Goal: Task Accomplishment & Management: Manage account settings

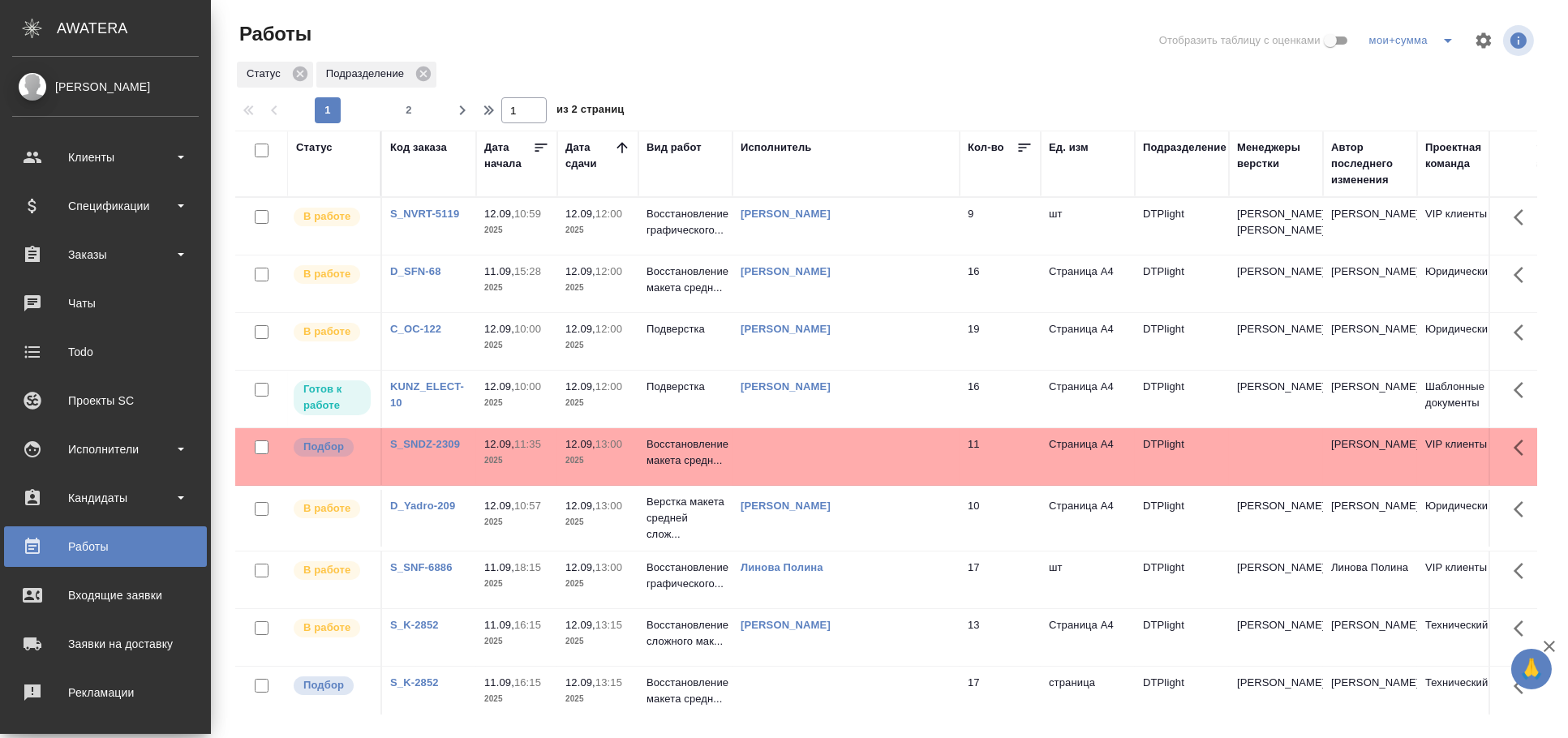
click at [789, 427] on td "[PERSON_NAME]" at bounding box center [846, 399] width 227 height 57
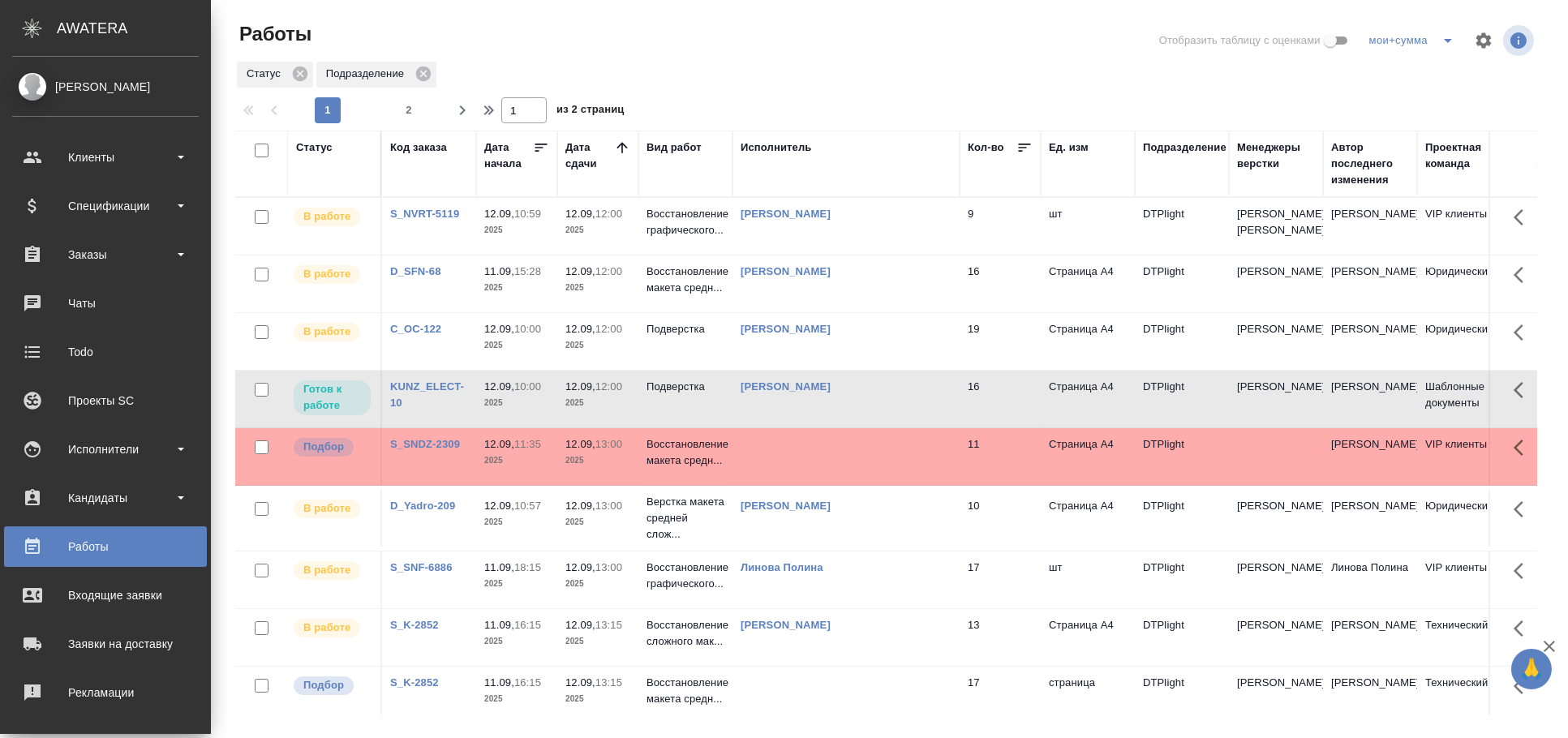
click at [784, 427] on td "[PERSON_NAME]" at bounding box center [846, 399] width 227 height 57
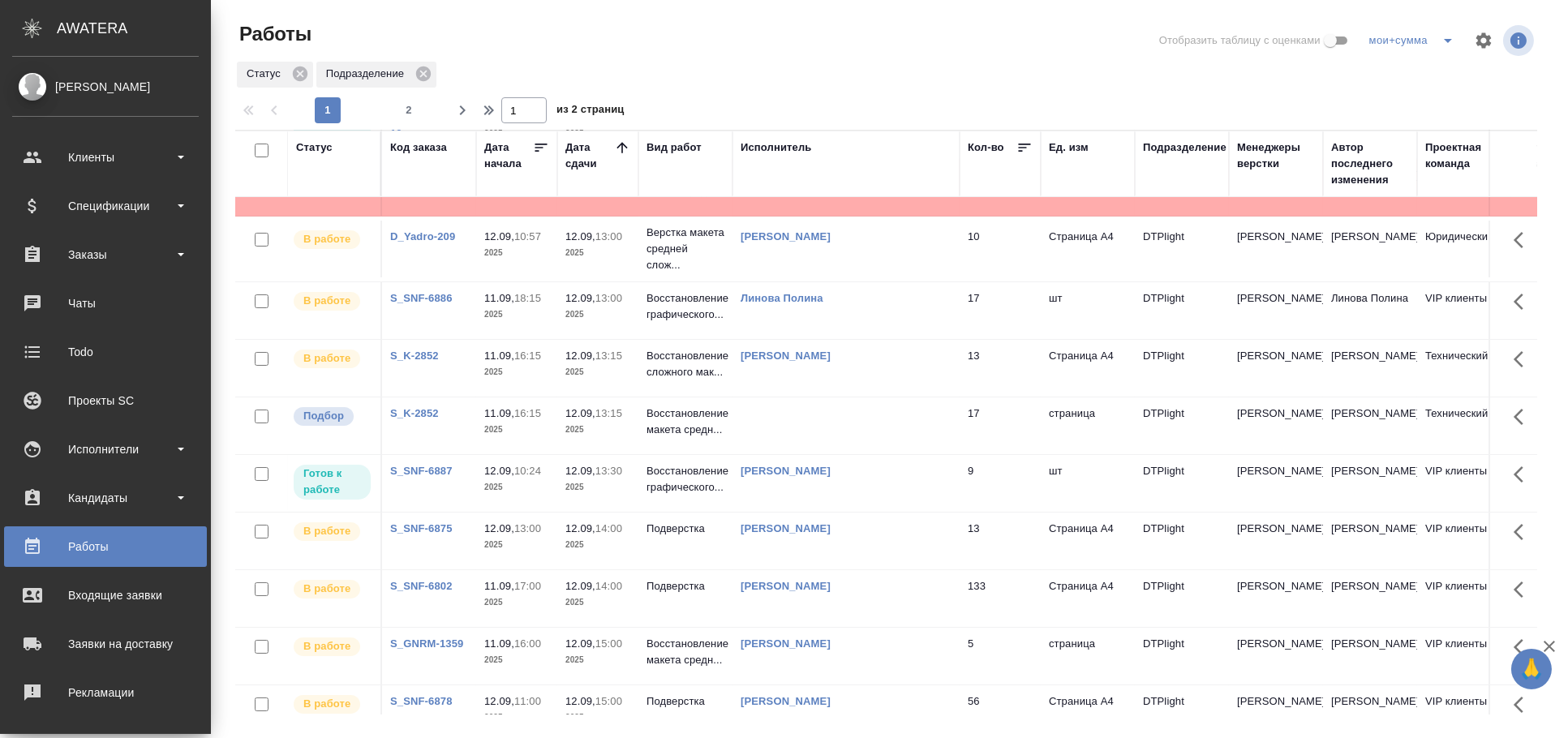
scroll to position [270, 0]
click at [837, 215] on td at bounding box center [846, 186] width 227 height 57
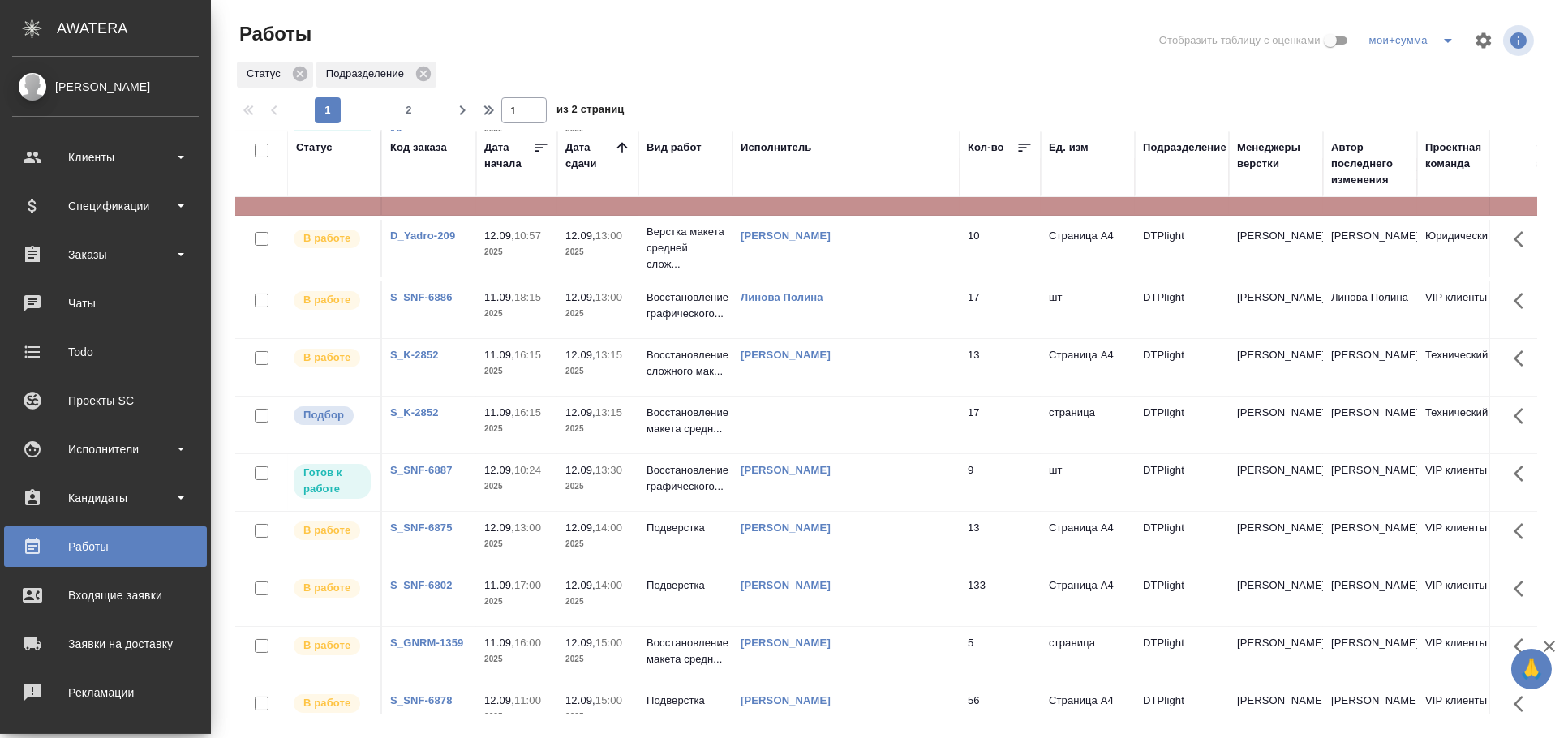
click at [837, 215] on td at bounding box center [846, 186] width 227 height 57
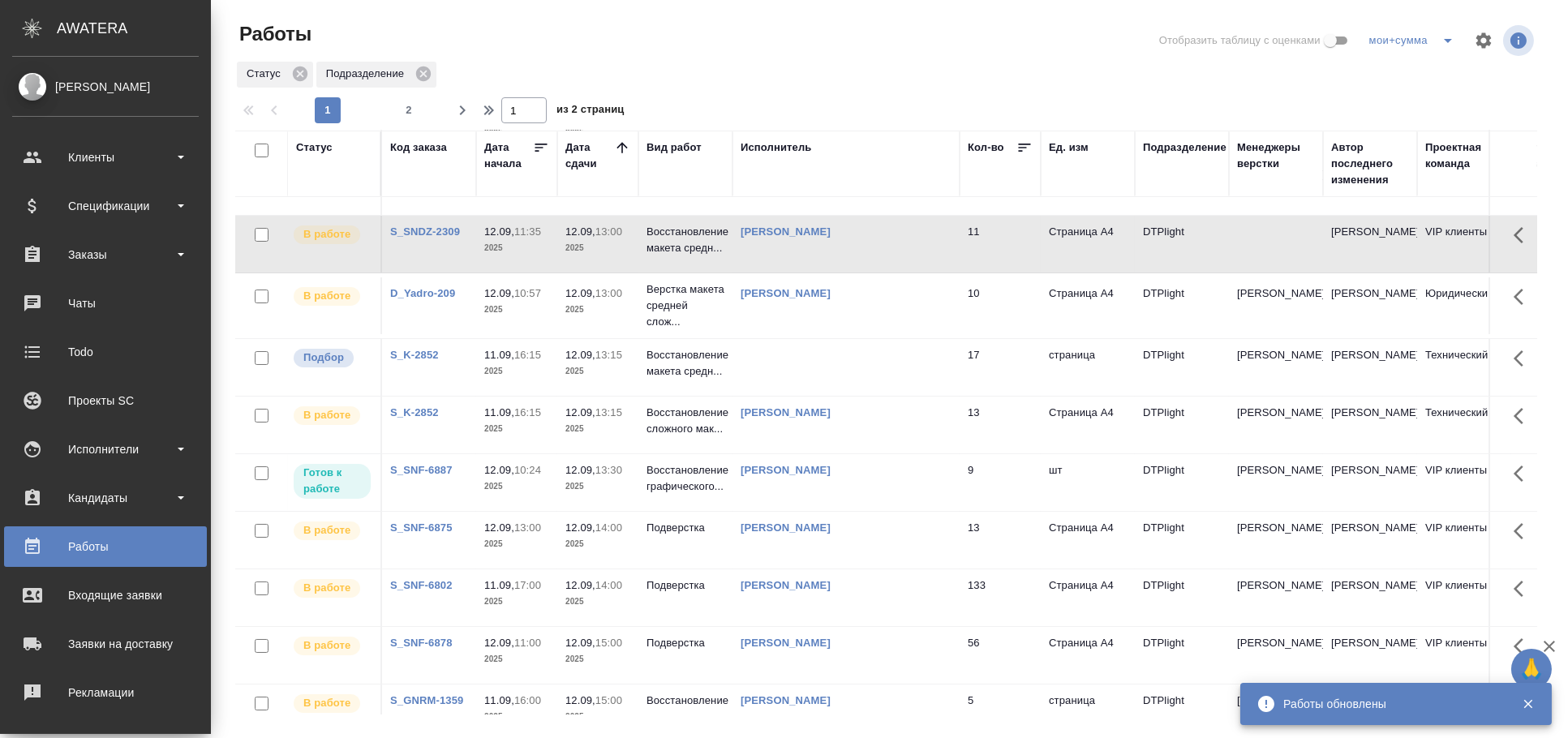
click at [746, 395] on td at bounding box center [846, 367] width 227 height 57
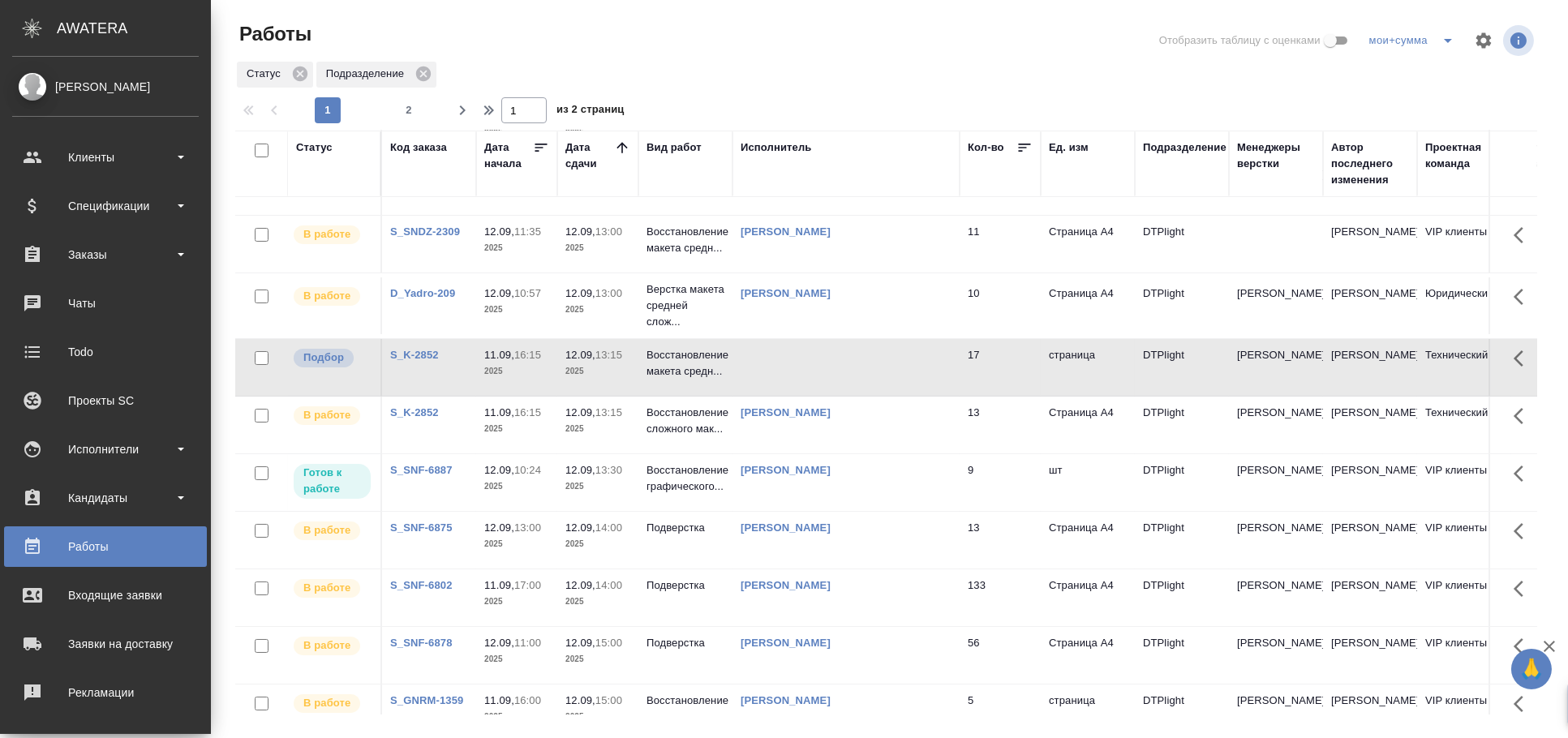
click at [746, 395] on td at bounding box center [846, 367] width 227 height 57
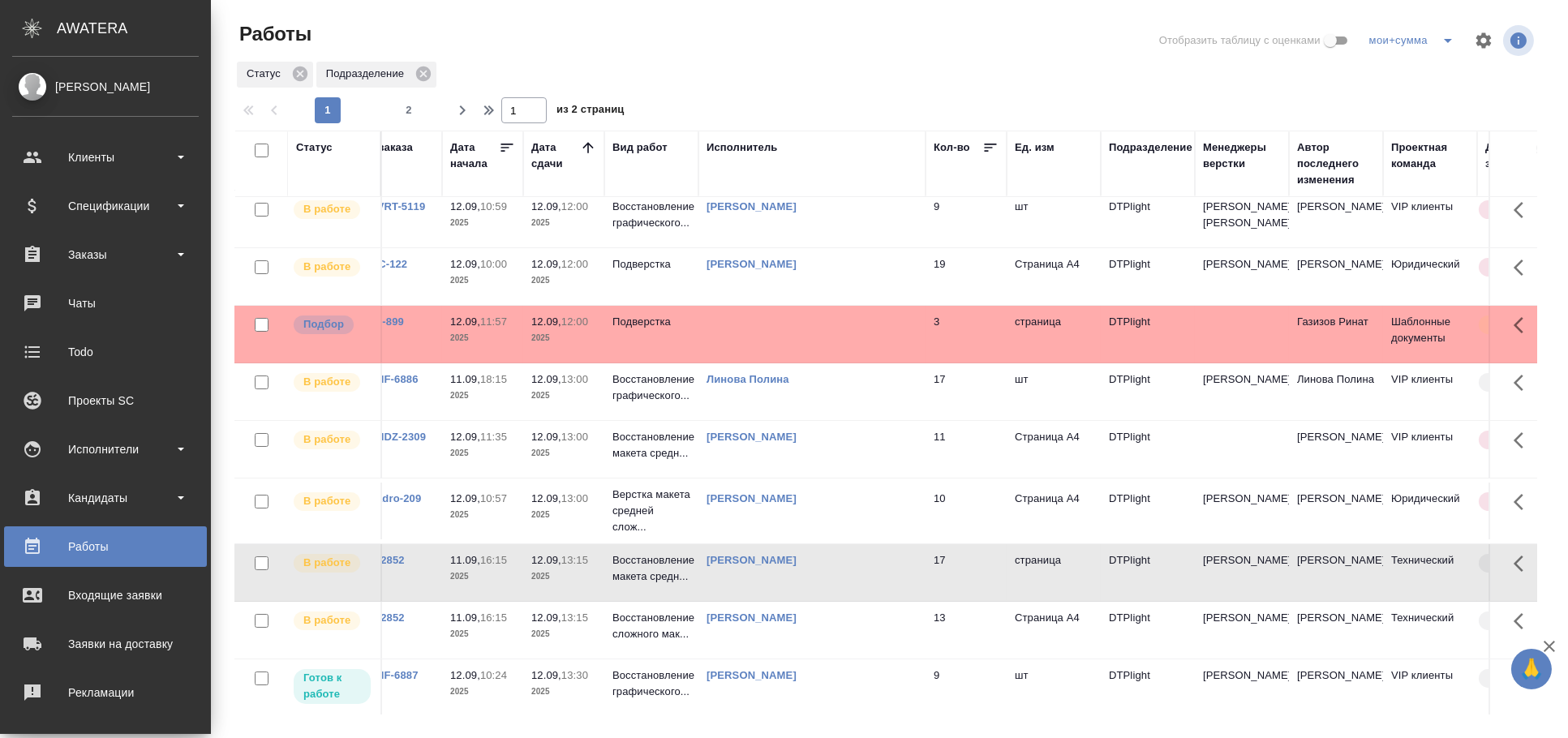
scroll to position [0, 34]
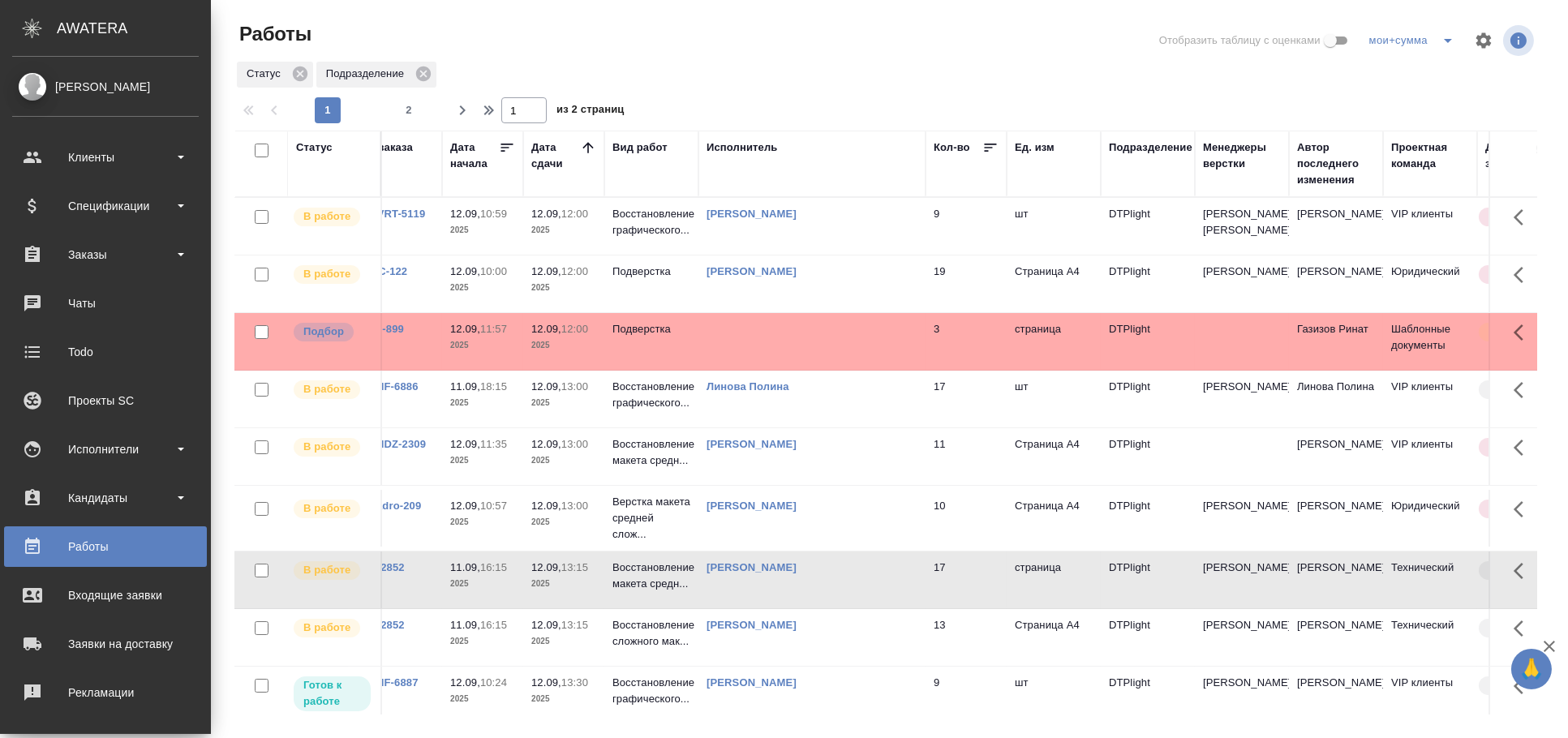
click at [825, 370] on td at bounding box center [811, 341] width 227 height 57
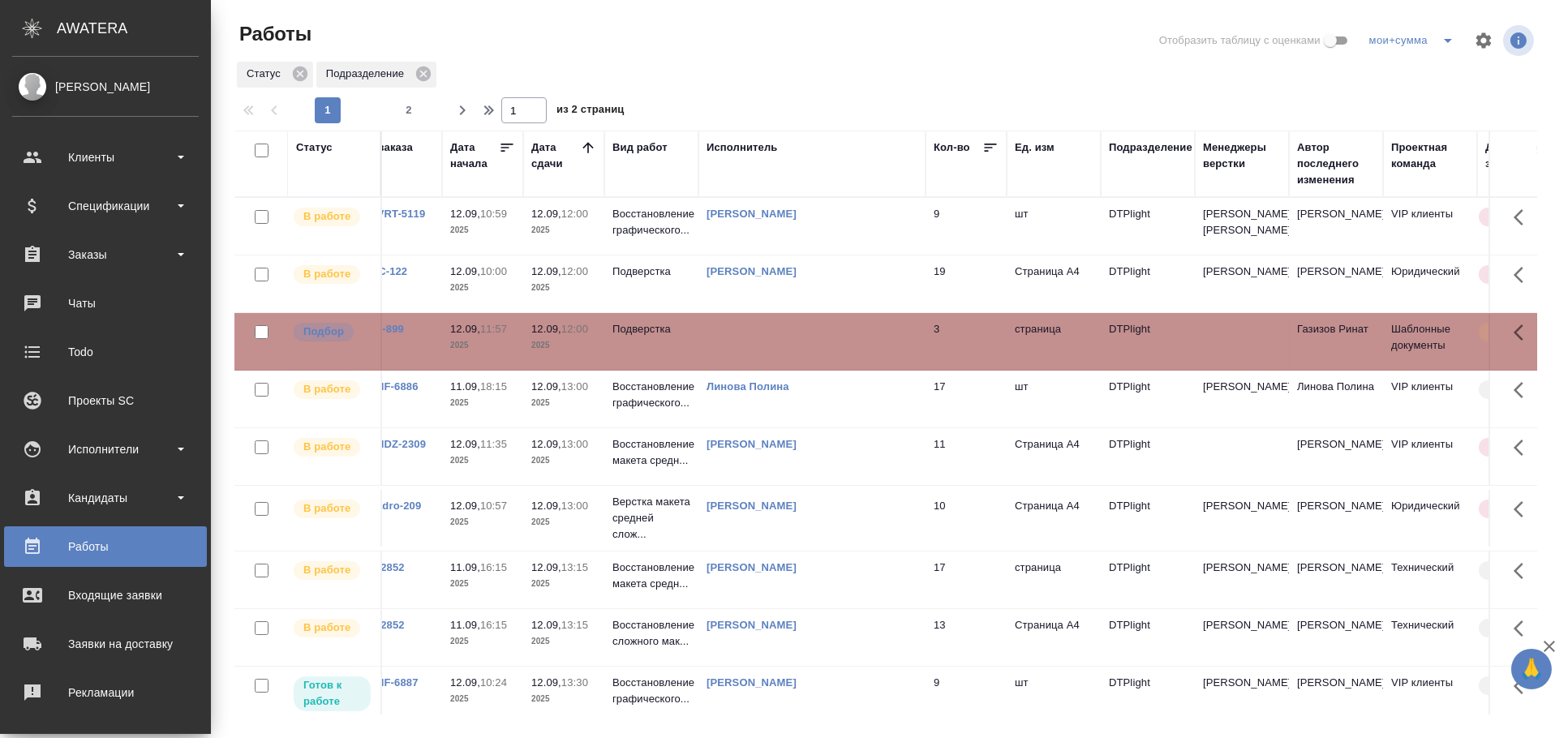
click at [825, 370] on td at bounding box center [811, 341] width 227 height 57
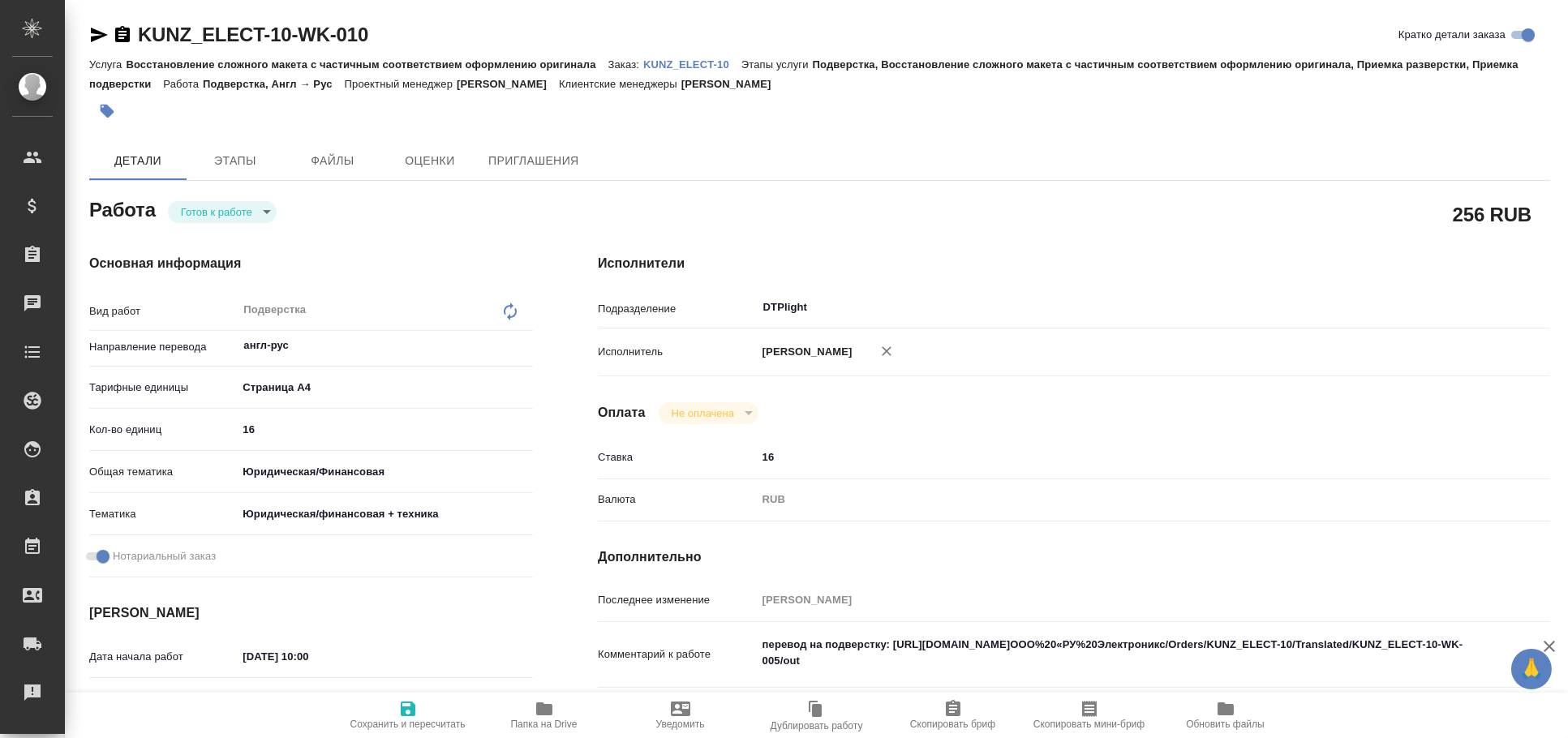
type textarea "x"
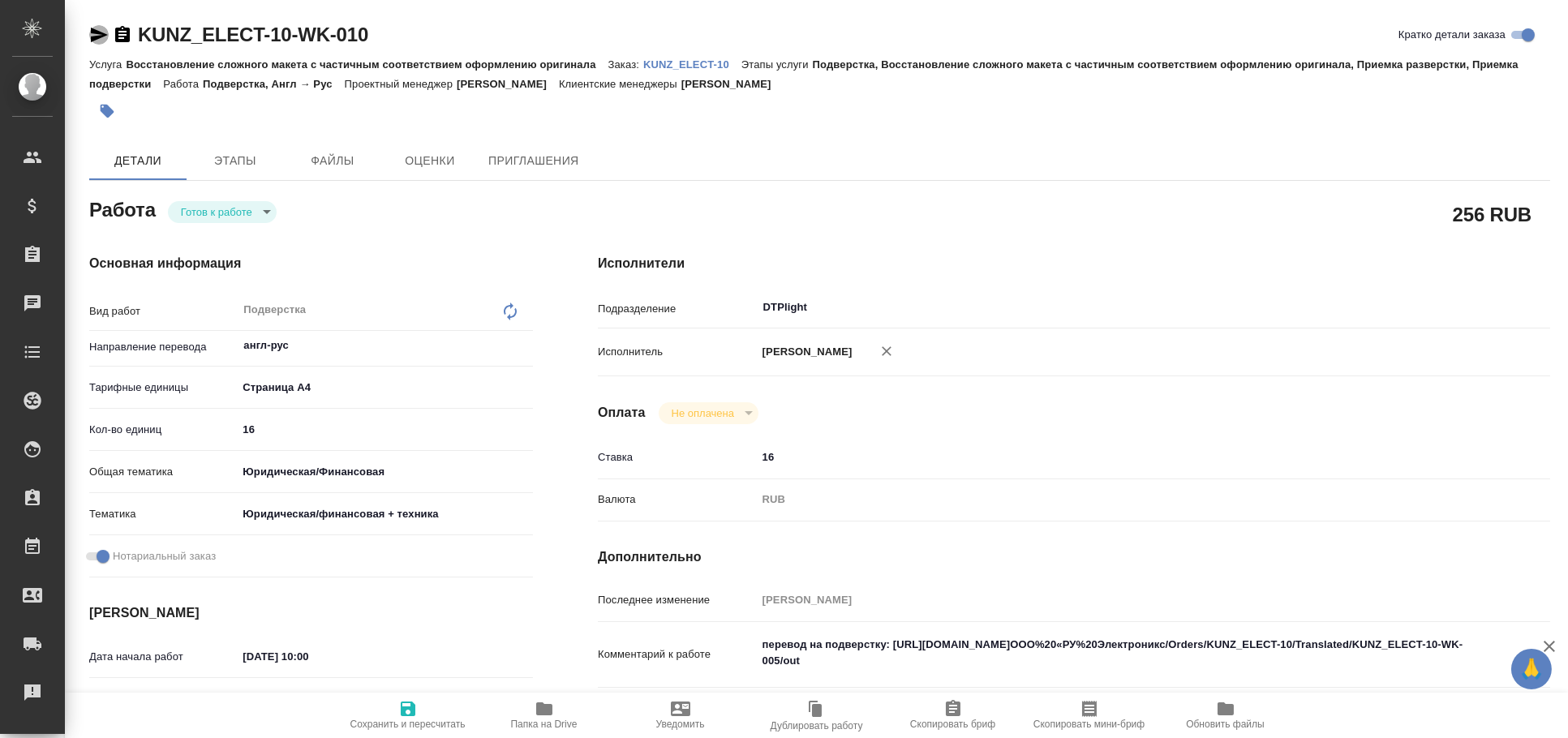
click at [98, 33] on icon "button" at bounding box center [99, 35] width 17 height 15
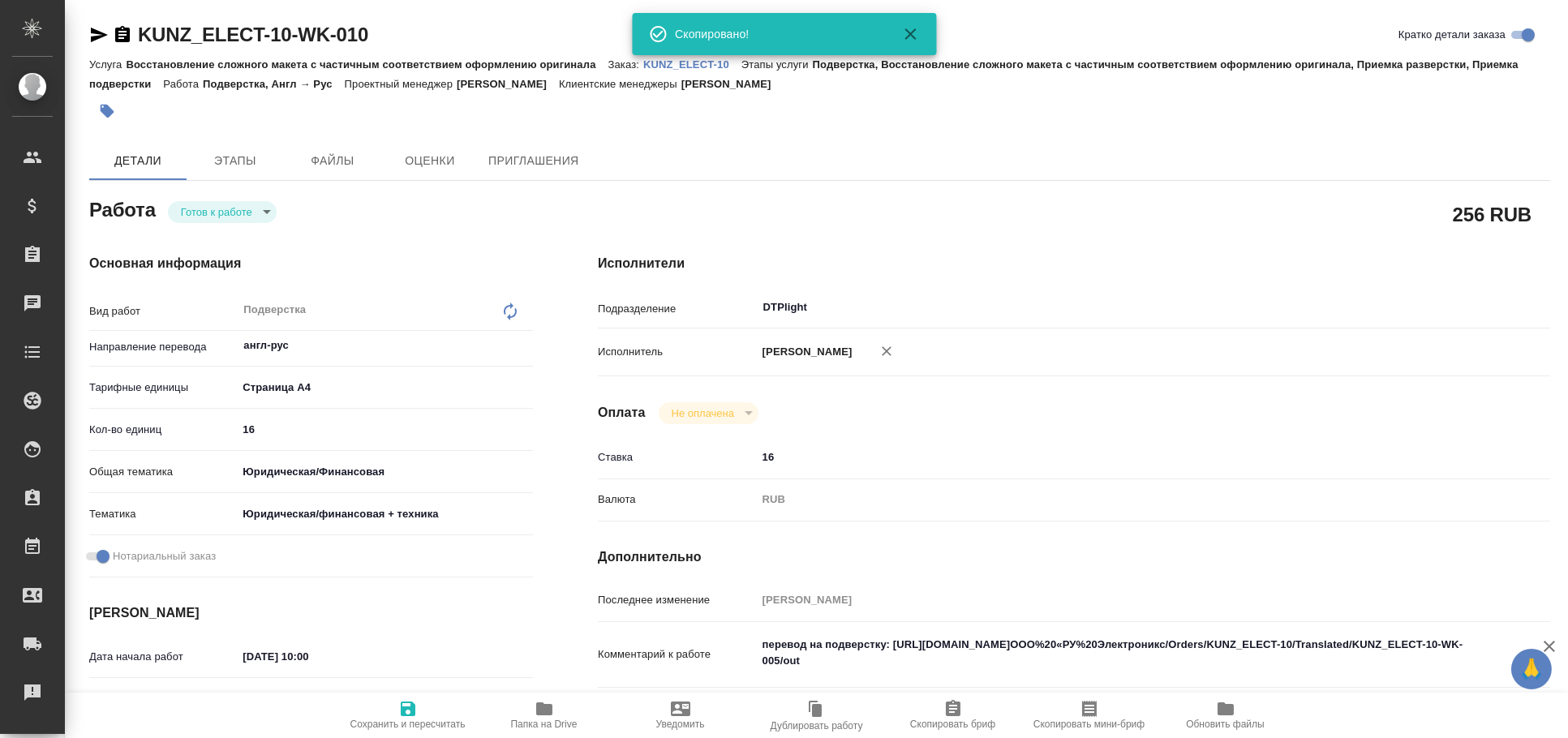
type textarea "x"
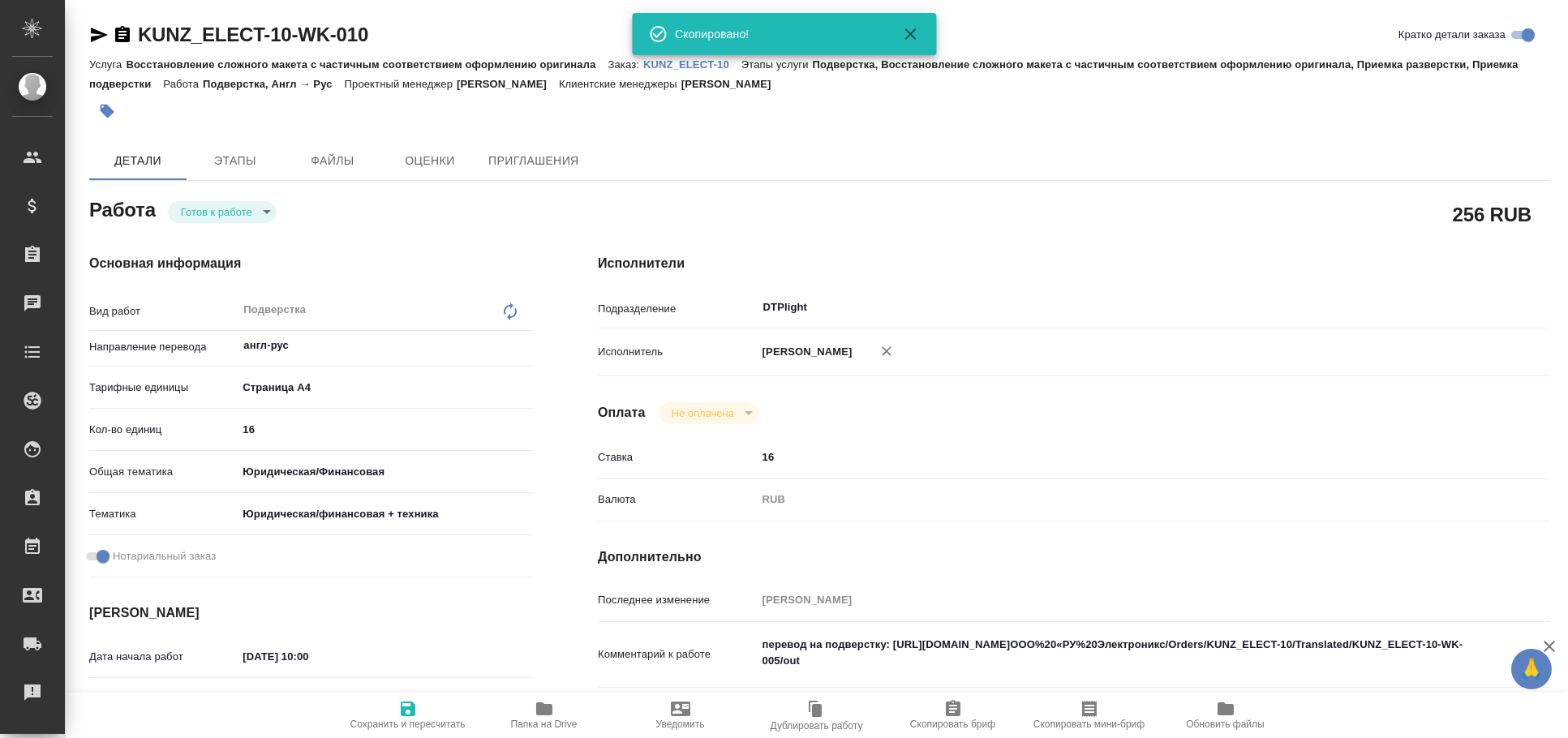
type textarea "x"
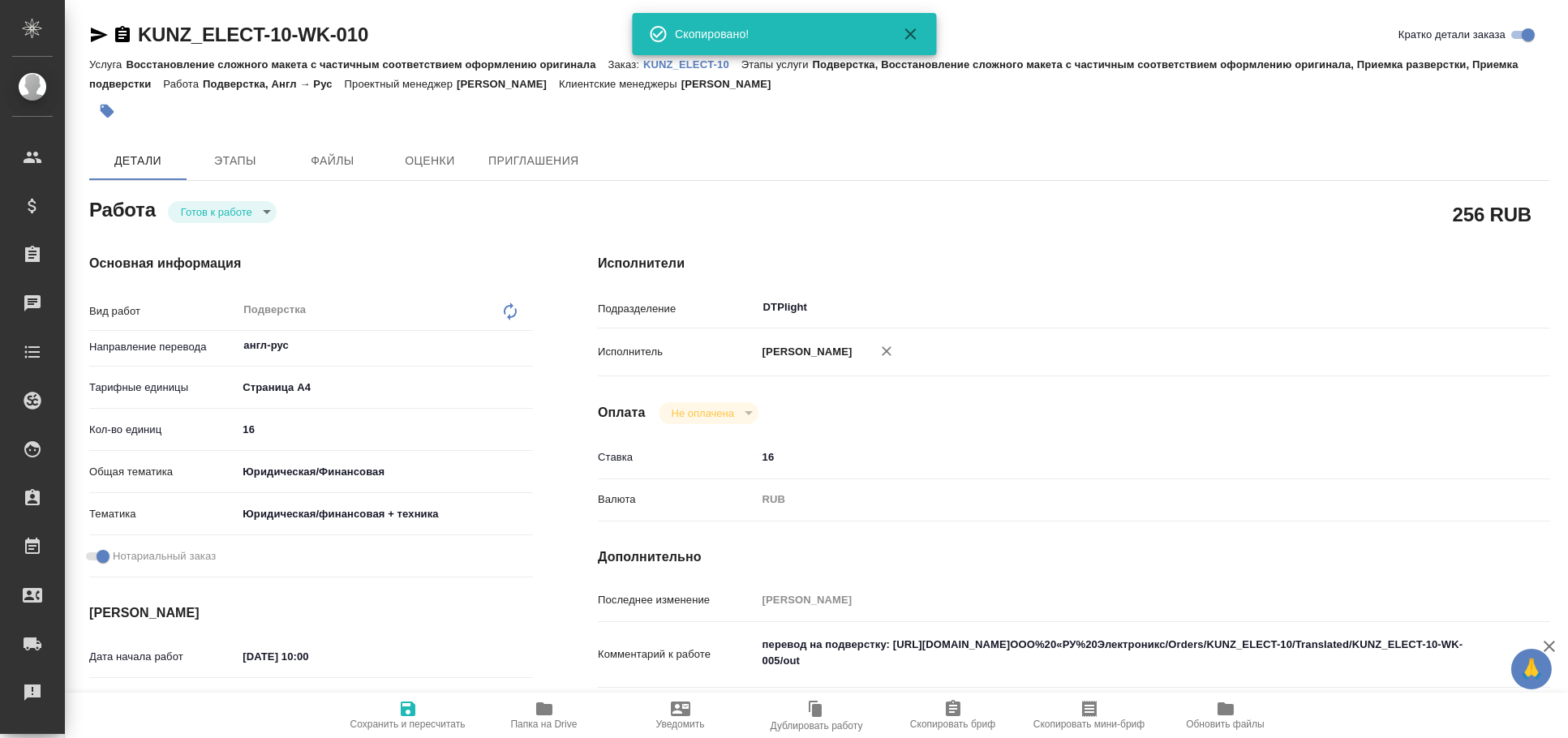
type textarea "x"
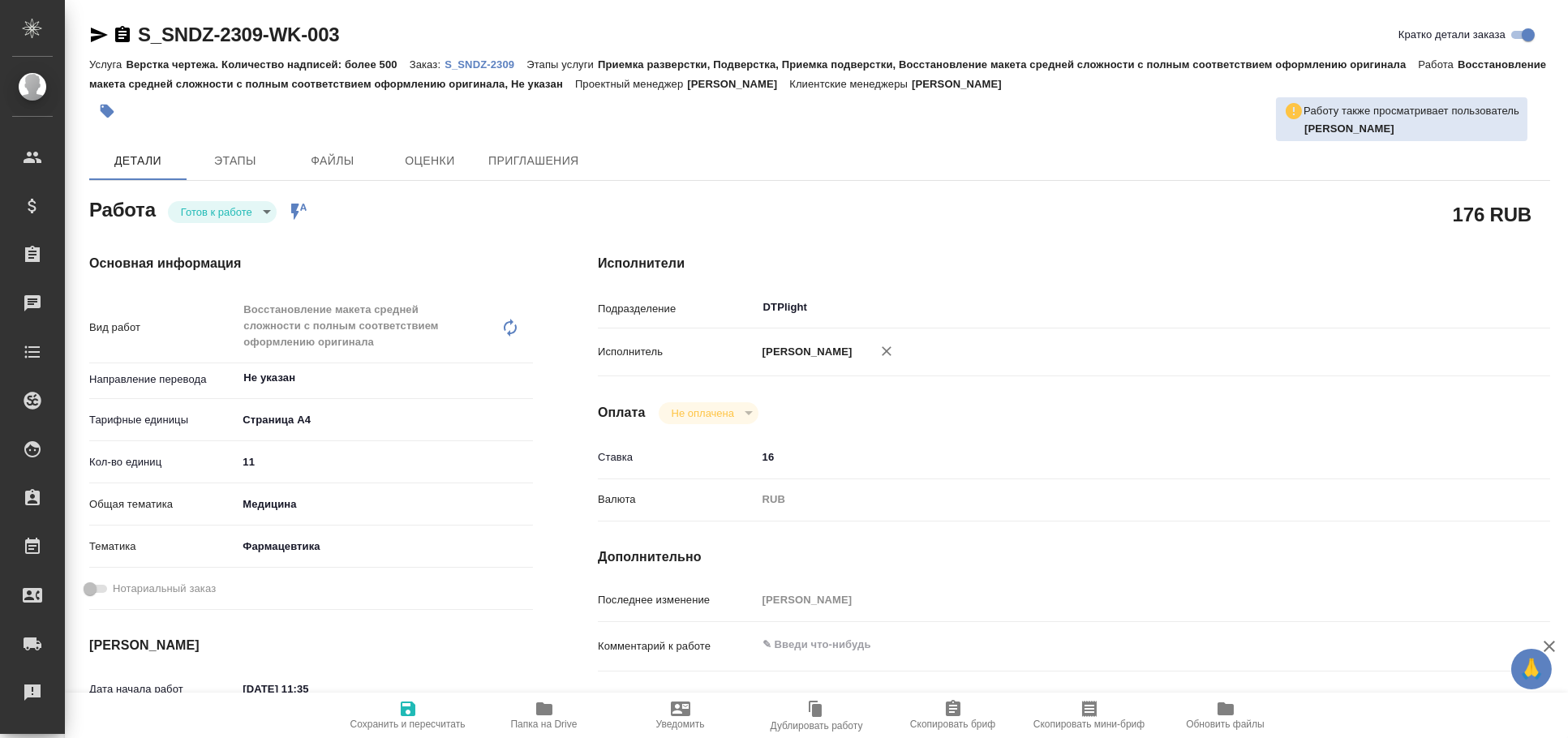
type textarea "x"
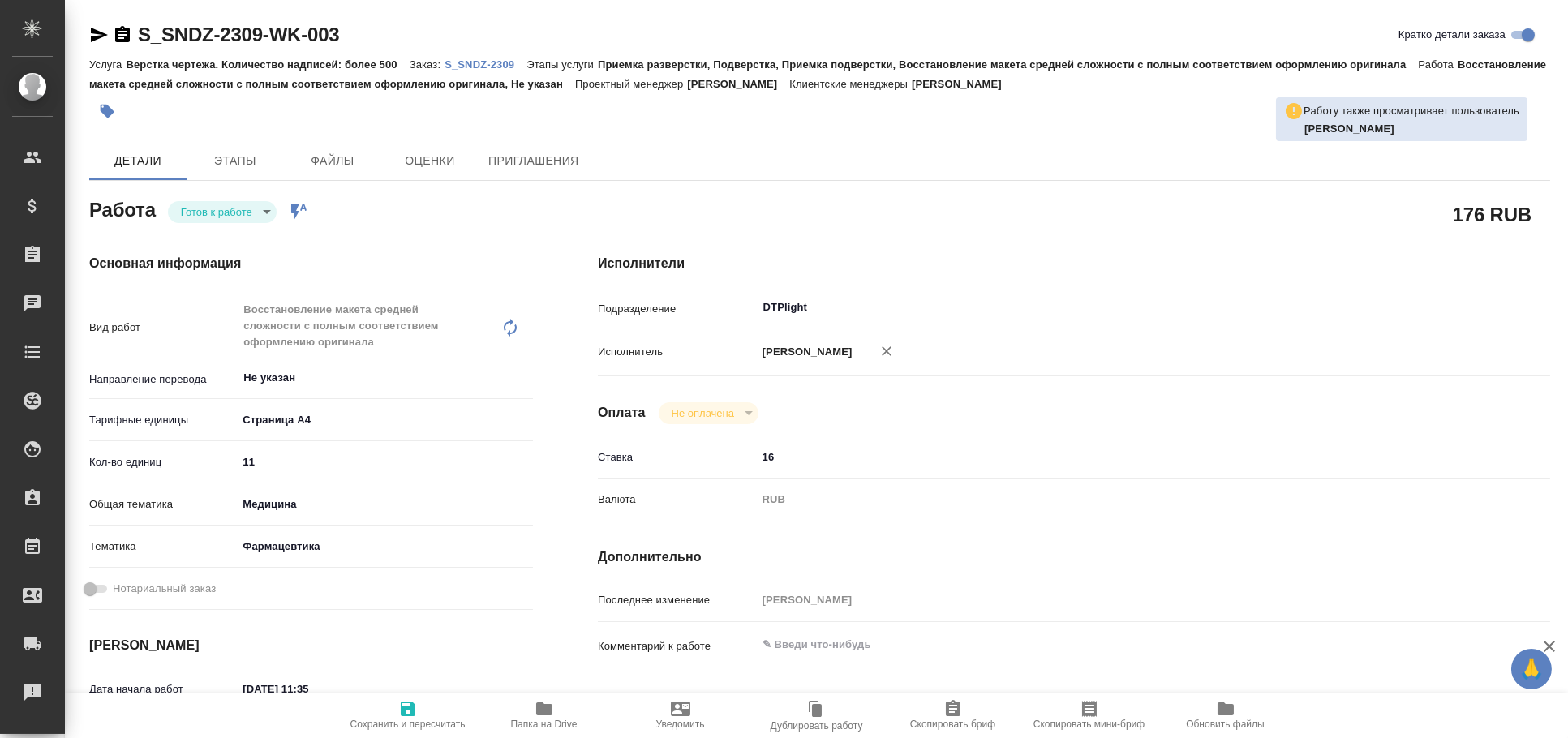
click at [96, 32] on icon "button" at bounding box center [99, 35] width 17 height 15
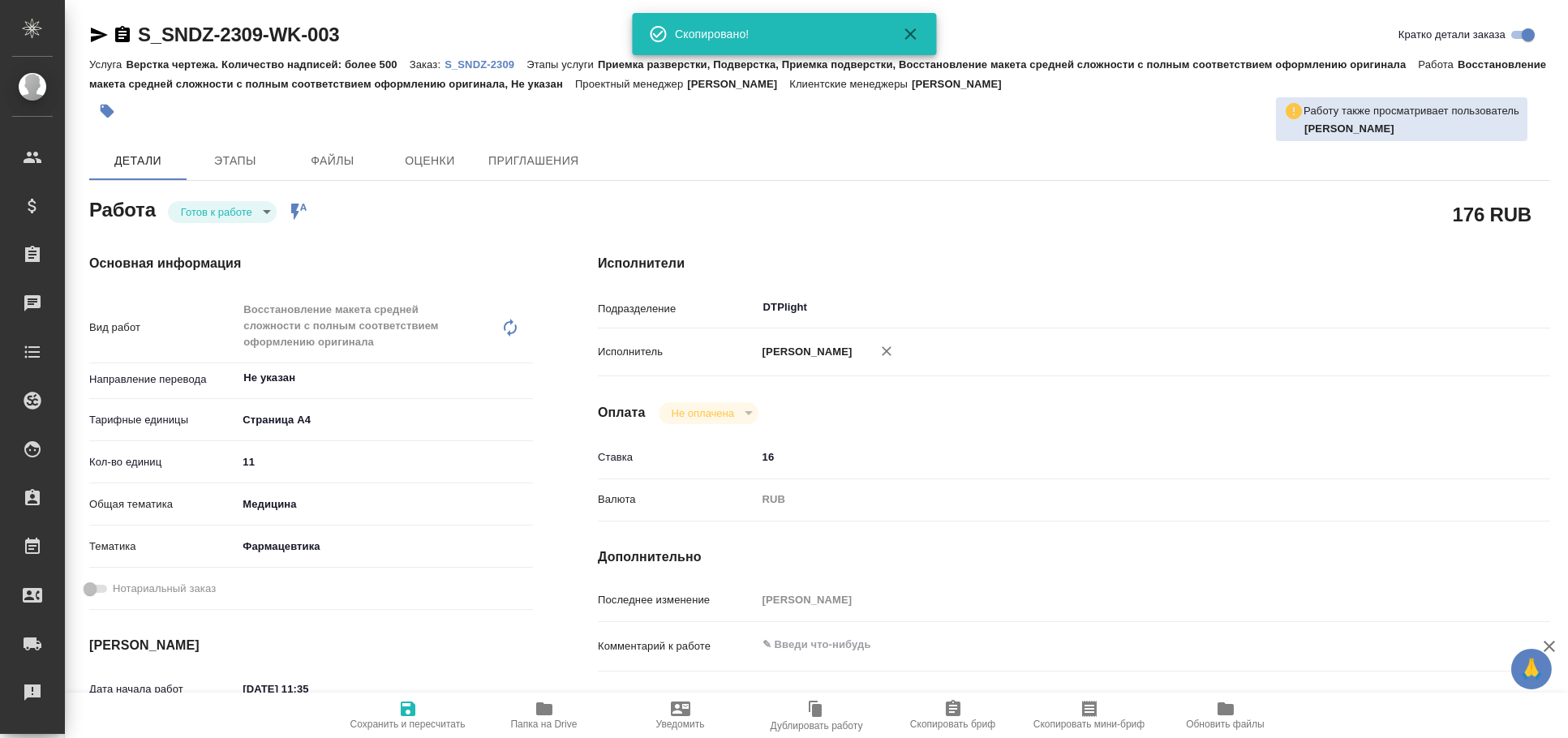
type textarea "x"
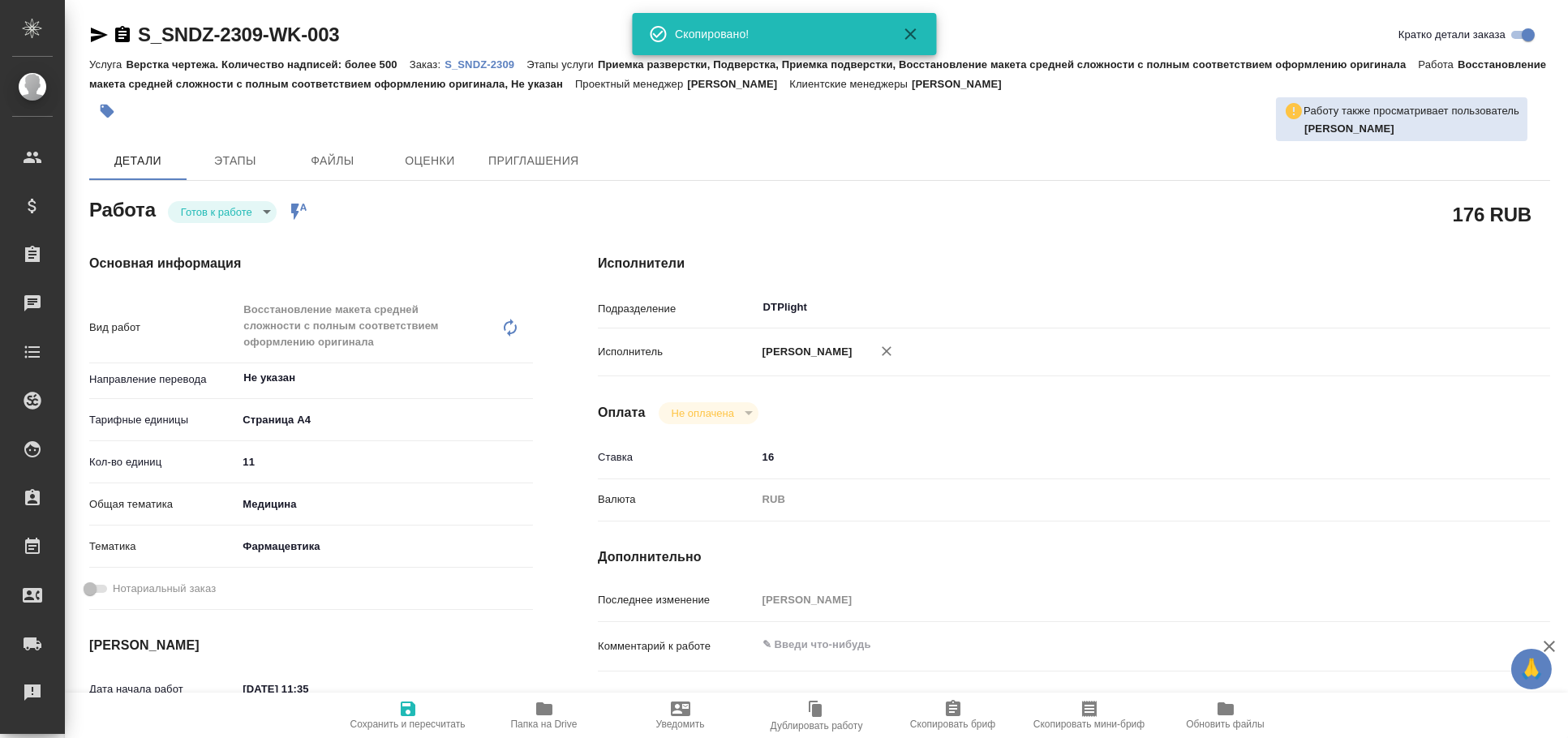
type textarea "x"
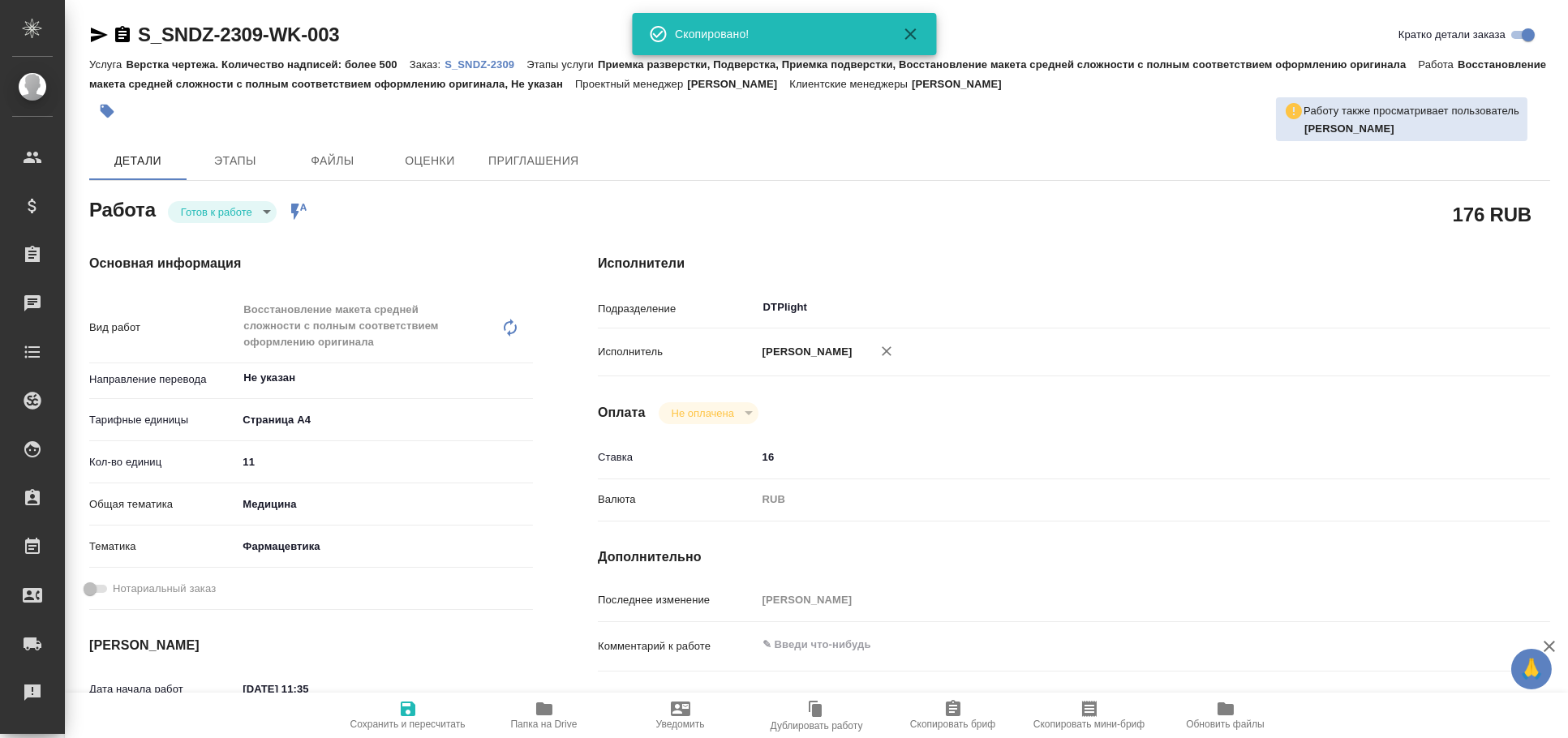
type textarea "x"
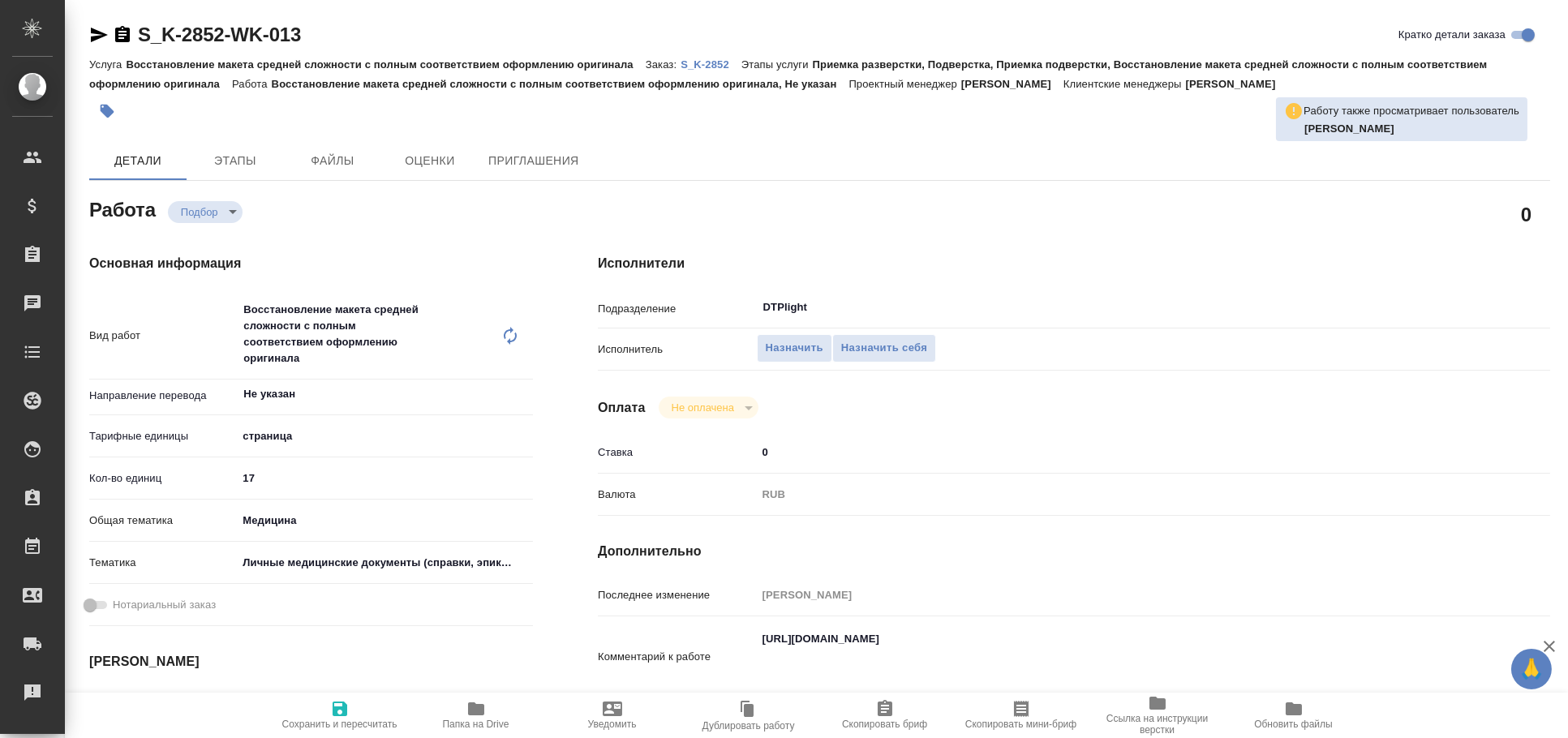
type textarea "x"
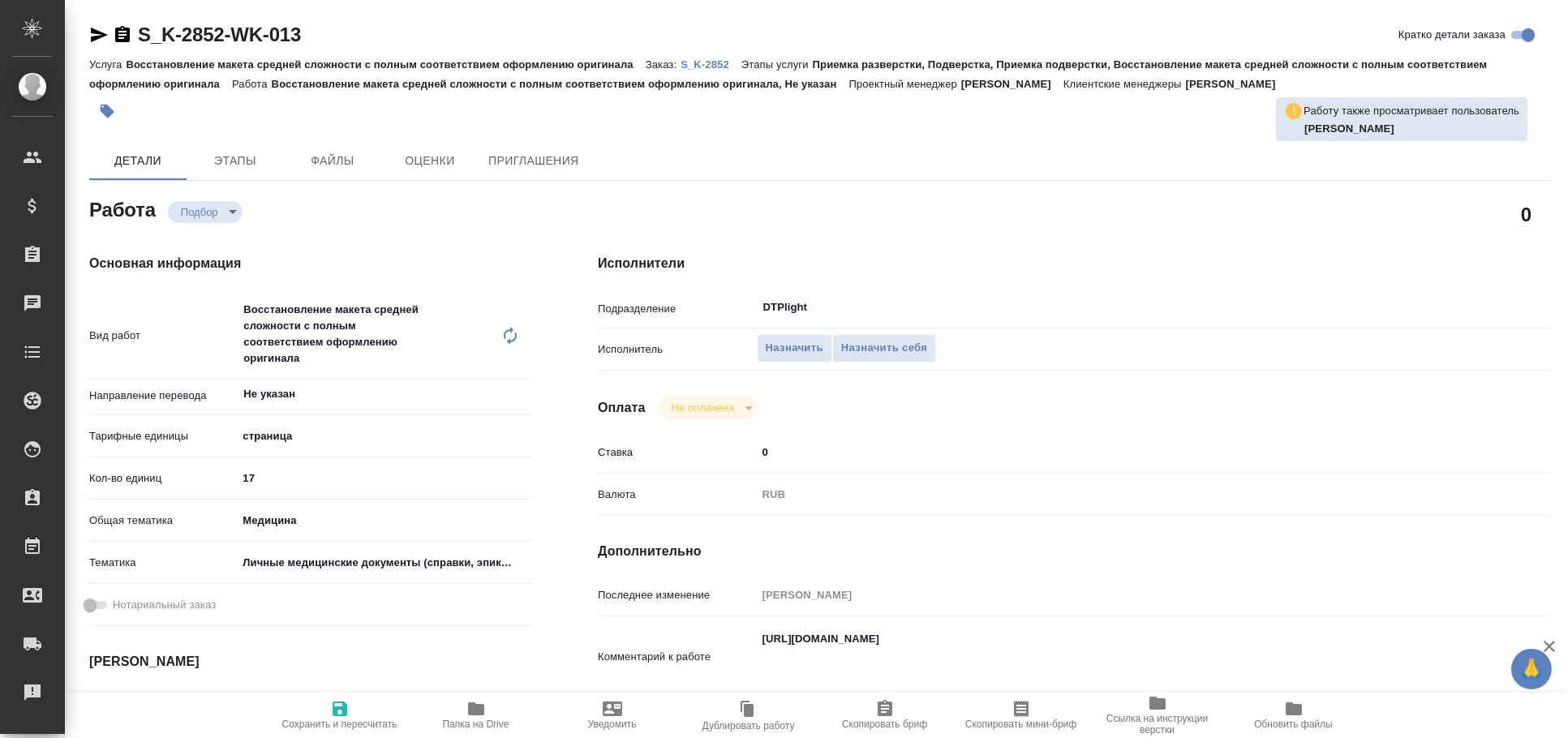
type textarea "x"
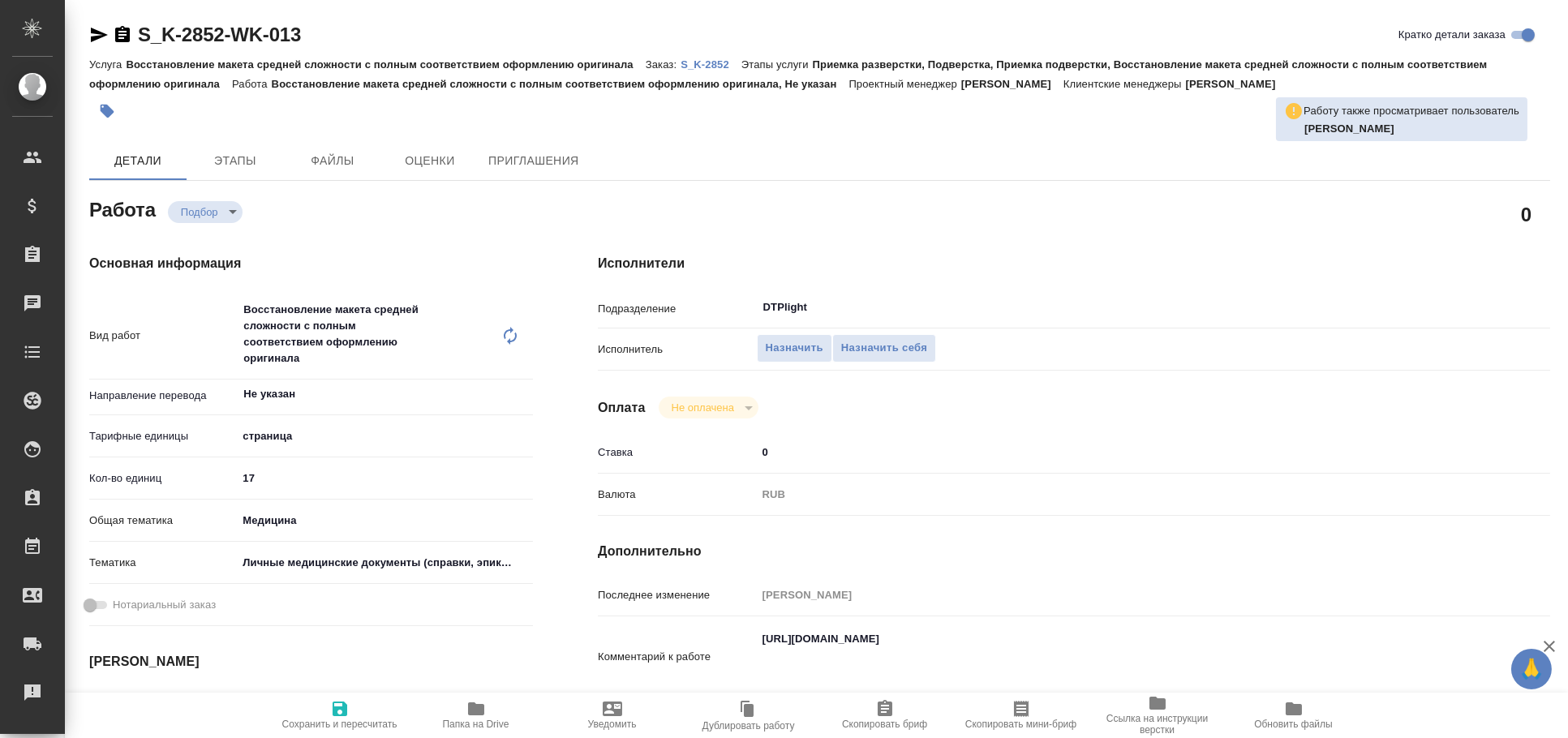
click at [91, 25] on icon "button" at bounding box center [99, 35] width 20 height 20
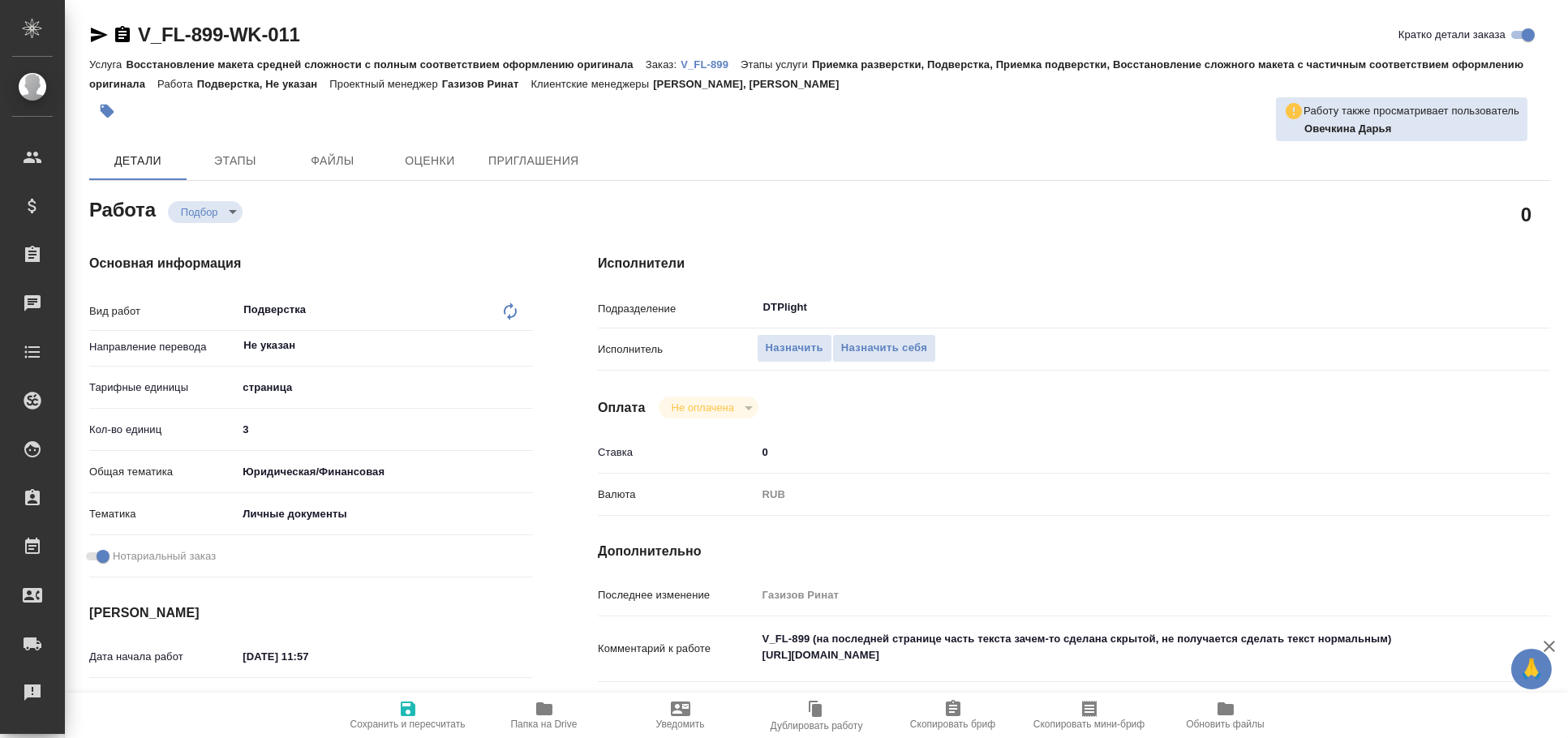
type textarea "x"
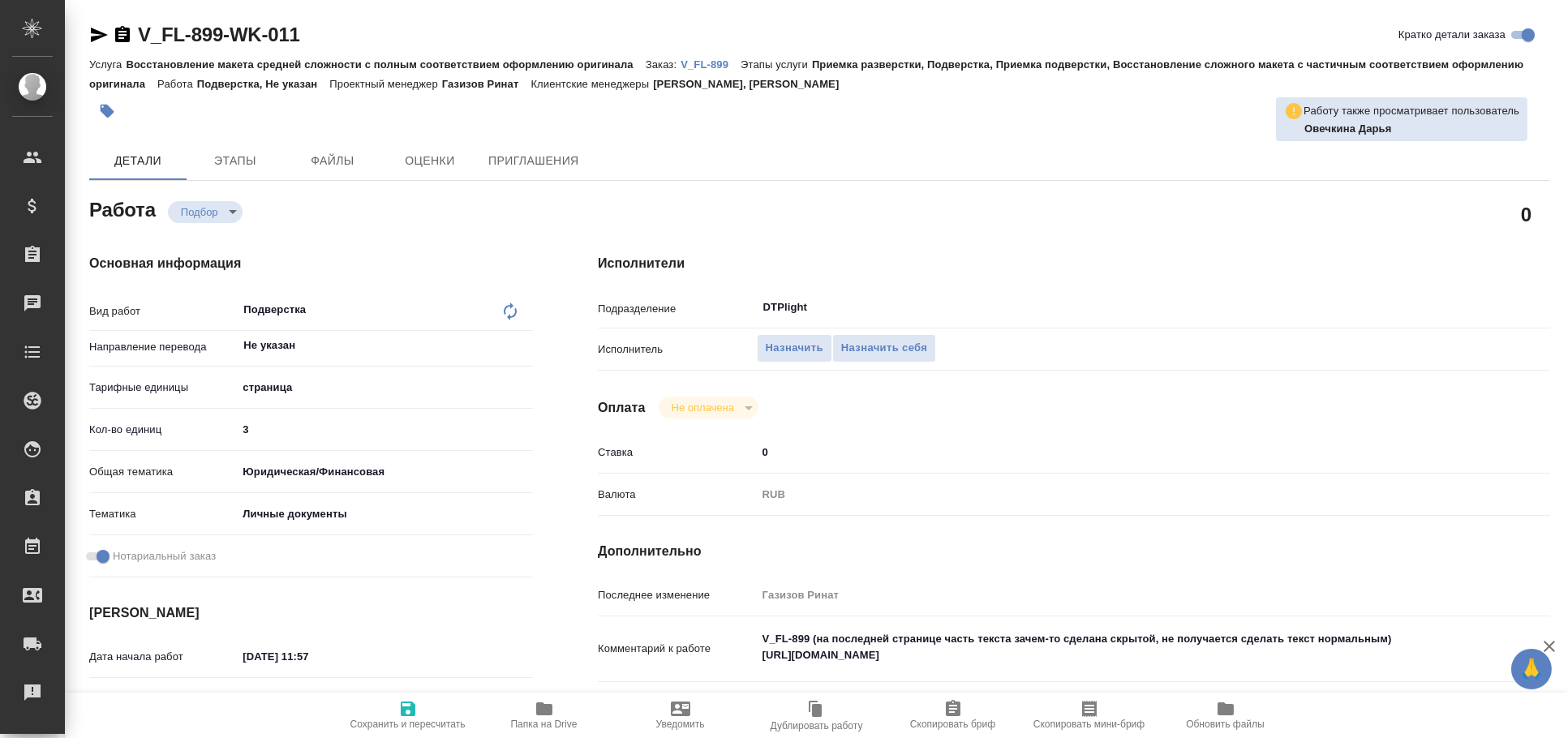
type textarea "x"
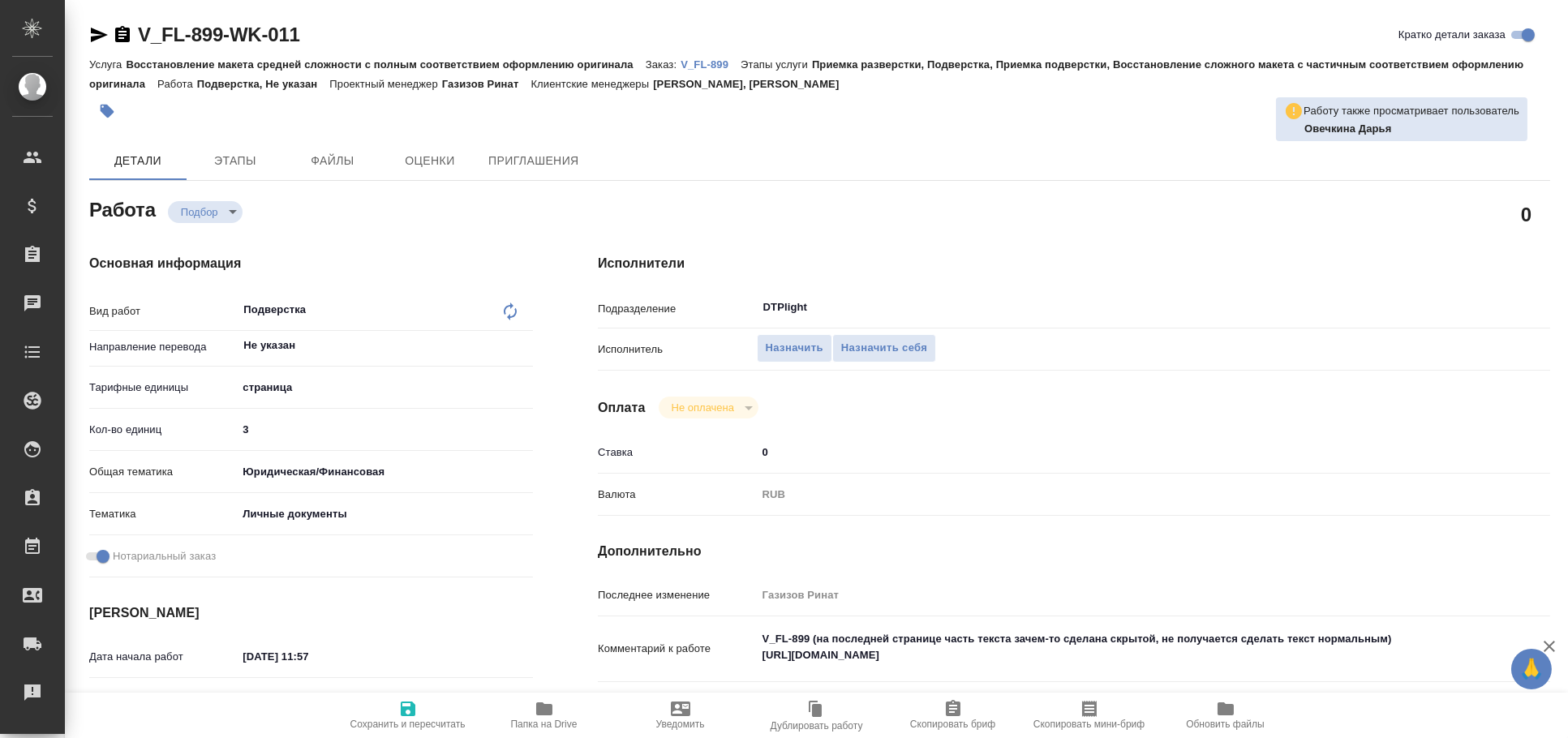
type textarea "x"
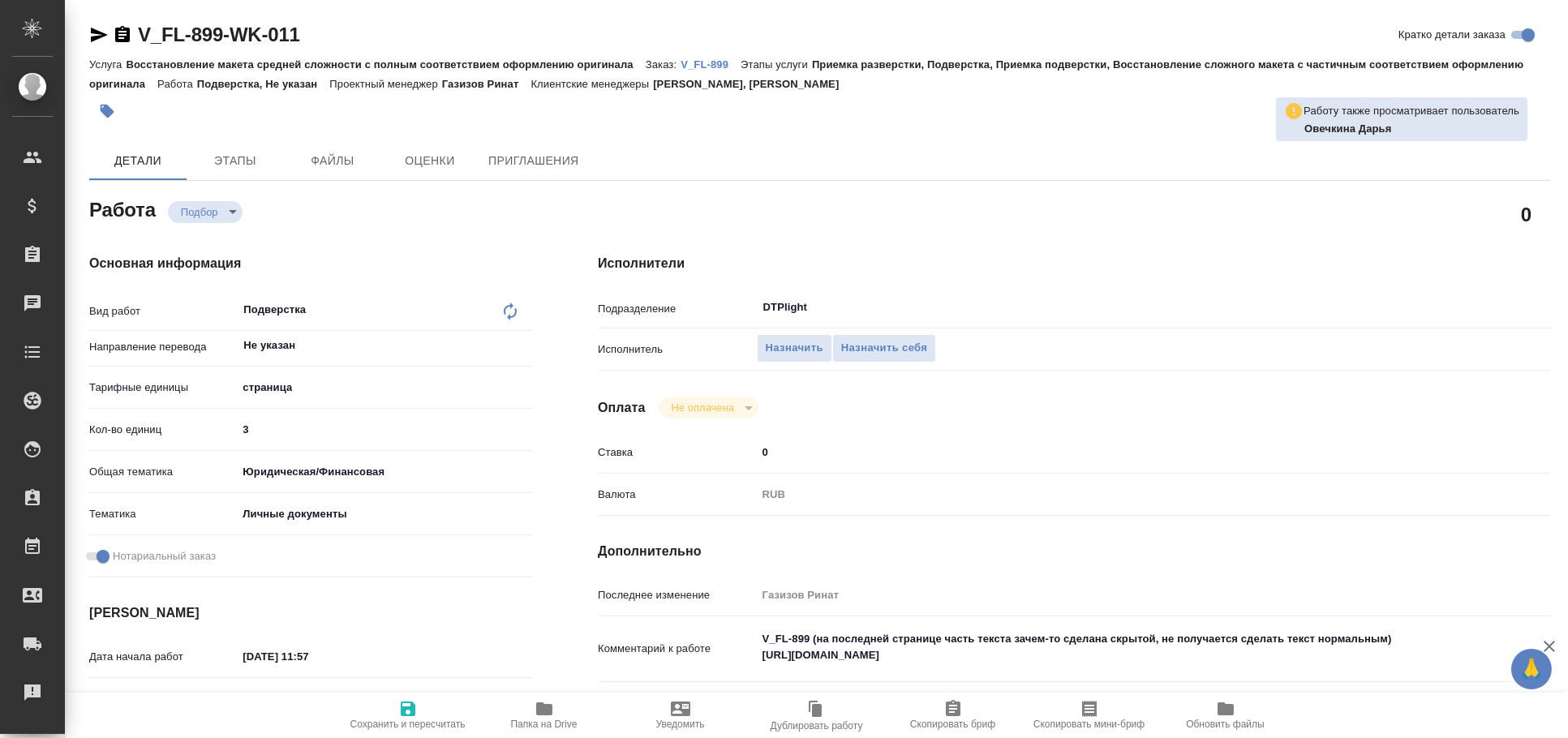
type textarea "x"
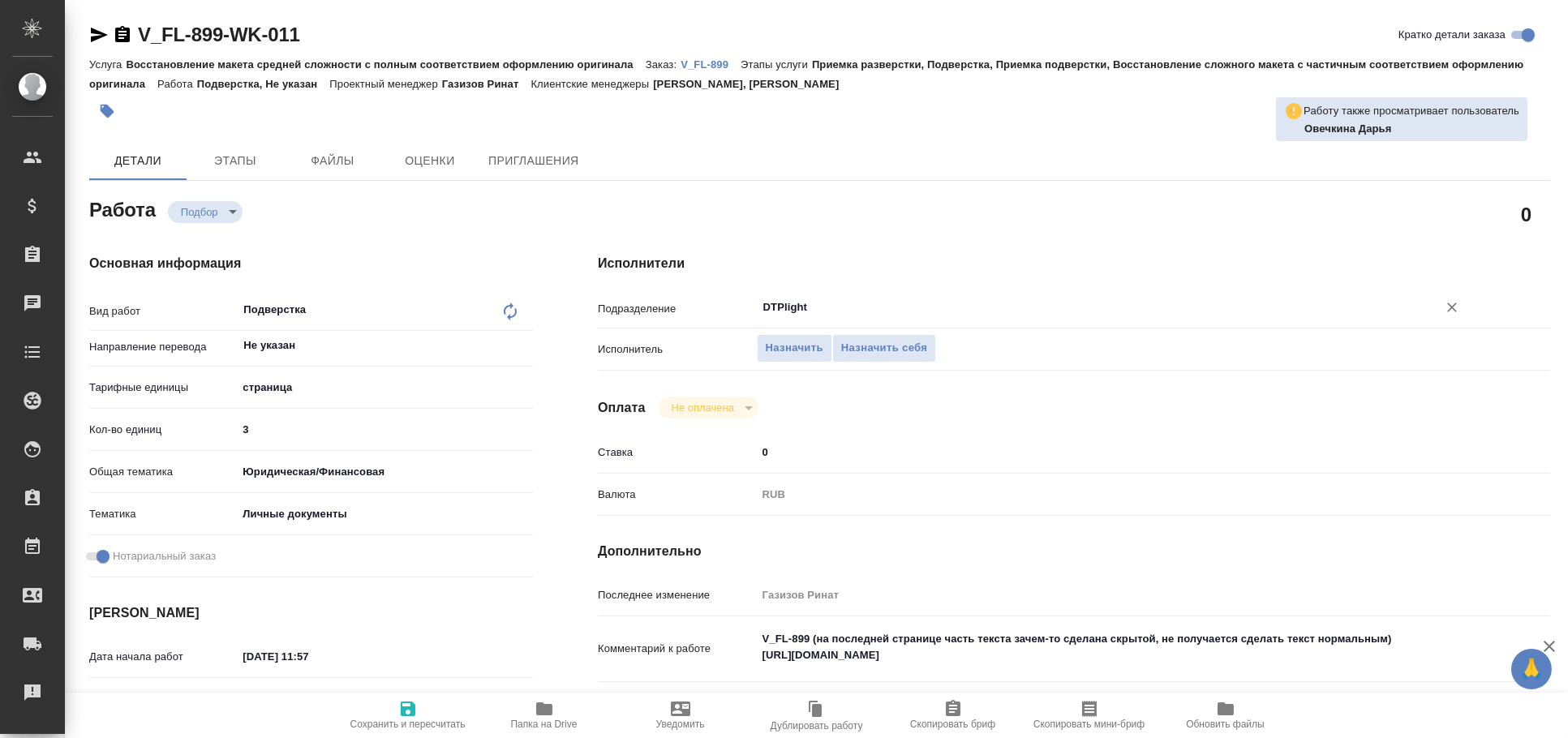
type textarea "x"
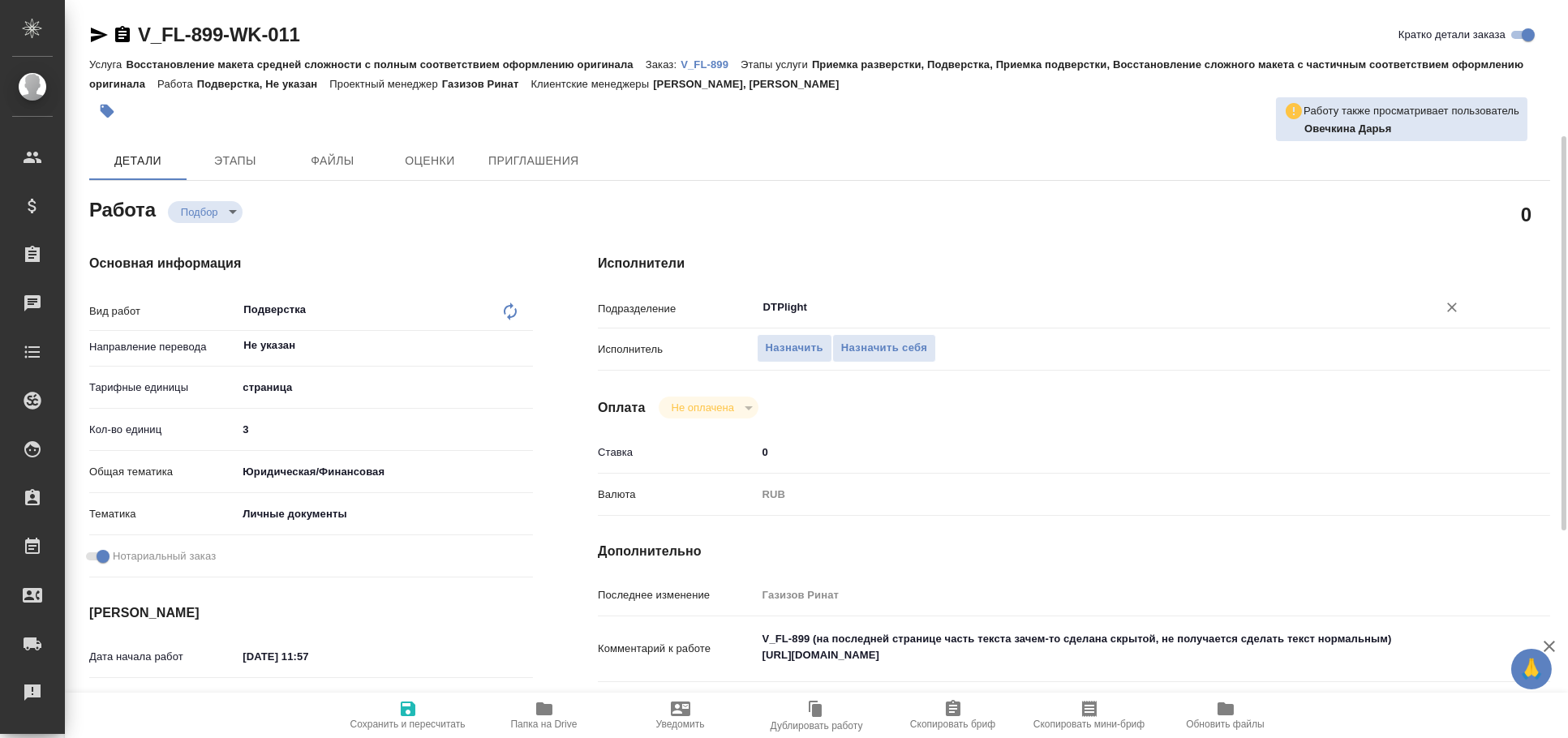
scroll to position [179, 0]
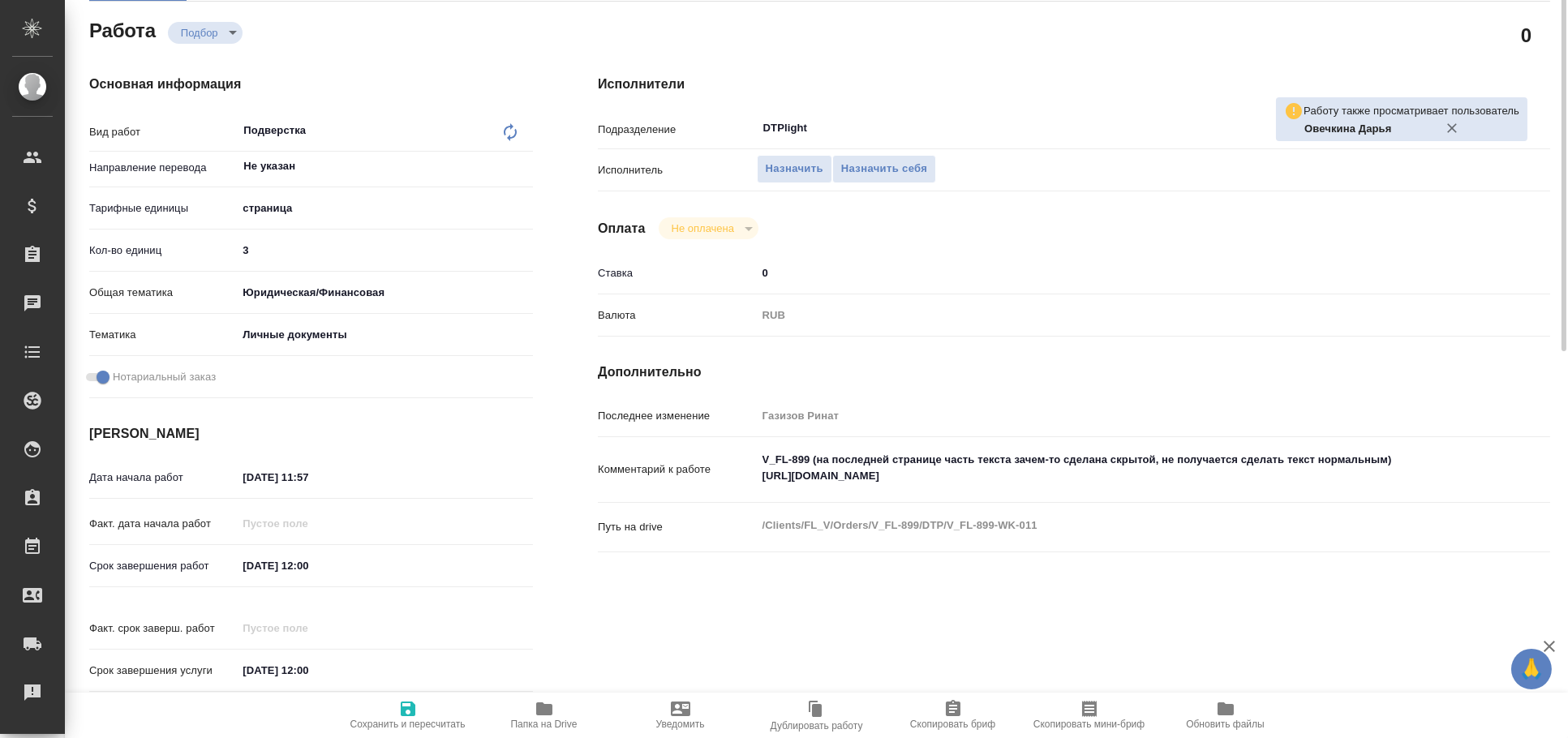
type textarea "x"
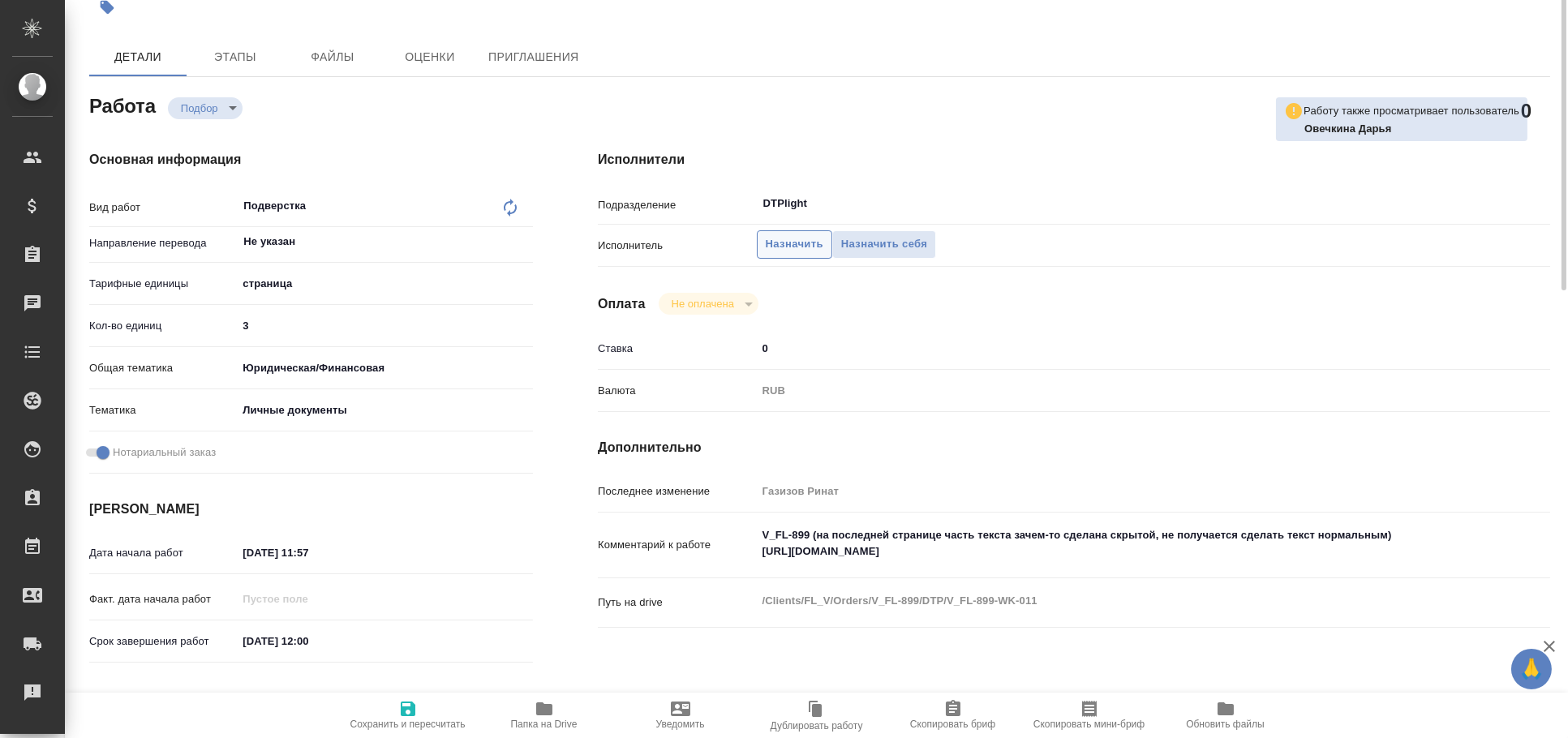
scroll to position [0, 0]
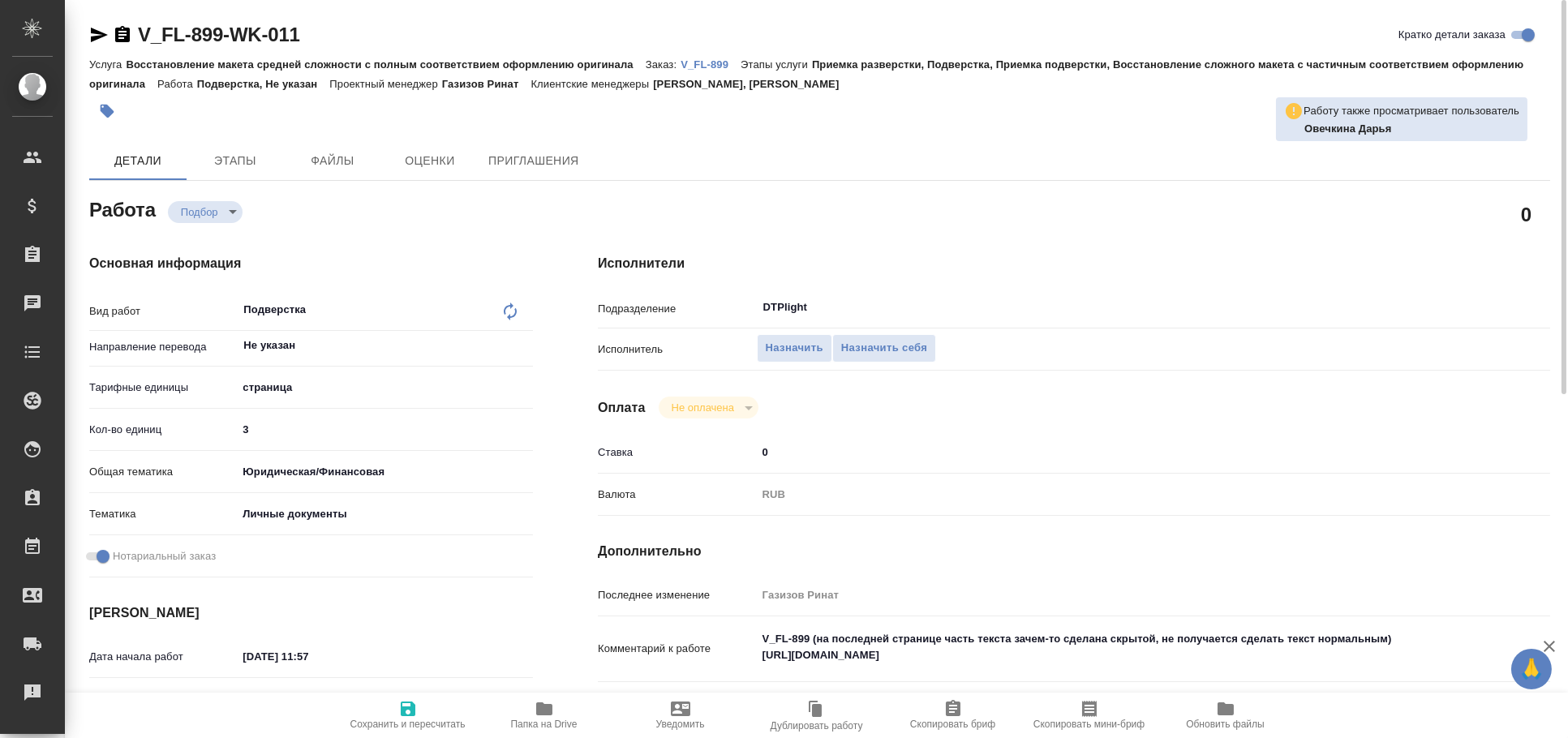
click at [713, 60] on p "V_FL-899" at bounding box center [710, 64] width 60 height 12
click at [692, 66] on p "V_FL-899" at bounding box center [710, 64] width 60 height 12
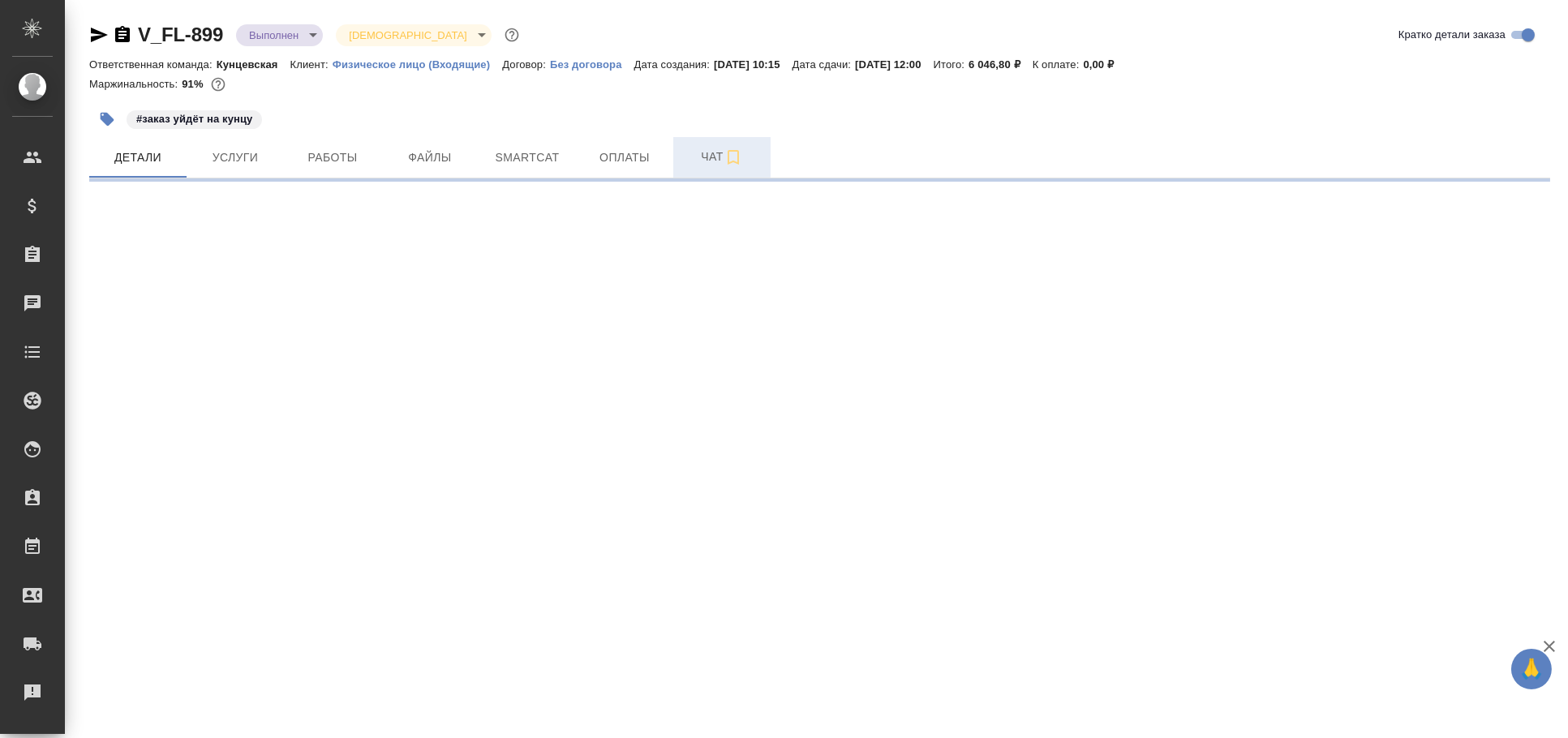
click at [689, 157] on span "Чат" at bounding box center [721, 157] width 78 height 20
select select "RU"
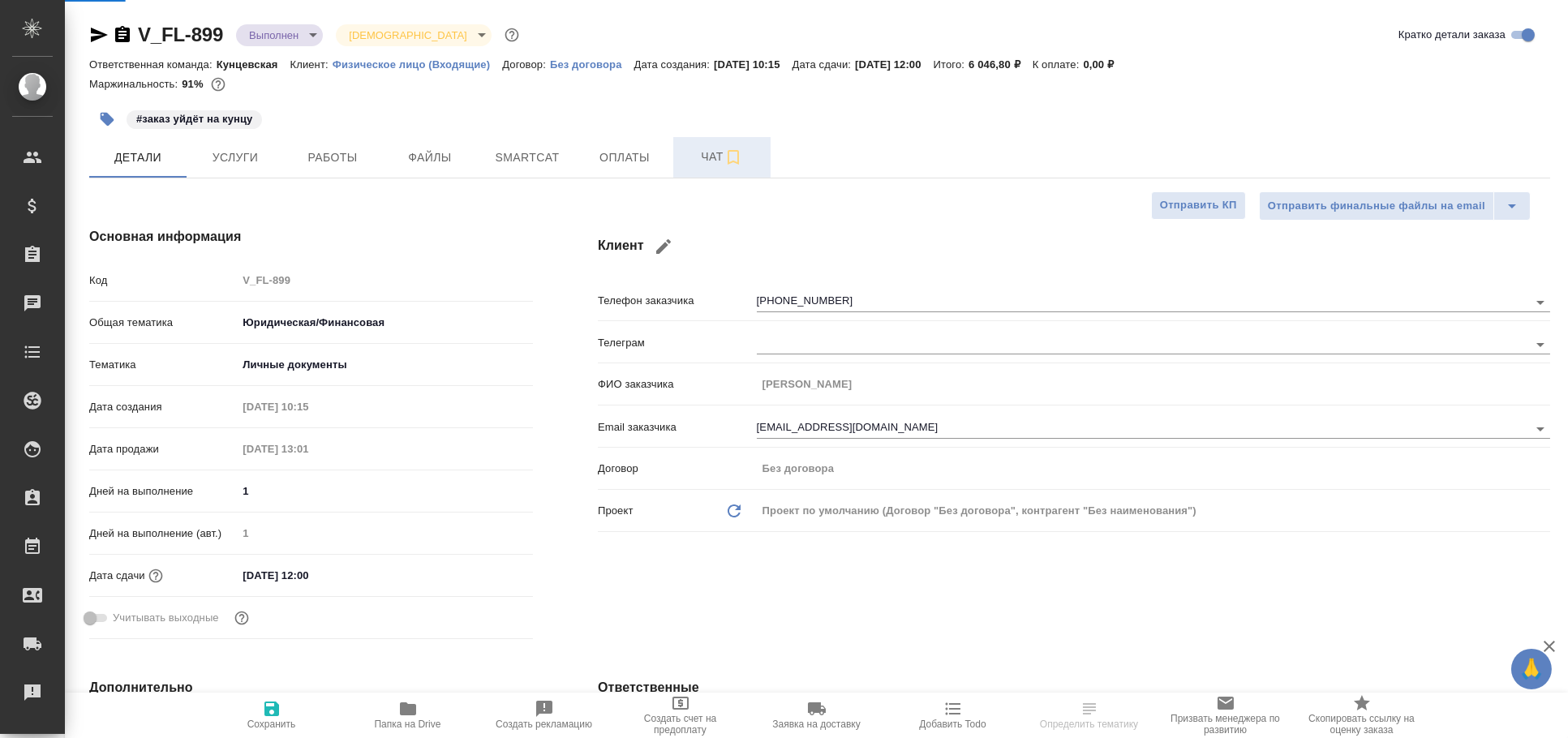
type textarea "x"
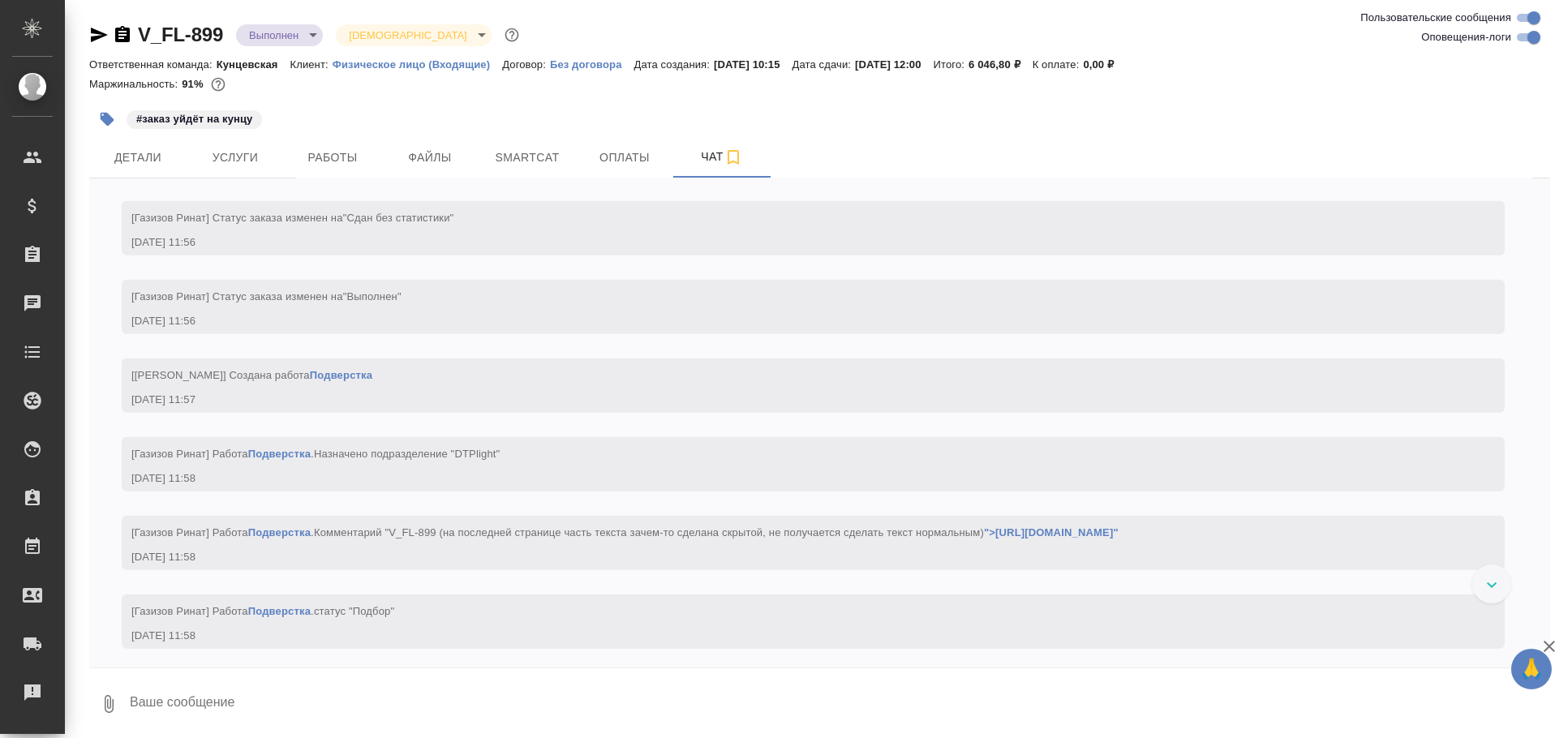
scroll to position [4279, 0]
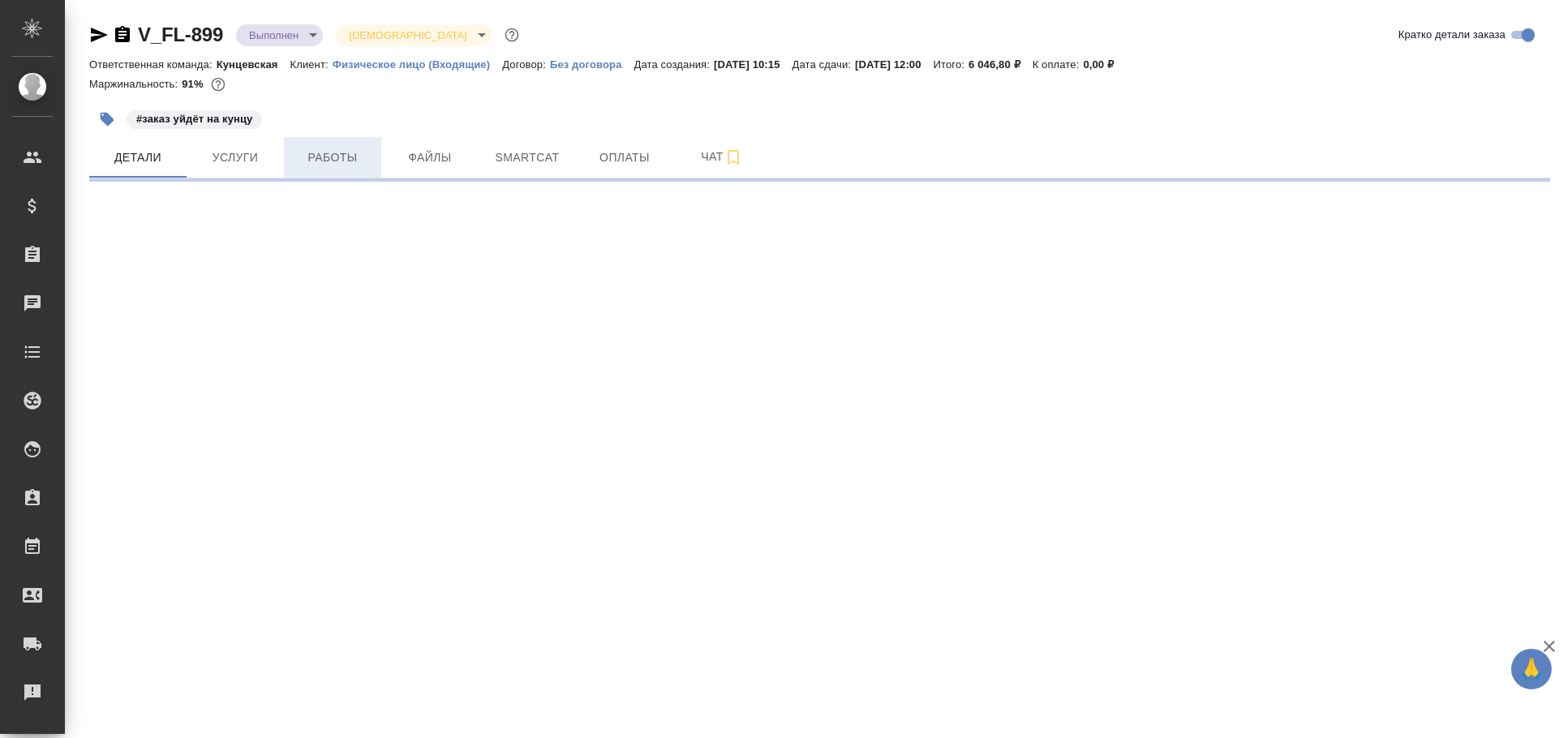
click at [331, 152] on span "Работы" at bounding box center [332, 157] width 78 height 20
select select "RU"
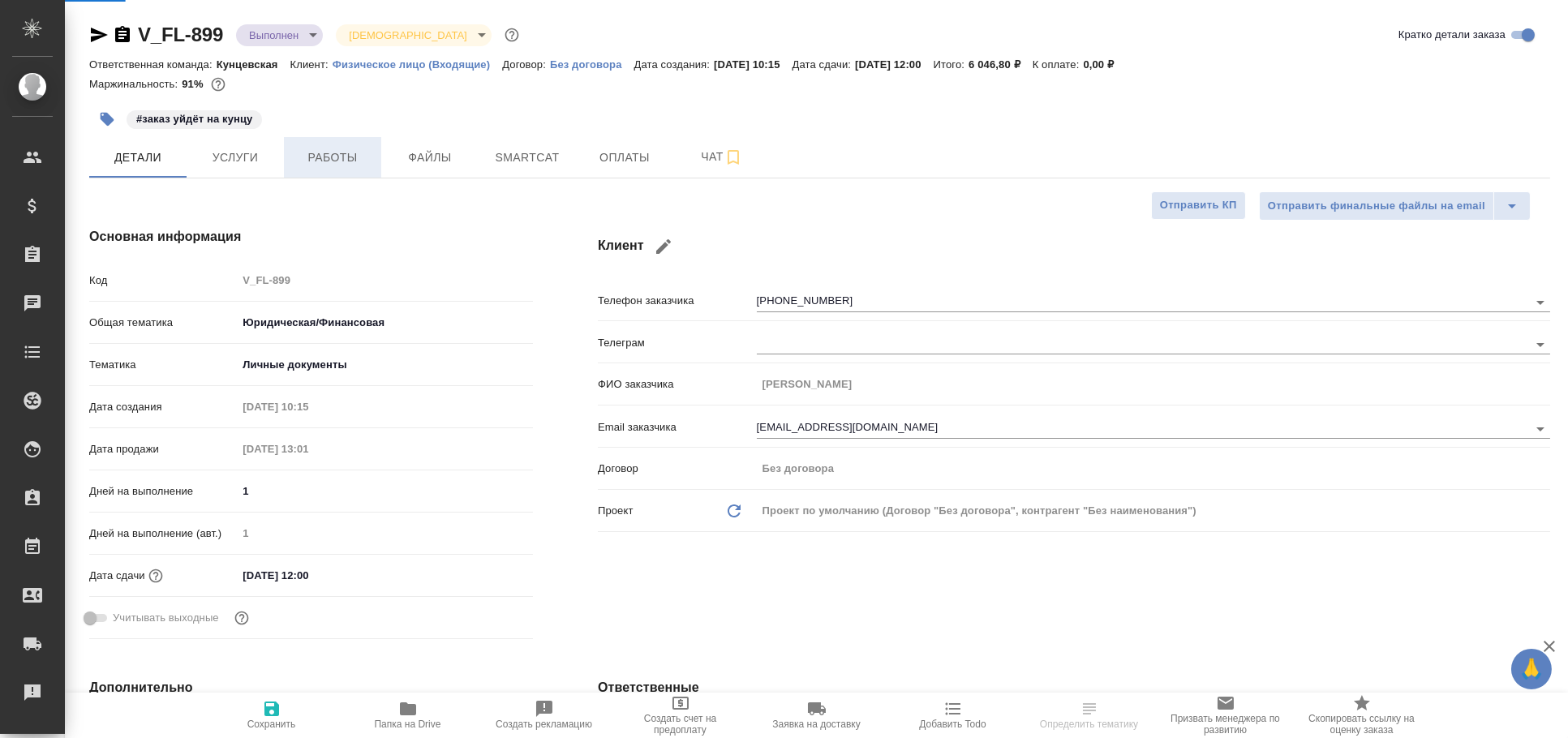
type textarea "x"
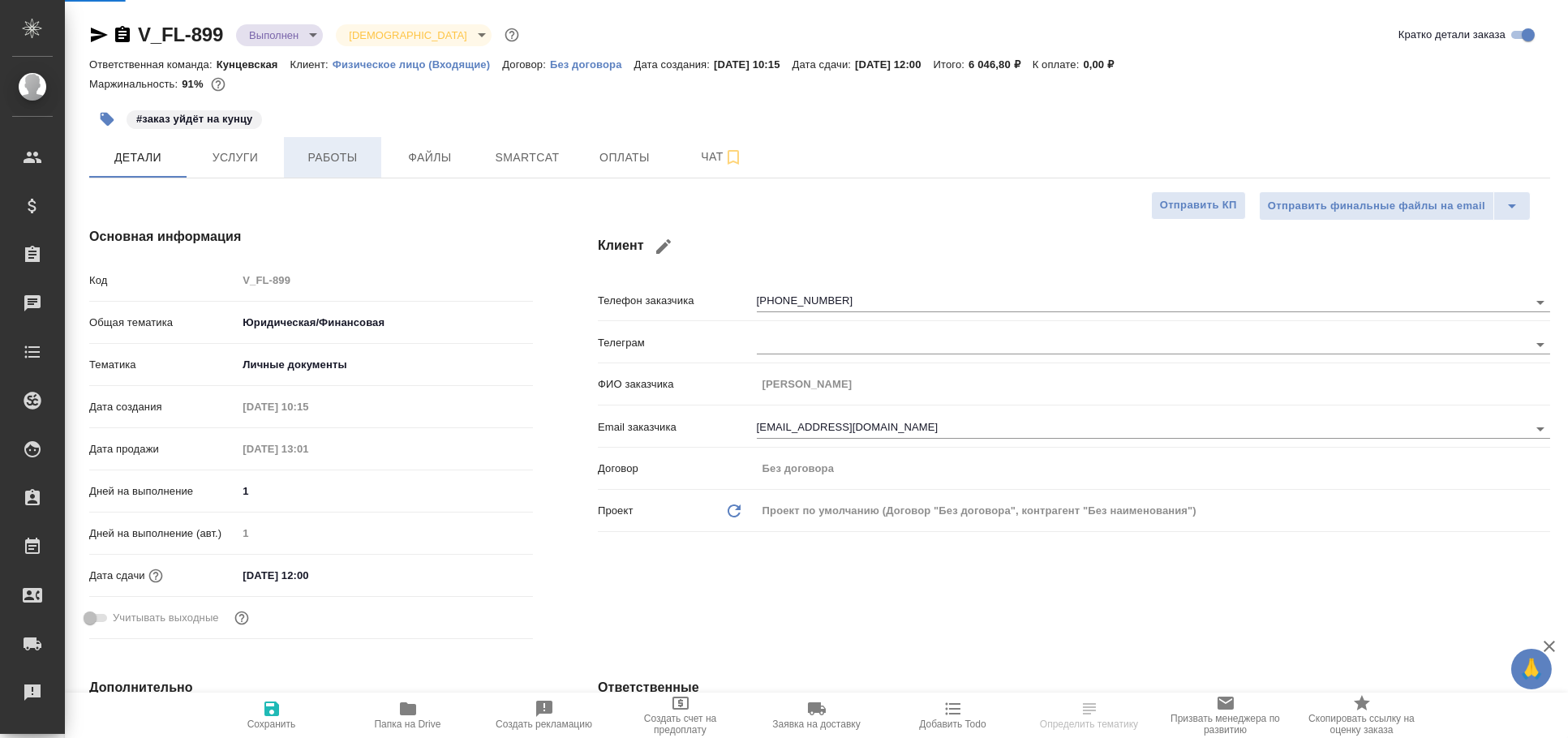
type textarea "x"
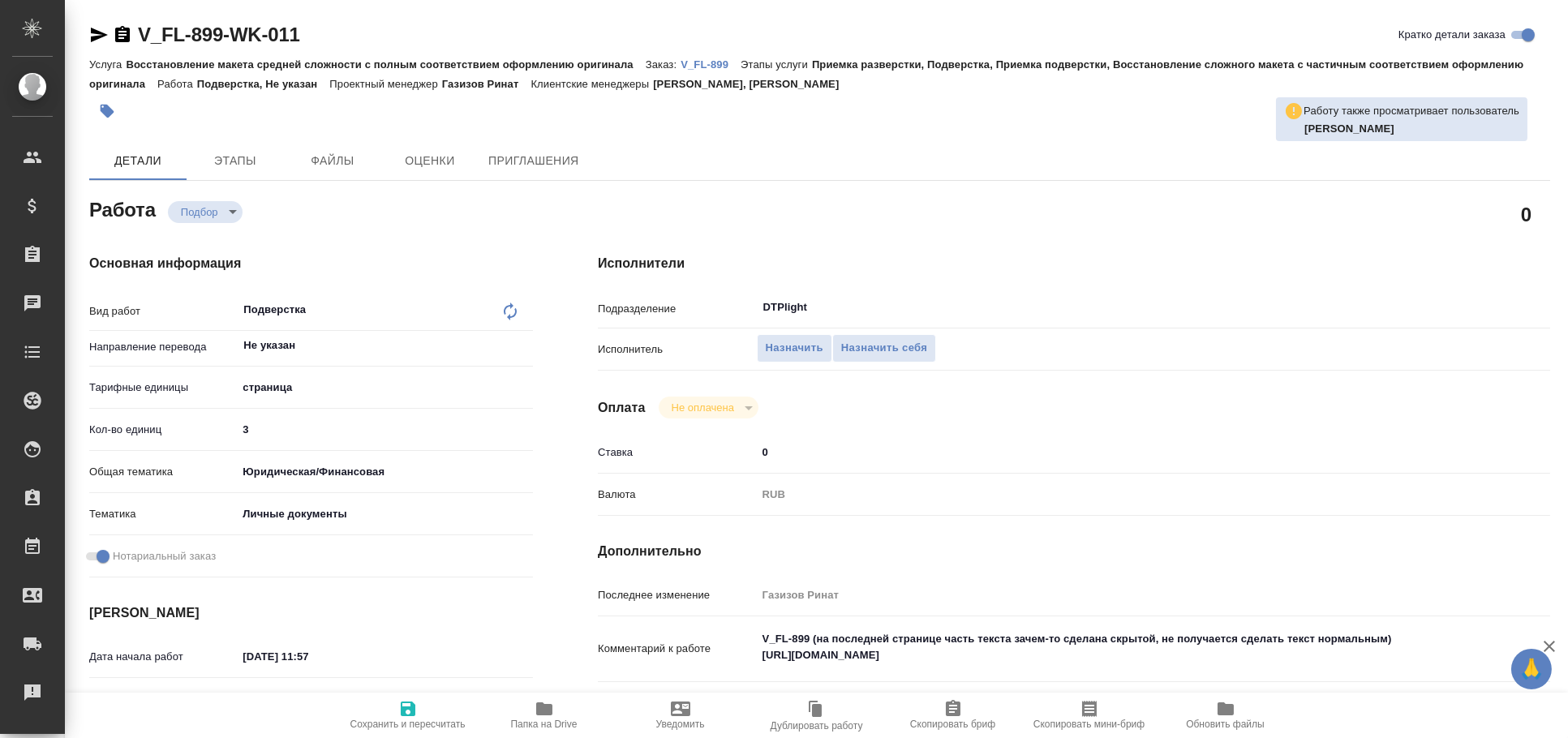
type textarea "x"
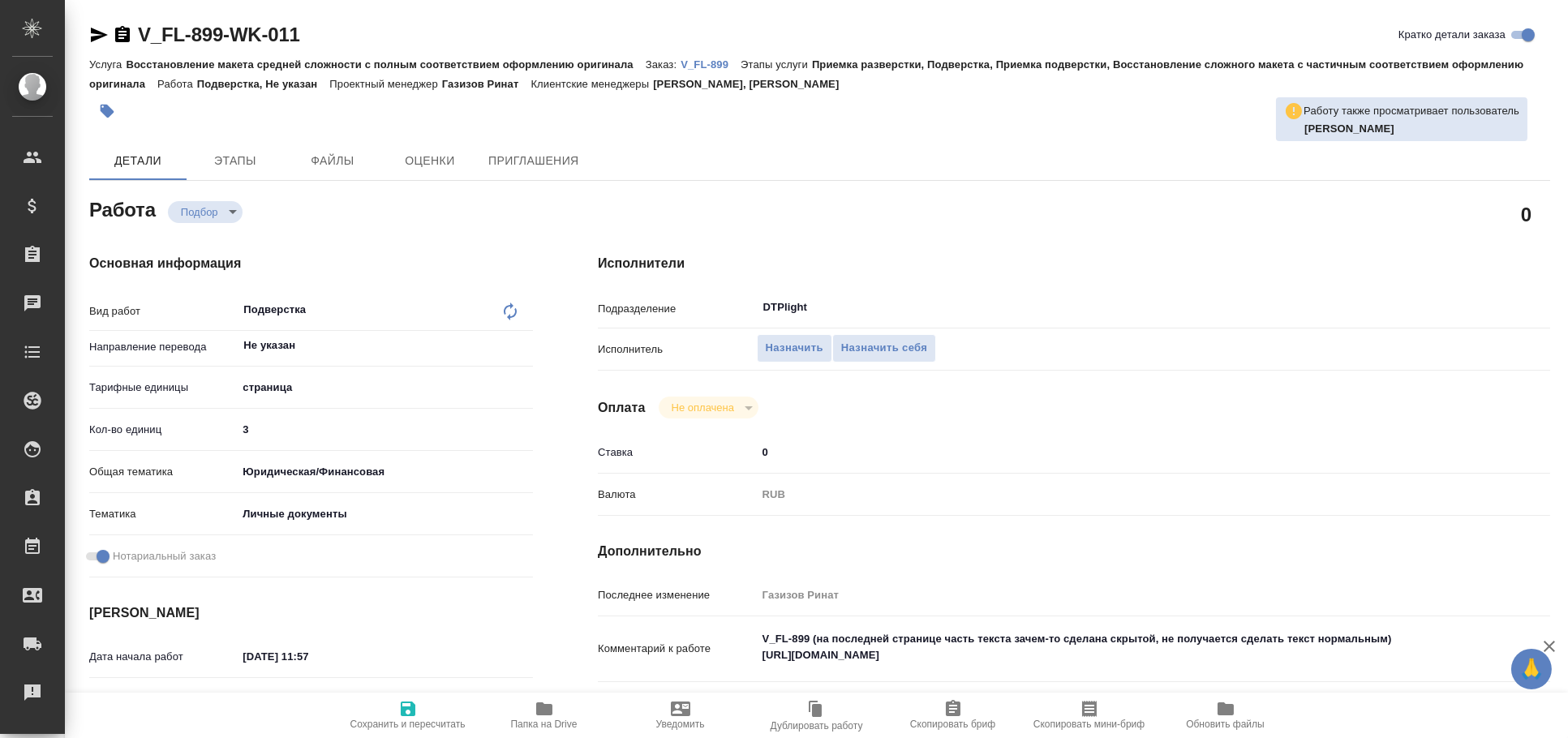
type textarea "x"
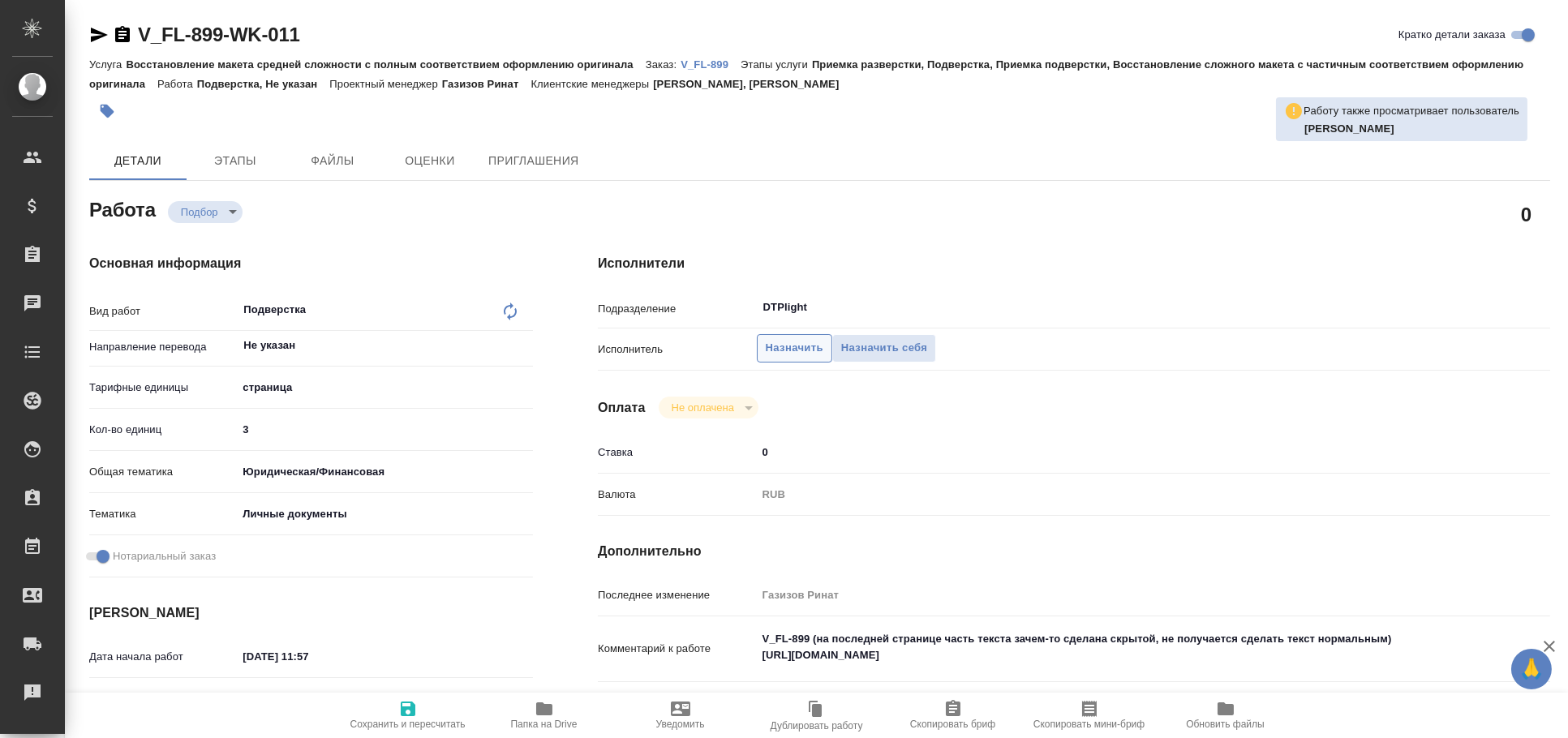
click at [793, 344] on span "Назначить" at bounding box center [794, 348] width 57 height 19
type textarea "x"
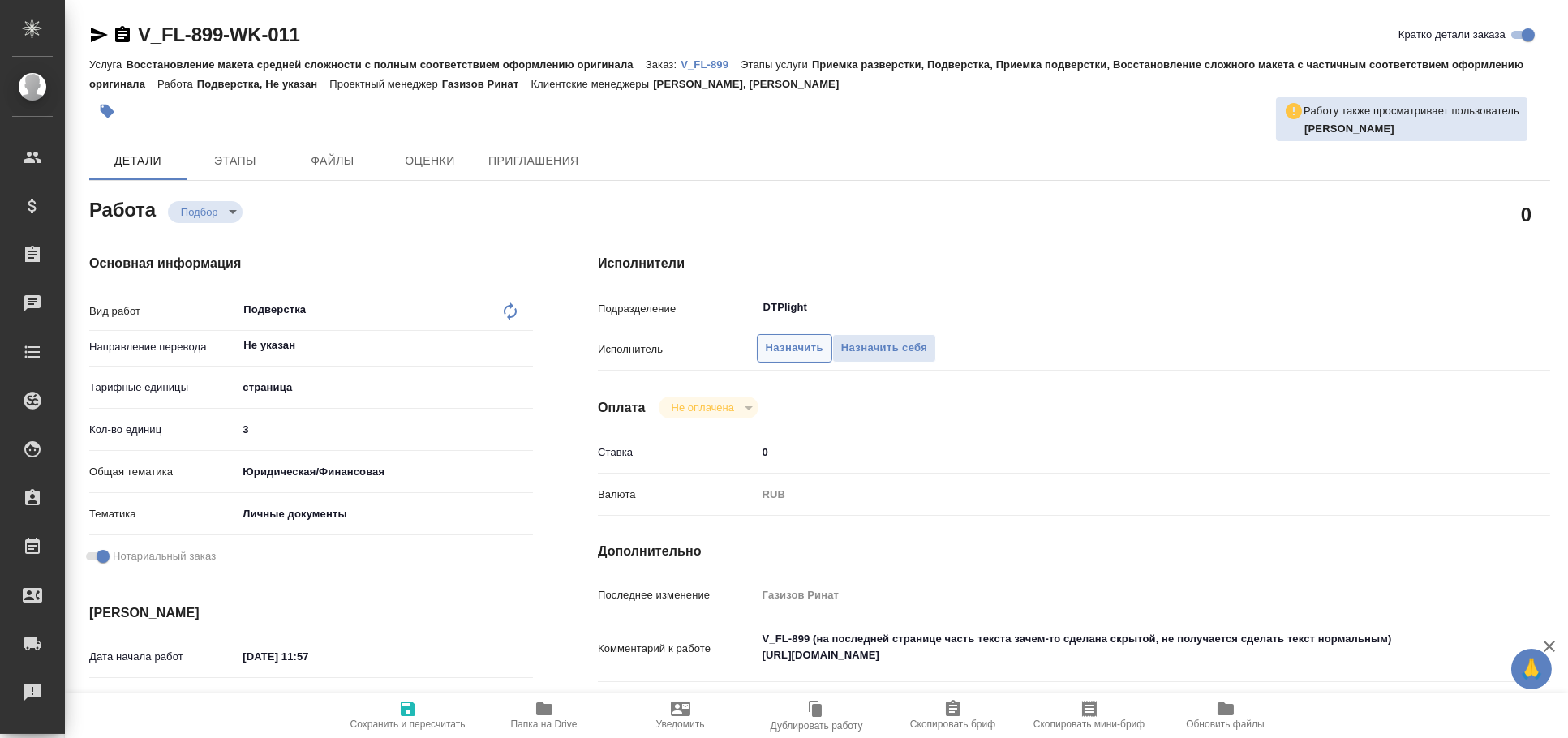
type textarea "x"
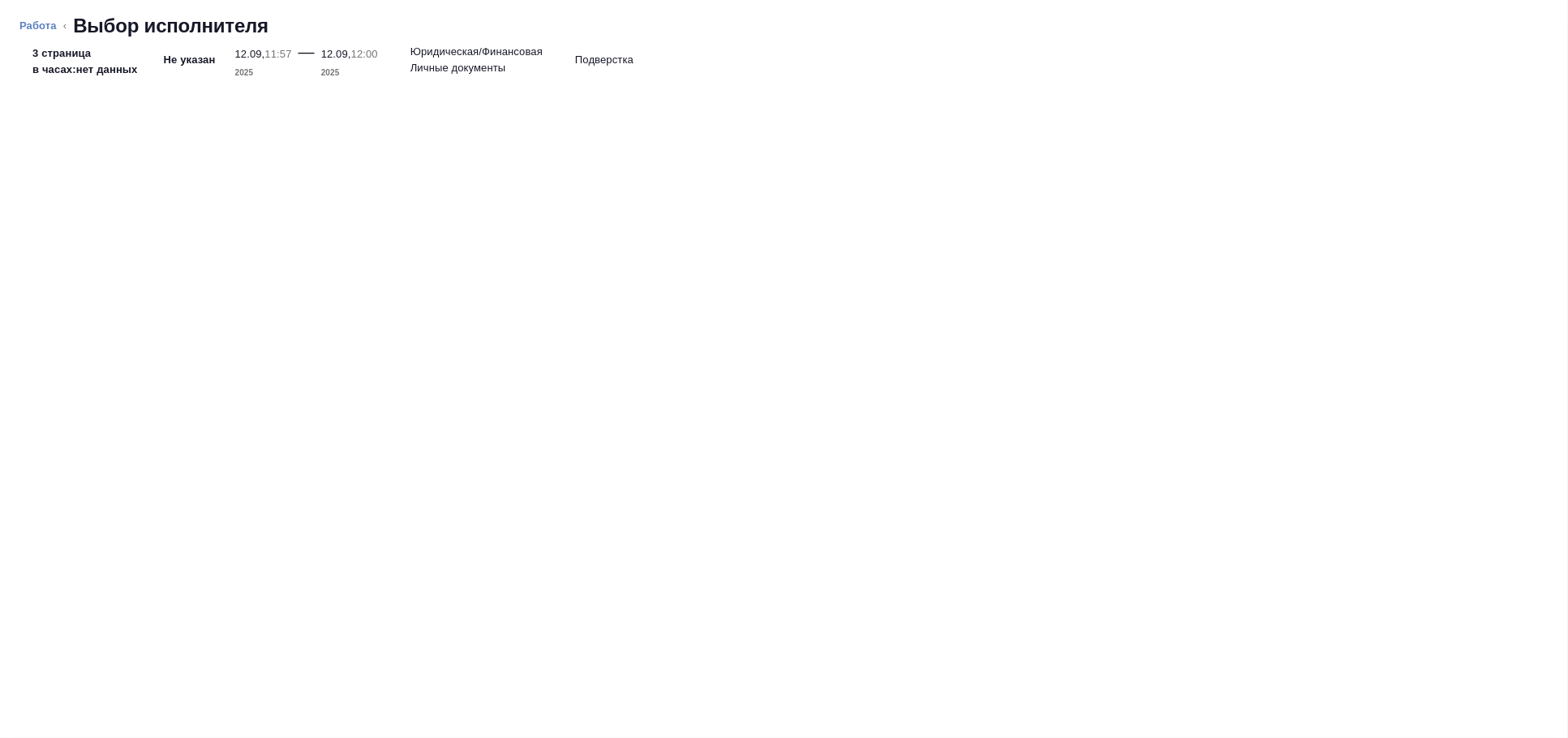
type textarea "x"
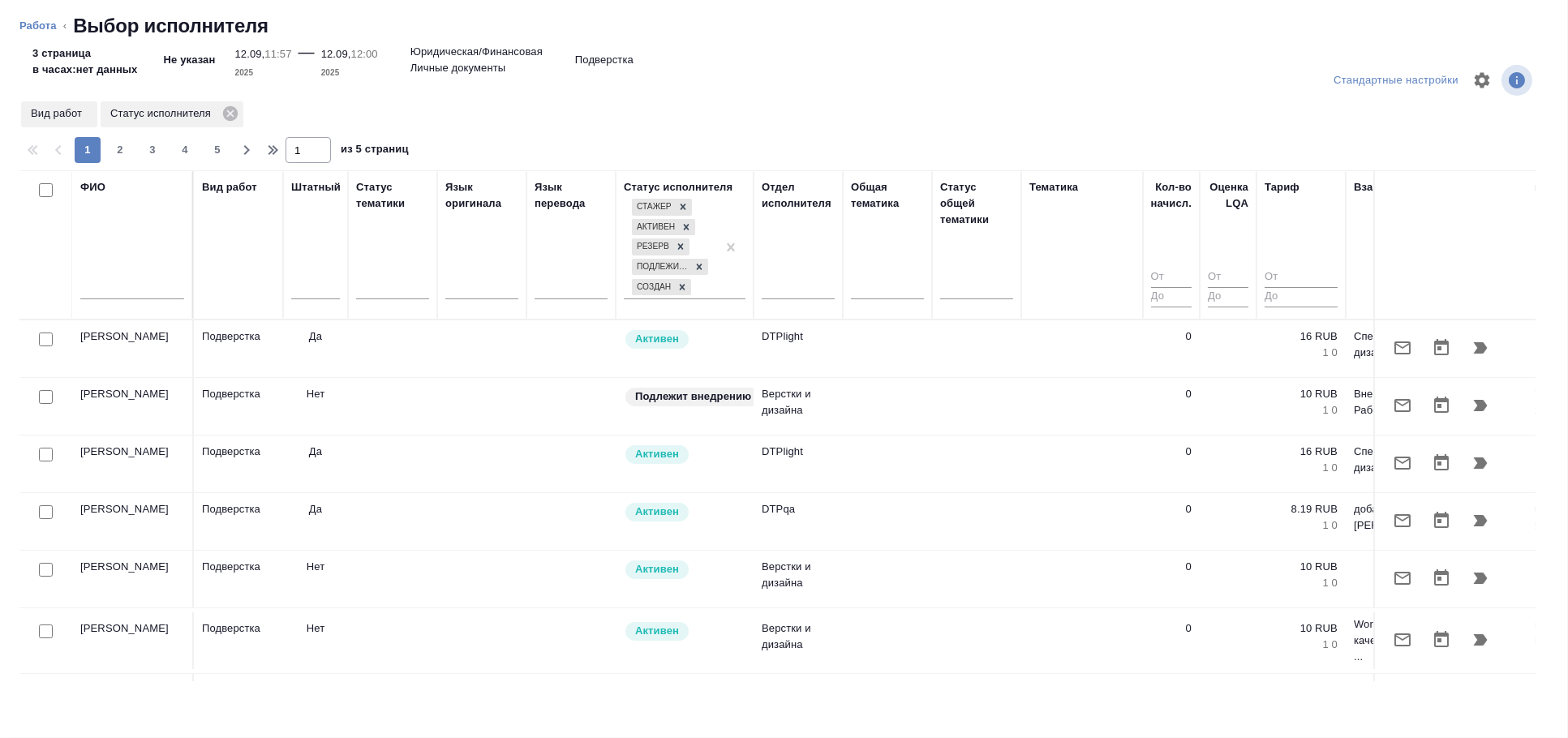
type textarea "x"
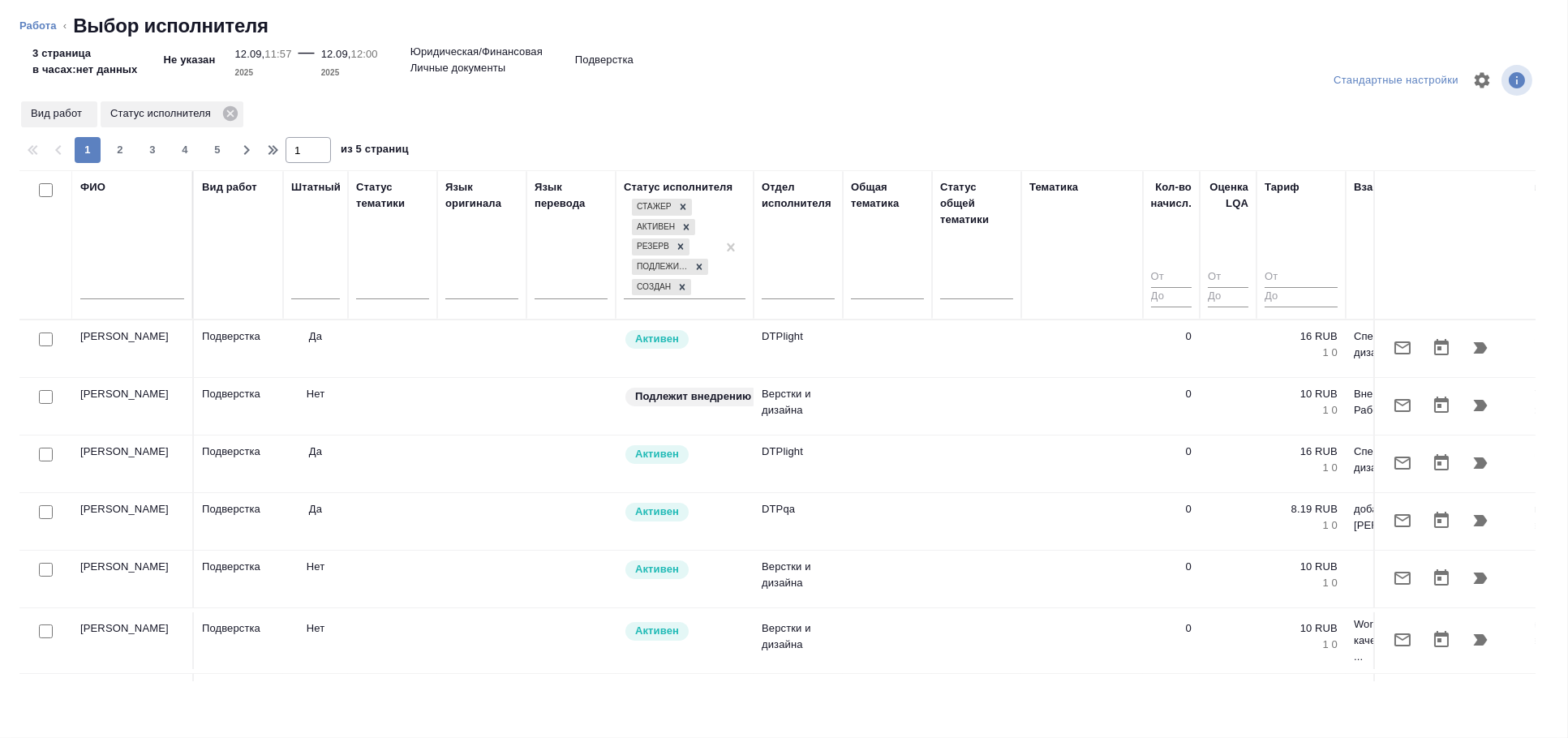
click input "text"
type textarea "x"
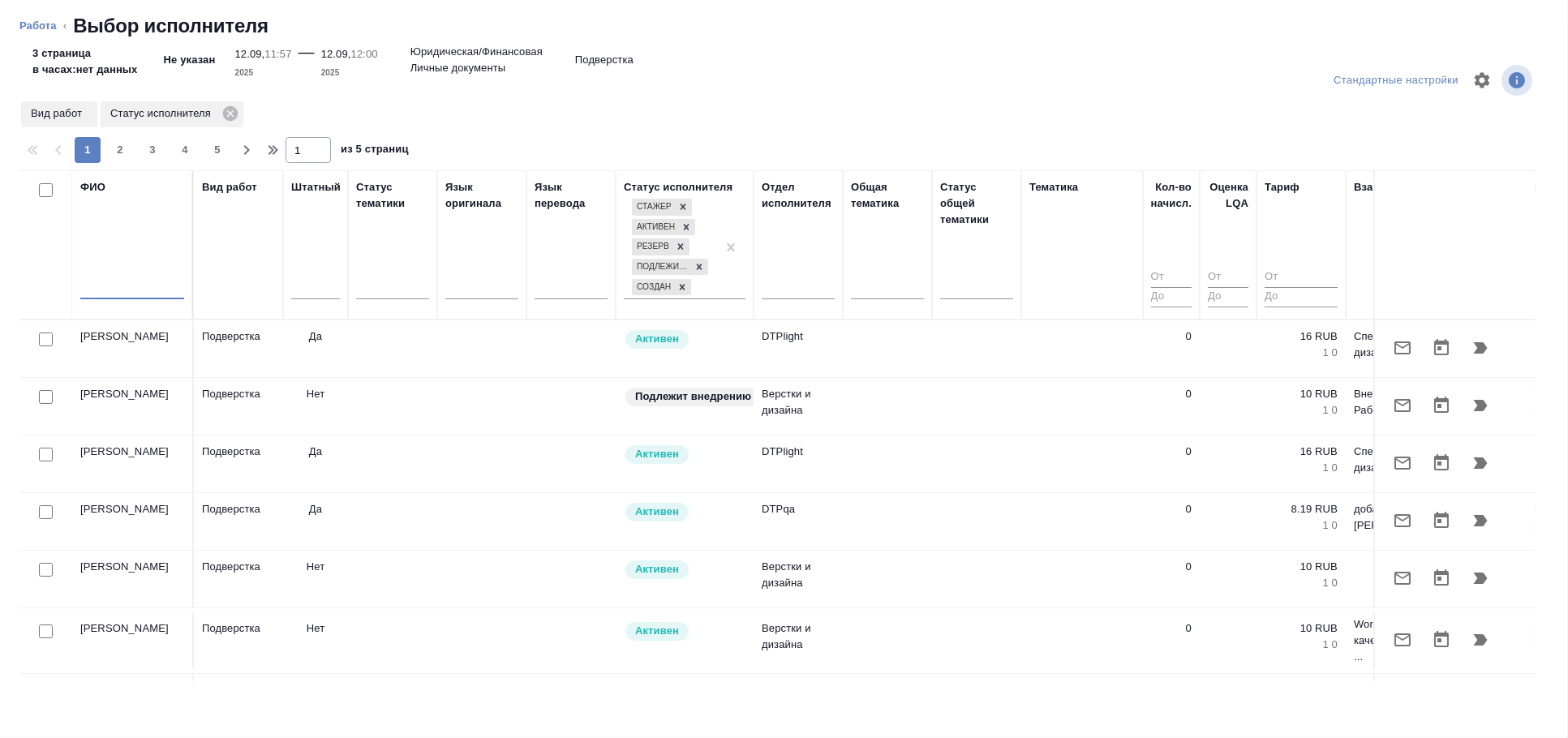
type textarea "x"
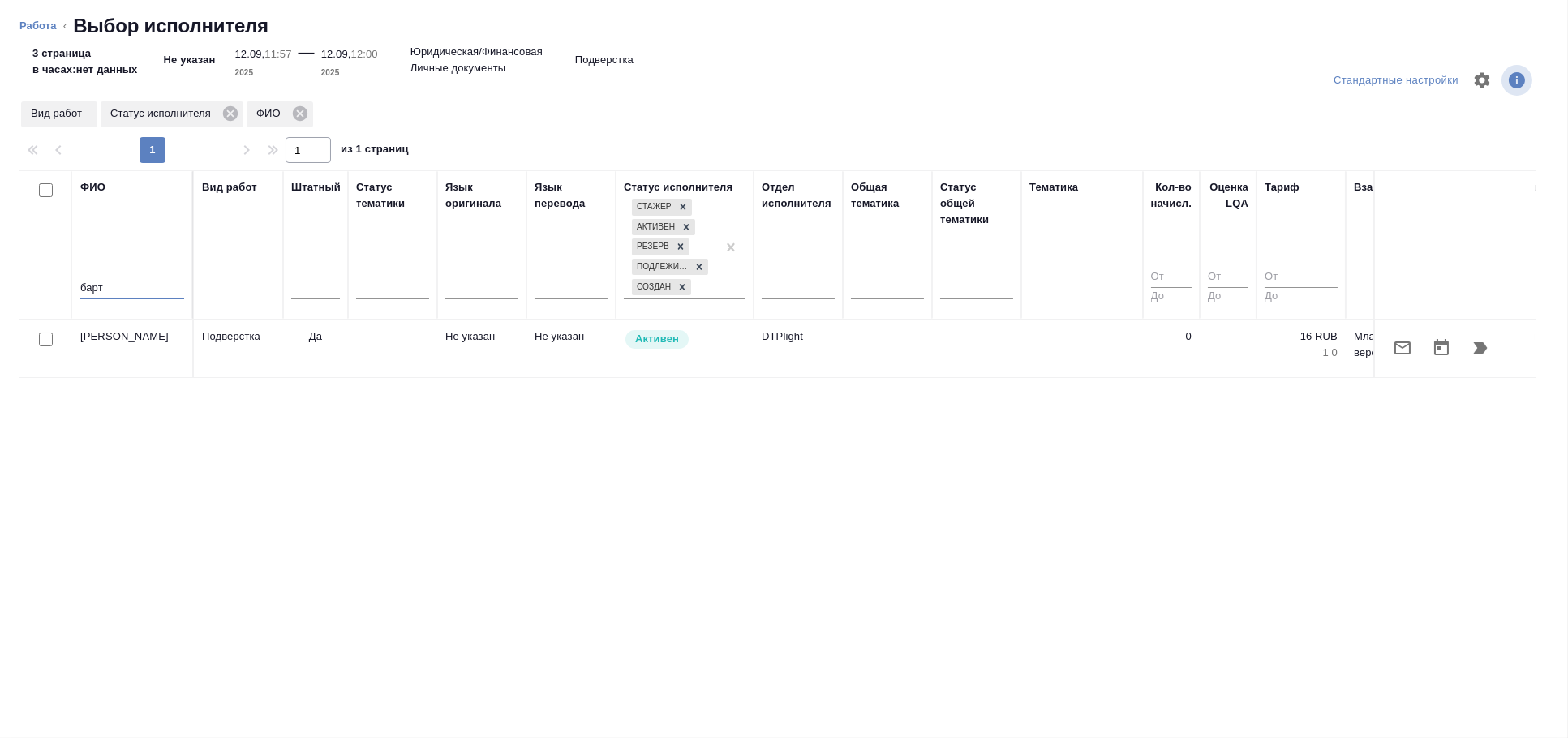
type input "барт"
click icon "button"
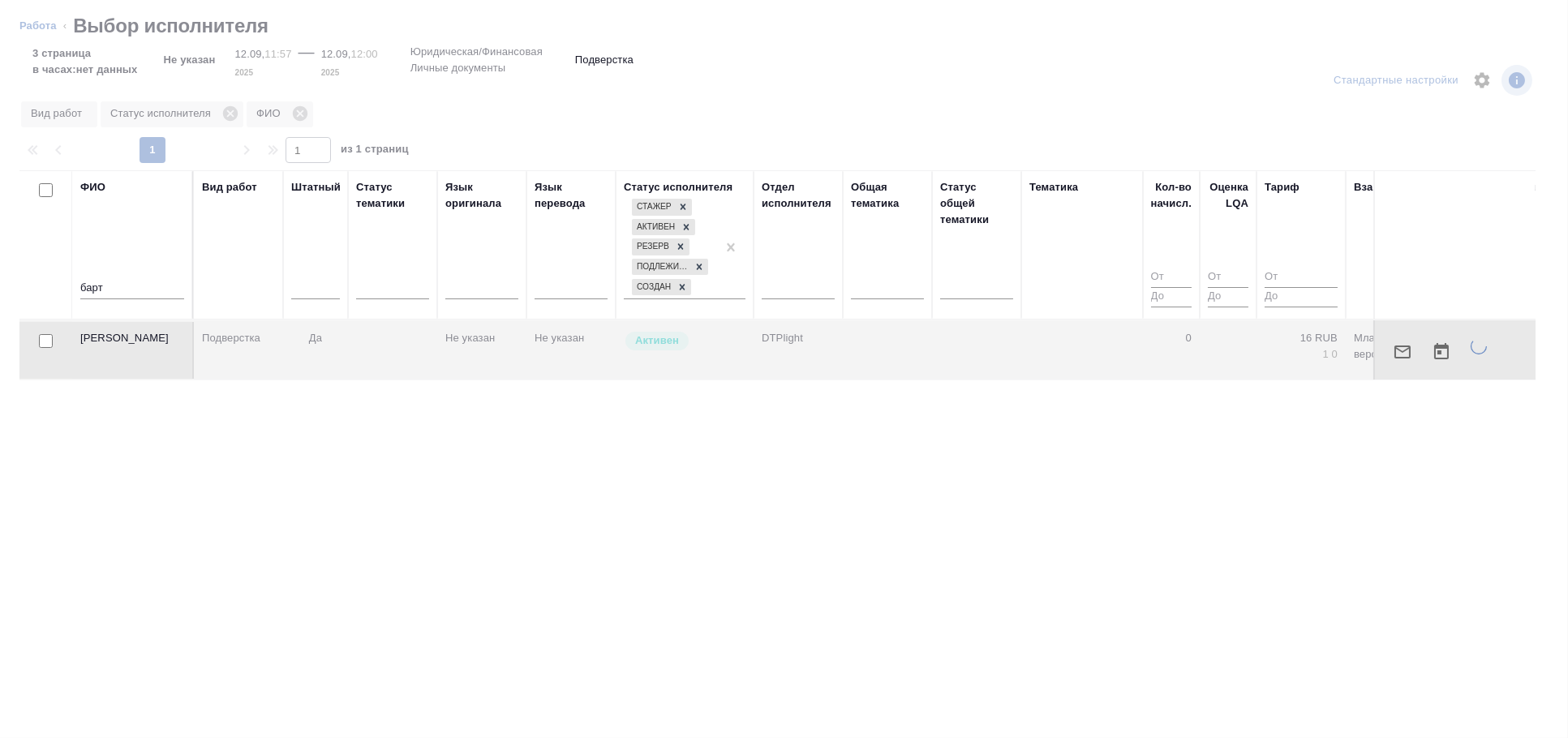
type textarea "x"
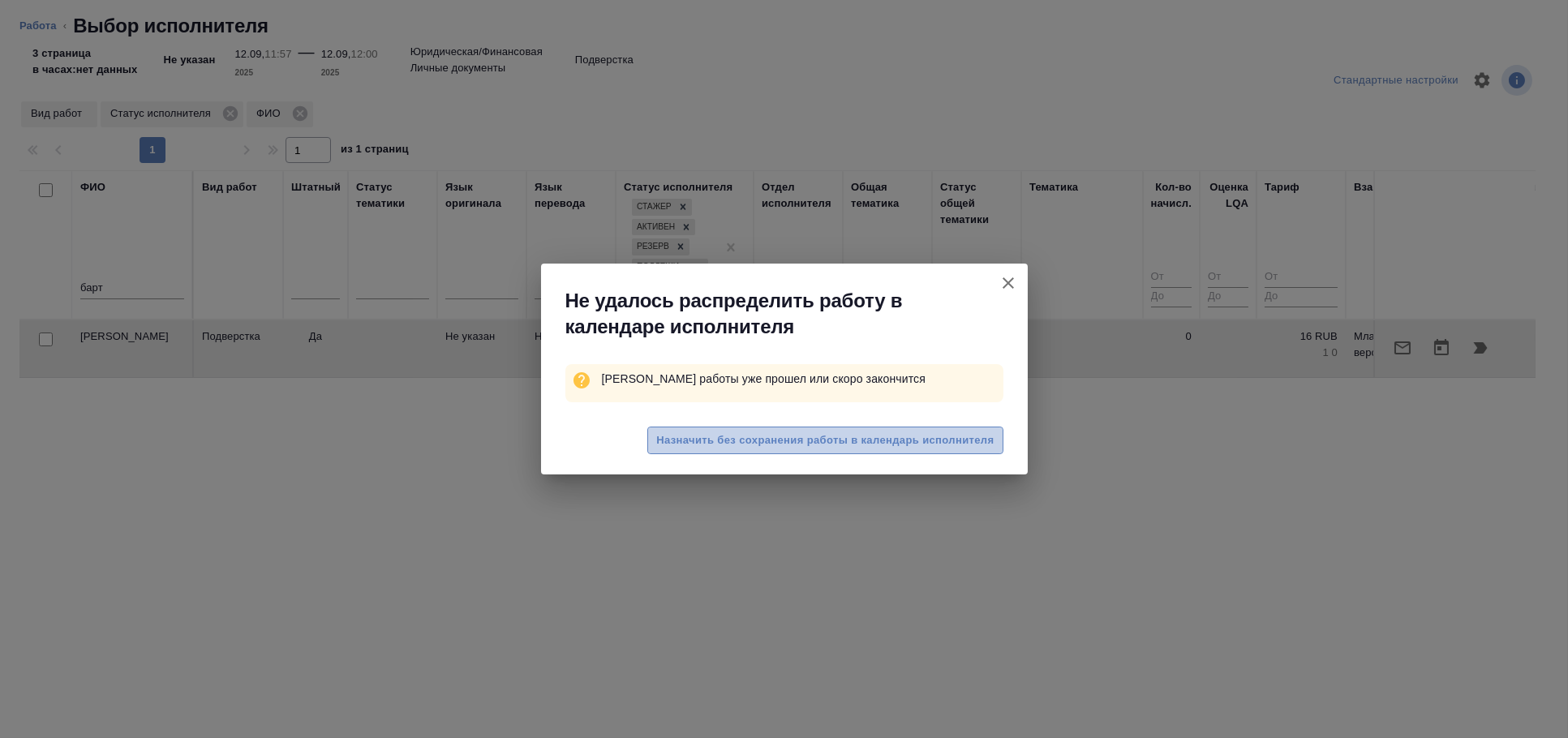
click span "Назначить без сохранения работы в календарь исполнителя"
type textarea "x"
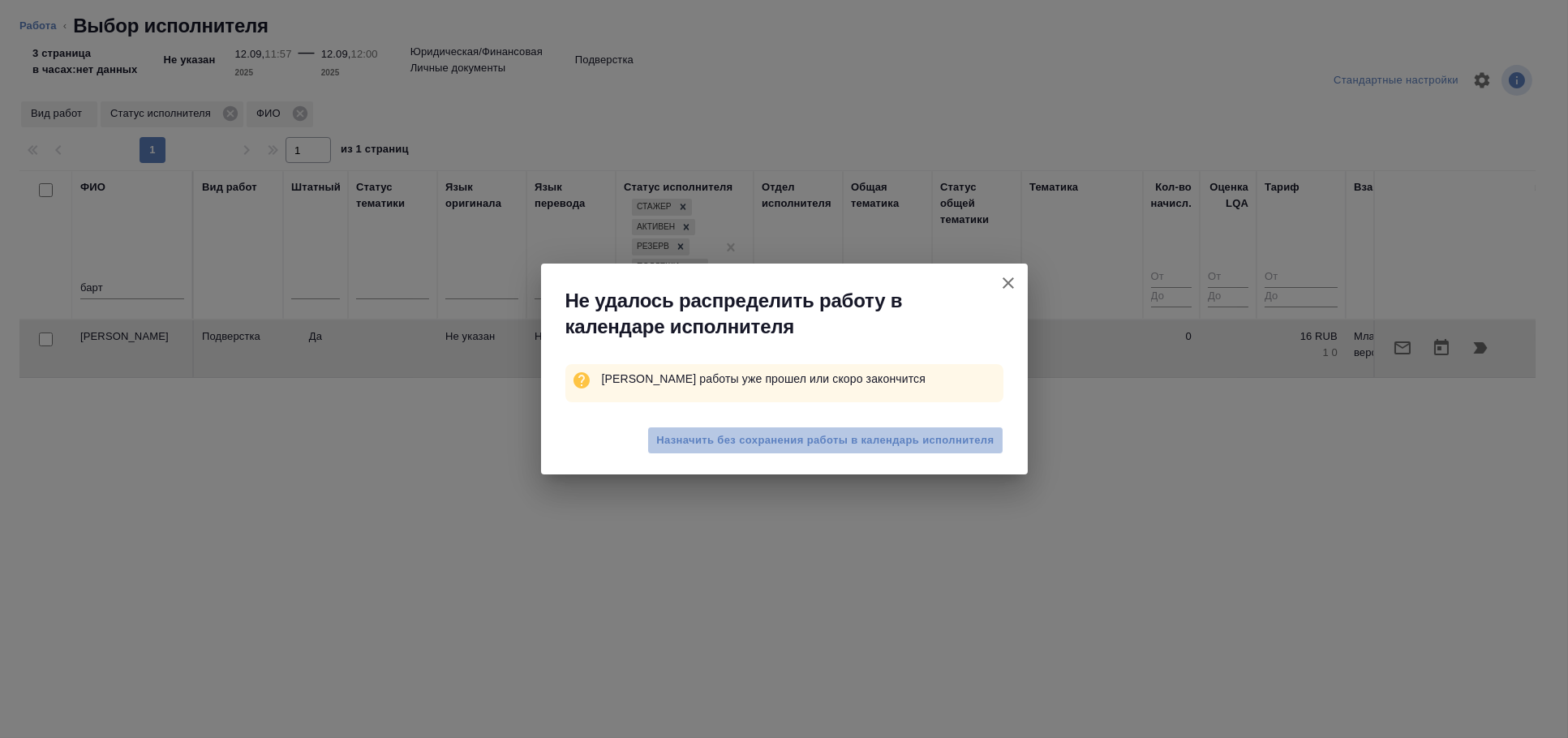
type textarea "x"
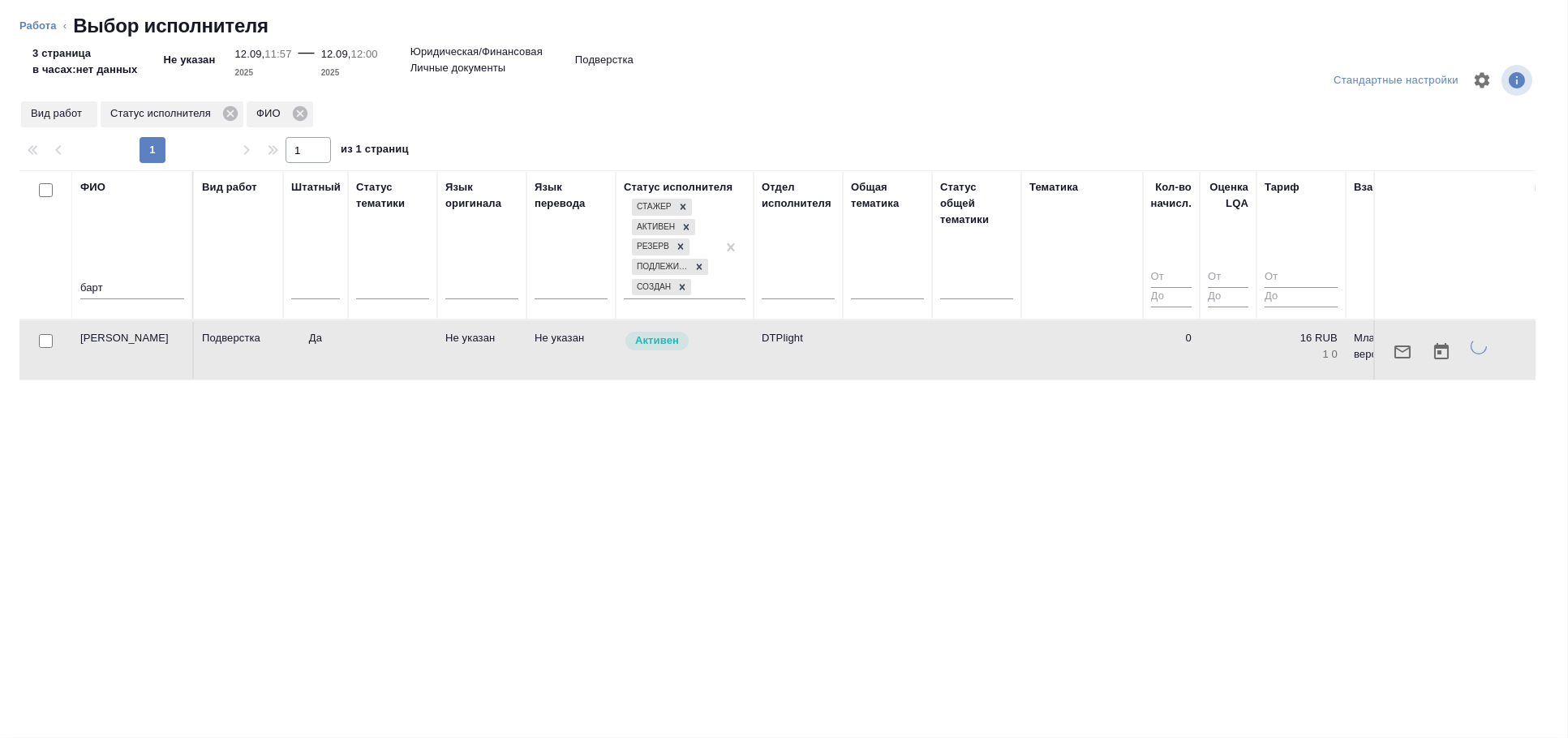
type textarea "x"
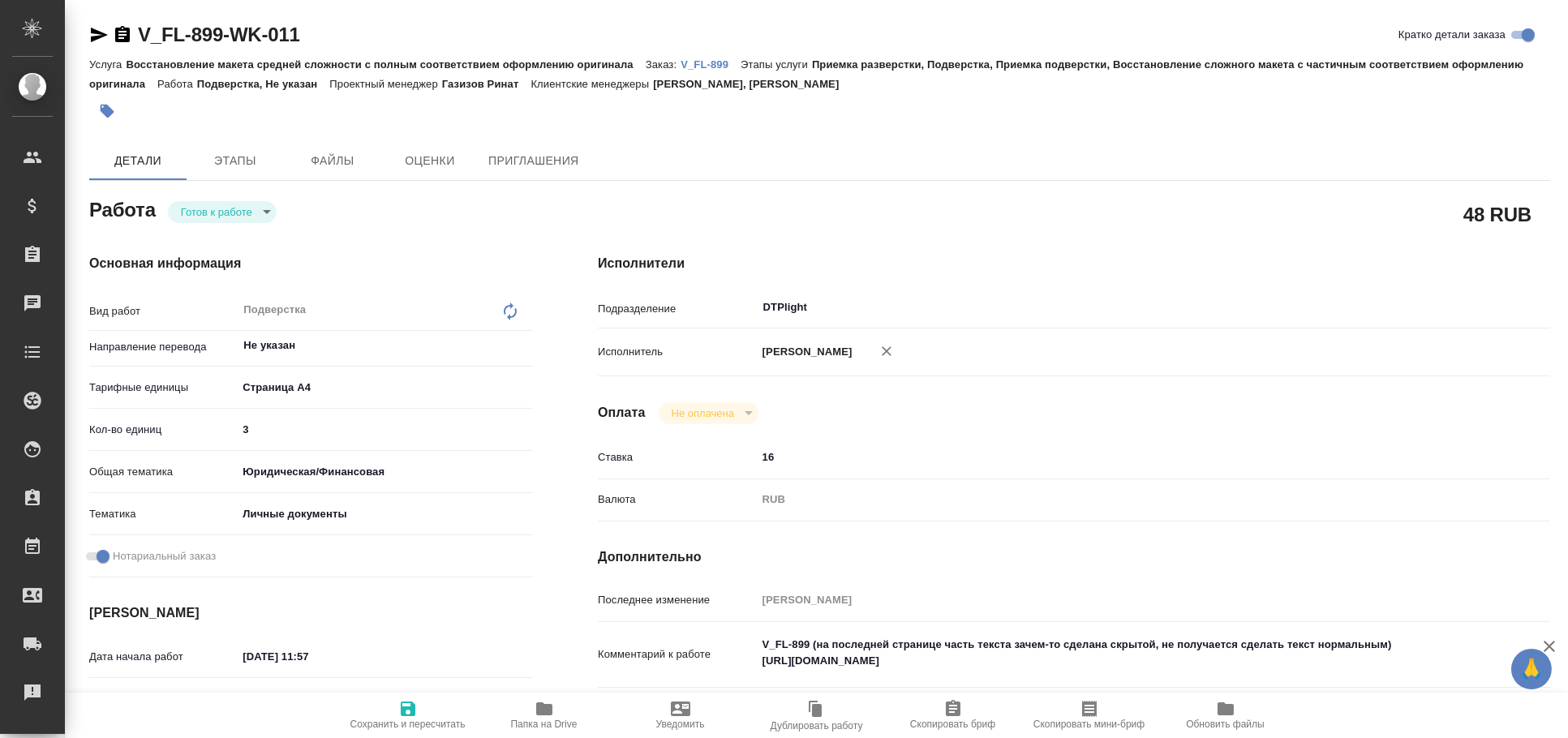
type textarea "x"
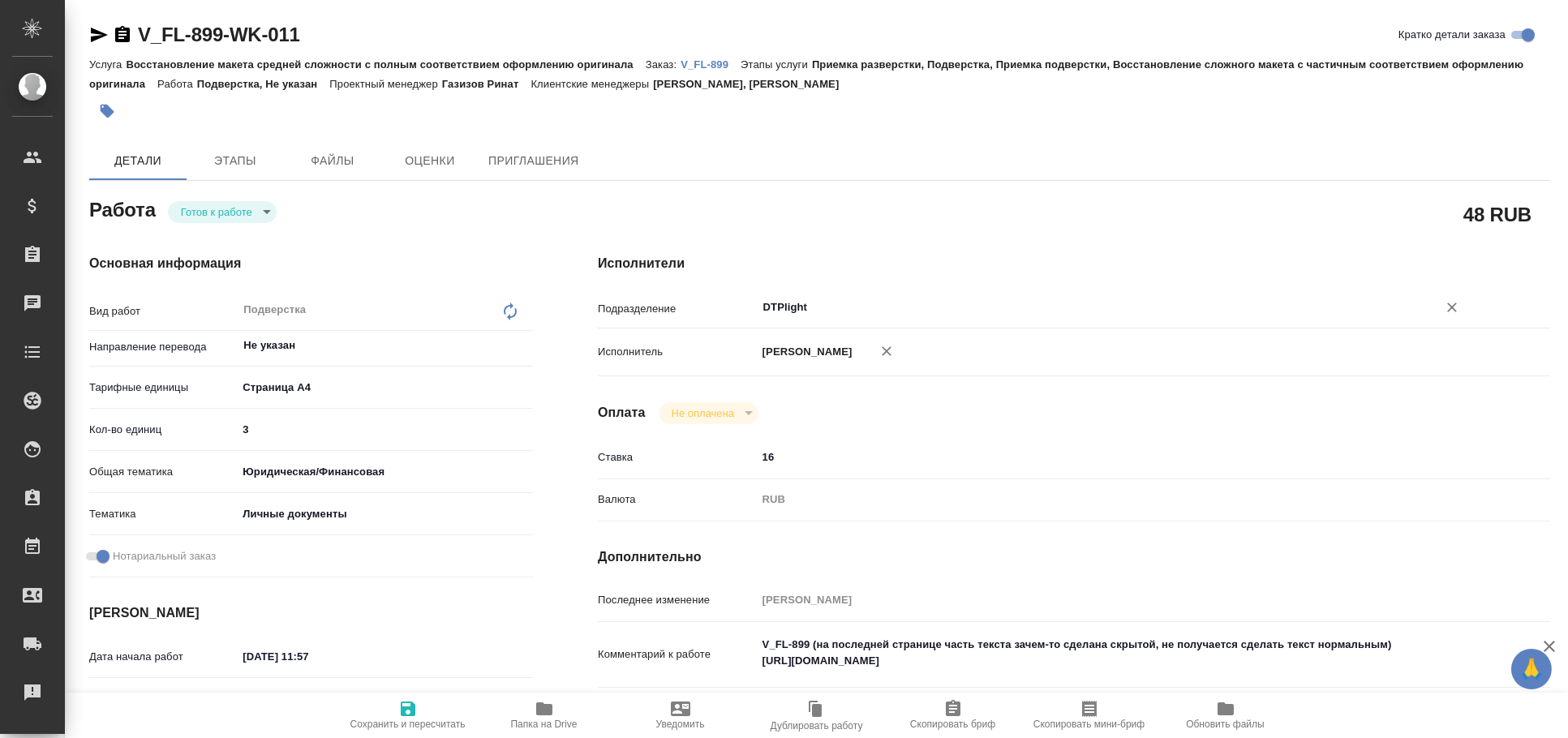
type textarea "x"
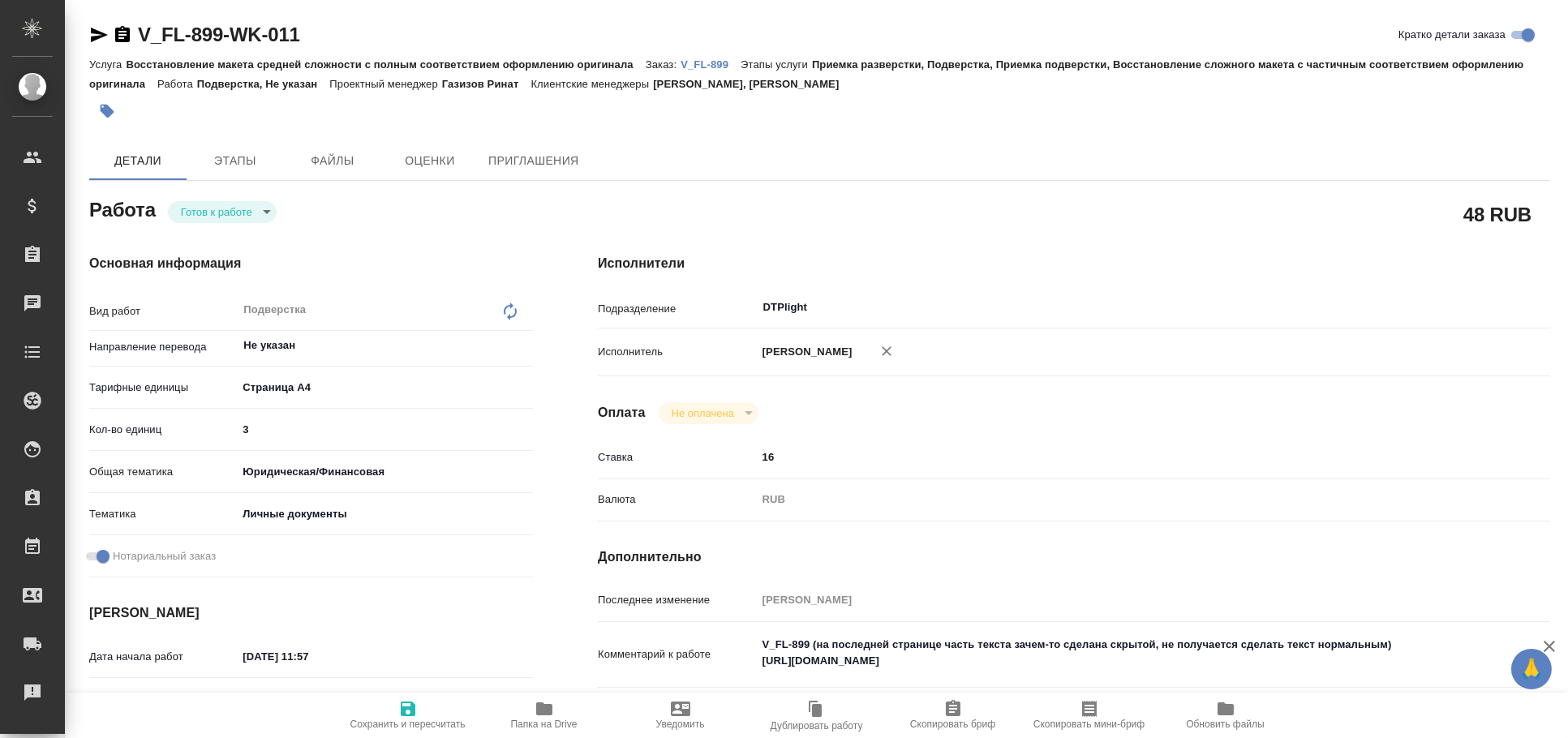
type textarea "x"
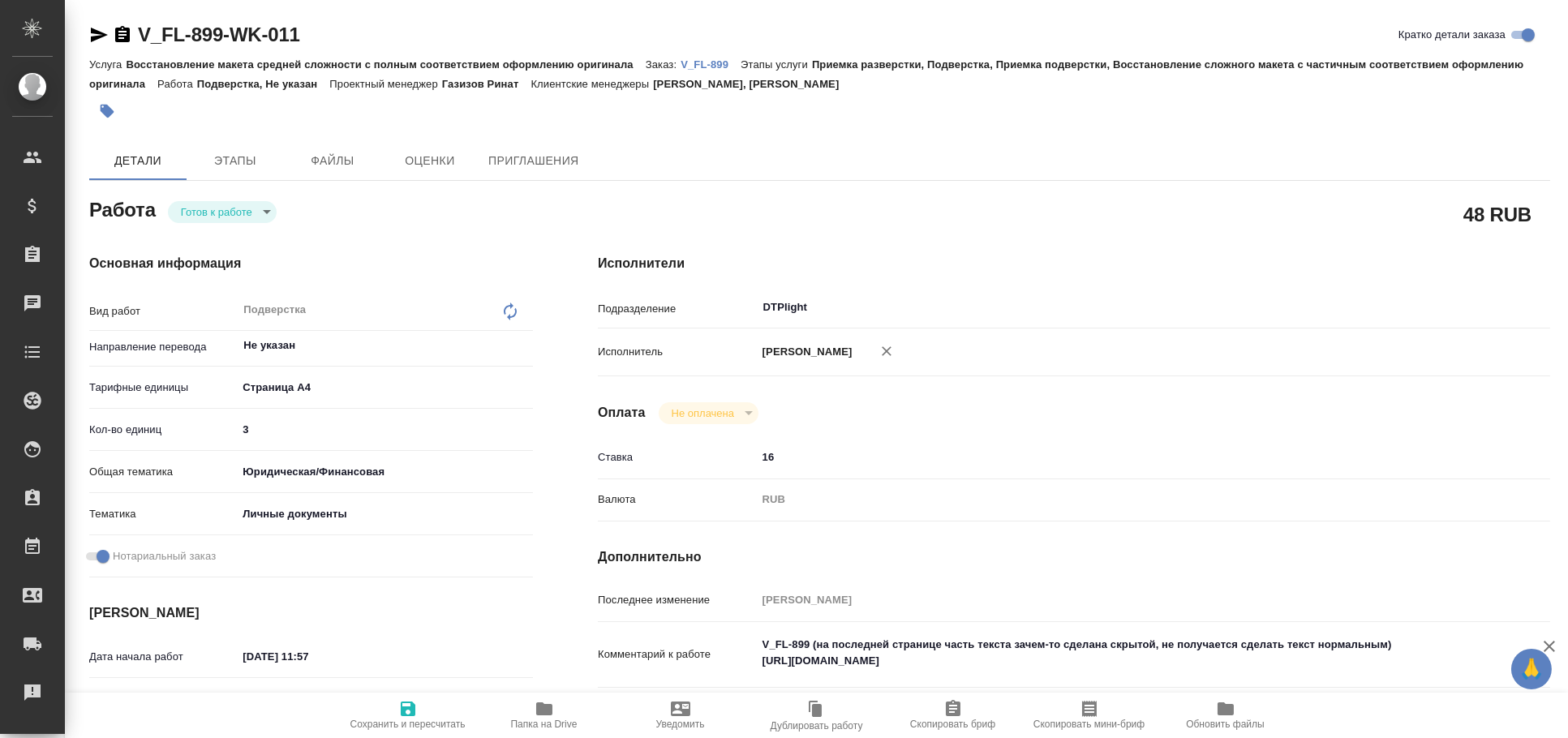
click at [100, 31] on icon "button" at bounding box center [99, 35] width 20 height 20
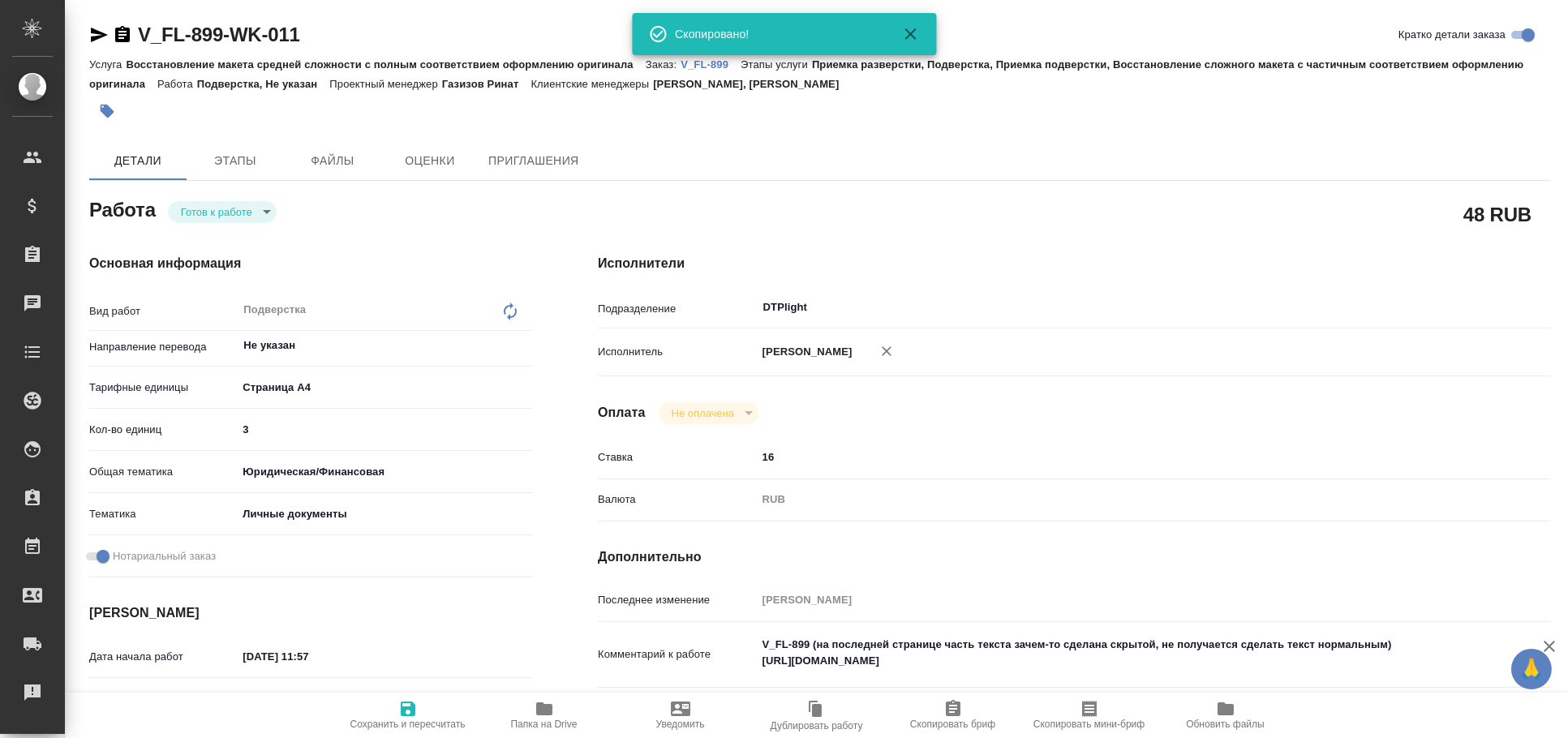
type textarea "x"
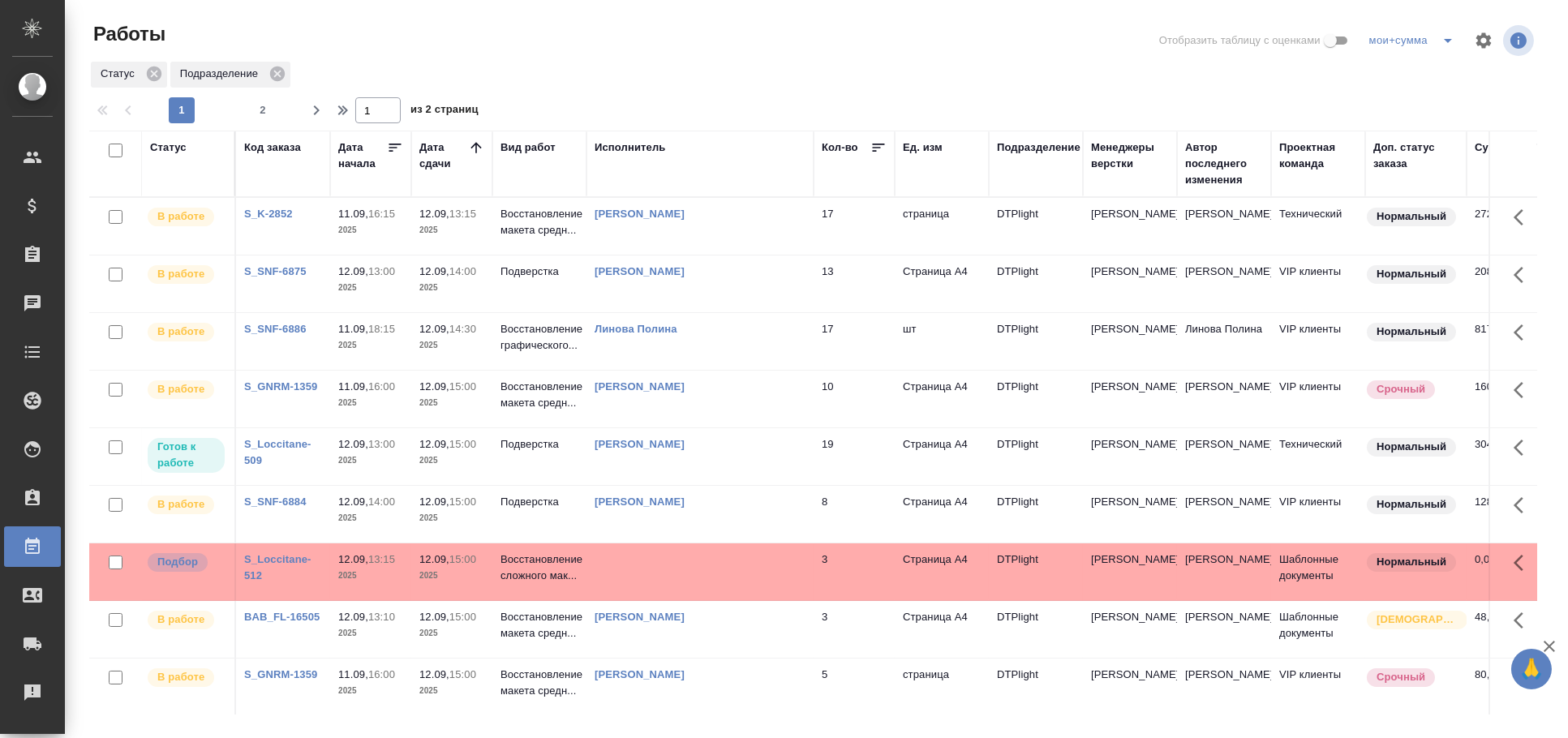
click at [676, 576] on td at bounding box center [700, 571] width 227 height 57
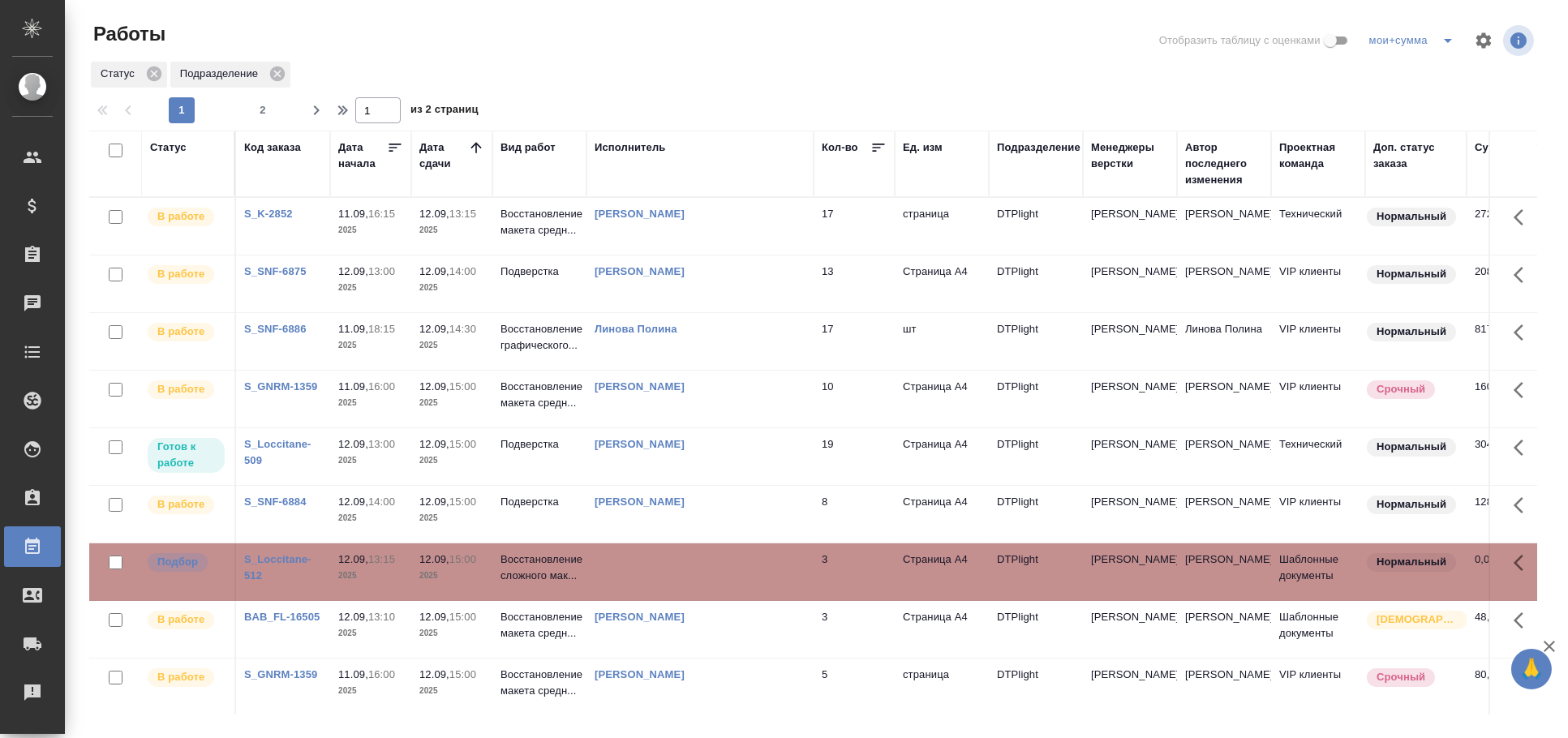
click at [676, 576] on td at bounding box center [700, 571] width 227 height 57
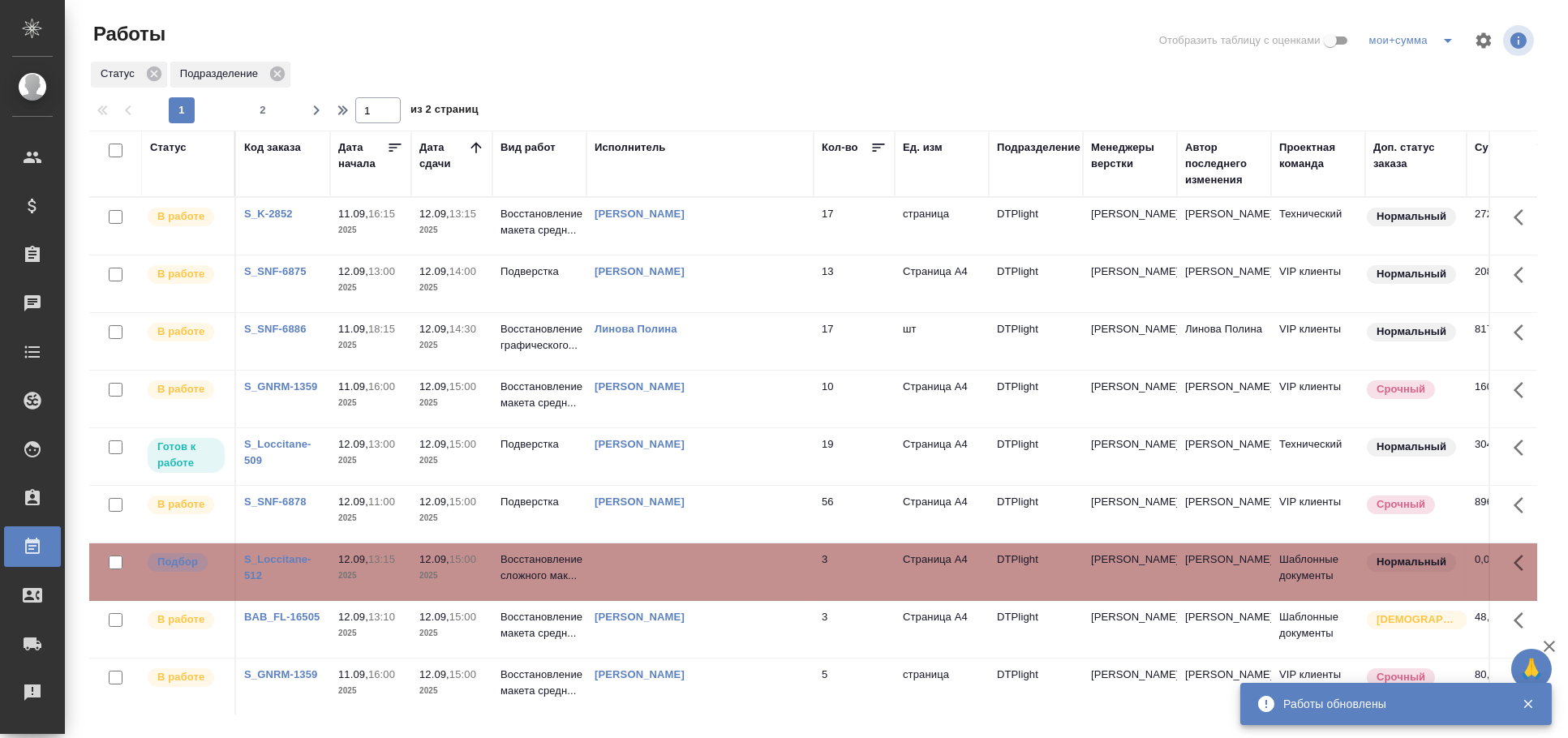
click at [687, 563] on td at bounding box center [700, 571] width 227 height 57
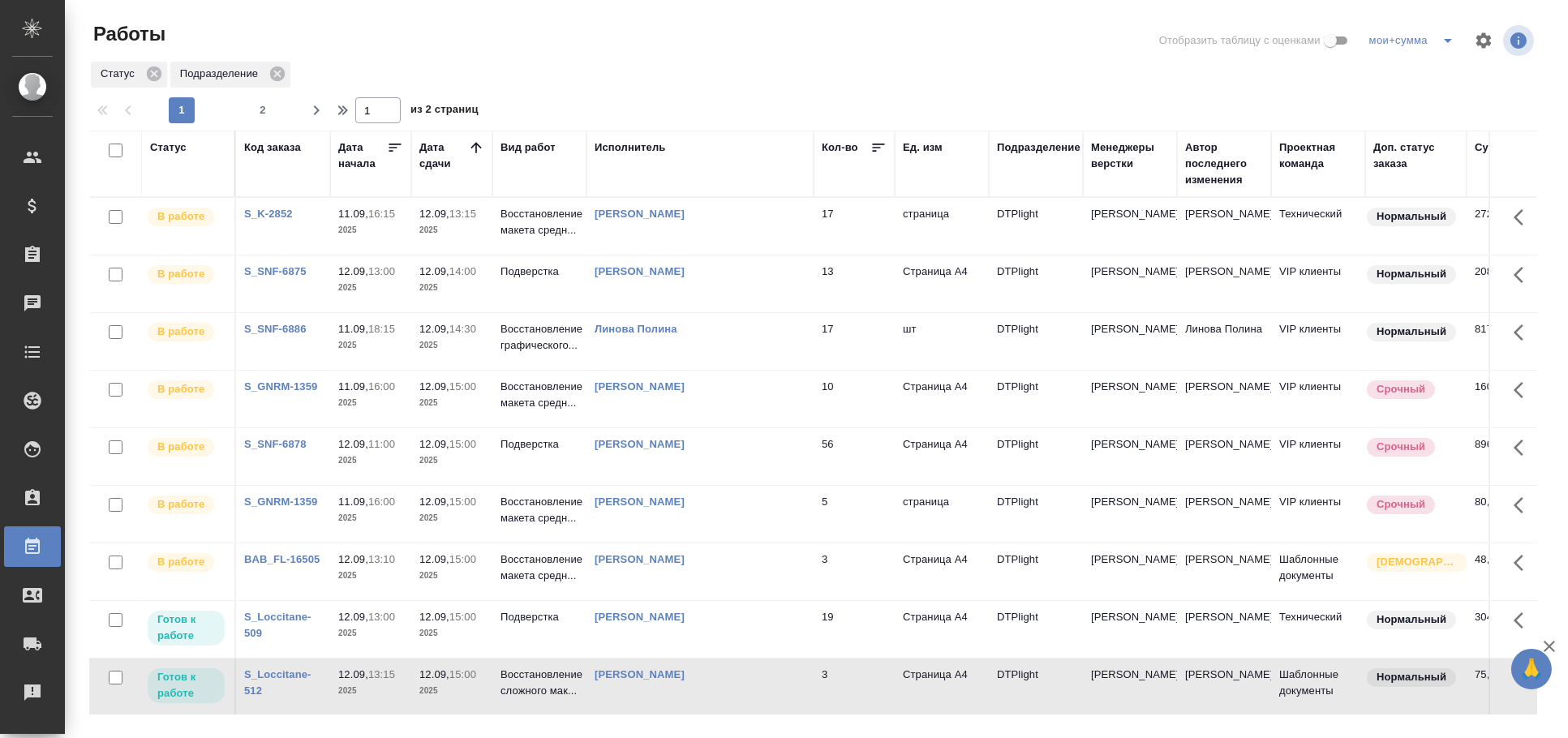
click at [180, 145] on div "Статус" at bounding box center [168, 148] width 36 height 16
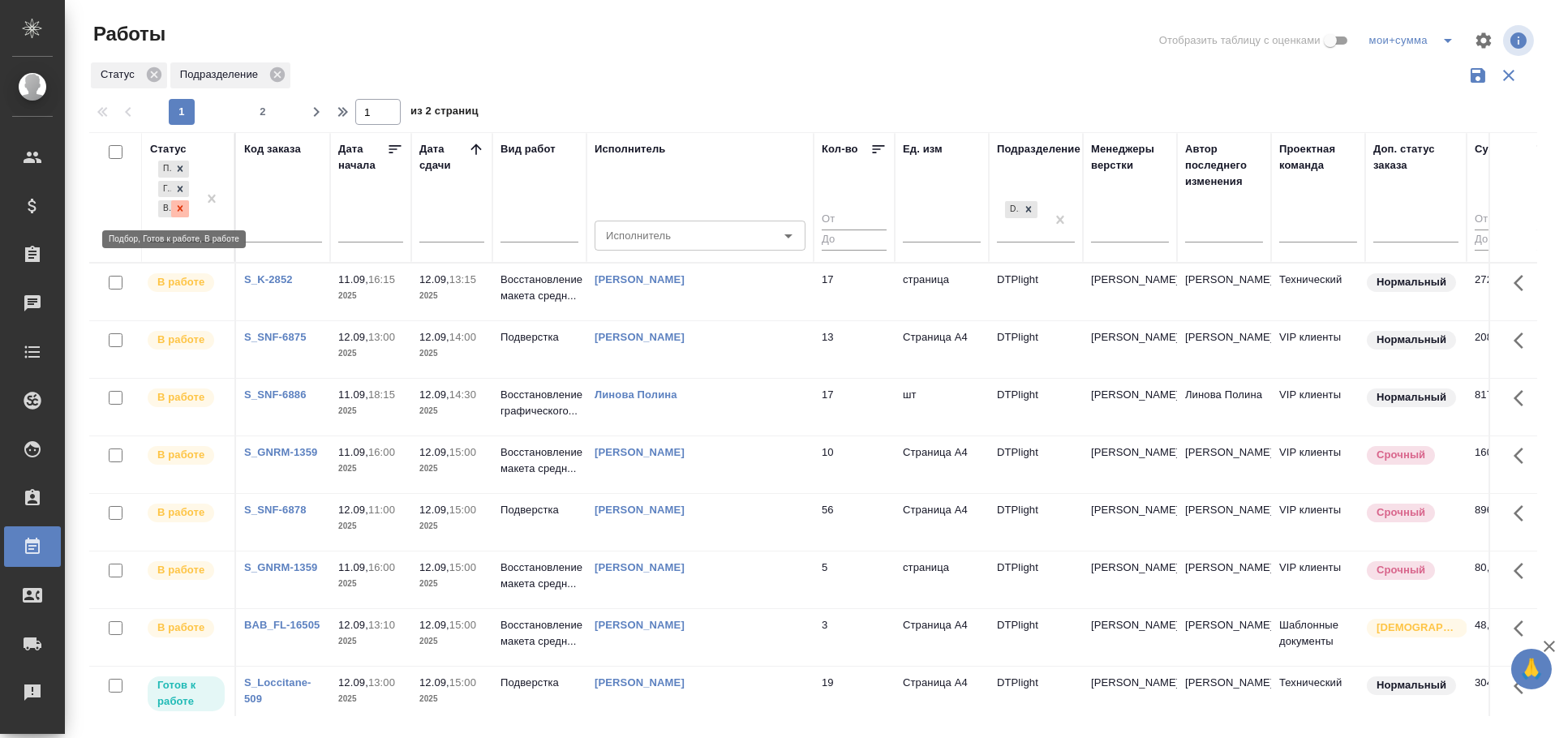
click at [180, 205] on icon at bounding box center [181, 208] width 11 height 11
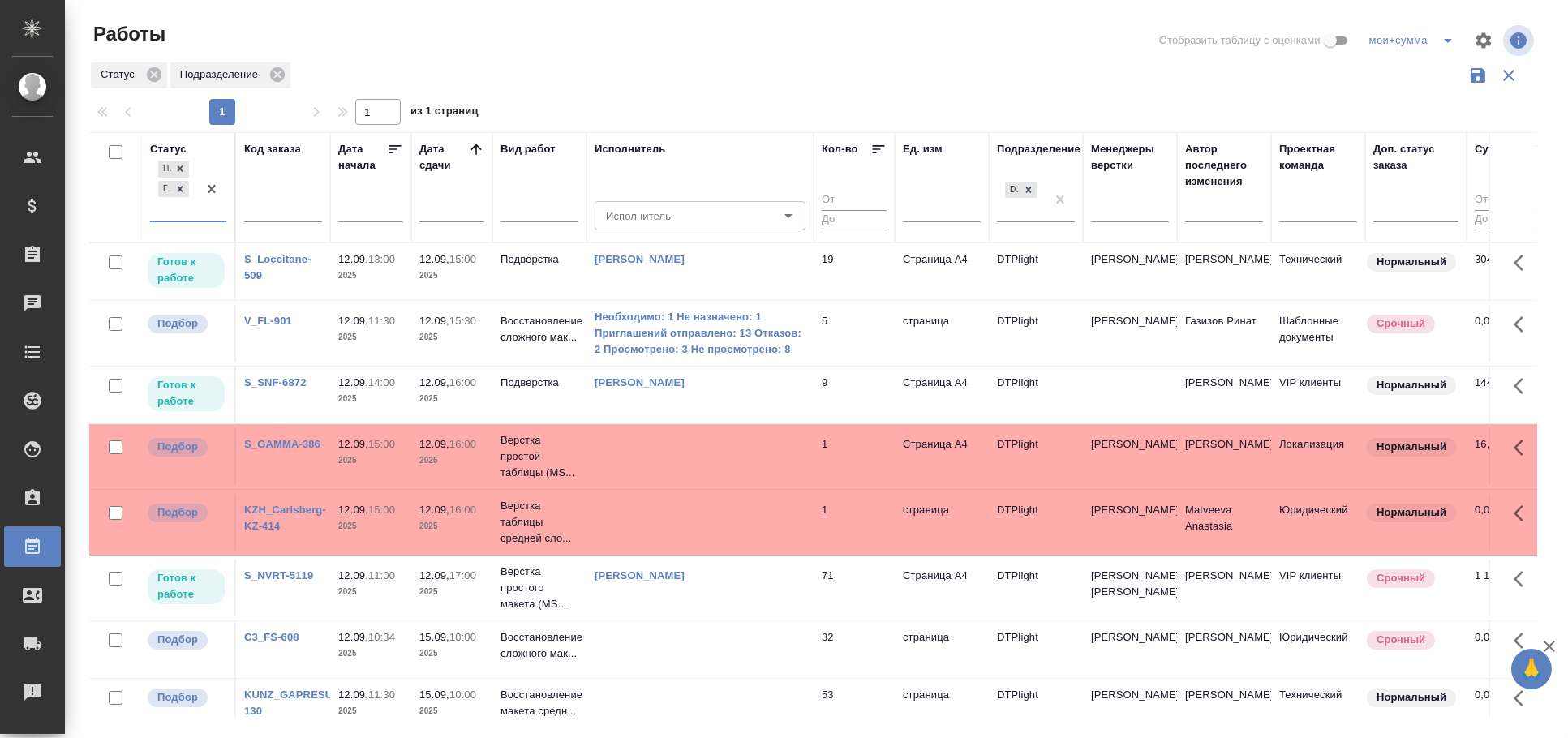
click at [622, 267] on td "Сархатов Руслан" at bounding box center [700, 271] width 227 height 57
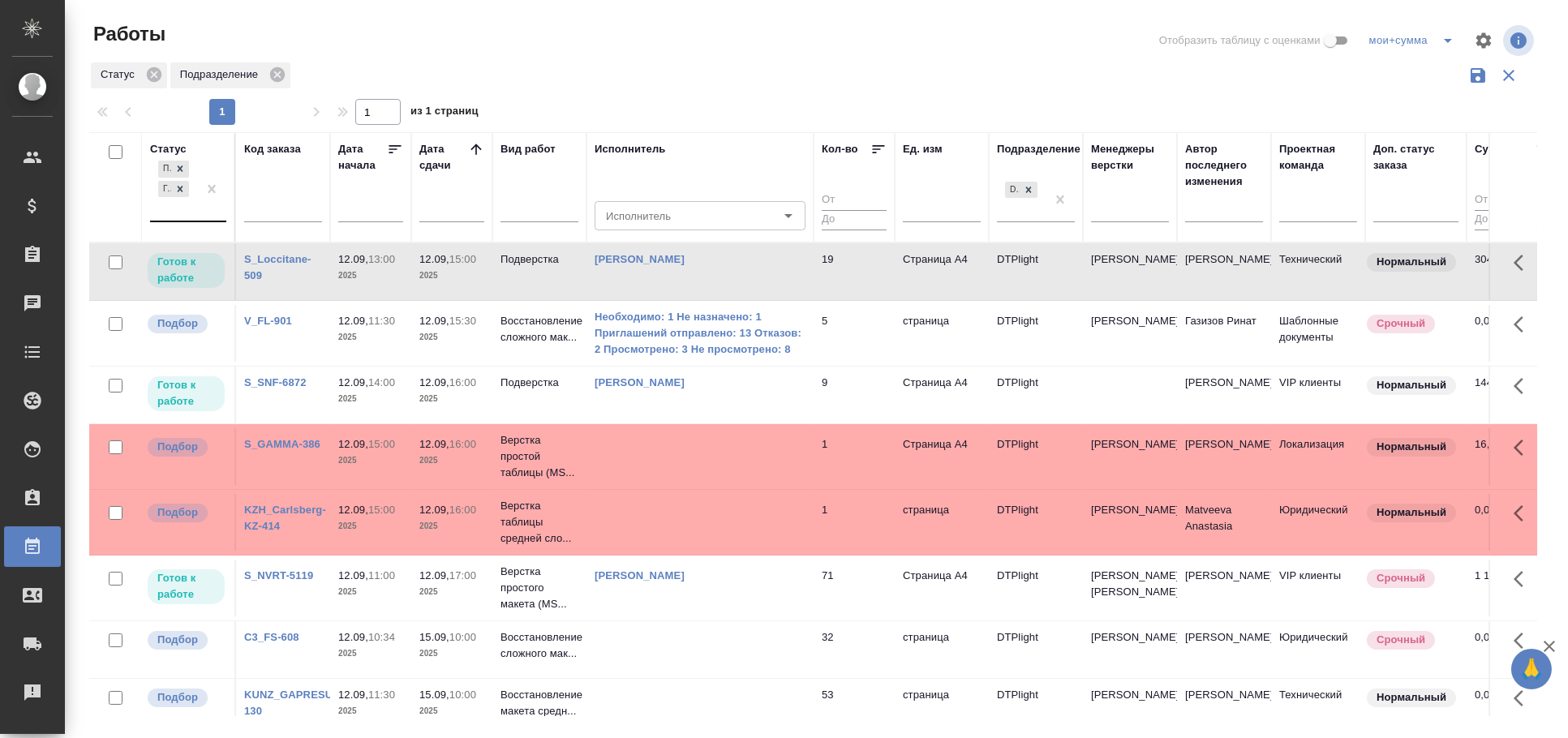
click at [622, 267] on td "Сархатов Руслан" at bounding box center [700, 271] width 227 height 57
click at [542, 343] on p "Восстановление сложного мак..." at bounding box center [539, 330] width 78 height 33
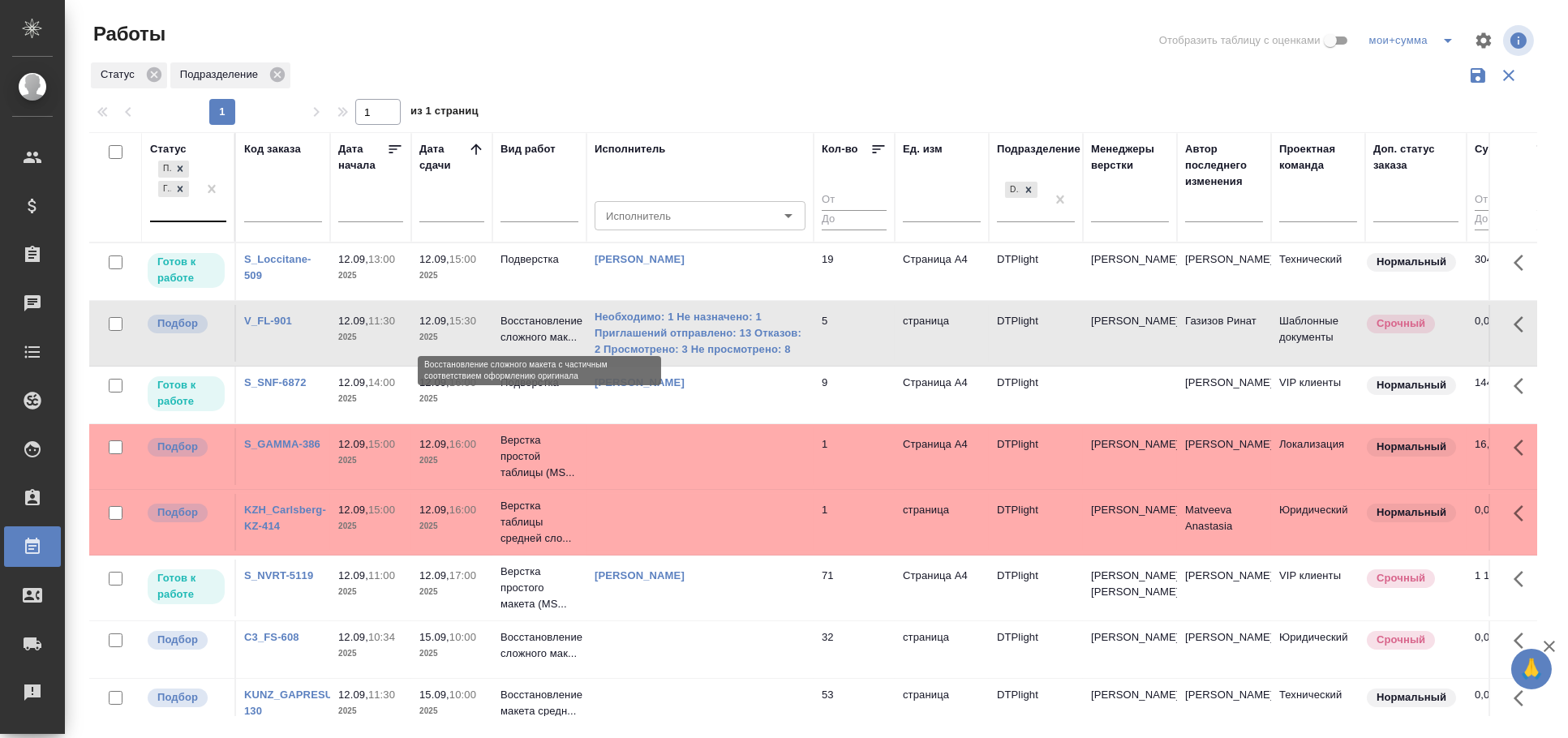
click at [542, 344] on p "Восстановление сложного мак..." at bounding box center [539, 330] width 78 height 33
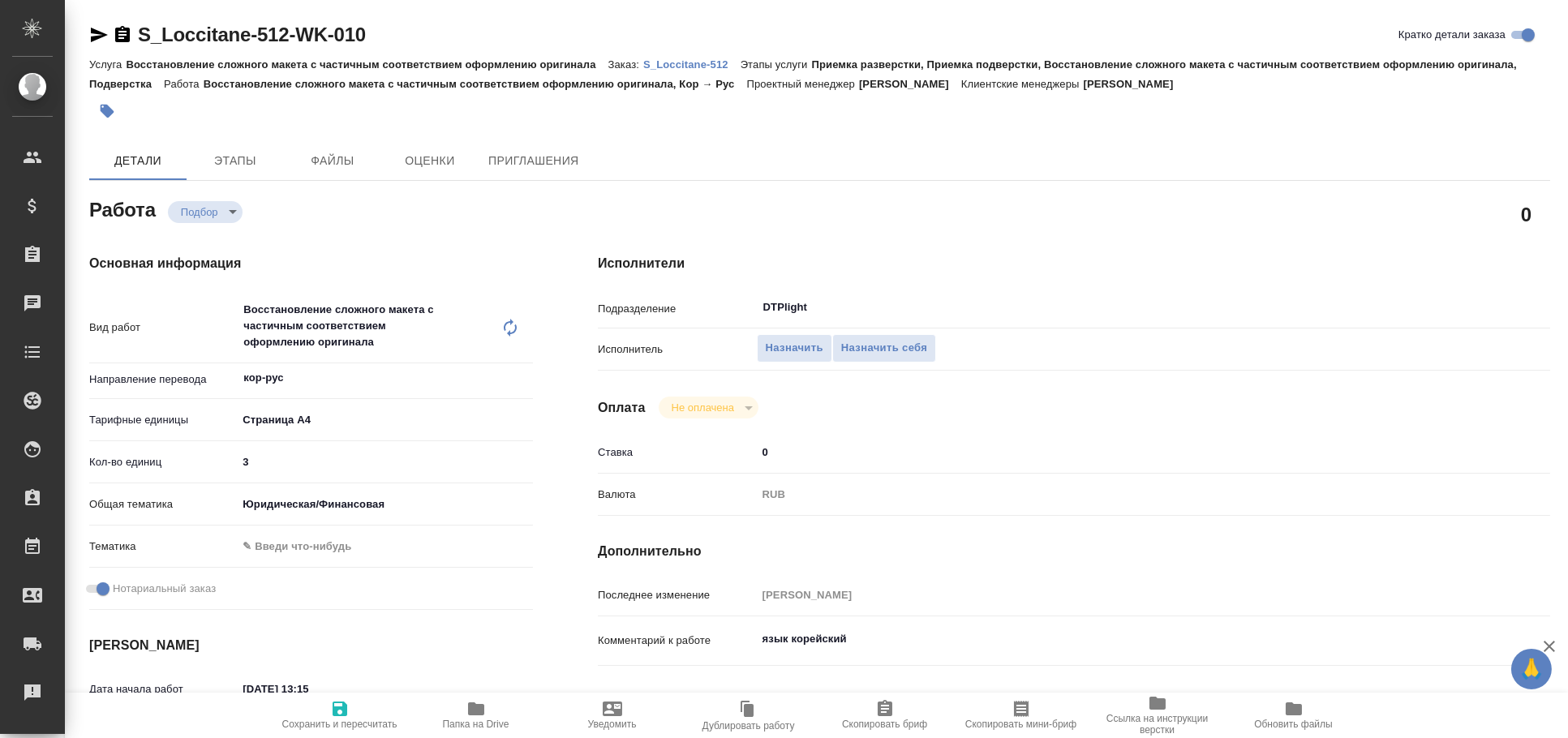
type textarea "x"
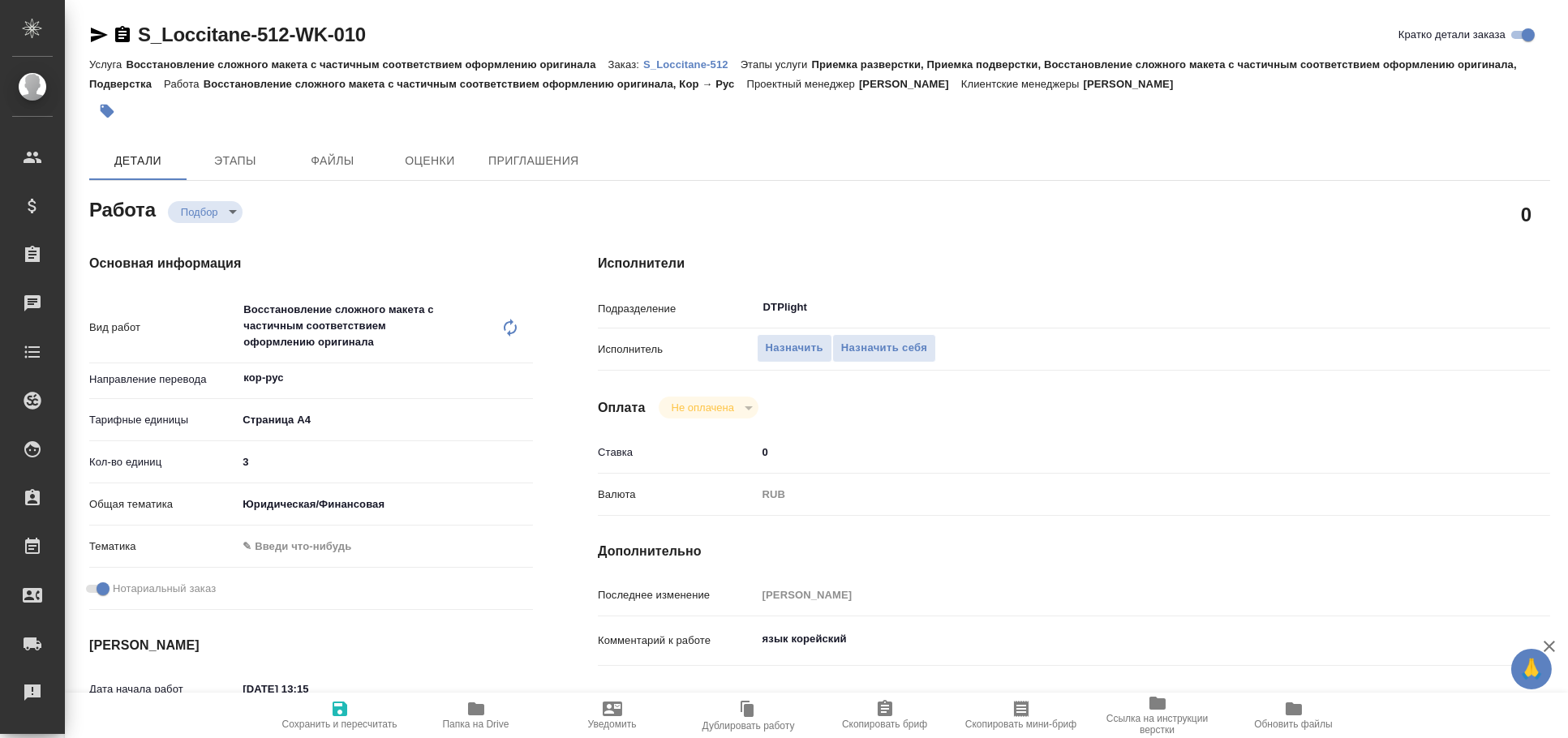
type textarea "x"
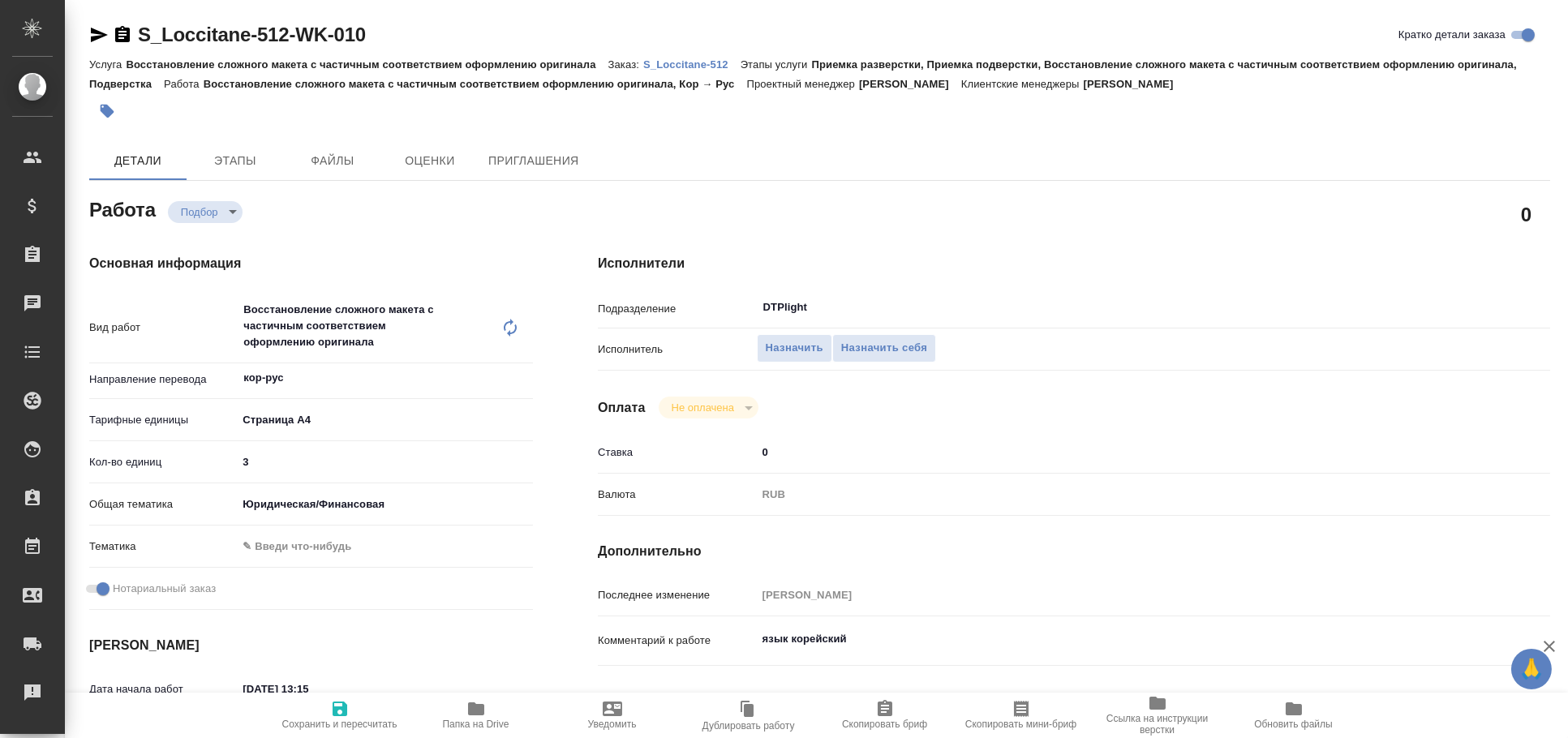
type textarea "x"
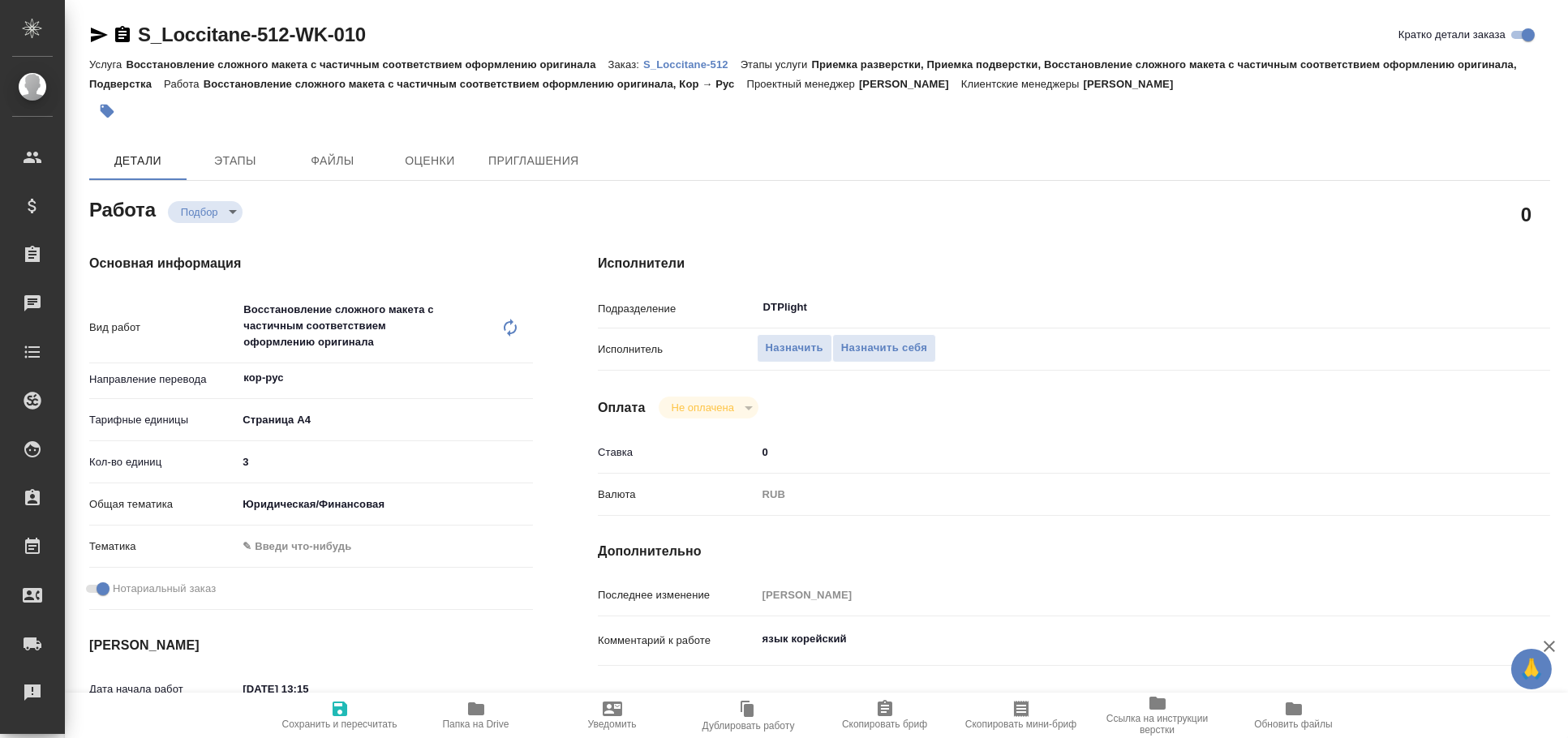
type textarea "x"
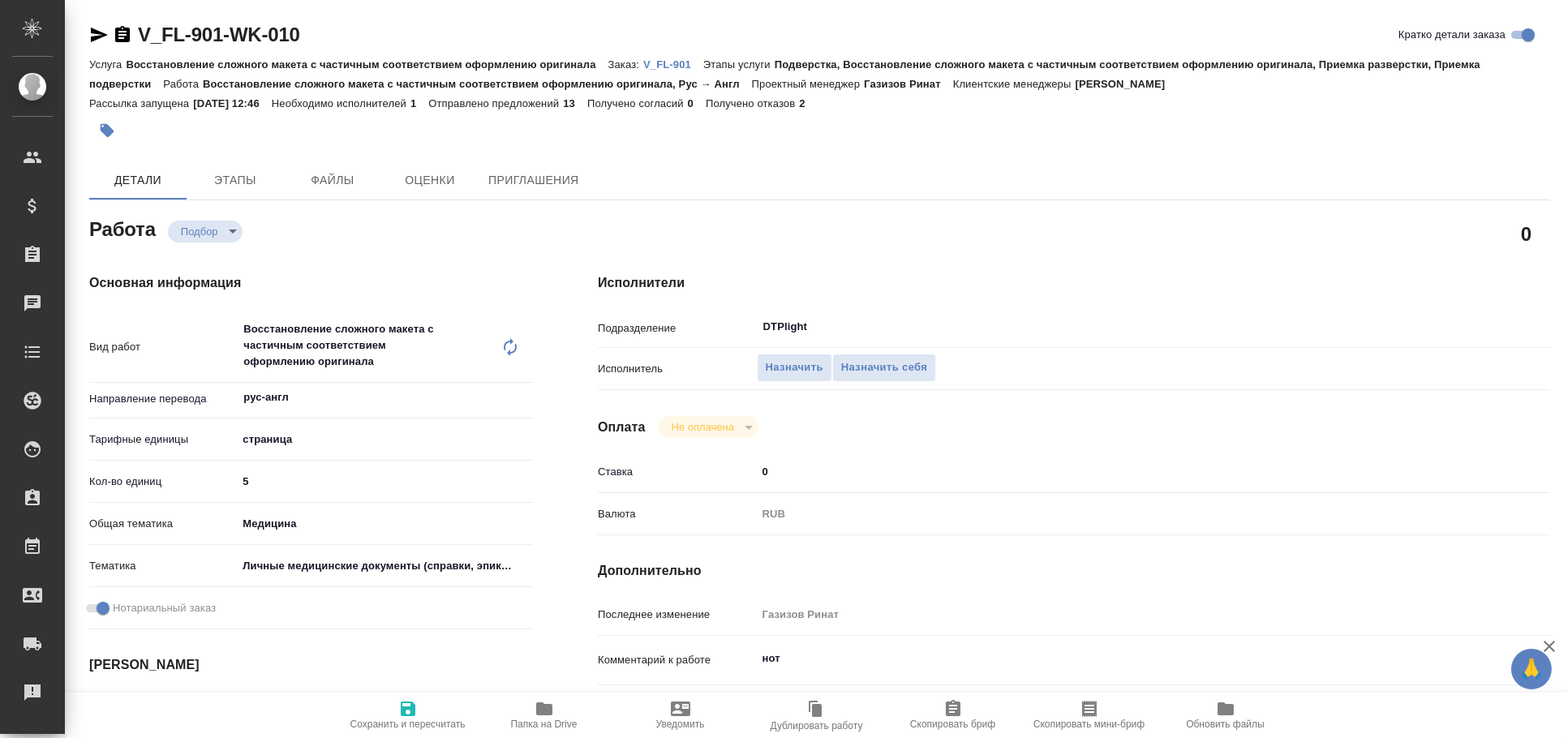
type textarea "x"
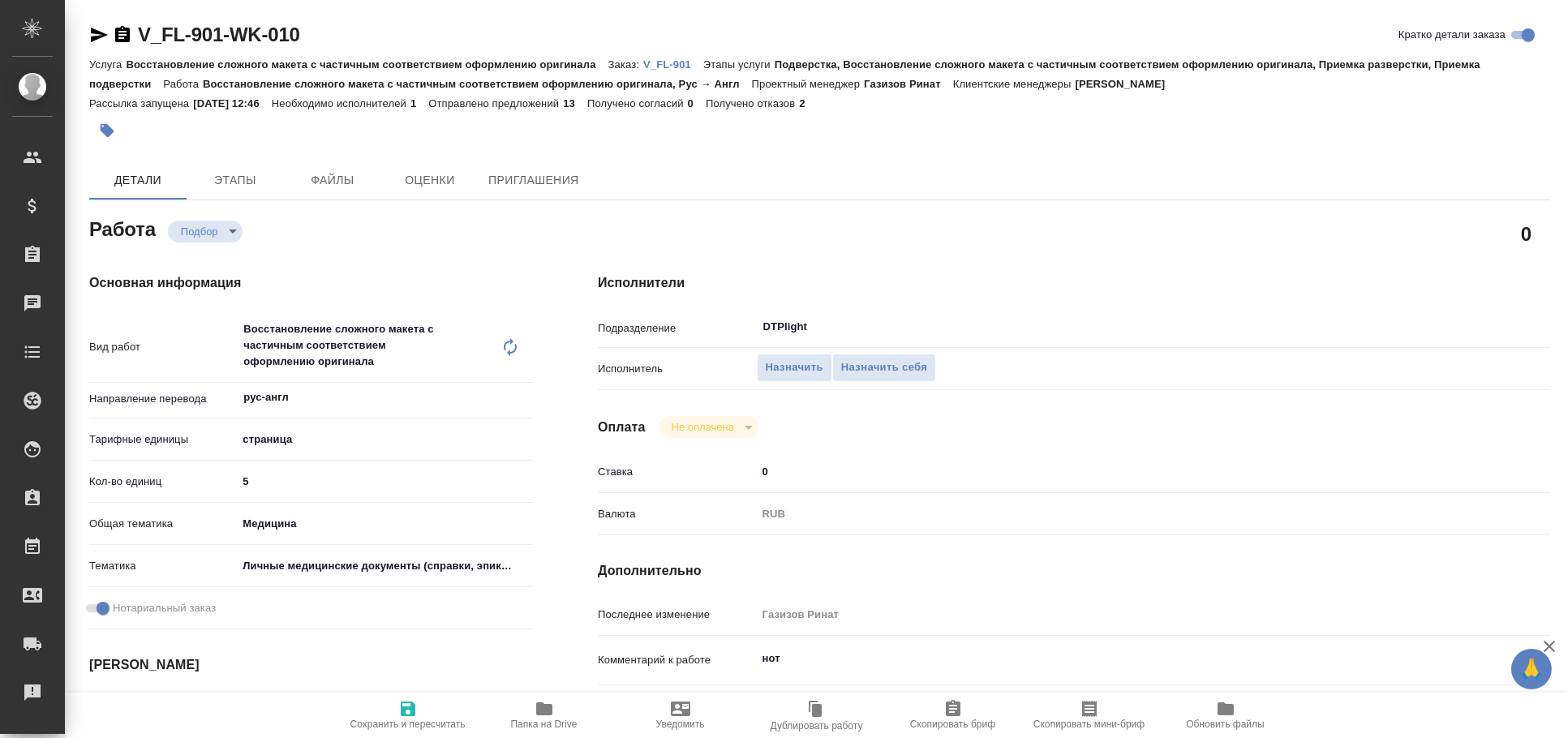
type textarea "x"
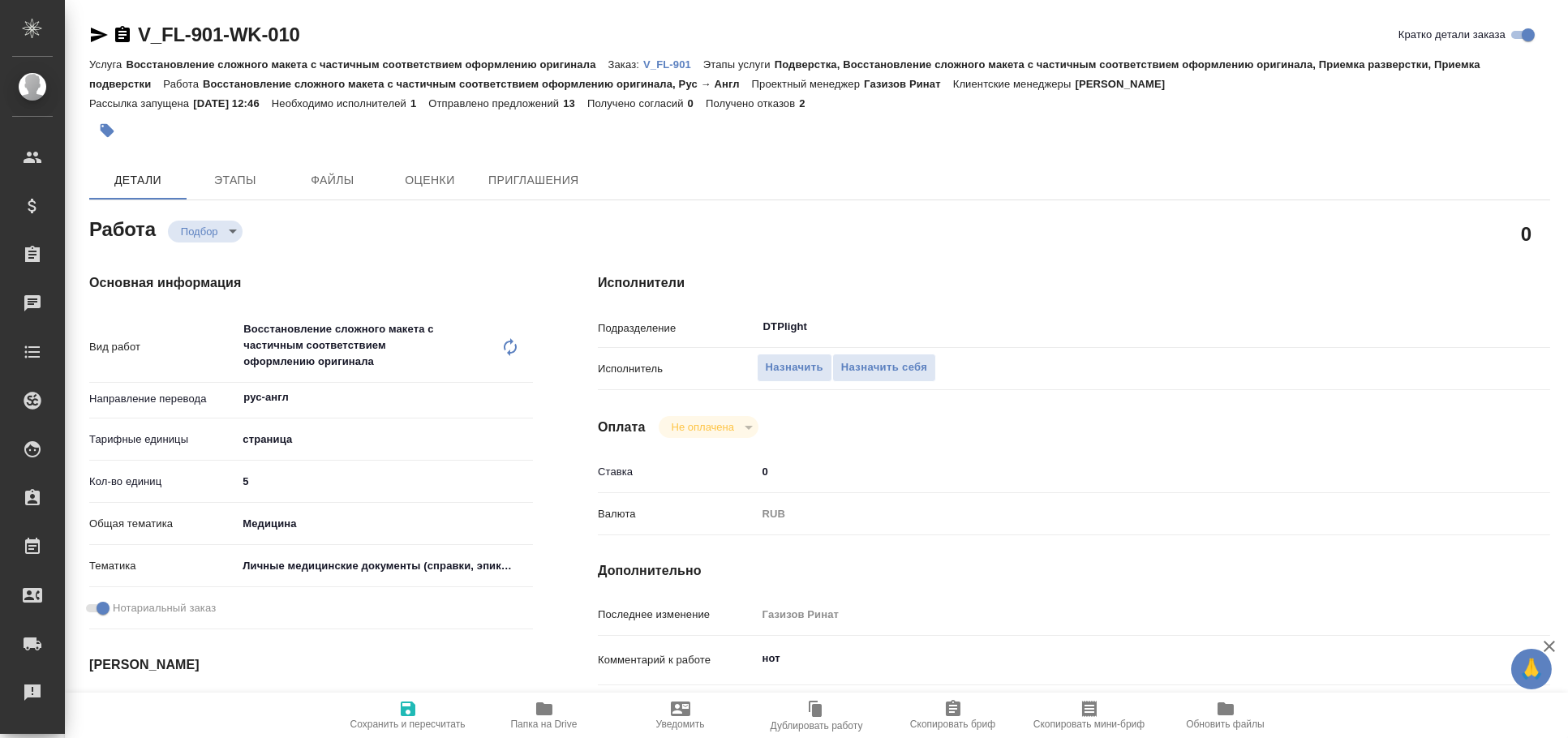
type textarea "x"
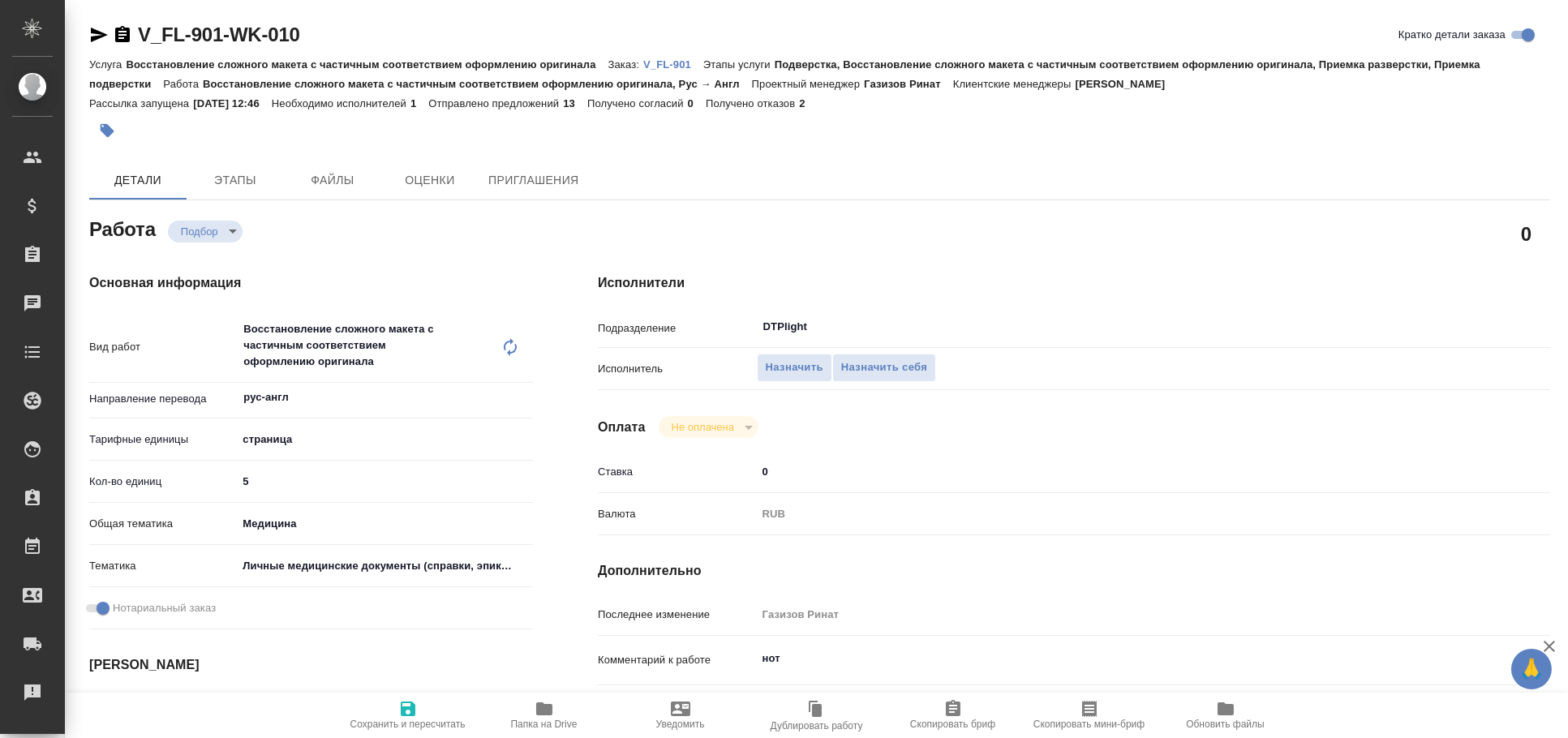
type textarea "x"
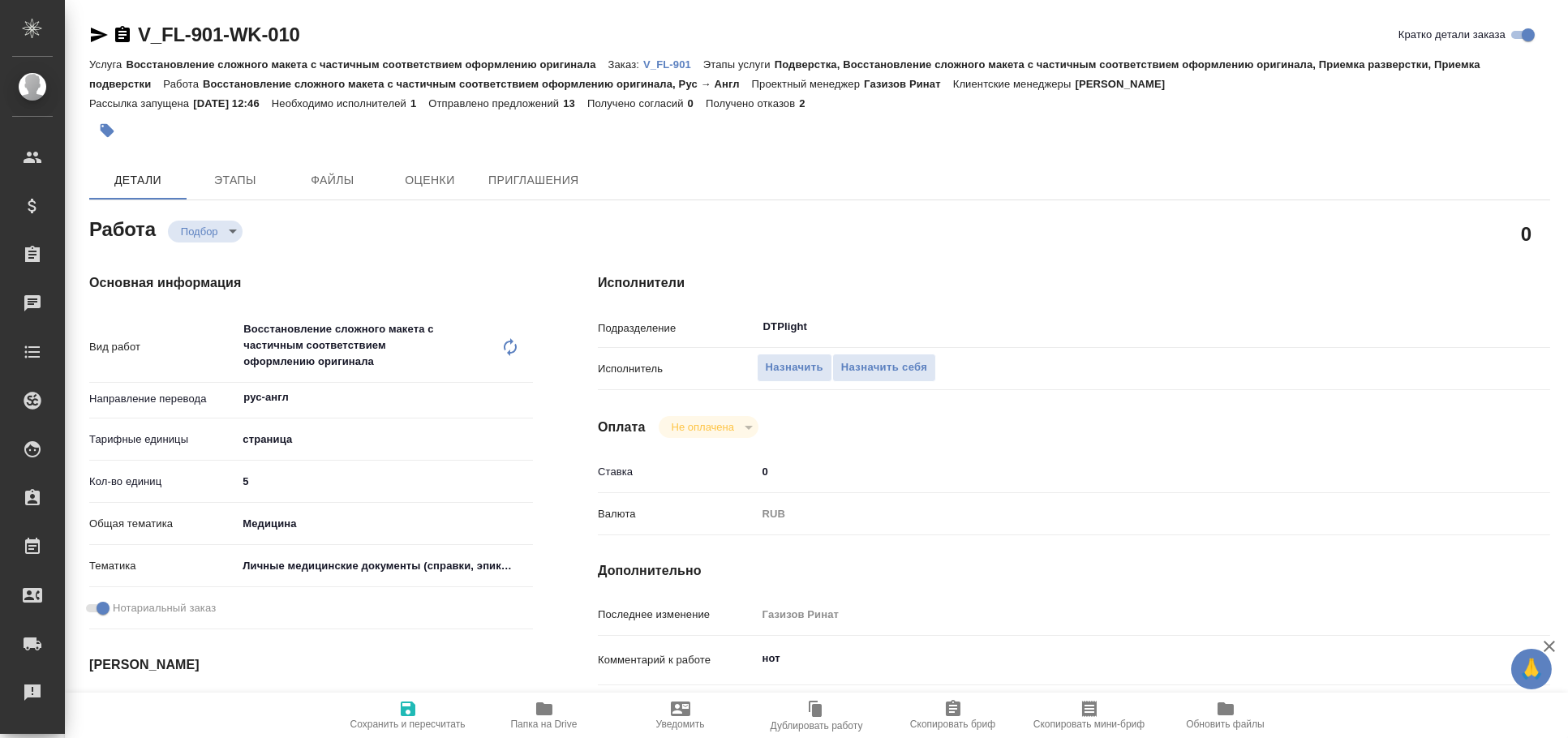
type textarea "x"
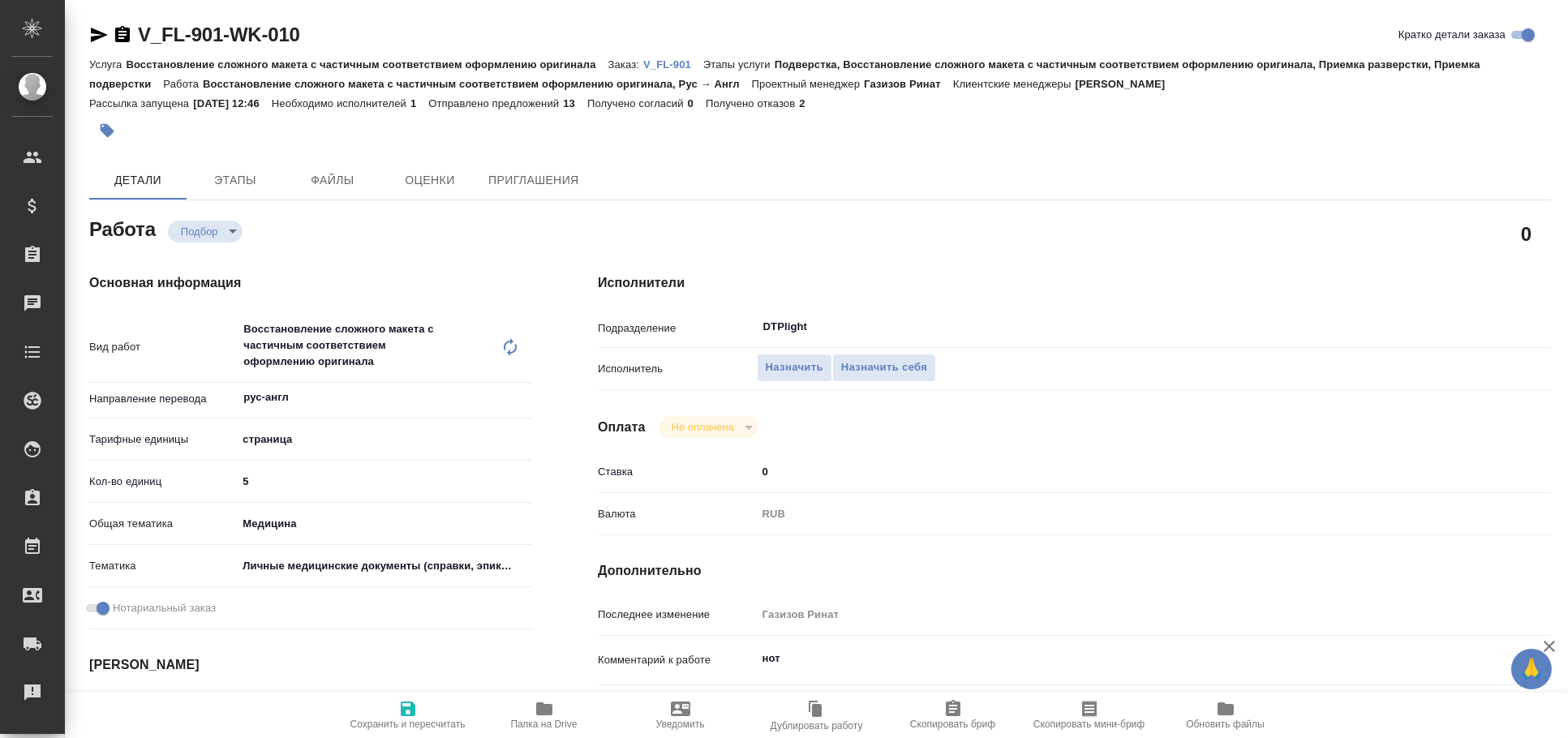
type textarea "x"
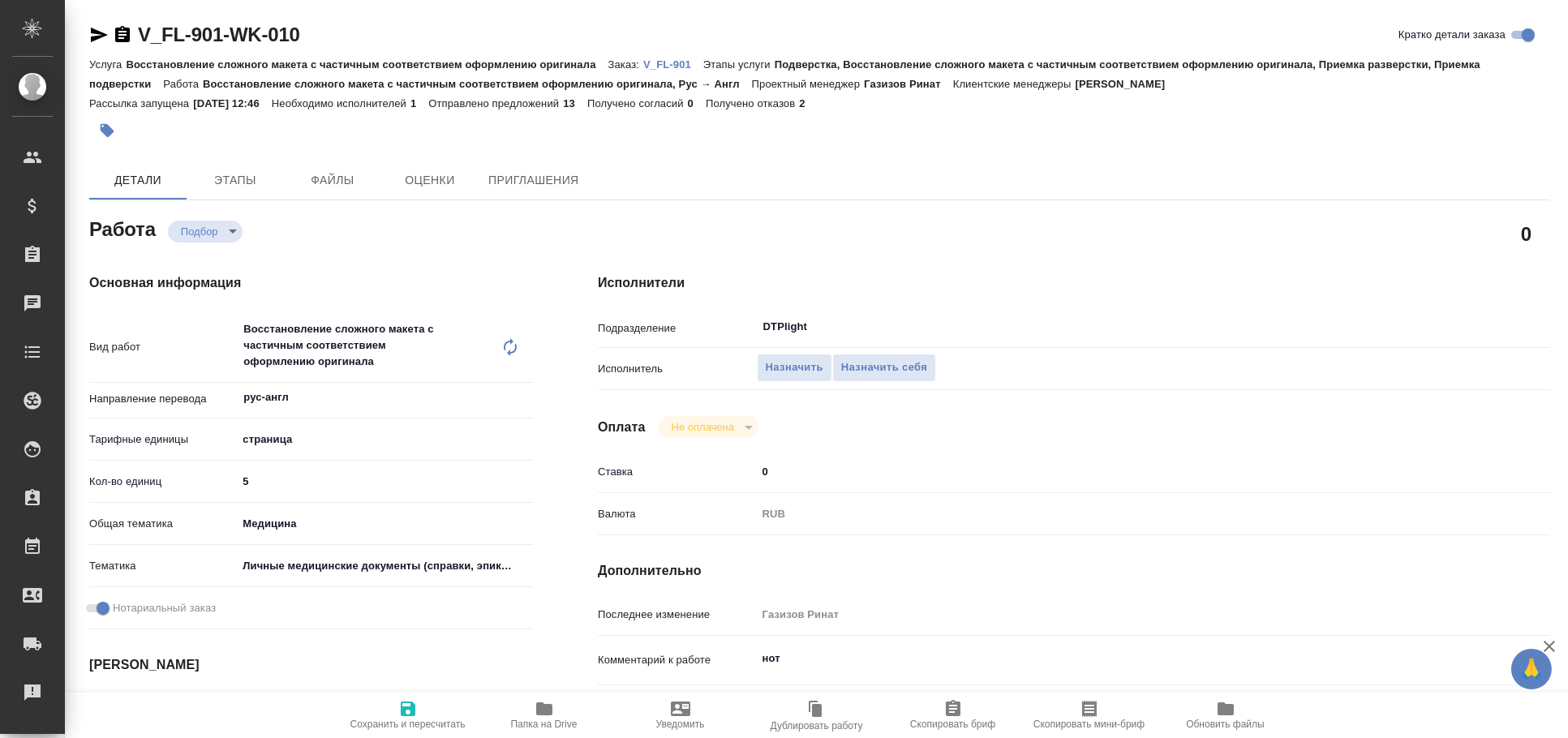
type textarea "x"
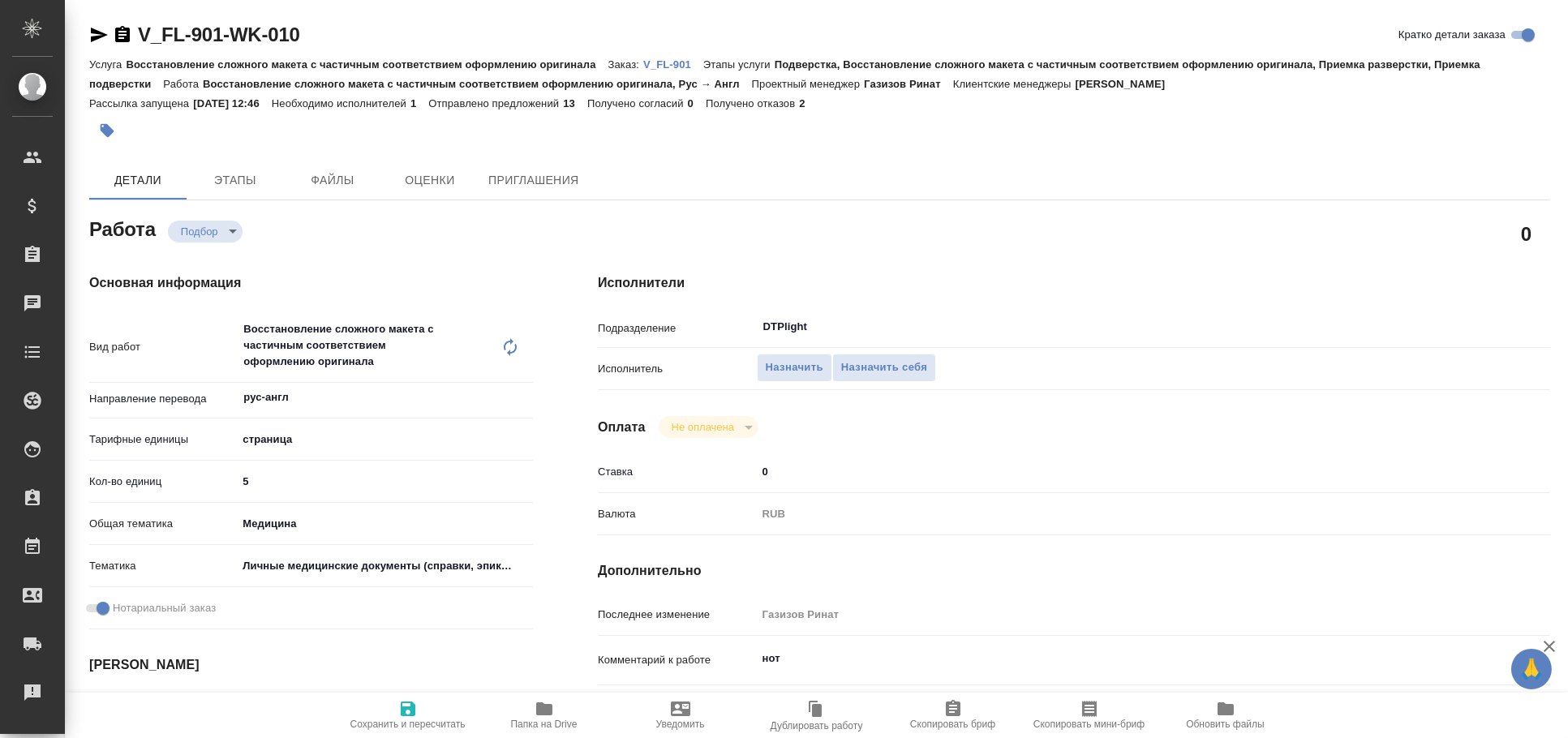
type textarea "x"
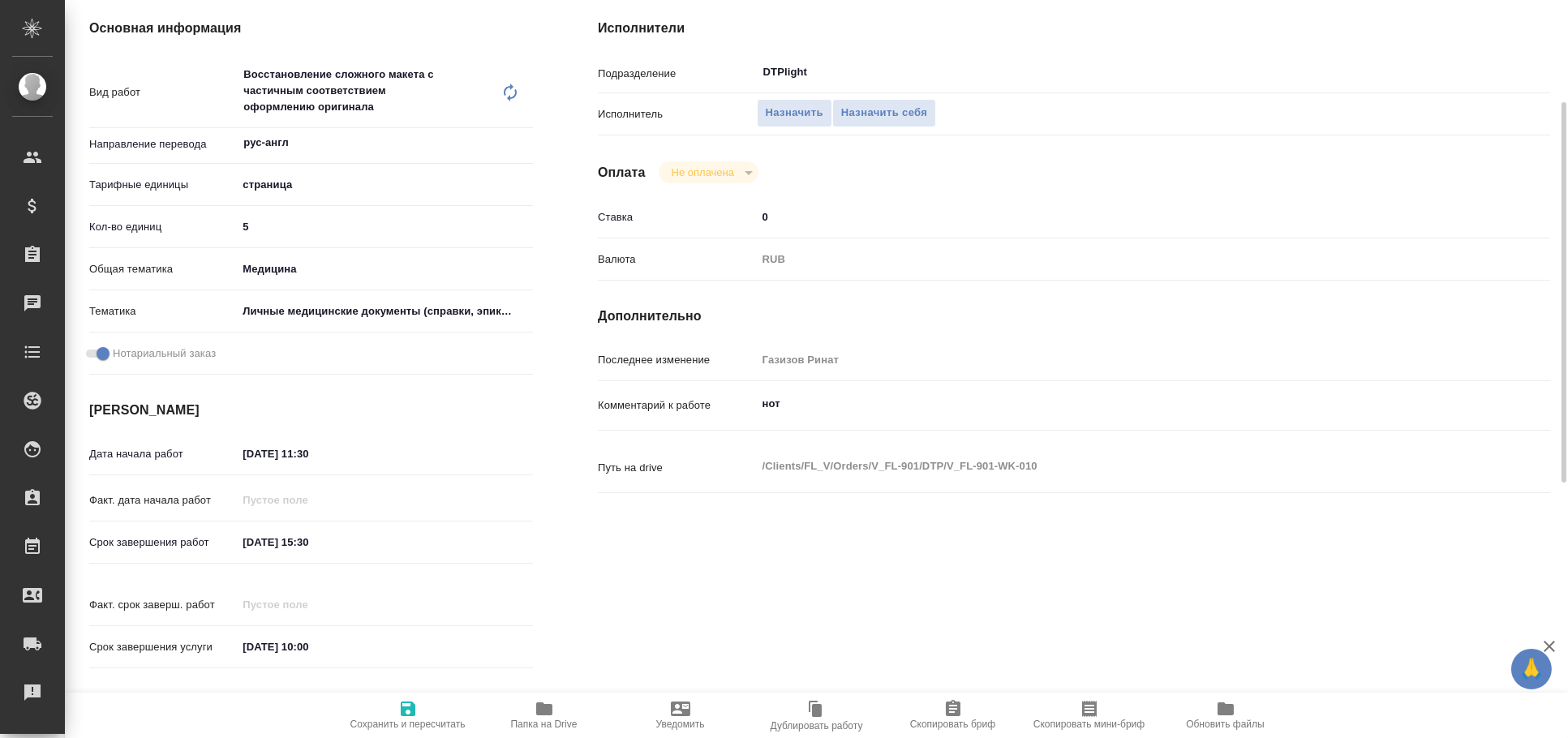
type textarea "x"
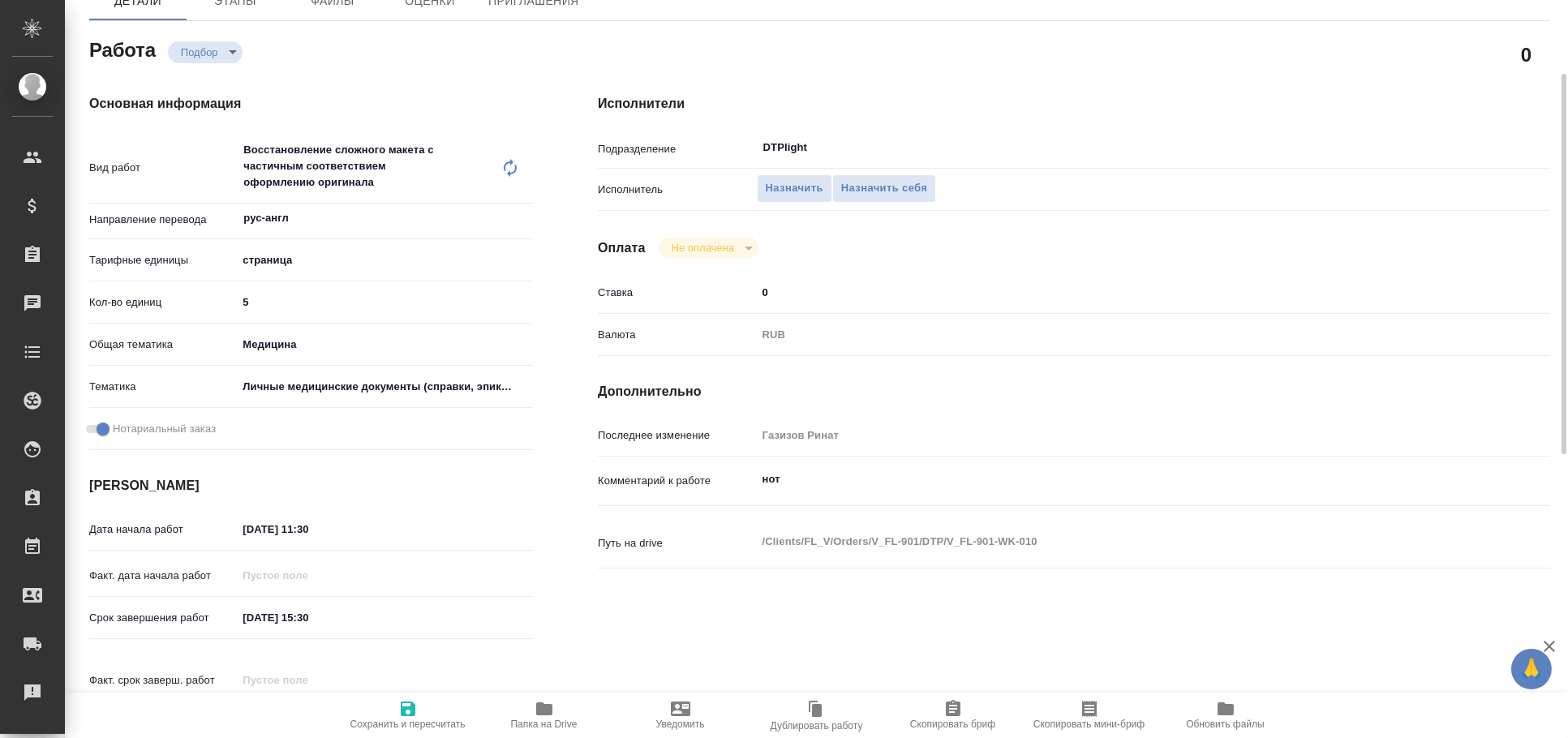
type textarea "x"
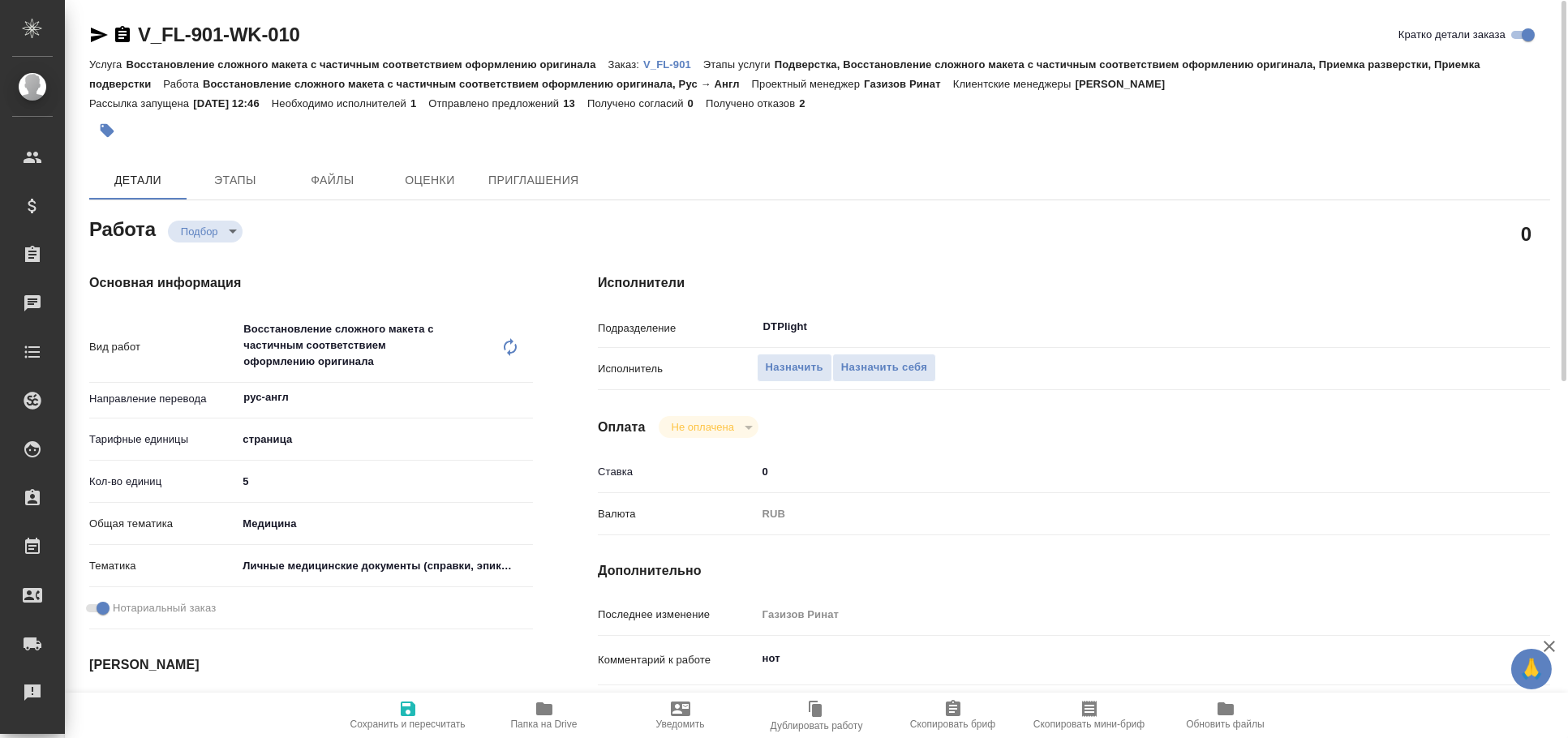
scroll to position [1, 0]
click at [97, 35] on icon "button" at bounding box center [99, 34] width 17 height 15
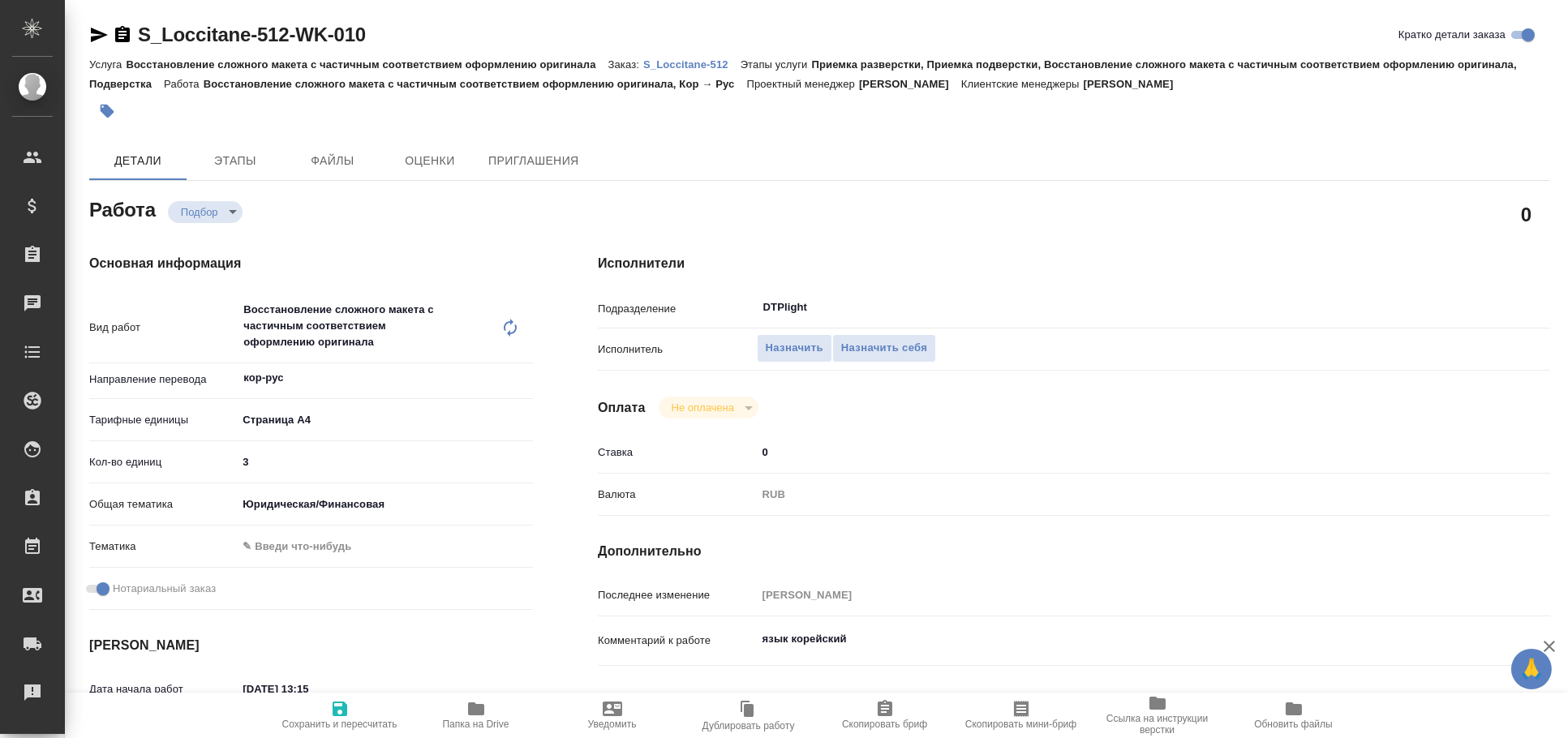
type textarea "x"
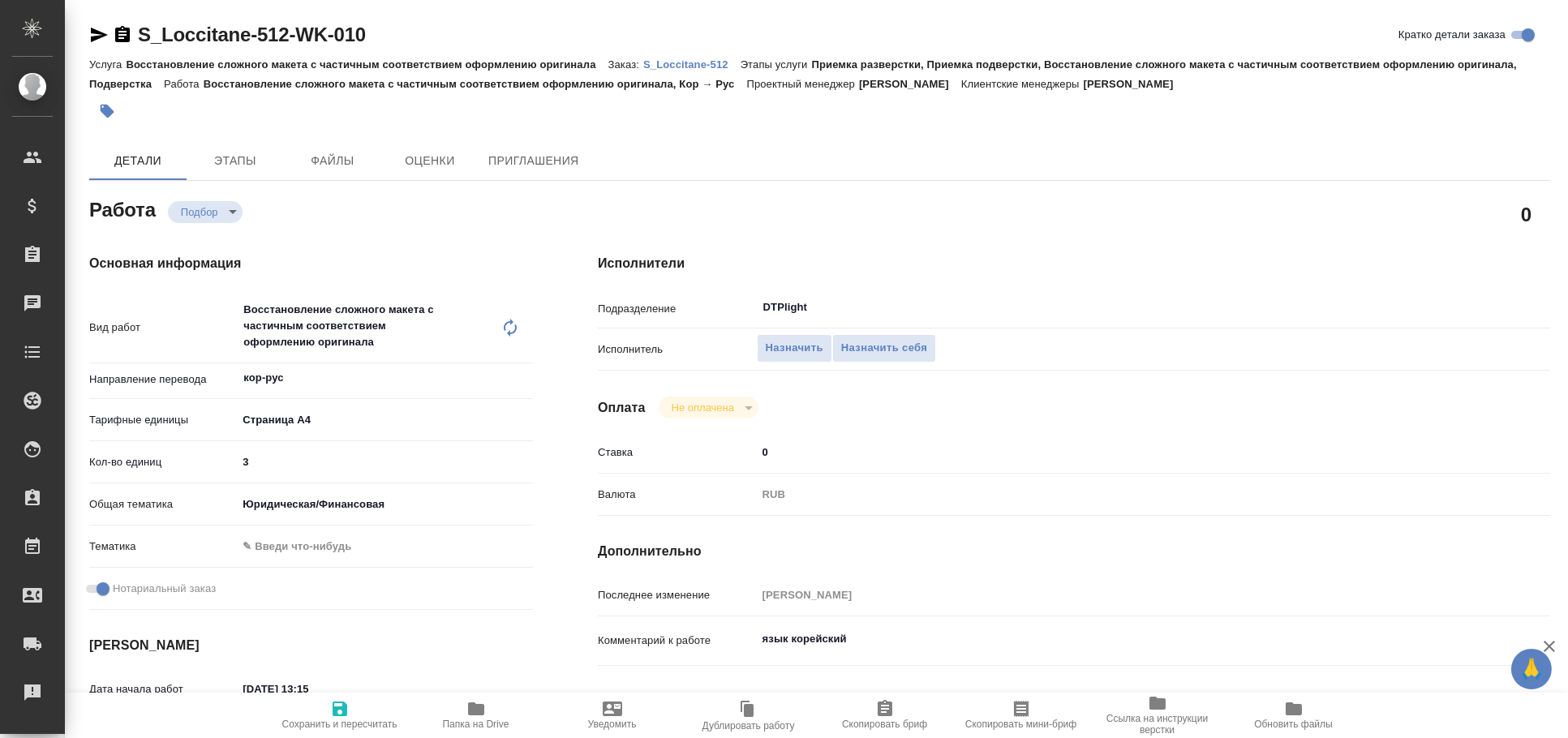
type textarea "x"
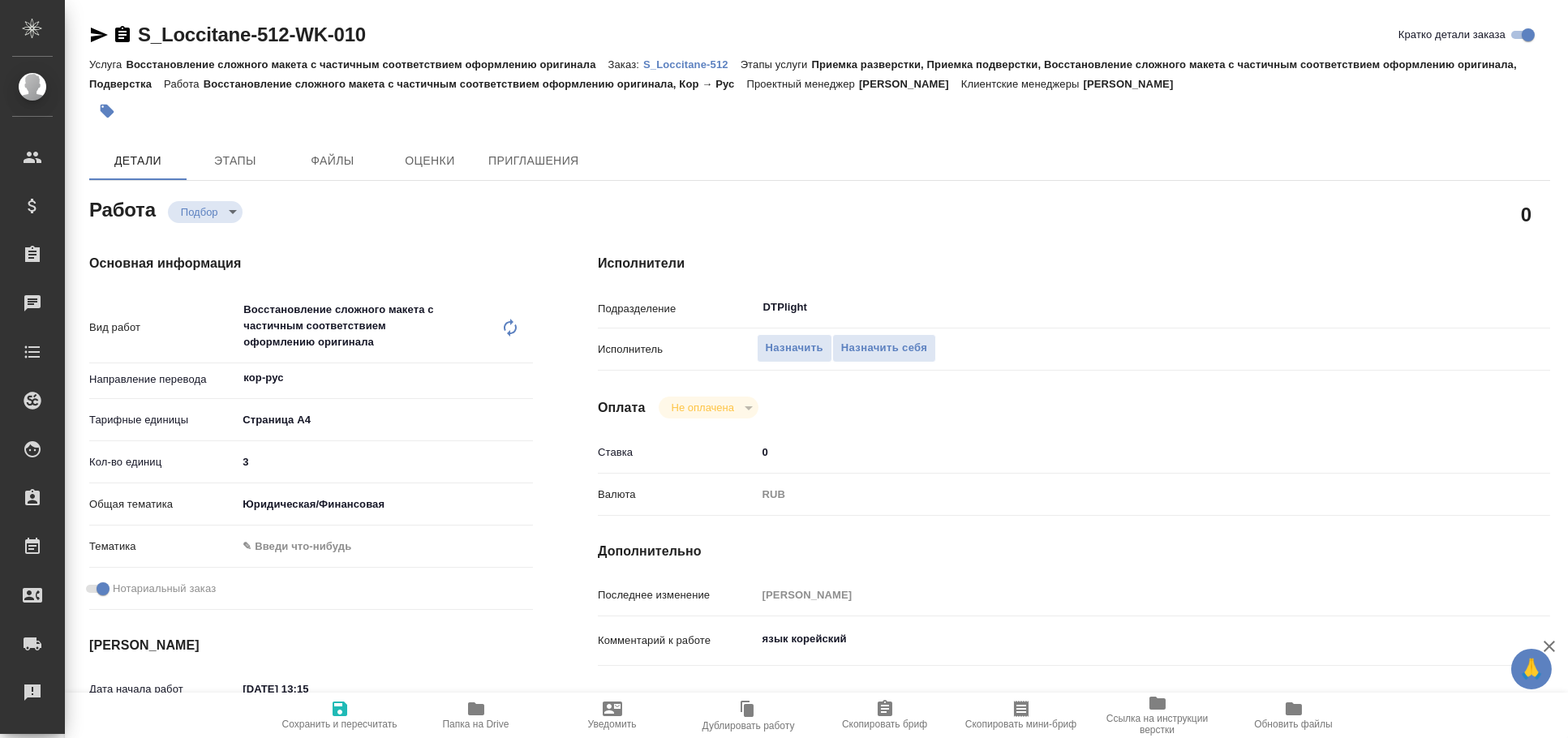
type textarea "x"
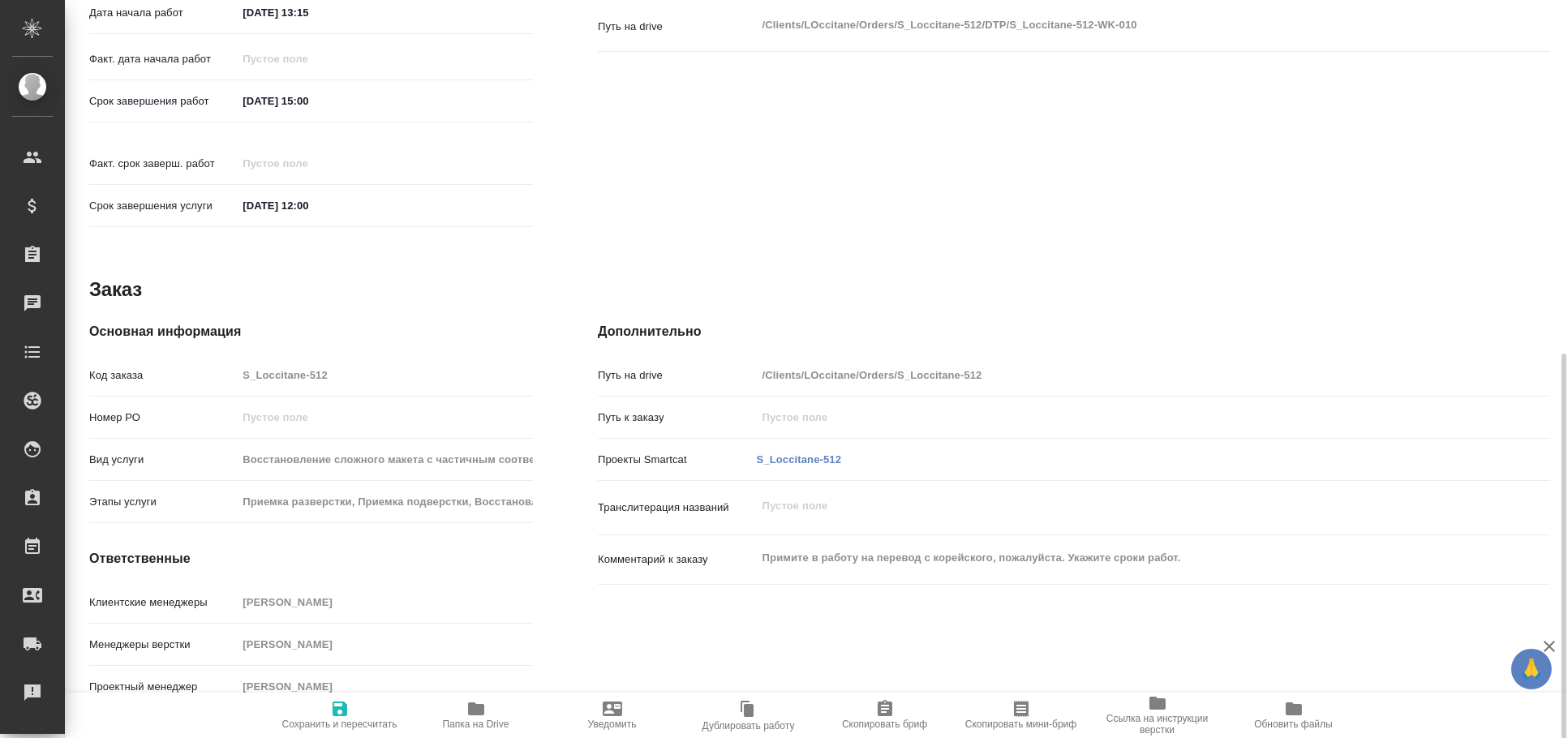
type textarea "x"
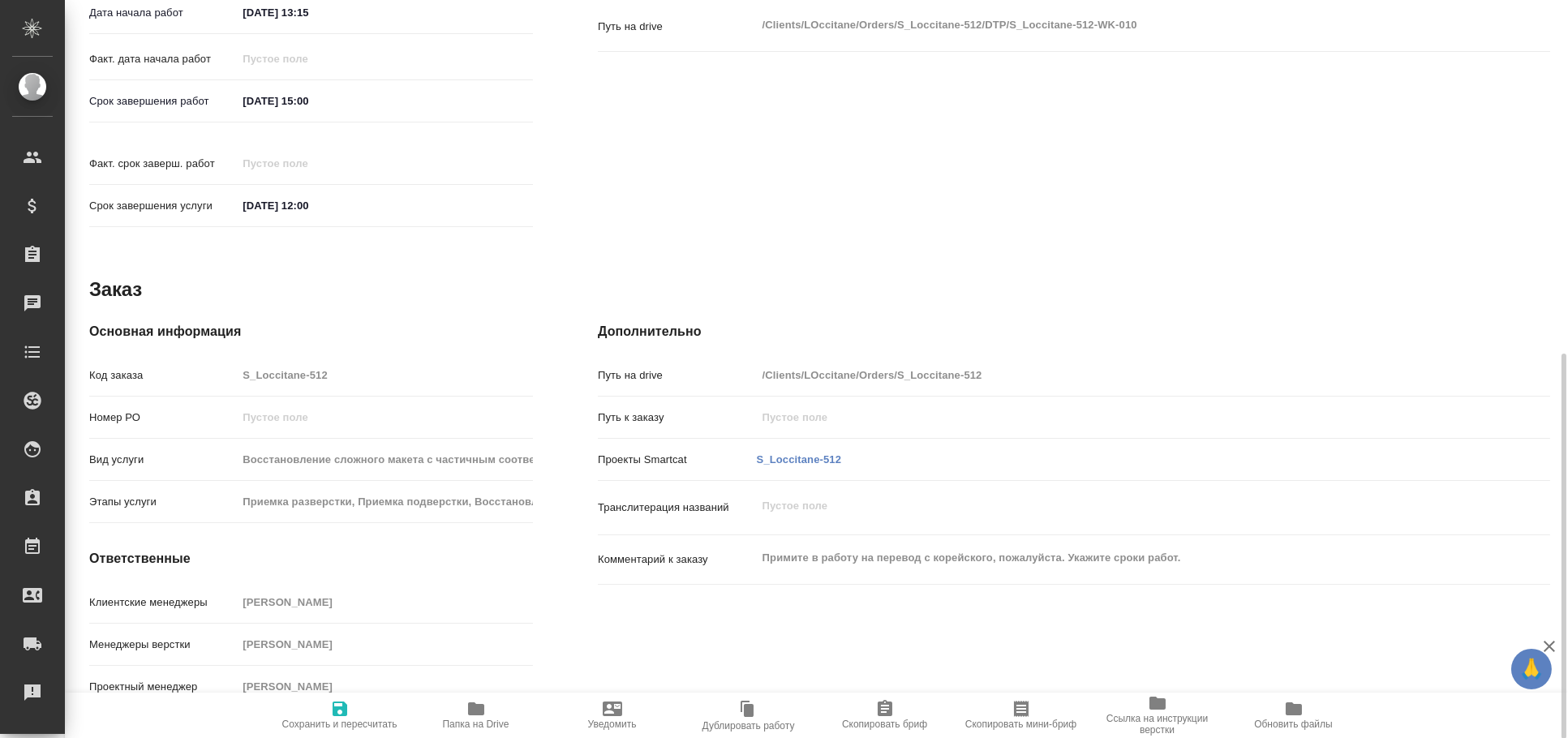
scroll to position [675, 0]
type textarea "x"
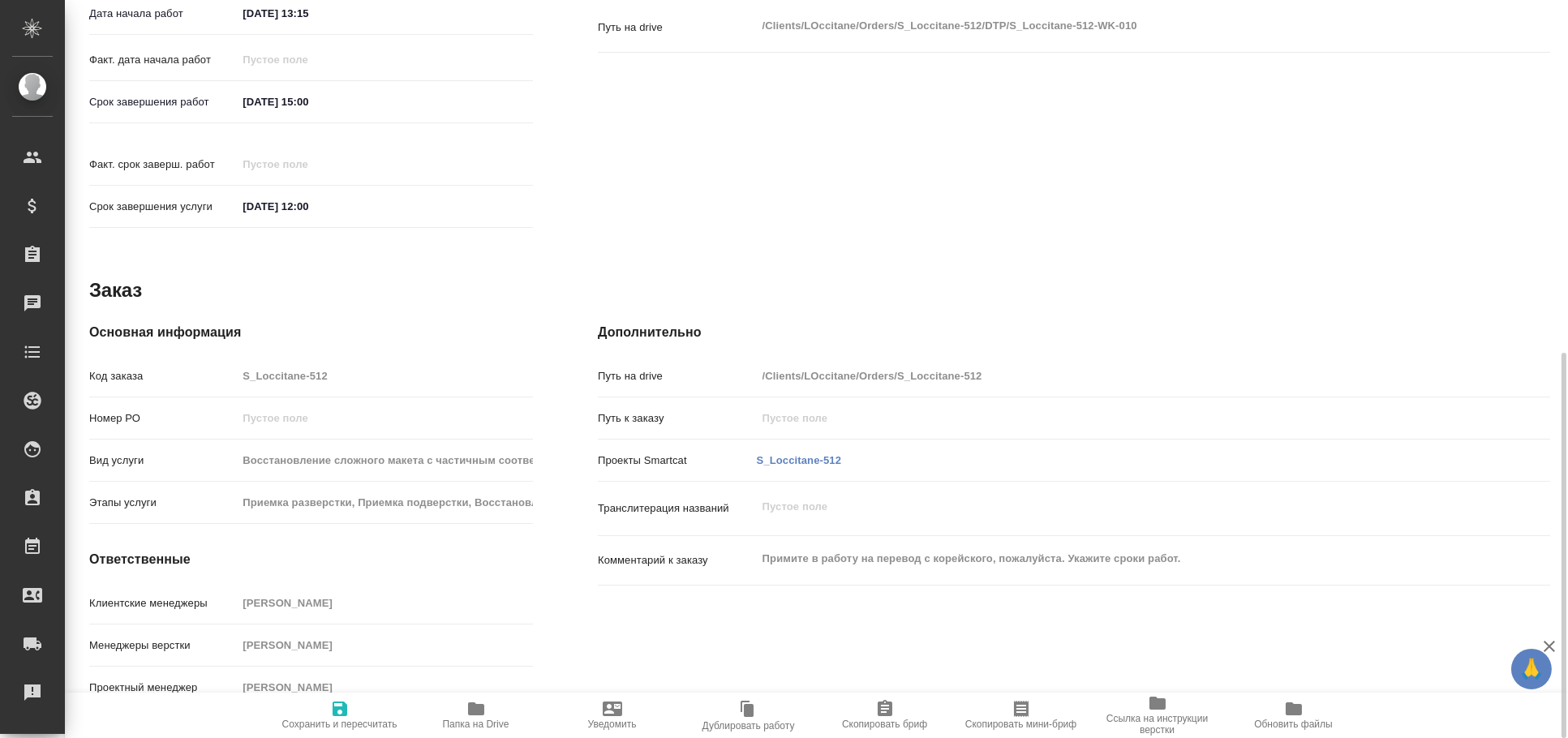
type textarea "x"
click at [459, 713] on span "Папка на Drive" at bounding box center [476, 714] width 117 height 31
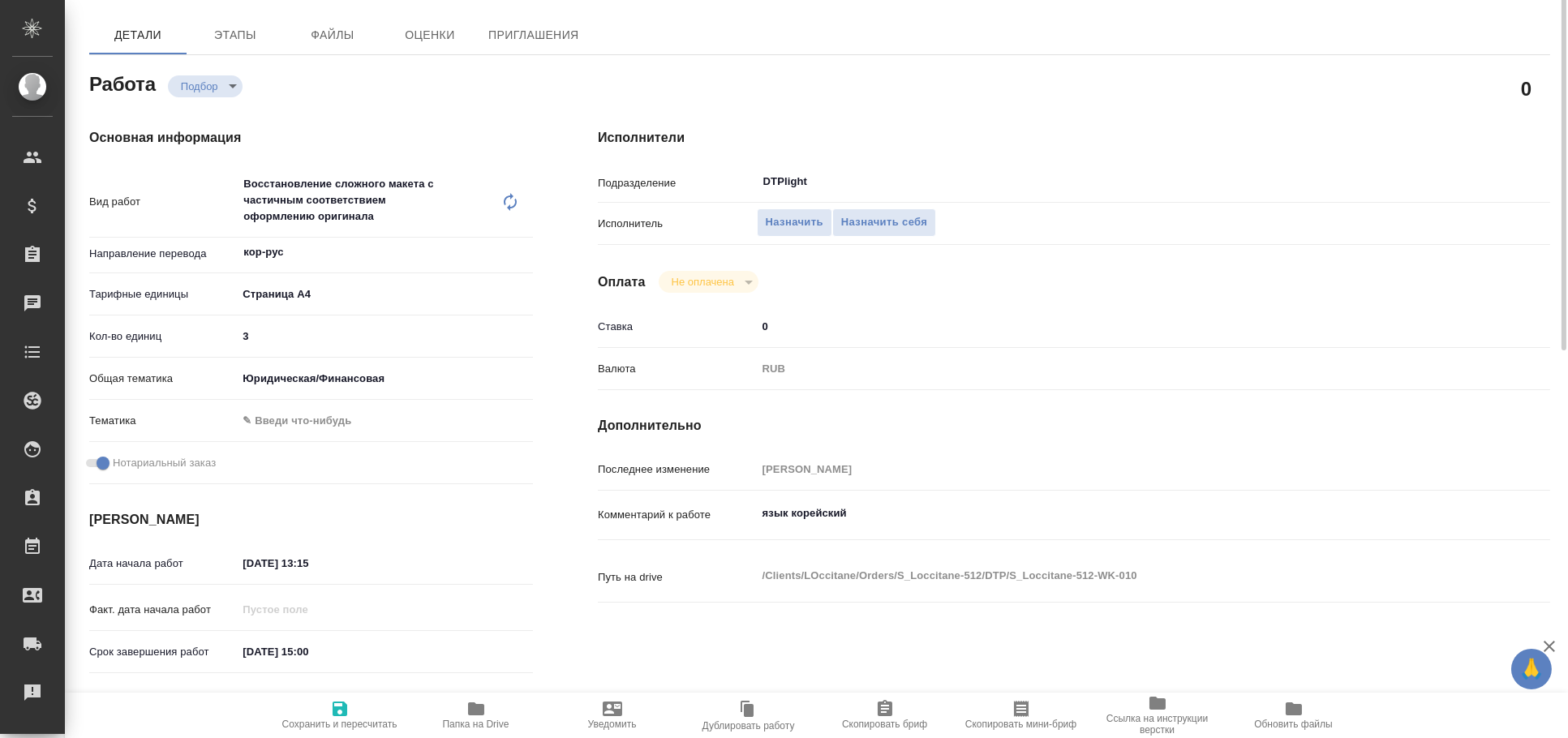
scroll to position [0, 0]
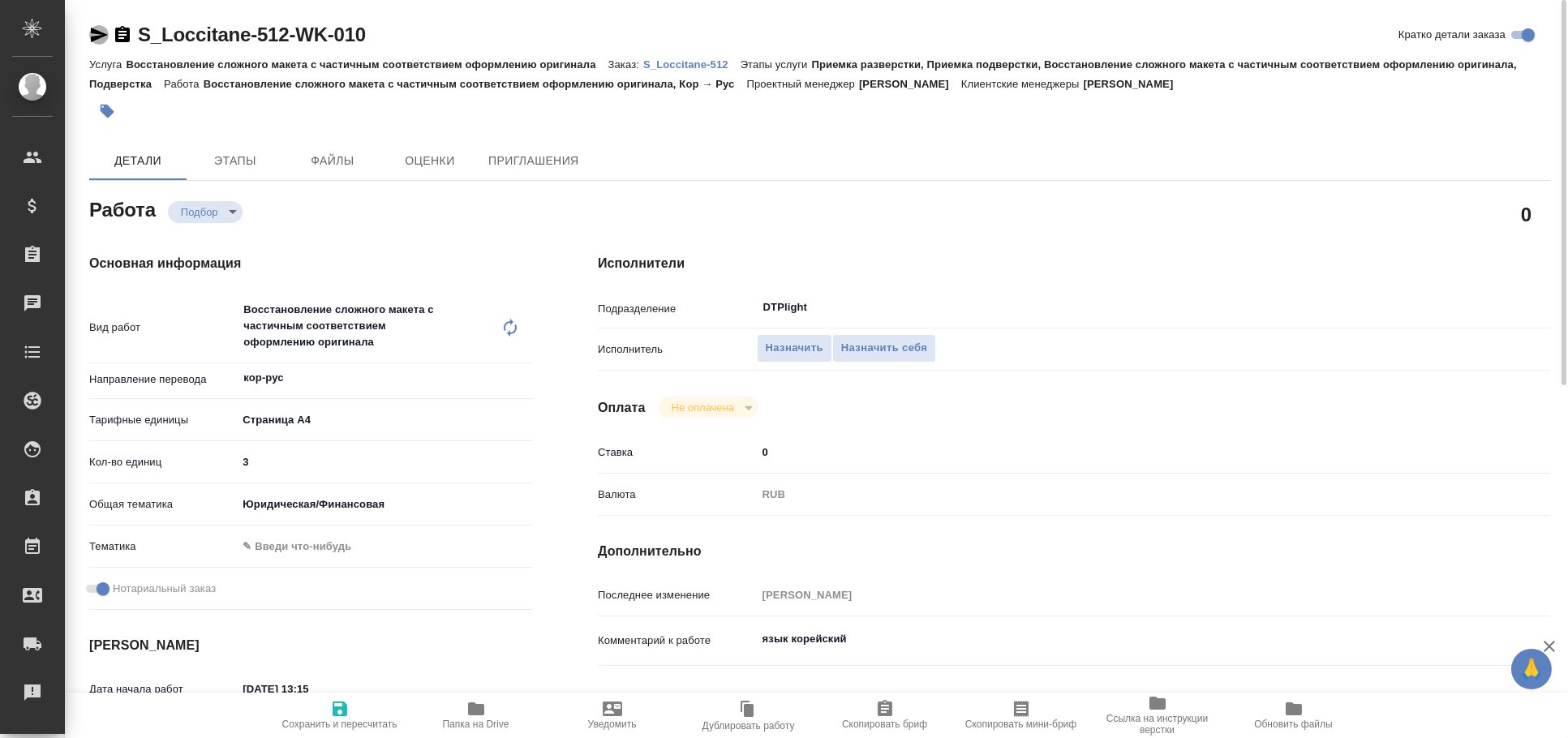
click at [94, 34] on icon "button" at bounding box center [99, 35] width 20 height 20
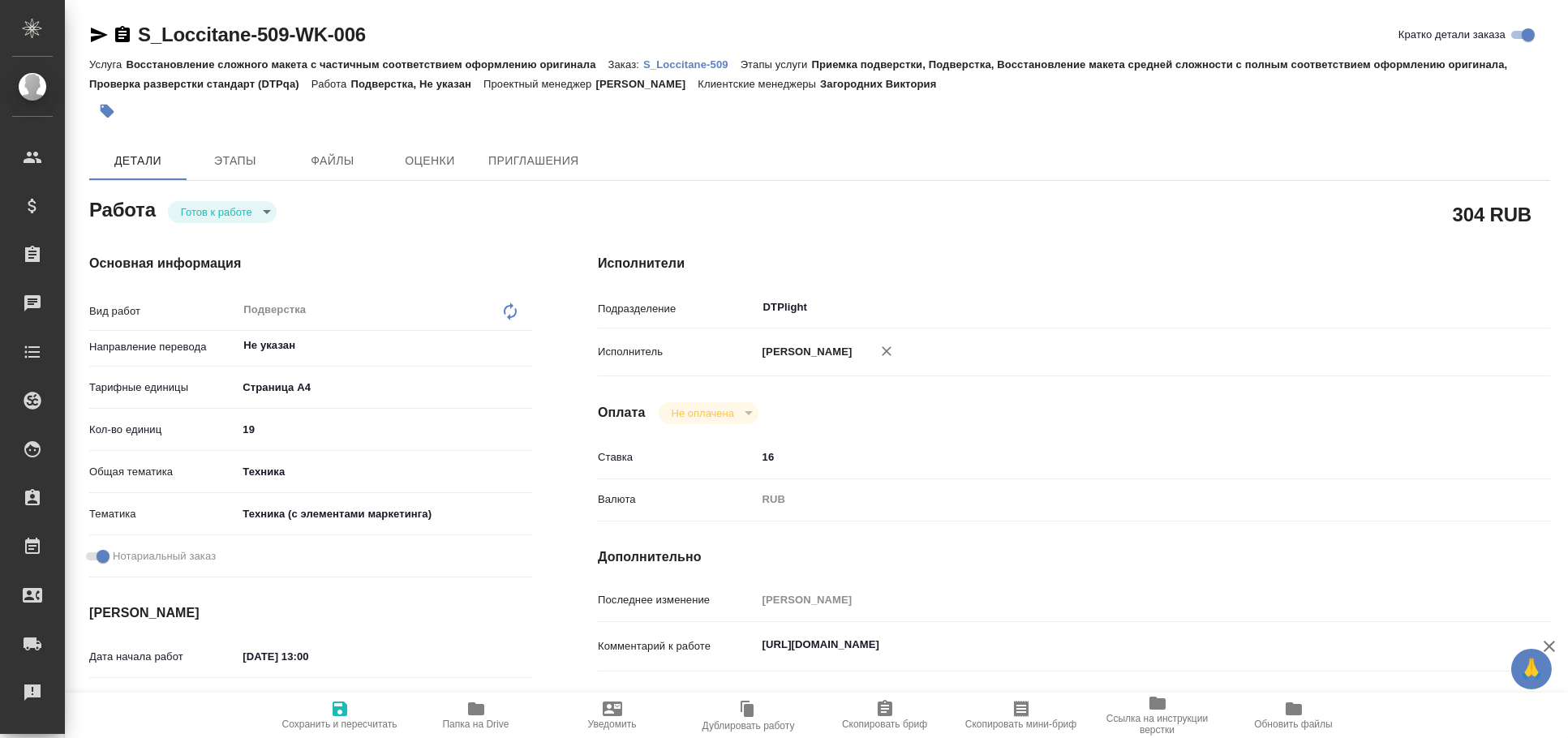
type textarea "x"
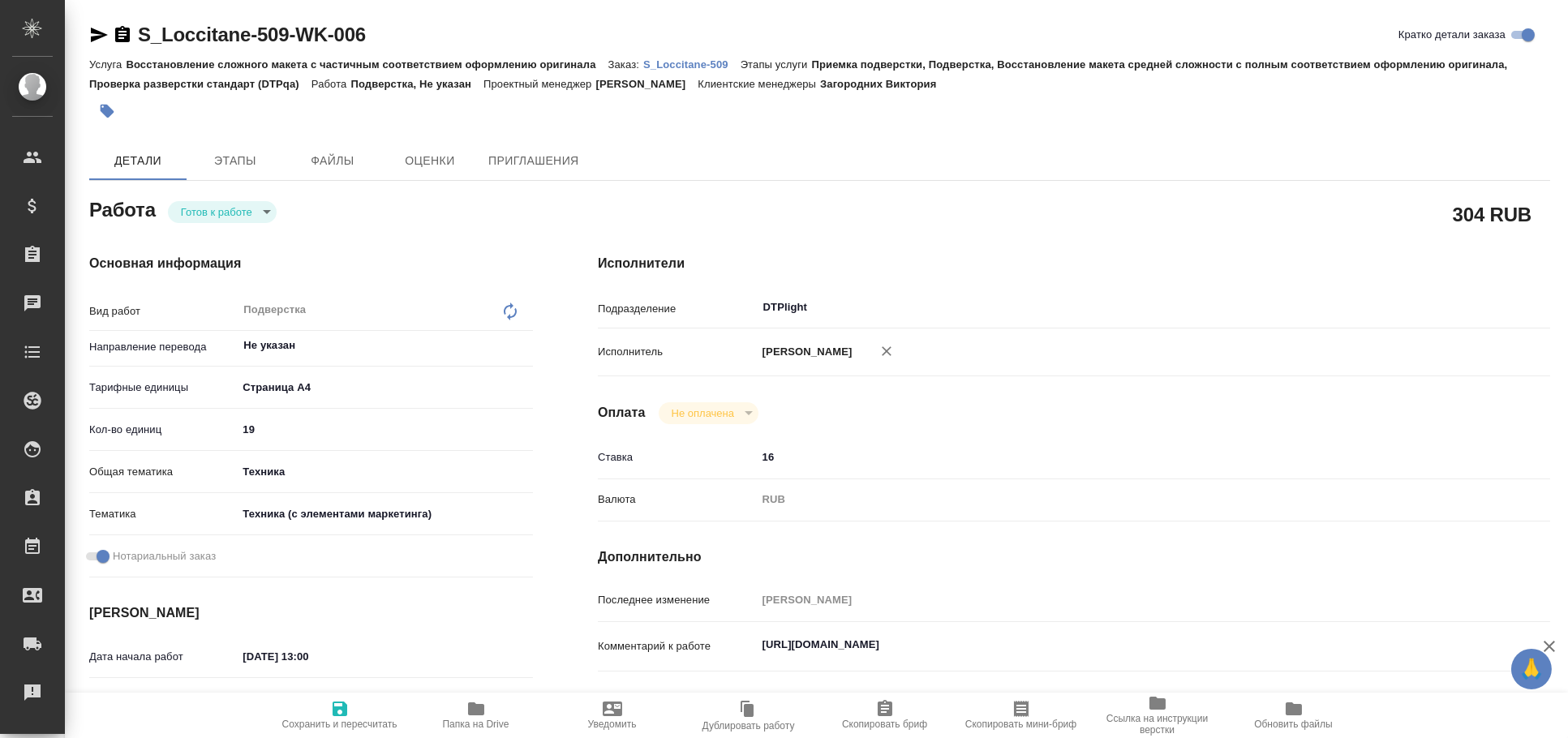
click at [97, 34] on icon "button" at bounding box center [99, 35] width 17 height 15
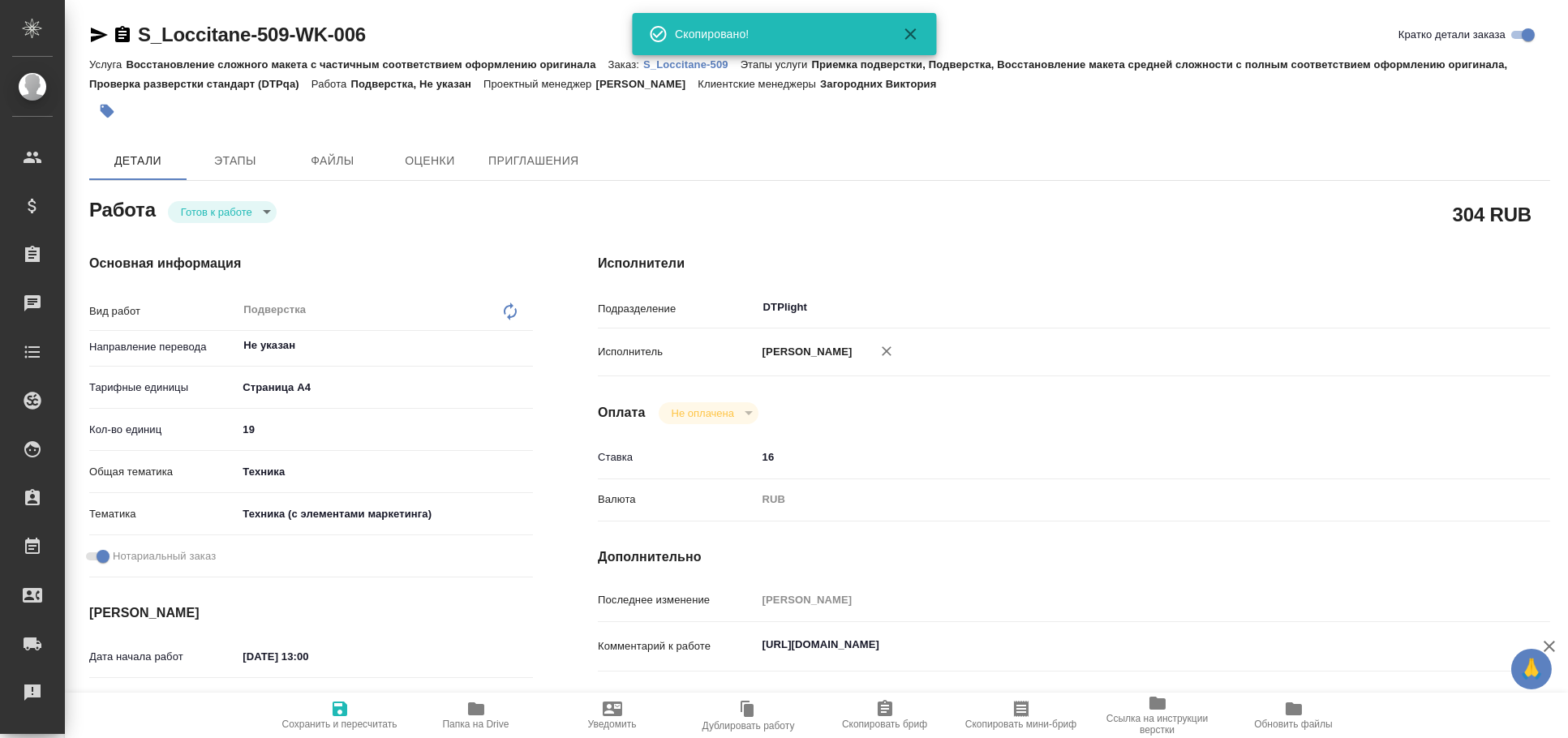
type textarea "x"
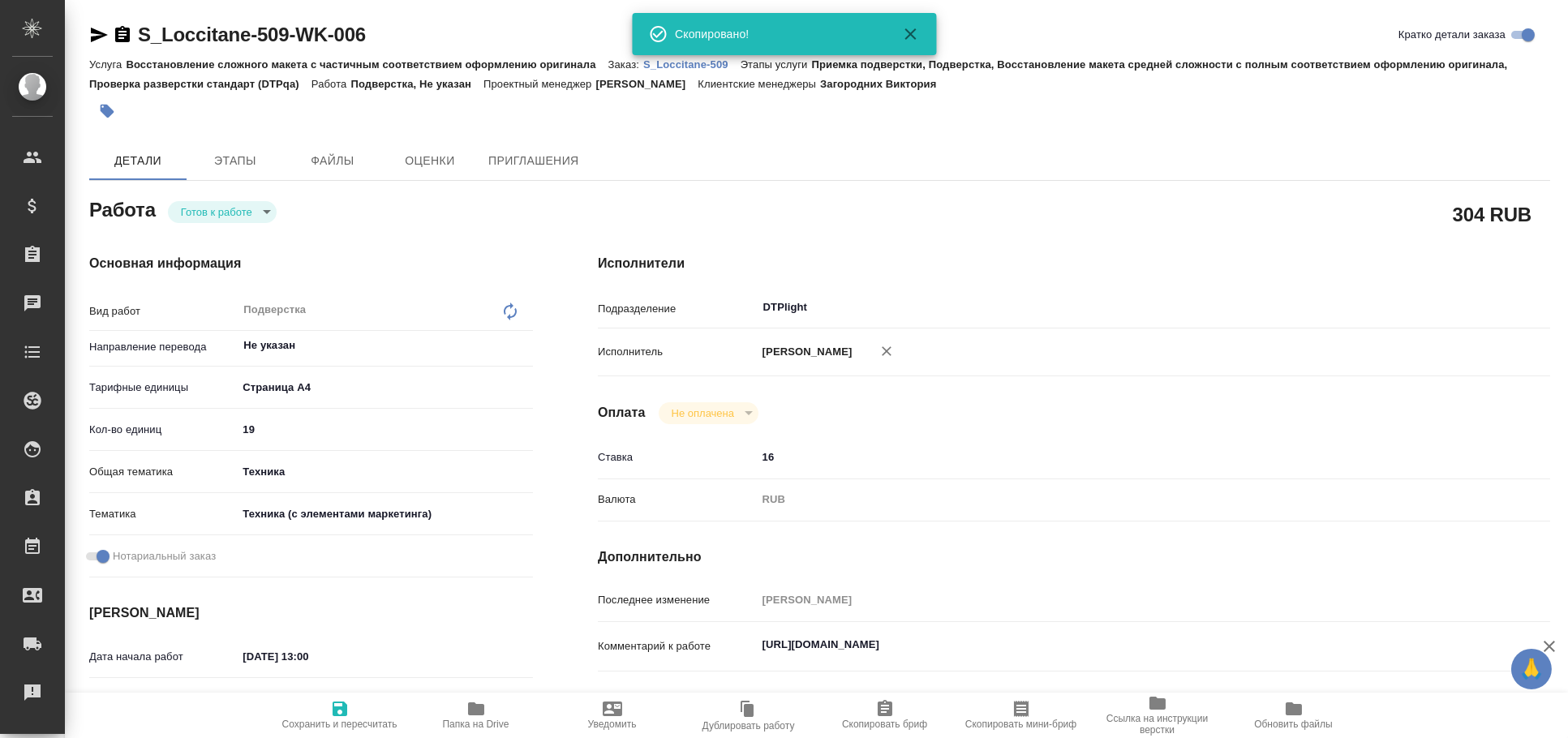
type textarea "x"
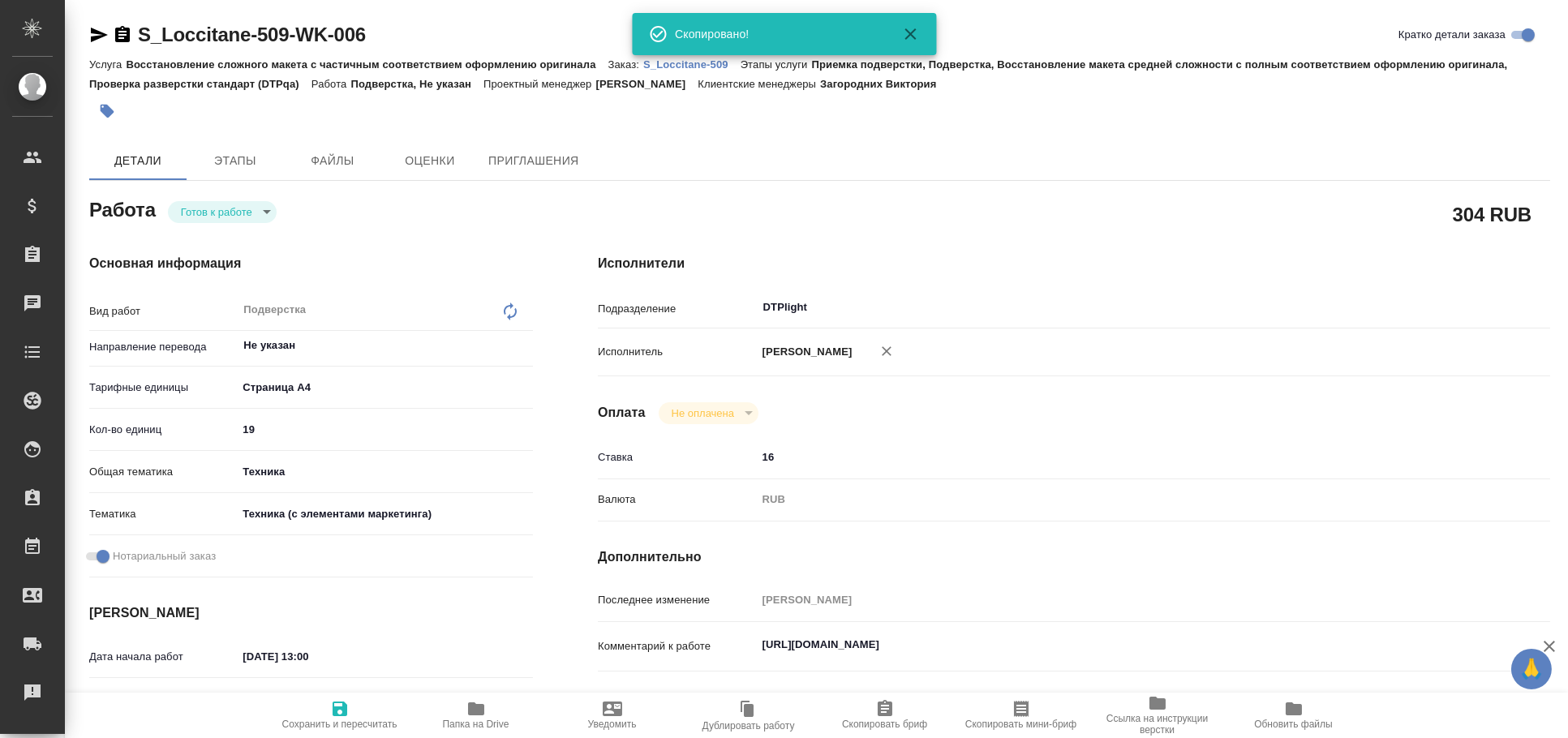
type textarea "x"
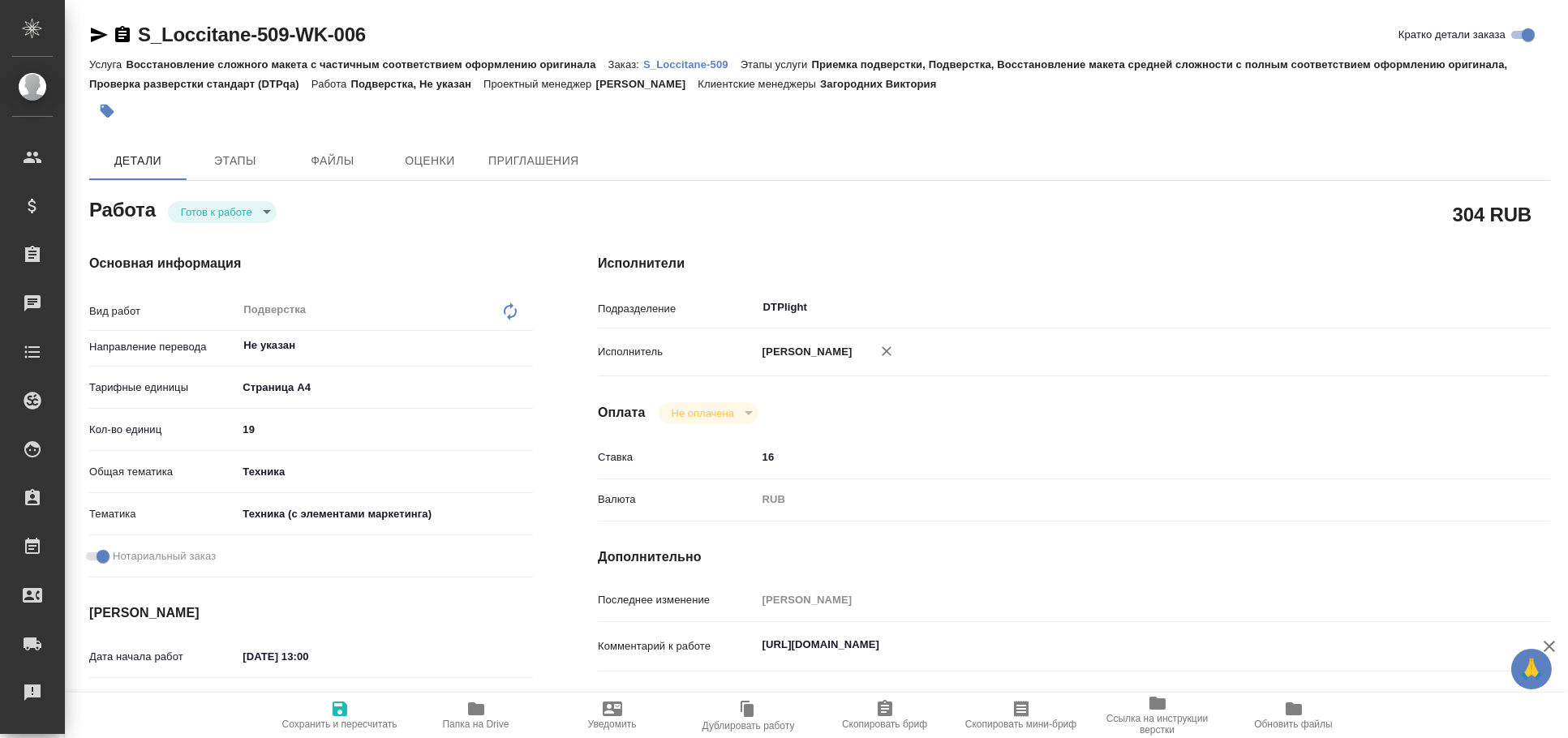
type textarea "x"
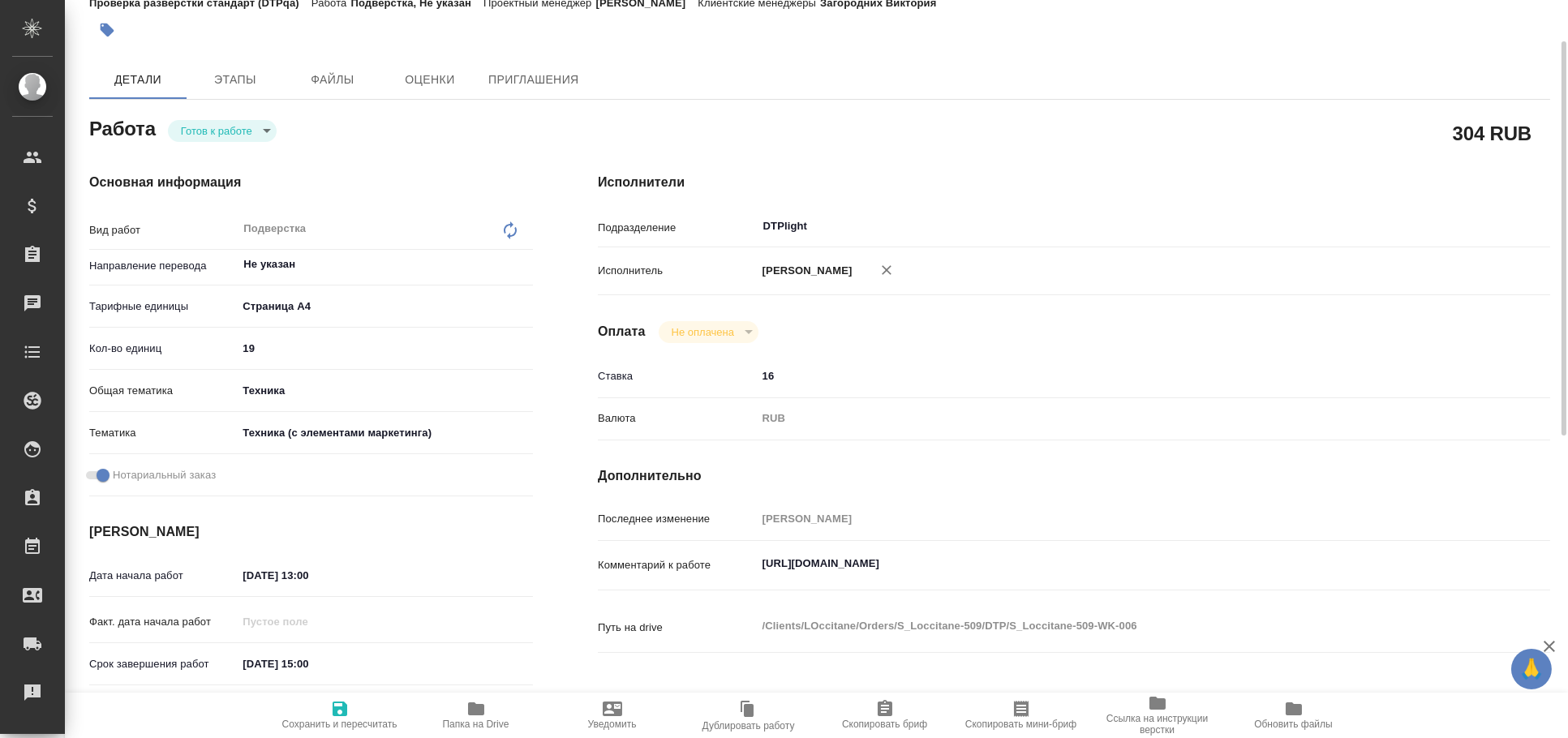
scroll to position [83, 0]
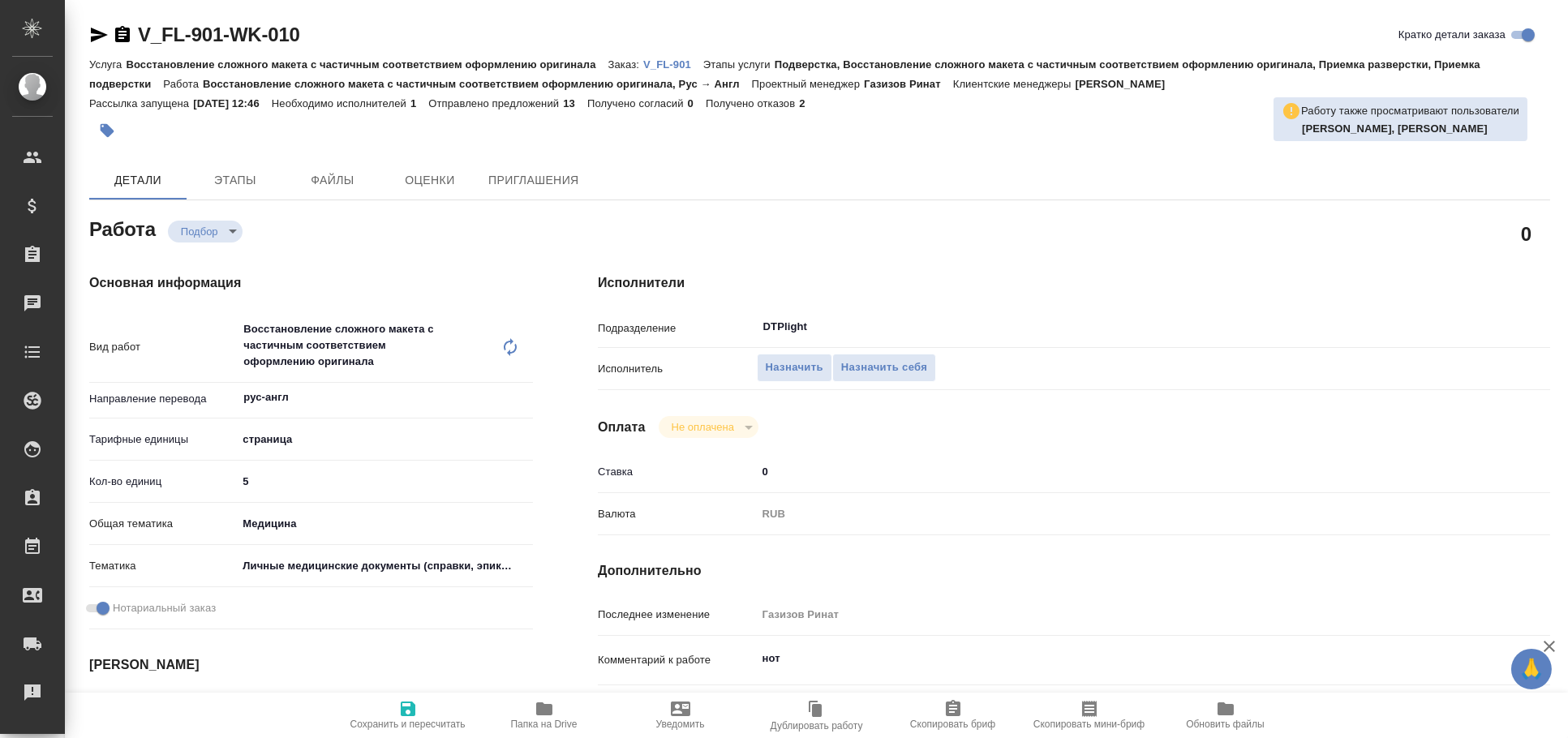
type textarea "x"
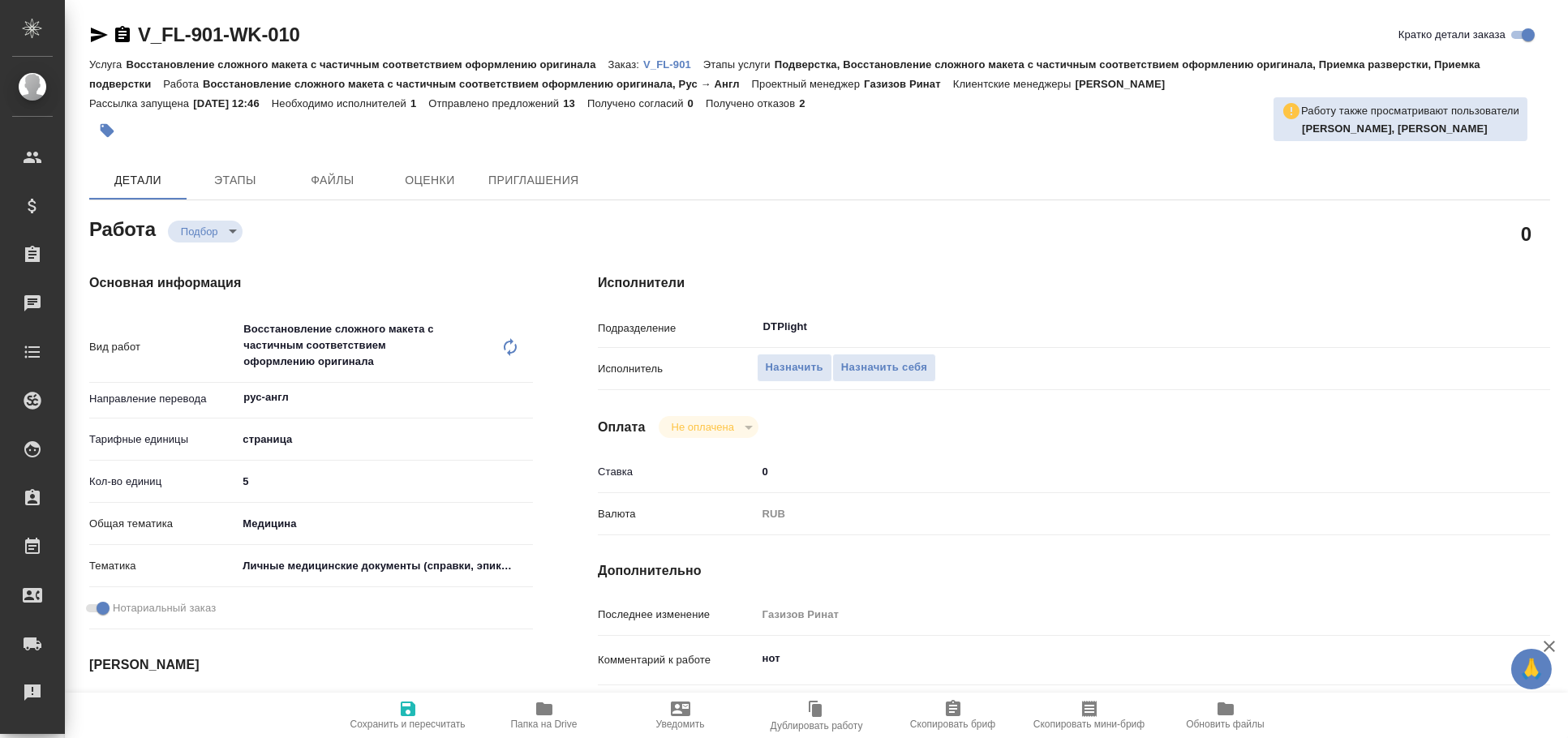
type textarea "x"
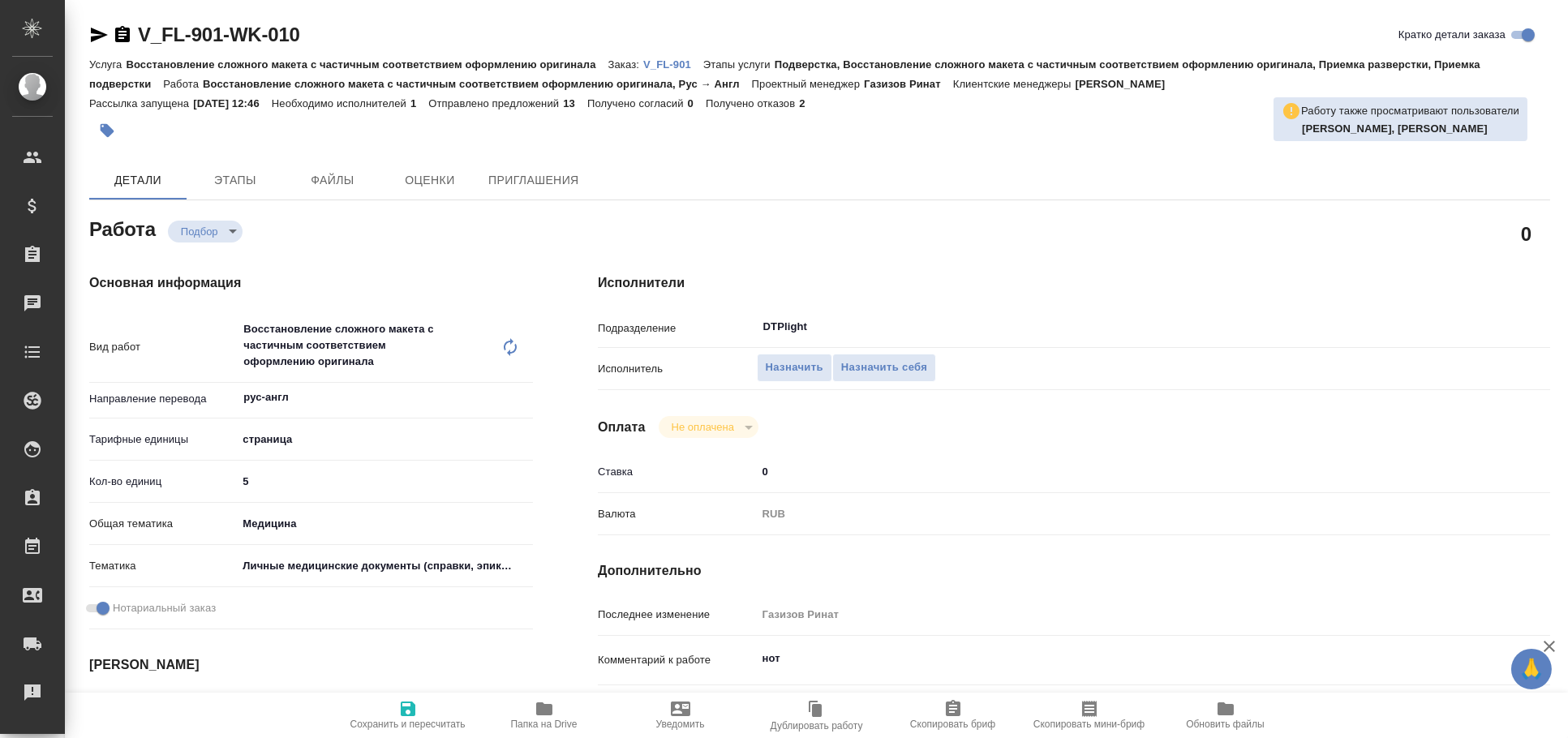
type textarea "x"
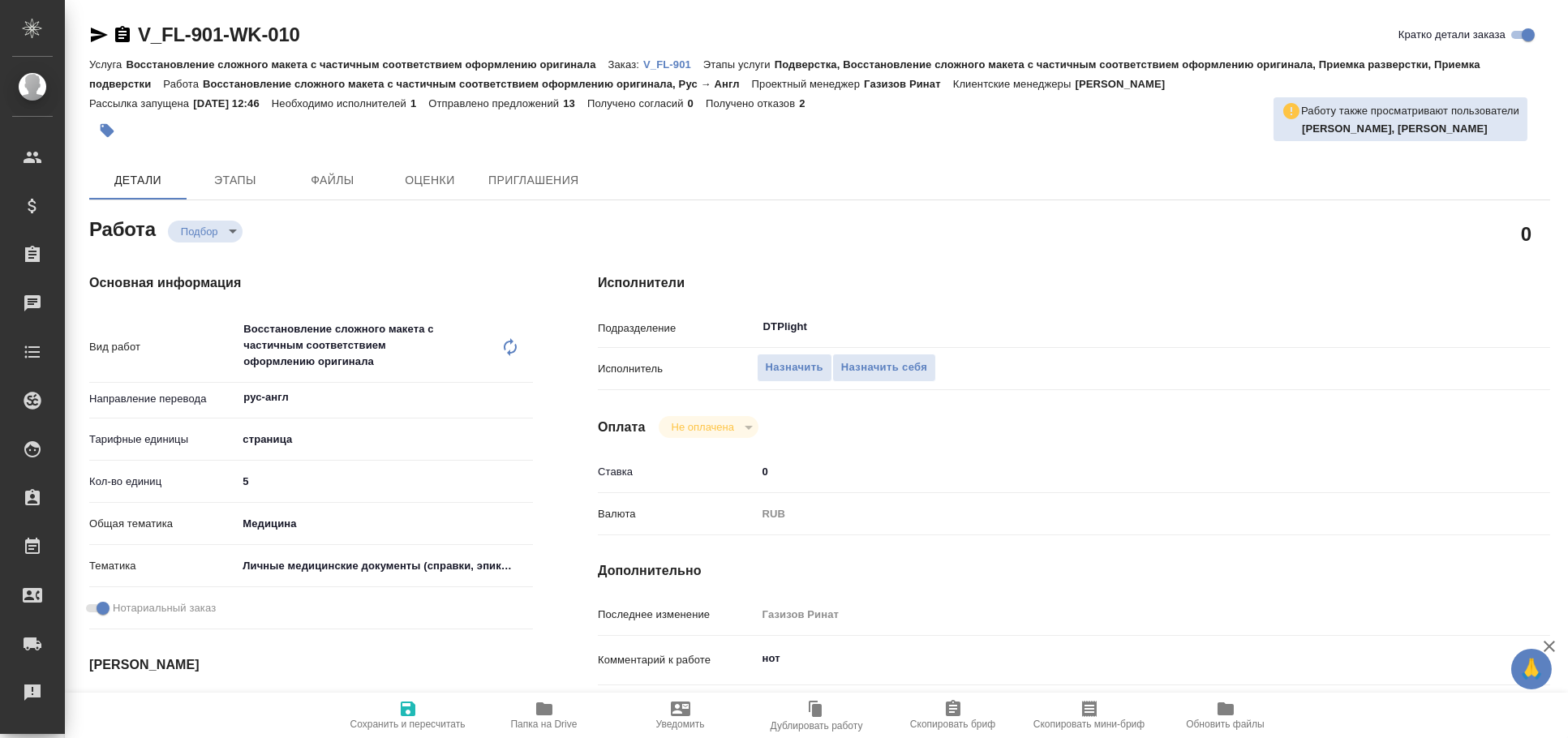
type textarea "x"
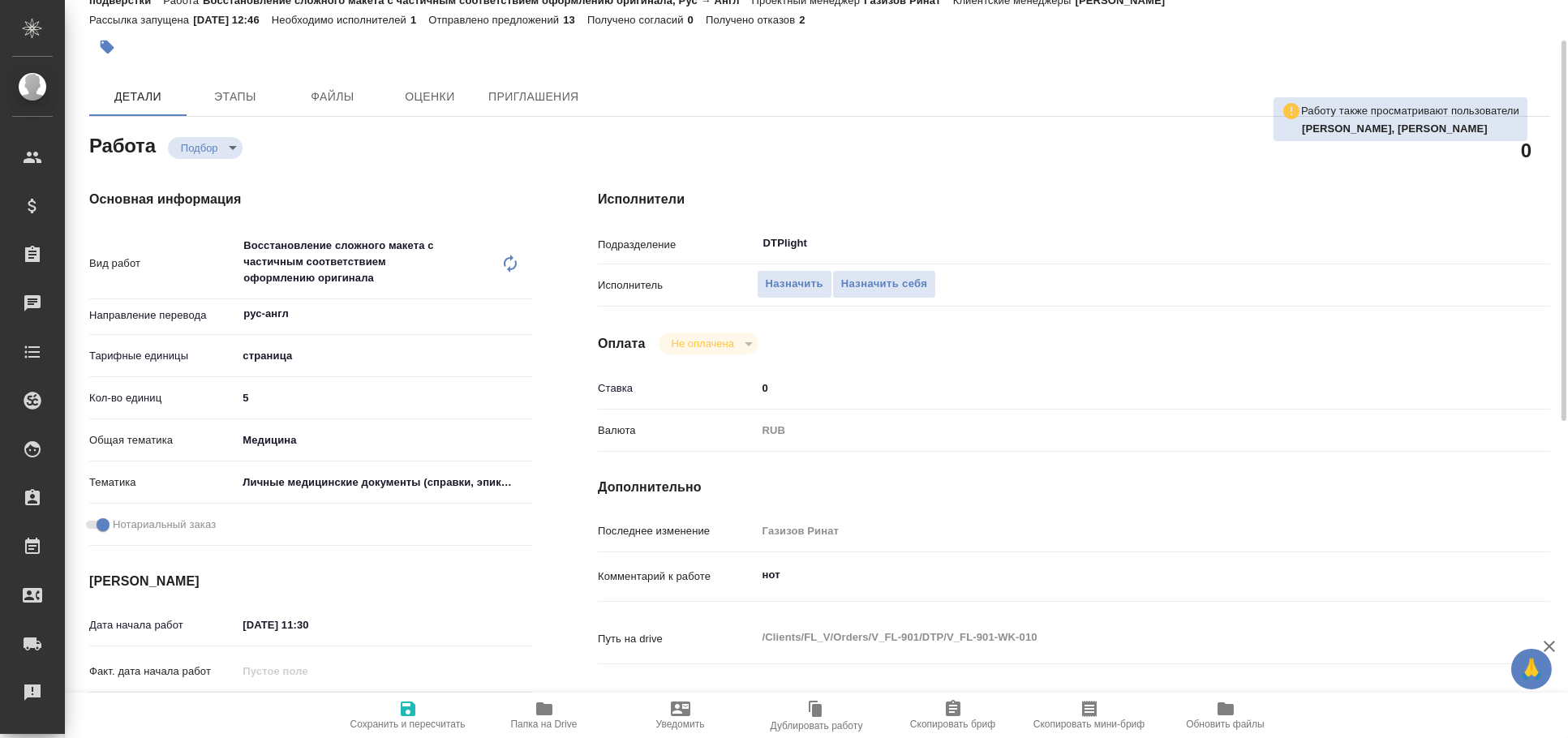
type textarea "x"
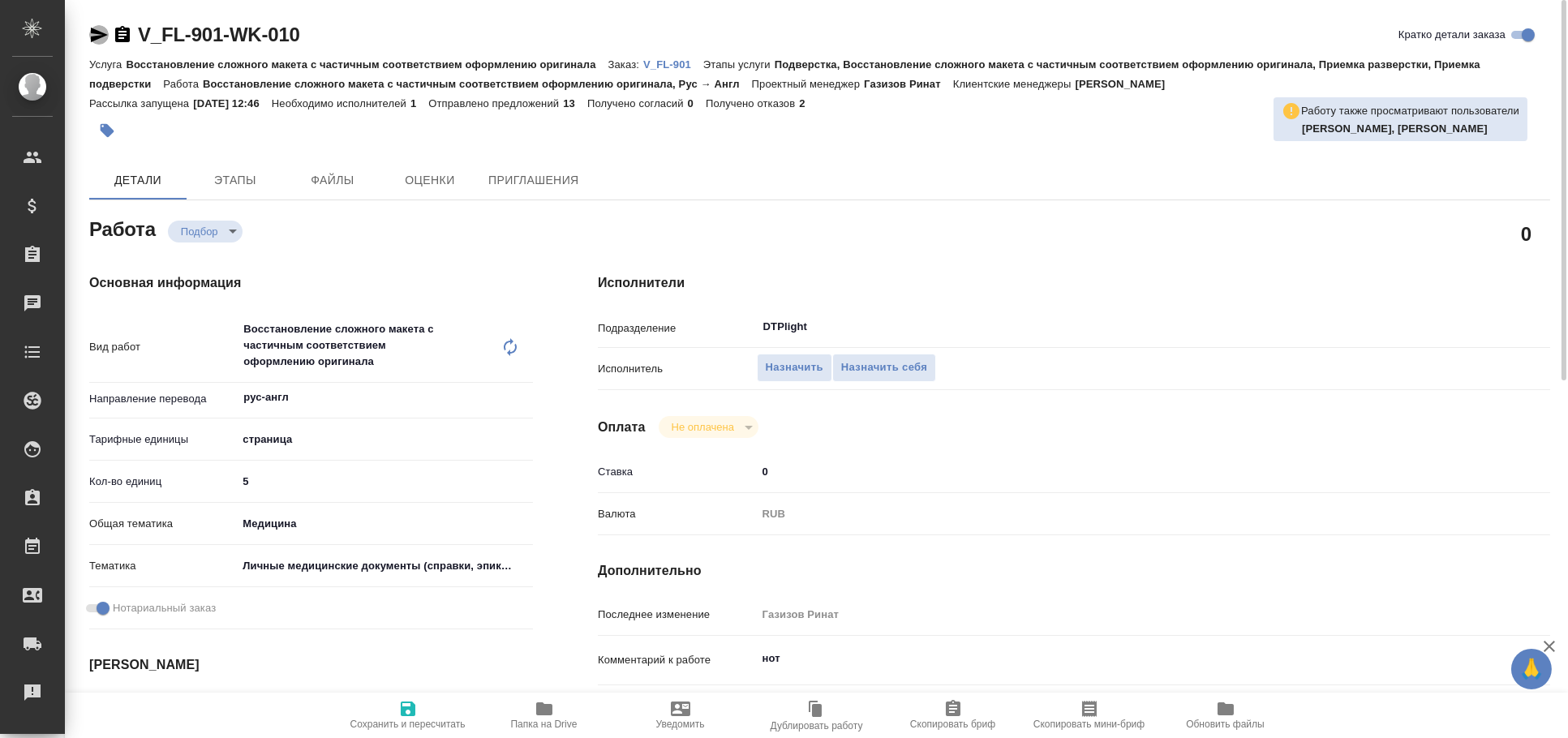
click at [98, 38] on icon "button" at bounding box center [99, 35] width 17 height 15
type textarea "x"
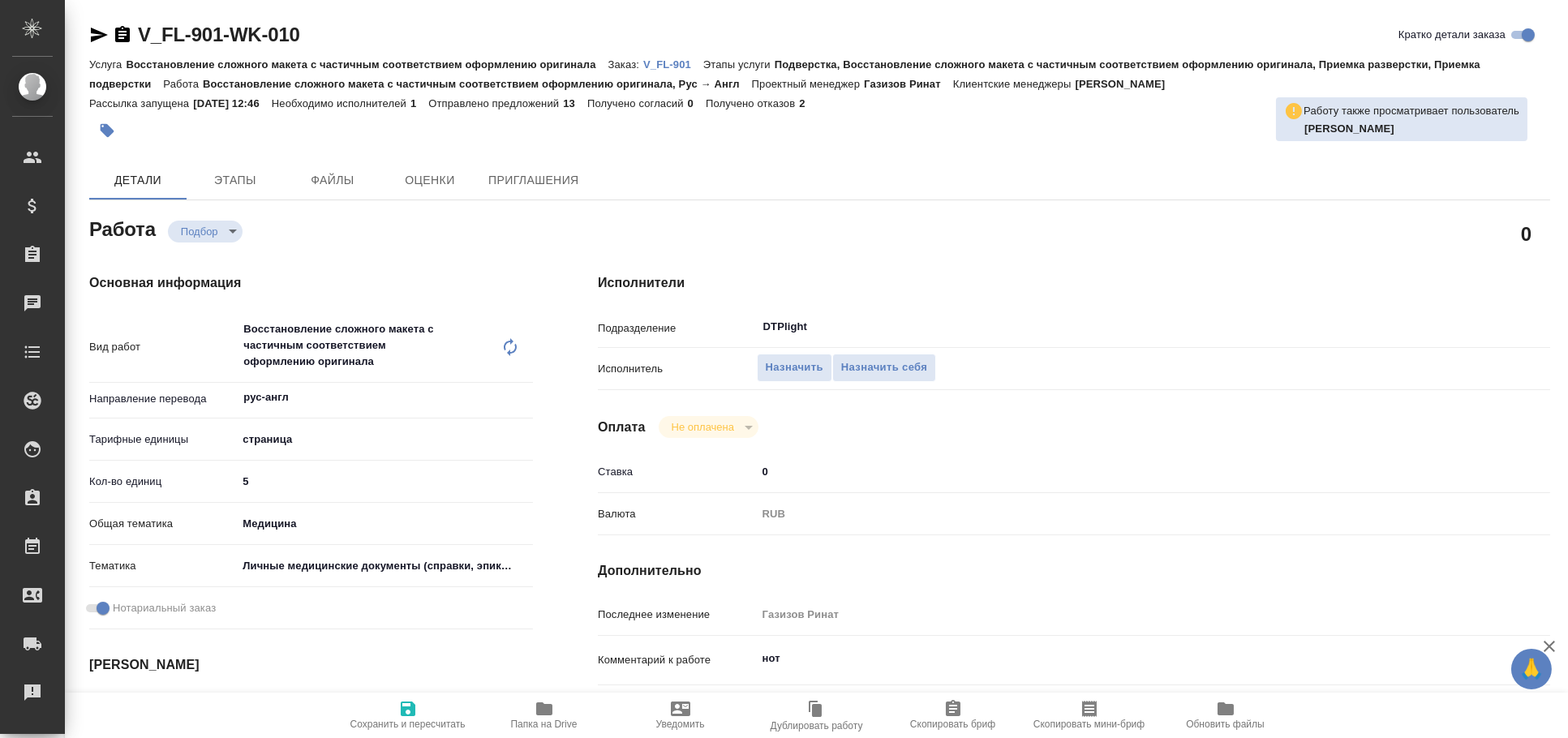
type textarea "x"
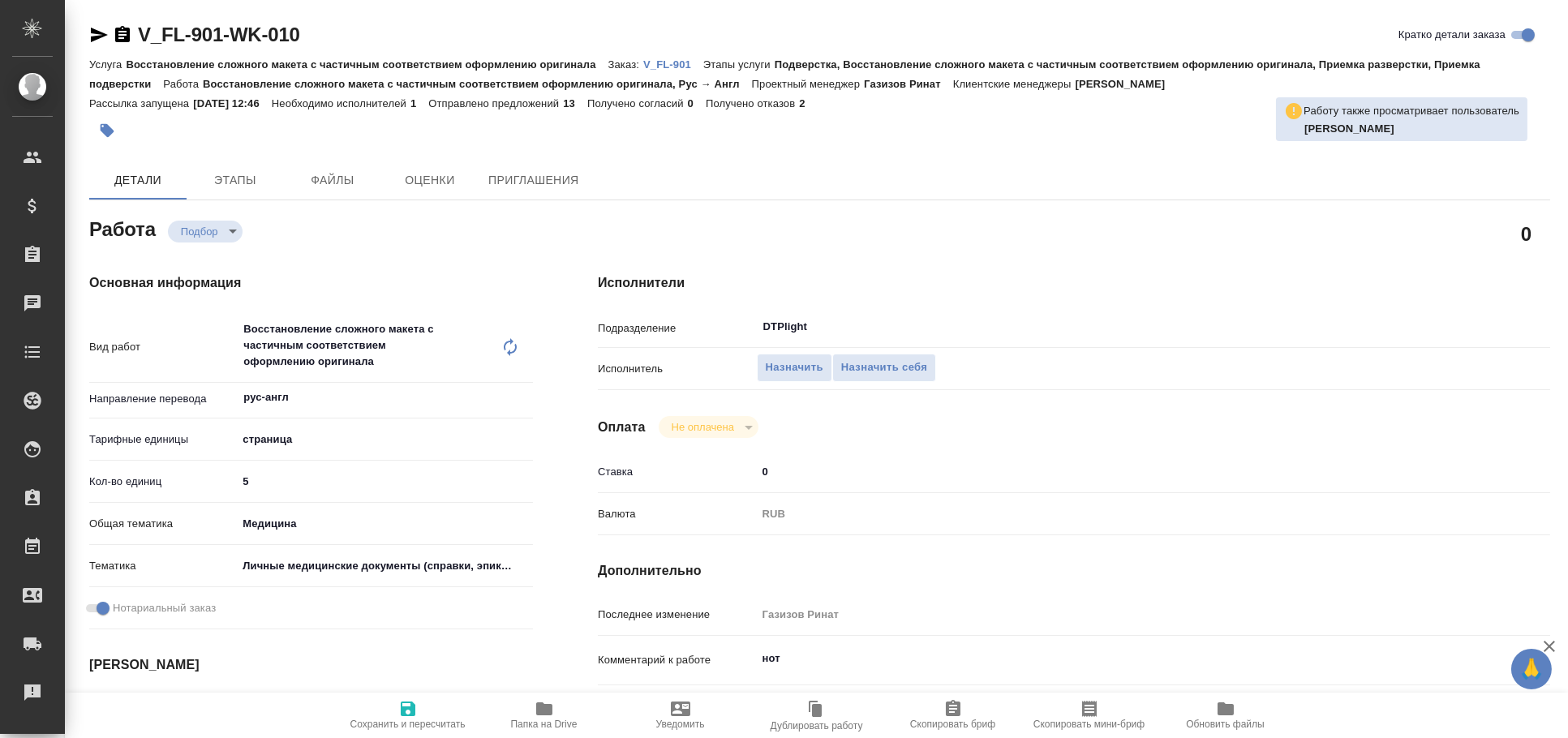
type textarea "x"
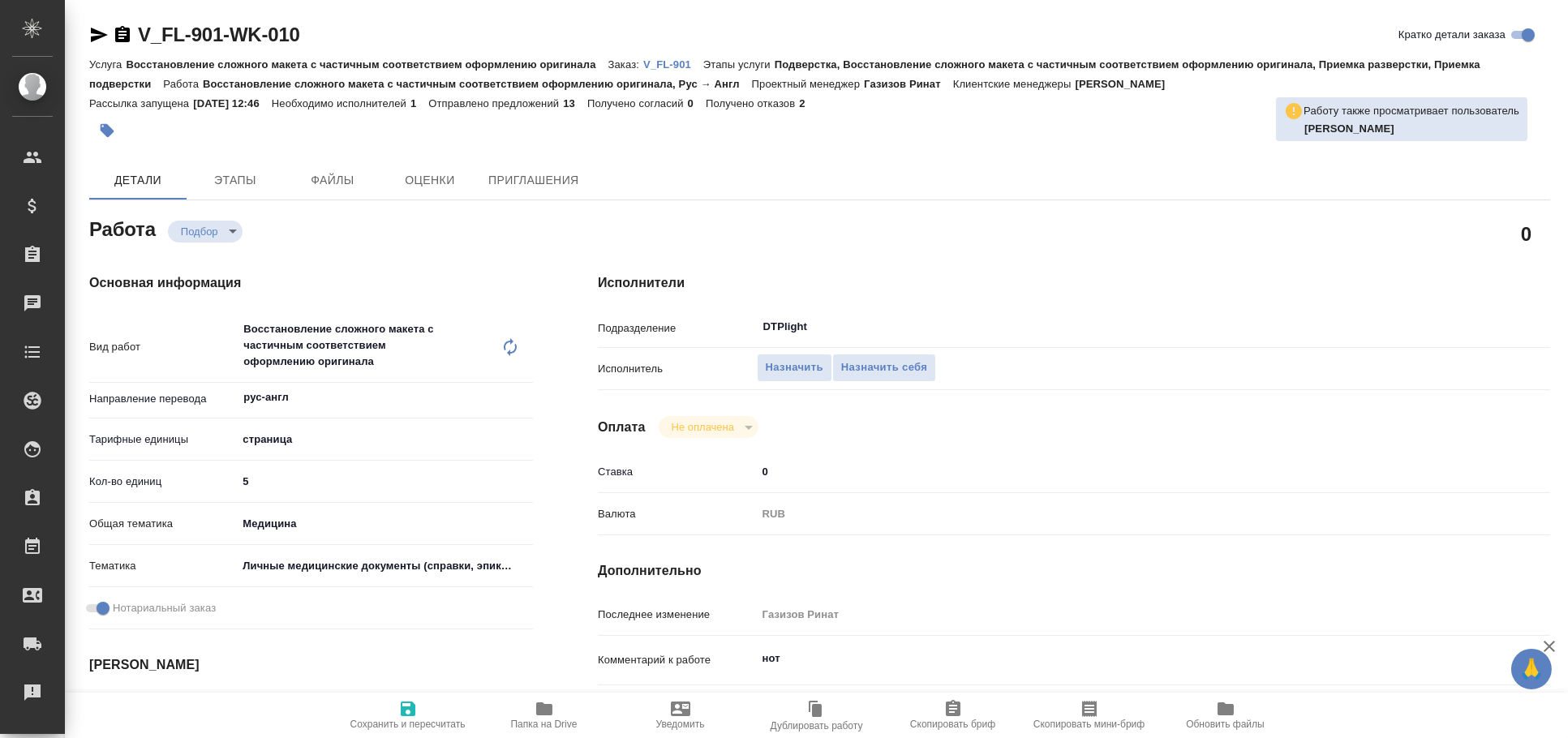
type textarea "x"
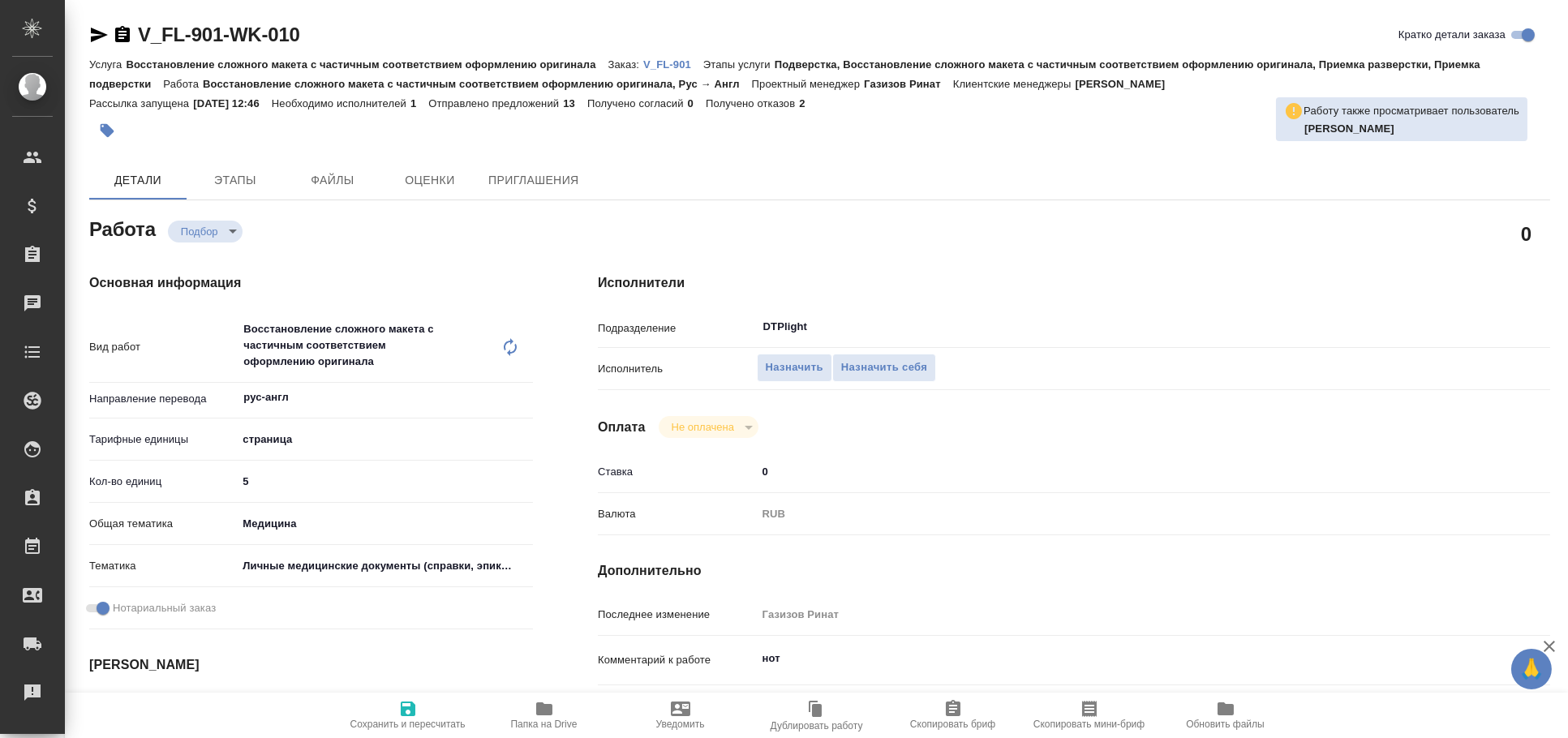
type textarea "x"
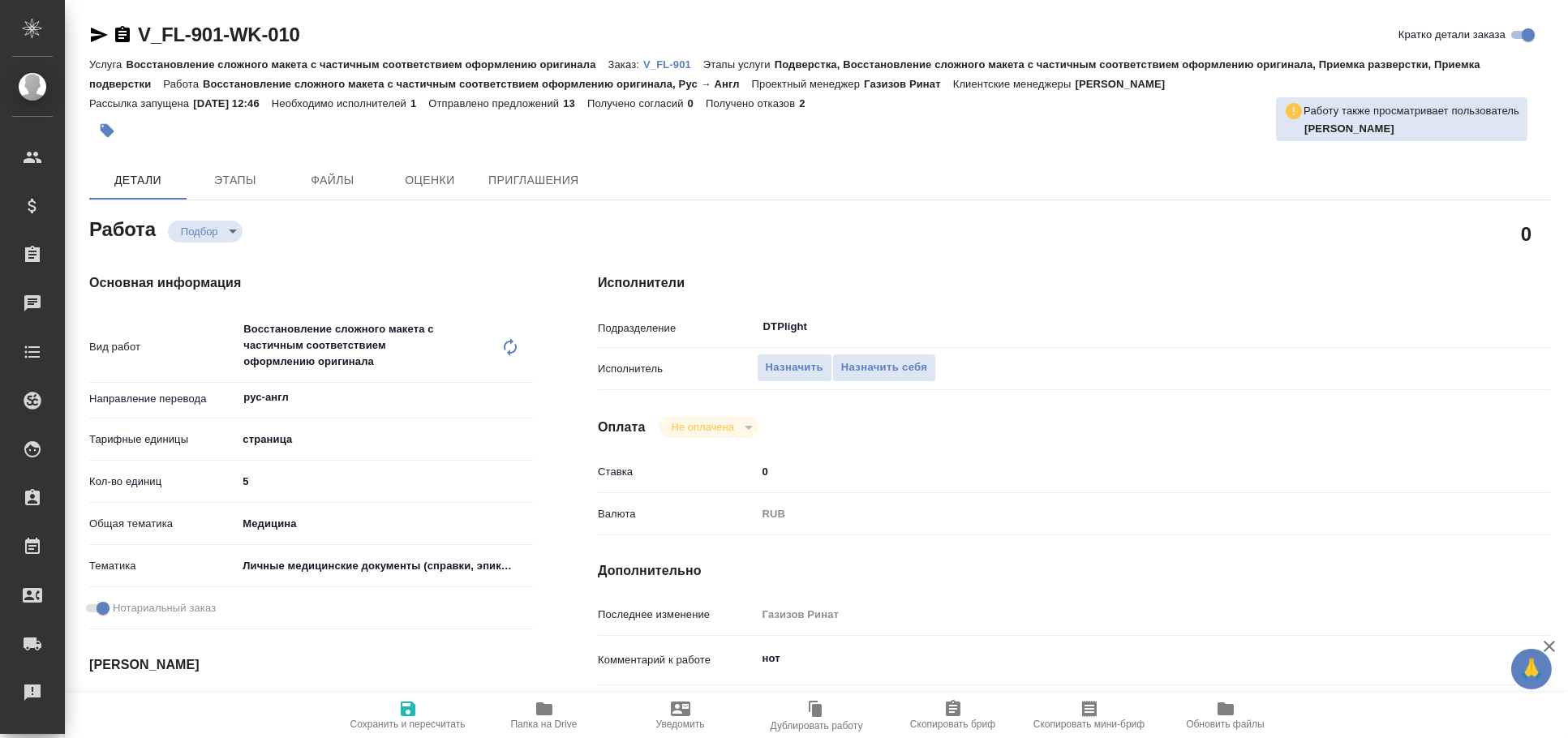
type textarea "x"
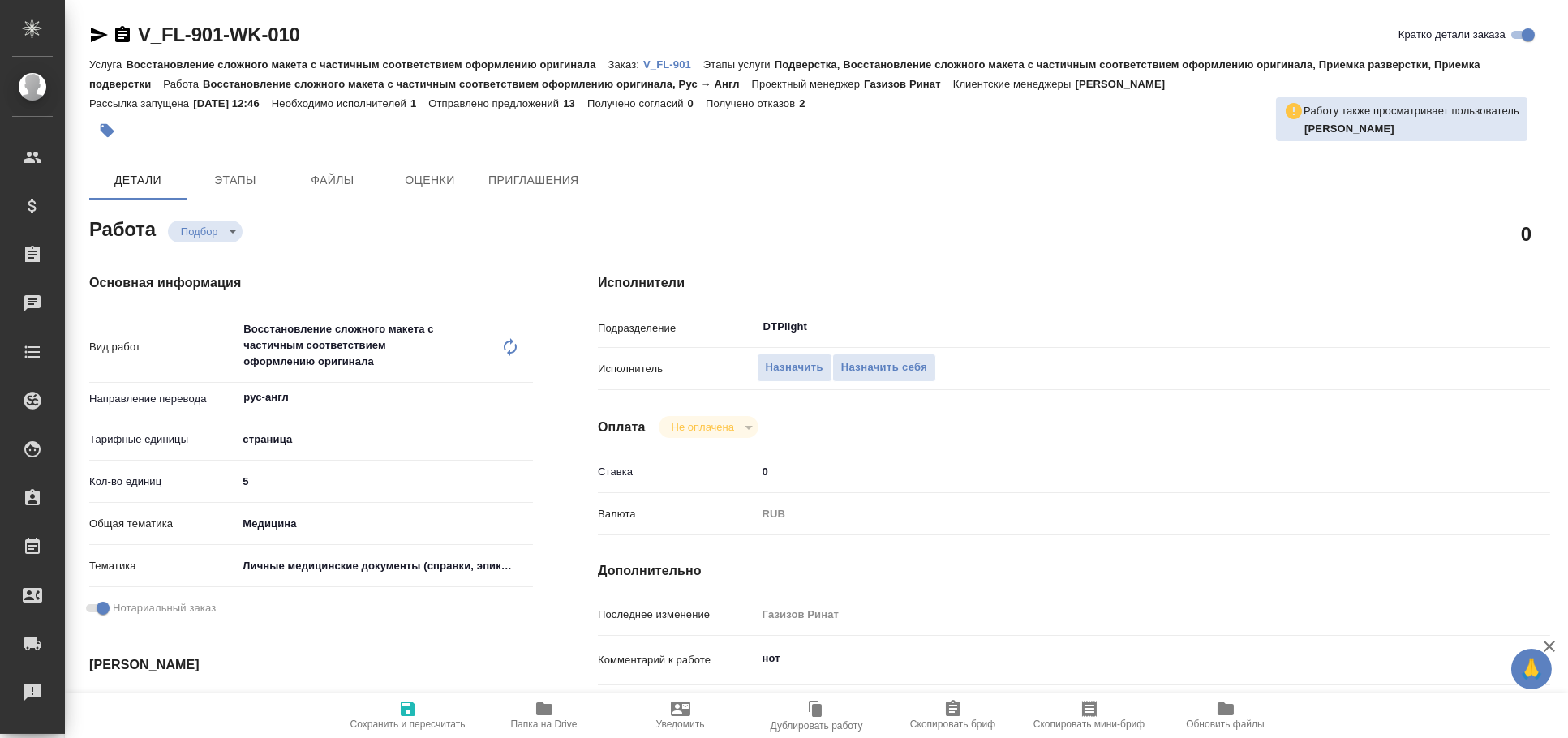
type textarea "x"
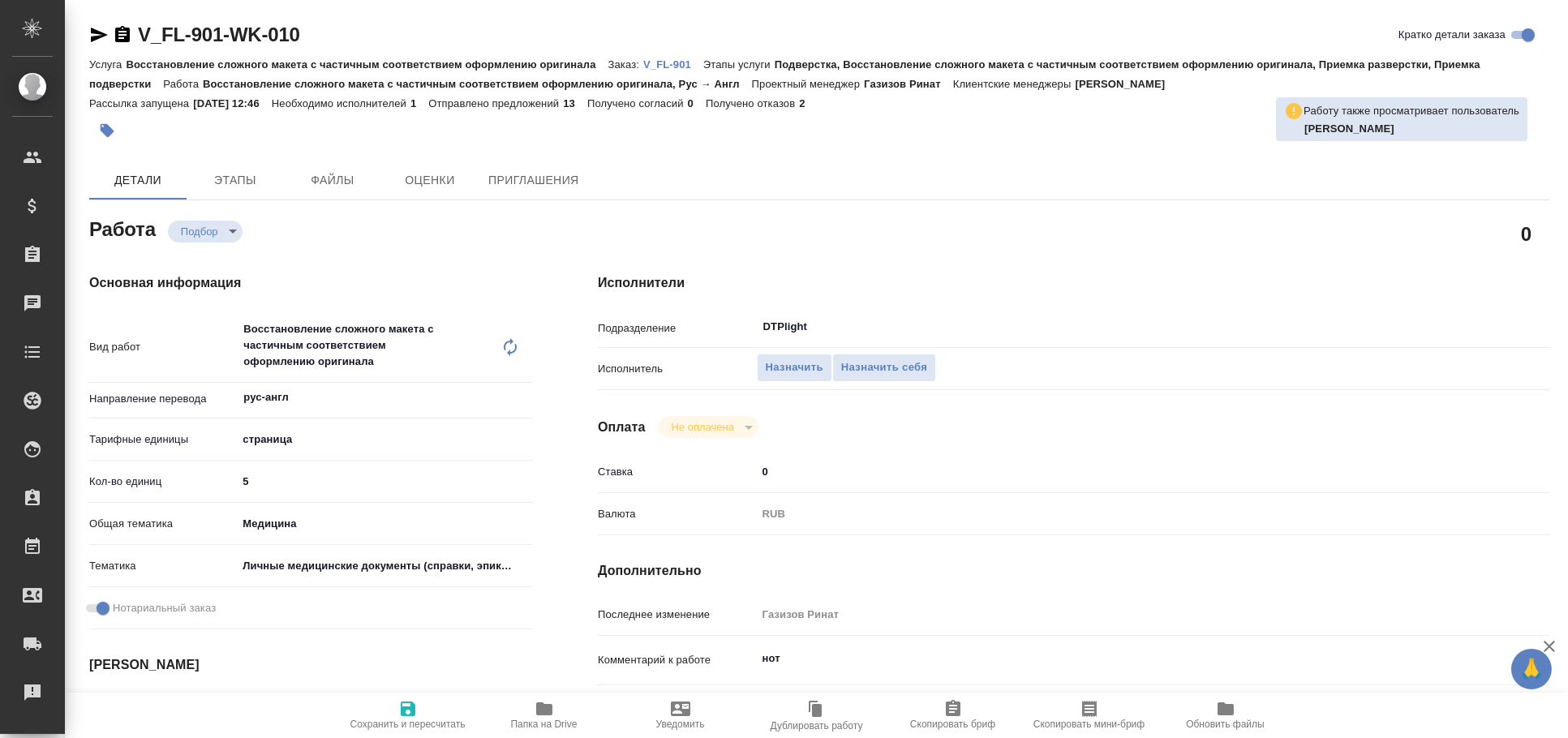
type textarea "x"
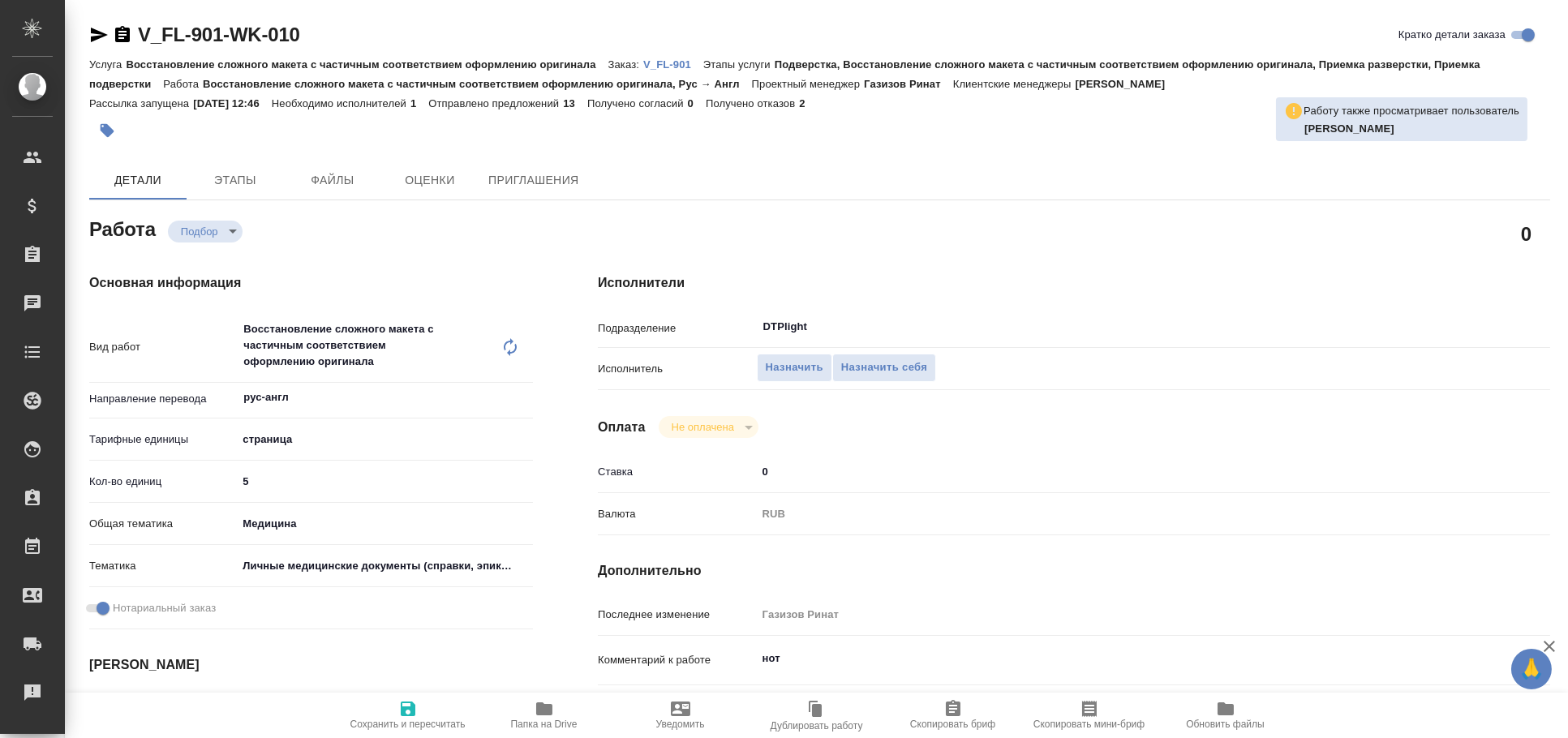
type textarea "x"
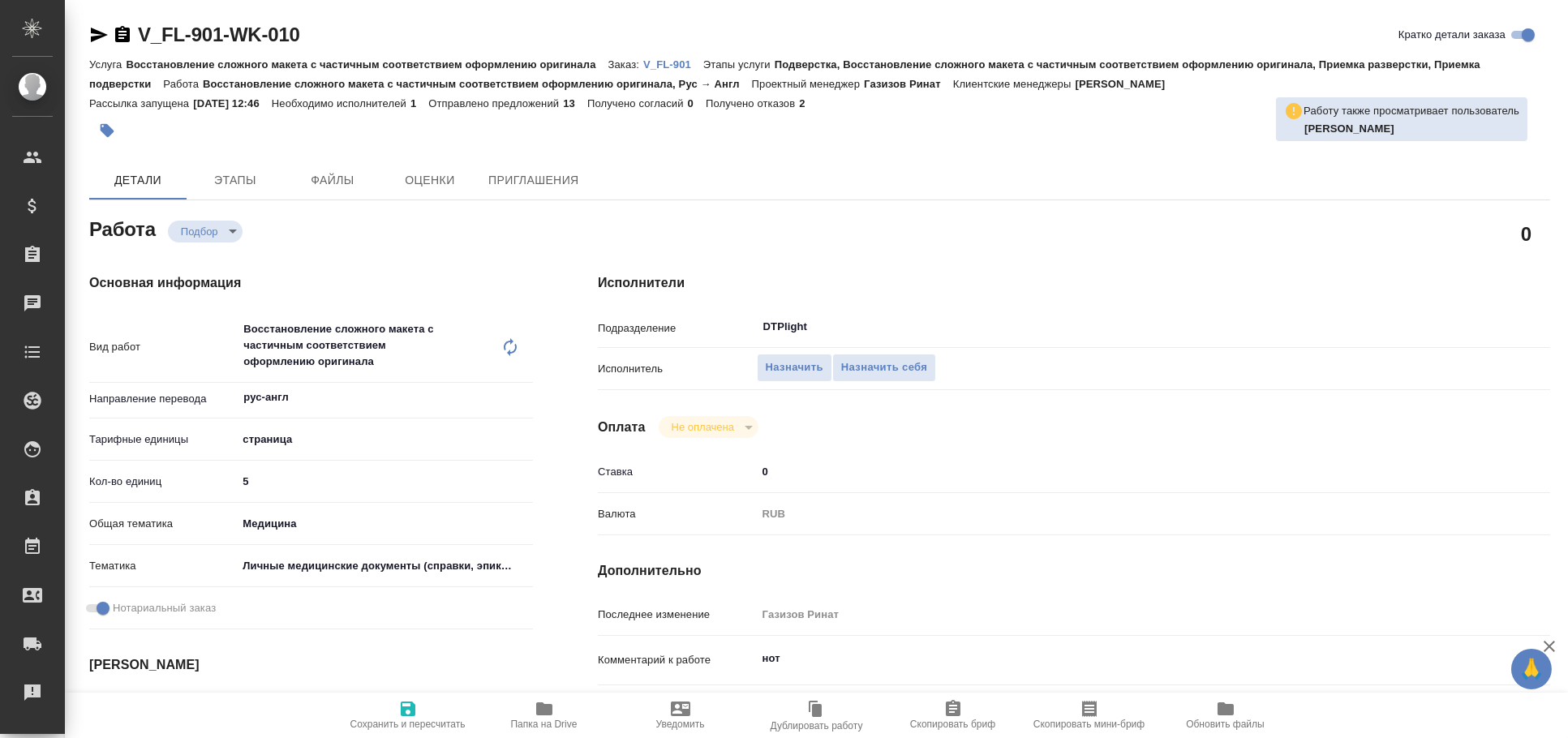
type textarea "x"
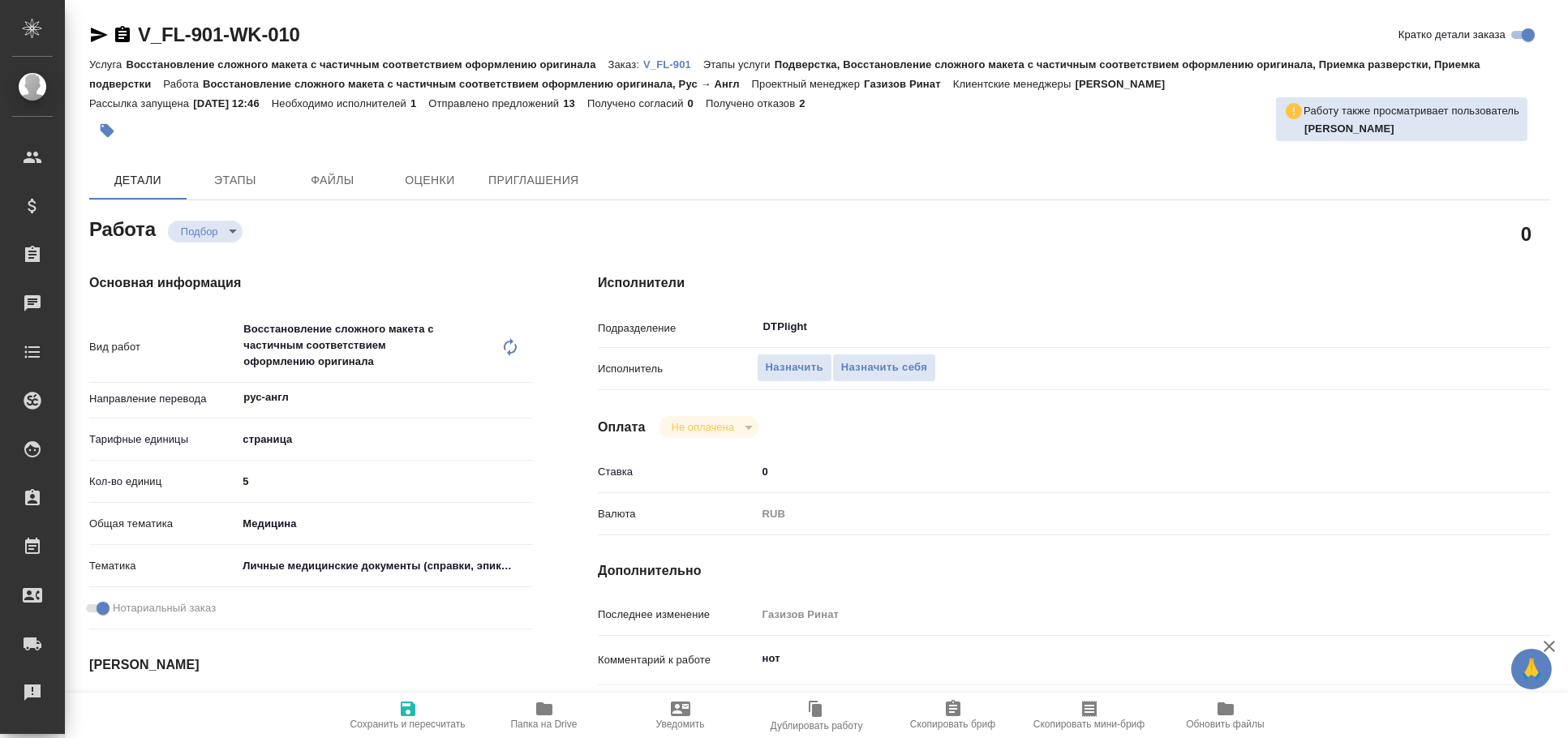
type textarea "x"
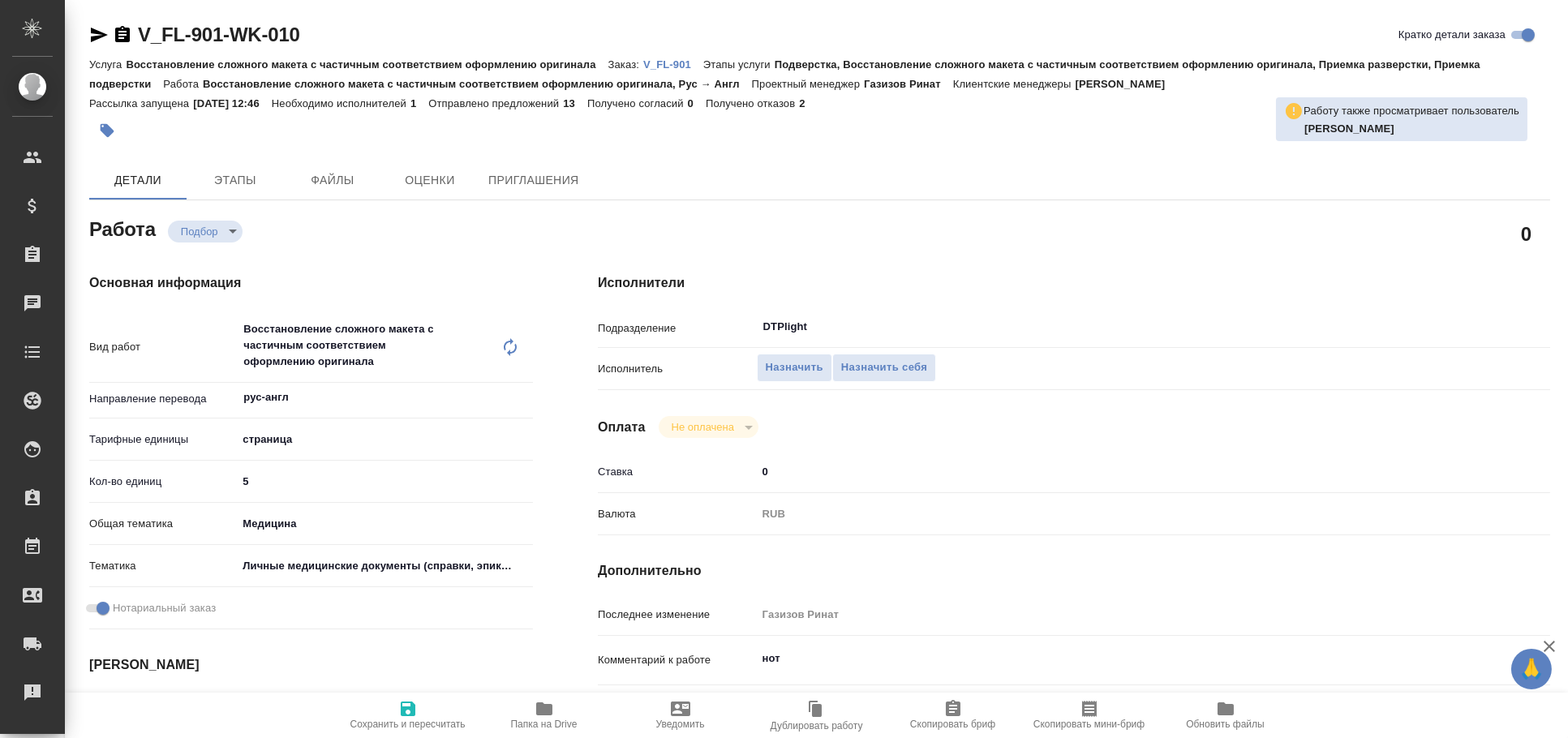
type textarea "x"
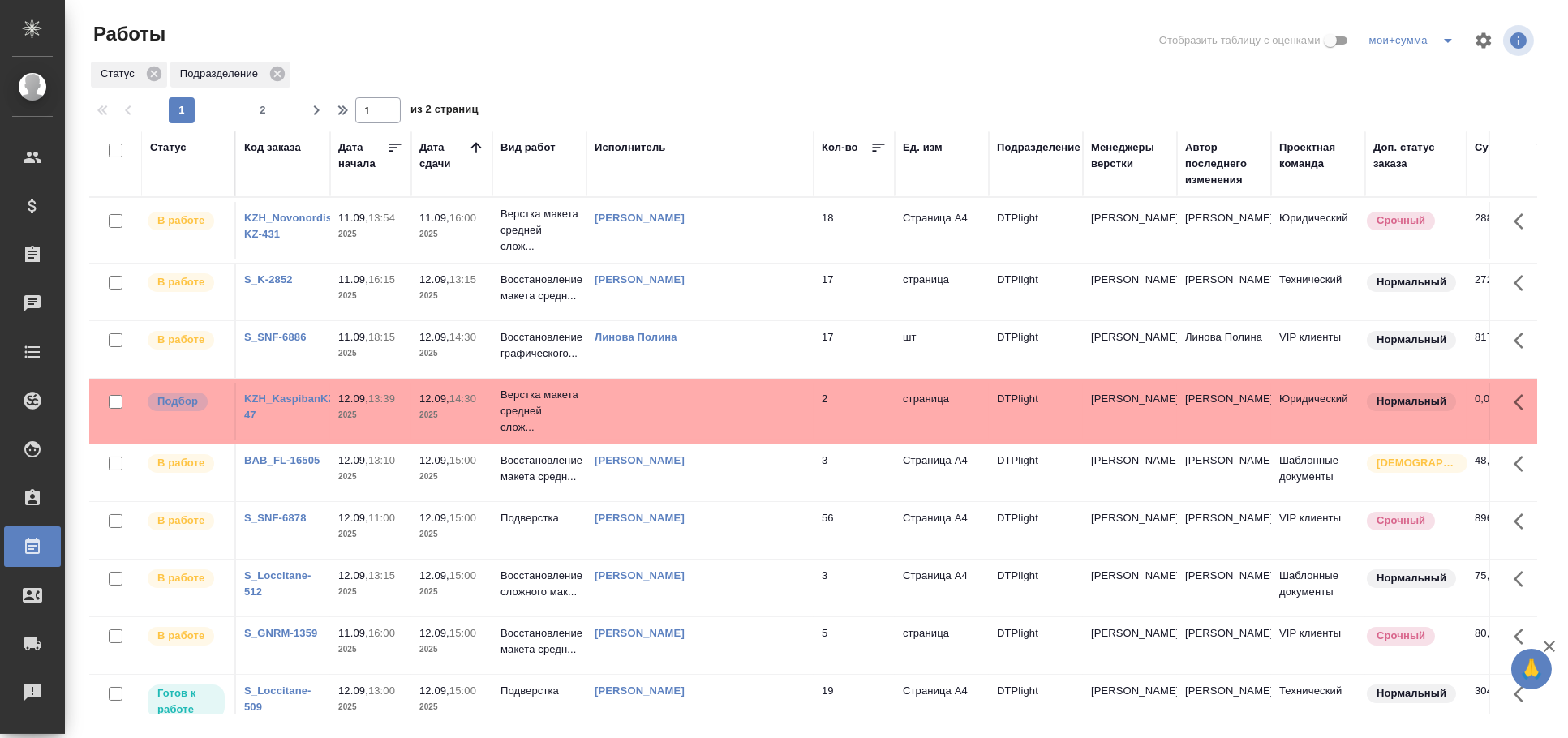
click at [729, 344] on div "Линова Полина" at bounding box center [700, 337] width 211 height 16
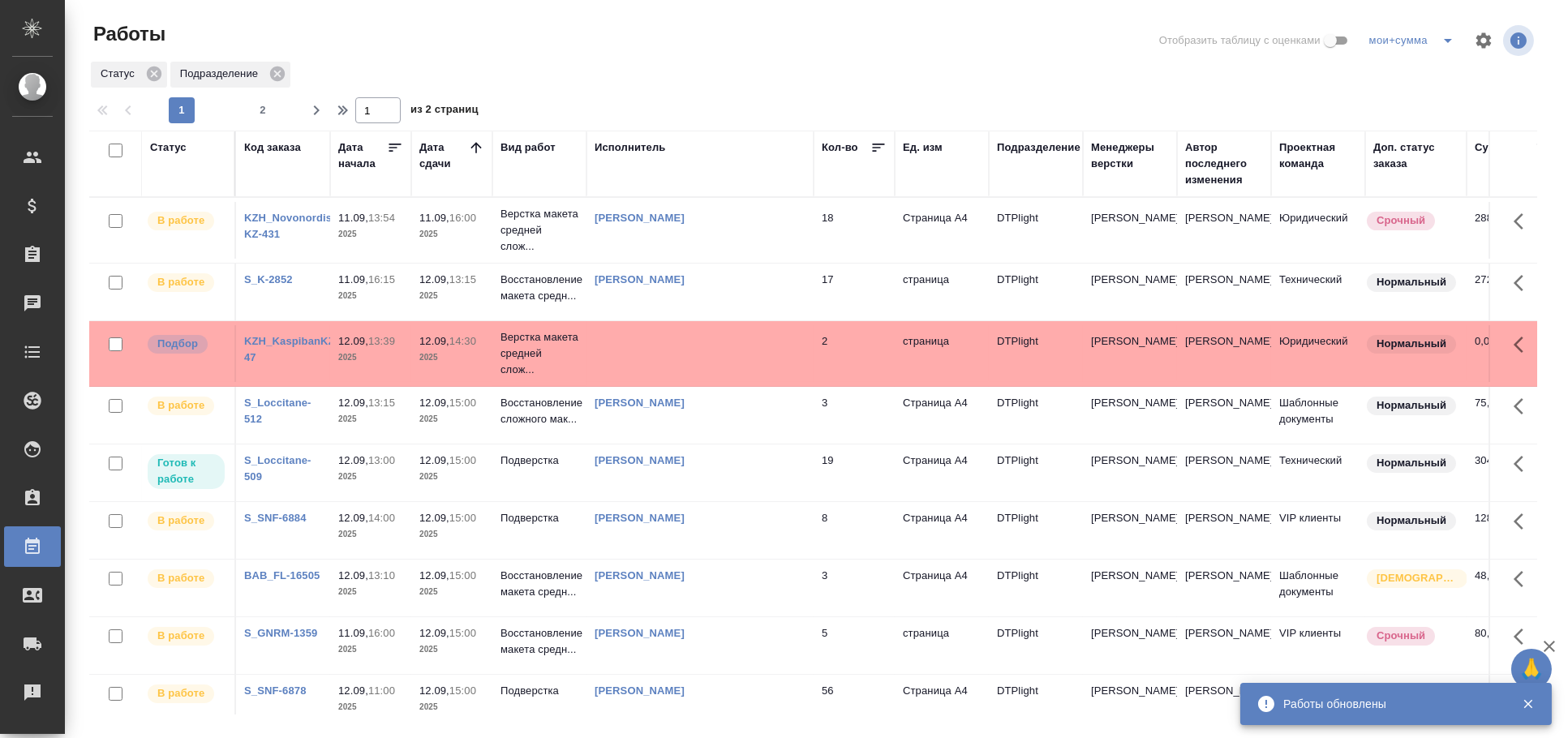
click at [693, 481] on td "Сархатов Руслан" at bounding box center [700, 472] width 227 height 57
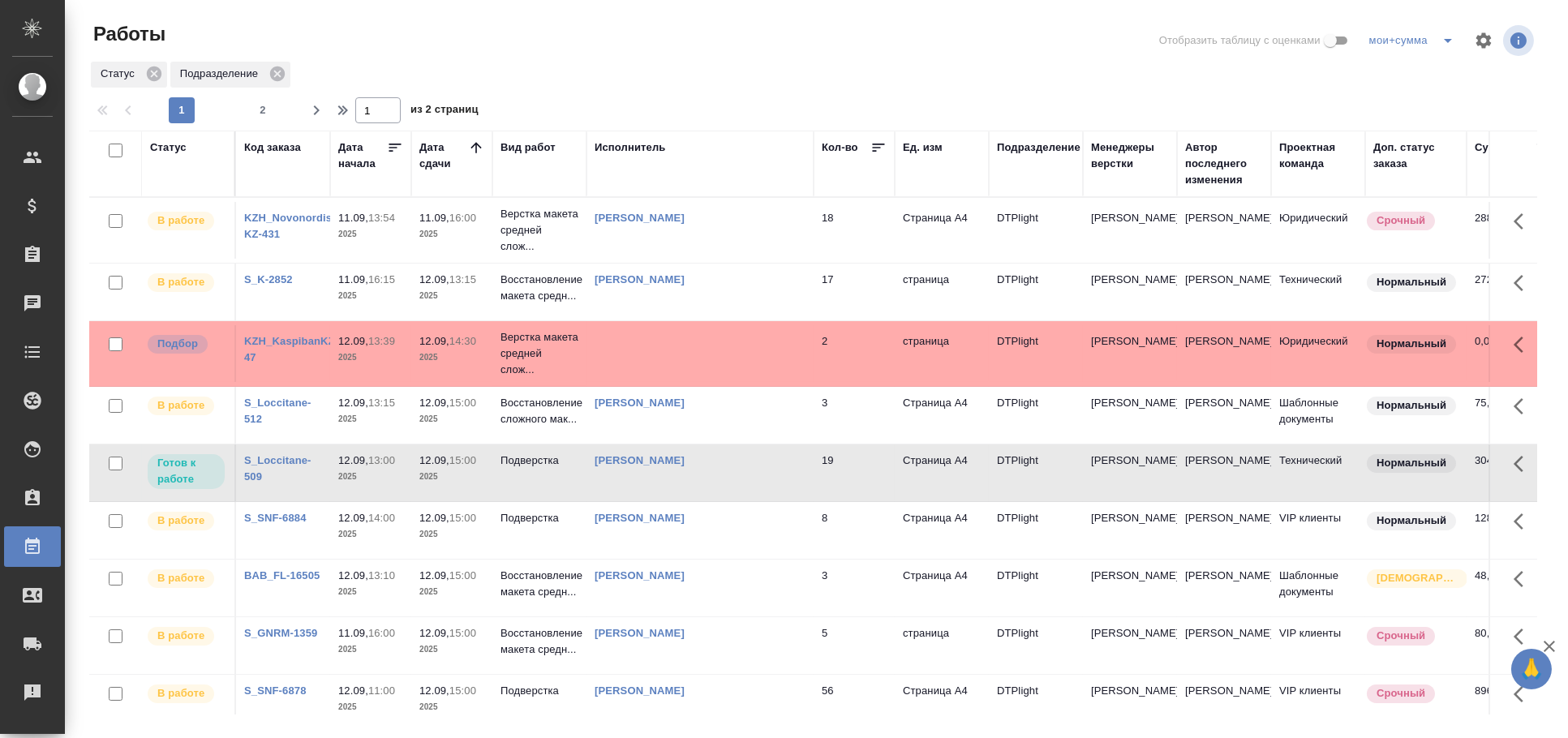
click at [693, 481] on td "Сархатов Руслан" at bounding box center [700, 472] width 227 height 57
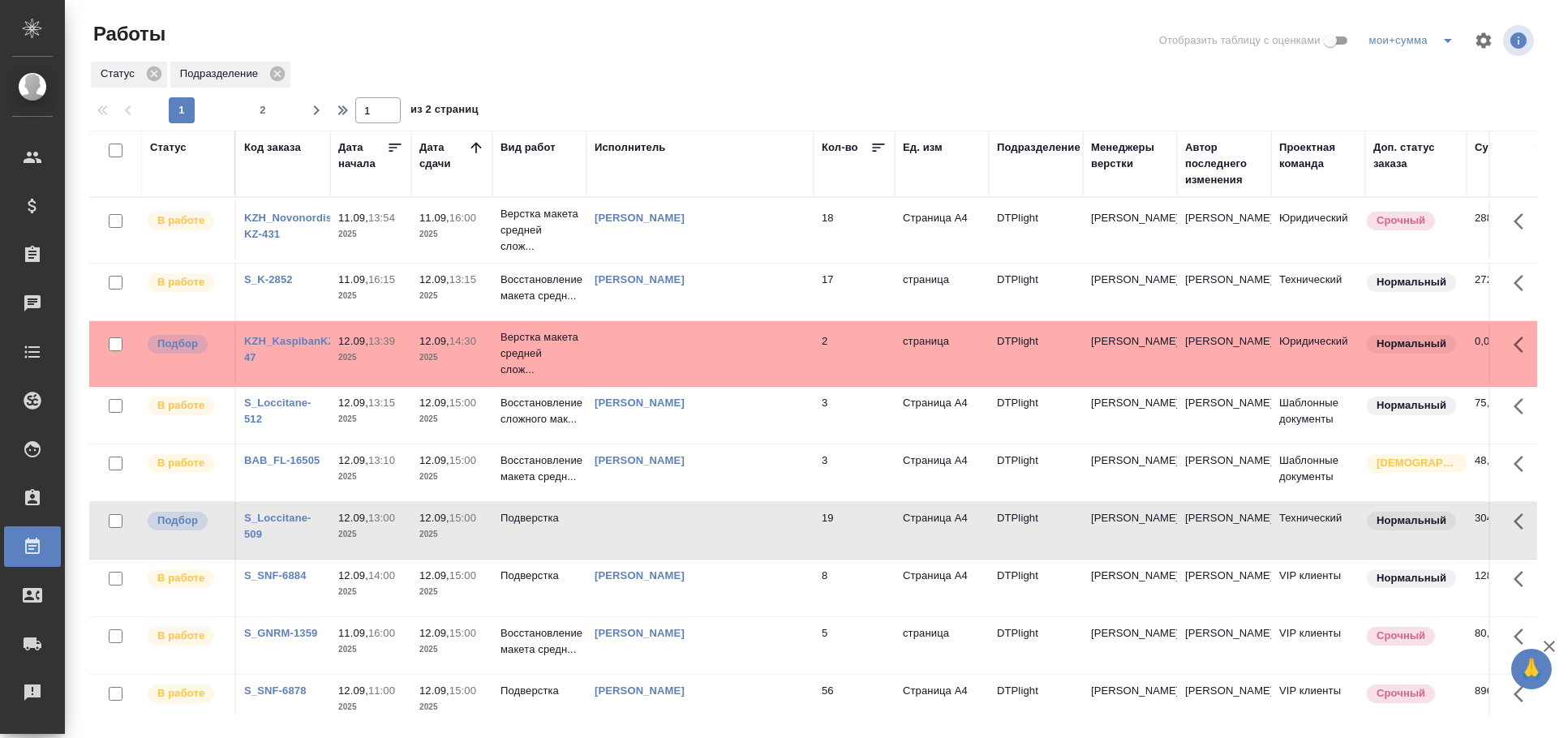
click at [683, 353] on td at bounding box center [700, 353] width 227 height 57
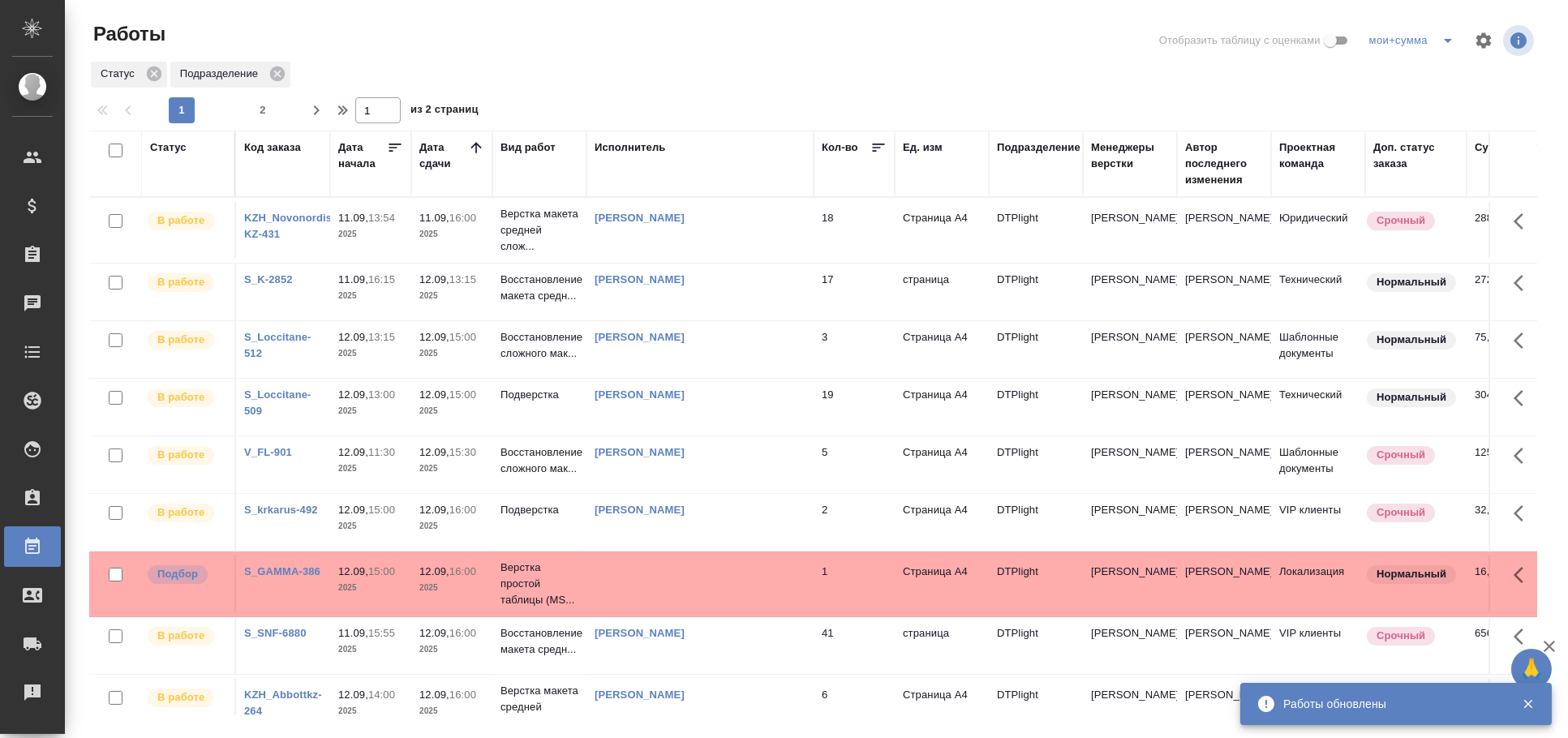
click at [171, 147] on div "Статус" at bounding box center [168, 148] width 36 height 16
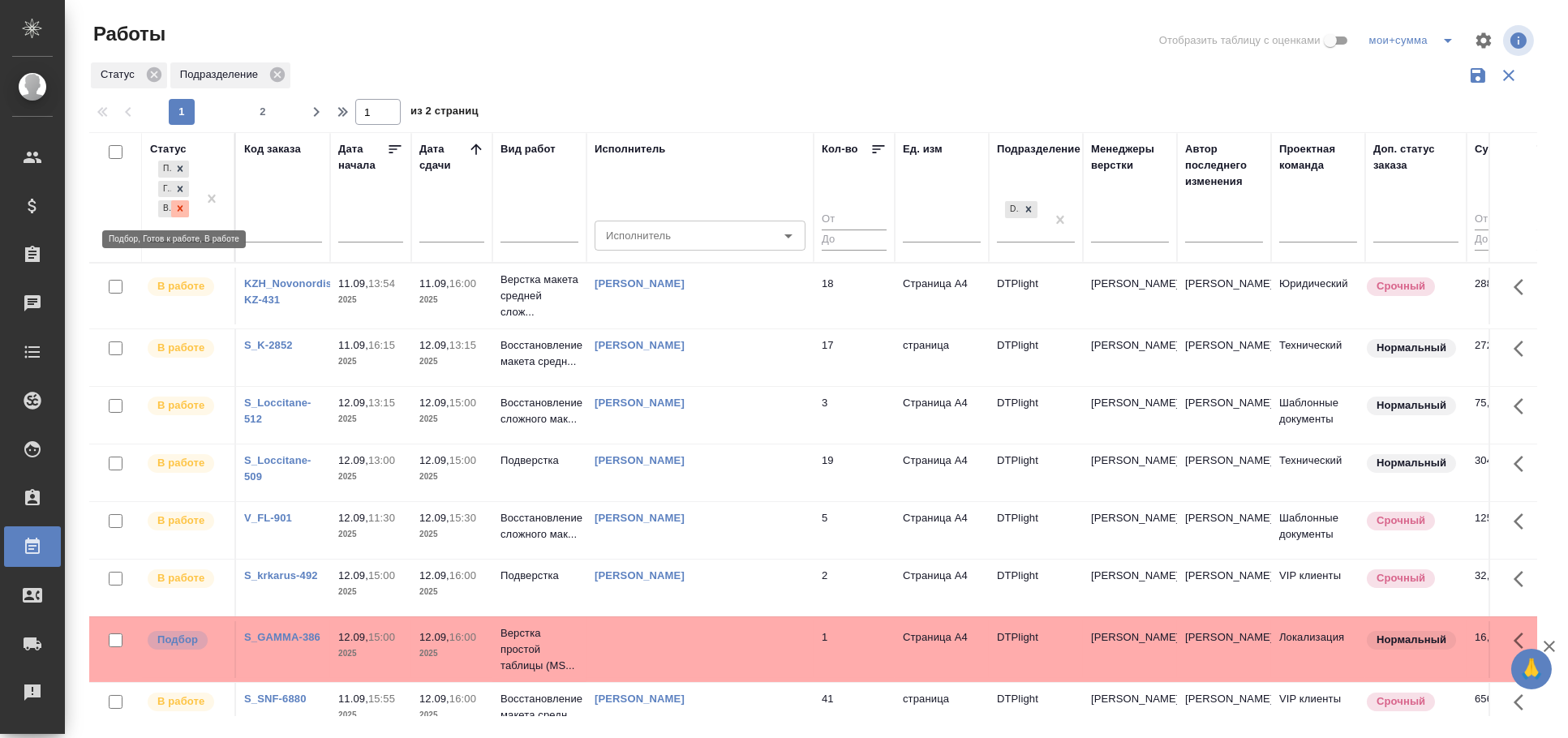
click at [185, 207] on icon at bounding box center [181, 208] width 11 height 11
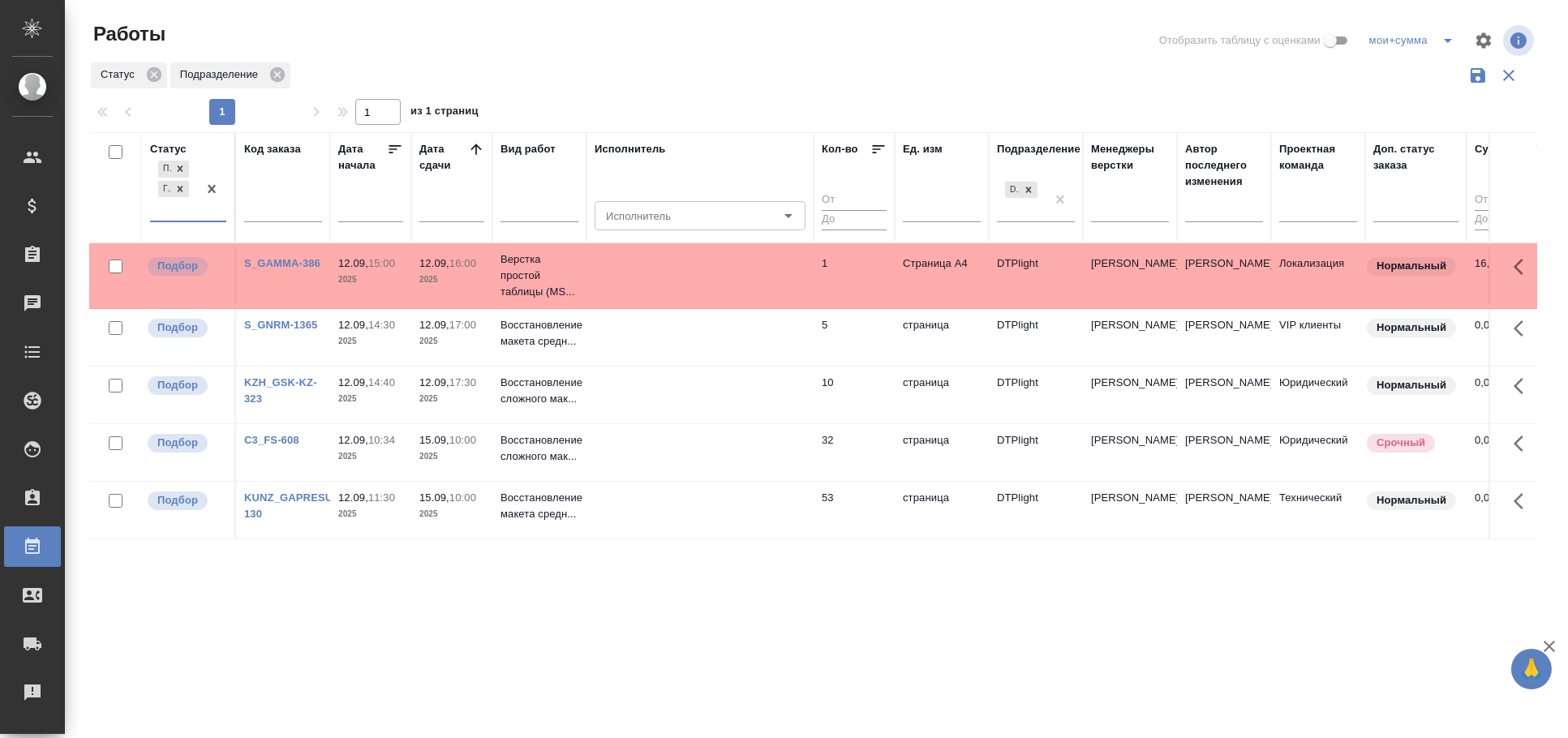
click at [702, 335] on td at bounding box center [700, 337] width 227 height 57
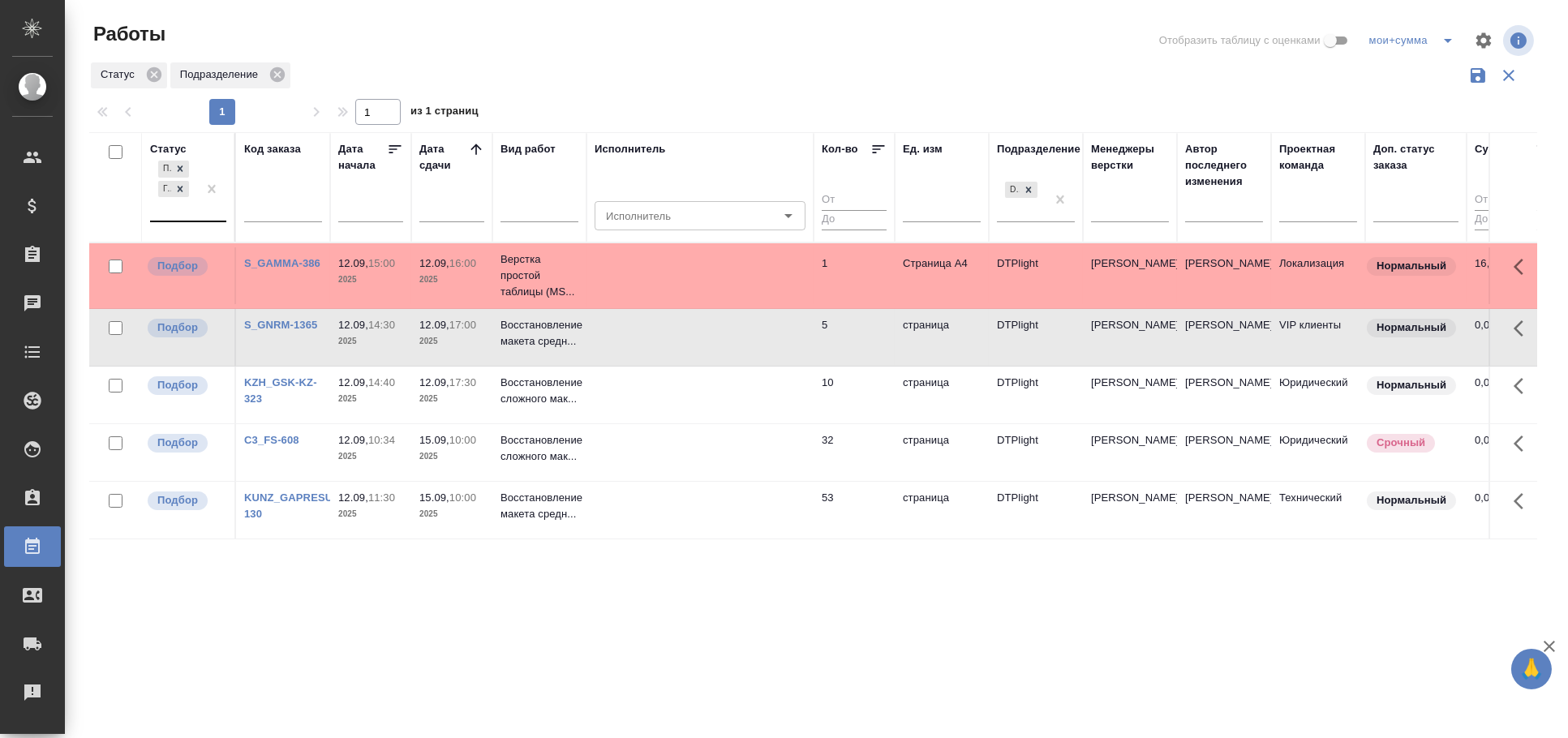
click at [707, 385] on td at bounding box center [700, 394] width 227 height 57
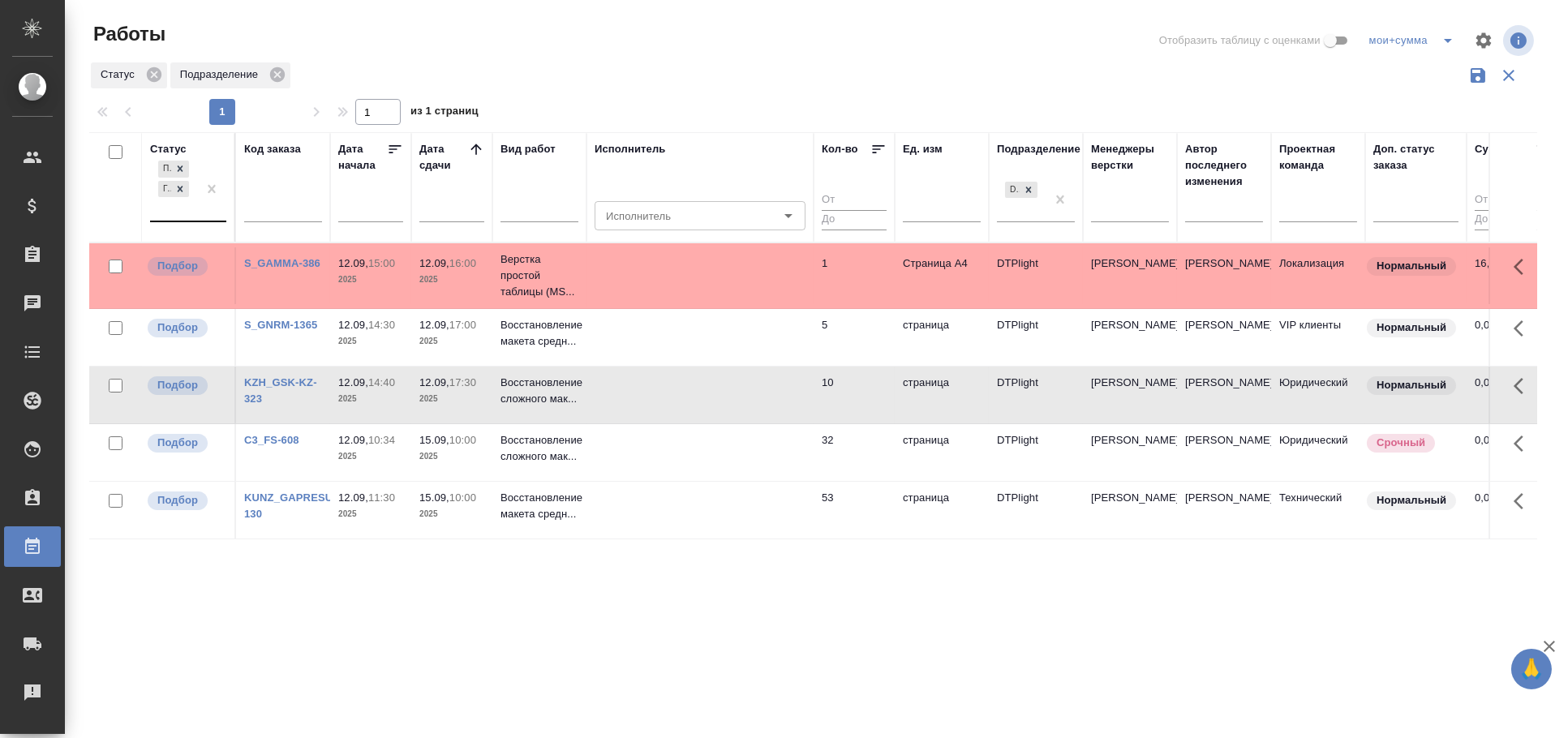
click at [703, 342] on td at bounding box center [700, 337] width 227 height 57
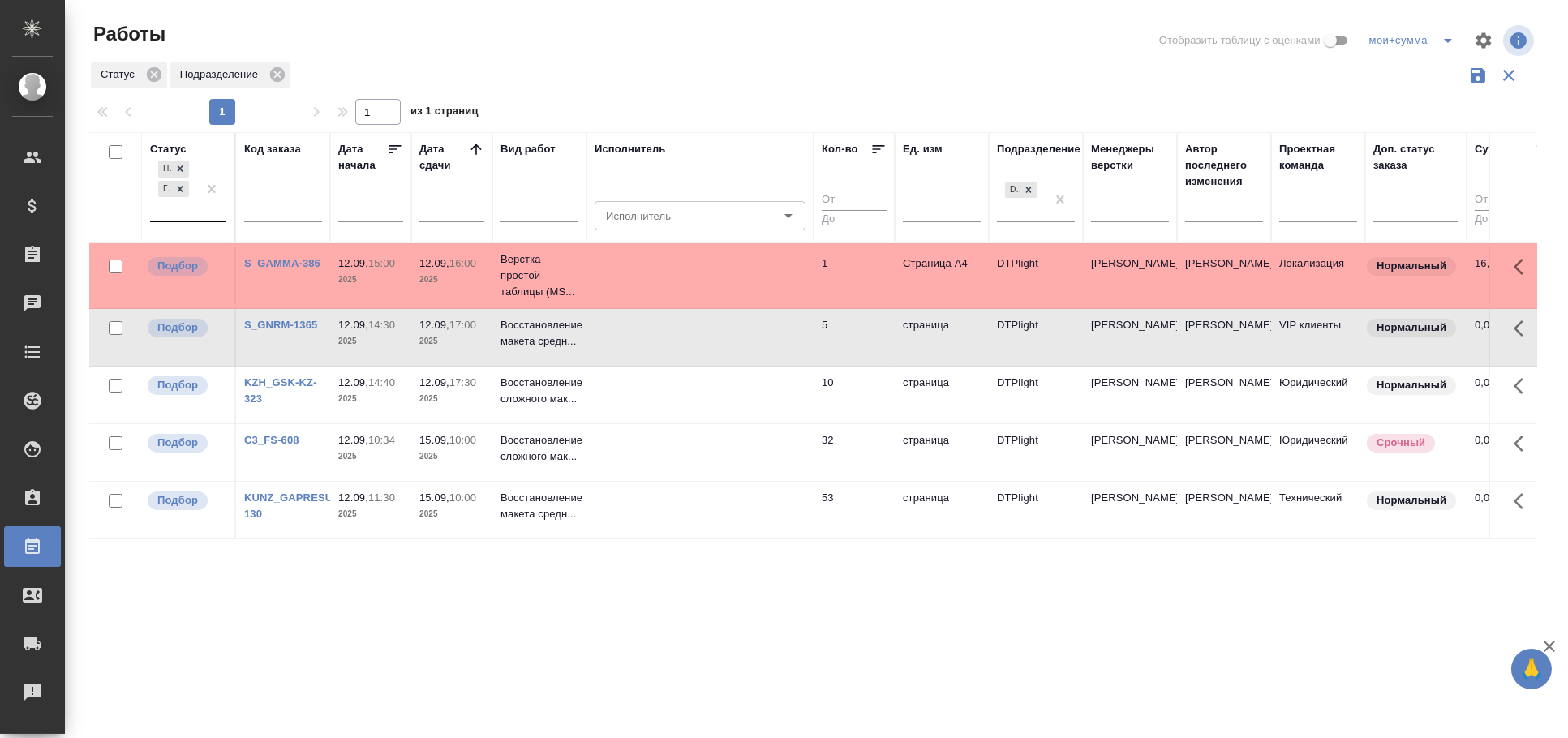
click at [703, 342] on td at bounding box center [700, 337] width 227 height 57
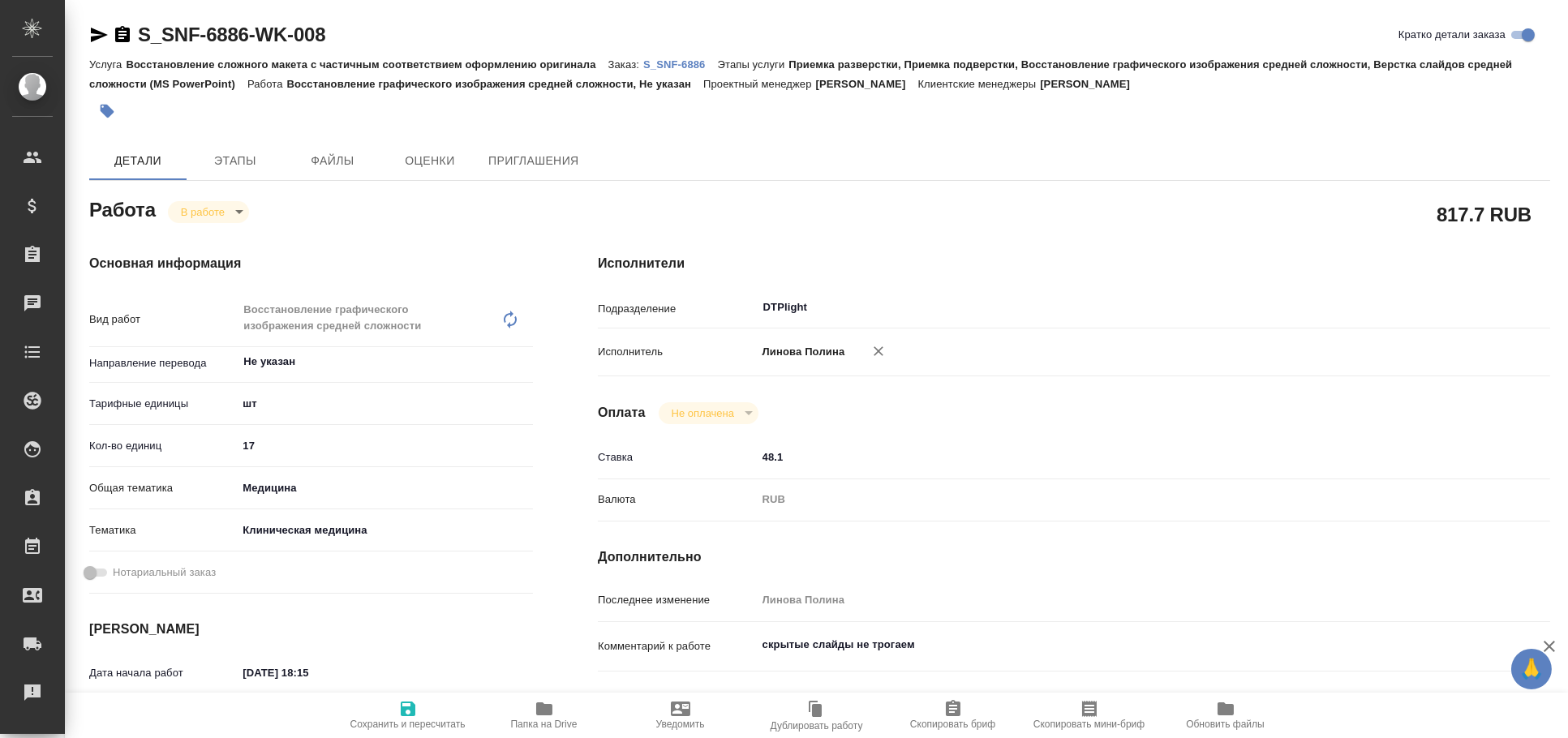
type textarea "x"
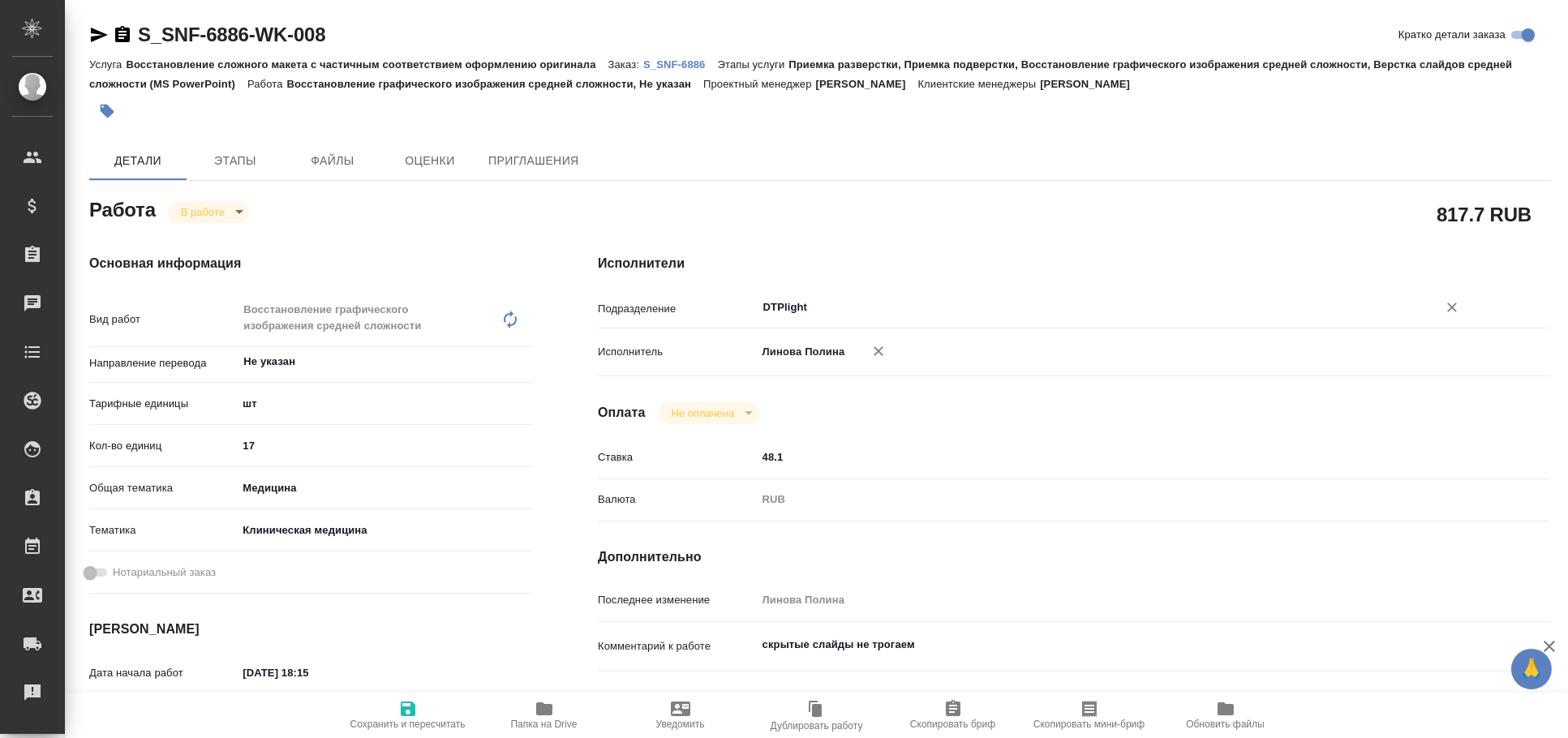
type textarea "x"
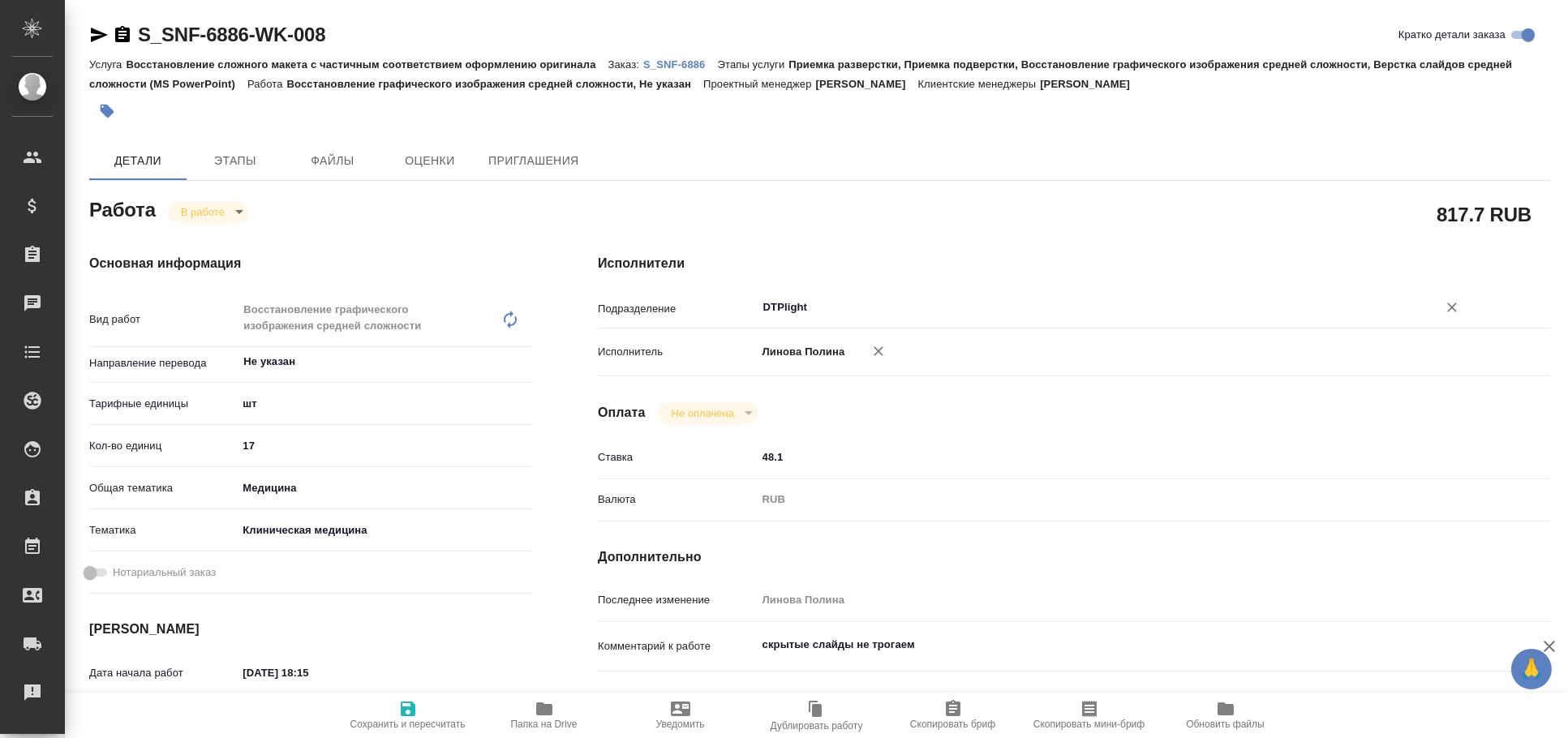
click at [816, 303] on input "DTPlight" at bounding box center [1086, 308] width 651 height 20
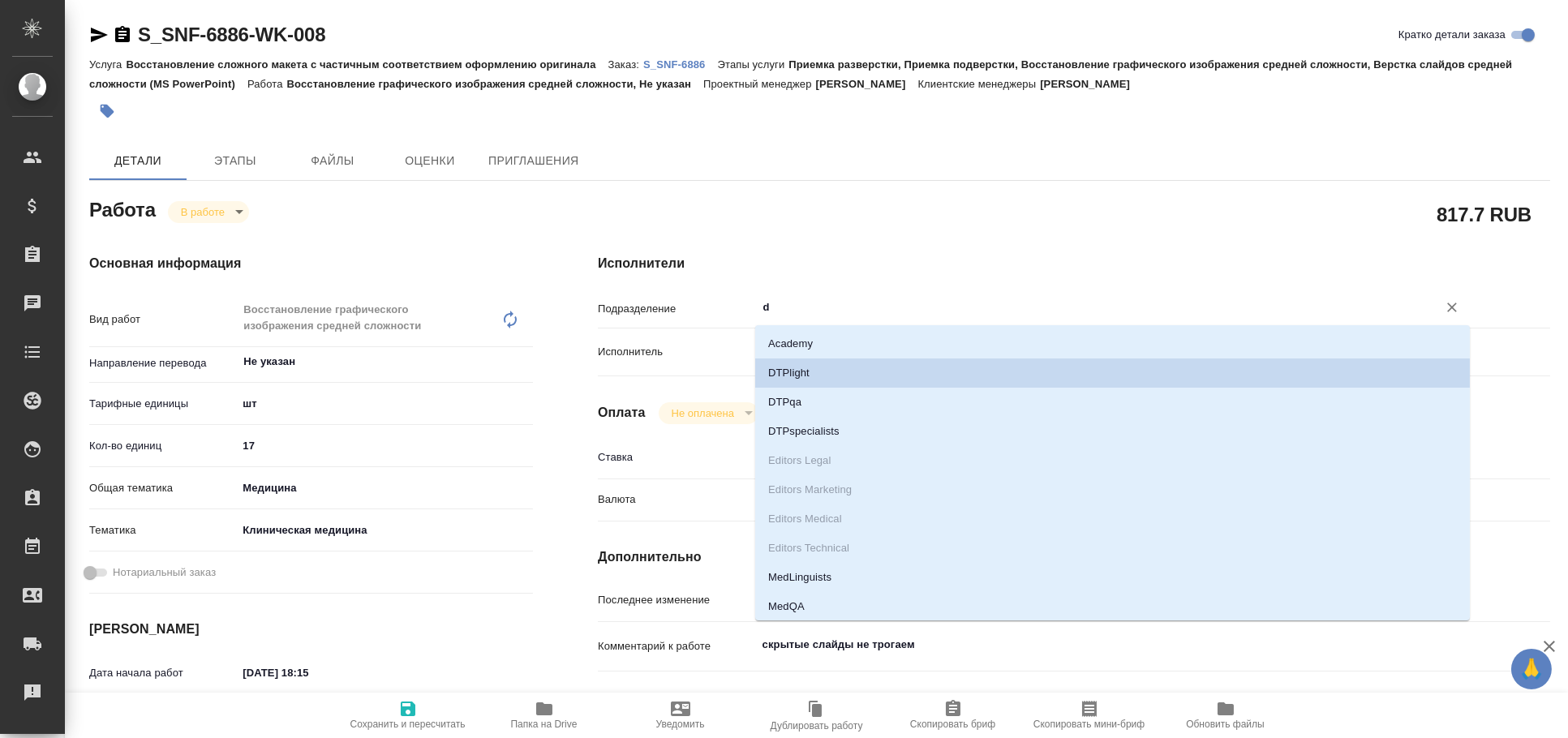
type input "dt"
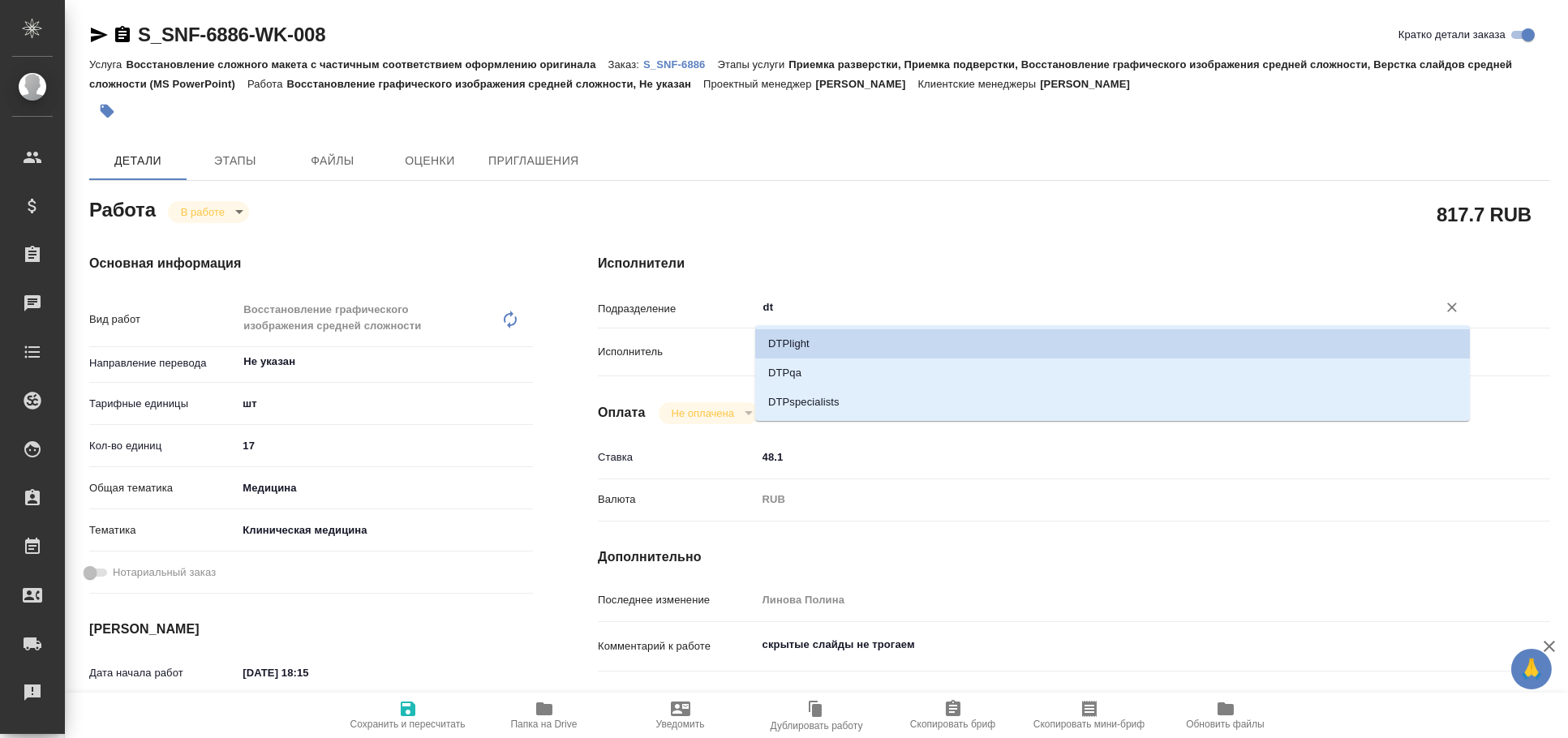
type textarea "x"
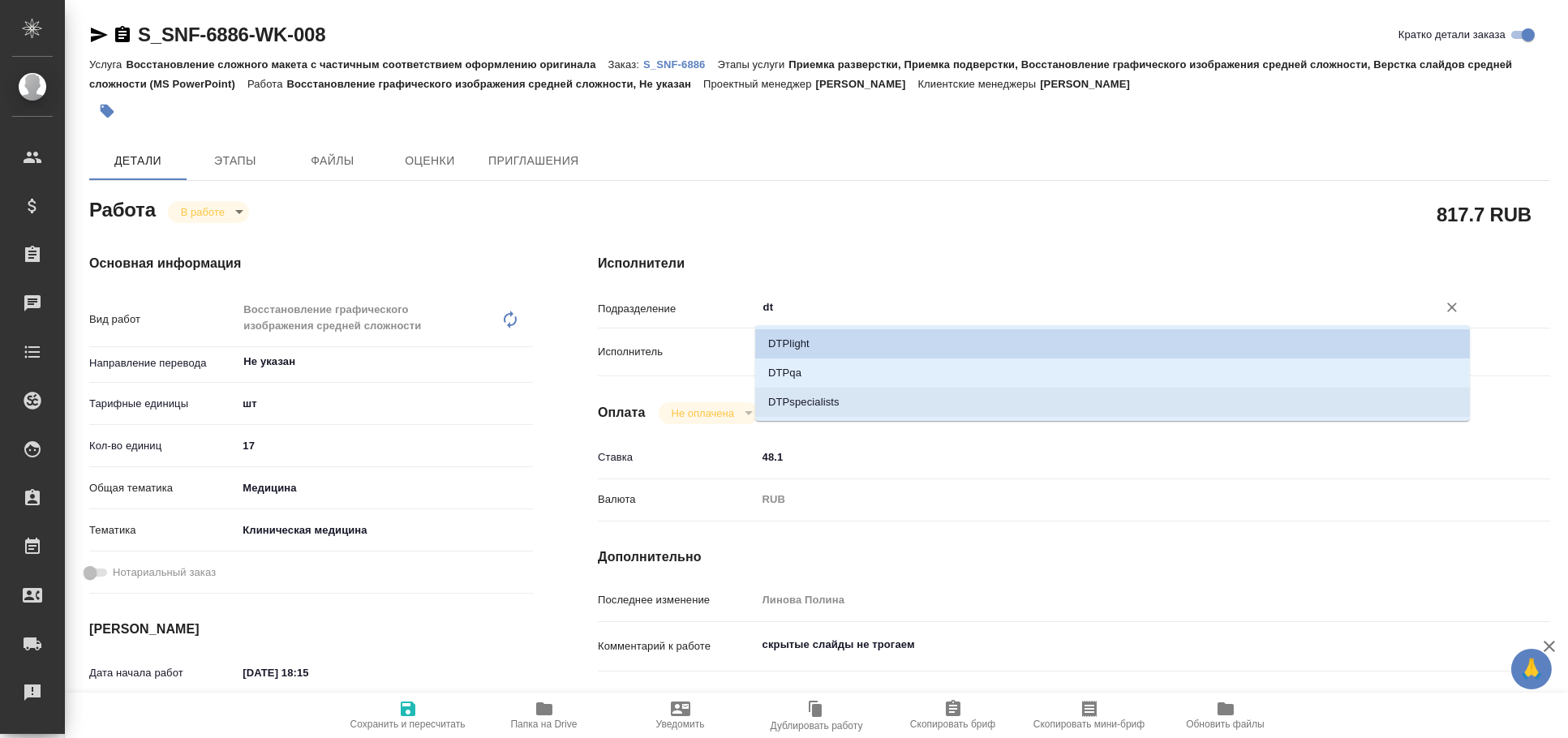
click at [827, 395] on li "DTPspecialists" at bounding box center [1112, 403] width 715 height 30
type textarea "x"
type input "DTPspecialists"
type textarea "x"
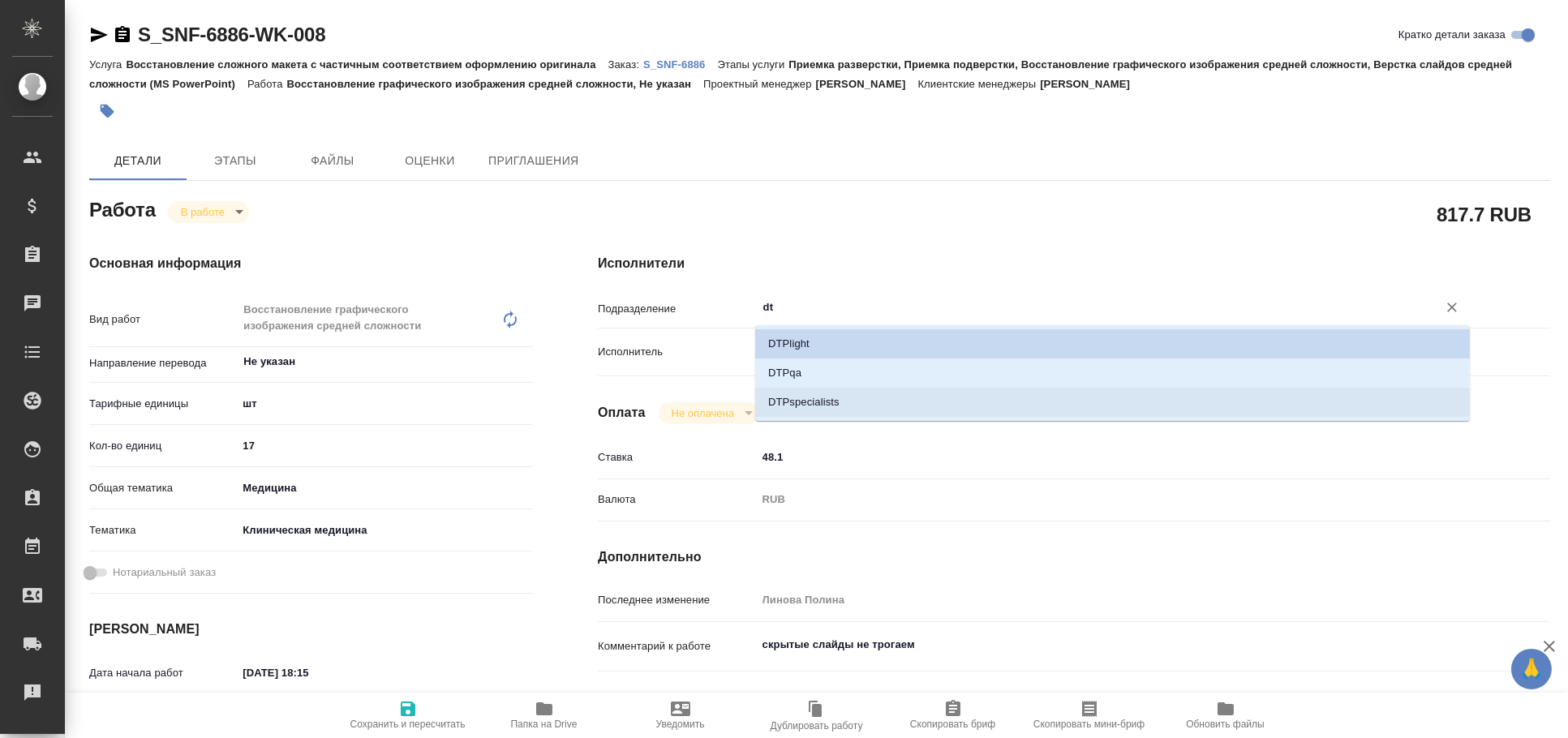
type textarea "x"
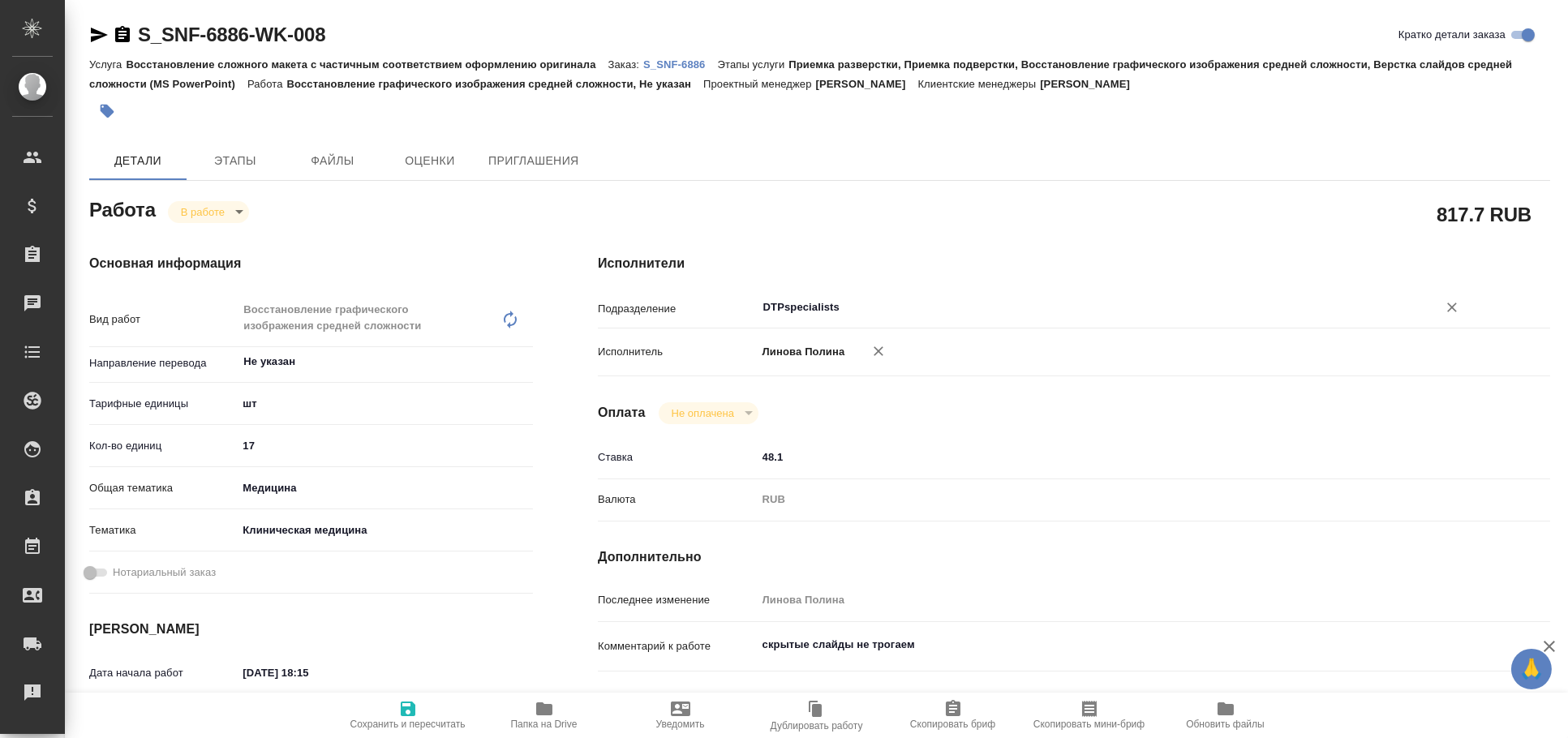
type textarea "x"
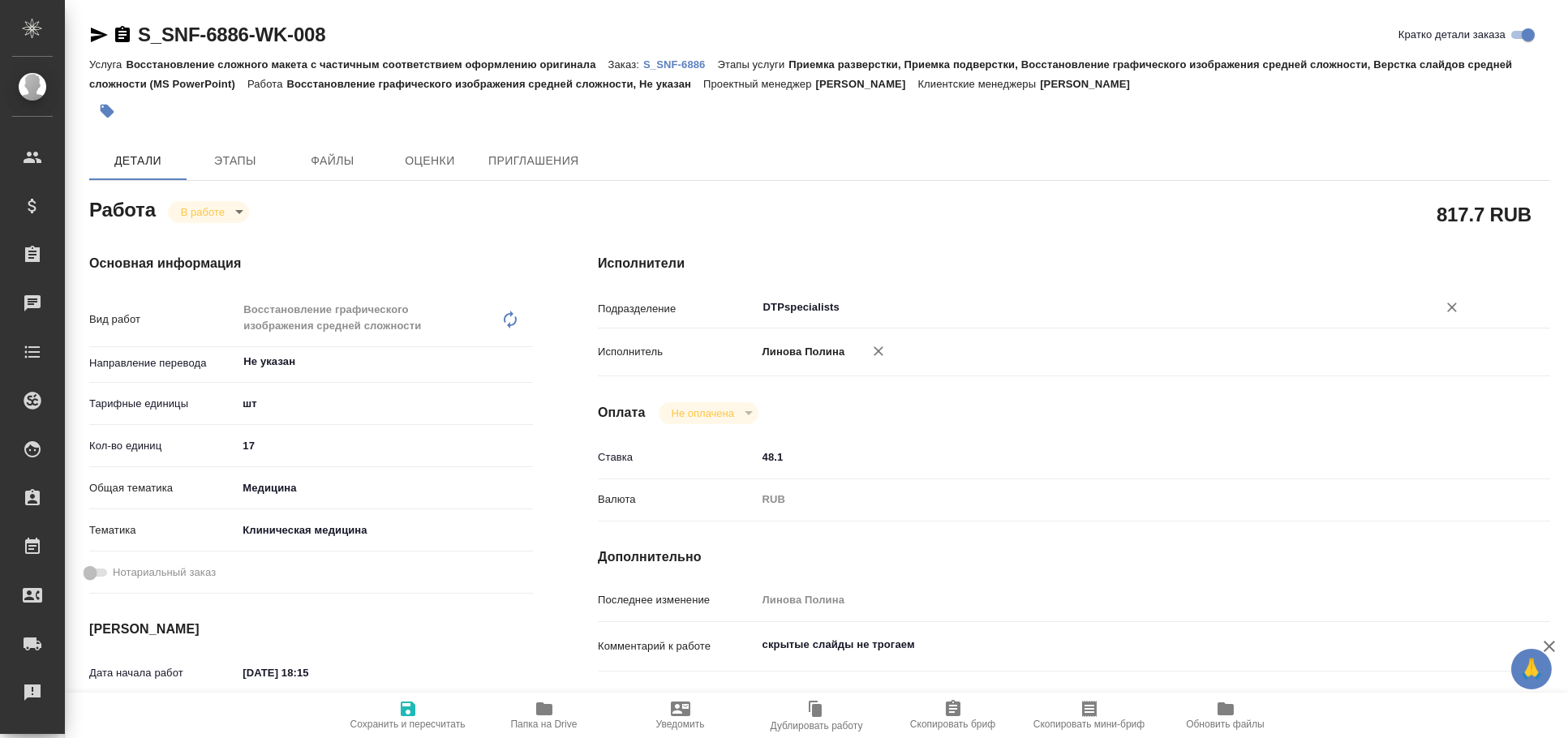
type input "DTPspecialists"
click at [409, 709] on icon "button" at bounding box center [408, 708] width 15 height 15
type textarea "x"
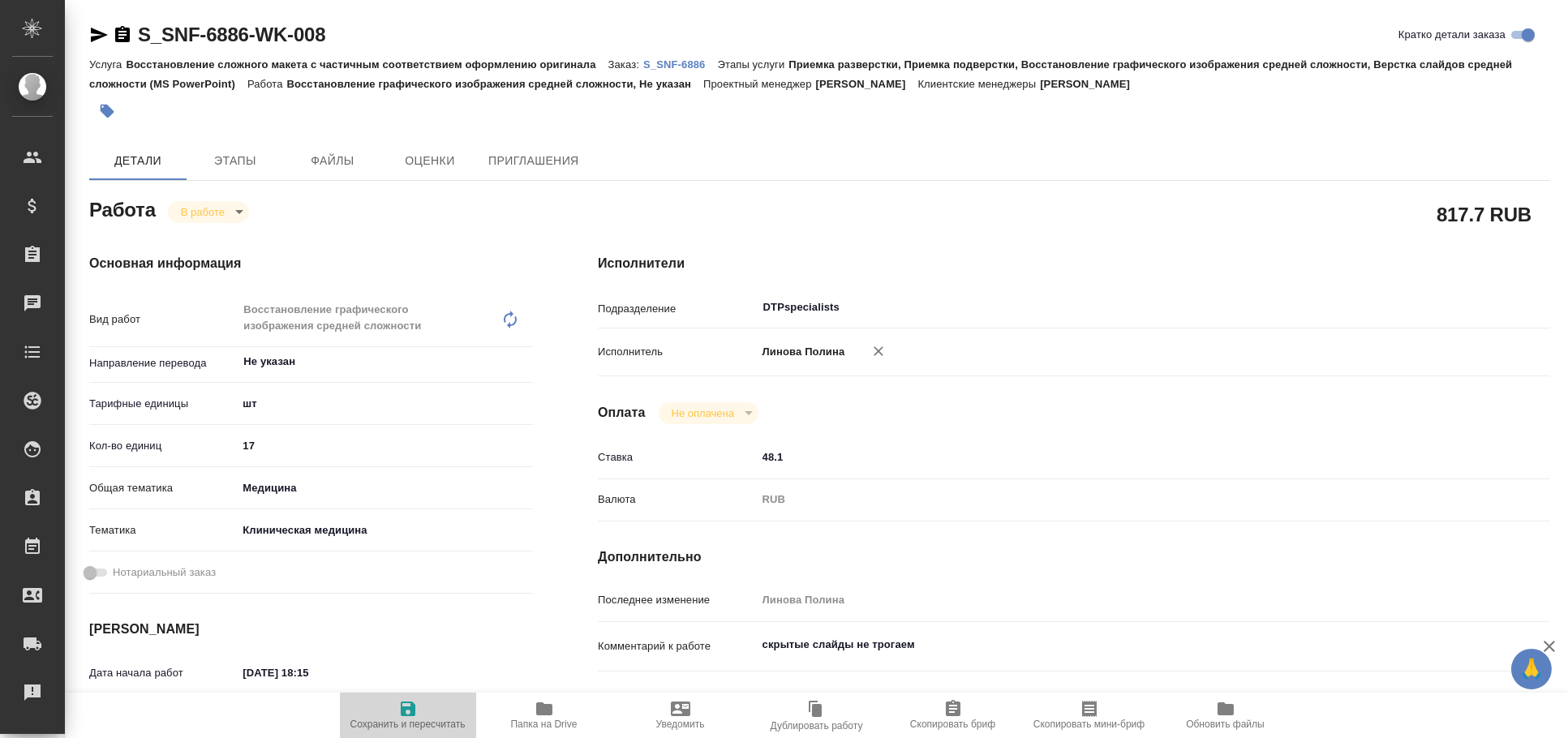
type textarea "x"
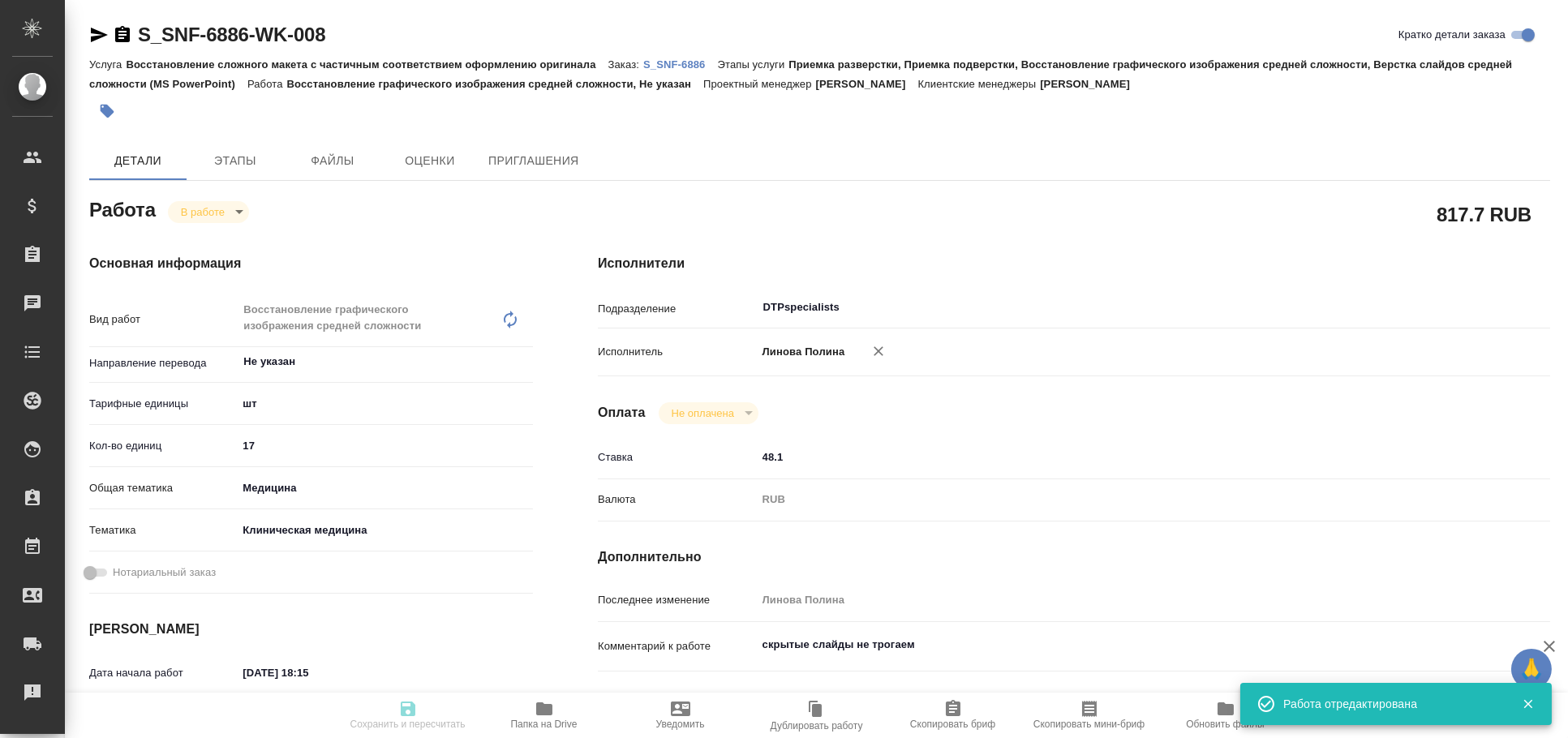
type input "inProgress"
type textarea "Восстановление графического изображения средней сложности"
type textarea "x"
type input "Не указан"
type input "5a8b1489cc6b4906c91bfdc1"
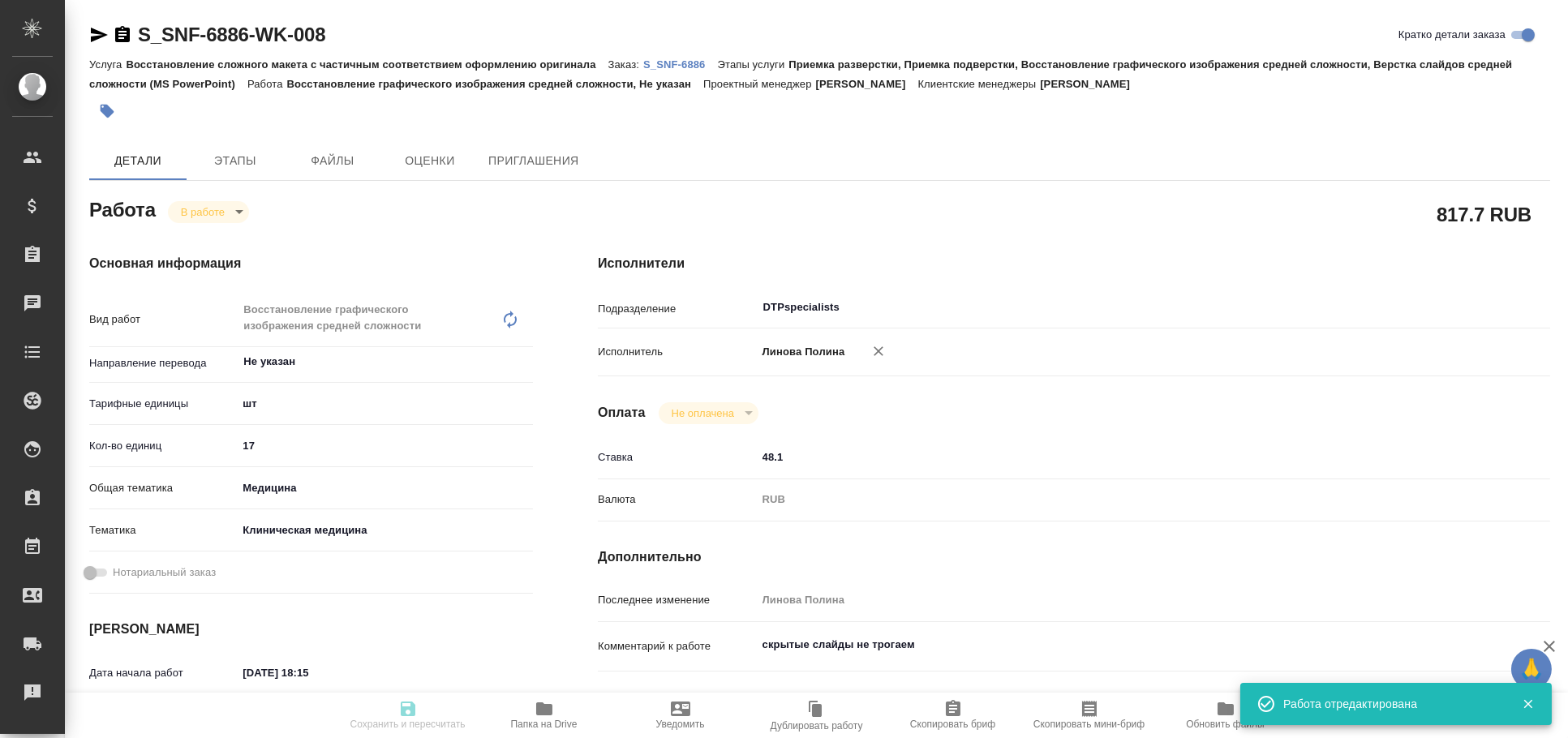
type input "17"
type input "med"
type input "6012b22f65f4b37c408fd6e5"
type input "[DATE] 18:15"
type input "[DATE] 11:36"
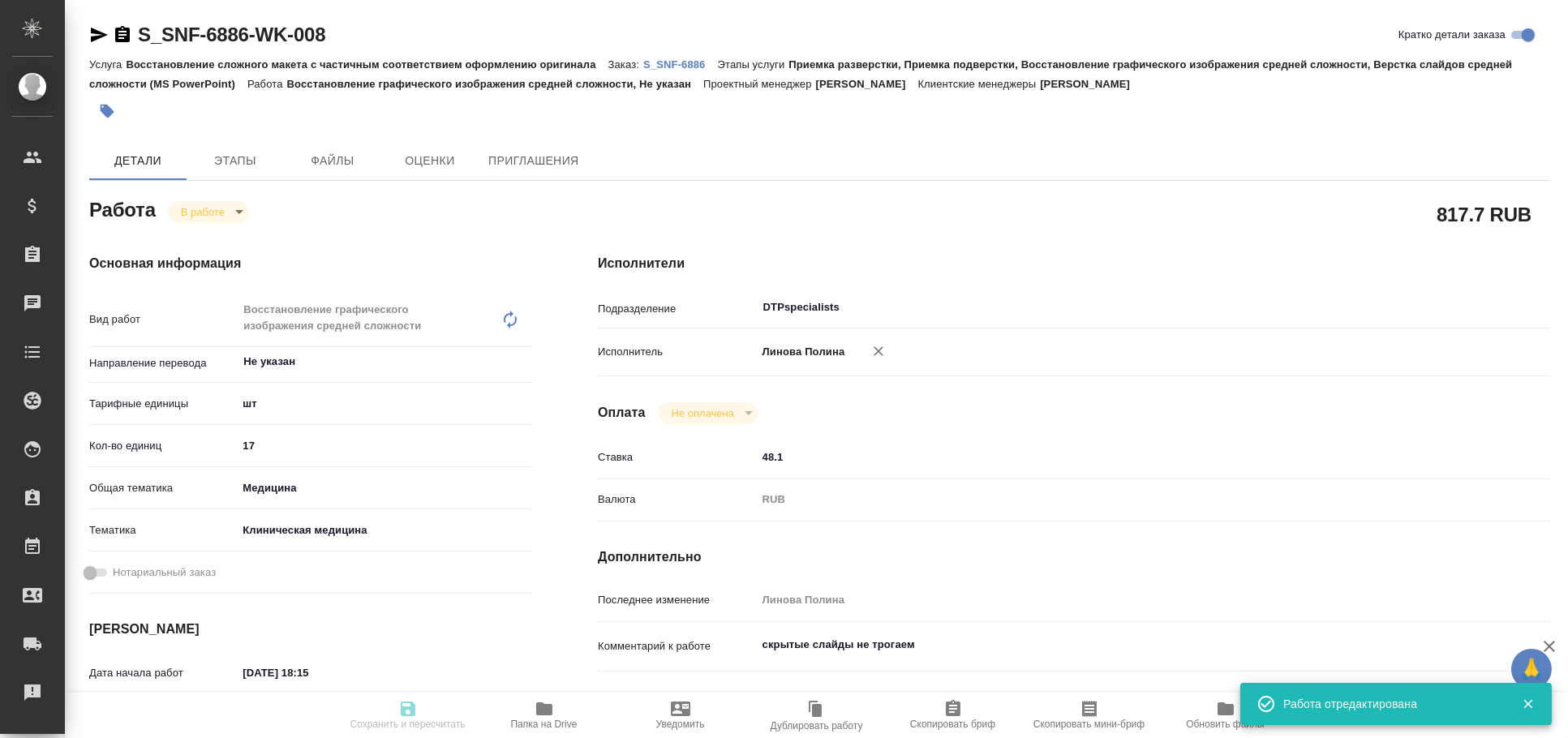
type input "[DATE] 14:30"
type input "[DATE] 12:48"
type input "DTPspecialists"
type input "notPayed"
type input "48.1"
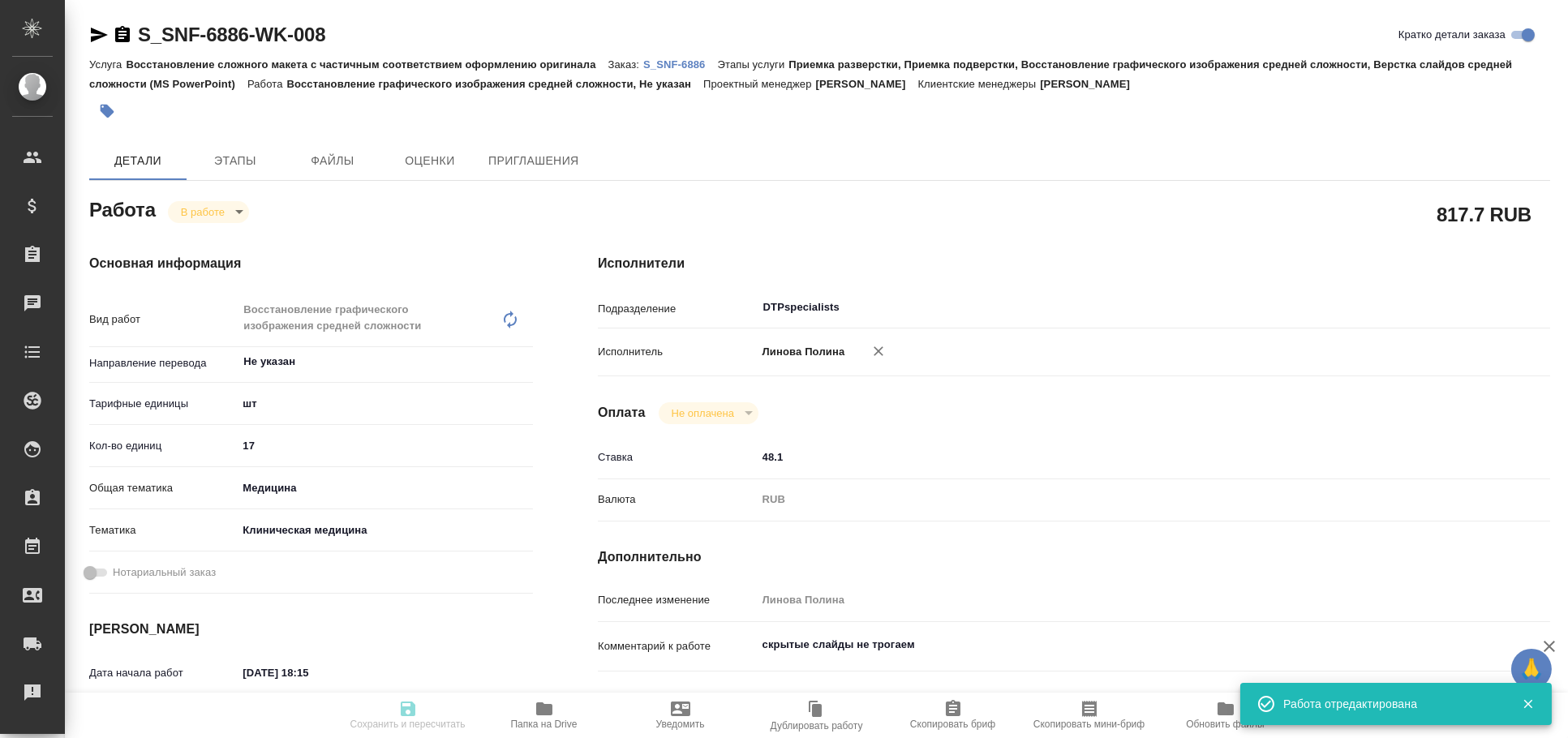
type input "RUB"
type input "Линова Полина"
type textarea "скрытые слайды не трогаем"
type textarea "x"
type textarea "/Clients/Sanofi/Orders/S_SNF-6886/DTP/S_SNF-6886-WK-008"
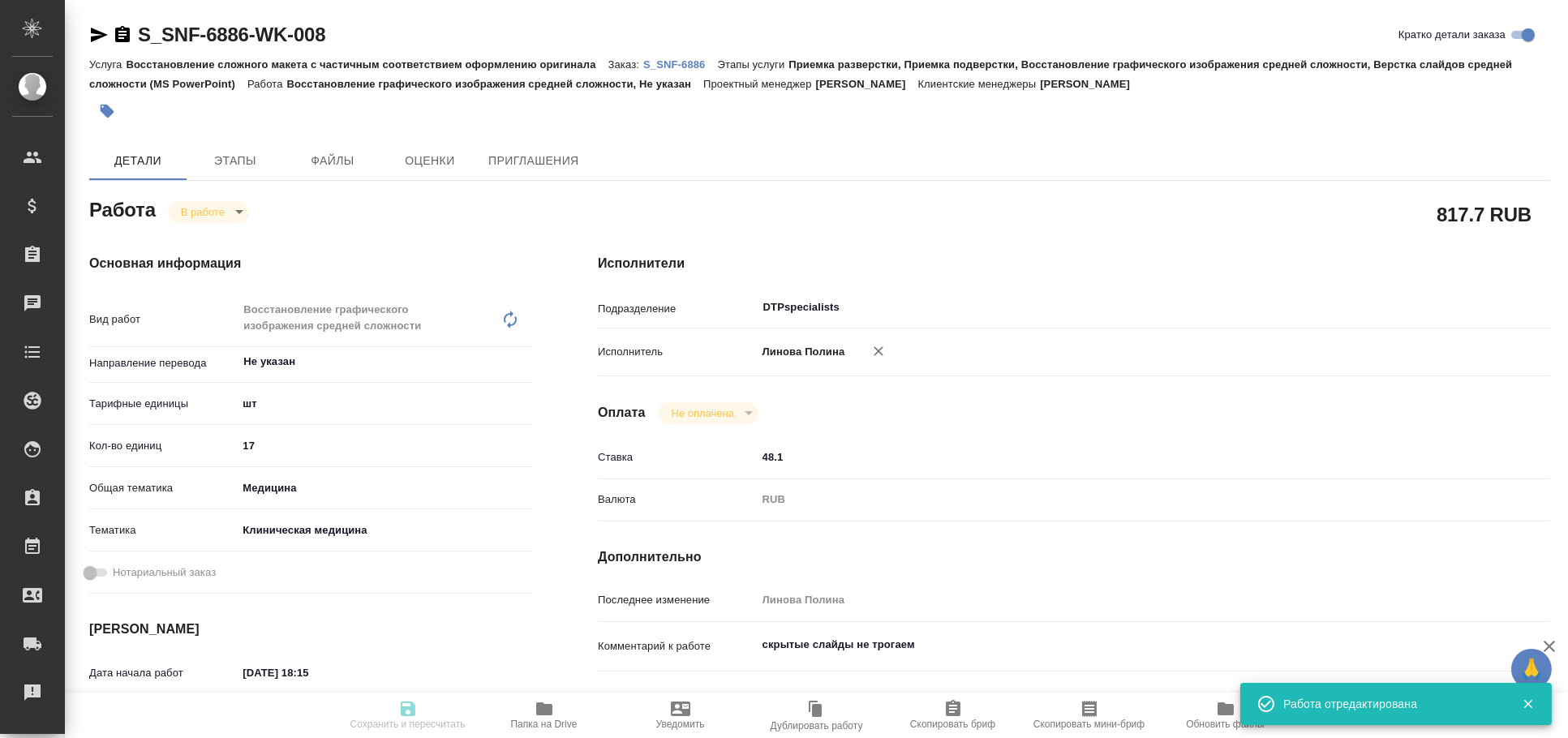
type textarea "x"
type input "S_SNF-6886"
type input "E005853365"
type input "Восстановление сложного макета с частичным соответствием оформлению оригинала"
type input "Приемка разверстки, Приемка подверстки, Восстановление графического изображения…"
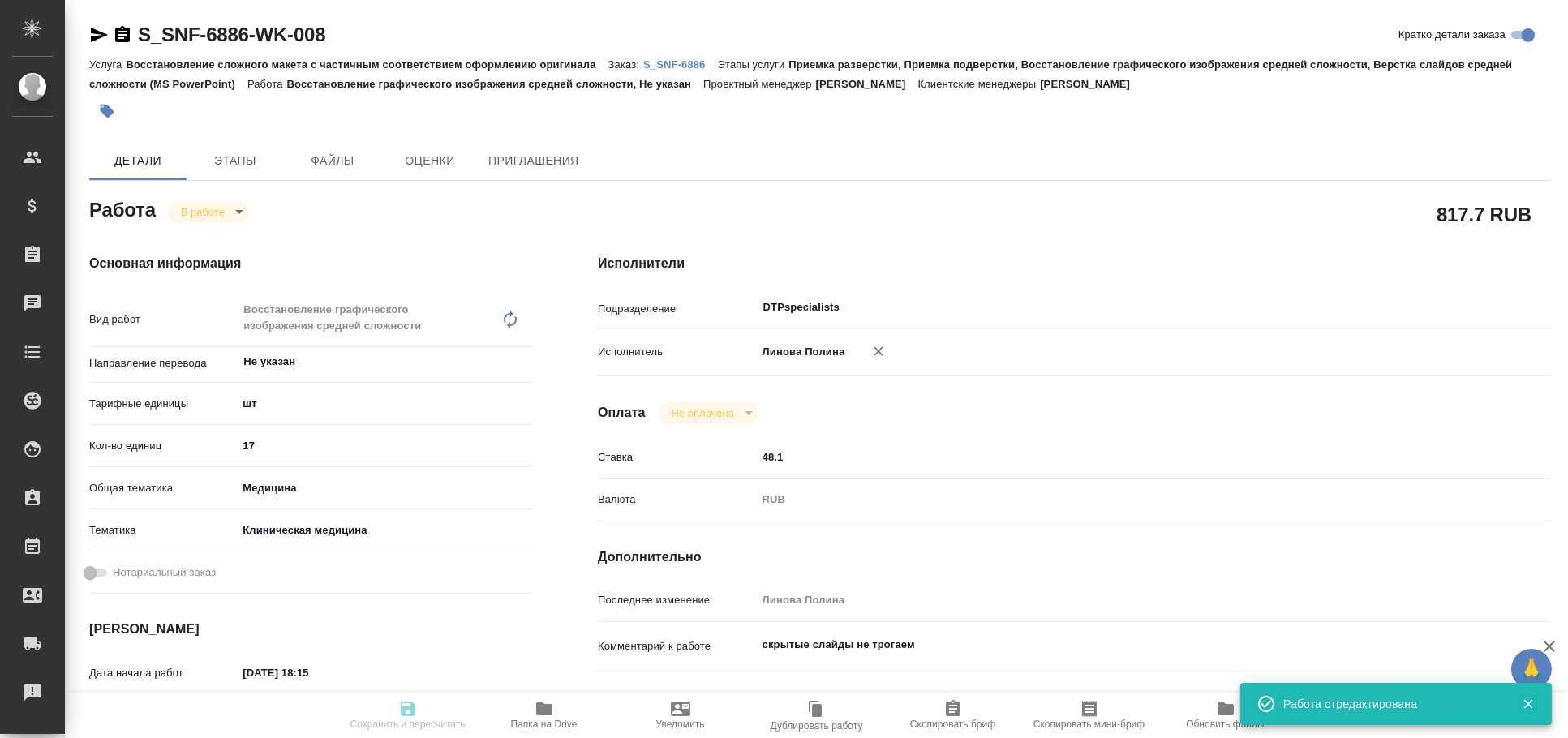
type input "Сайдашева Диляра"
type input "[PERSON_NAME]"
type input "/Clients/Sanofi/Orders/S_SNF-6886"
type textarea "x"
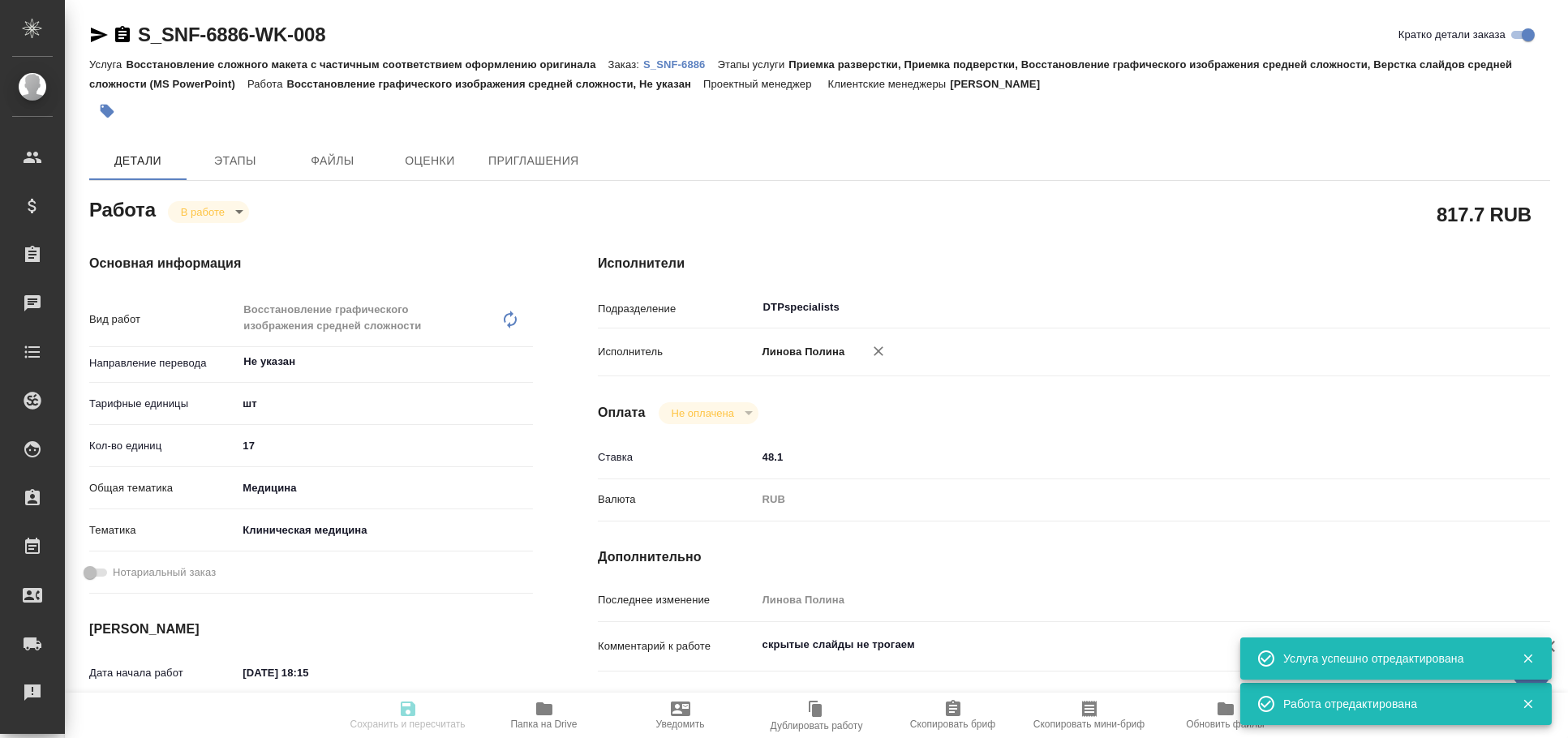
type textarea "x"
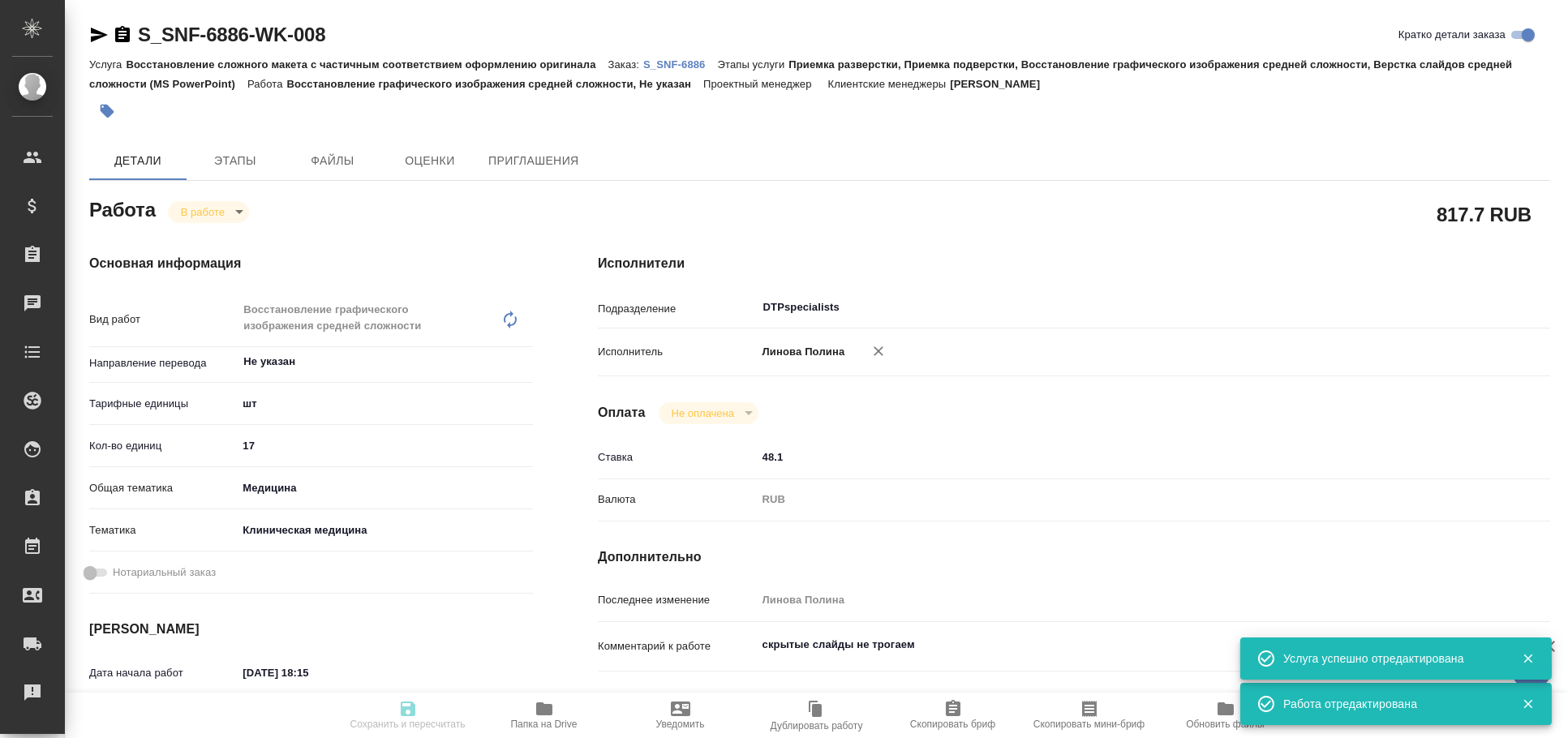
type textarea "x"
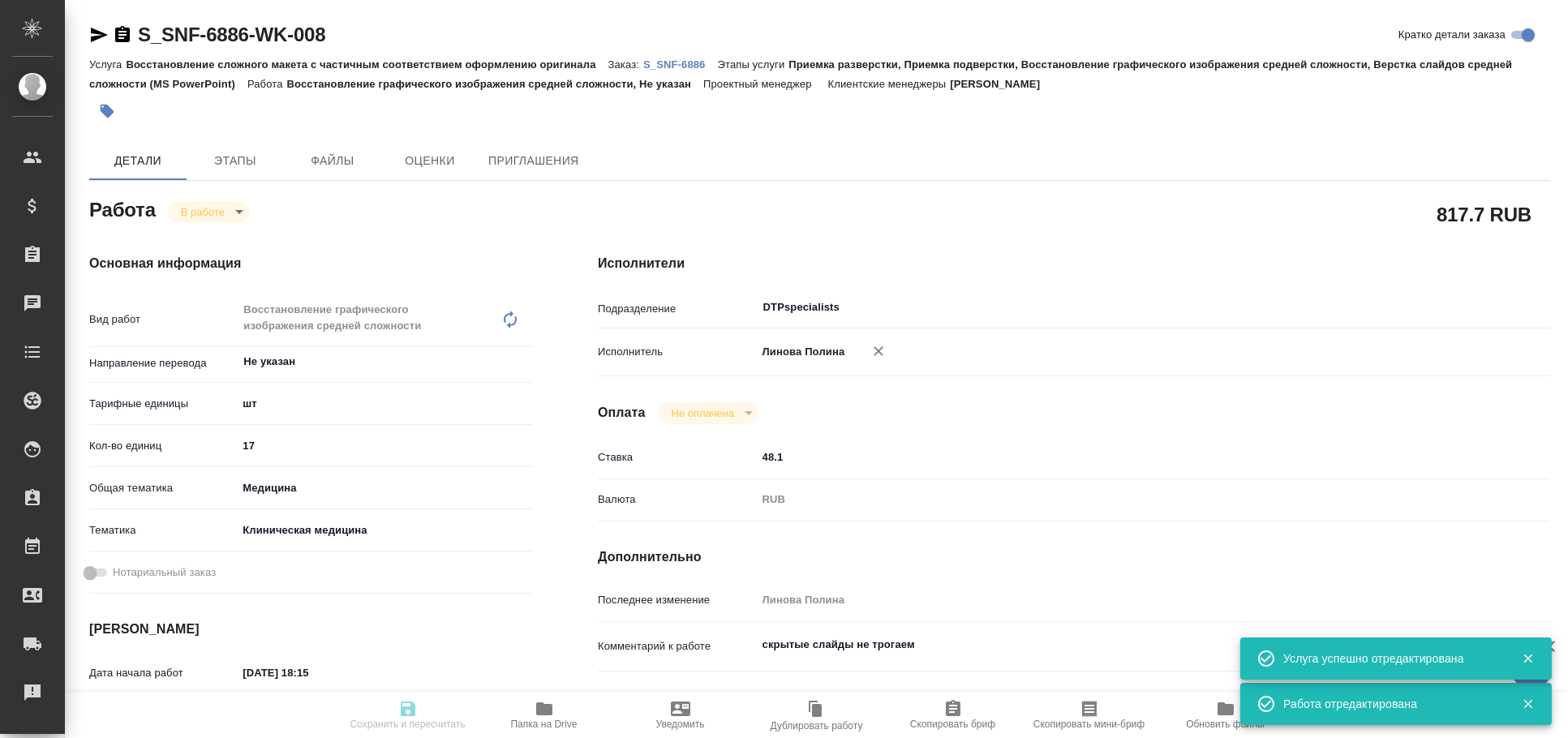
type textarea "x"
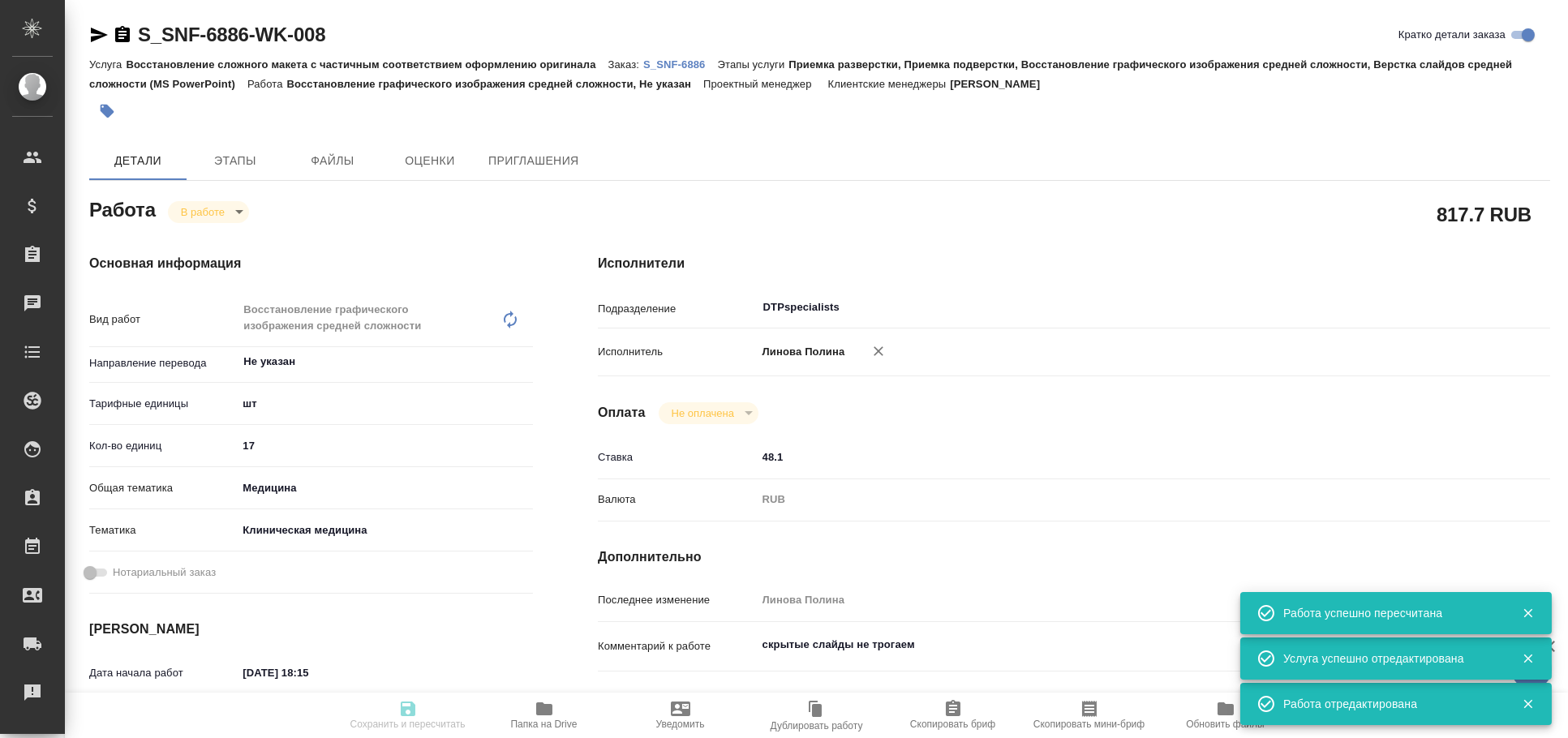
type input "inProgress"
type textarea "Восстановление графического изображения средней сложности"
type textarea "x"
type input "Не указан"
type input "5a8b1489cc6b4906c91bfdc1"
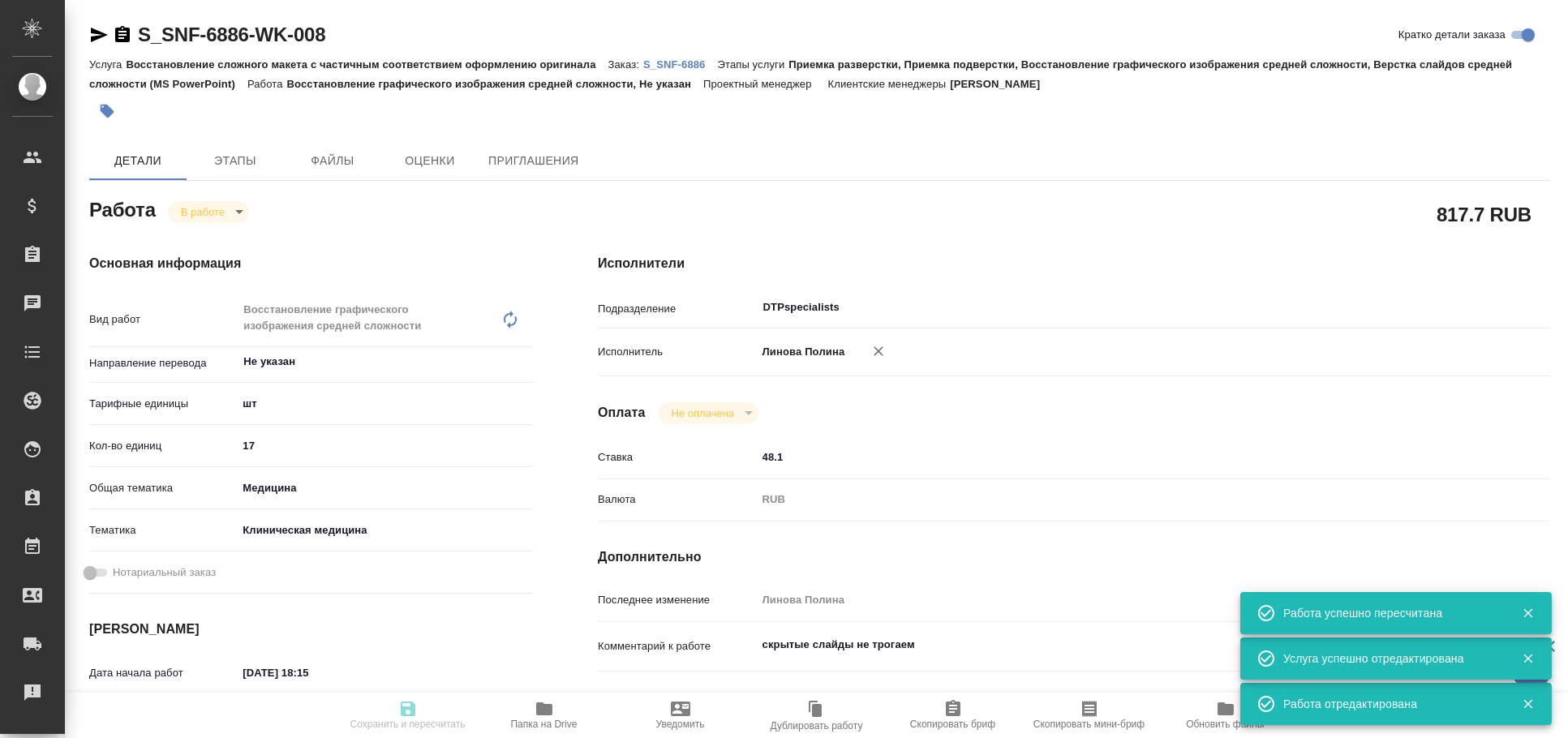
type input "17"
type input "med"
type input "6012b22f65f4b37c408fd6e5"
type input "11.09.2025 18:15"
type input "12.09.2025 11:36"
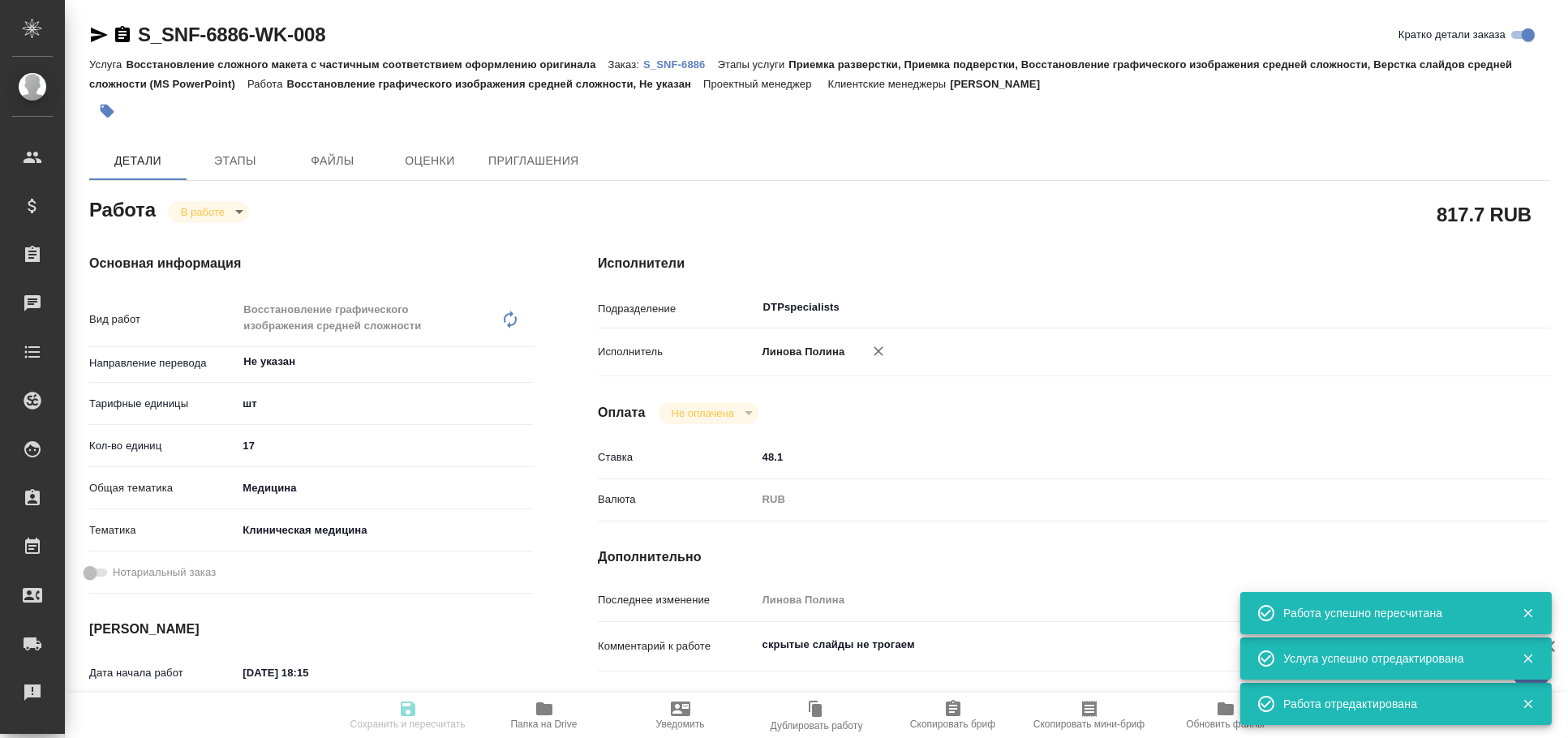
type input "12.09.2025 14:30"
type input "15.09.2025 12:48"
type input "DTPspecialists"
type input "notPayed"
type input "48.1"
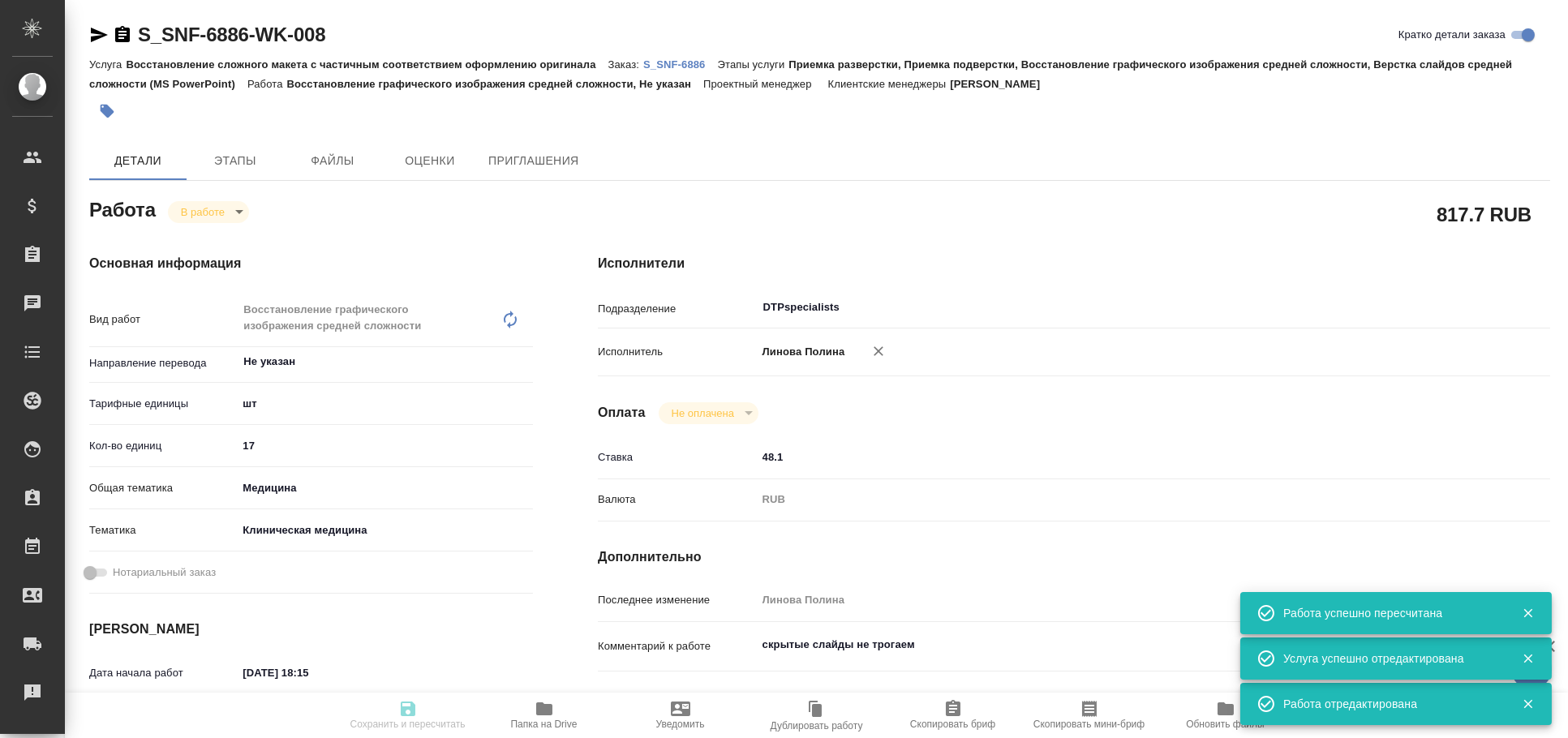
type input "RUB"
type input "Линова Полина"
type textarea "скрытые слайды не трогаем"
type textarea "x"
type textarea "/Clients/Sanofi/Orders/S_SNF-6886/DTP/S_SNF-6886-WK-008"
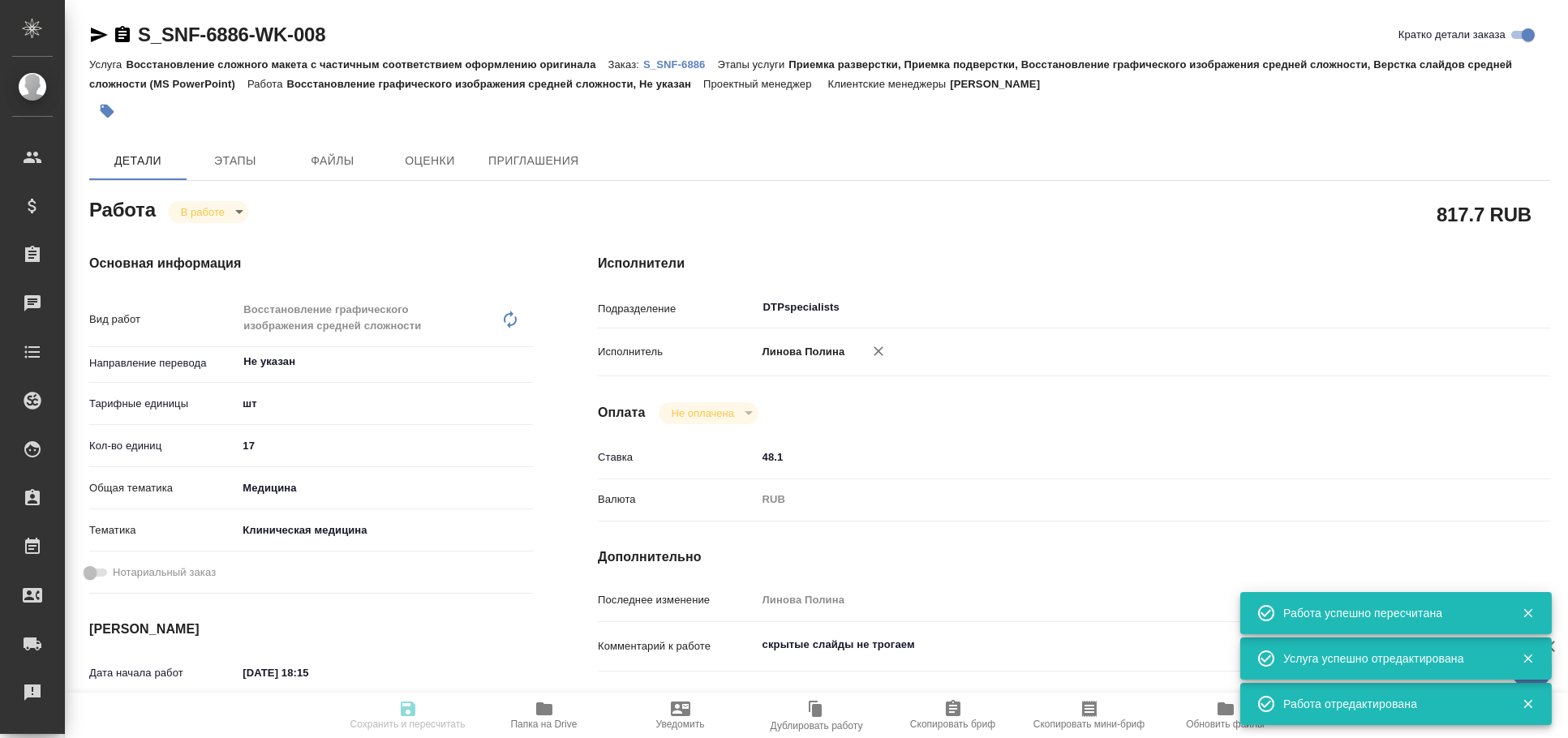
type textarea "x"
type input "S_SNF-6886"
type input "E005853365"
type input "Восстановление сложного макета с частичным соответствием оформлению оригинала"
type input "Приемка разверстки, Приемка подверстки, Восстановление графического изображения…"
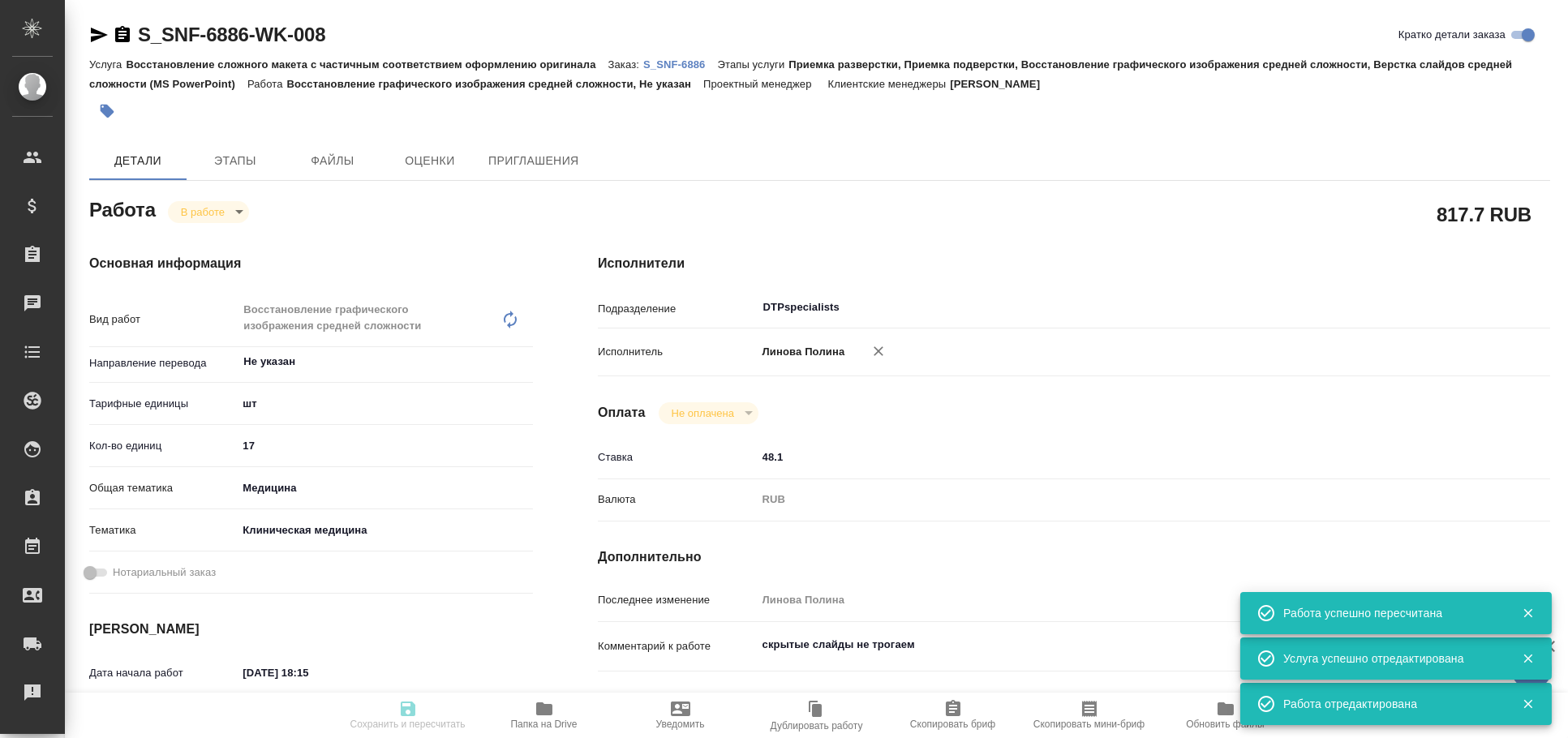
type input "Сайдашева Диляра"
type input "[PERSON_NAME]"
type input "/Clients/Sanofi/Orders/S_SNF-6886"
type textarea "x"
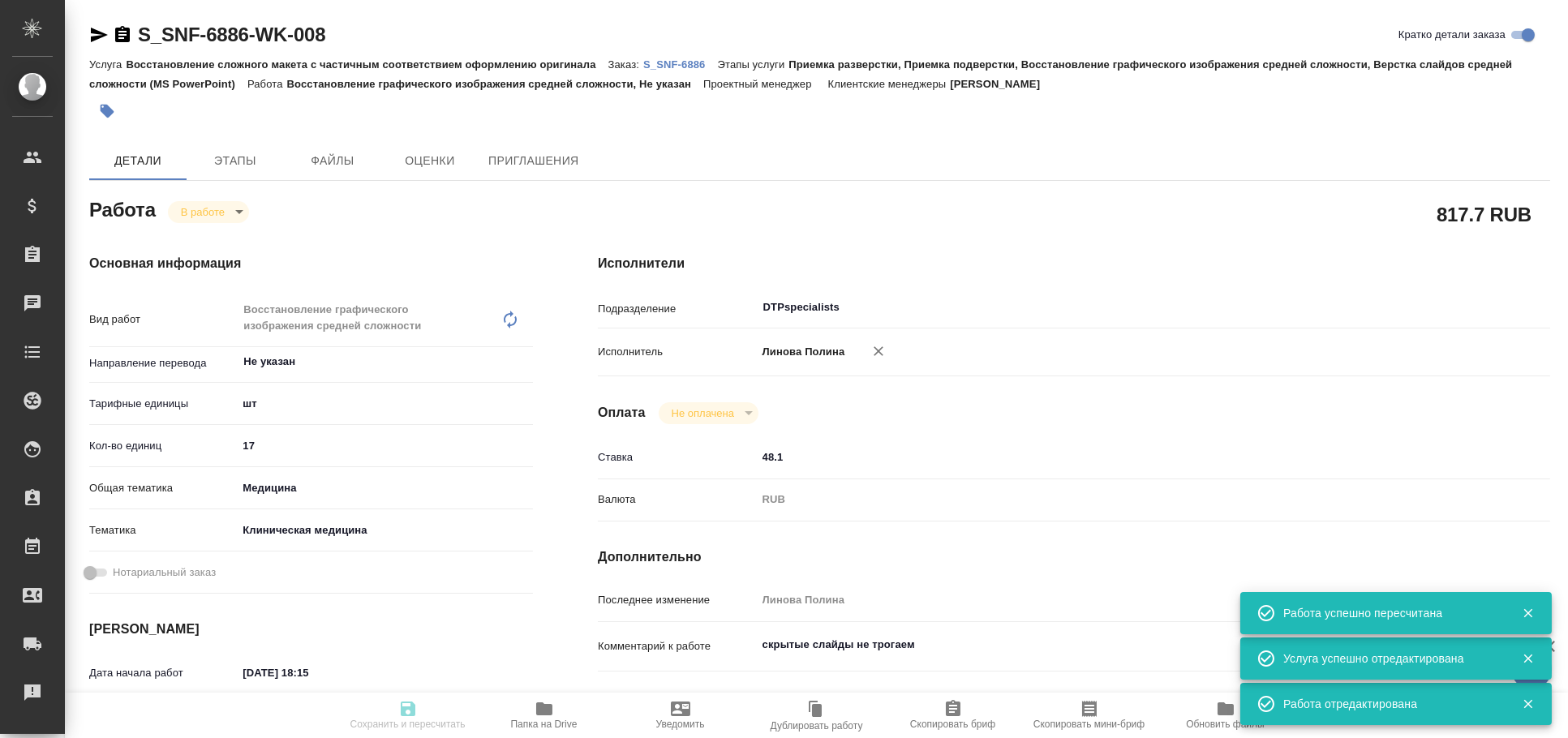
type textarea "x"
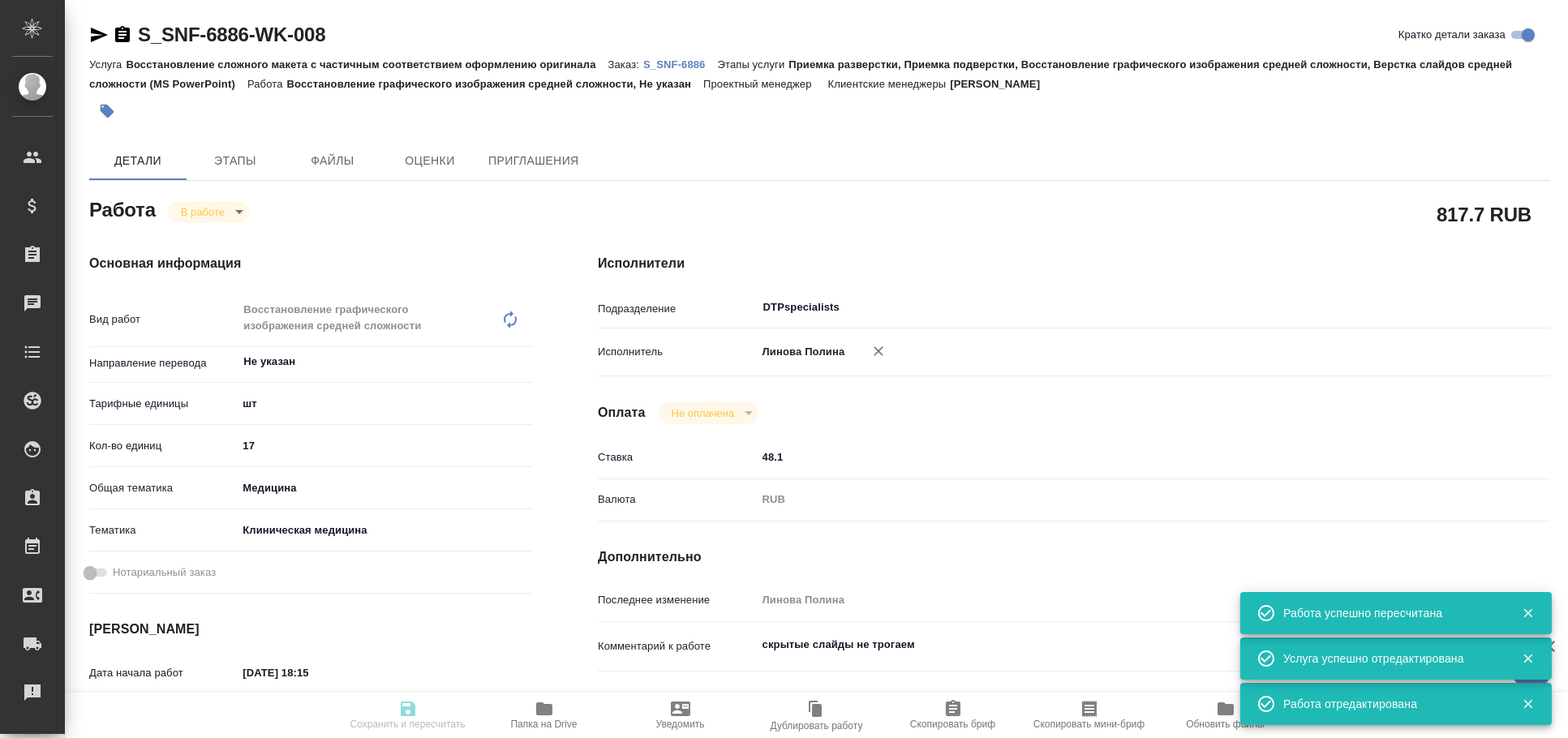
type textarea "x"
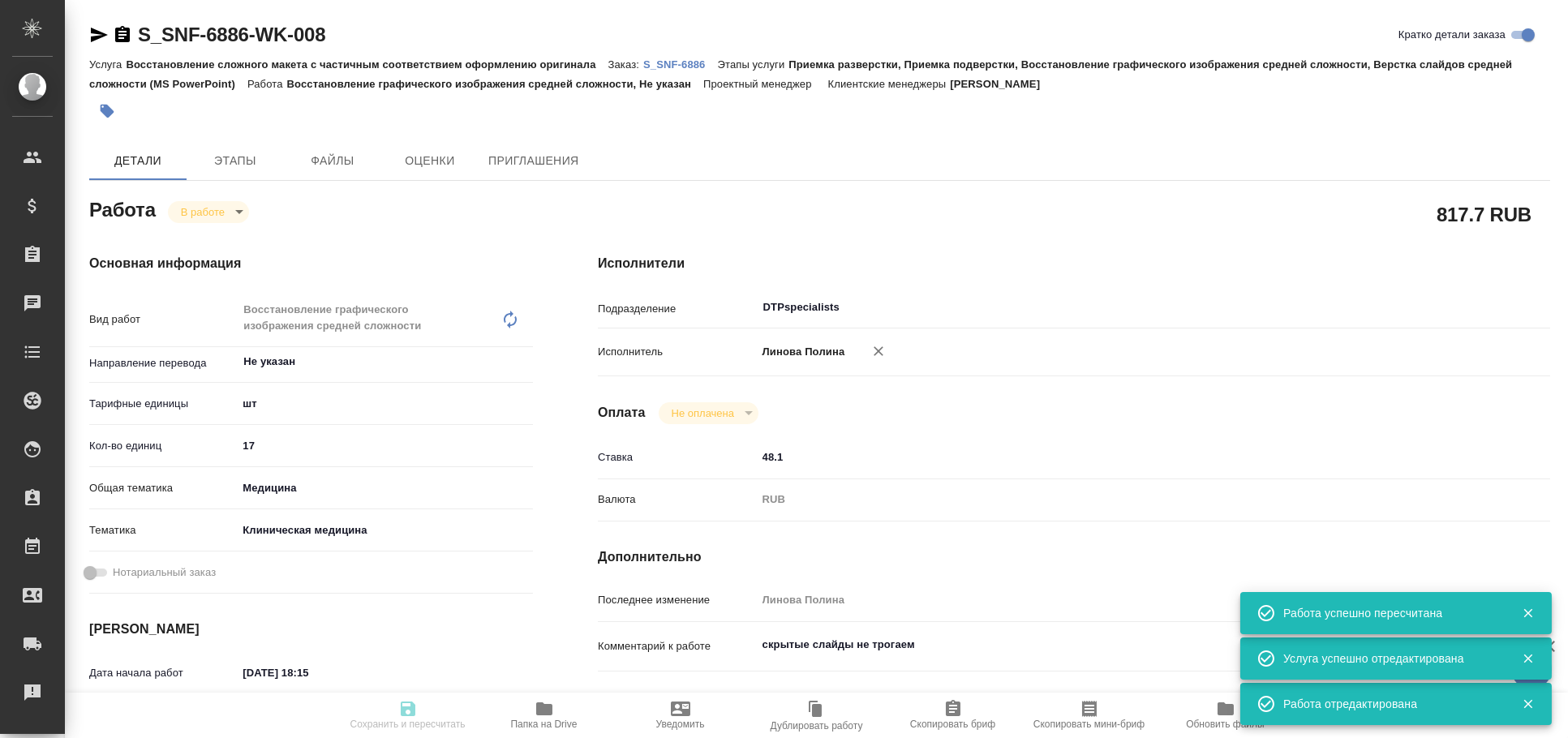
type textarea "x"
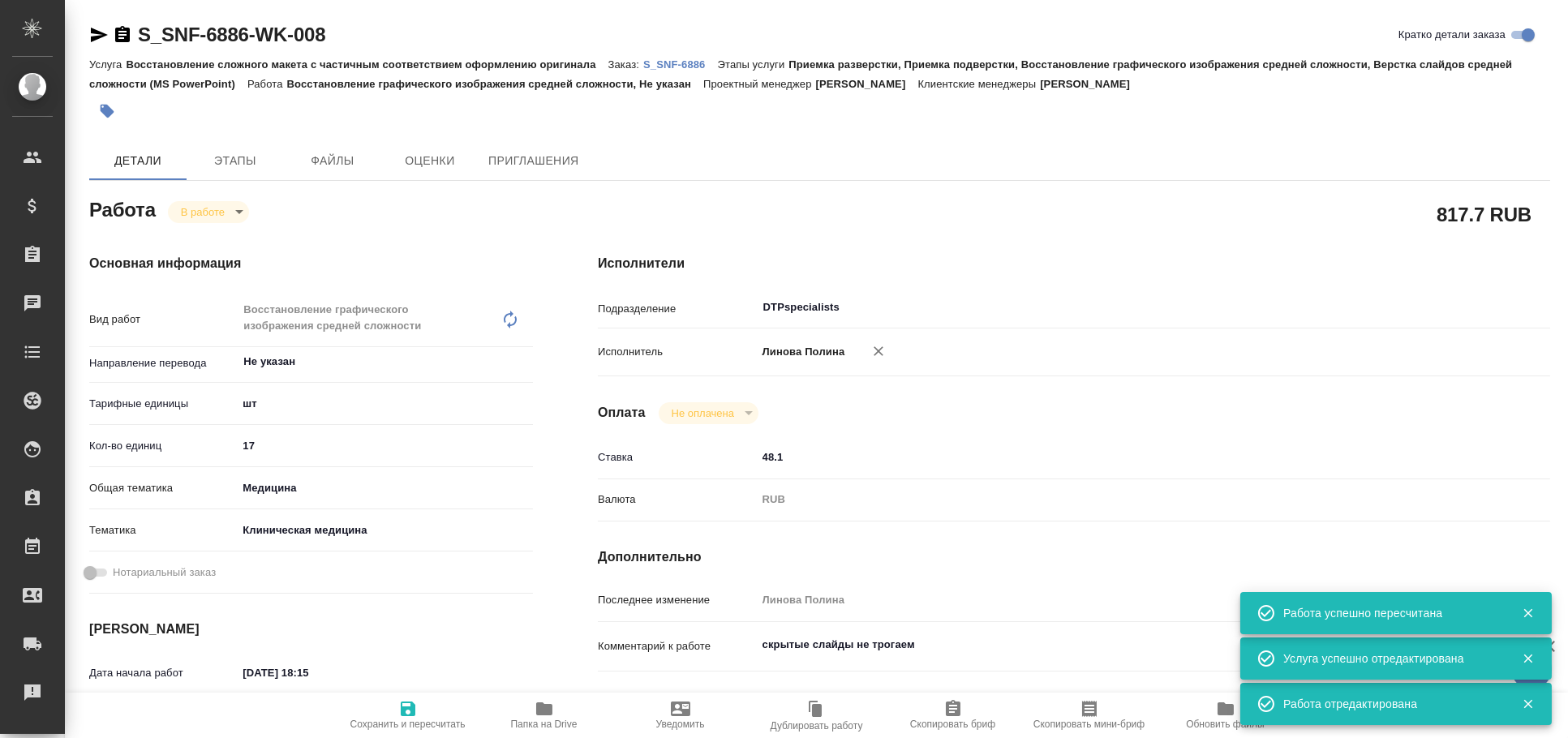
type textarea "x"
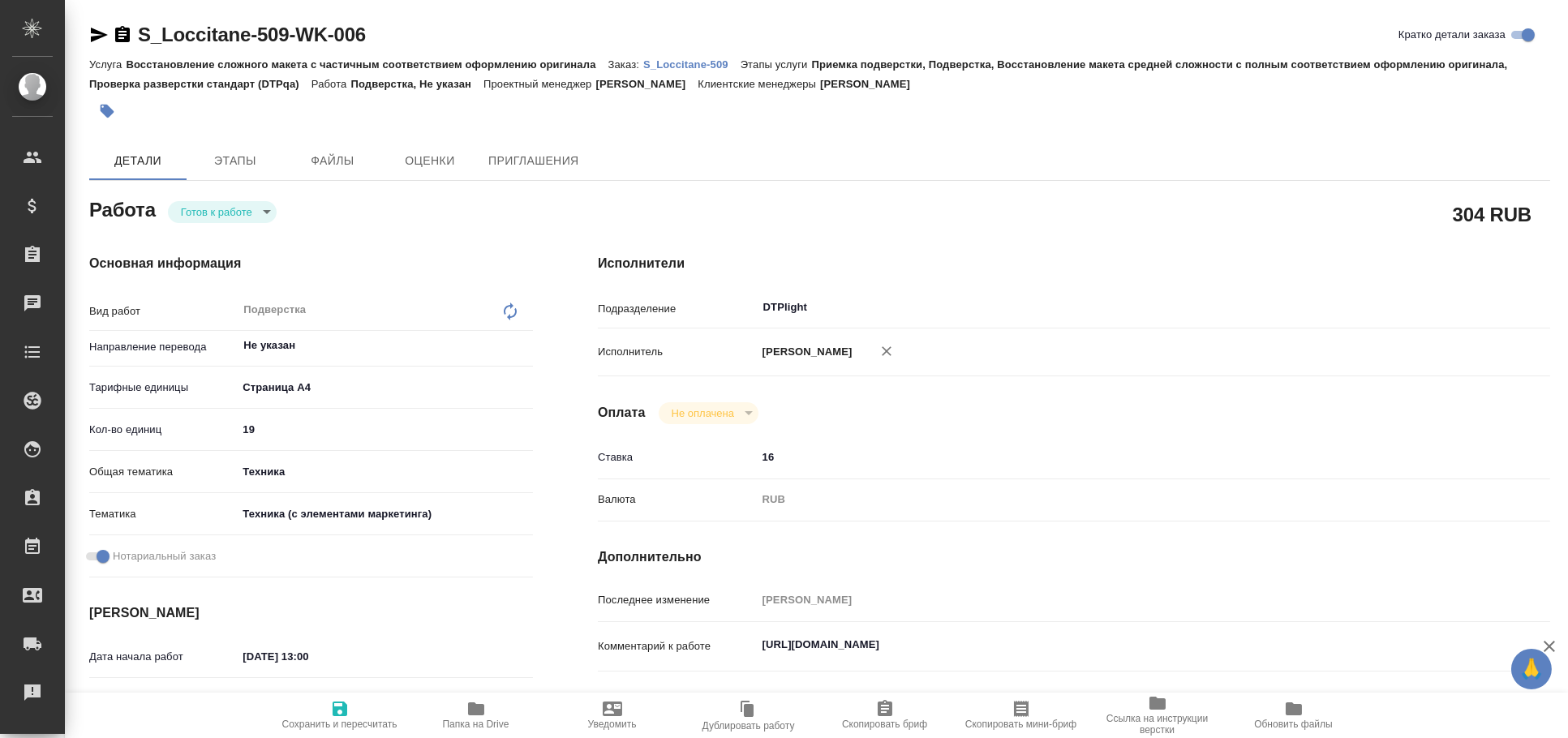
type textarea "x"
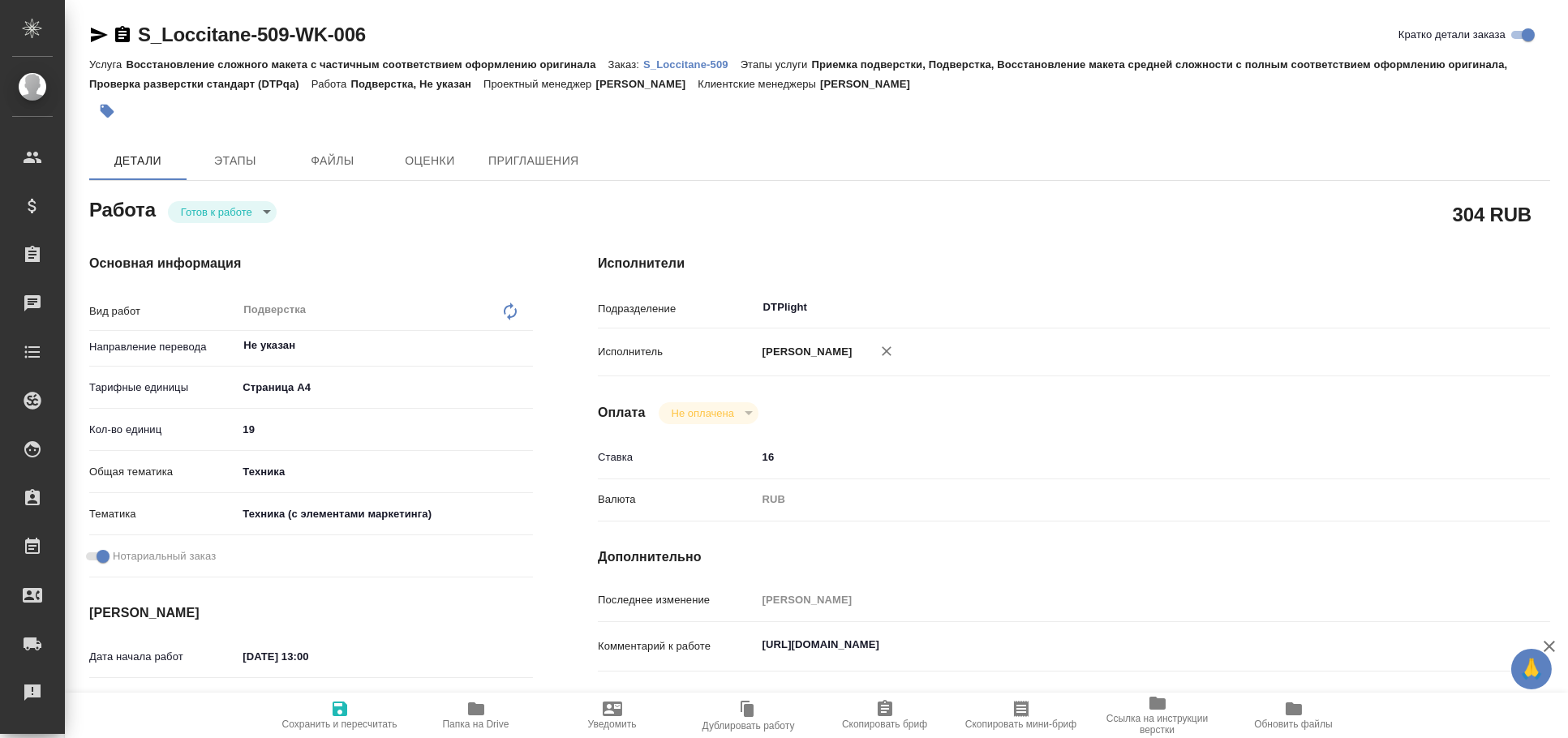
type textarea "x"
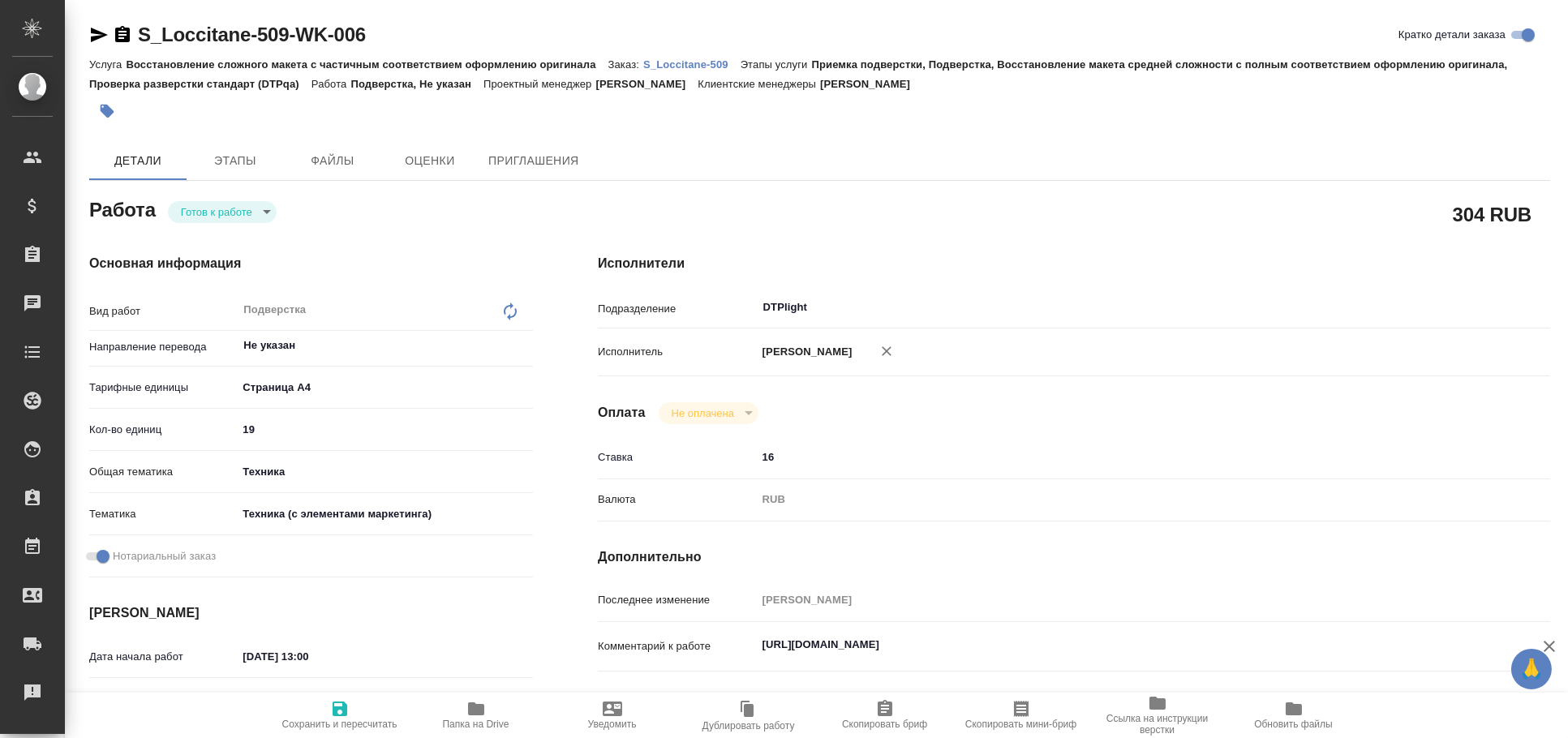
type textarea "x"
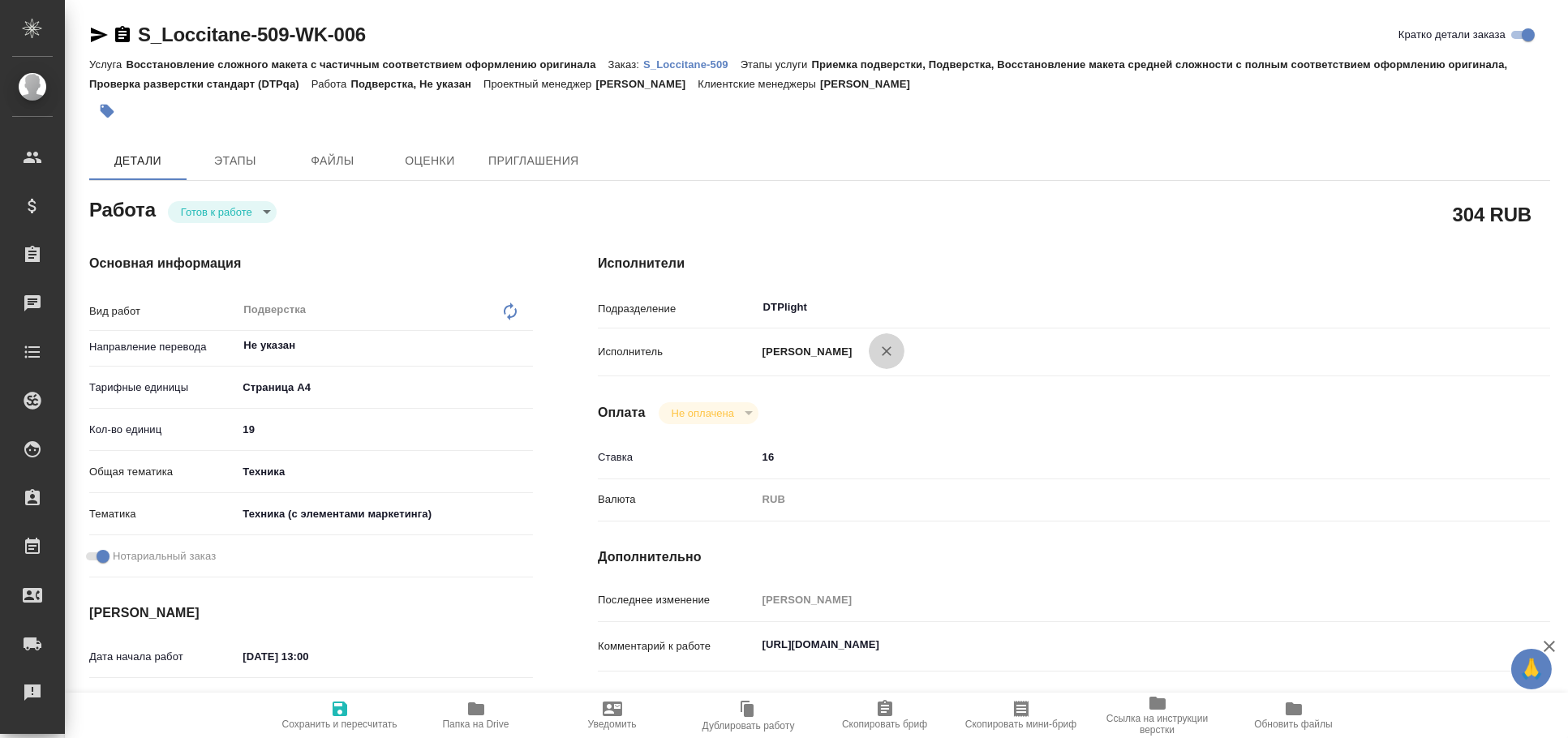
click at [890, 348] on icon "button" at bounding box center [887, 351] width 10 height 10
type textarea "x"
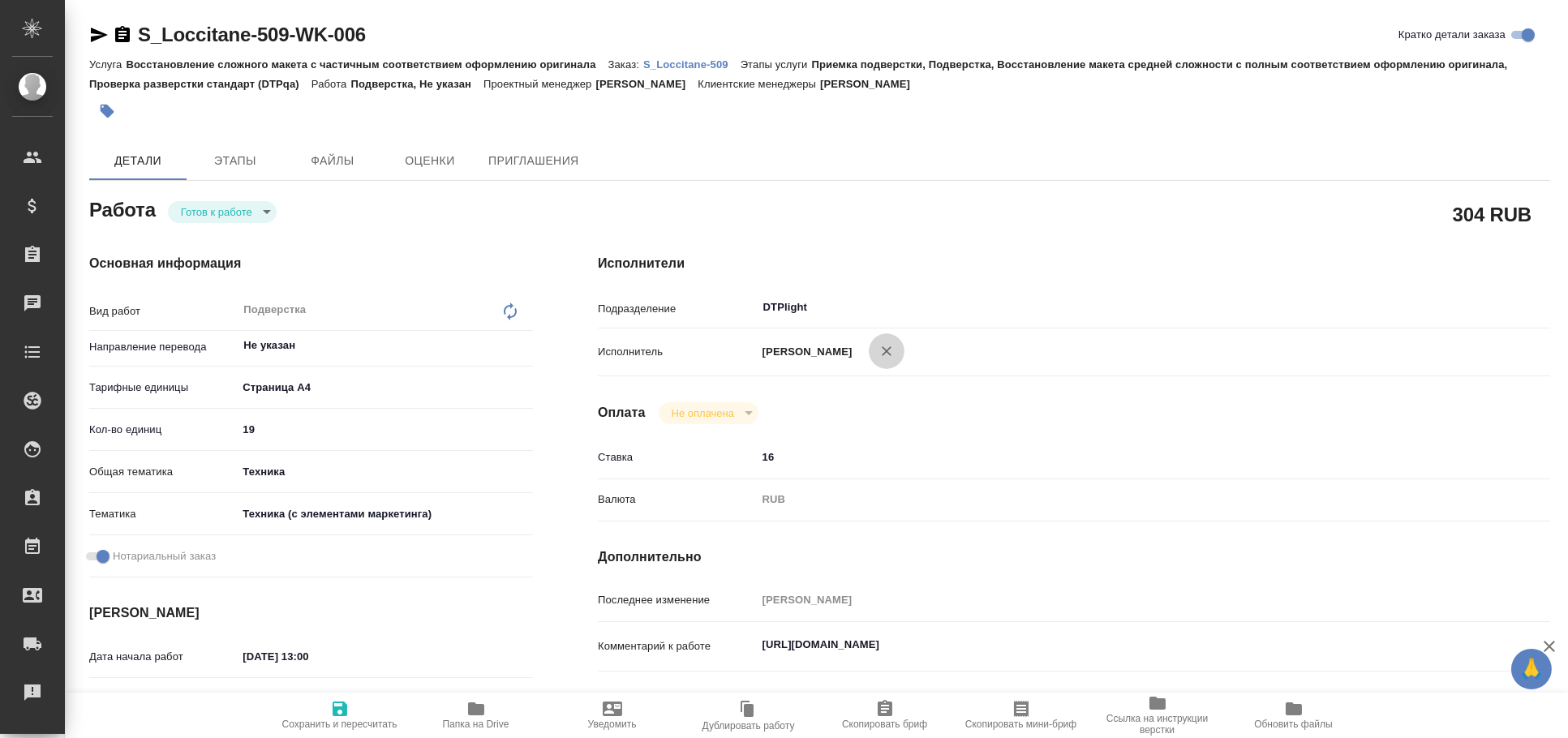
type textarea "x"
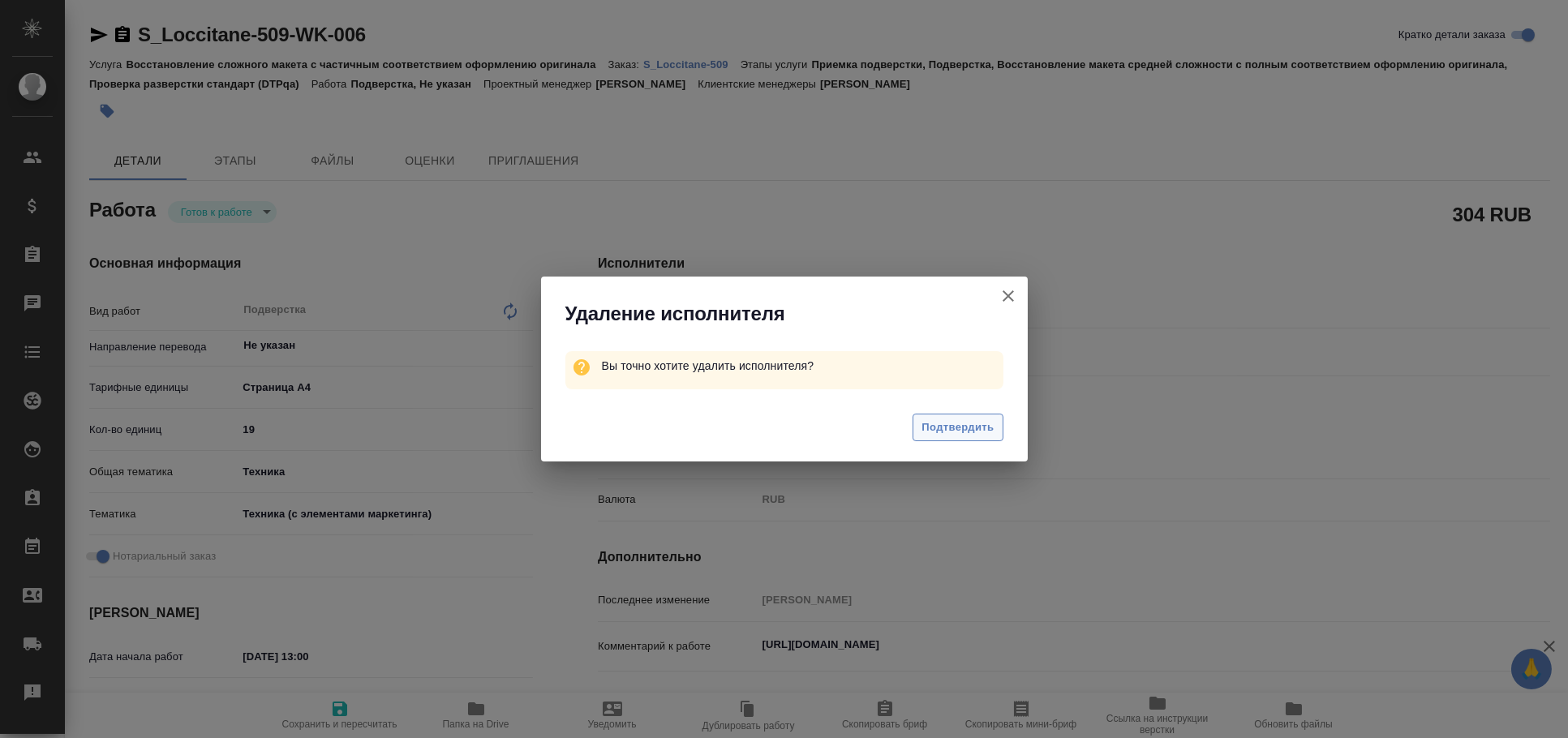
click at [932, 424] on span "Подтвердить" at bounding box center [958, 427] width 72 height 19
type textarea "x"
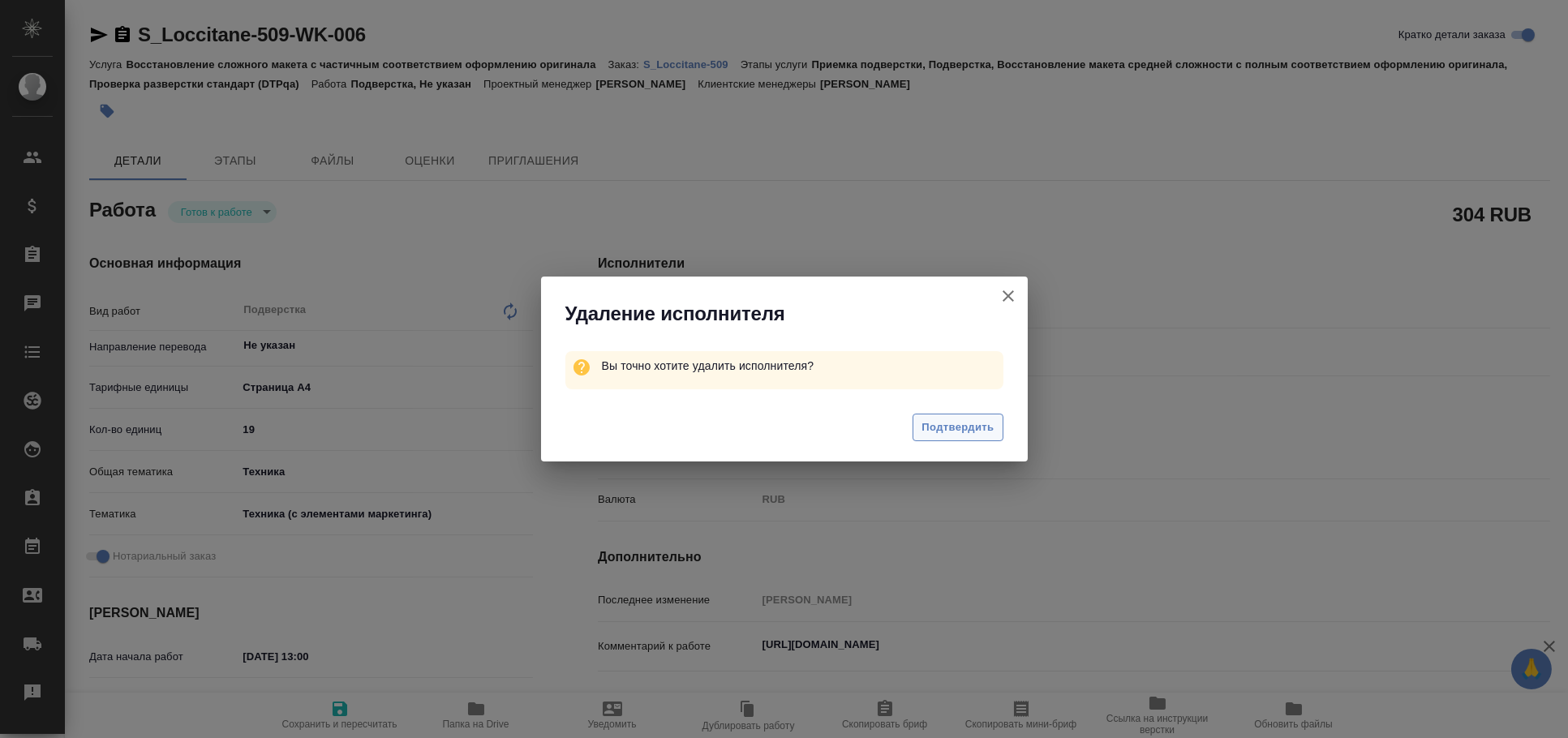
type textarea "x"
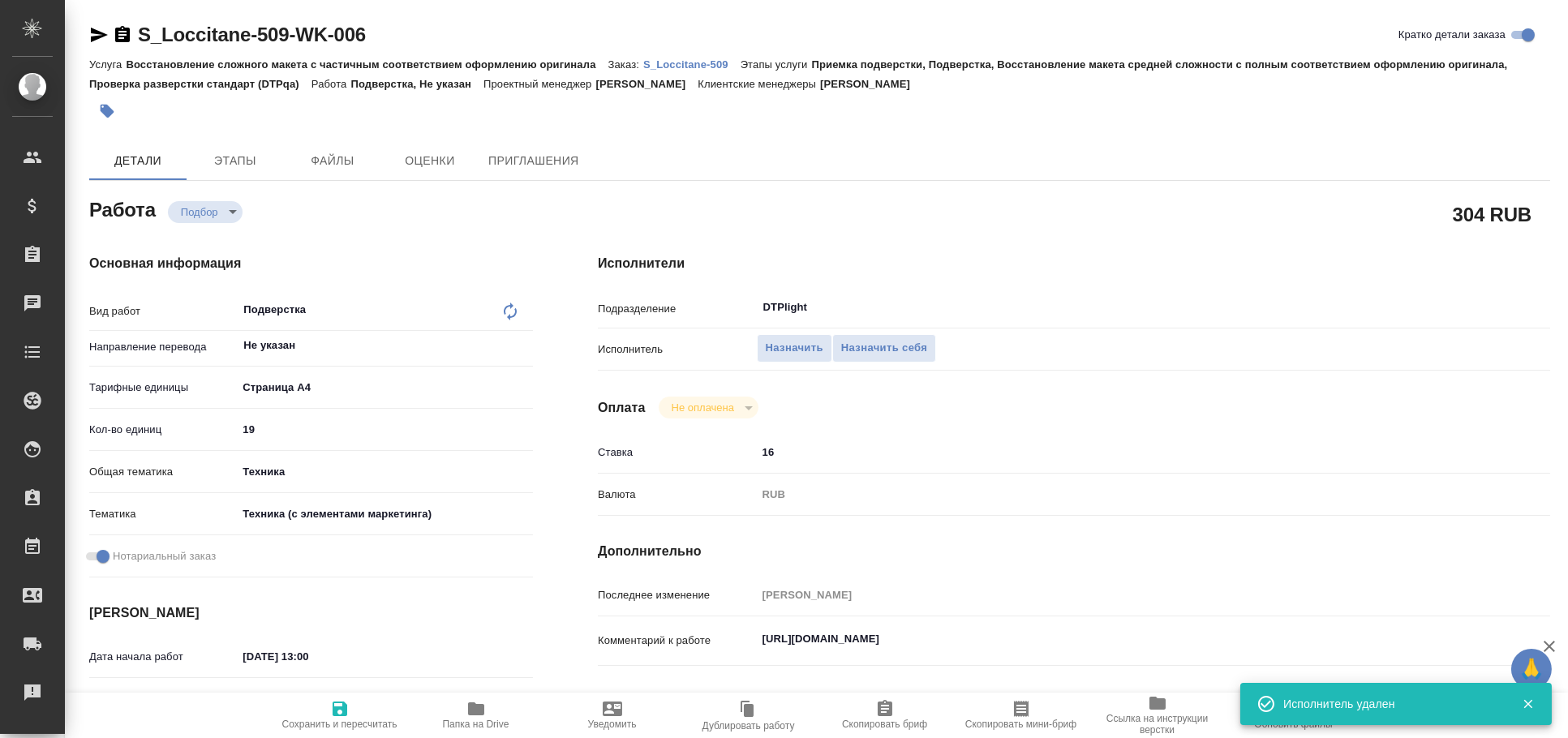
type textarea "x"
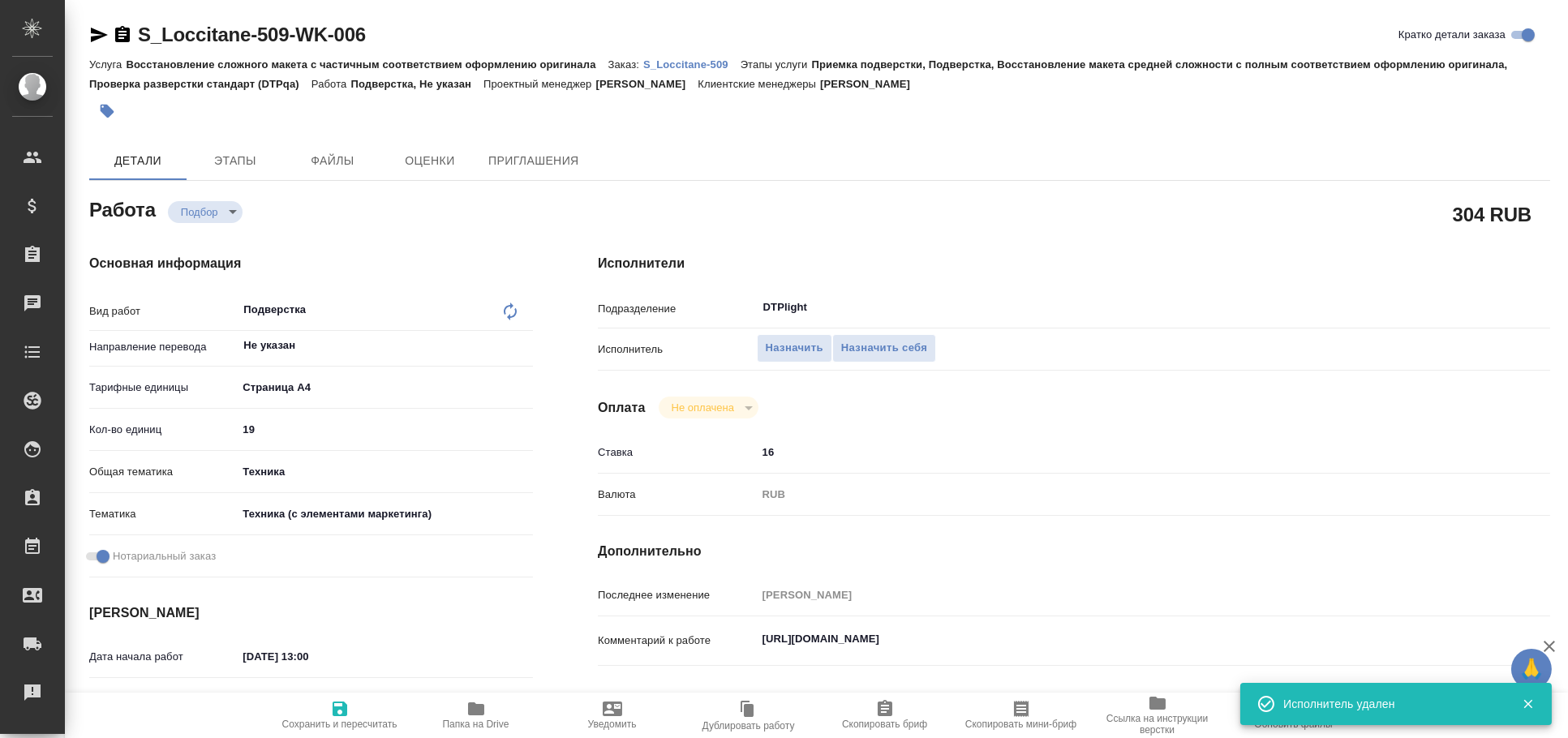
type textarea "x"
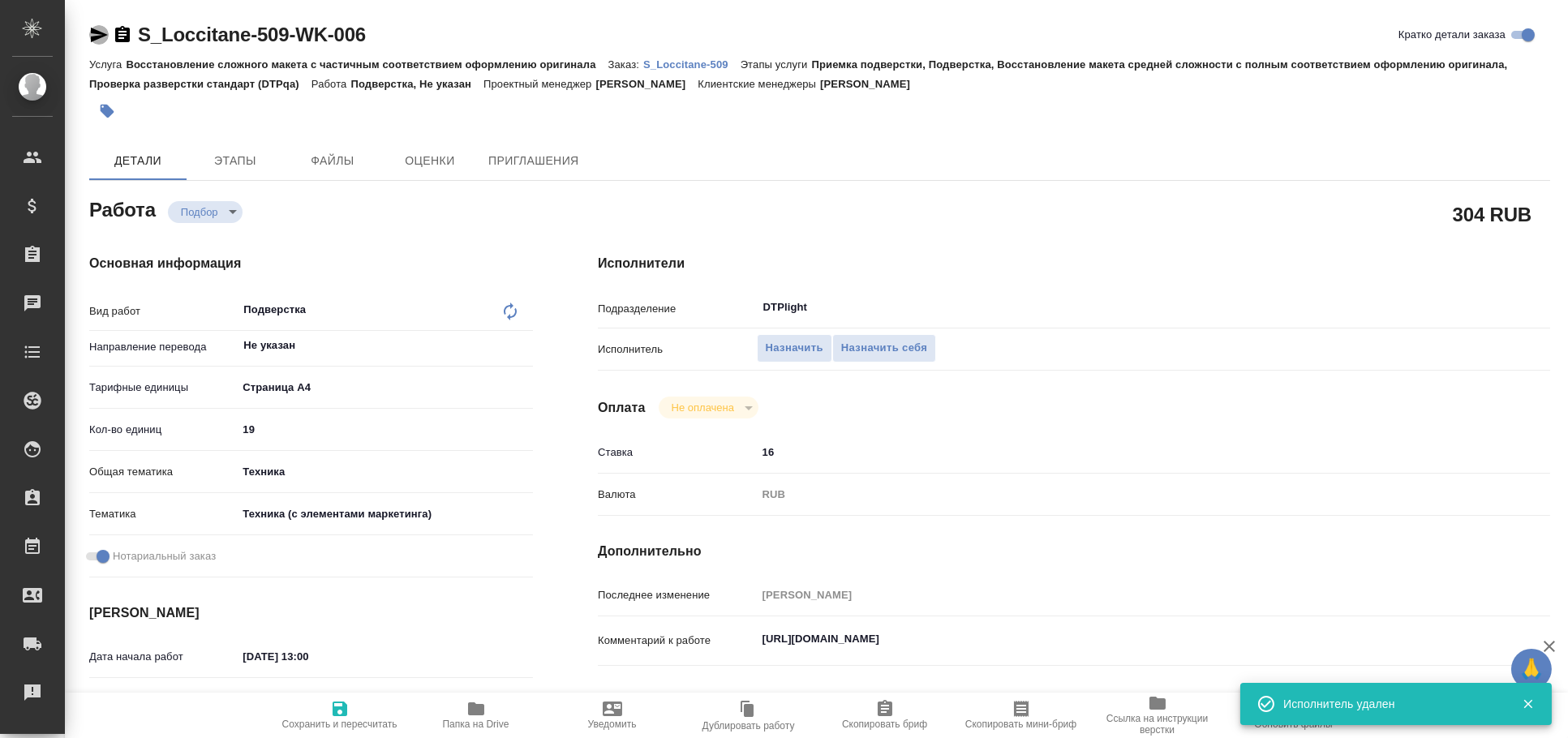
click at [100, 35] on icon "button" at bounding box center [99, 35] width 17 height 15
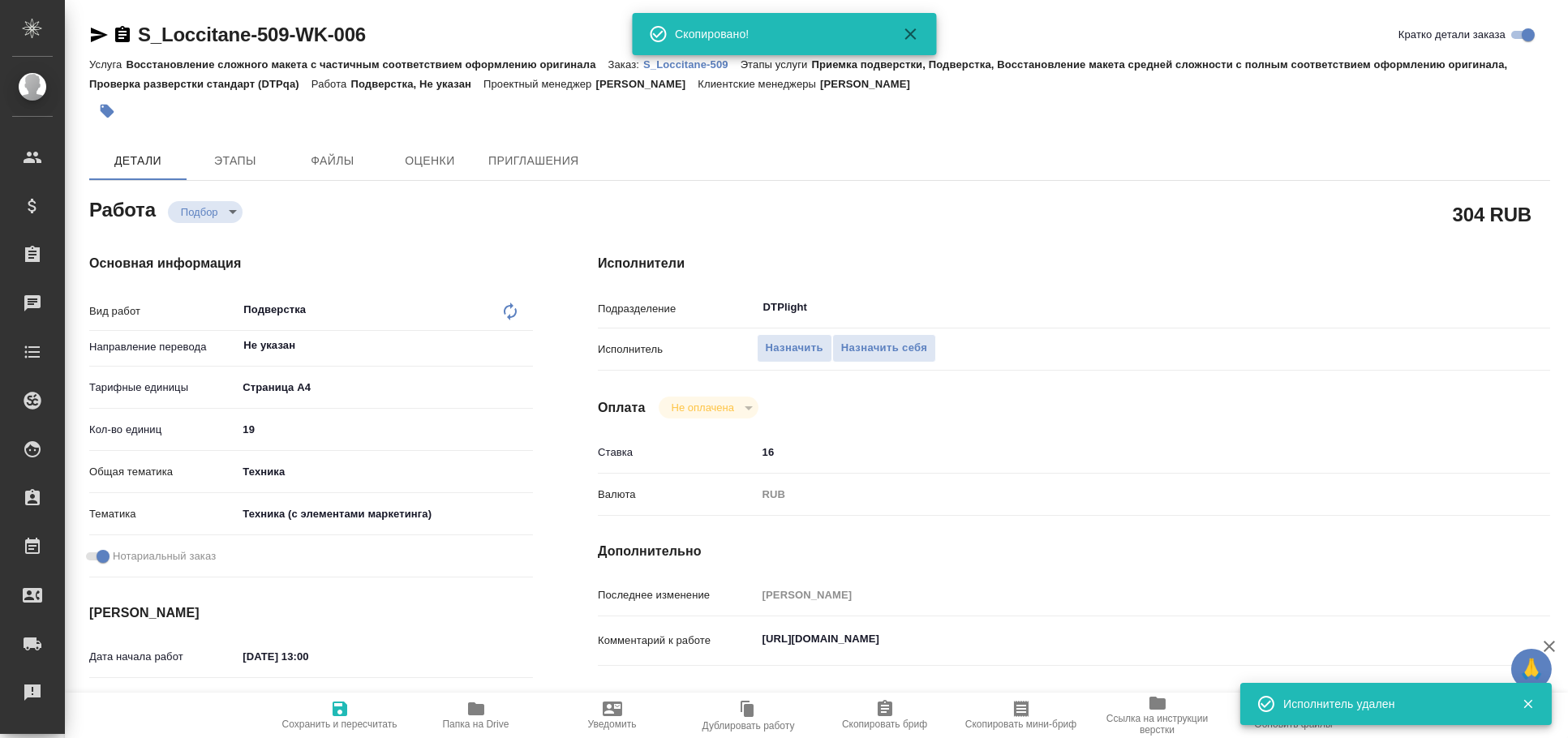
type textarea "x"
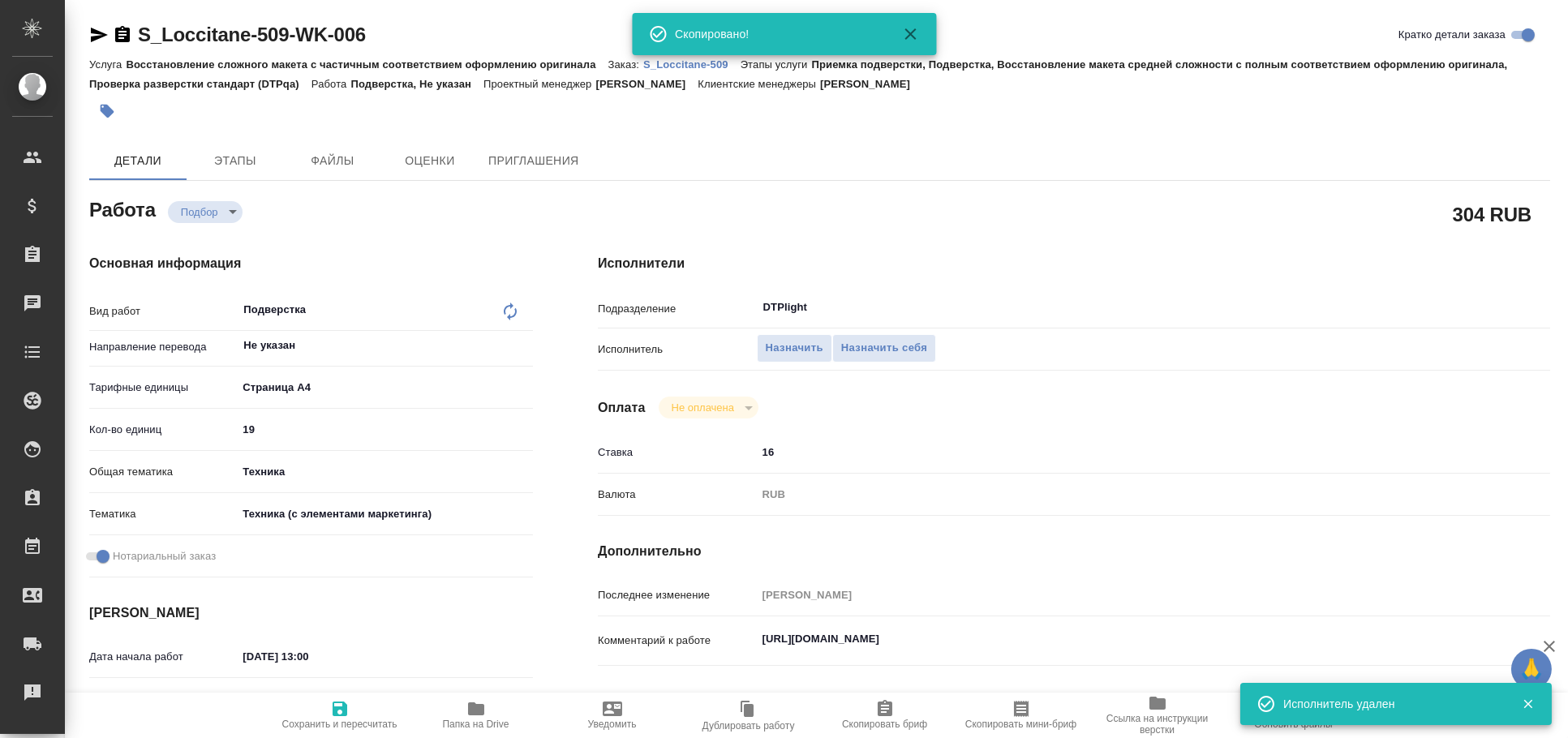
type textarea "x"
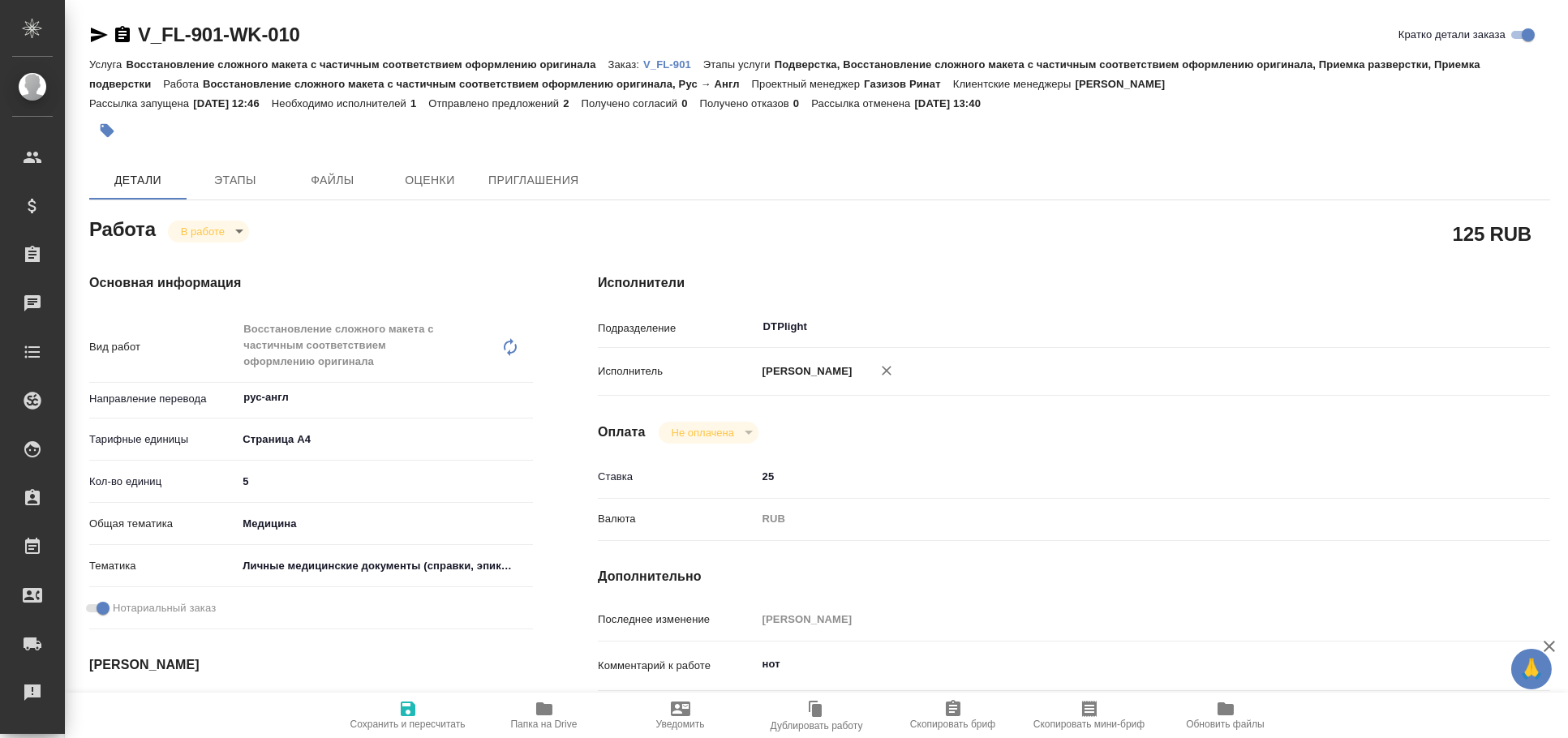
type textarea "x"
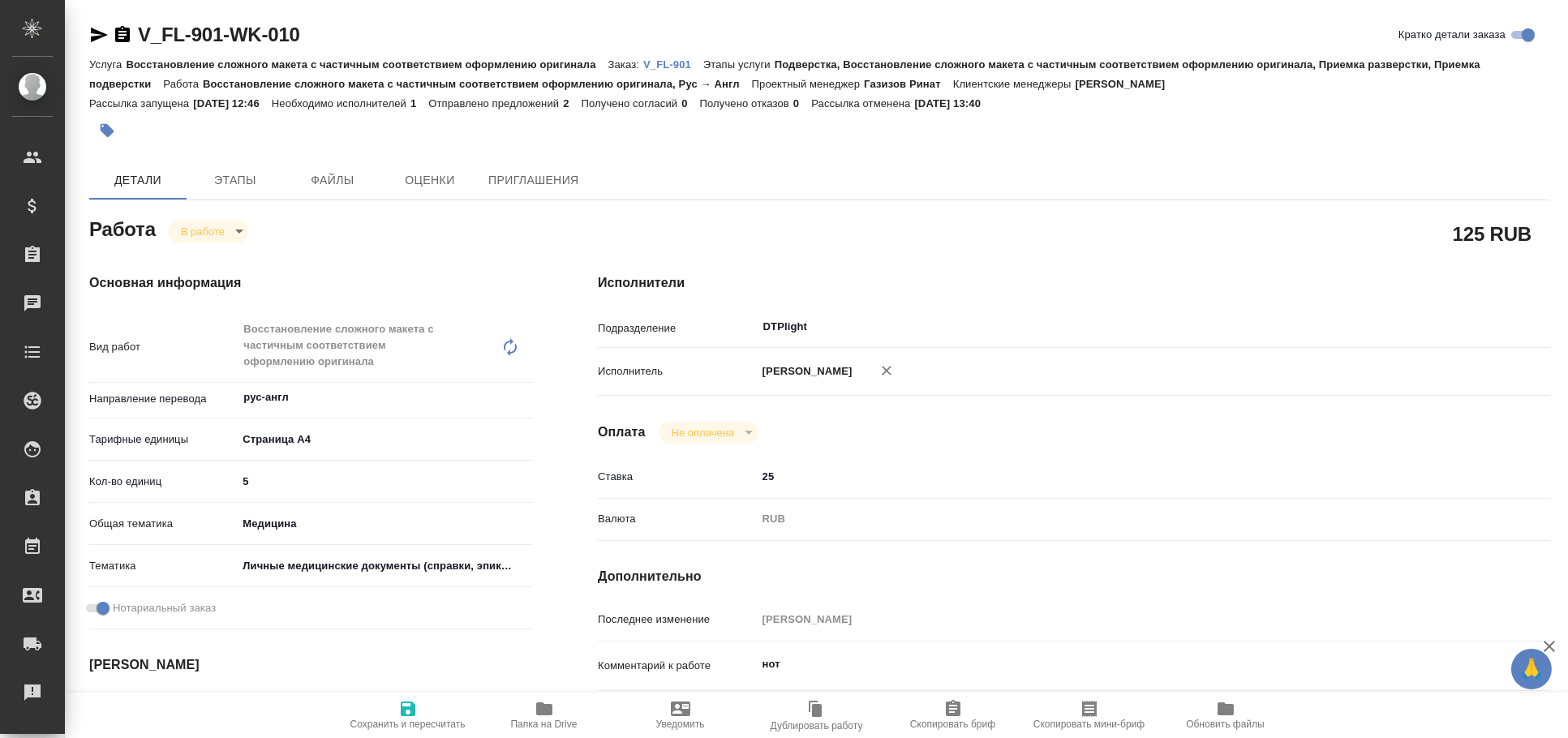
type textarea "x"
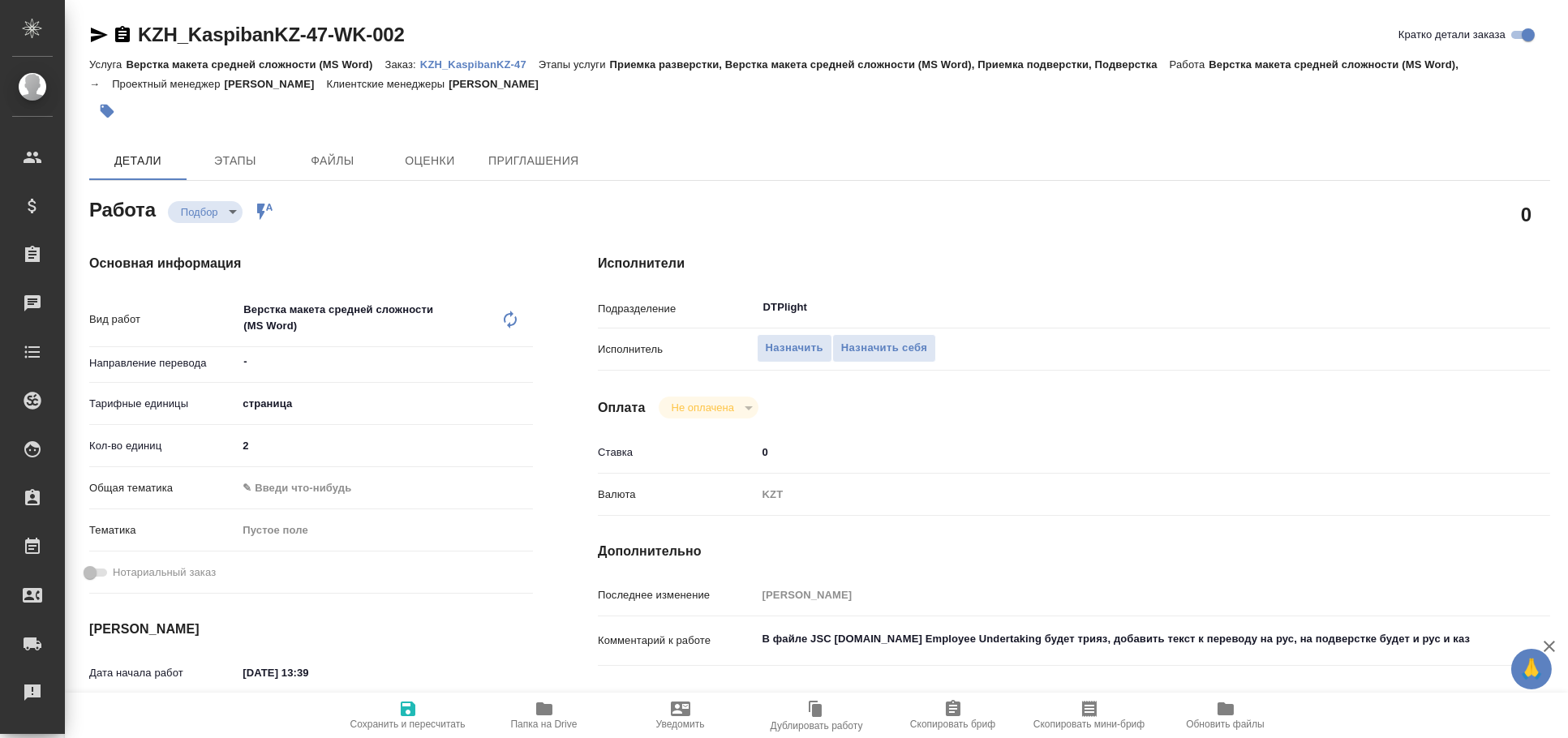
type textarea "x"
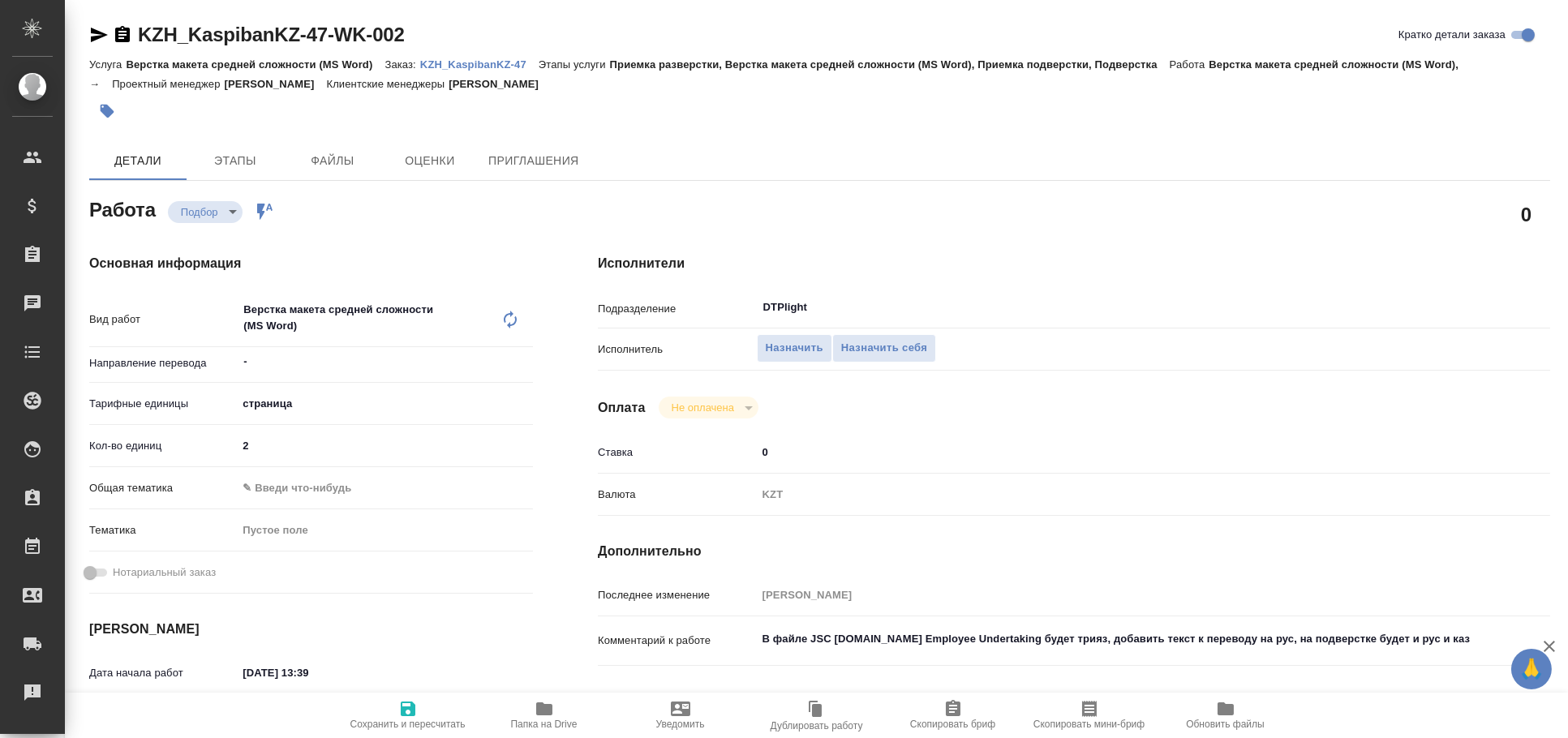
type textarea "x"
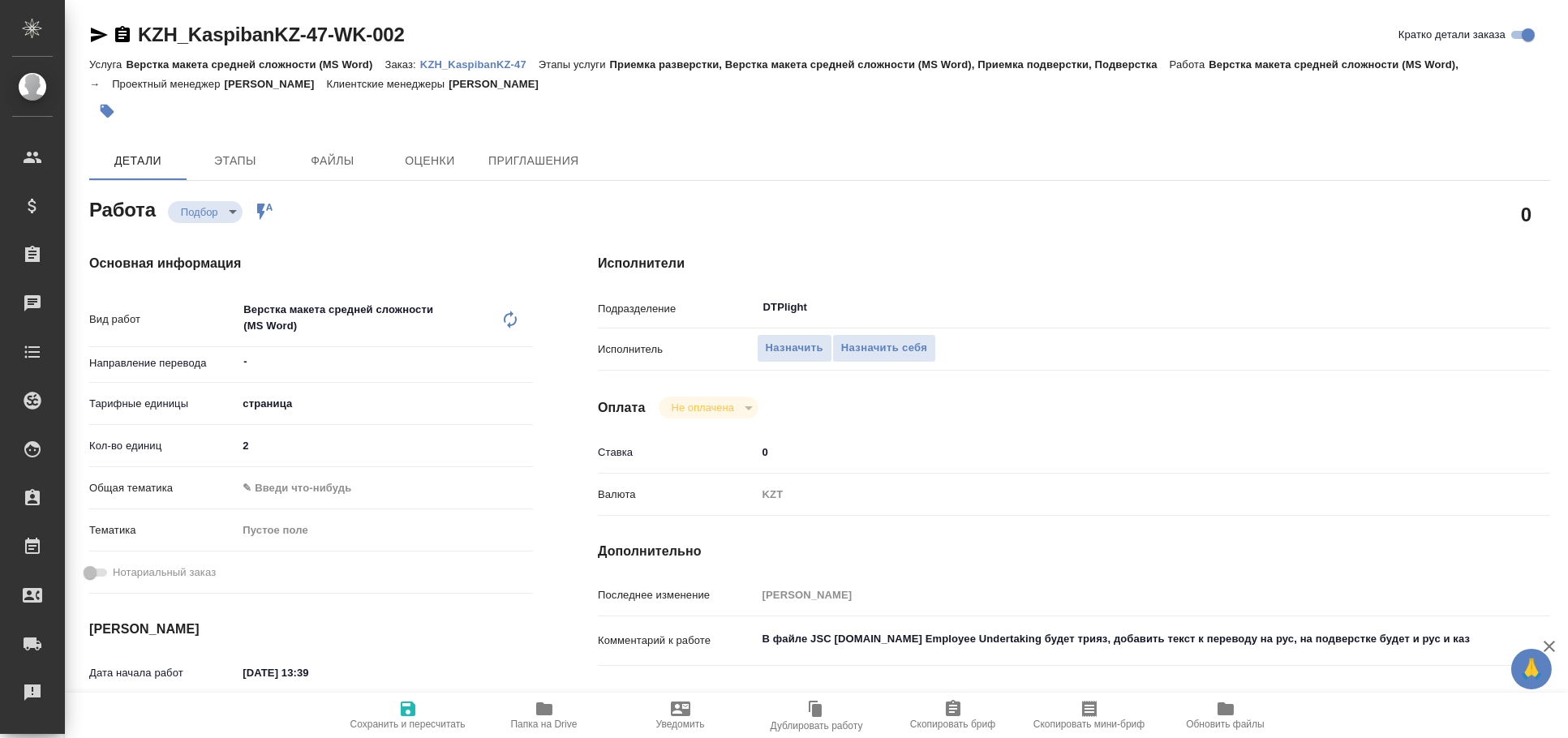
type textarea "x"
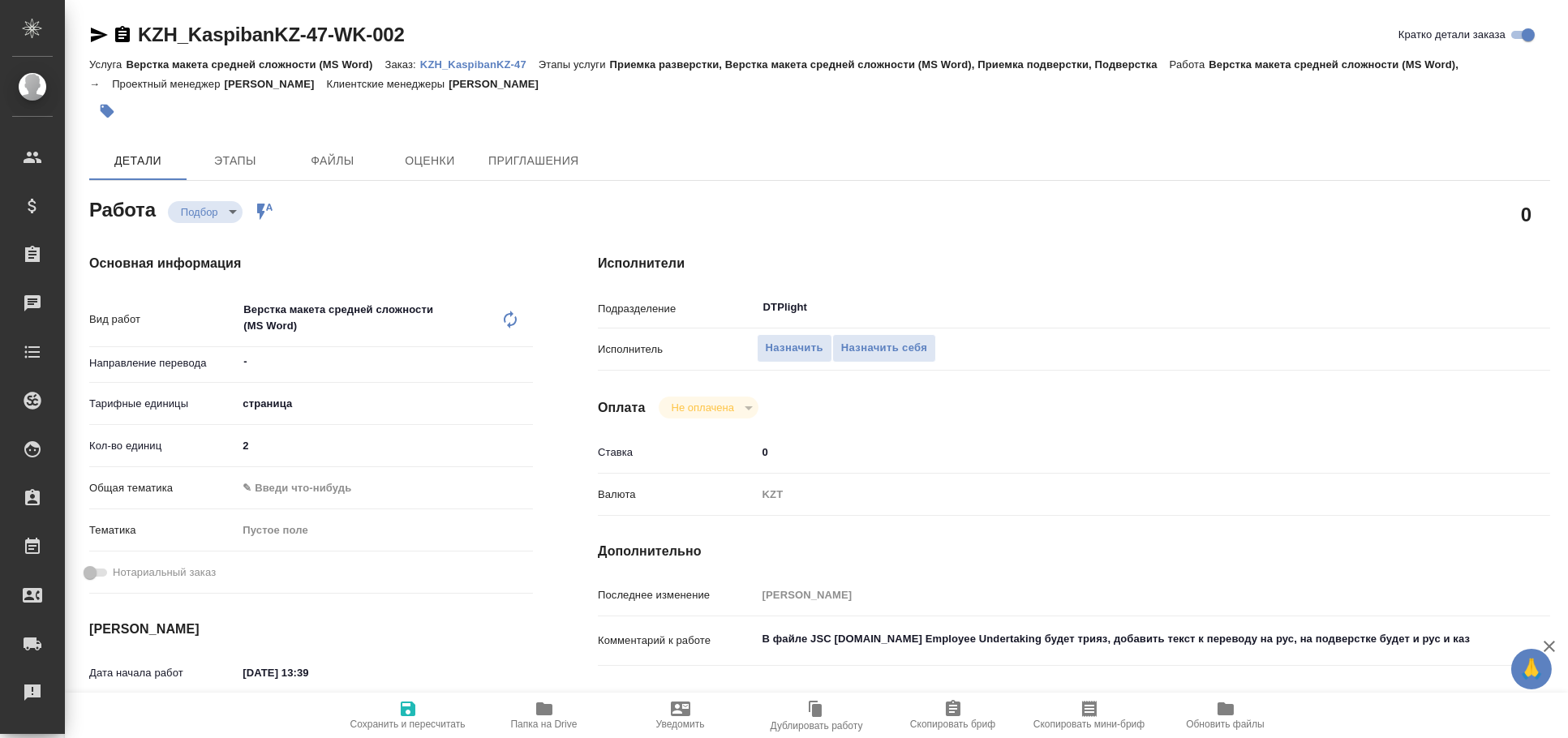
type textarea "x"
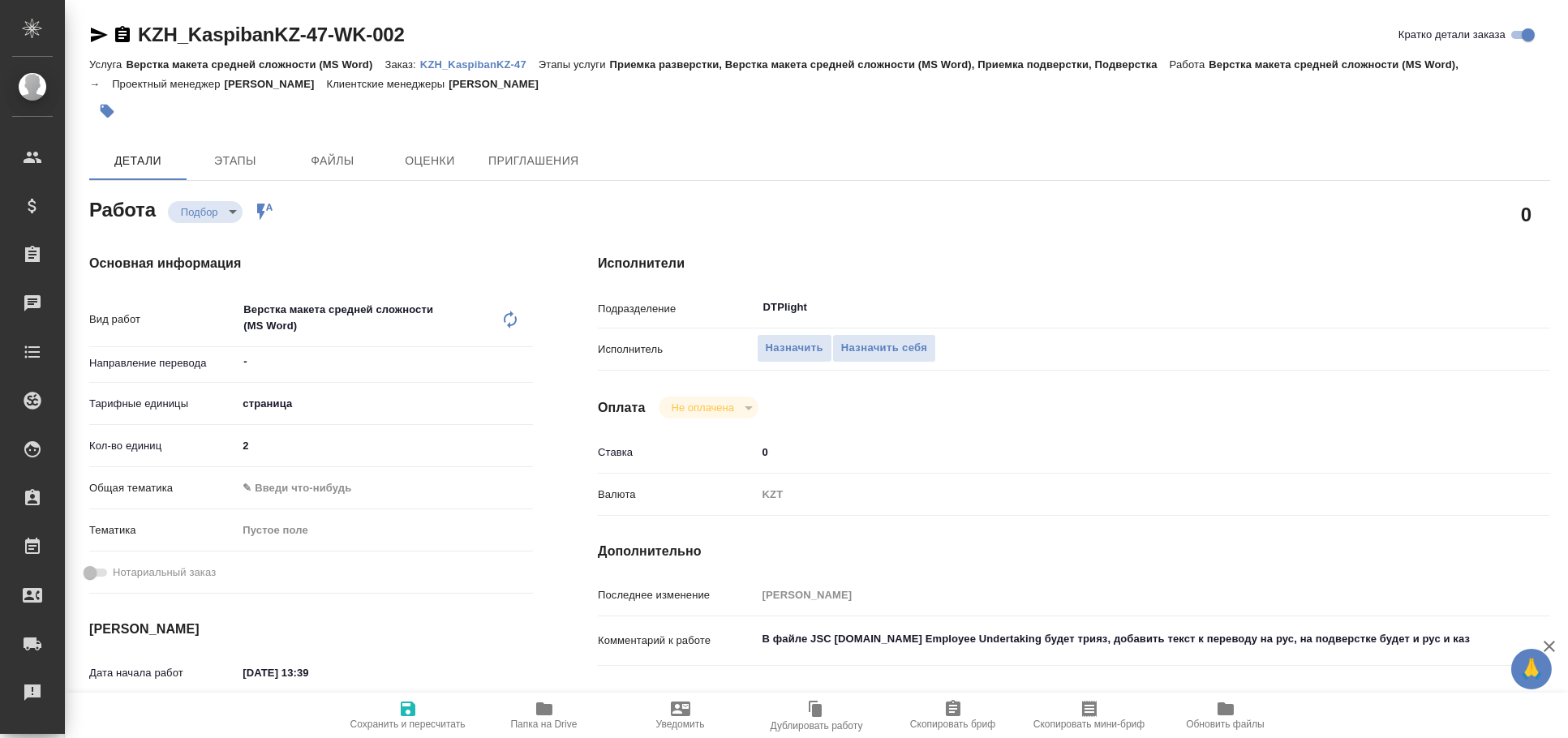
type textarea "x"
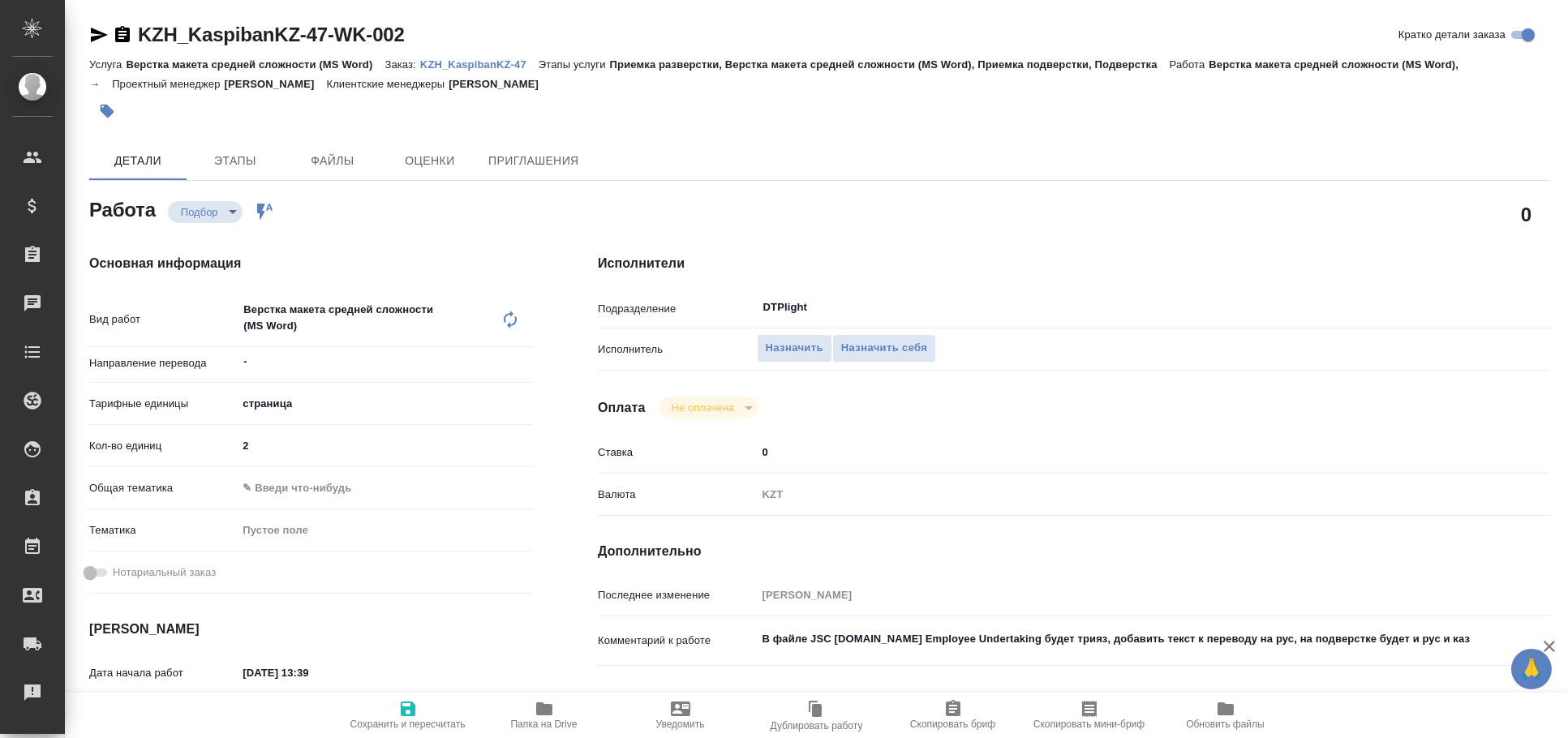
type textarea "x"
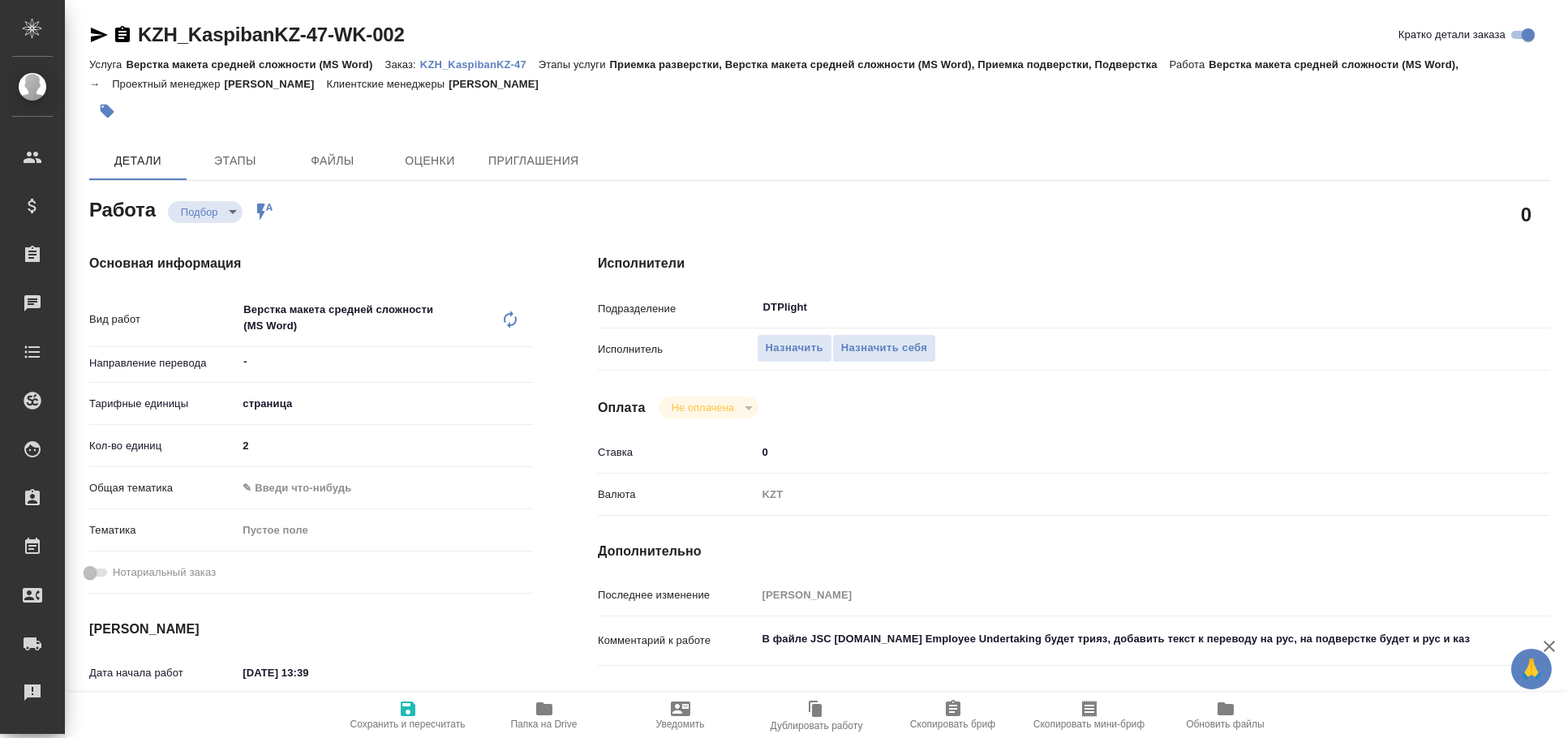
type textarea "x"
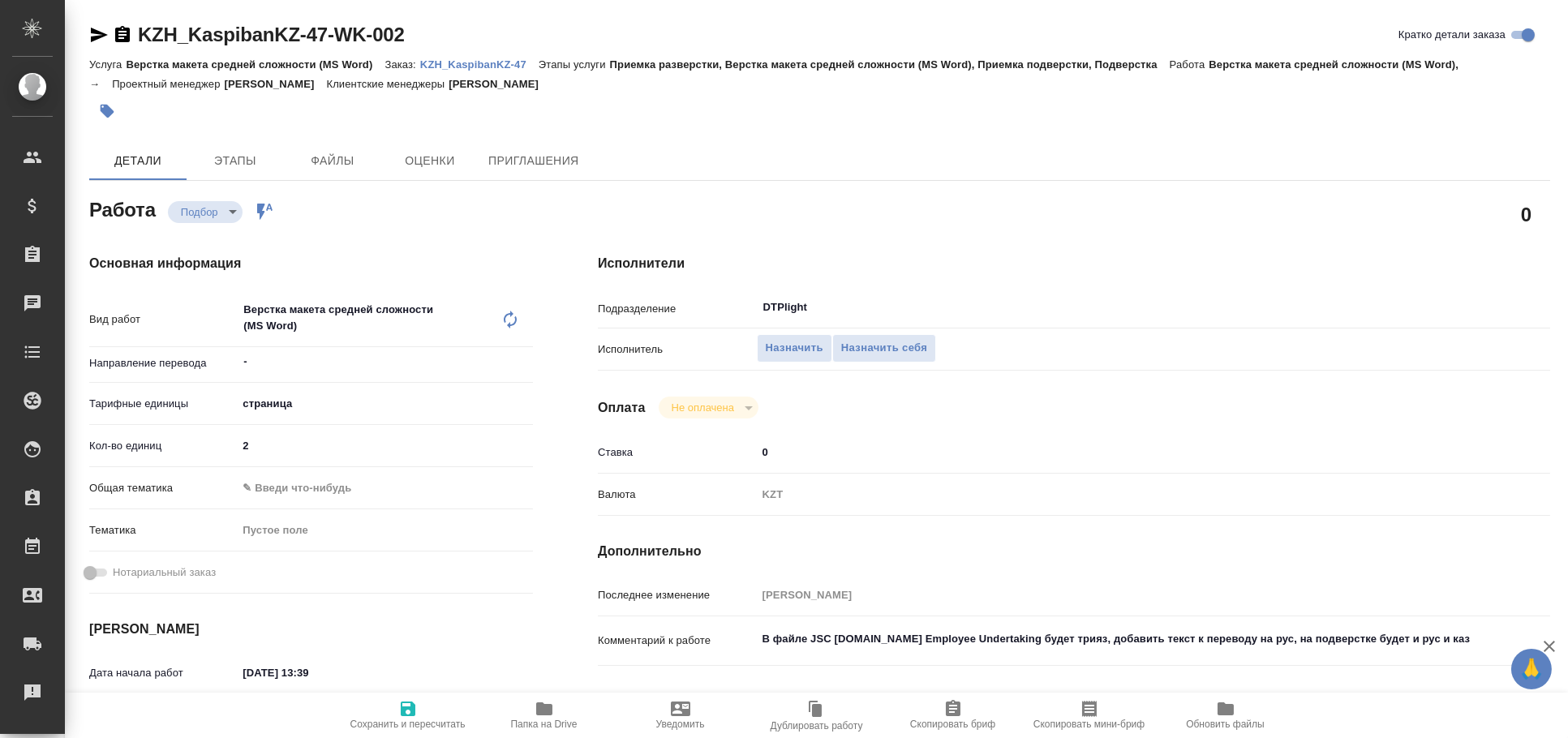
type textarea "x"
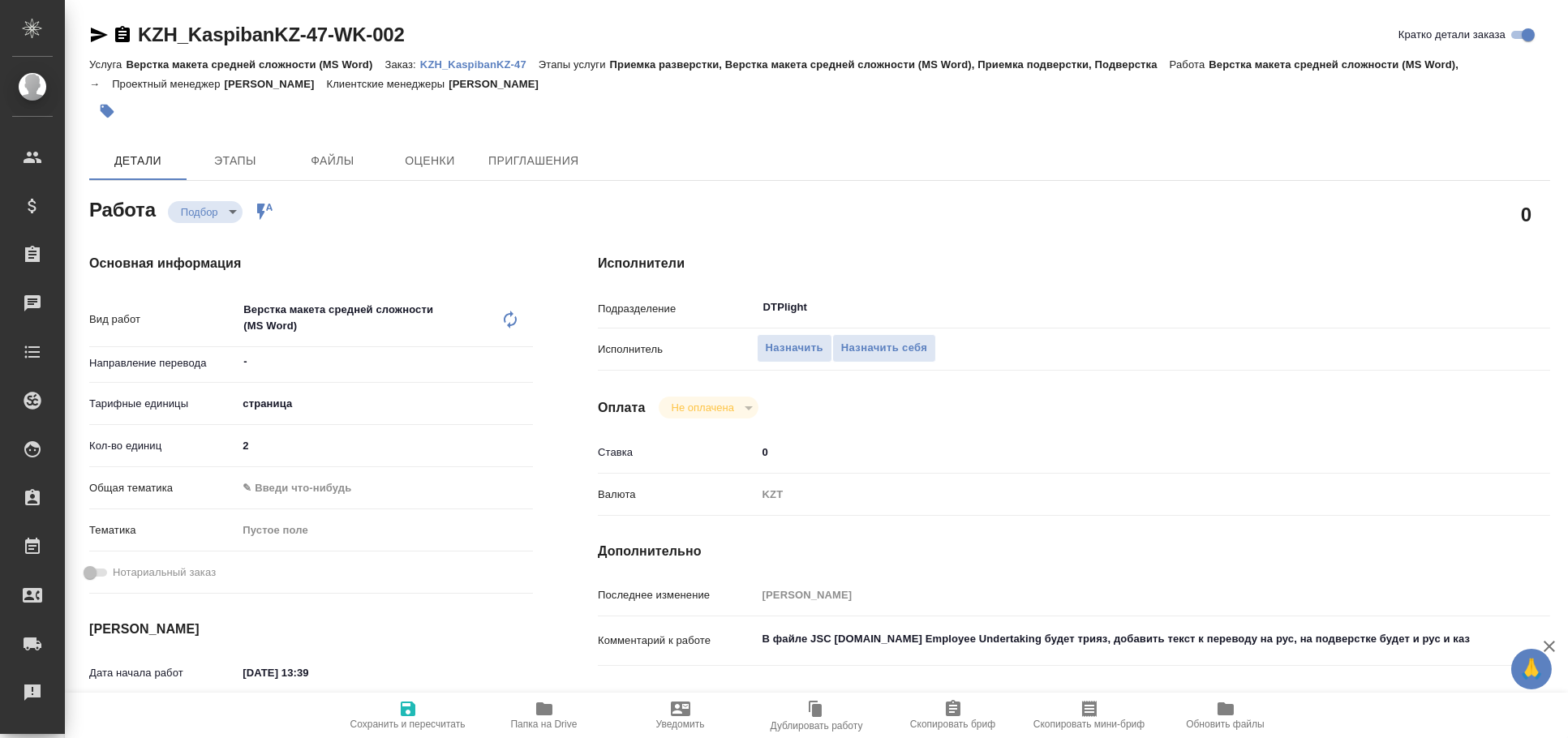
click at [95, 32] on icon "button" at bounding box center [99, 35] width 17 height 15
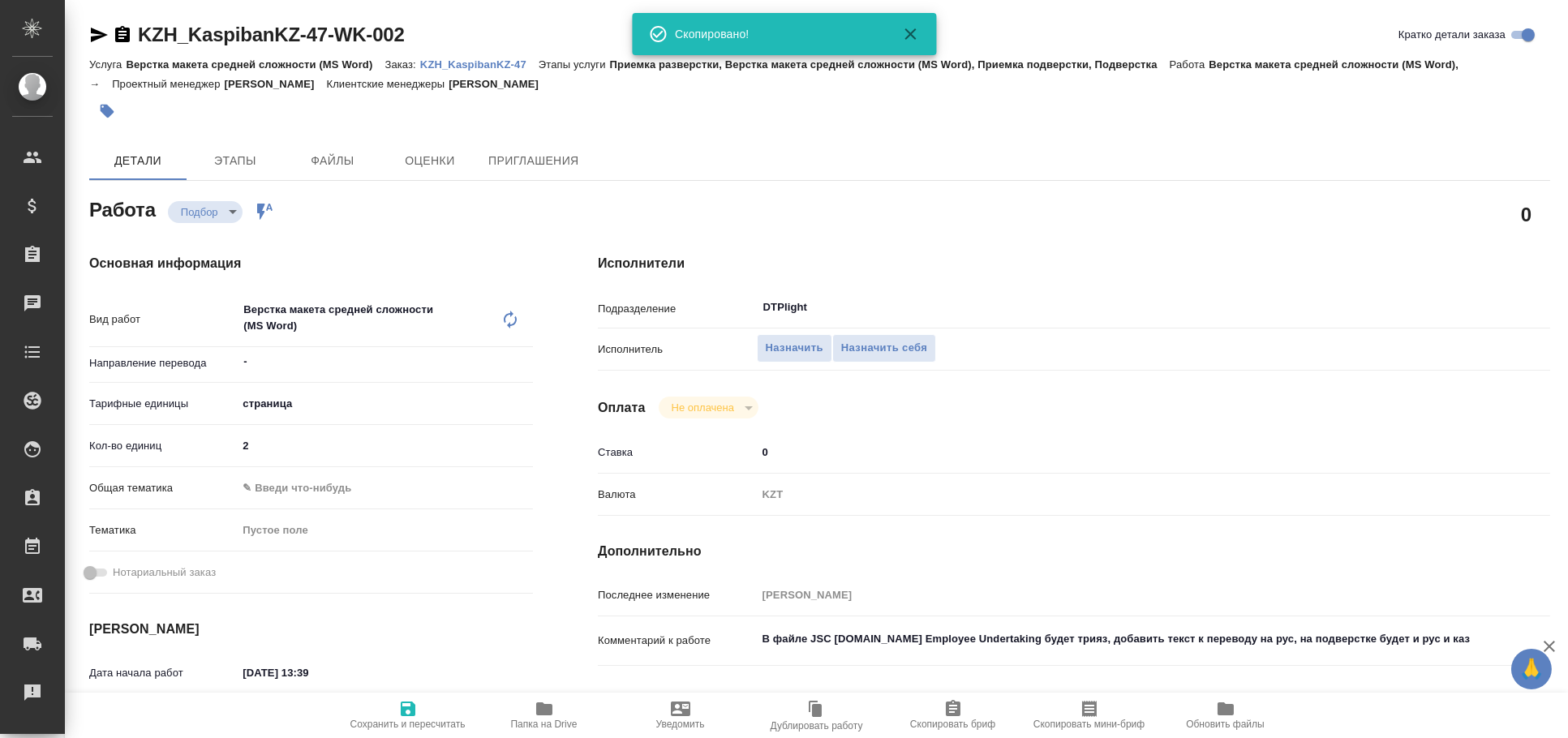
type textarea "x"
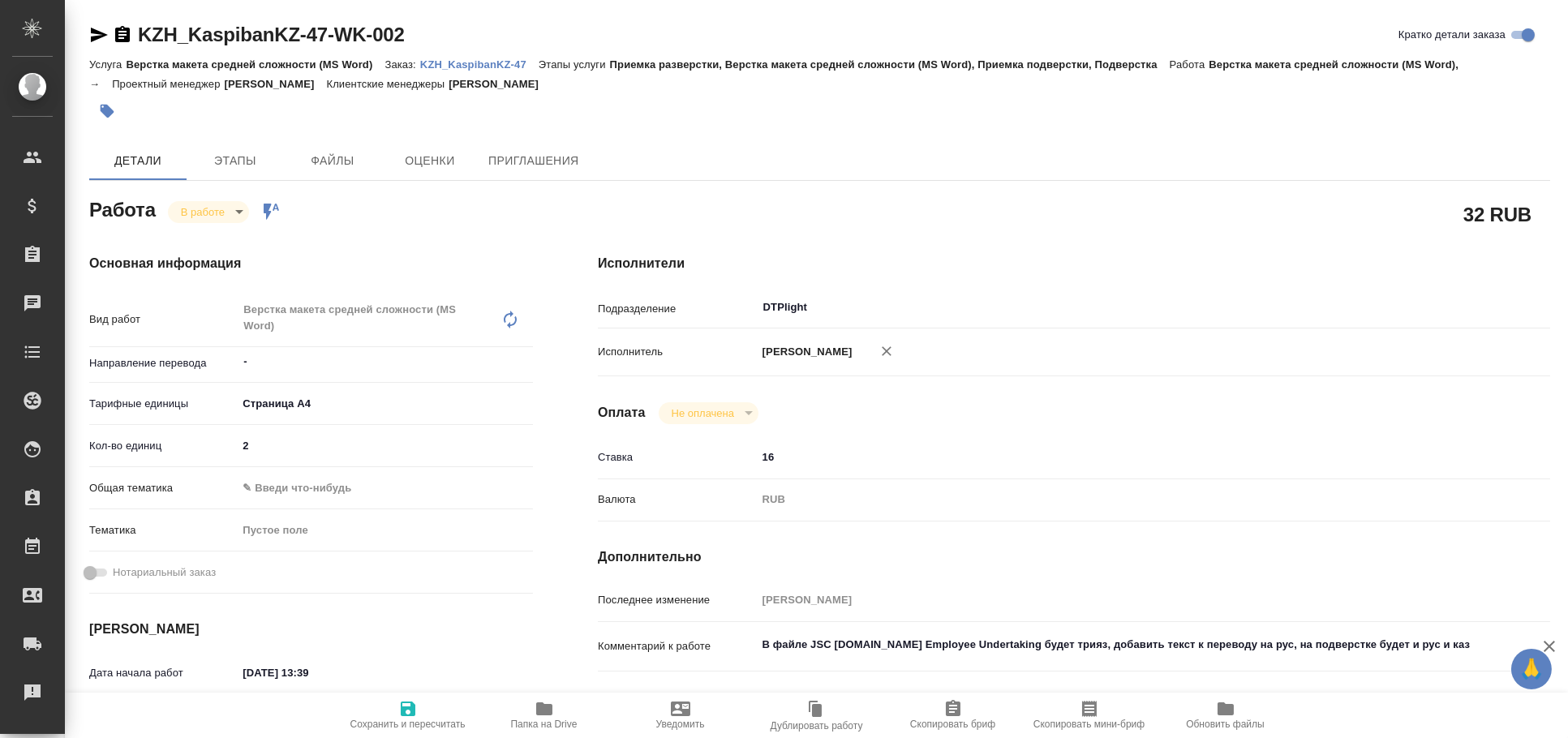
type textarea "x"
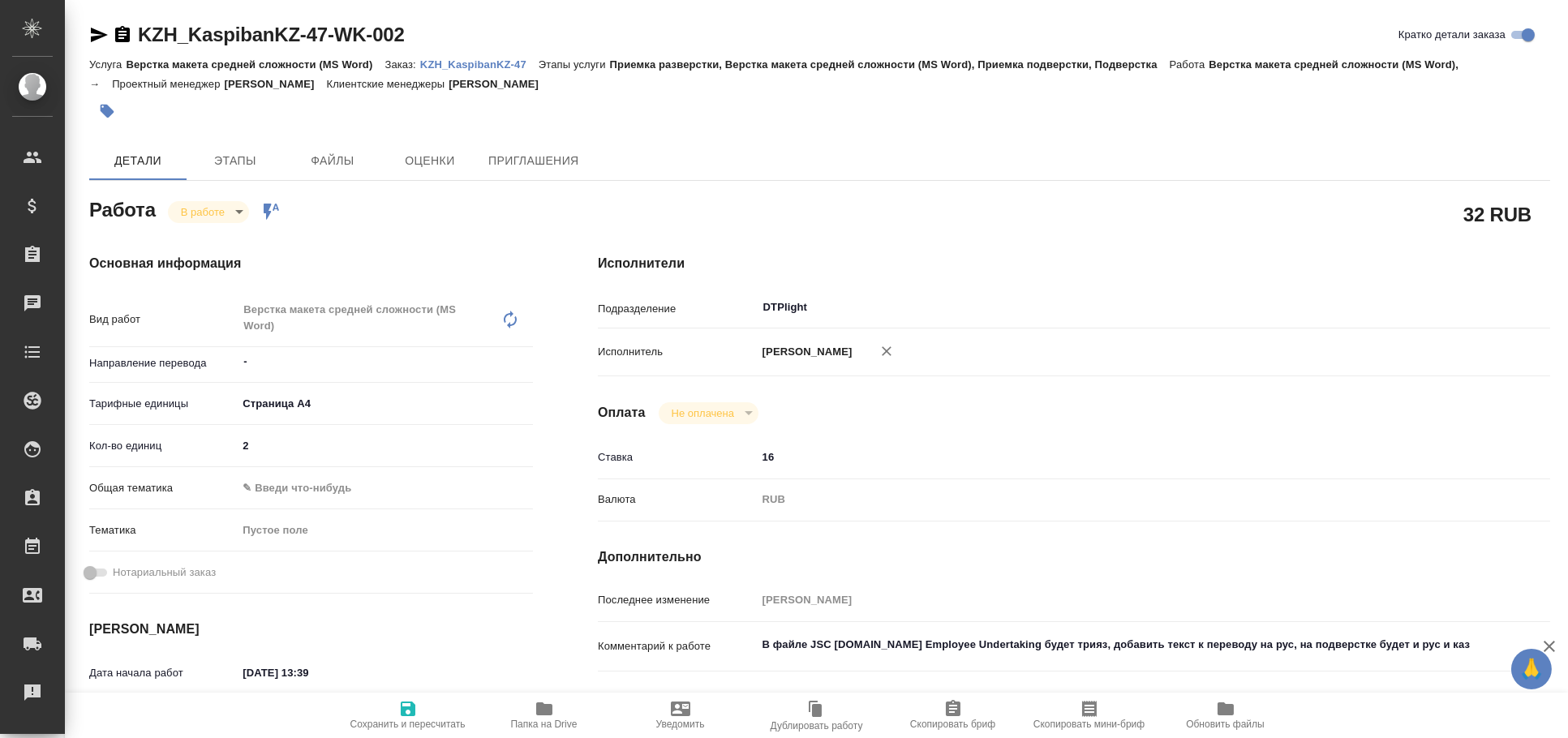
type textarea "x"
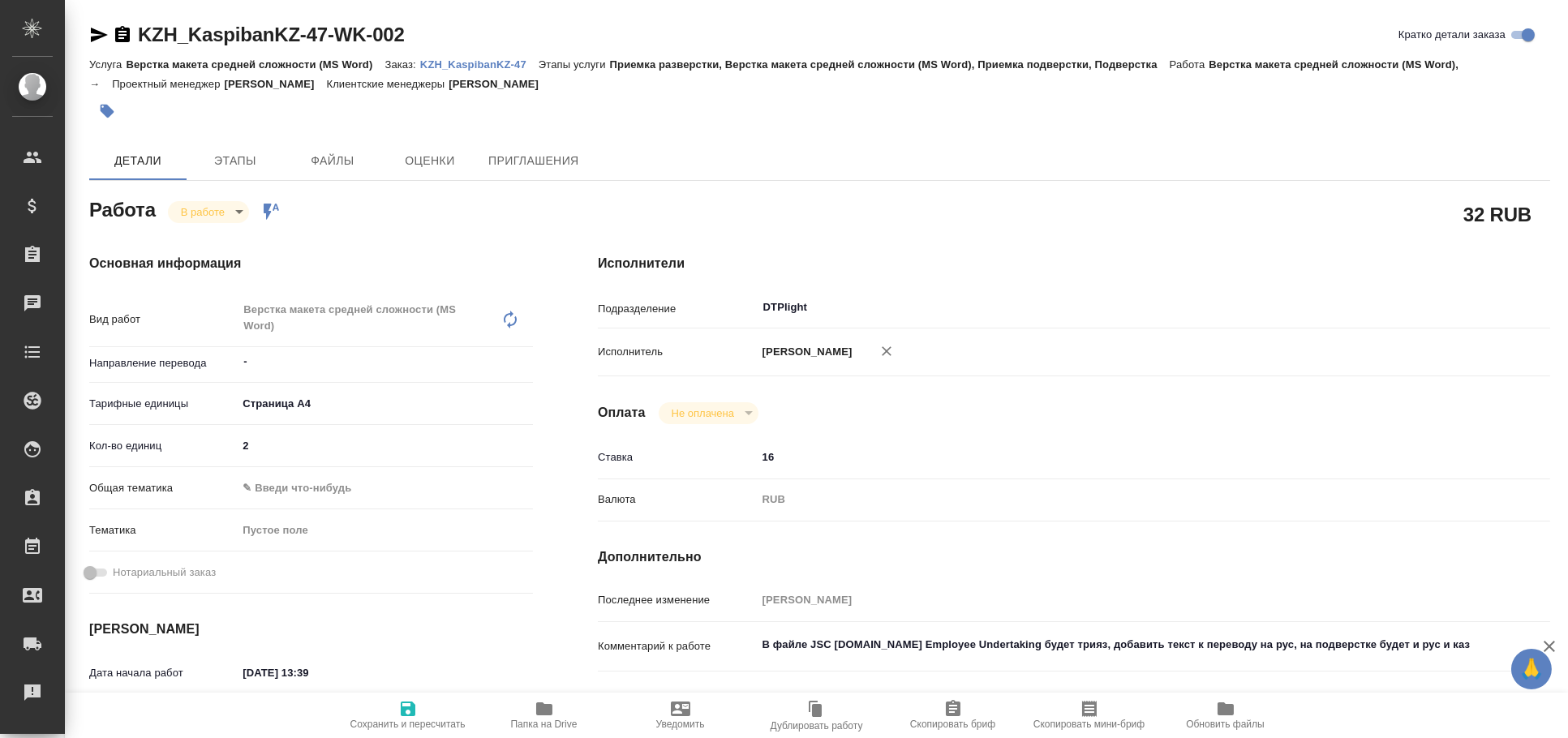
click at [485, 59] on p "KZH_KaspibanKZ-47" at bounding box center [479, 64] width 118 height 12
type textarea "x"
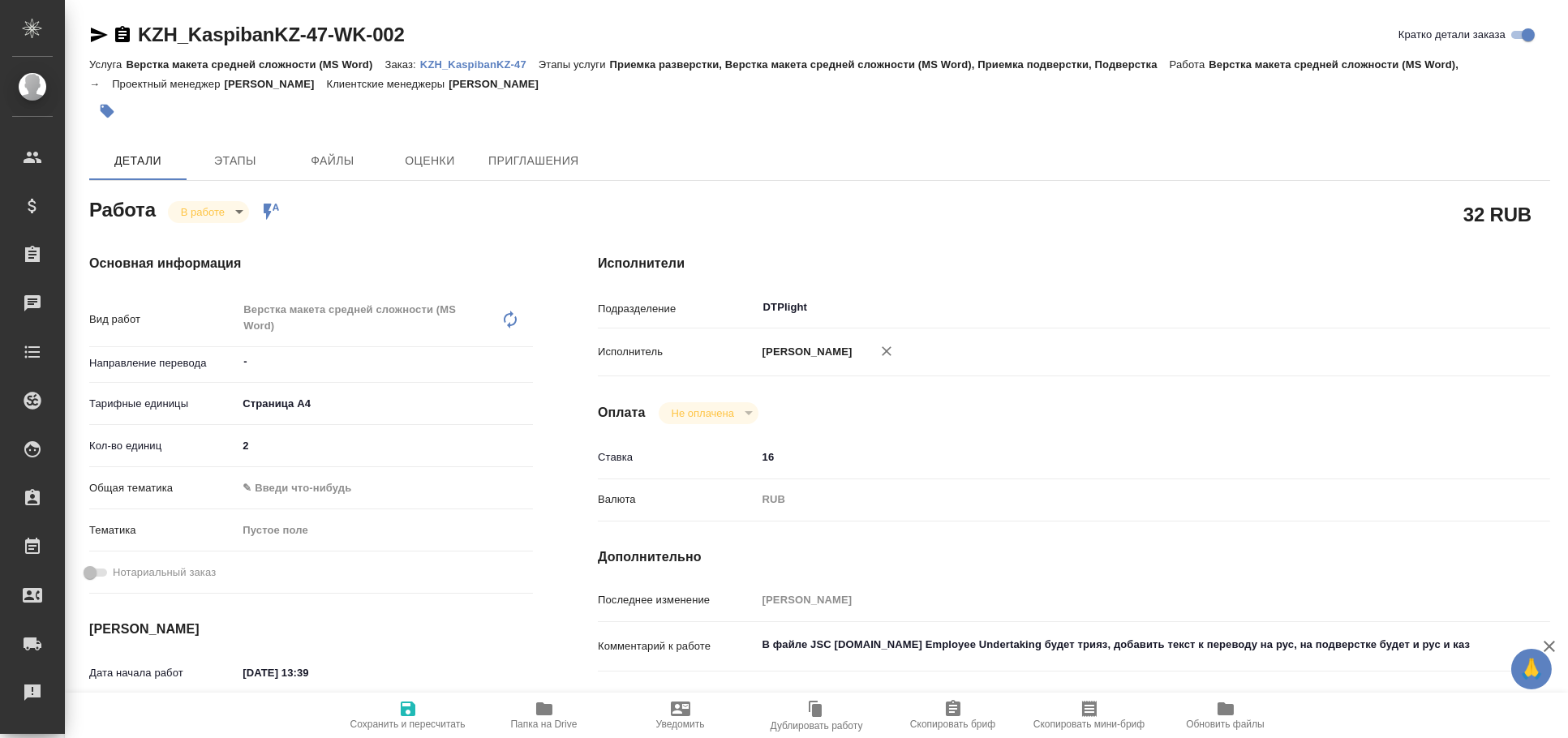
type textarea "x"
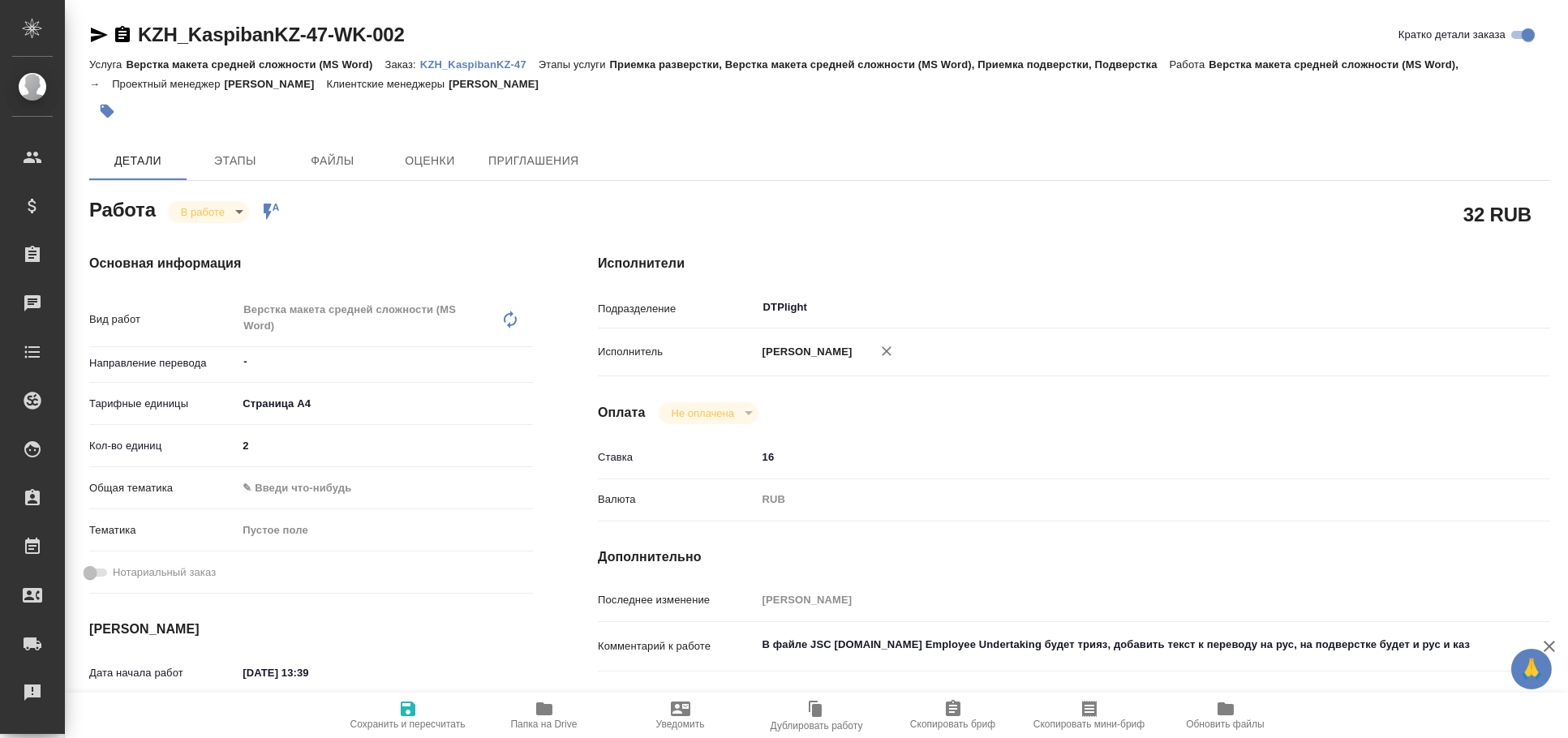
type textarea "x"
click at [229, 208] on body "🙏 .cls-1 fill:#fff; AWATERA [PERSON_NAME] Спецификации Заказы 0 Чаты Todo Проек…" at bounding box center [784, 369] width 1568 height 738
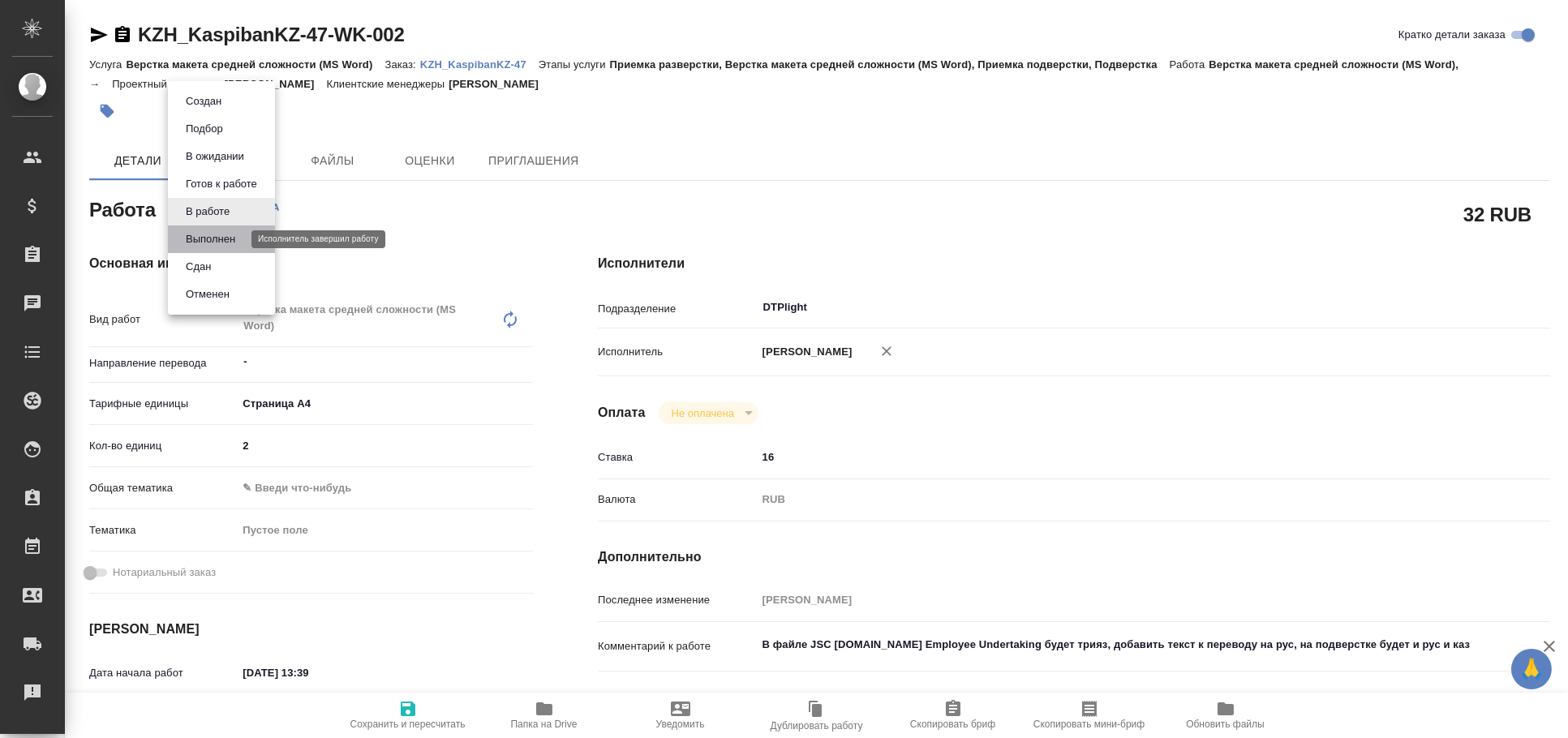
click at [224, 235] on button "Выполнен" at bounding box center [210, 239] width 59 height 18
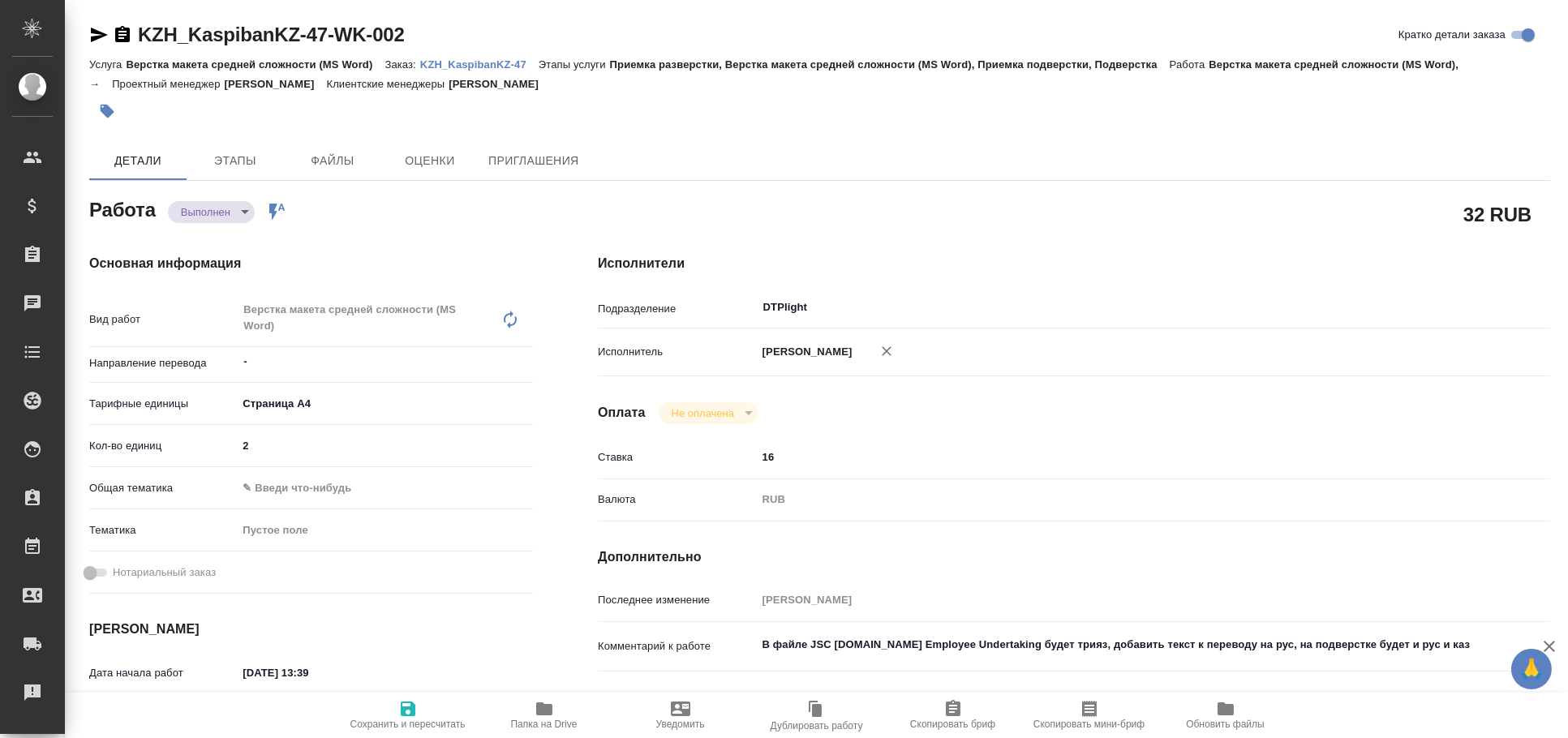
type textarea "x"
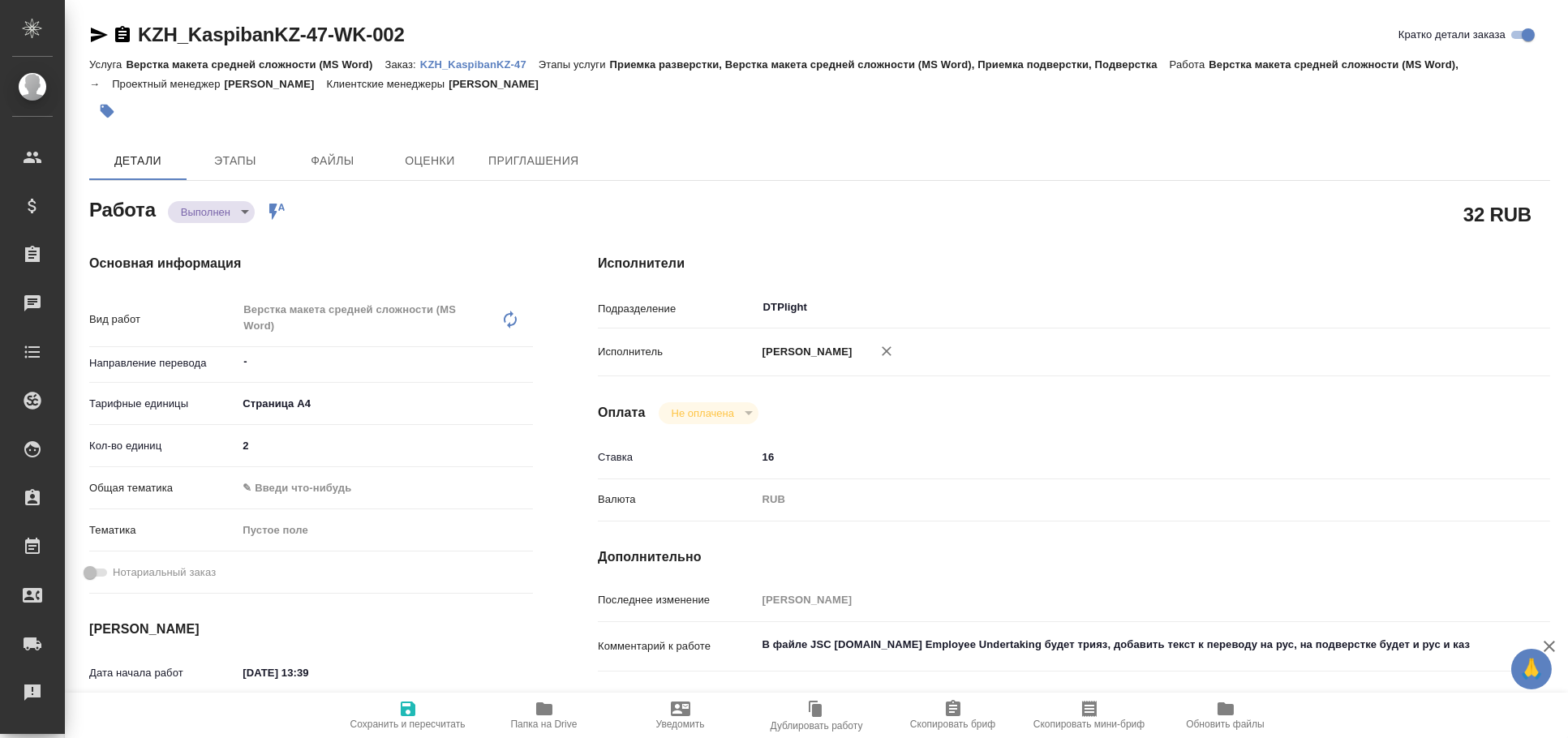
type textarea "x"
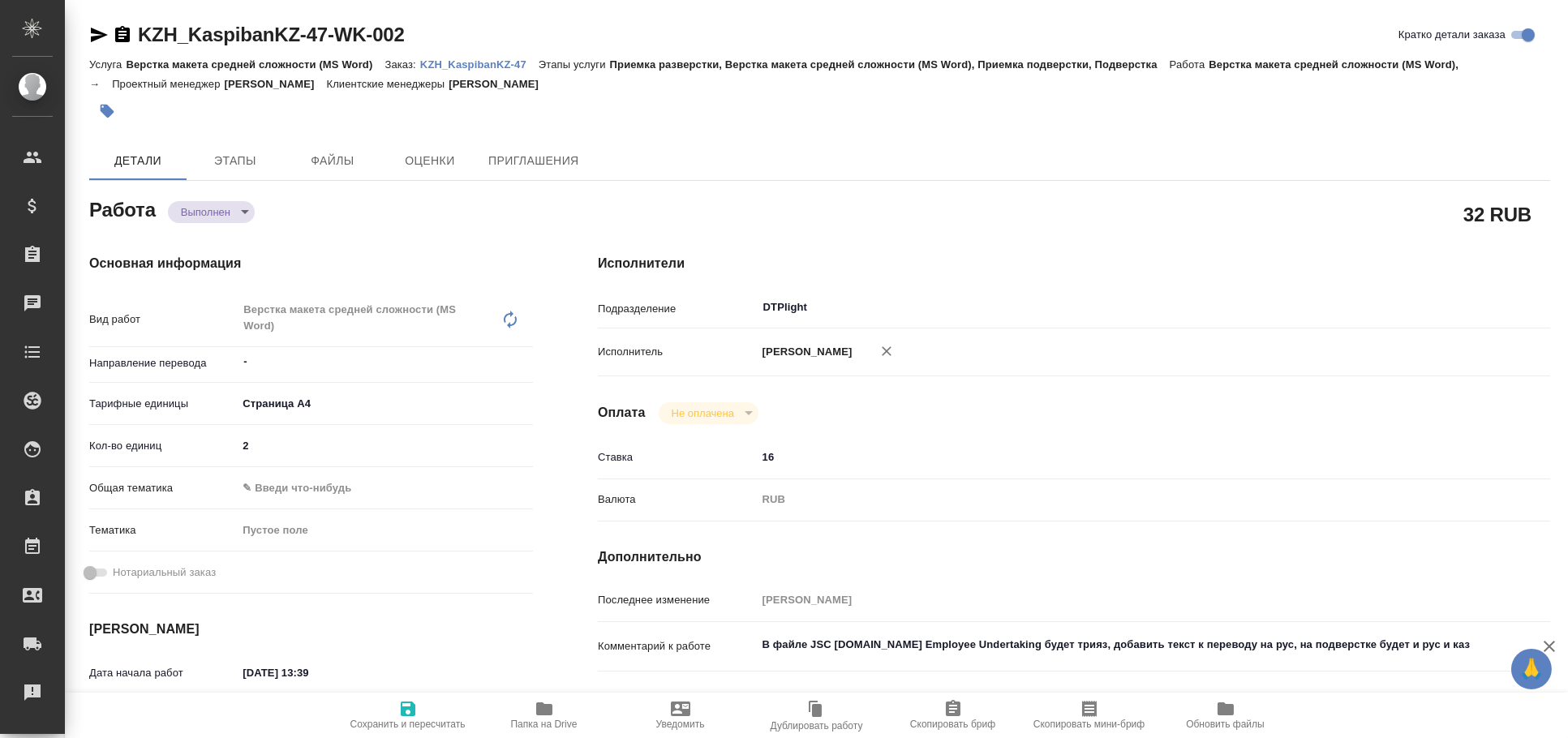
click at [417, 711] on icon "button" at bounding box center [408, 708] width 20 height 20
type textarea "x"
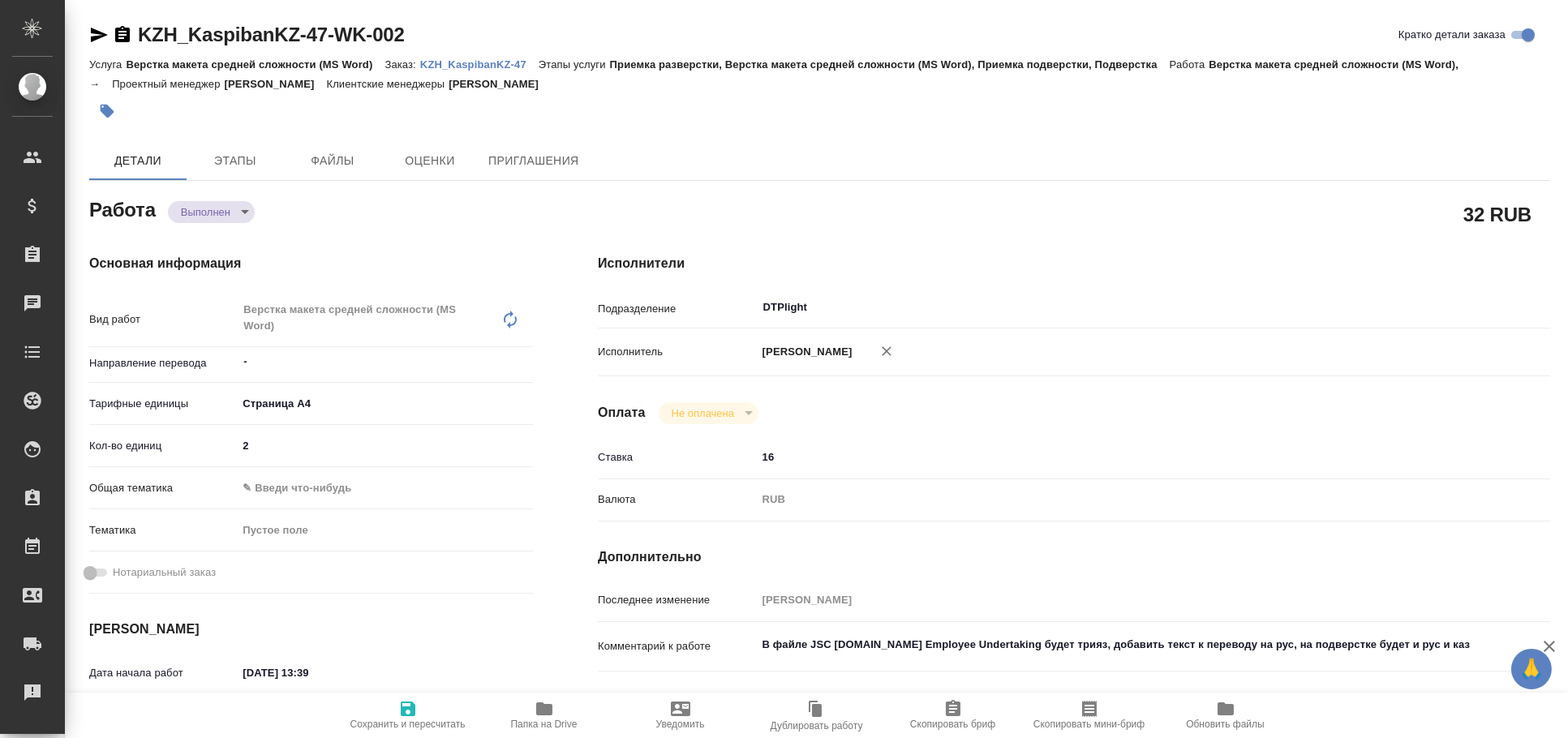
type textarea "x"
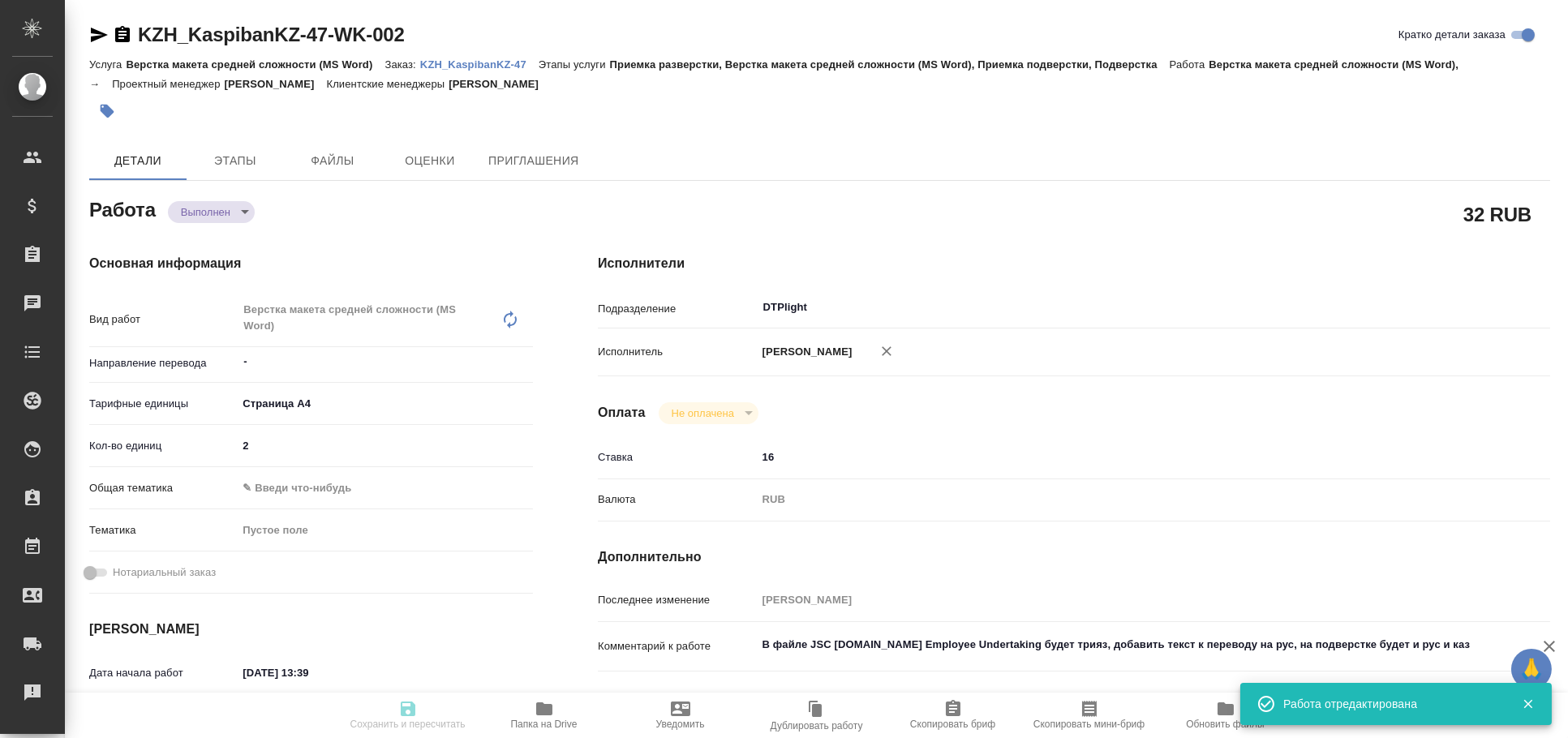
type textarea "x"
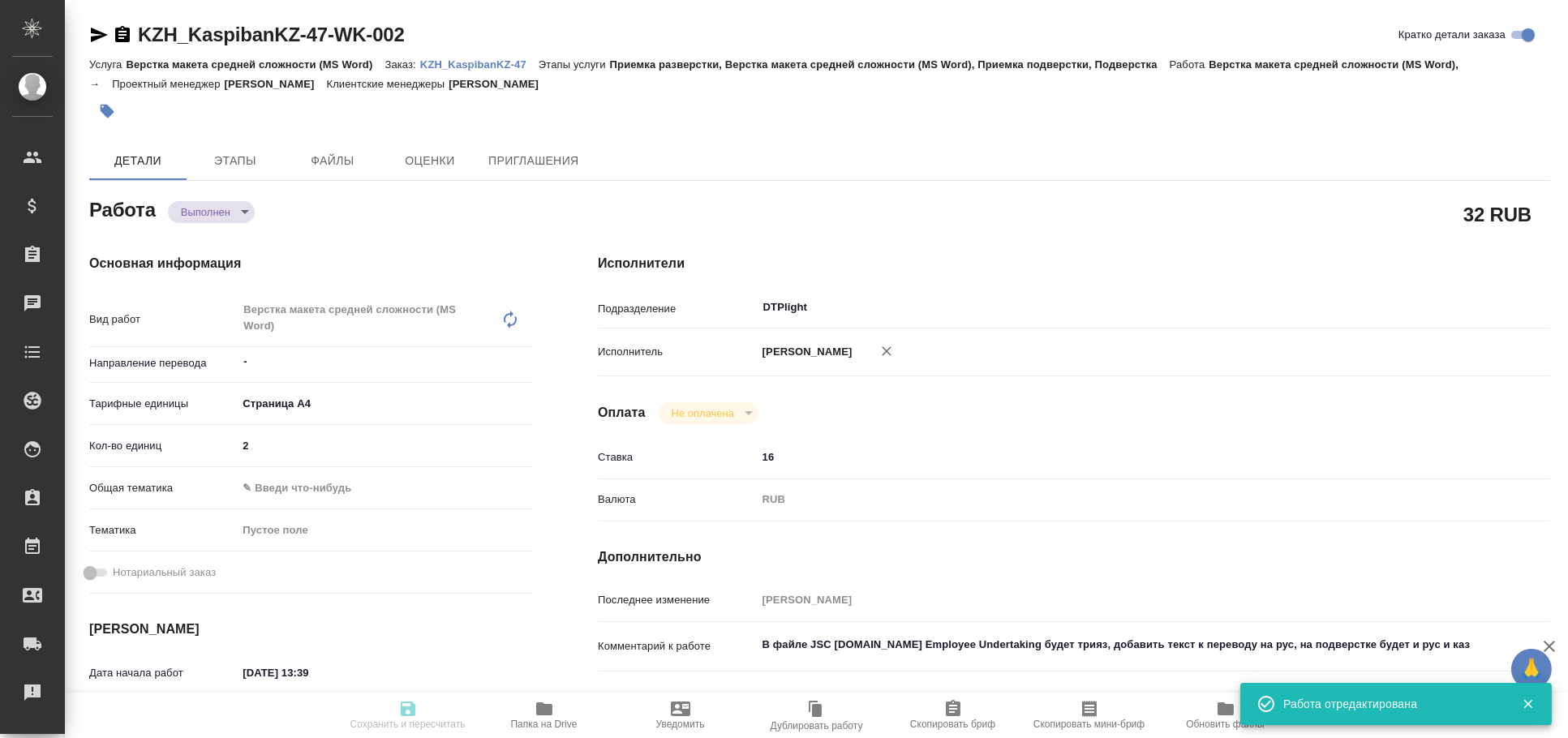
type input "completed"
type textarea "Верстка макета средней сложности (MS Word)"
type textarea "x"
type input "-"
type input "5f036ec4e16dec2d6b59c8ff"
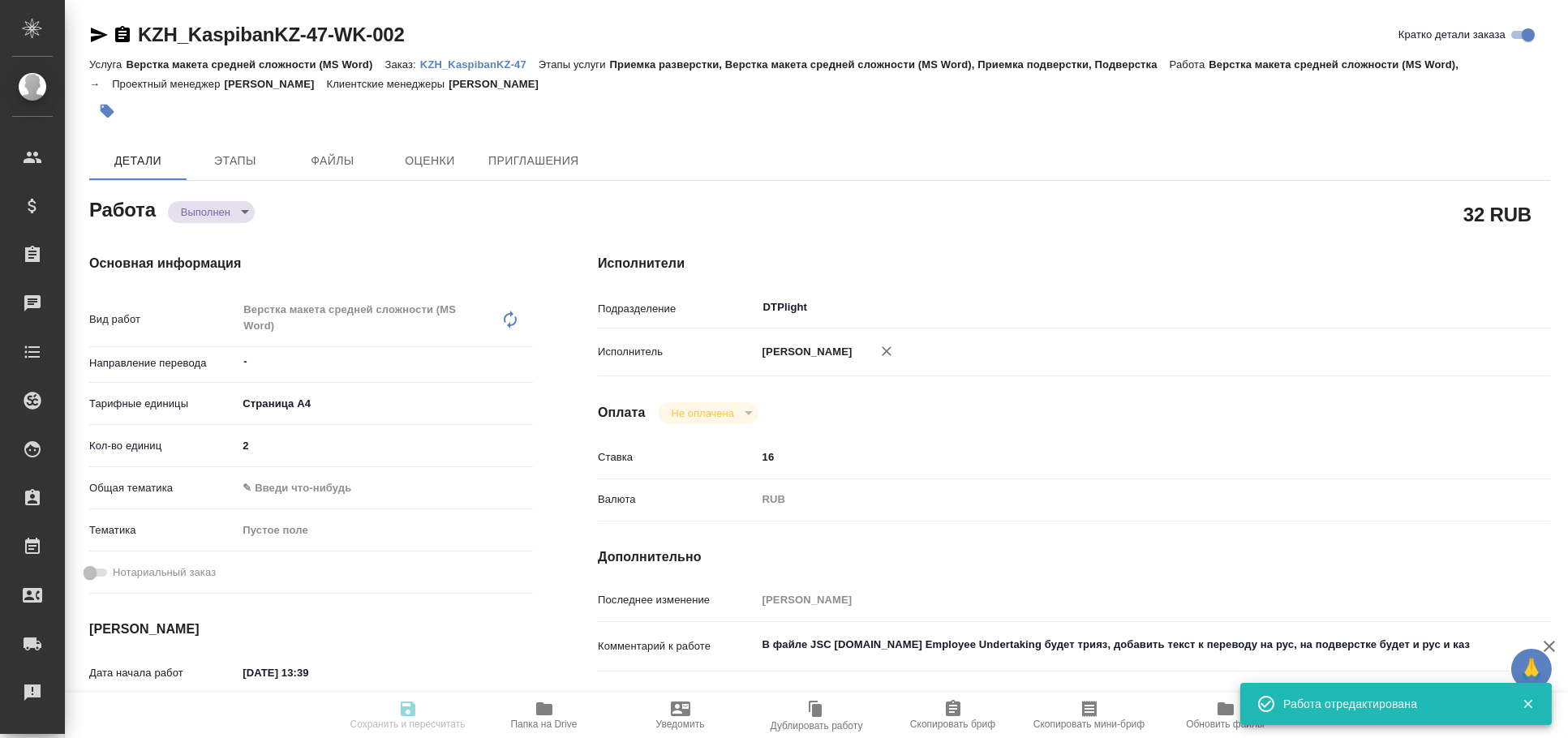
type input "2"
type input "[DATE] 13:39"
type input "[DATE] 14:15"
type input "[DATE] 14:30"
type input "[DATE] 14:35"
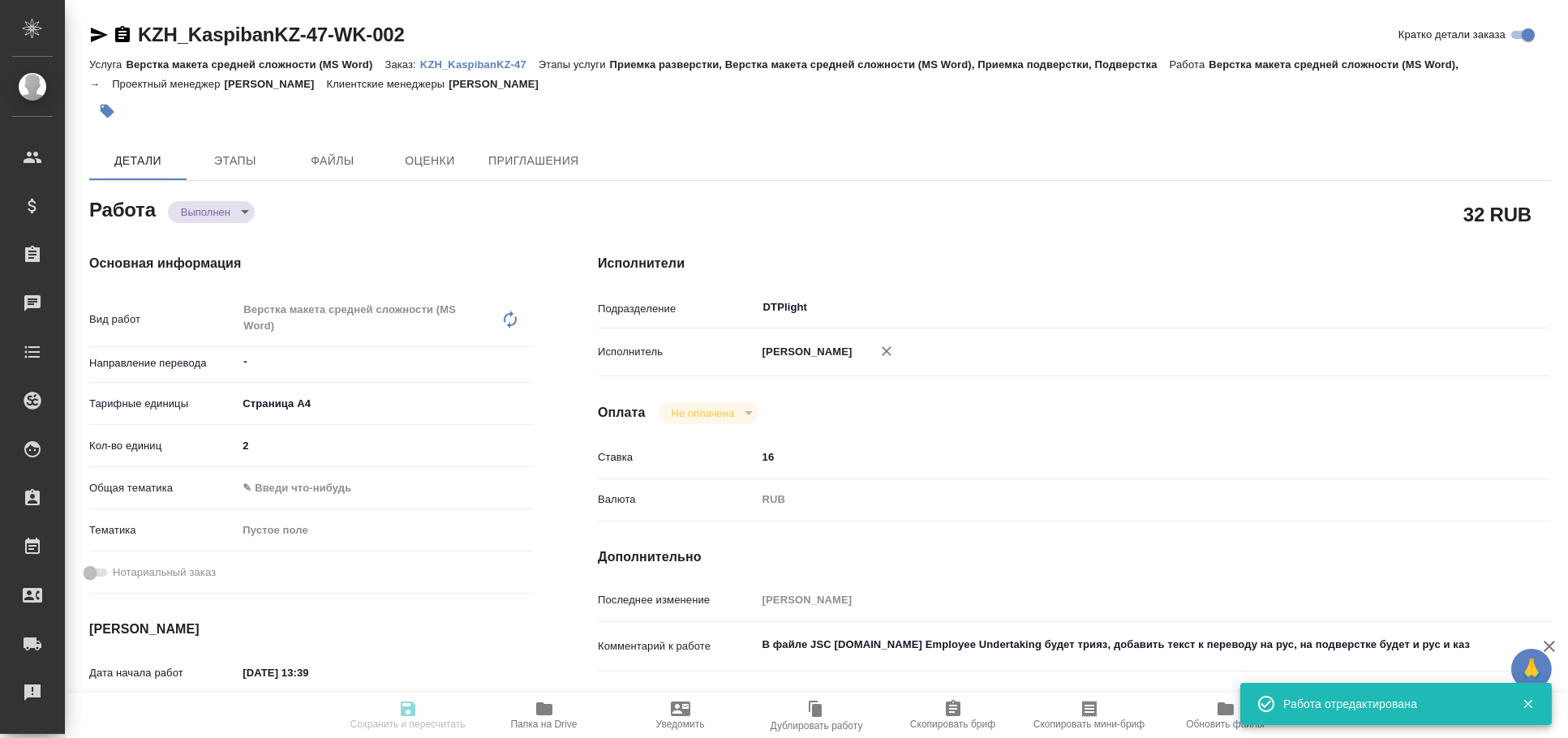
type input "[DATE] 14:00"
type input "DTPlight"
type input "notPayed"
type input "16"
type input "RUB"
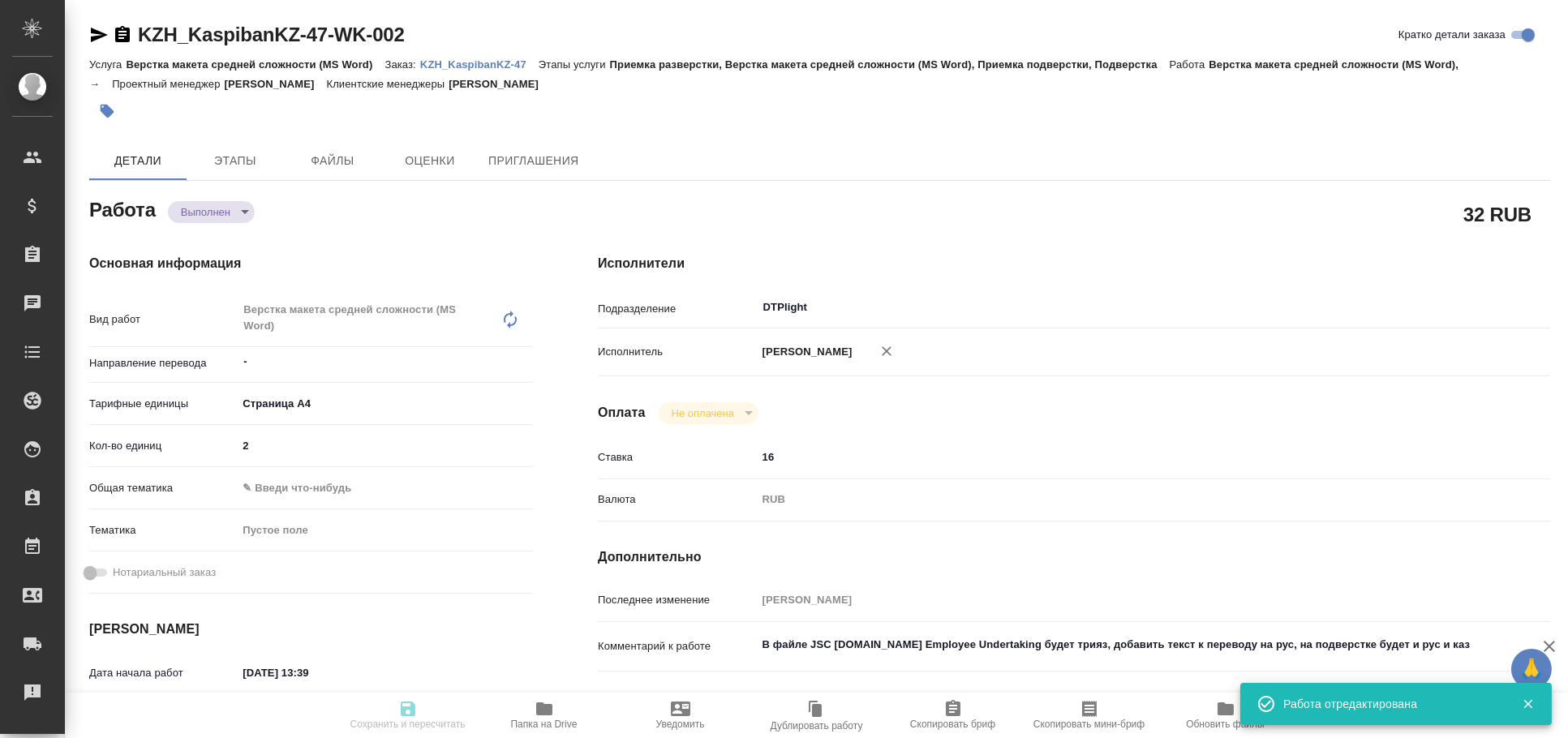
type input "[PERSON_NAME]"
type textarea "В файле JSC [DOMAIN_NAME] Employee Undertaking будет трияз, добавить текст к пе…"
type textarea "x"
type textarea "/Clients/Kaspi bank Kazakhstan/Orders/KZH_KaspibanKZ-47/DTP/KZH_KaspibanKZ-47-W…"
type textarea "x"
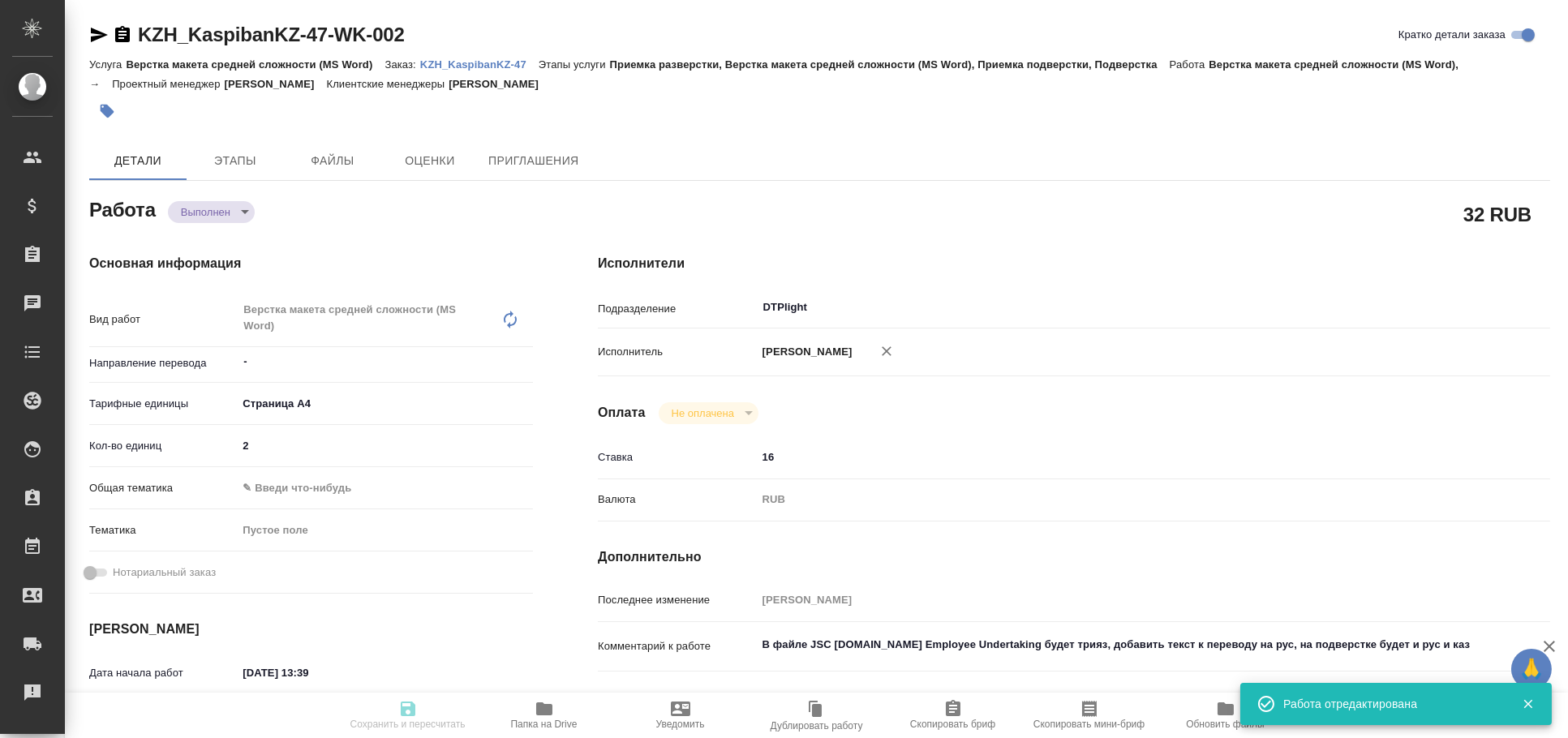
type input "KZH_KaspibanKZ-47"
type input "Верстка макета средней сложности (MS Word)"
type input "Приемка разверстки, Верстка макета средней сложности (MS Word), Приемка подверс…"
type input "[PERSON_NAME]"
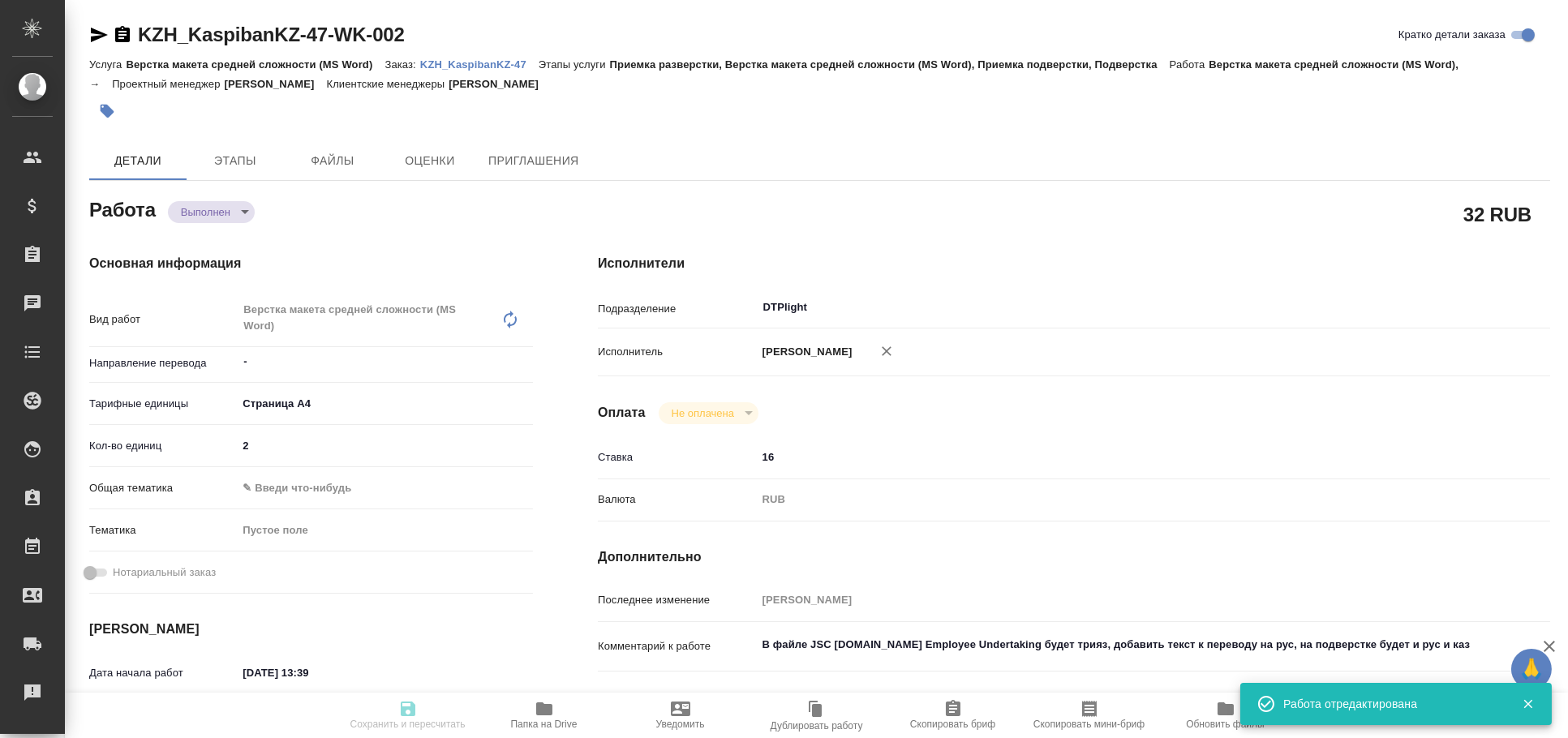
type input "/Clients/Kaspi bank Kazakhstan/Orders/KZH_KaspibanKZ-47"
type textarea "x"
type textarea "необходимо сделать перевод: 1) JSC [DOMAIN_NAME] NDA – с английского на русский…"
type textarea "x"
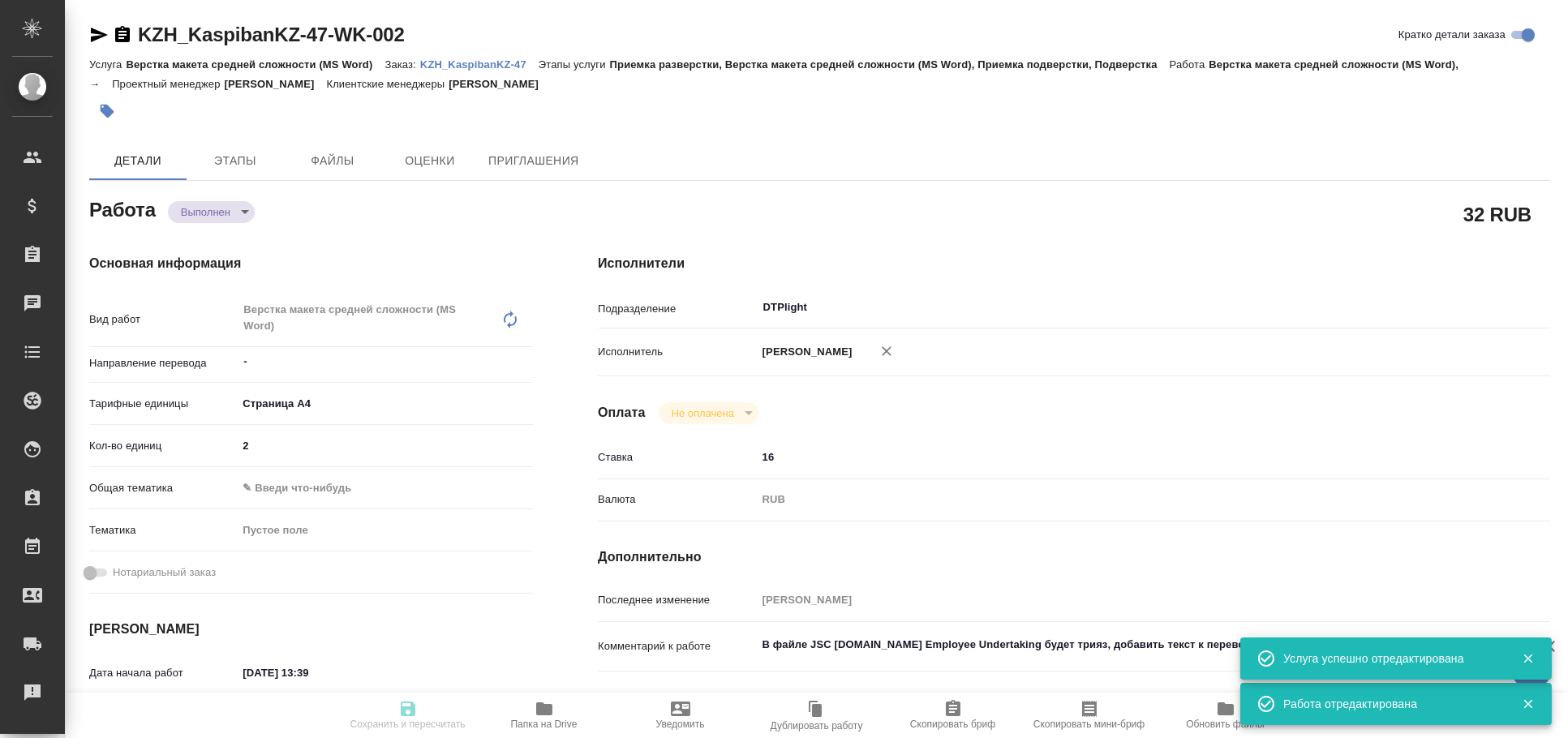
type textarea "x"
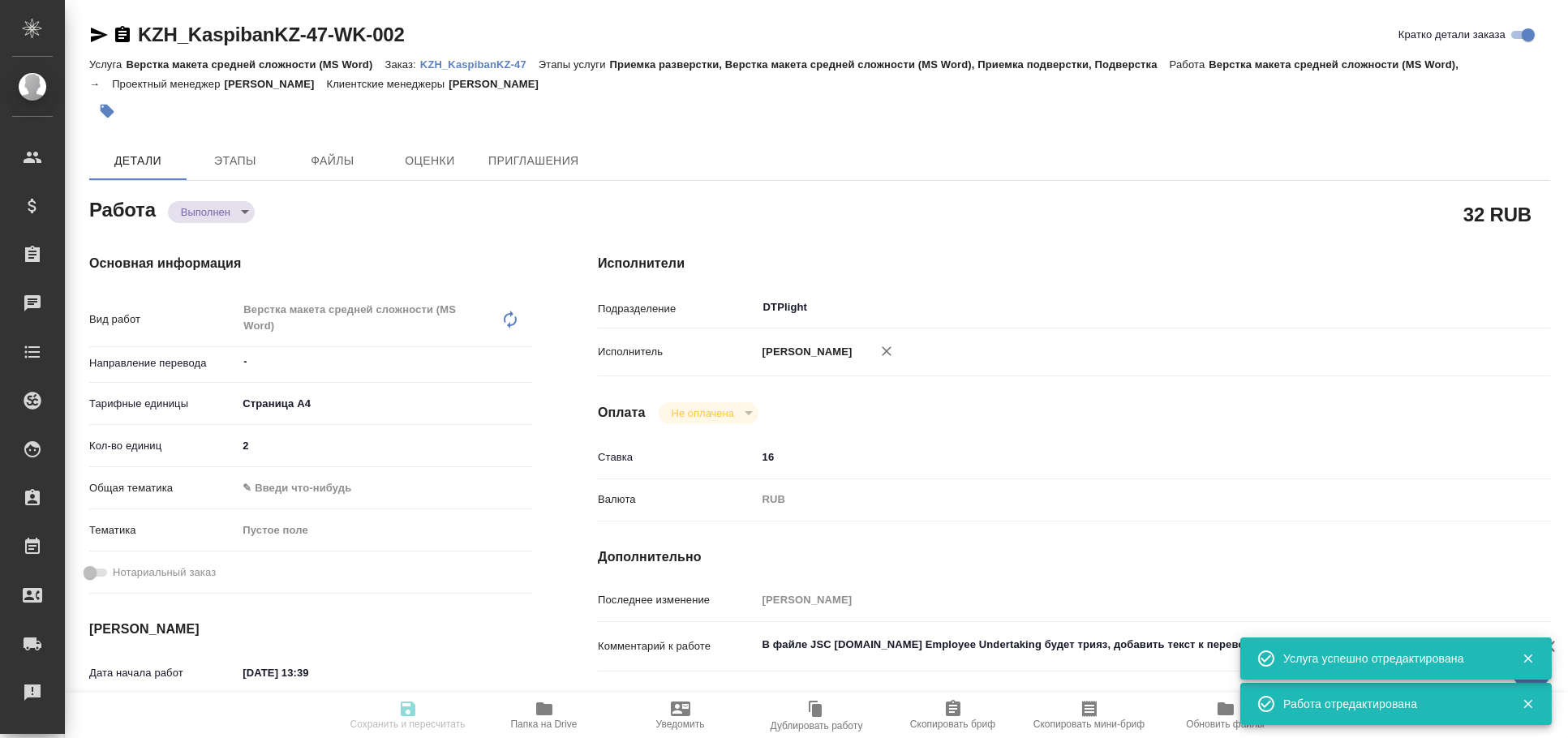
type textarea "x"
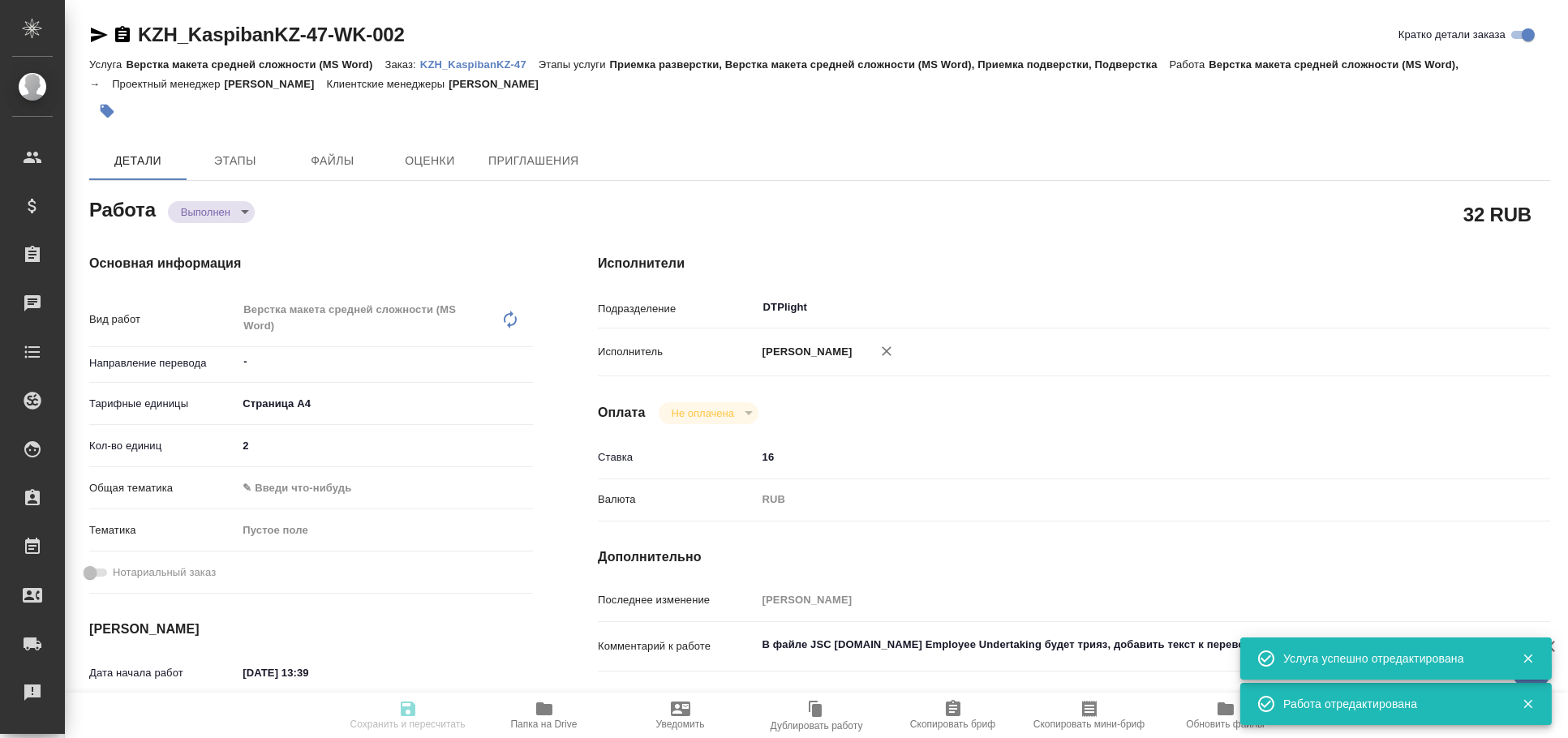
type textarea "x"
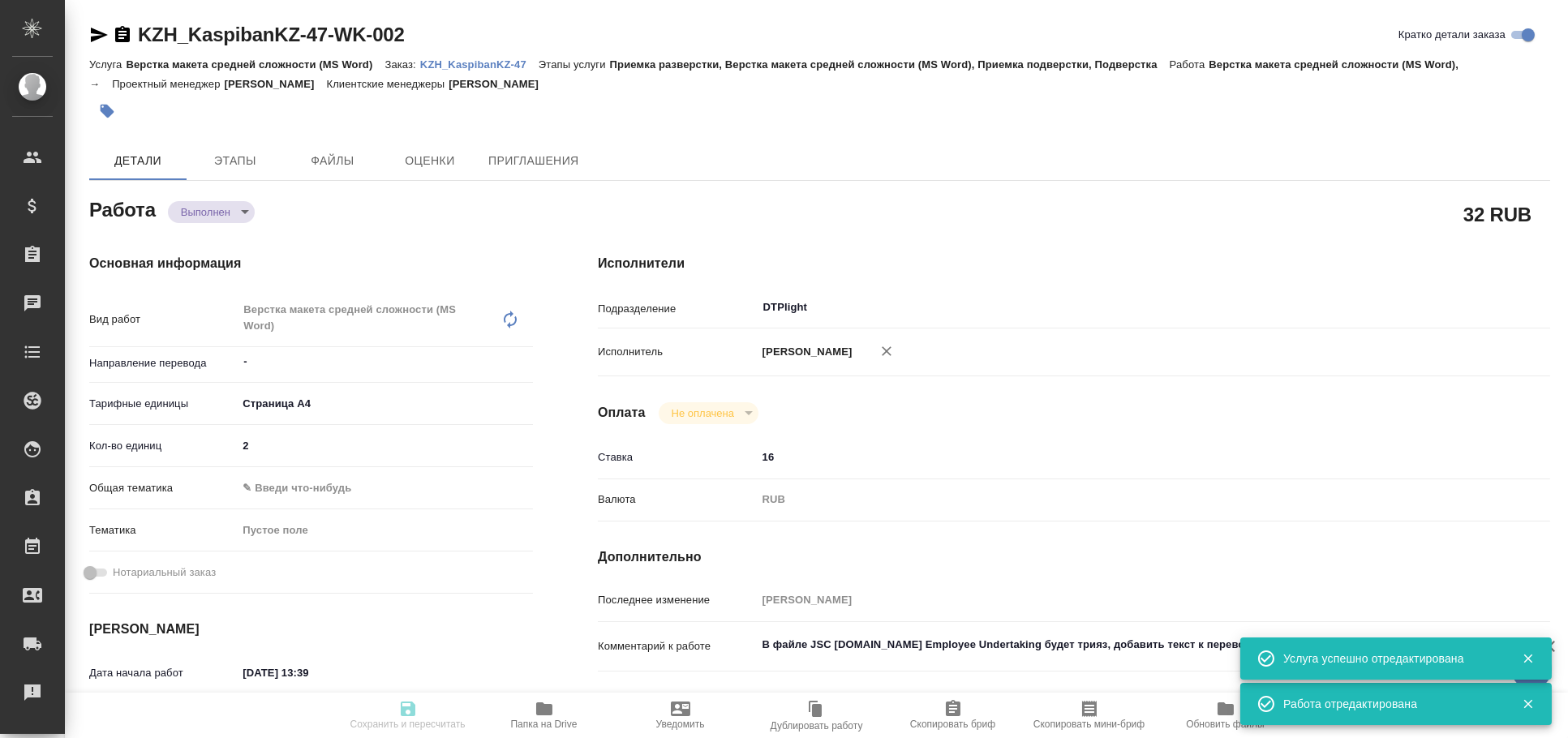
type input "completed"
type textarea "Верстка макета средней сложности (MS Word)"
type textarea "x"
type input "-"
type input "5f036ec4e16dec2d6b59c8ff"
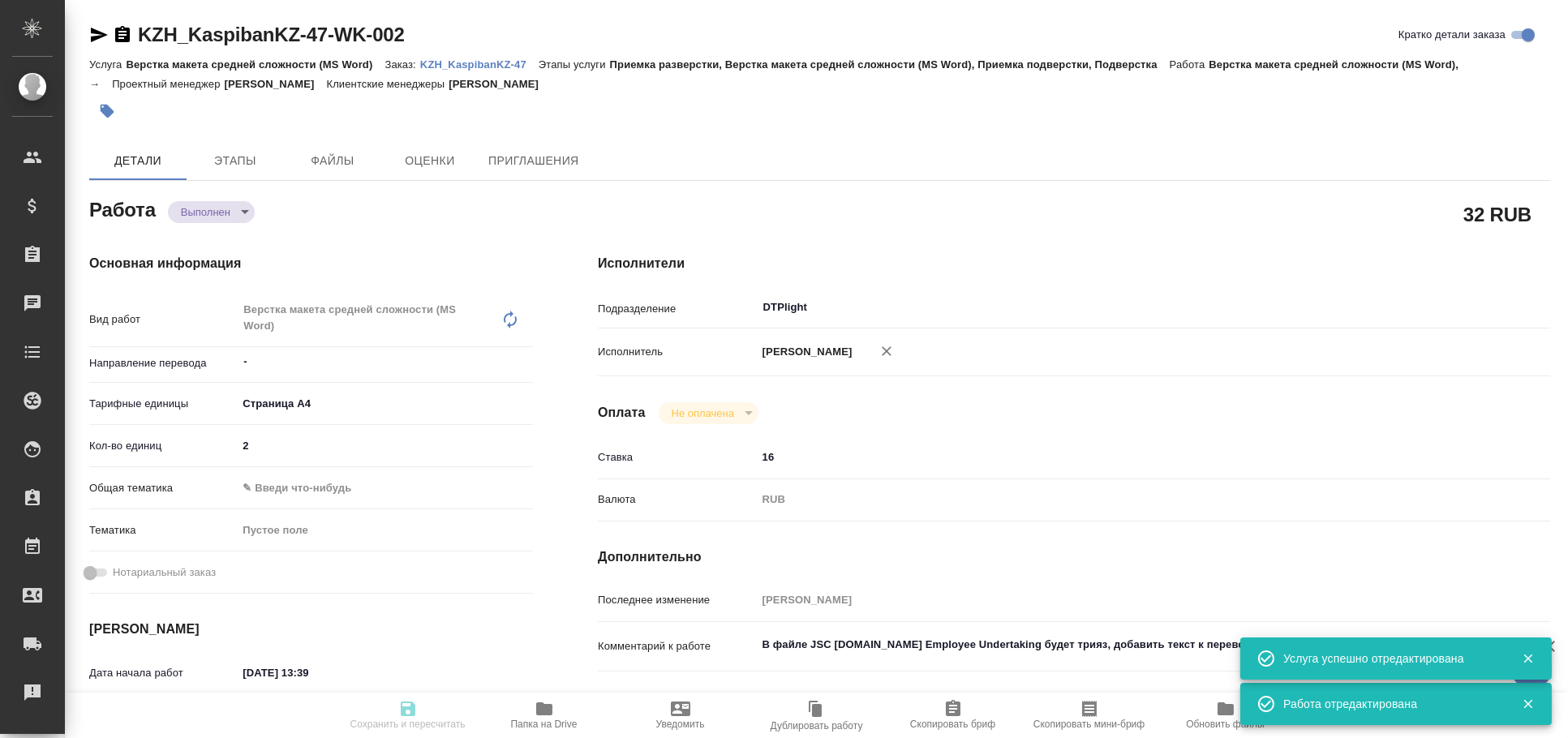
type input "2"
type input "12.09.2025 13:39"
type input "12.09.2025 14:15"
type input "12.09.2025 14:30"
type input "12.09.2025 14:35"
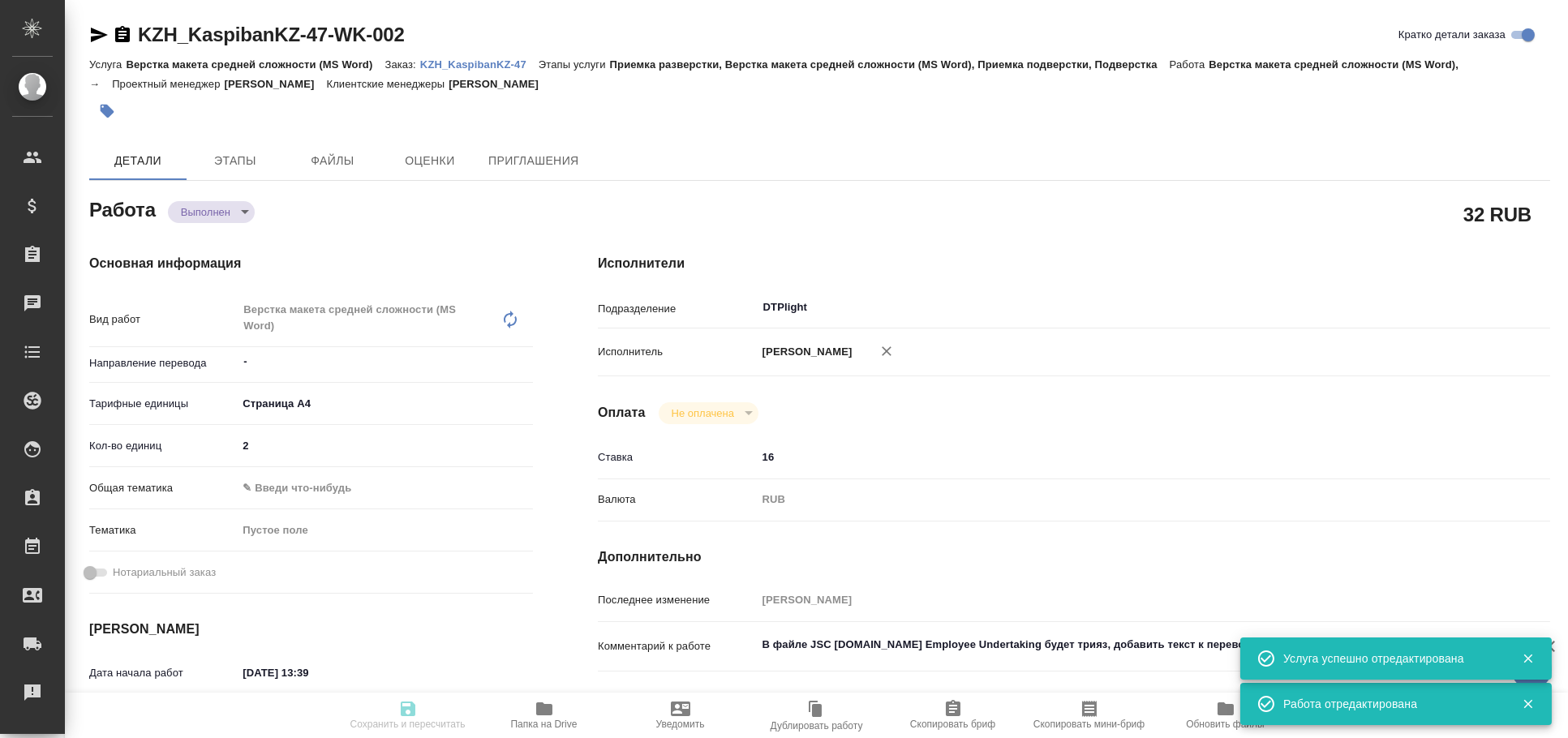
type input "15.09.2025 14:00"
type input "DTPlight"
type input "notPayed"
type input "16"
type input "RUB"
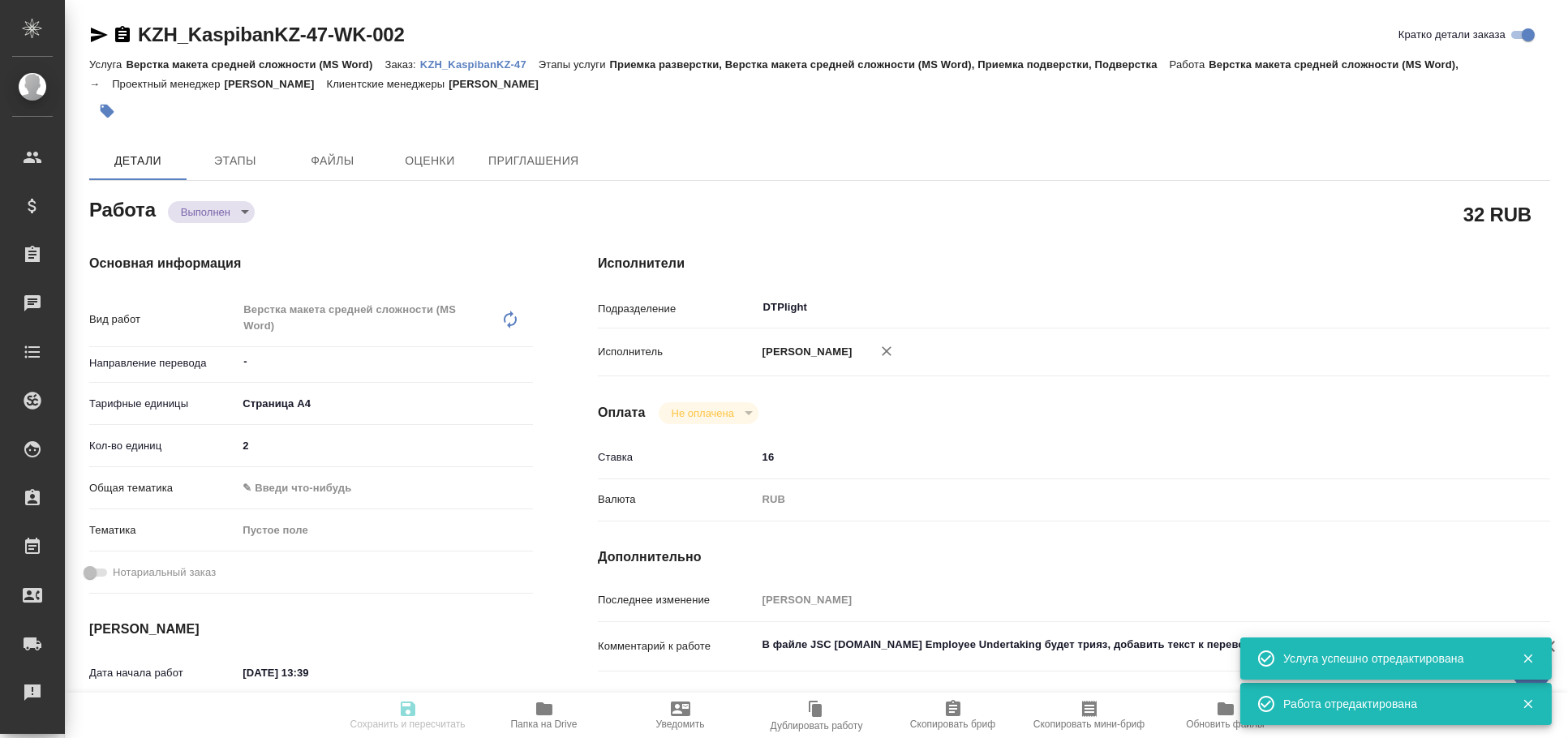
type input "Архипова Екатерина"
type textarea "В файле JSC Kaspi.kz Employee Undertaking будет трияз, добавить текст к перевод…"
type textarea "x"
type textarea "/Clients/Kaspi bank Kazakhstan/Orders/KZH_KaspibanKZ-47/DTP/KZH_KaspibanKZ-47-W…"
type textarea "x"
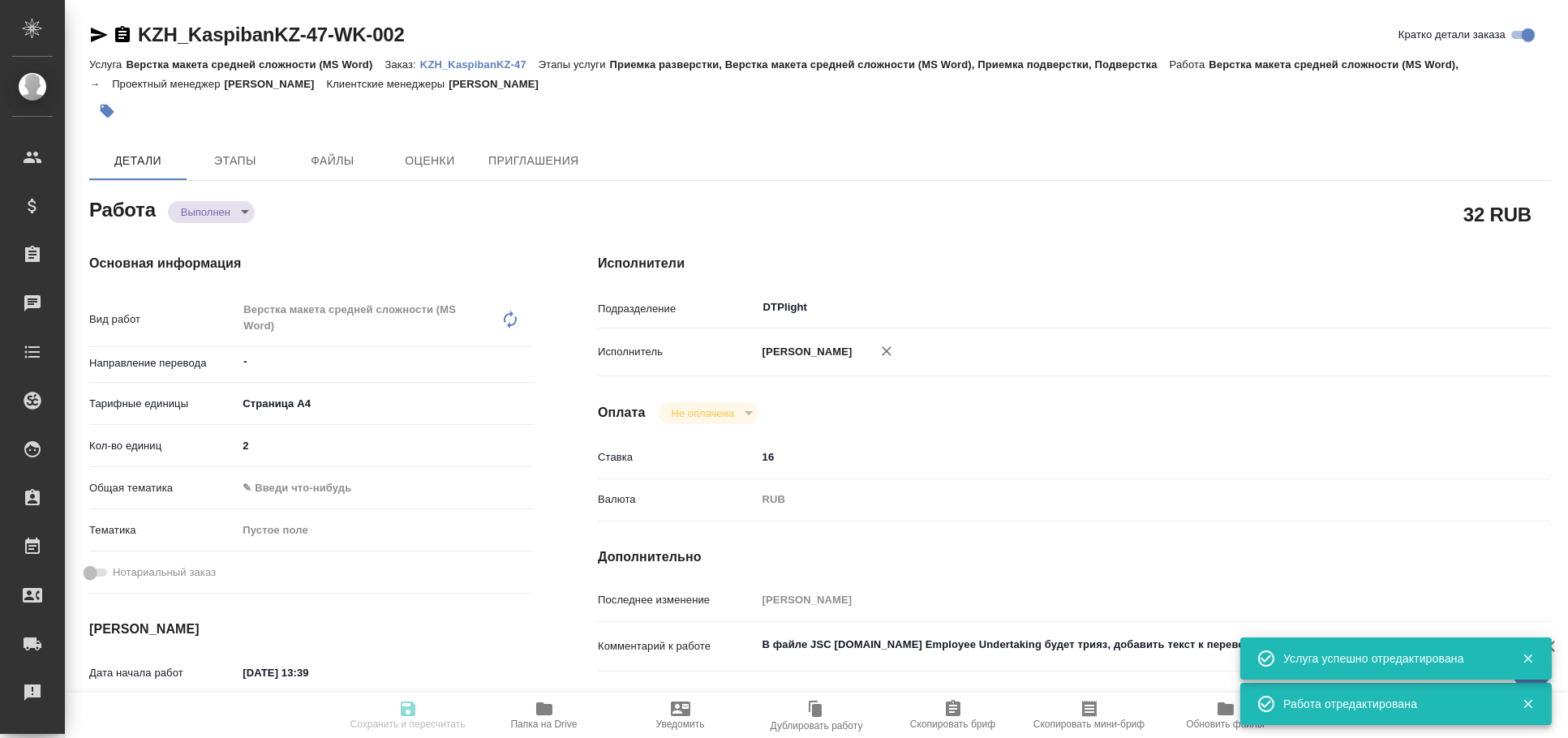
type input "KZH_KaspibanKZ-47"
type input "Верстка макета средней сложности (MS Word)"
type input "Приемка разверстки, Верстка макета средней сложности (MS Word), Приемка подверс…"
type input "Кошербаева Назерке"
type input "[PERSON_NAME]"
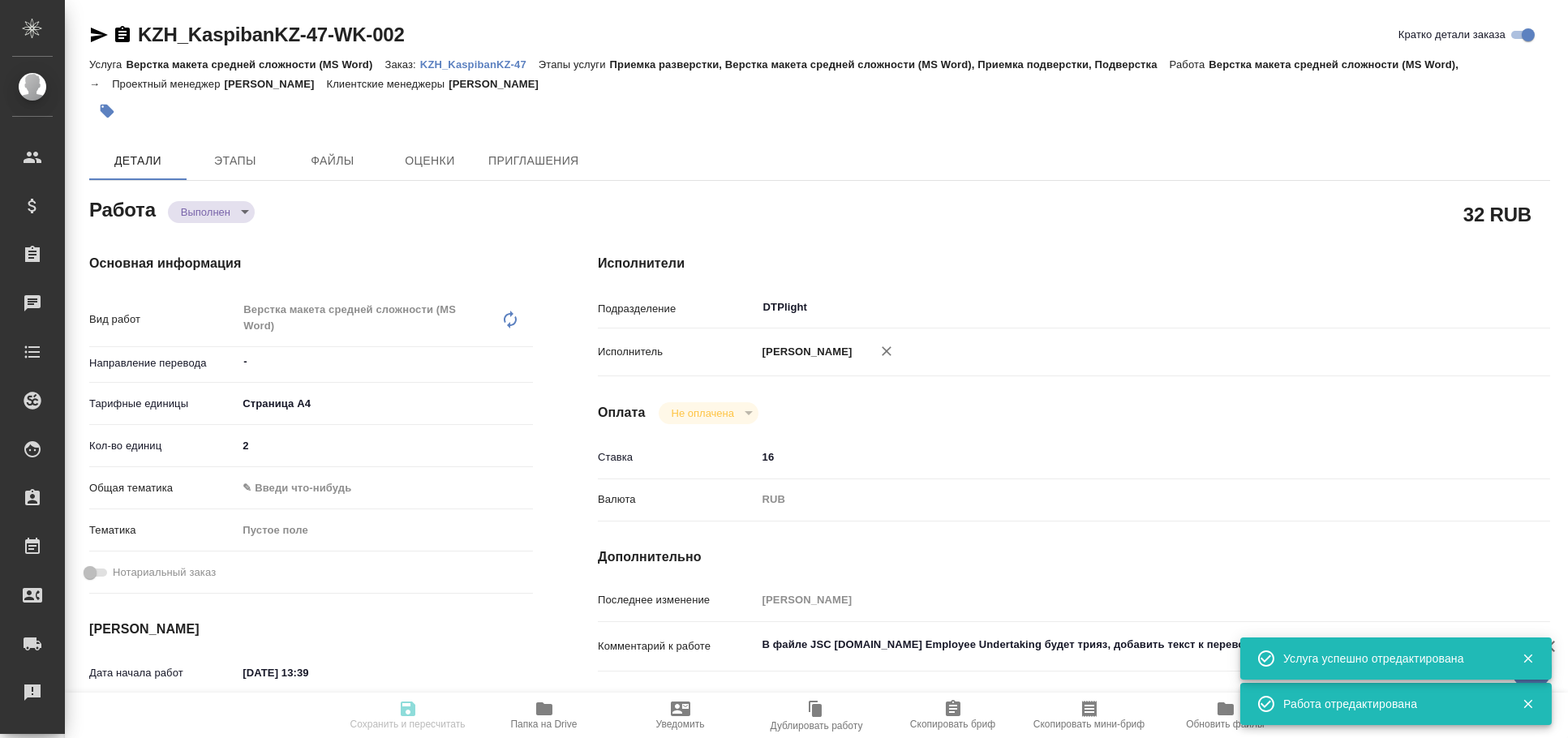
type input "/Clients/Kaspi bank Kazakhstan/Orders/KZH_KaspibanKZ-47"
type textarea "x"
type textarea "необходимо сделать перевод: 1) JSC Kaspi.kz NDA – с английского на русский и на…"
type textarea "x"
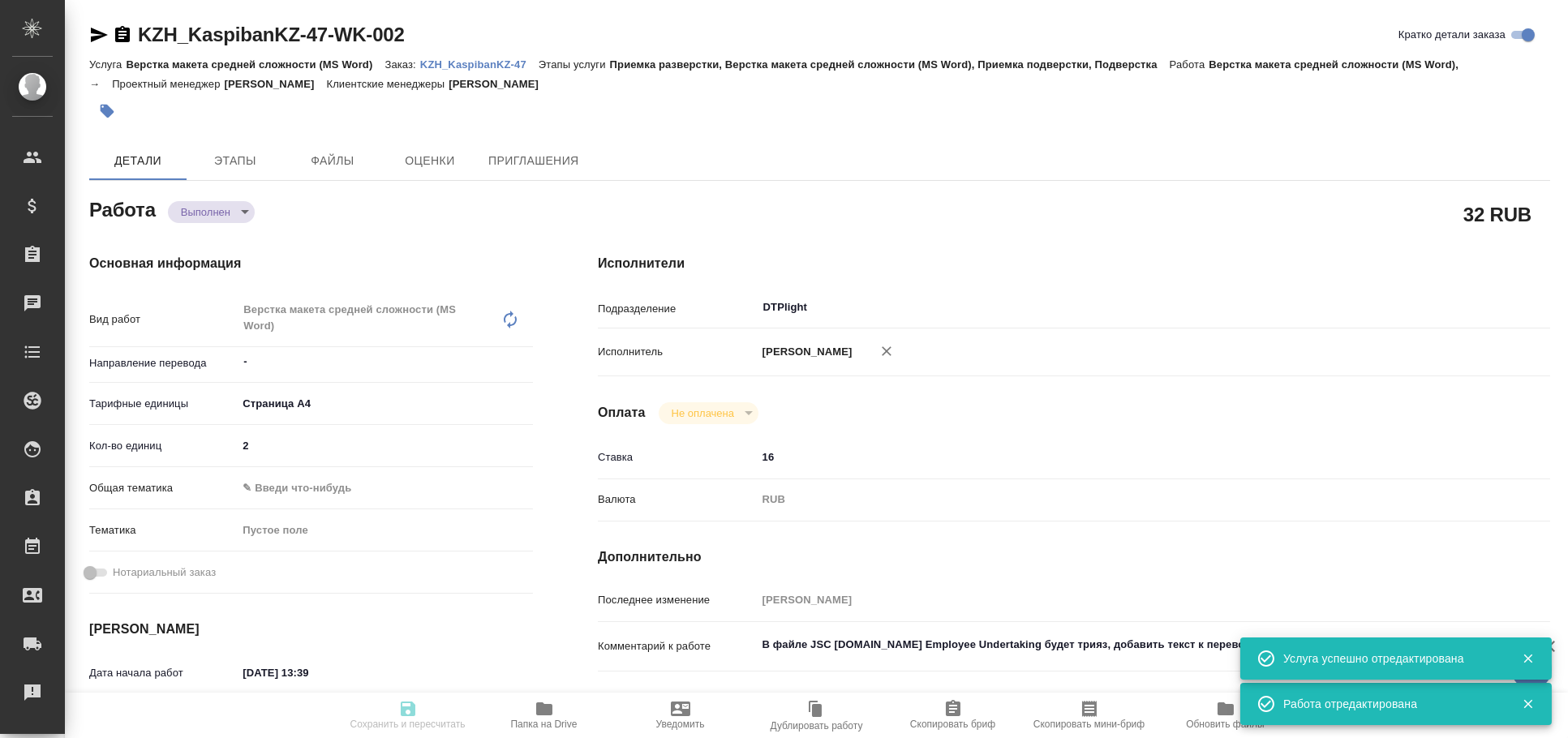
type textarea "x"
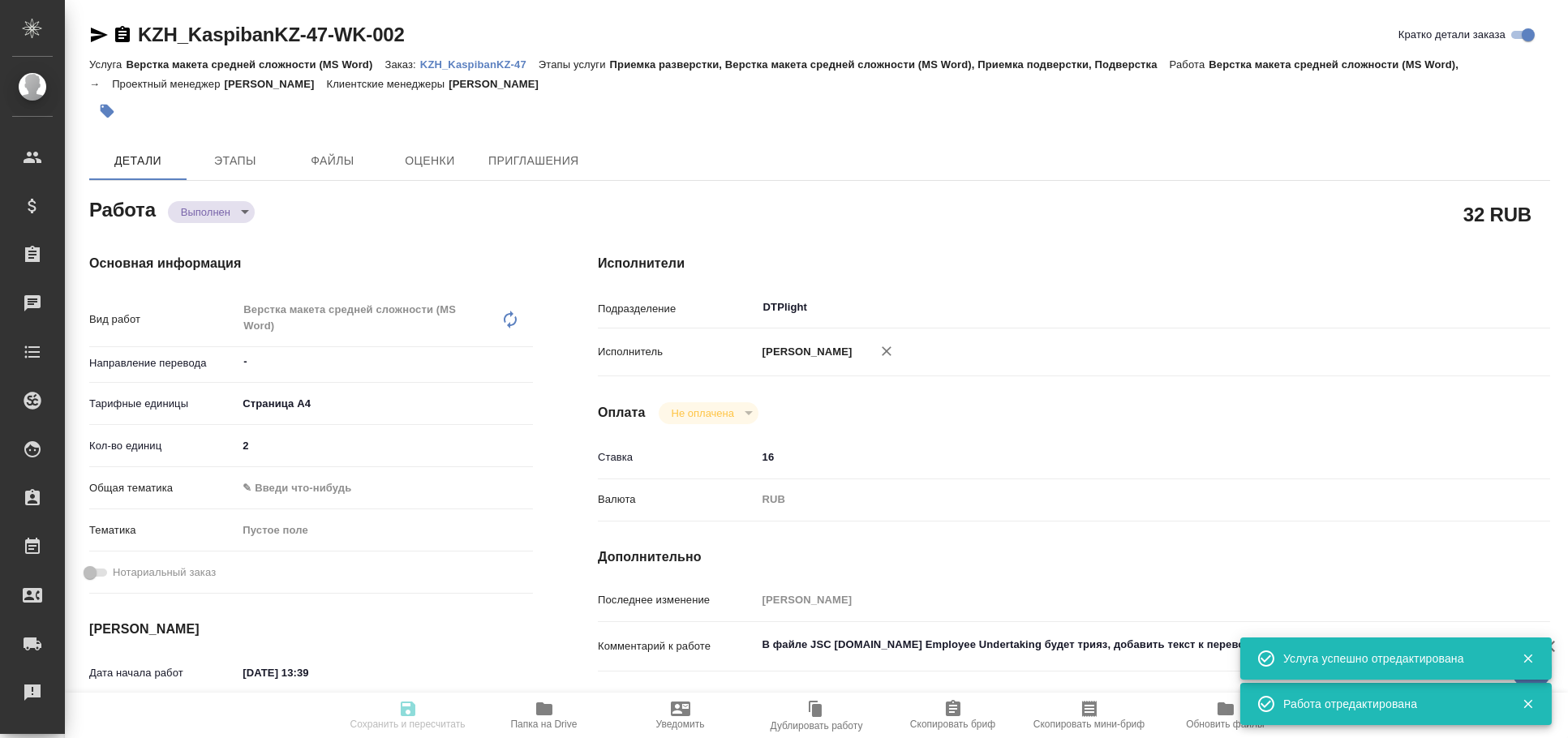
type textarea "x"
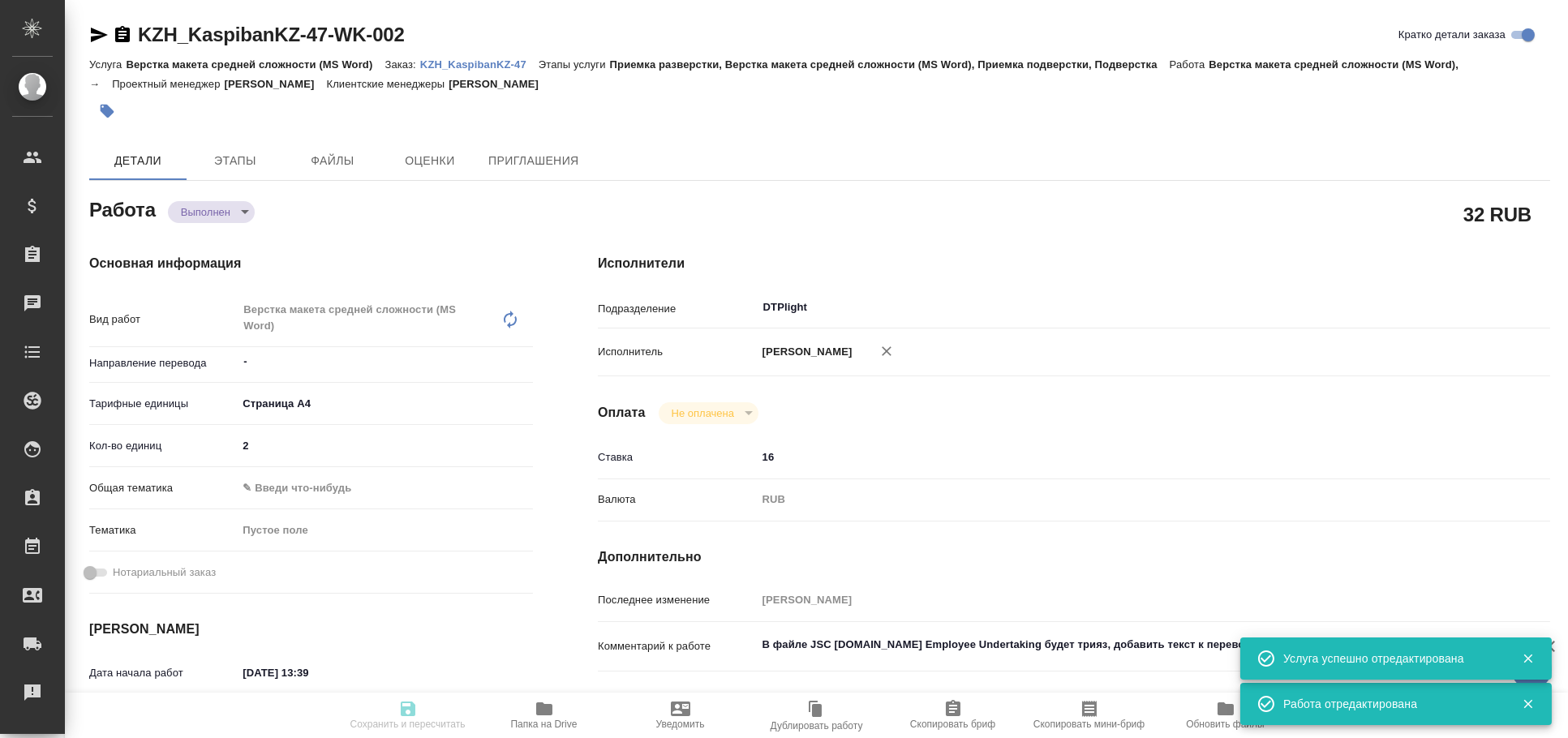
type textarea "x"
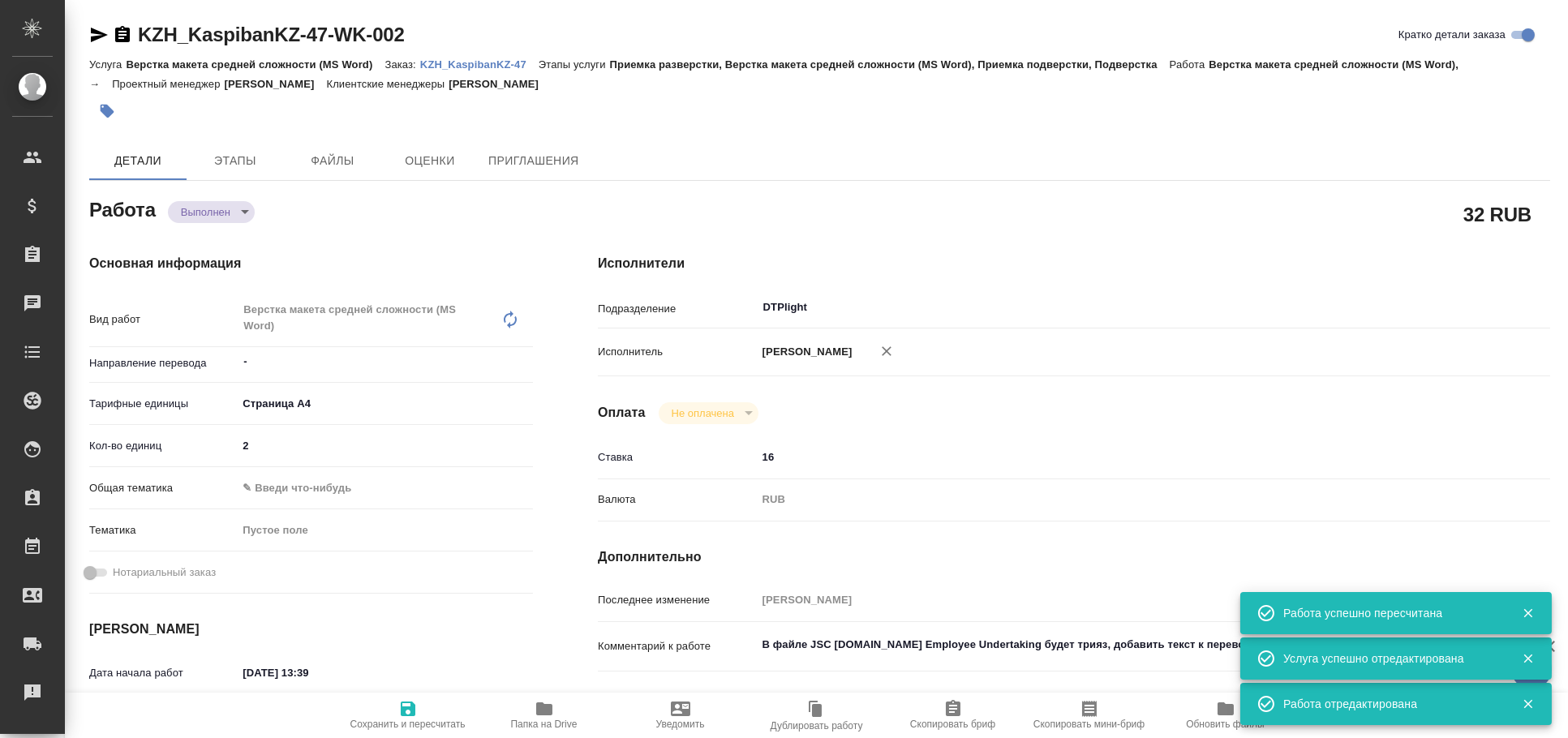
type textarea "x"
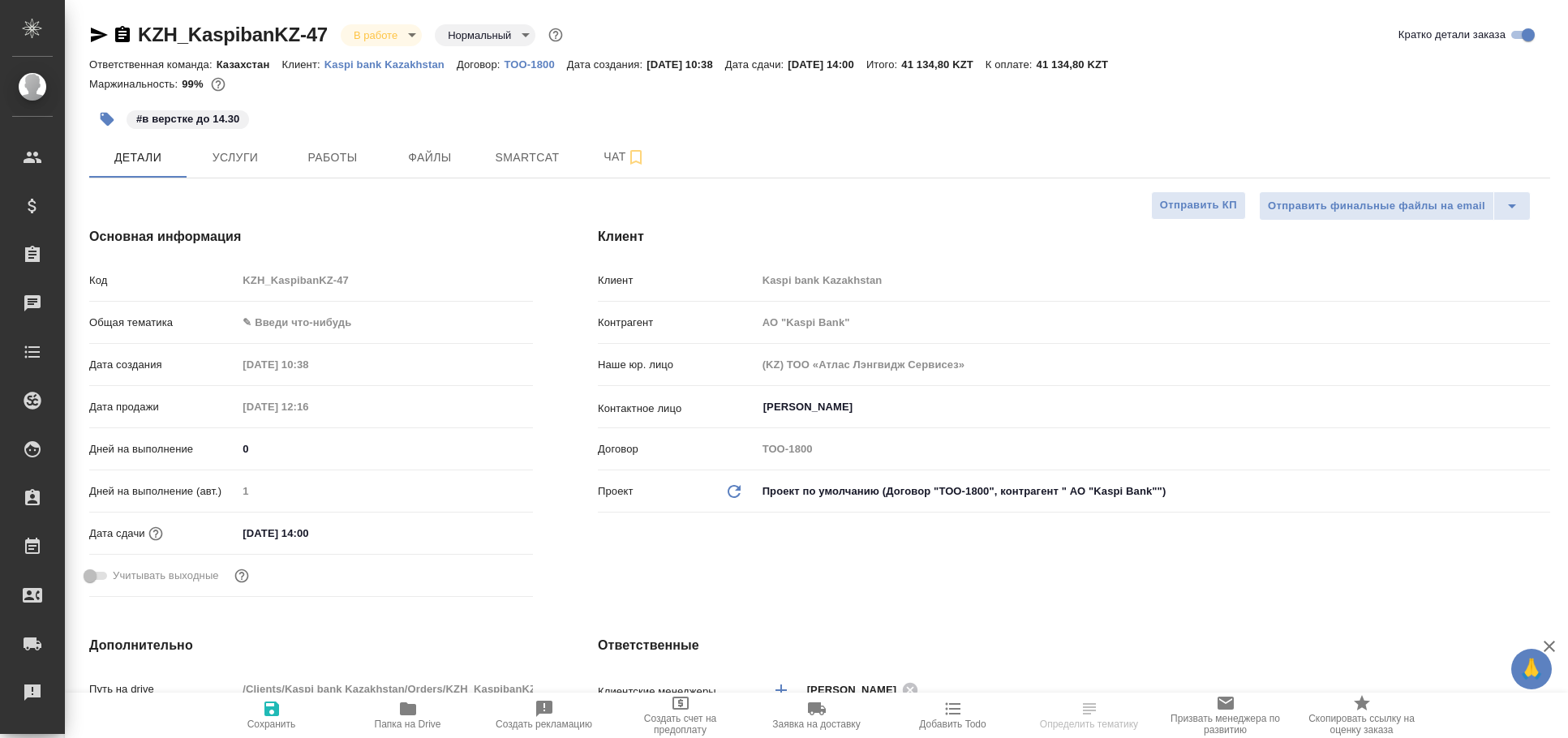
select select "RU"
click at [349, 153] on span "Работы" at bounding box center [332, 157] width 78 height 20
type input "АО "Kaspi Bank""
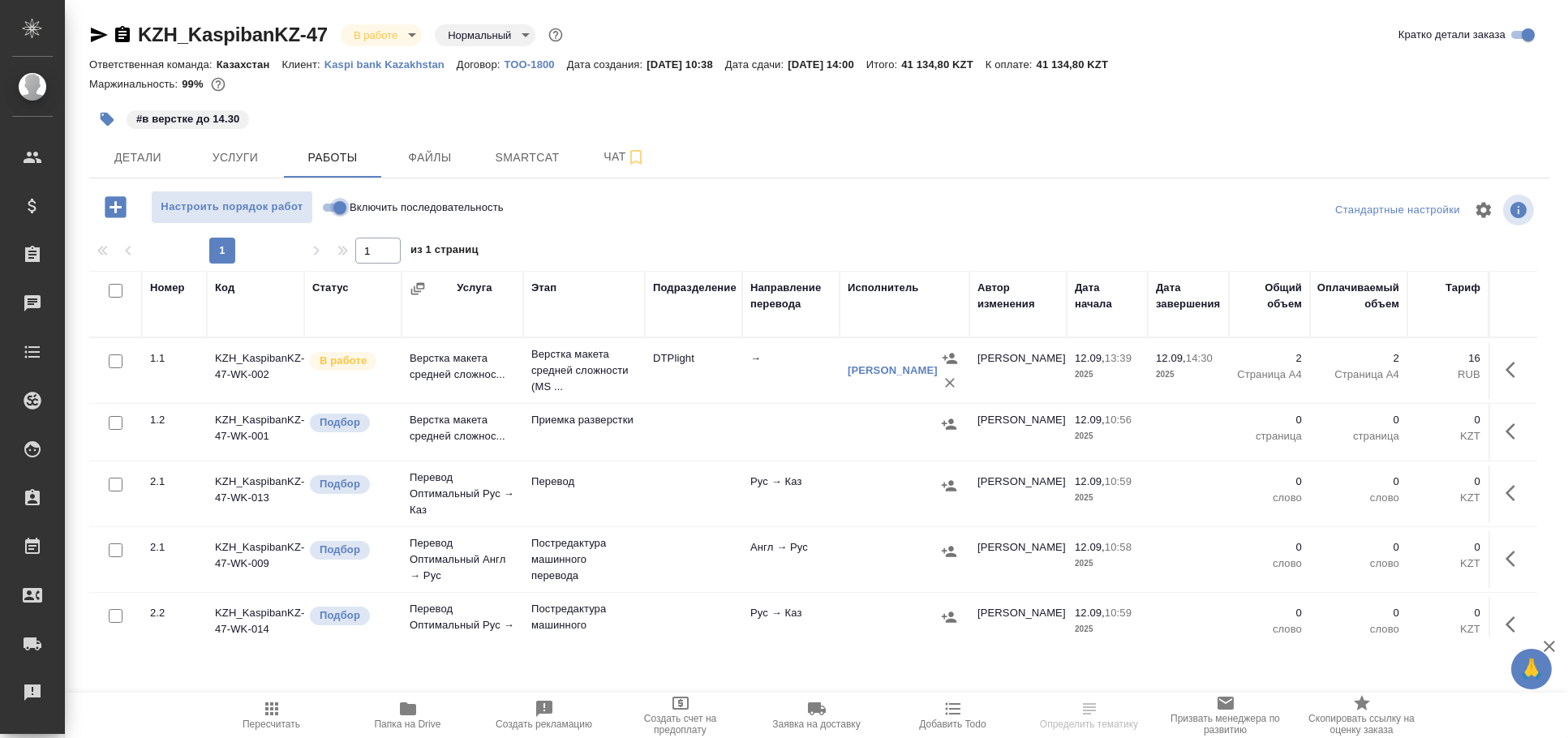
click at [341, 212] on input "Включить последовательность" at bounding box center [340, 207] width 58 height 20
checkbox input "true"
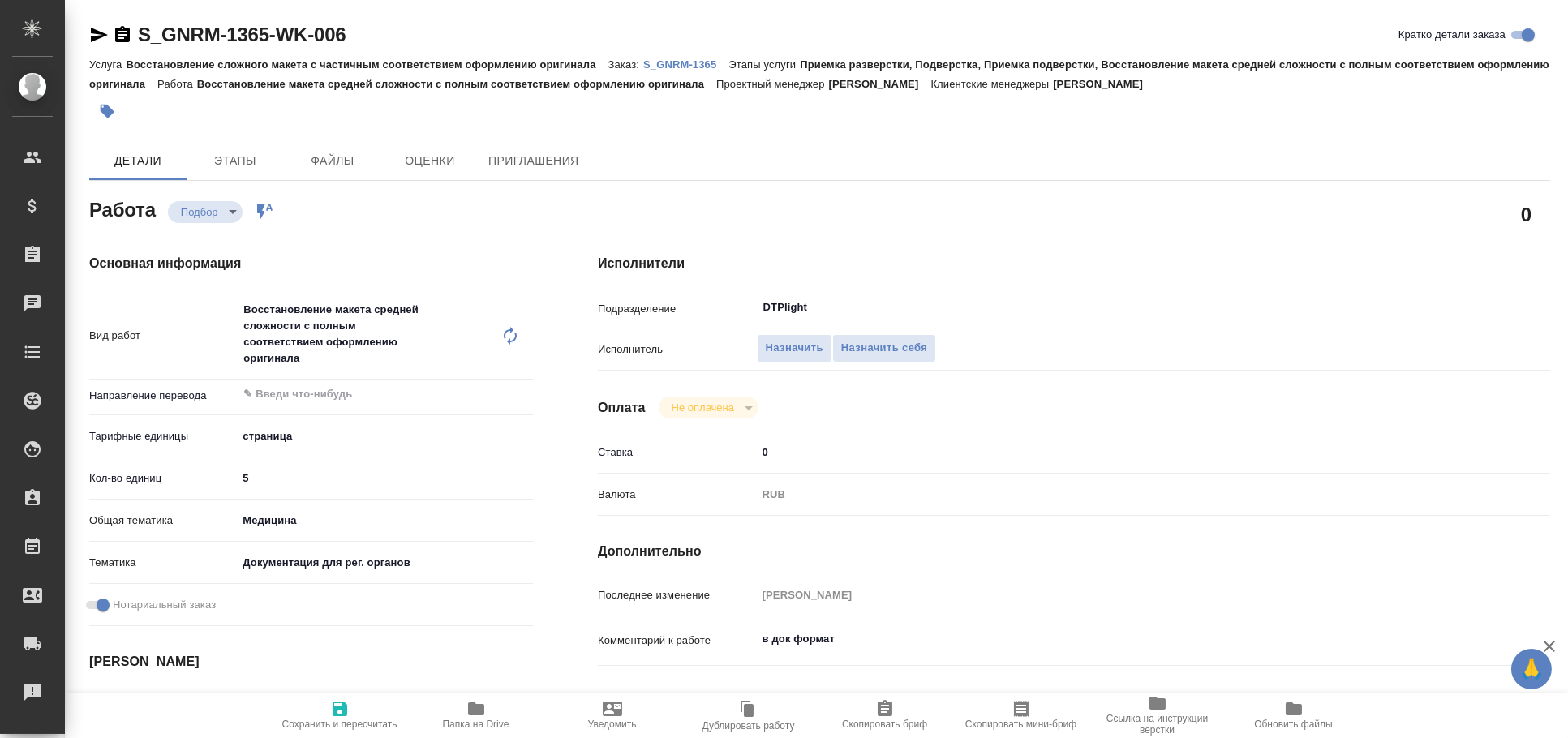
type textarea "x"
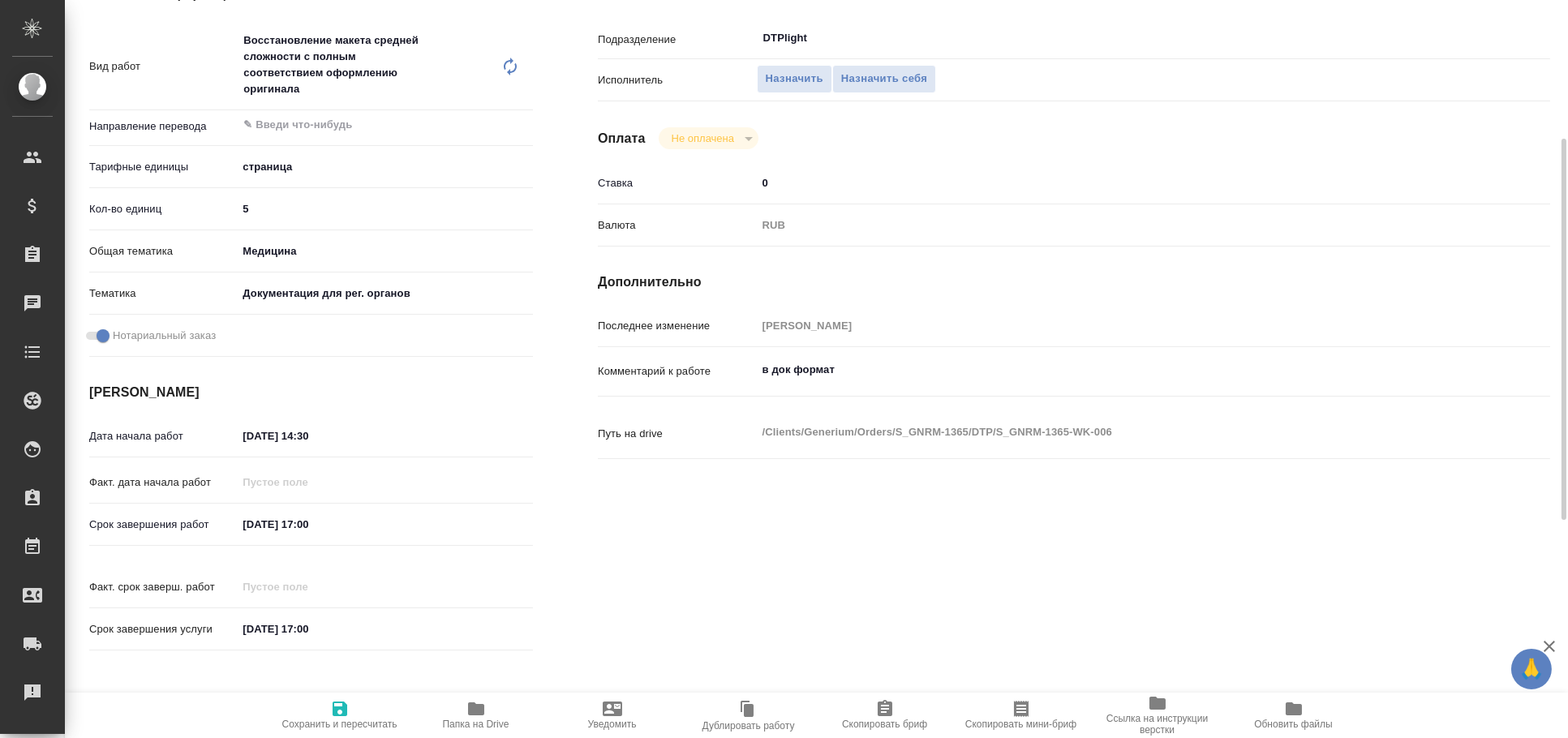
type textarea "x"
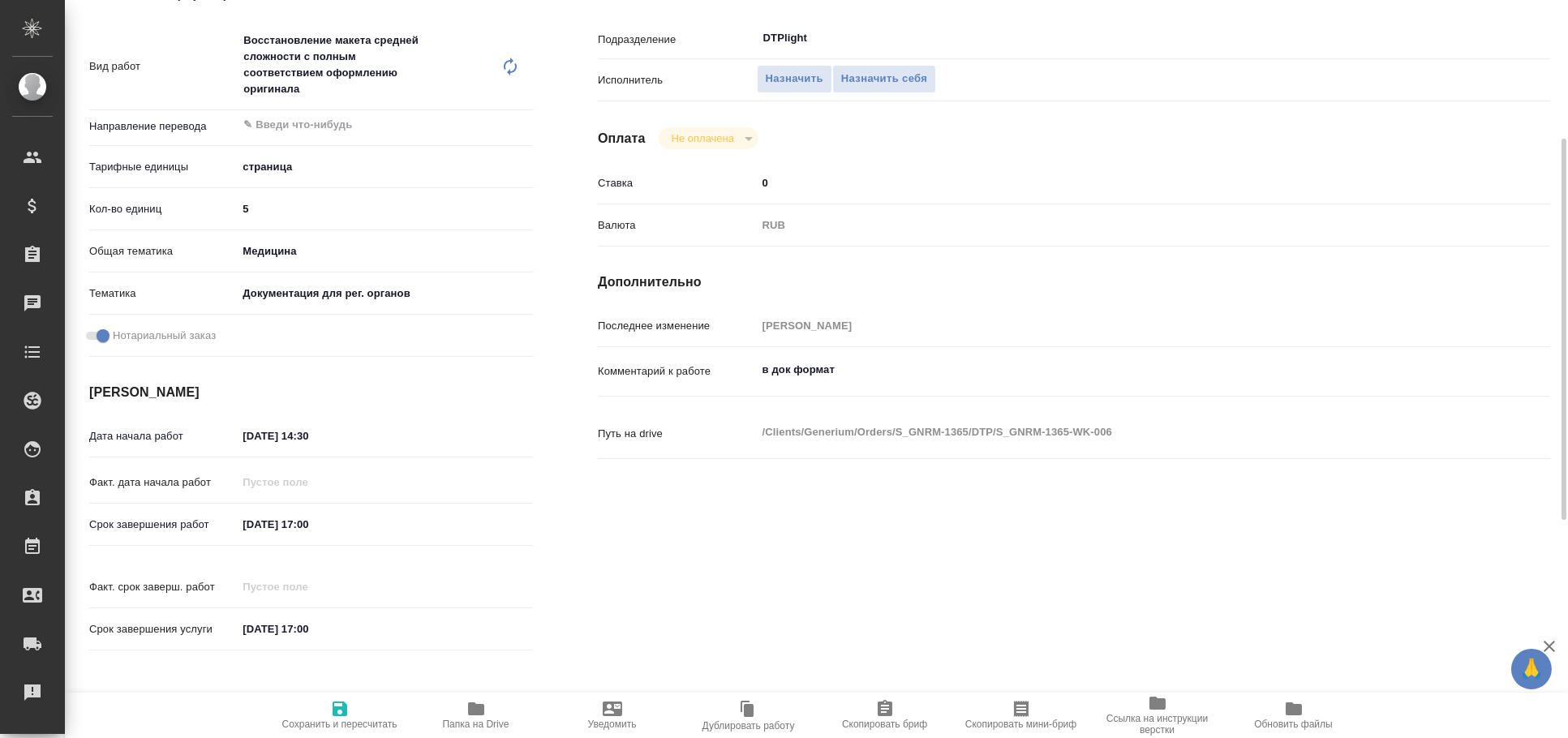
scroll to position [449, 0]
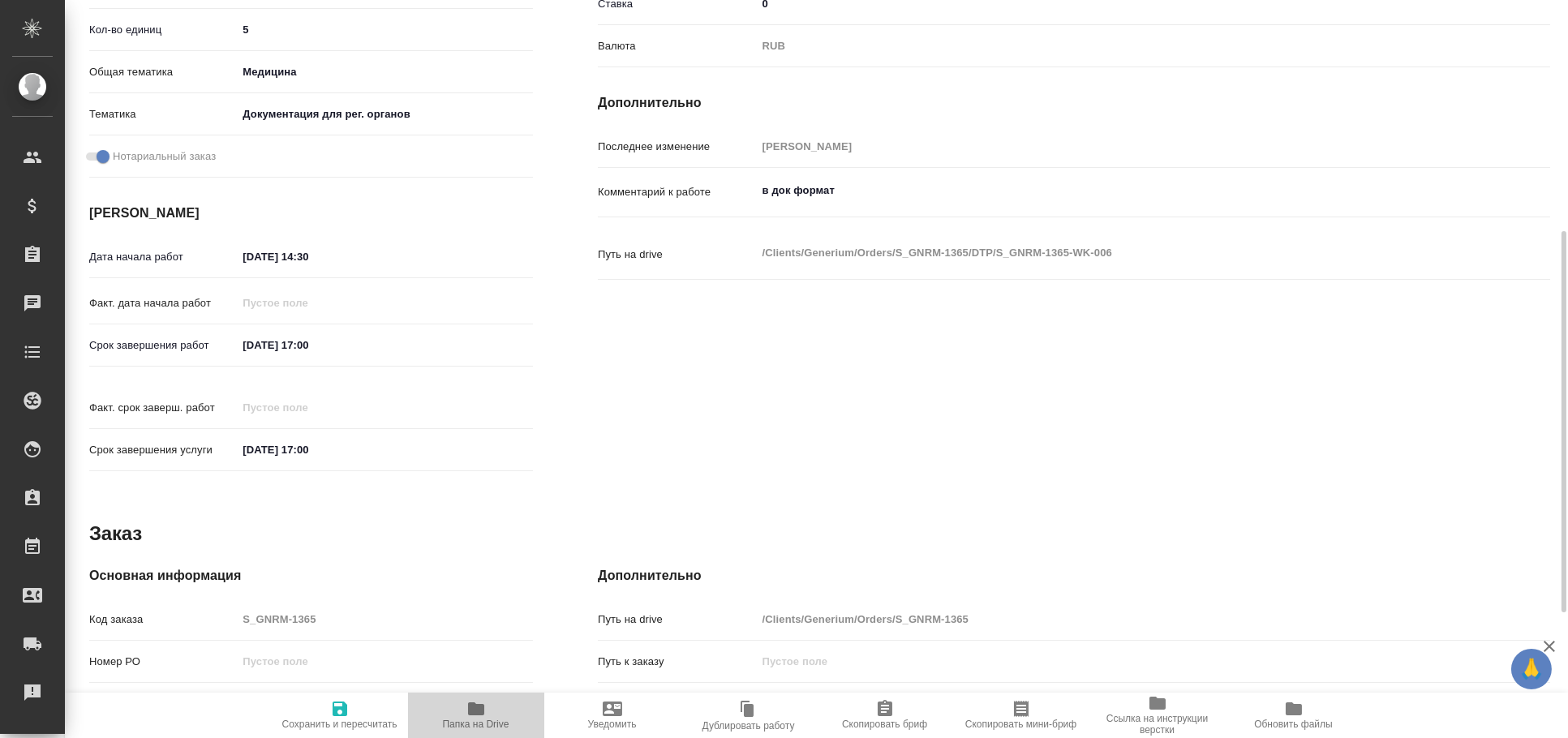
click at [476, 707] on icon "button" at bounding box center [476, 708] width 16 height 13
type textarea "x"
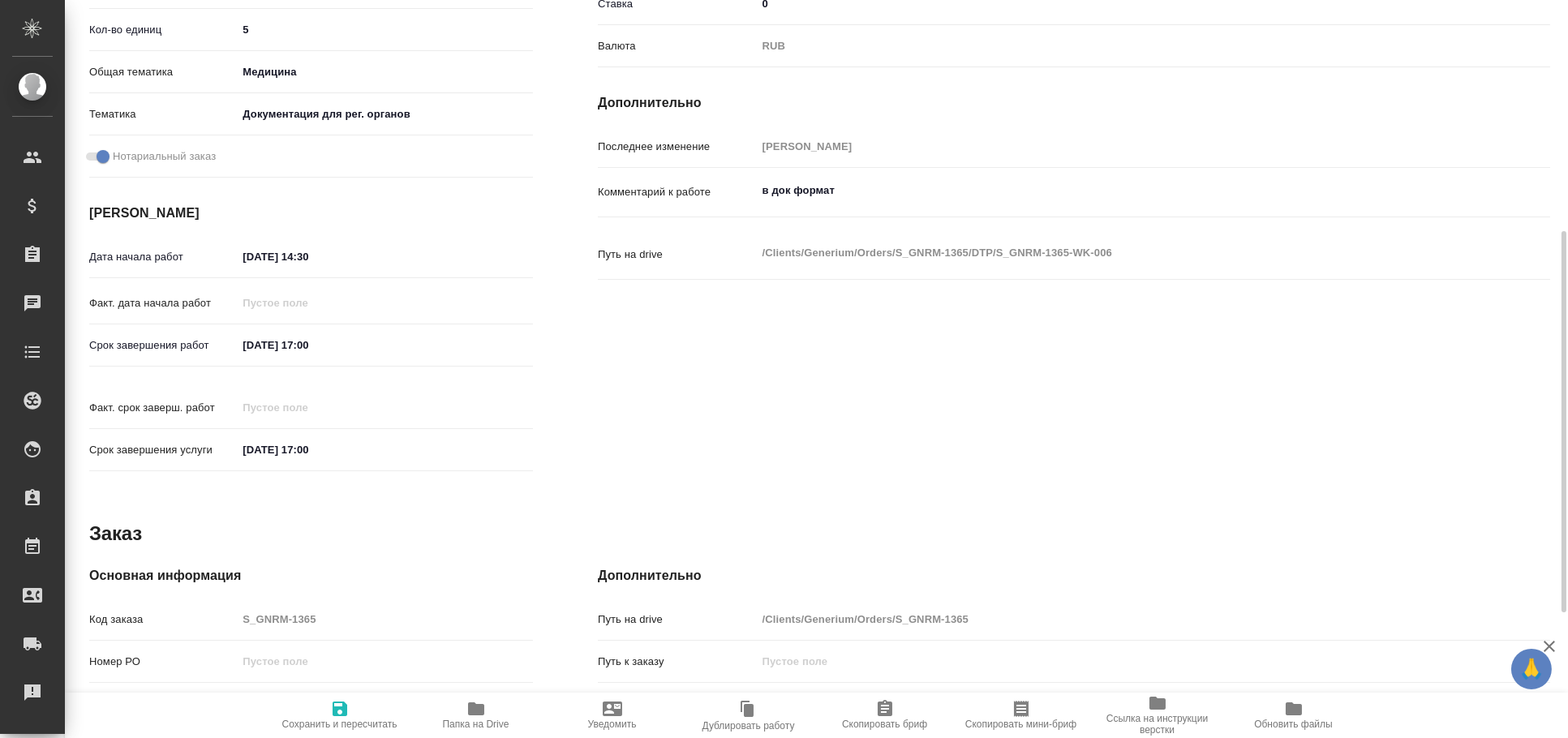
type textarea "x"
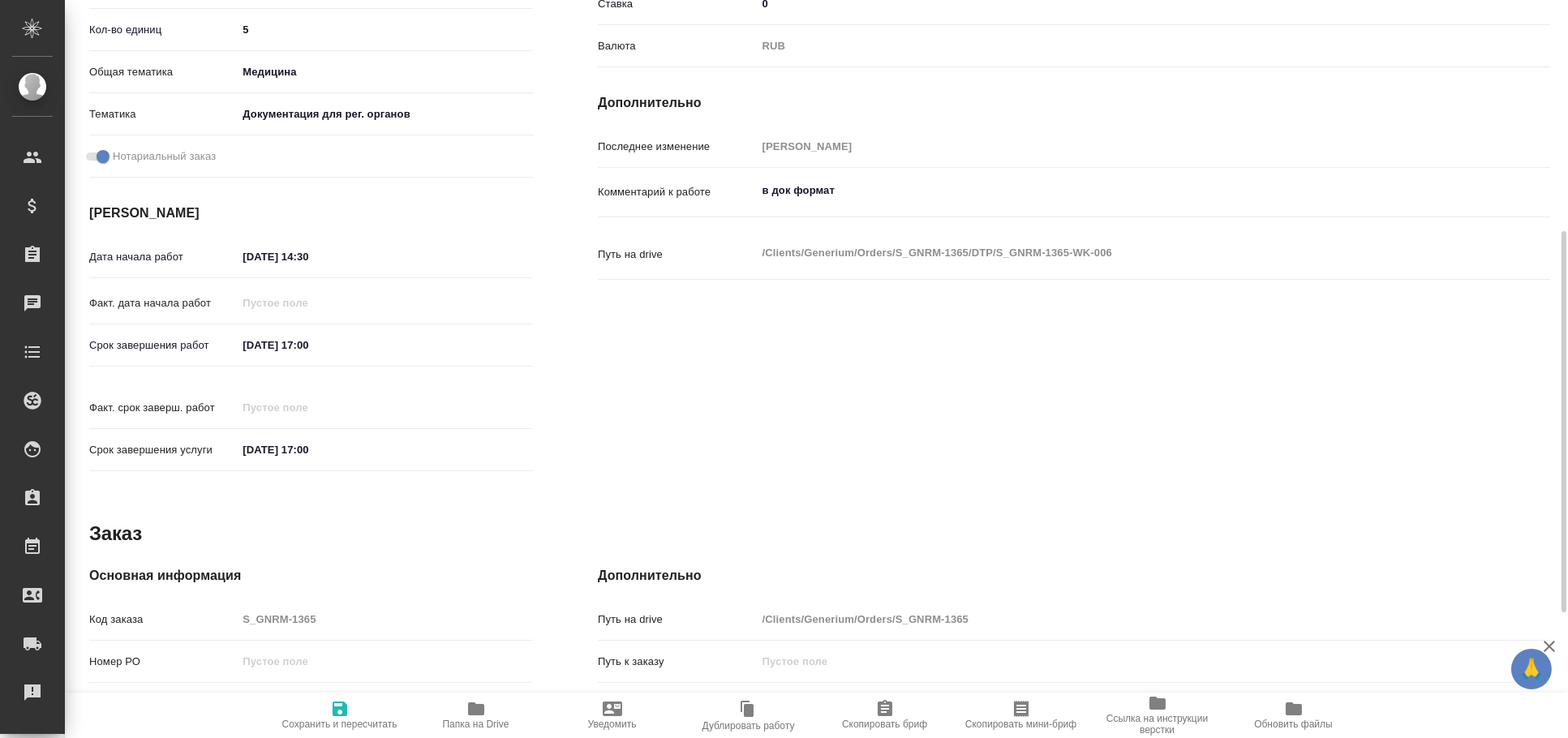
type textarea "x"
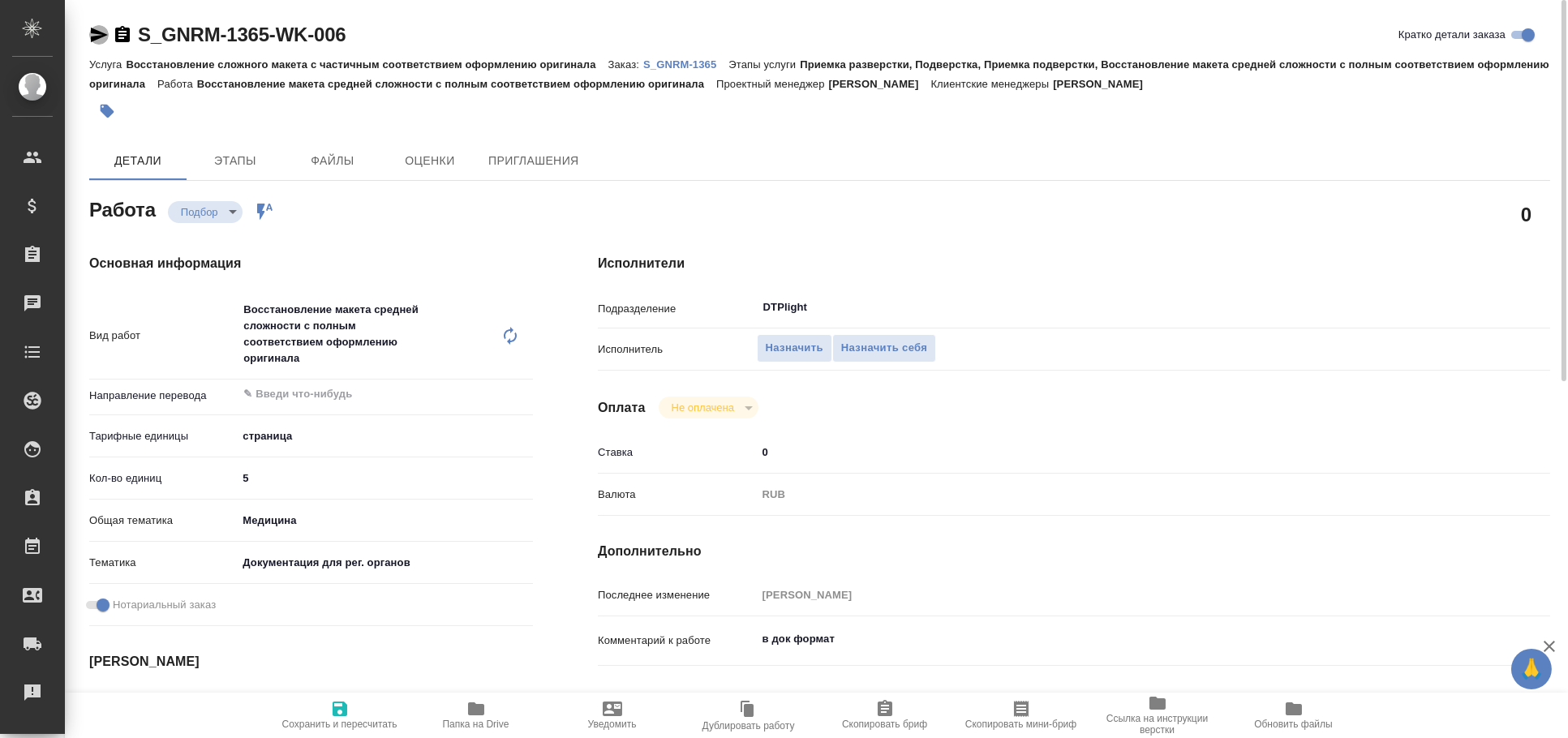
click at [91, 32] on icon "button" at bounding box center [99, 35] width 17 height 15
click at [88, 34] on div "S_GNRM-1365-WK-006 Кратко детали заказа Услуга Восстановление сложного макета с…" at bounding box center [820, 724] width 1479 height 1448
click at [95, 33] on icon "button" at bounding box center [99, 35] width 17 height 15
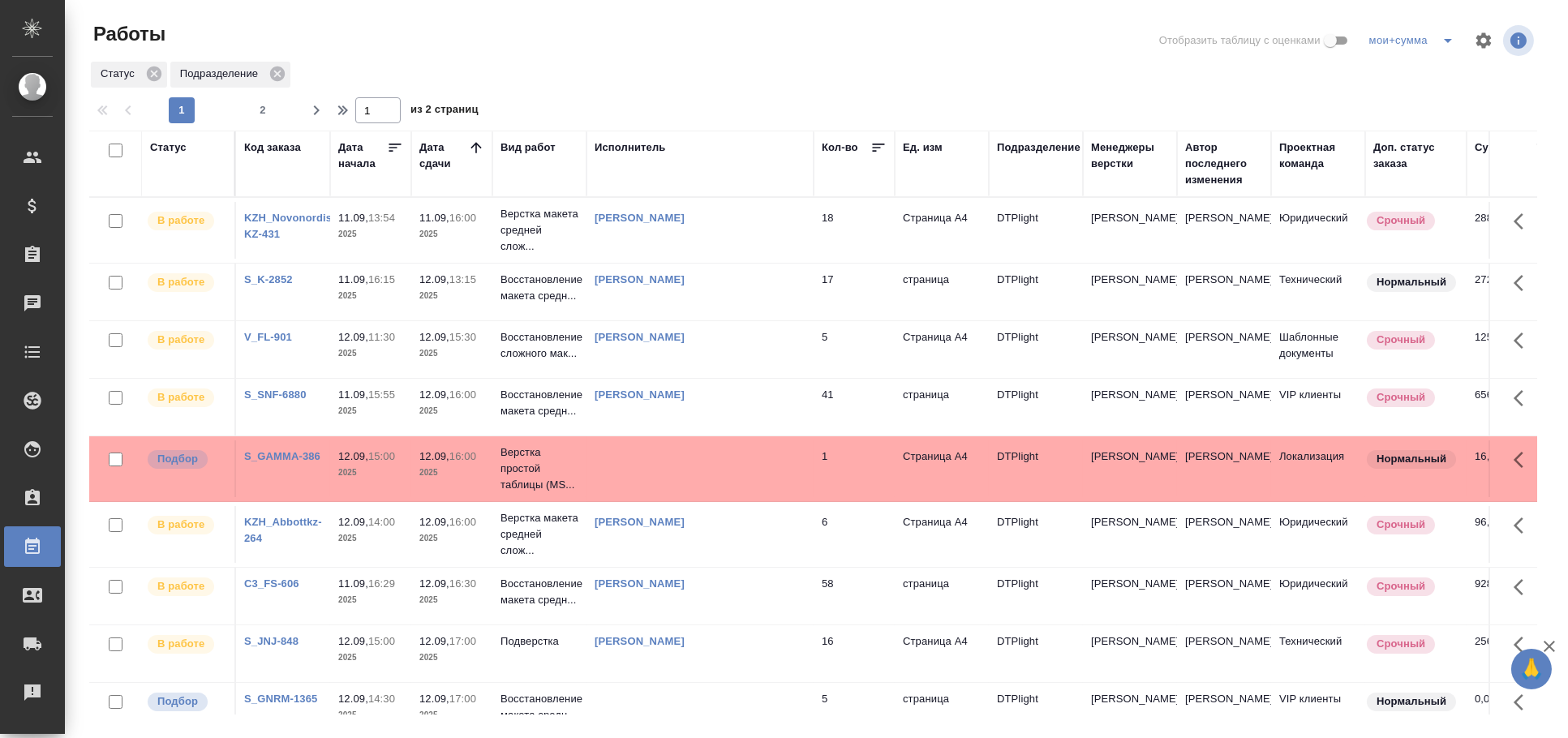
click at [161, 146] on div "Статус" at bounding box center [168, 148] width 36 height 16
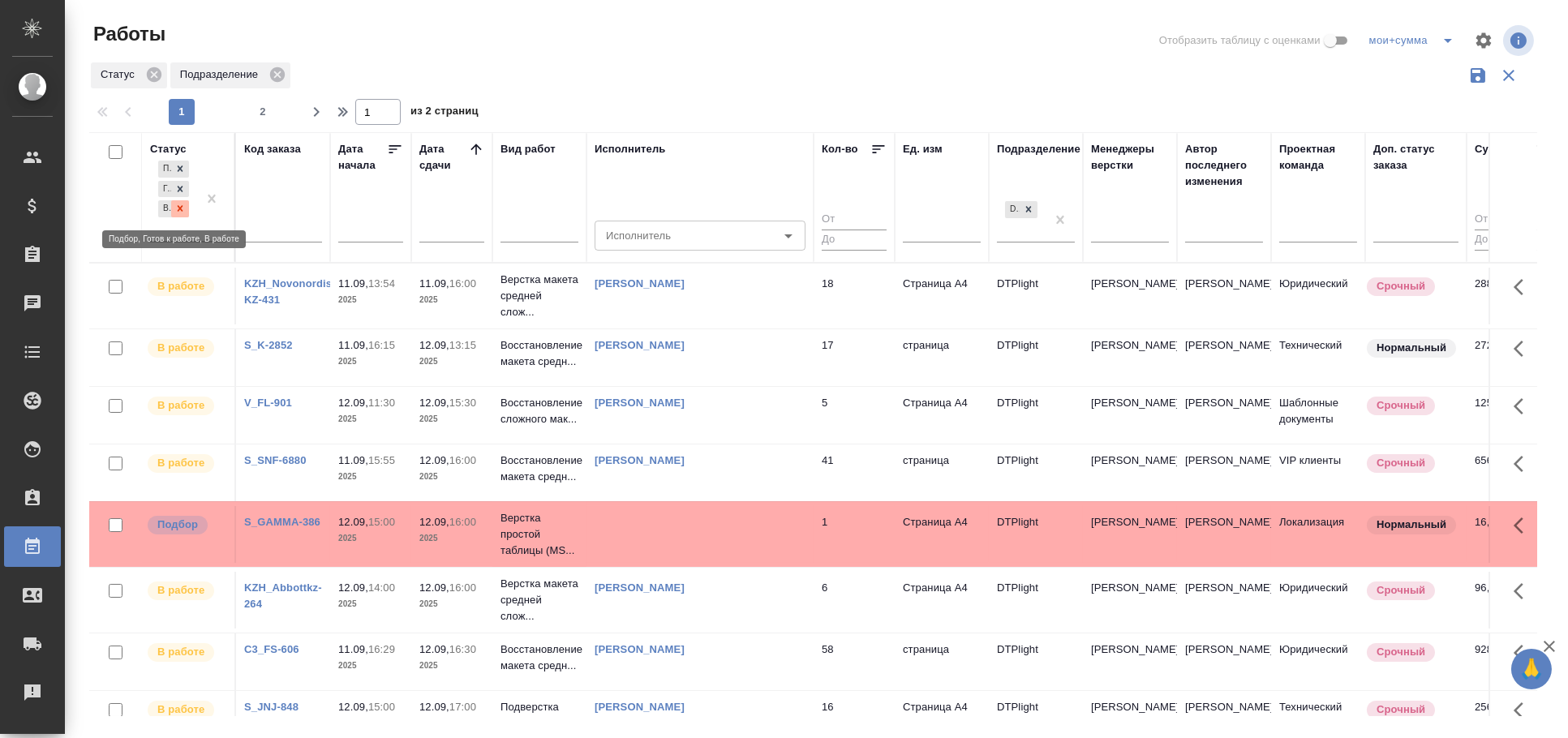
click at [178, 210] on icon at bounding box center [180, 208] width 6 height 6
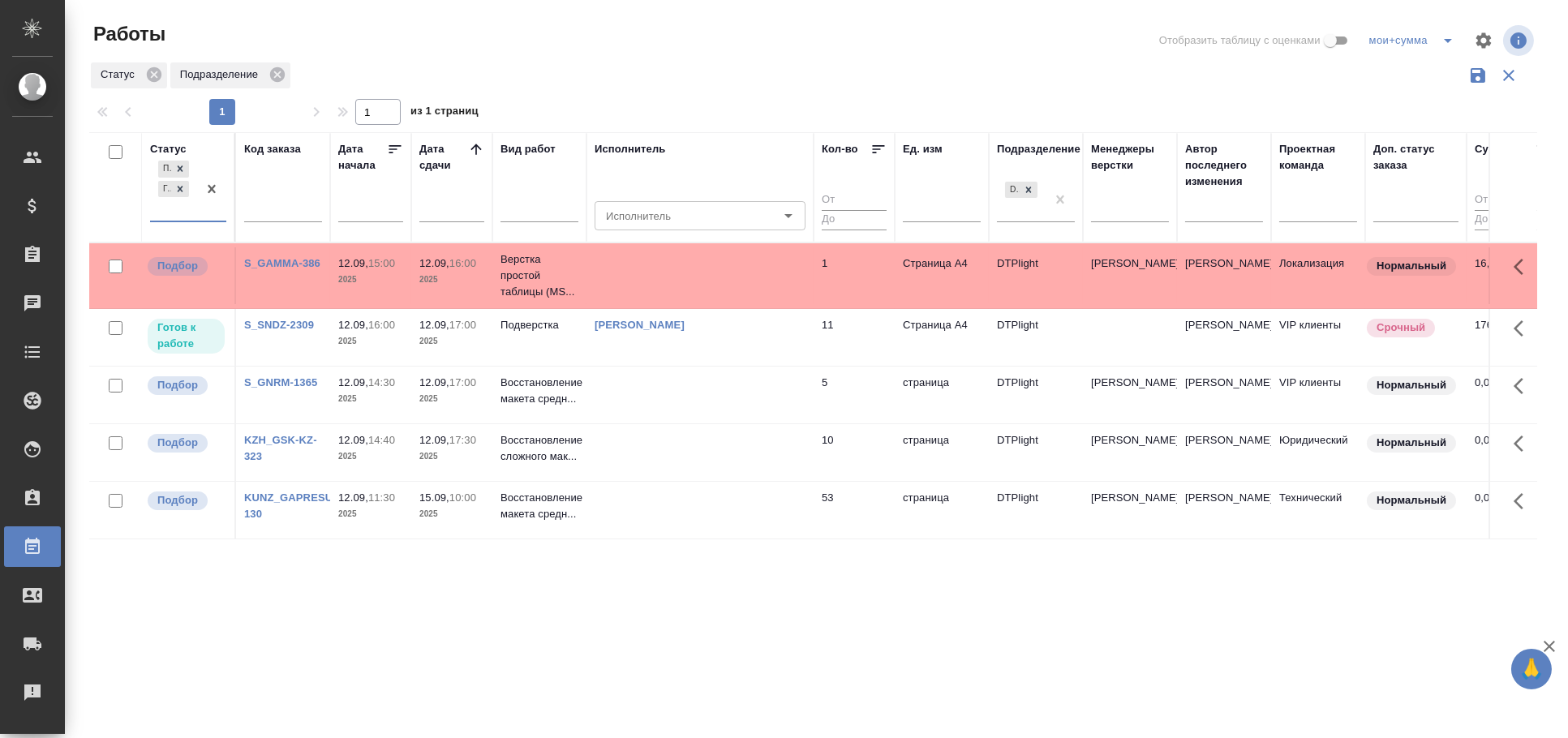
click at [704, 286] on td at bounding box center [700, 276] width 227 height 57
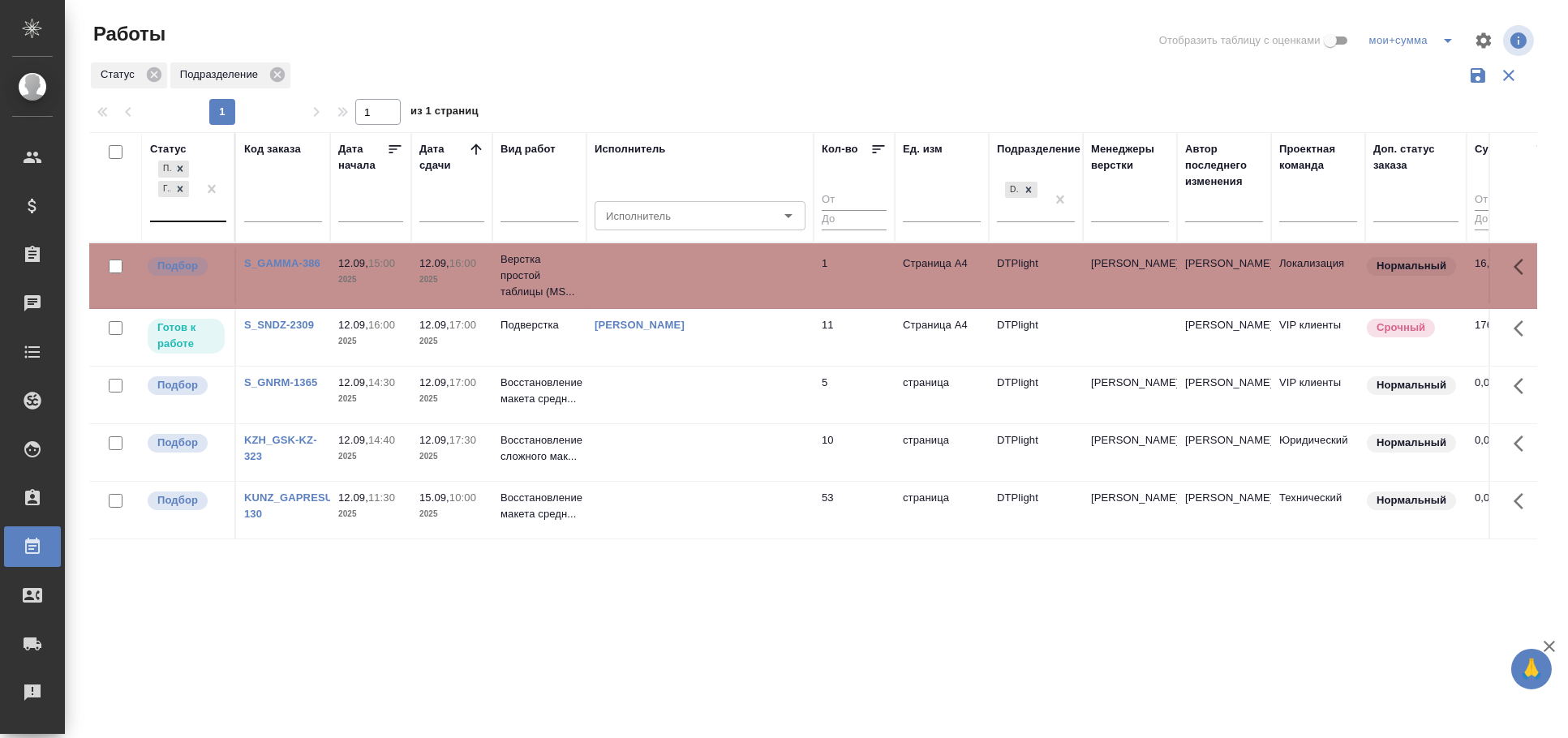
click at [704, 286] on td at bounding box center [700, 276] width 227 height 57
click at [705, 388] on td at bounding box center [700, 394] width 227 height 57
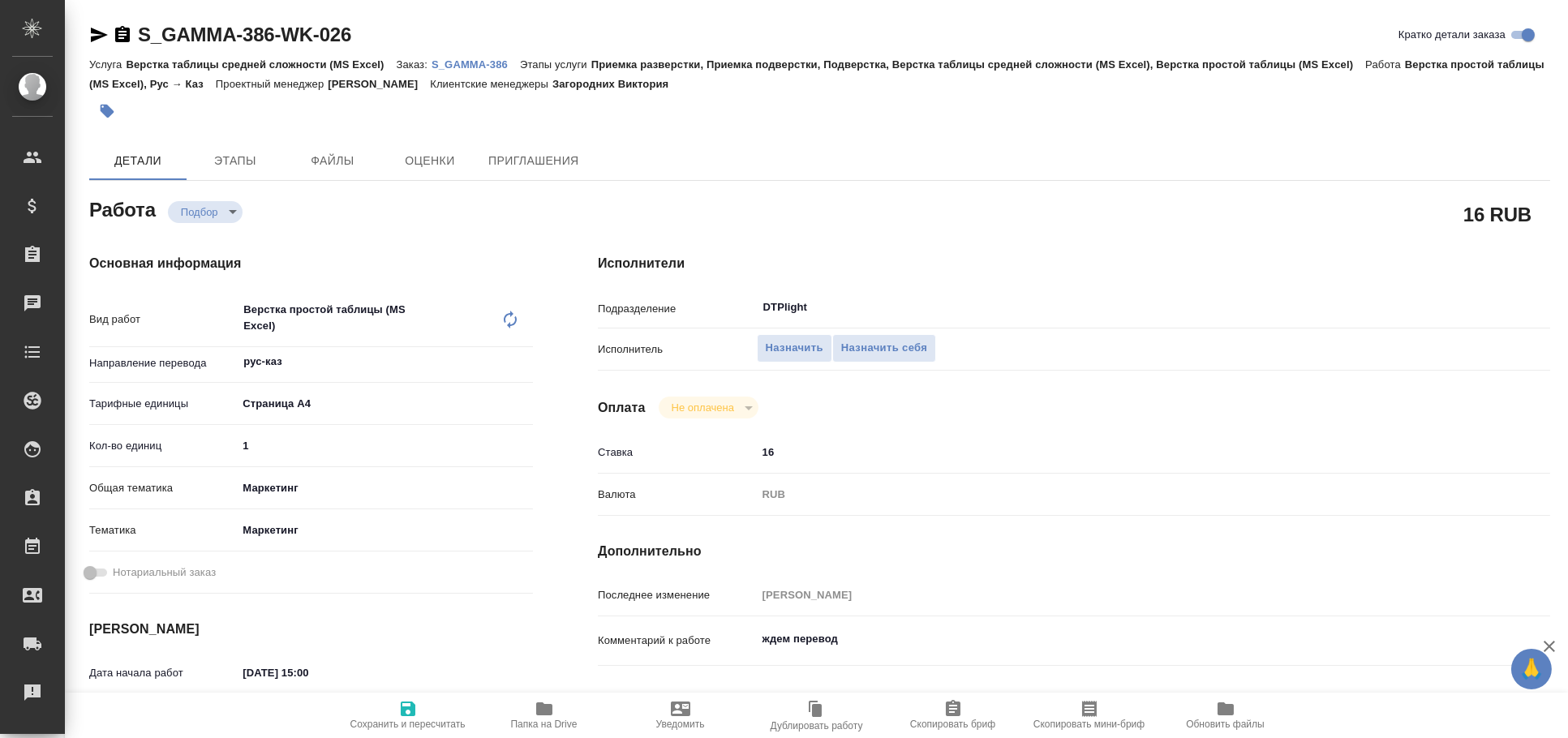
type textarea "x"
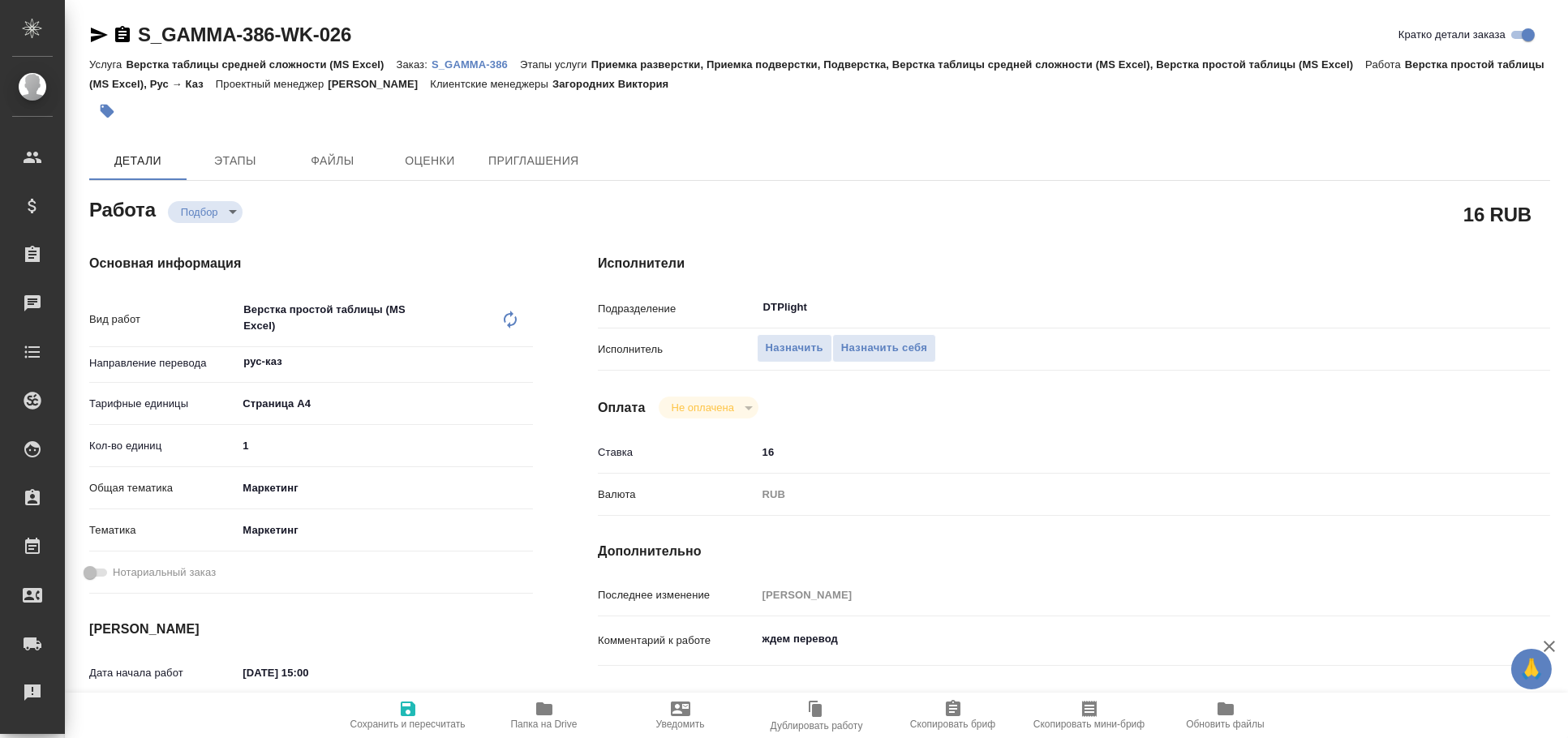
type textarea "x"
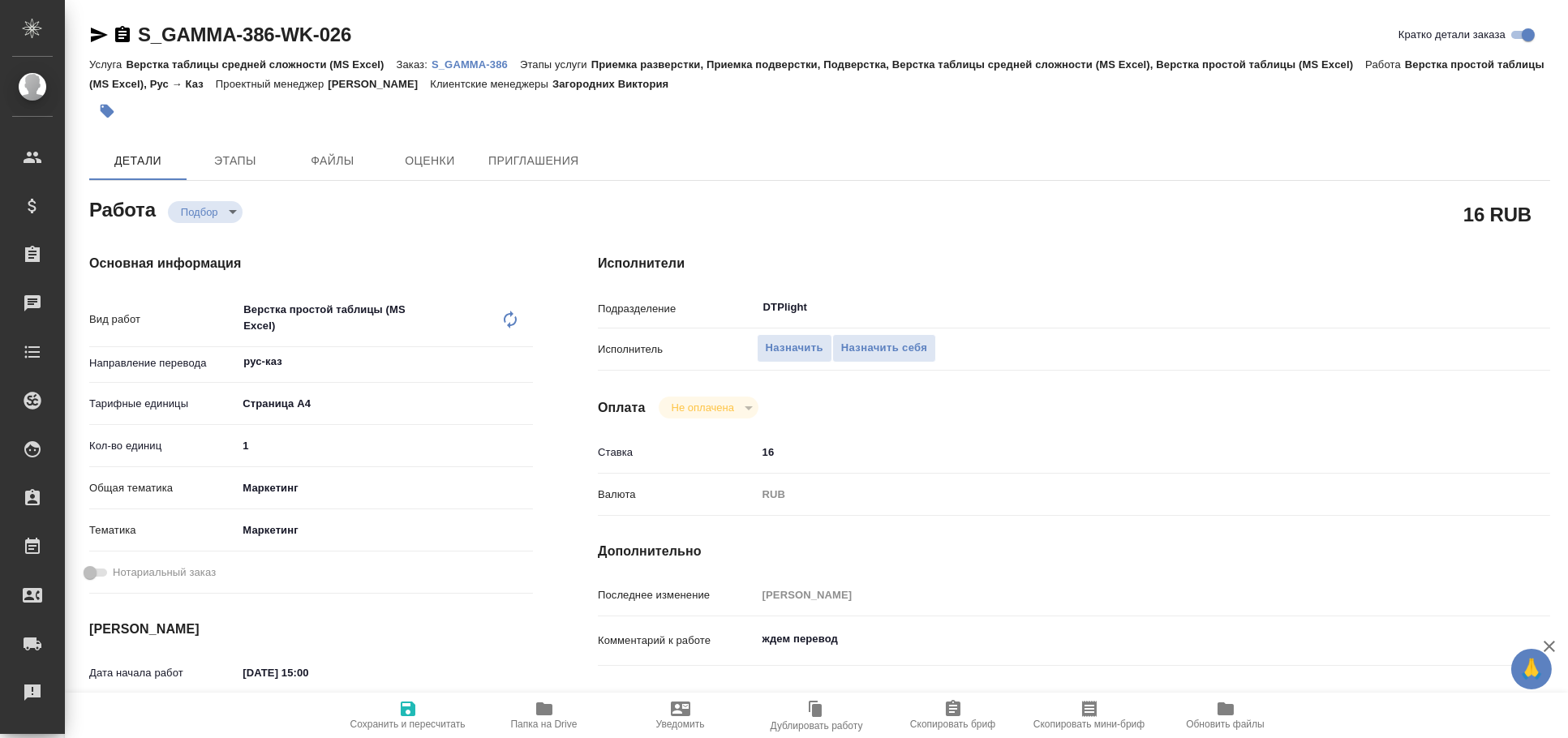
type textarea "x"
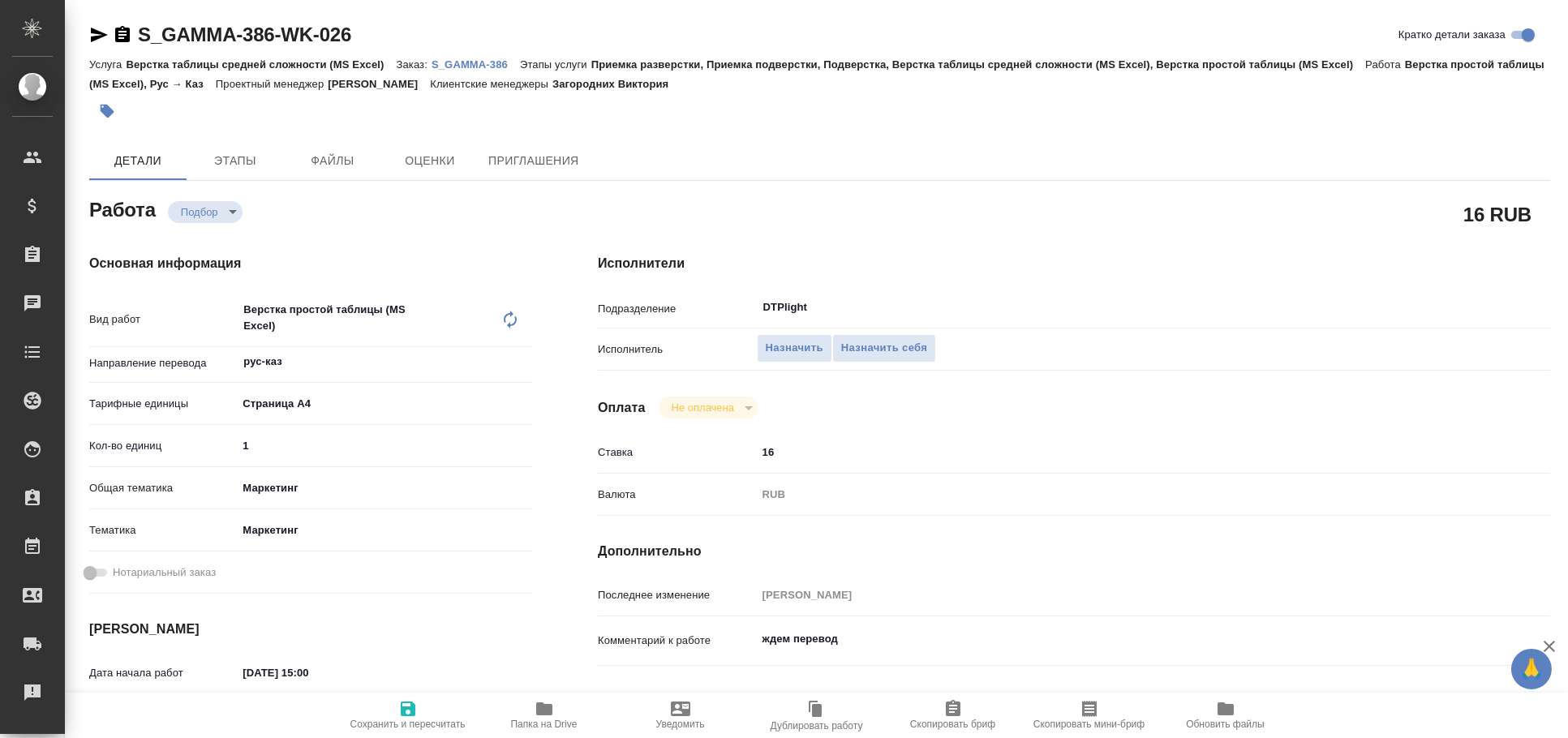
type textarea "x"
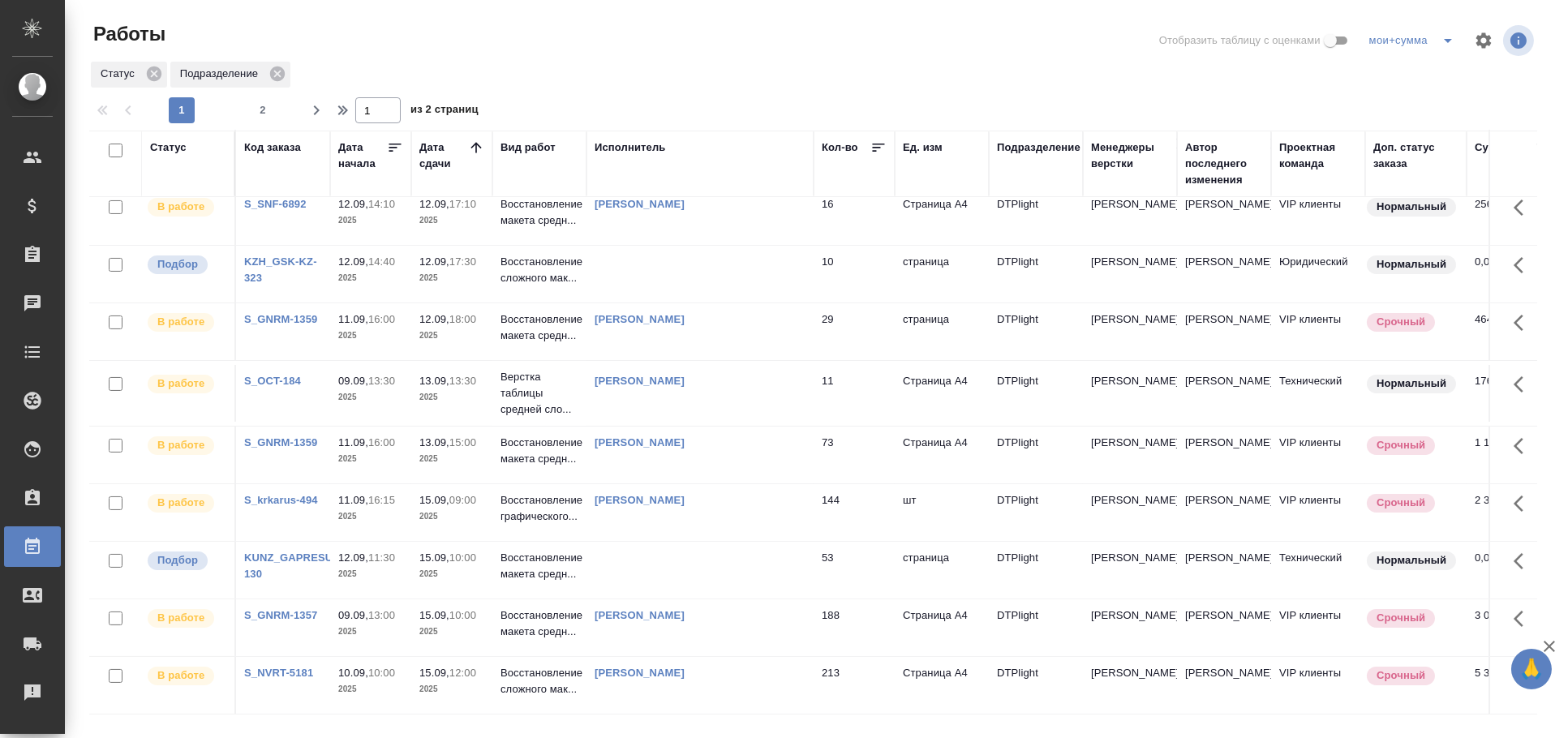
scroll to position [811, 0]
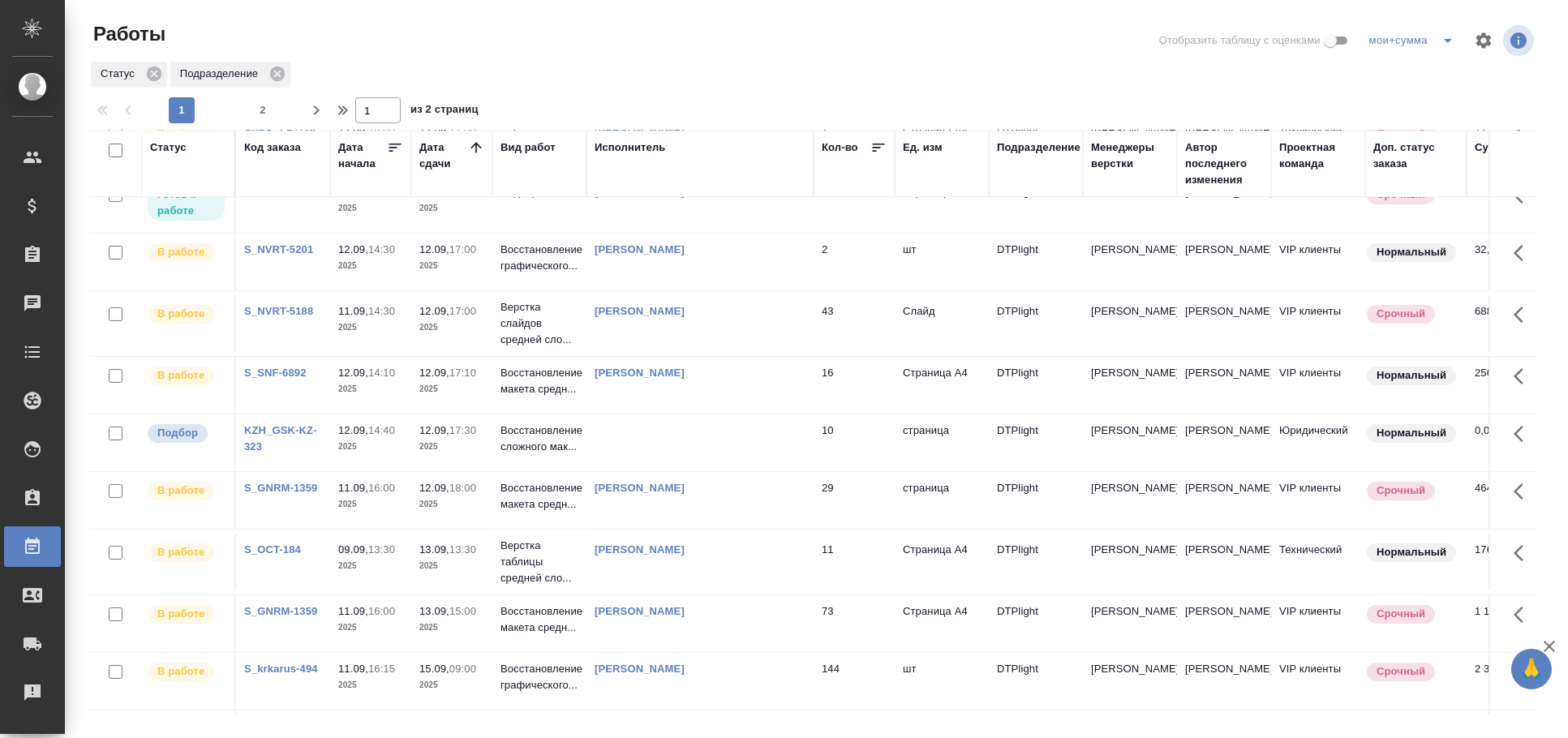
click at [768, 443] on td at bounding box center [700, 442] width 227 height 57
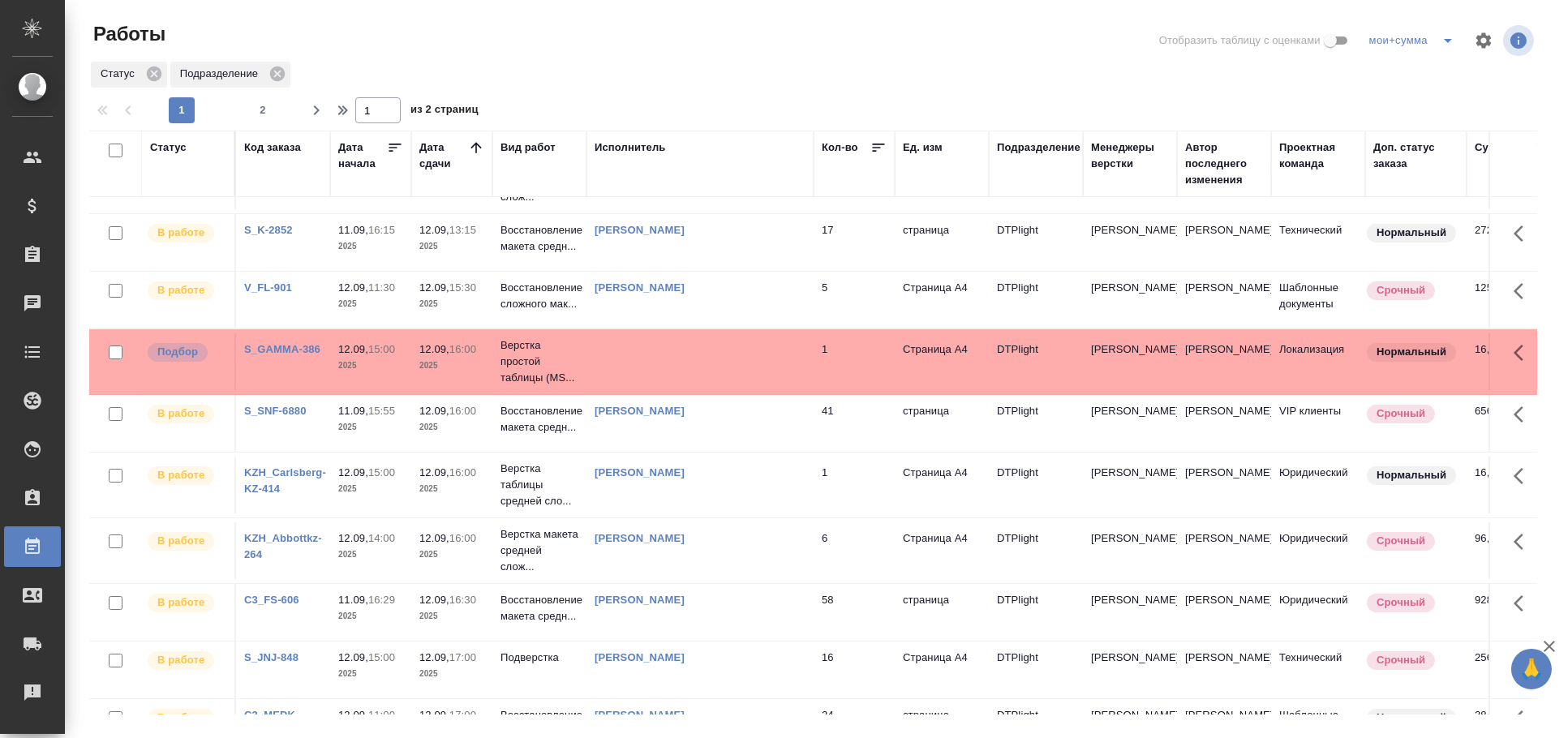
scroll to position [0, 0]
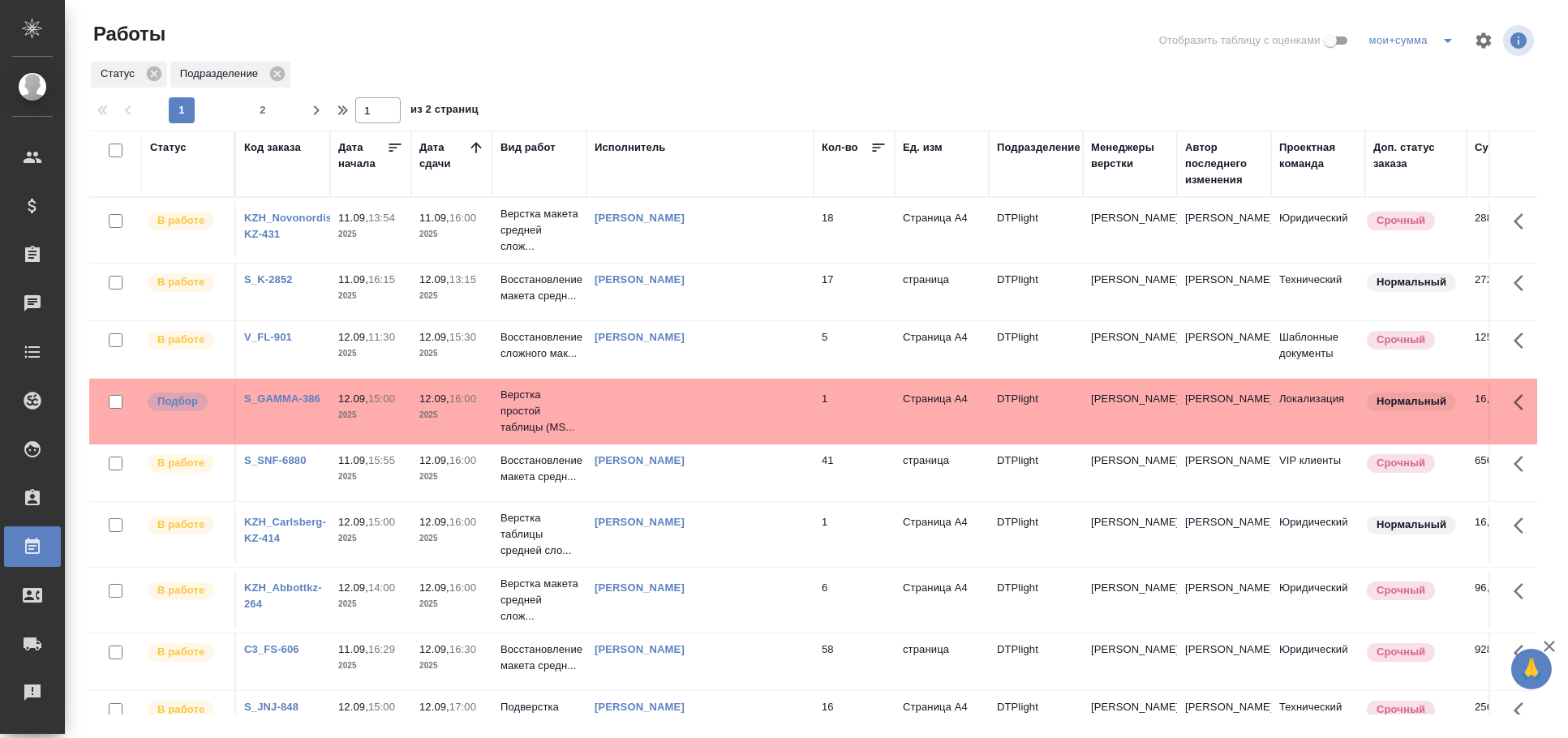
click at [766, 389] on td at bounding box center [700, 411] width 227 height 57
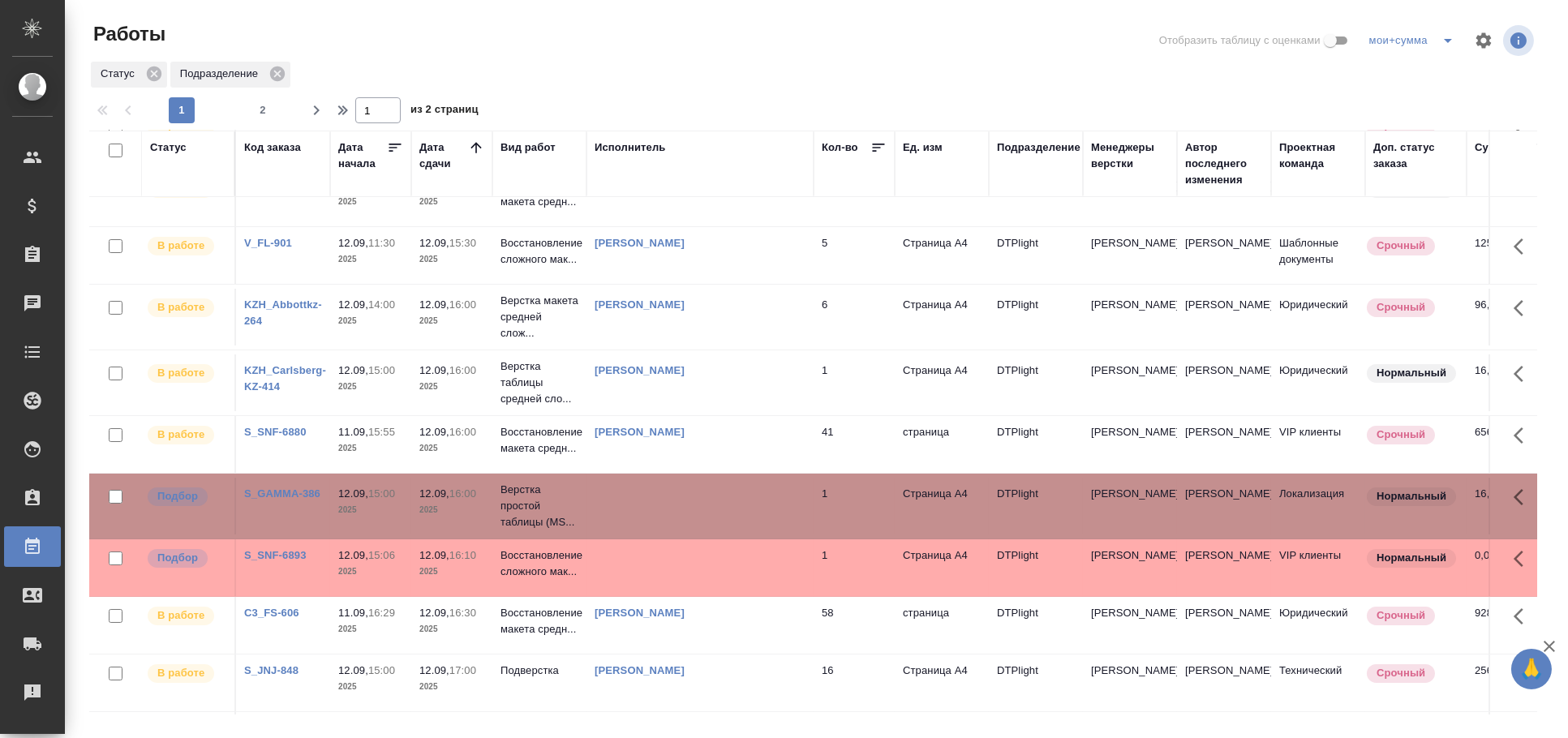
scroll to position [89, 0]
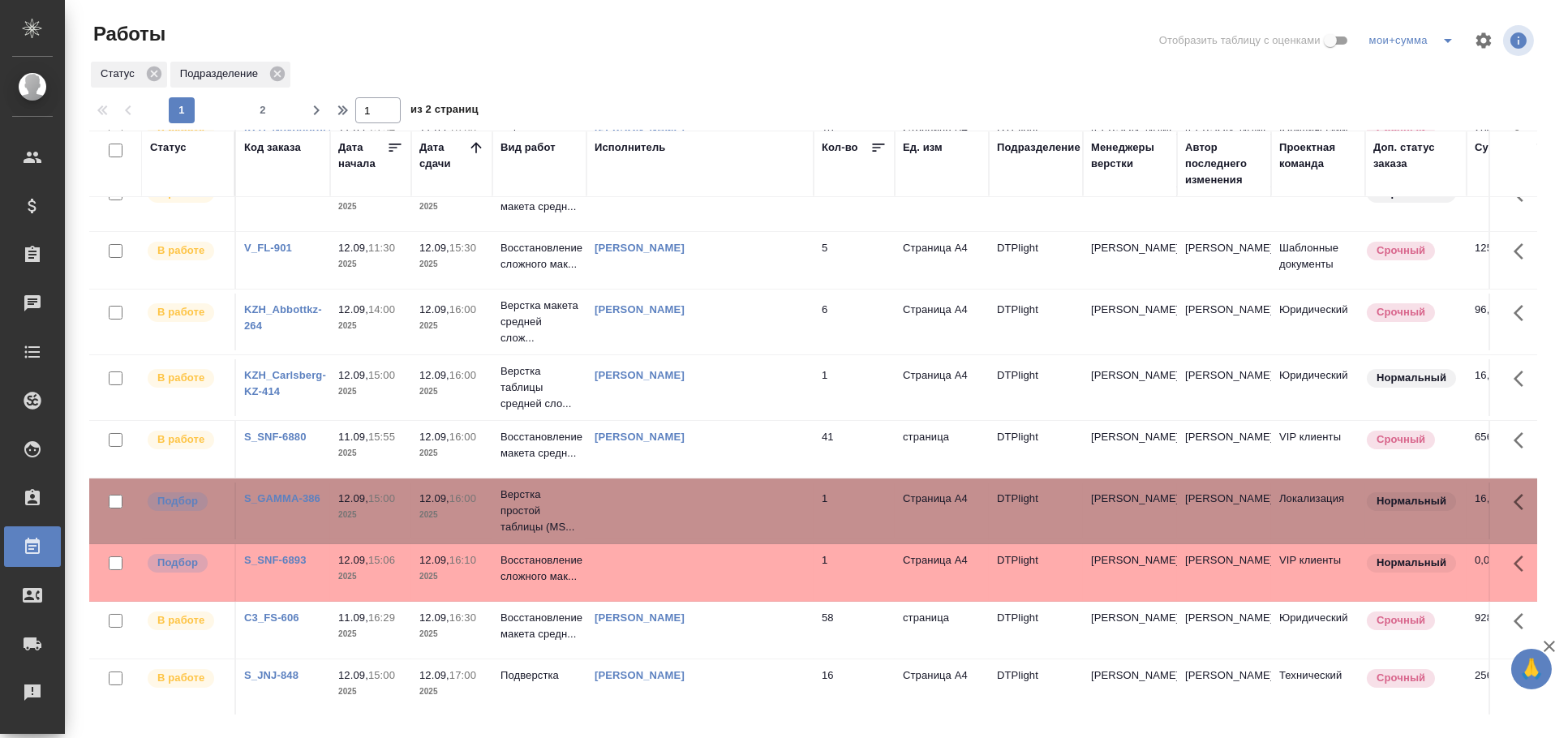
click at [656, 515] on td at bounding box center [700, 510] width 227 height 57
click at [613, 565] on td at bounding box center [700, 572] width 227 height 57
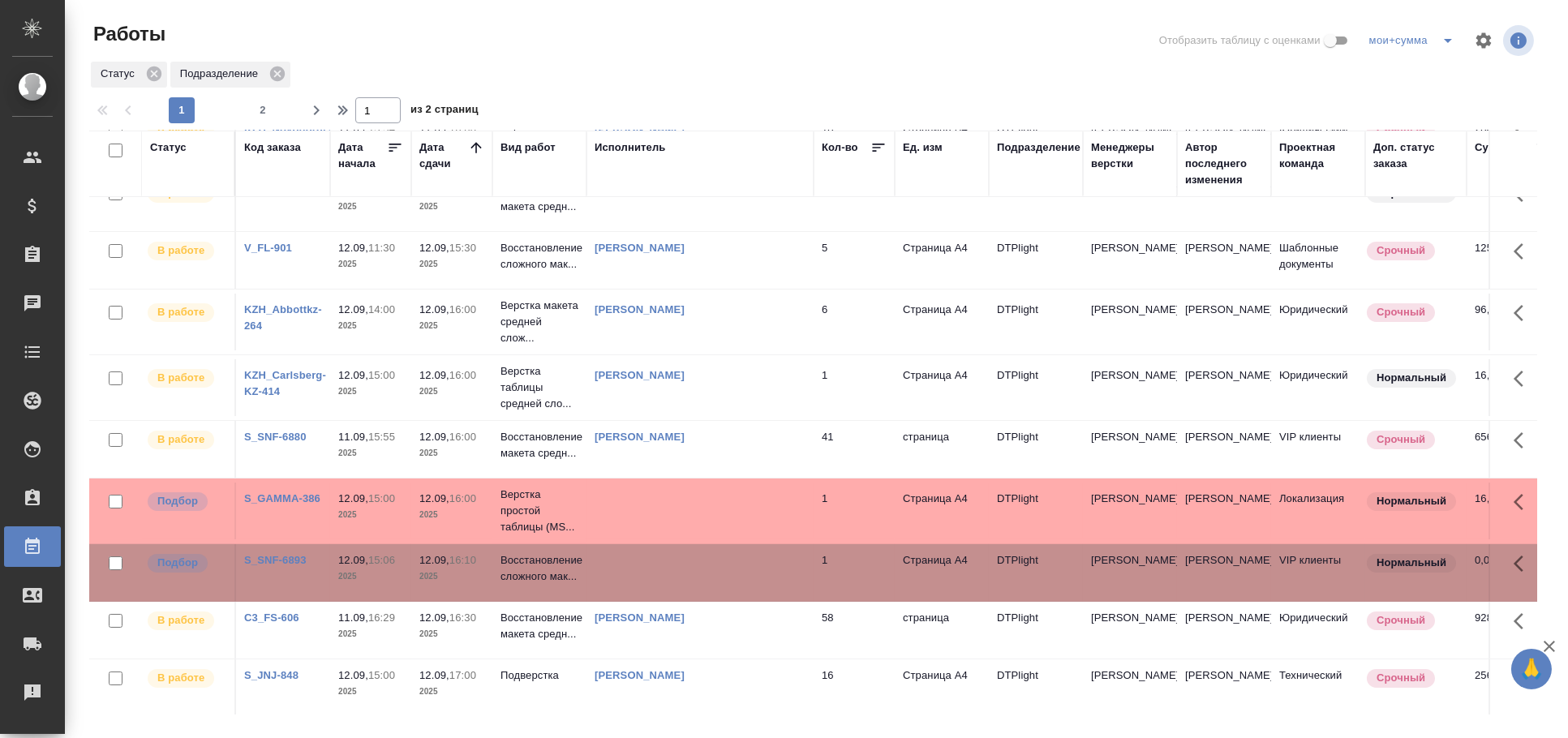
click at [613, 565] on td at bounding box center [700, 572] width 227 height 57
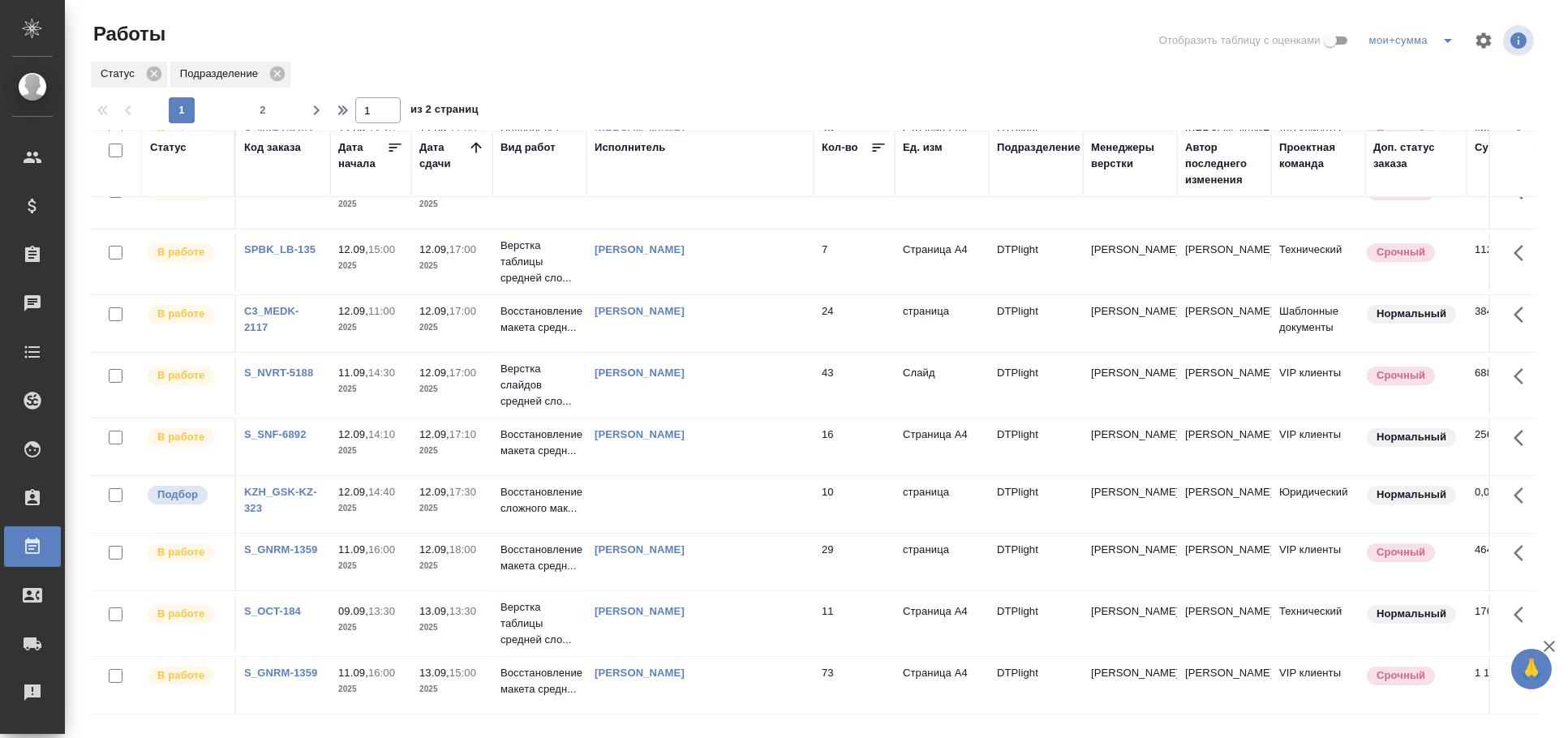
scroll to position [900, 0]
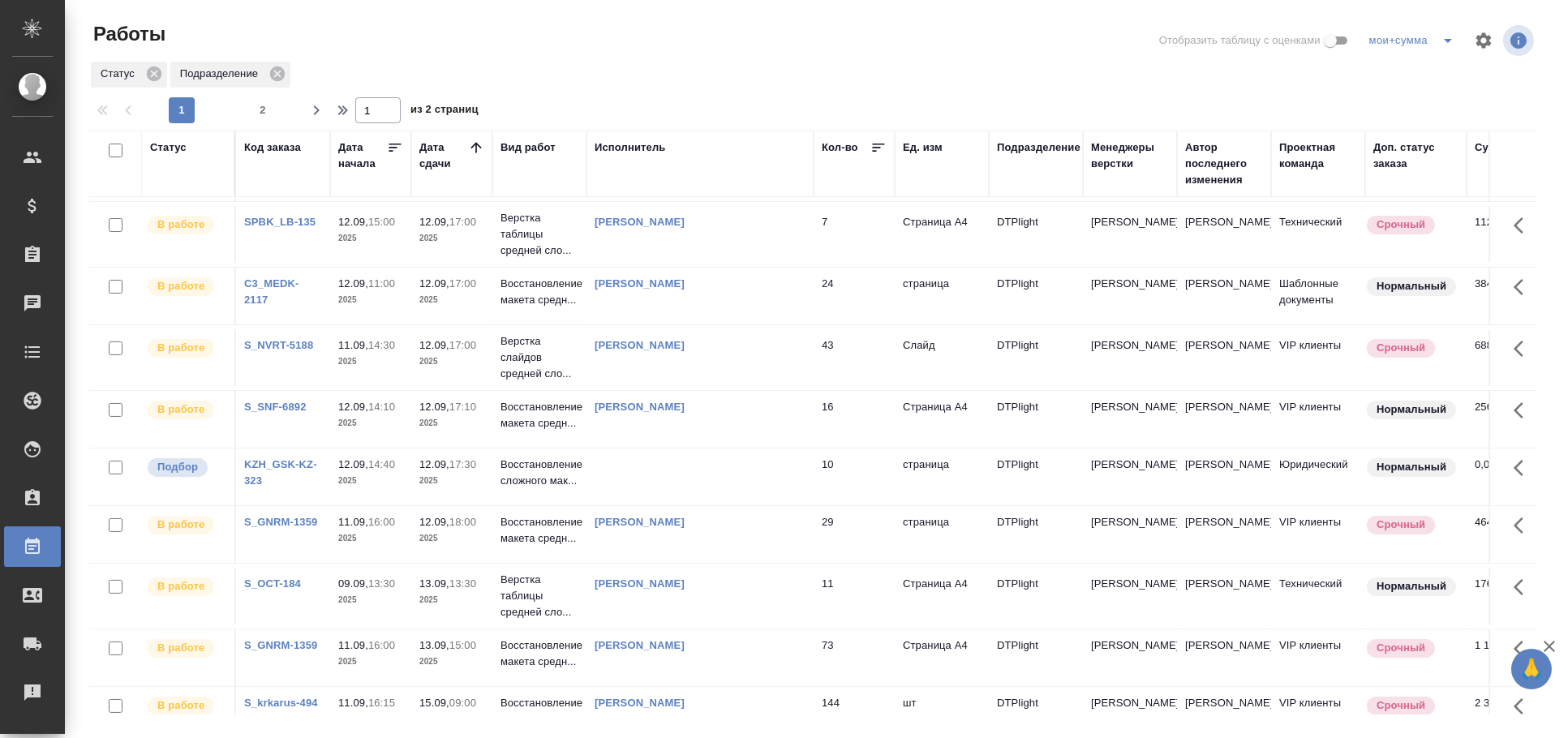
click at [702, 492] on td at bounding box center [700, 476] width 227 height 57
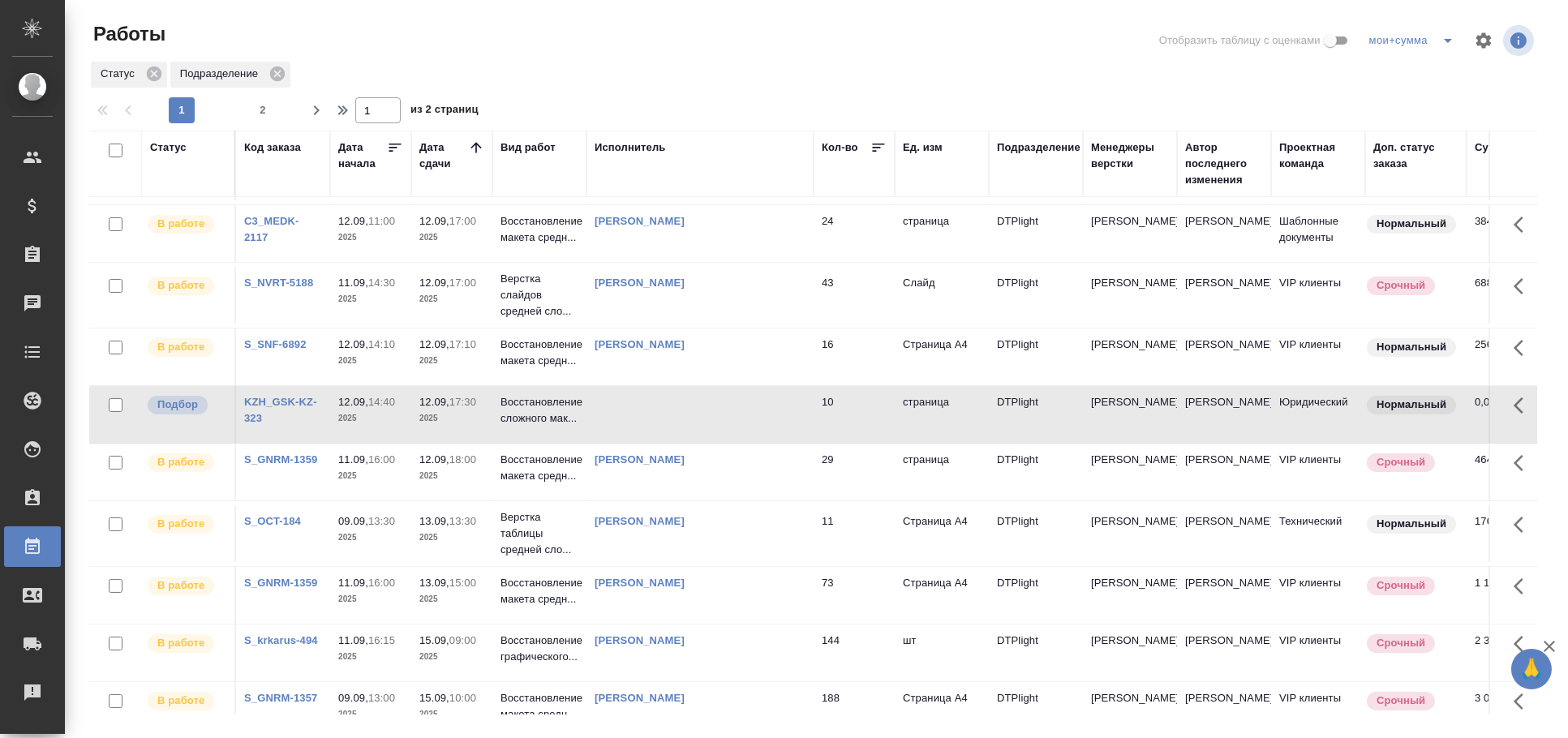
scroll to position [991, 0]
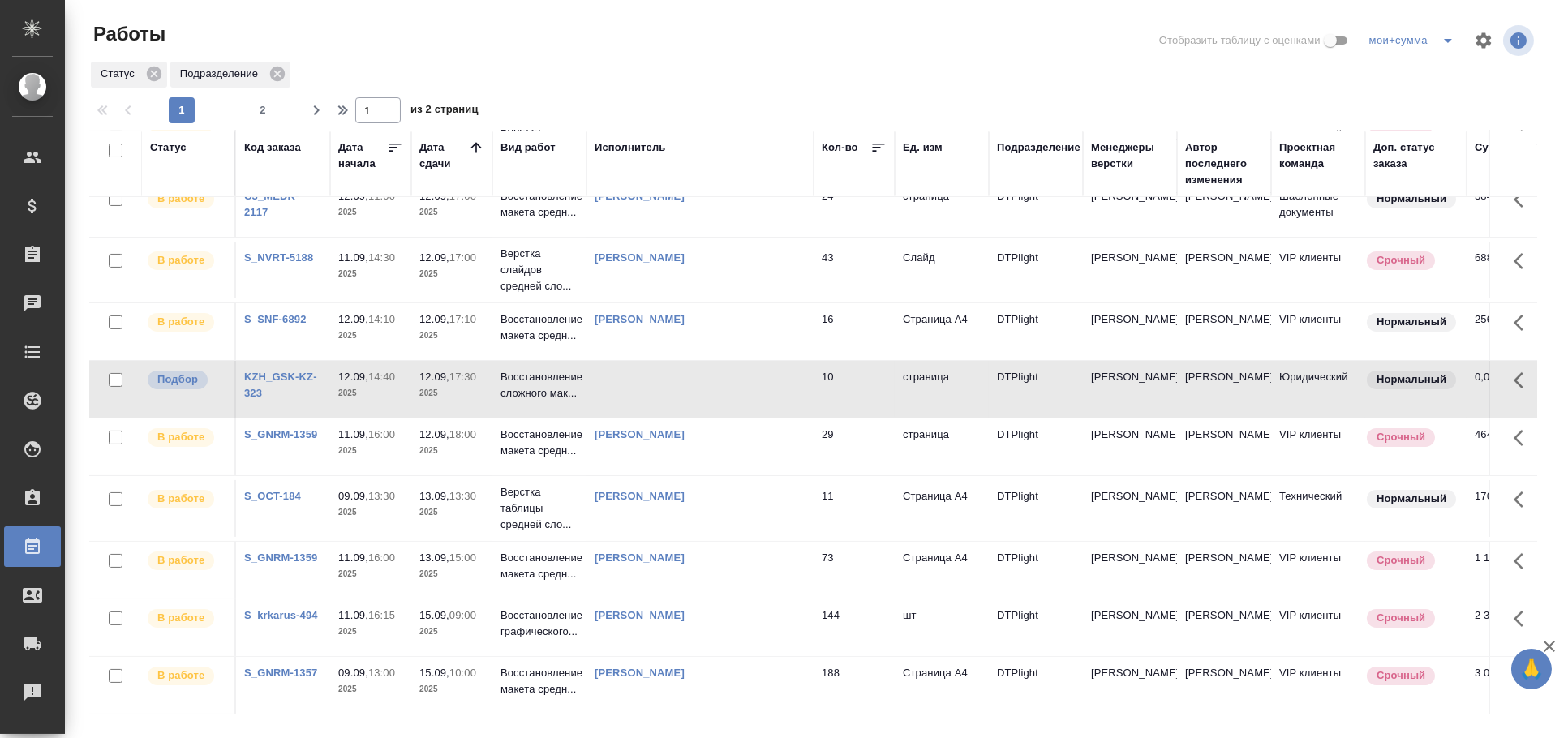
click at [668, 388] on td at bounding box center [700, 389] width 227 height 57
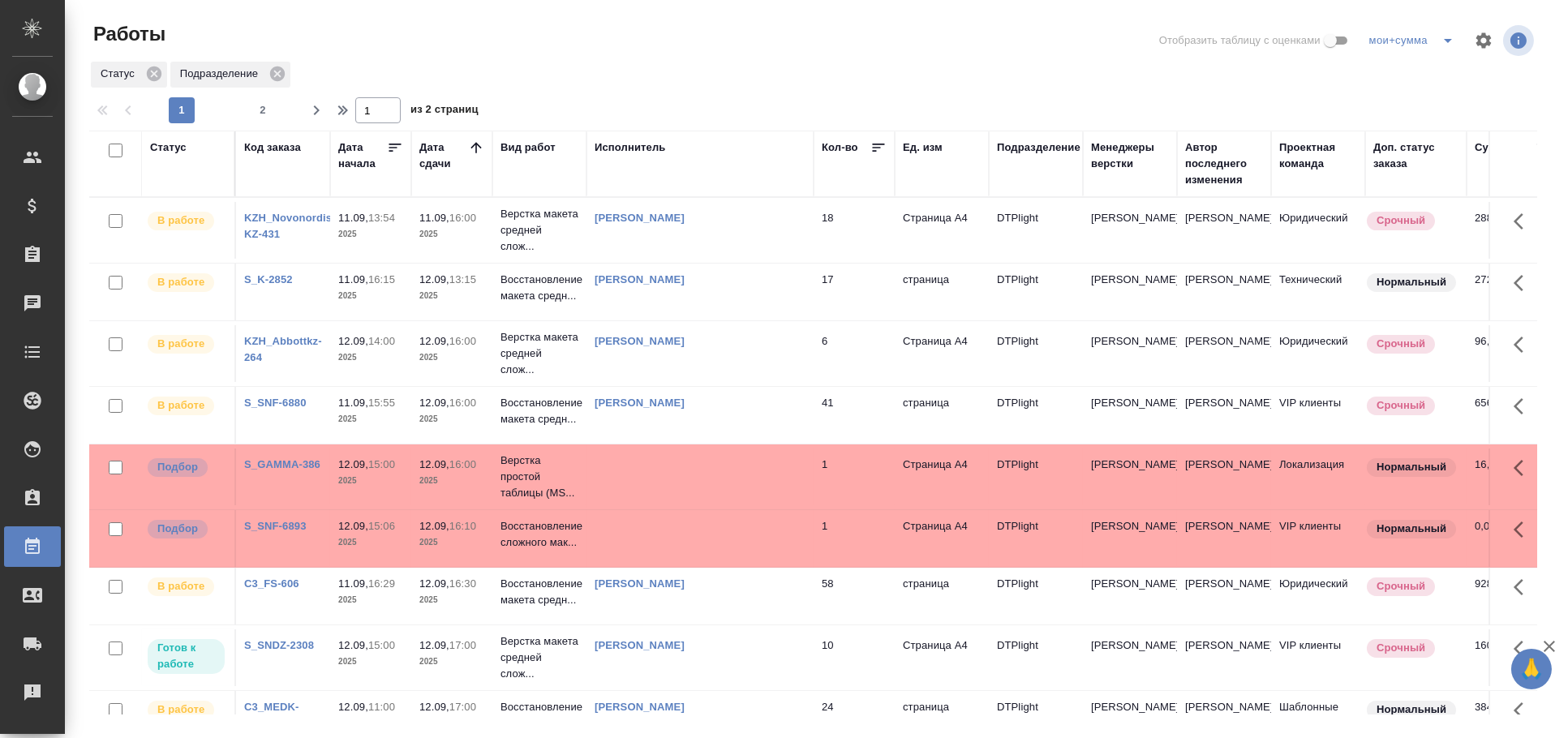
scroll to position [89, 0]
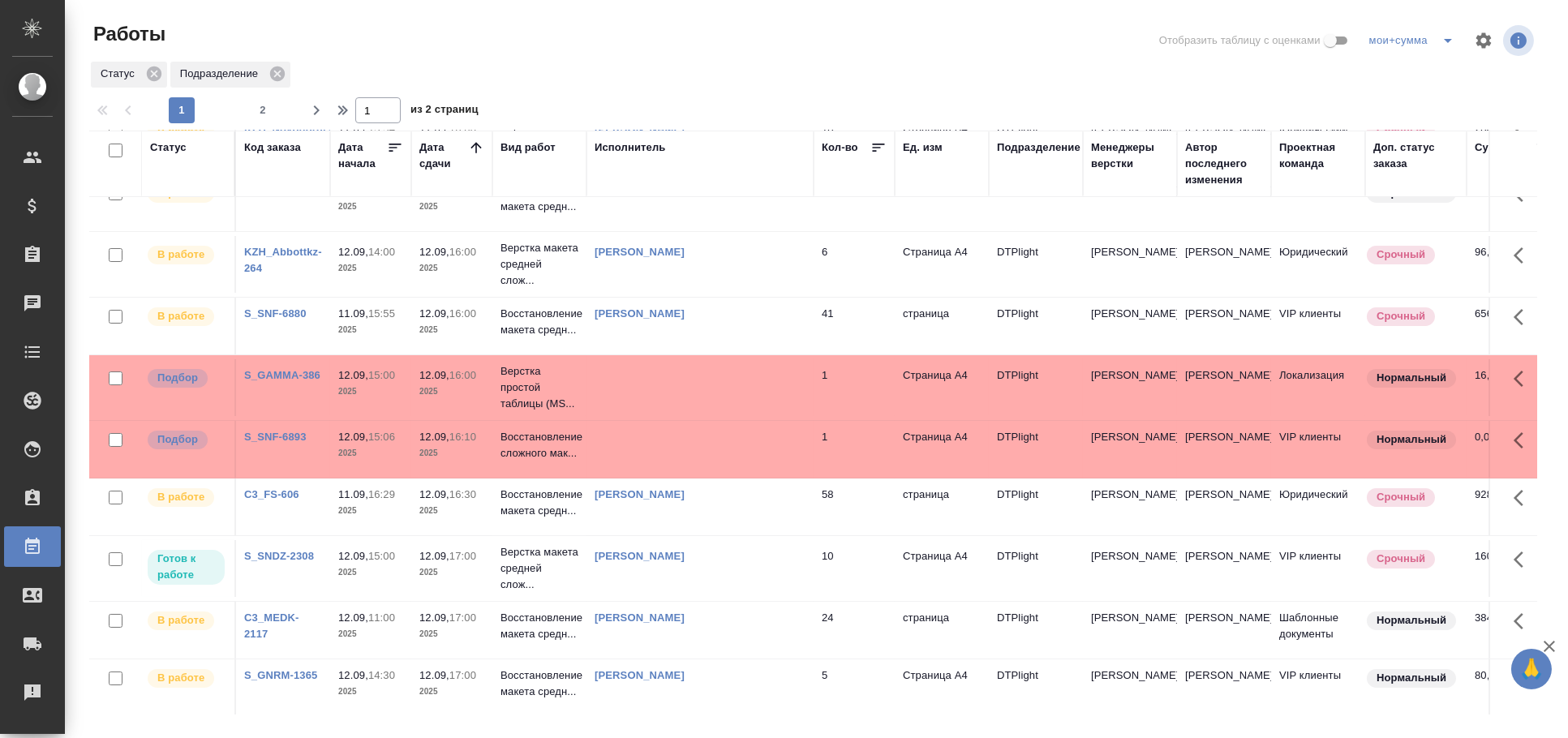
click at [626, 380] on td at bounding box center [700, 387] width 227 height 57
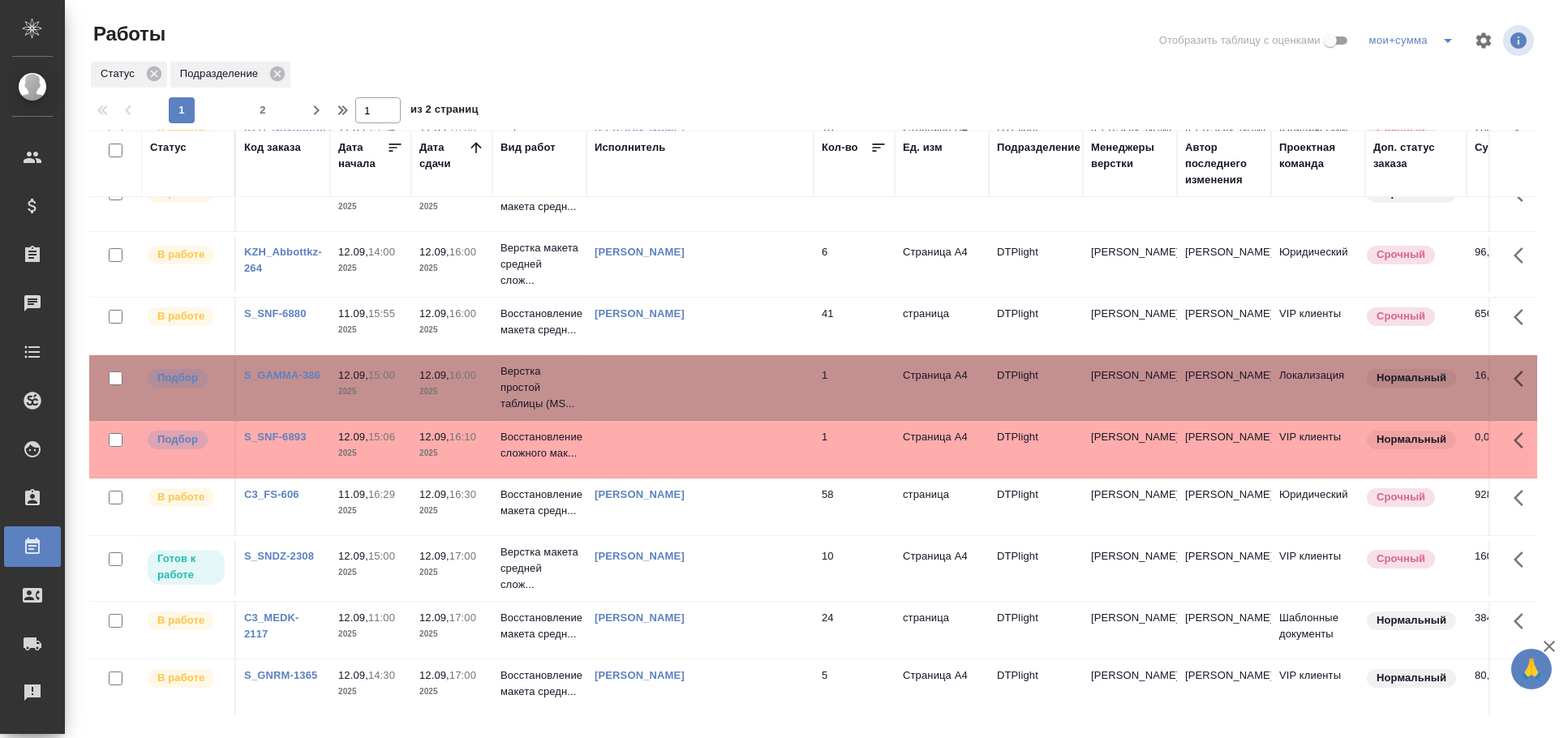
click at [626, 380] on td at bounding box center [700, 387] width 227 height 57
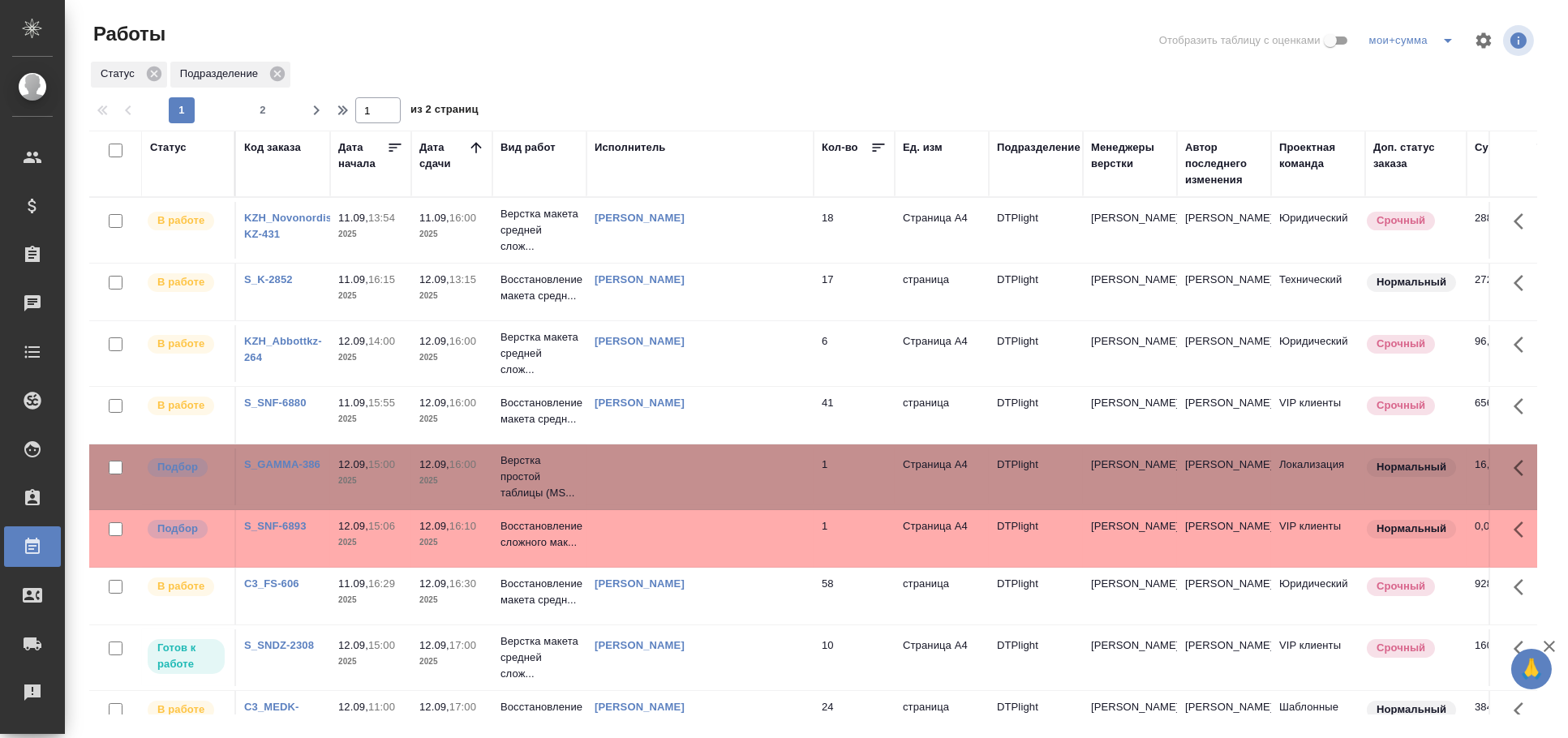
click at [761, 547] on td at bounding box center [700, 538] width 227 height 57
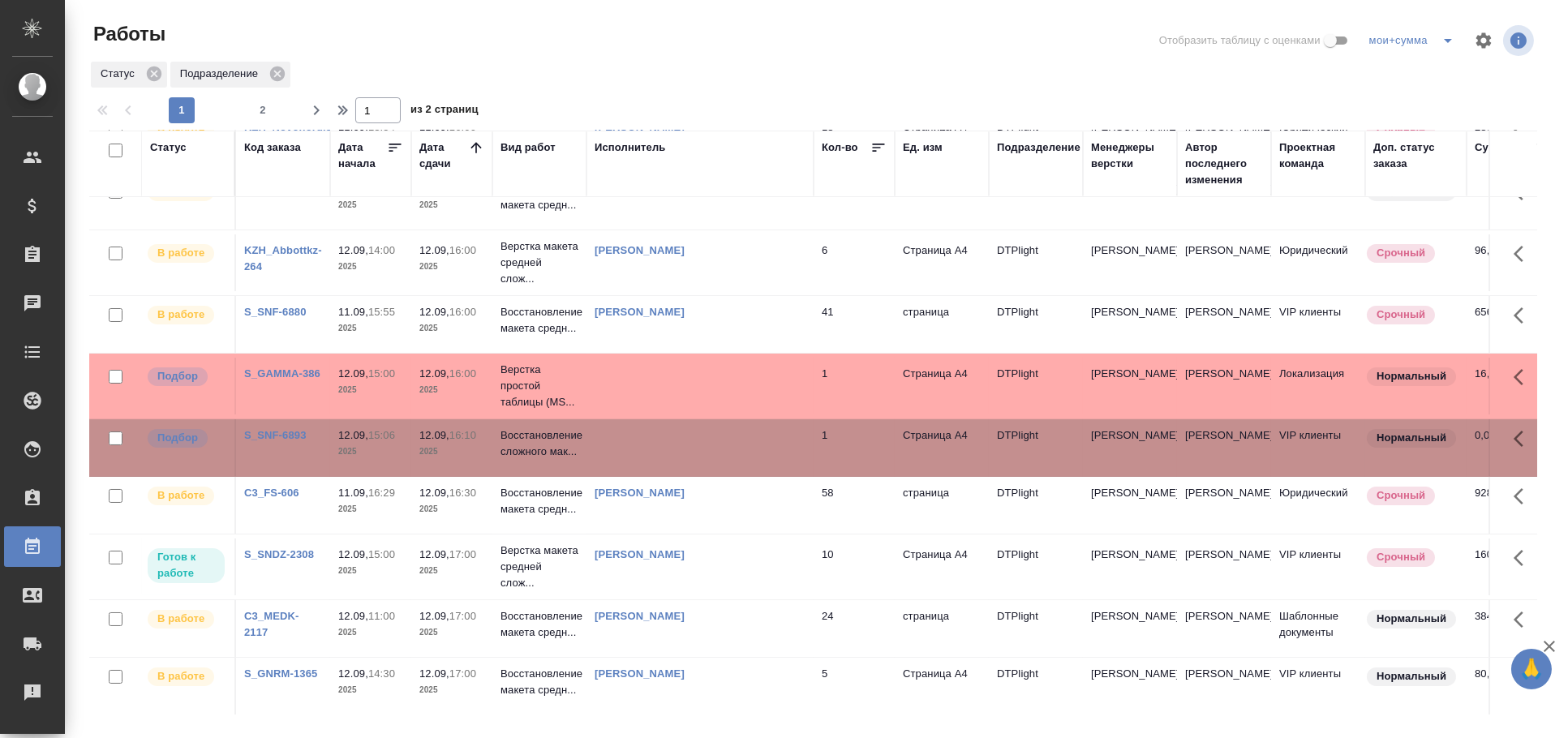
scroll to position [720, 0]
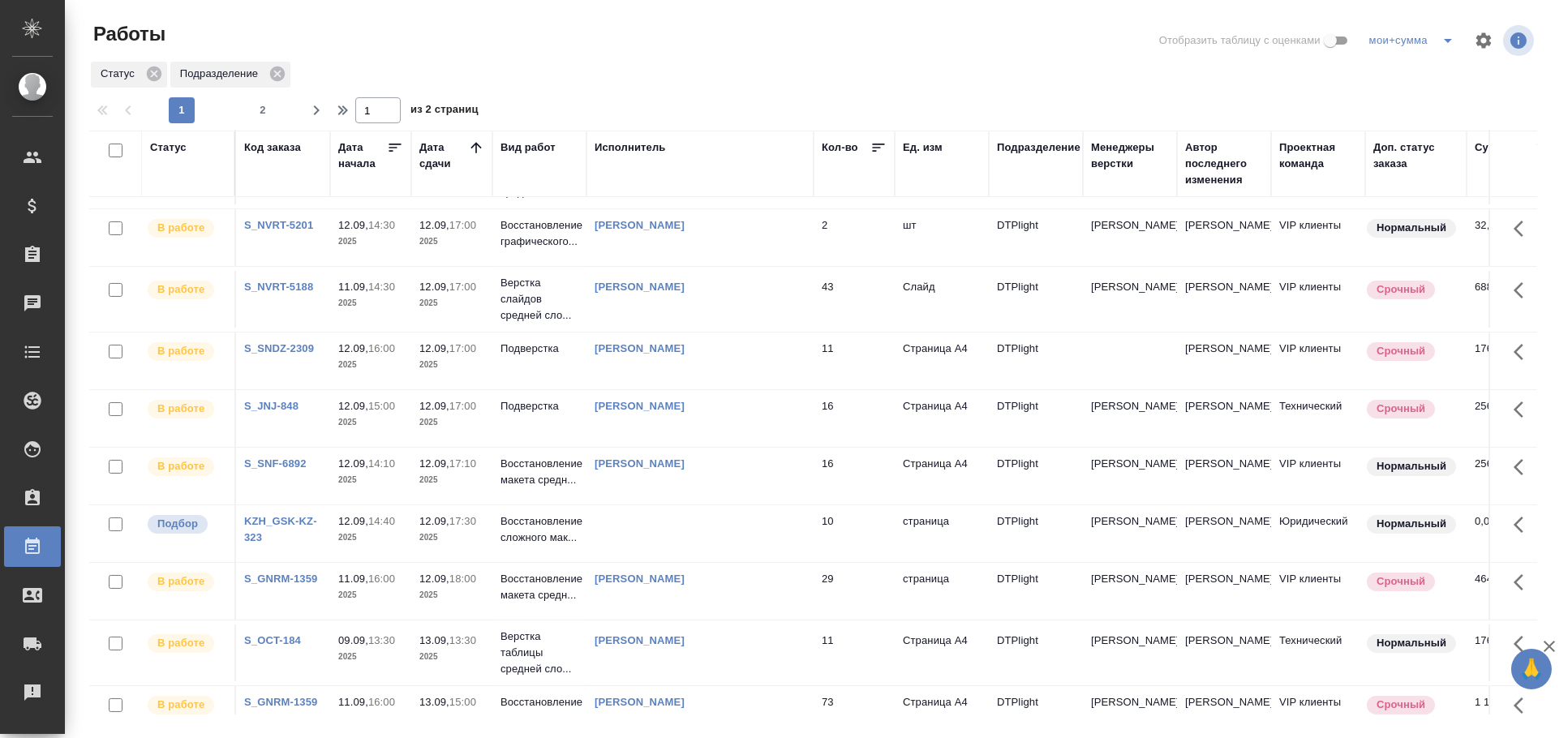
click at [700, 521] on td at bounding box center [700, 533] width 227 height 57
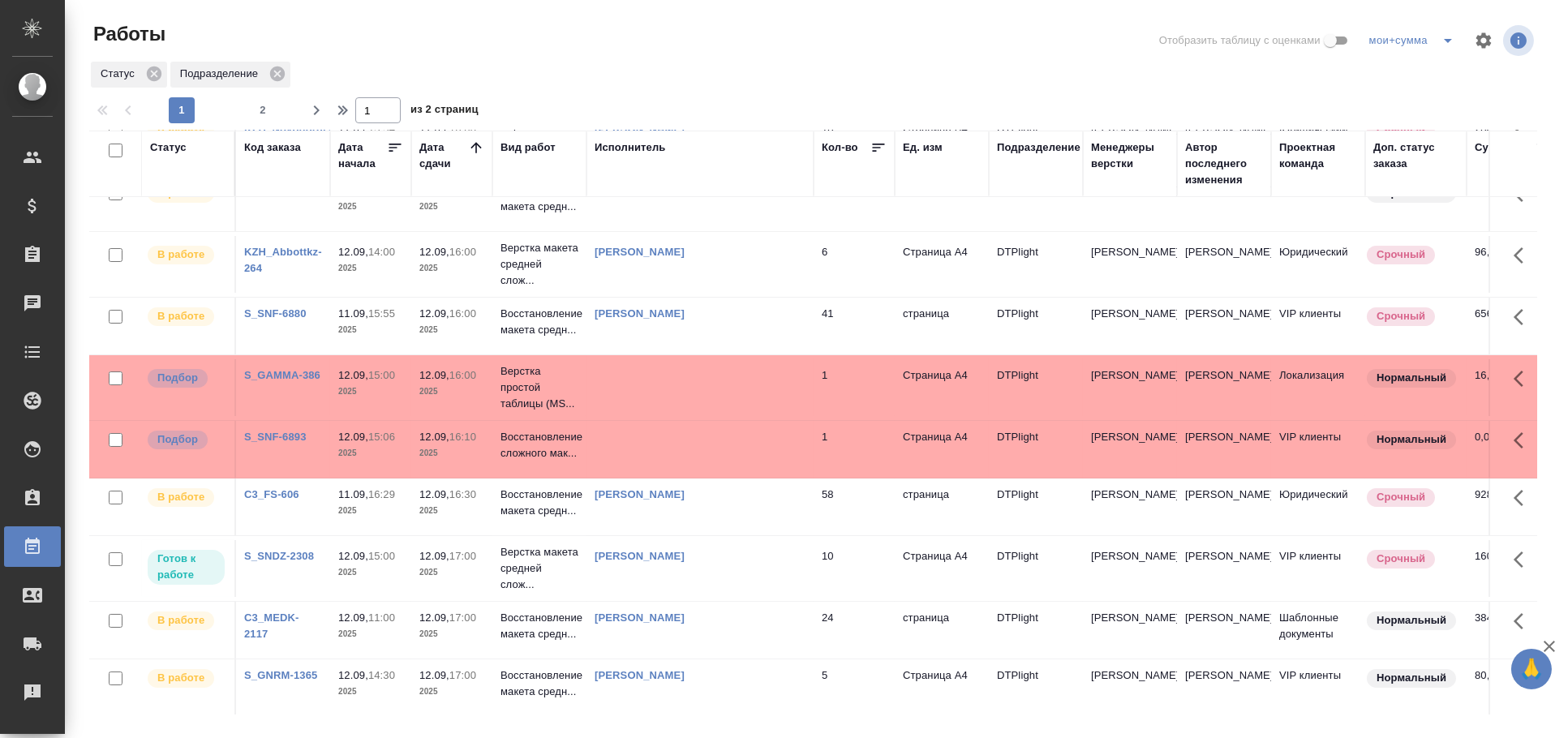
scroll to position [0, 0]
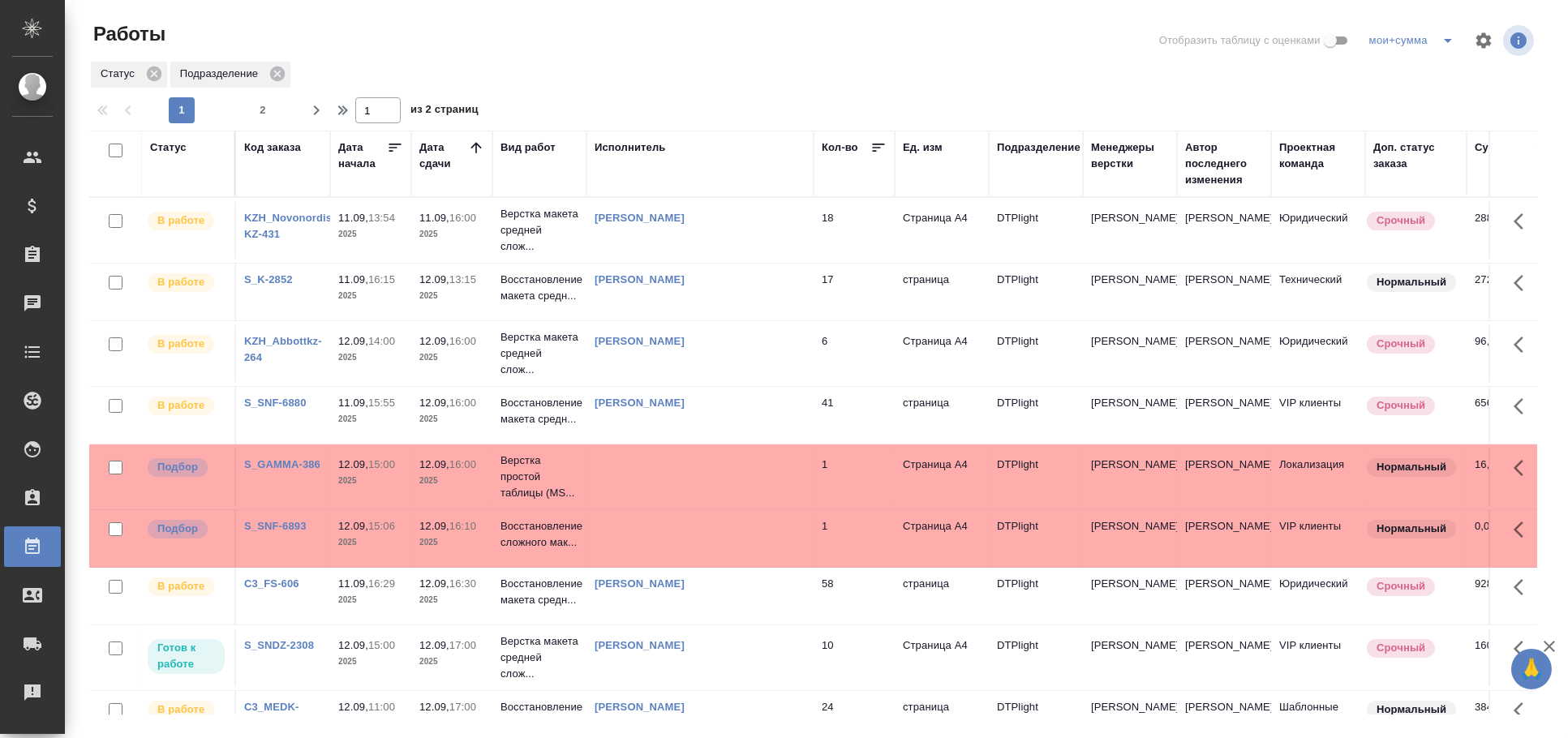
click at [656, 543] on td at bounding box center [700, 538] width 227 height 57
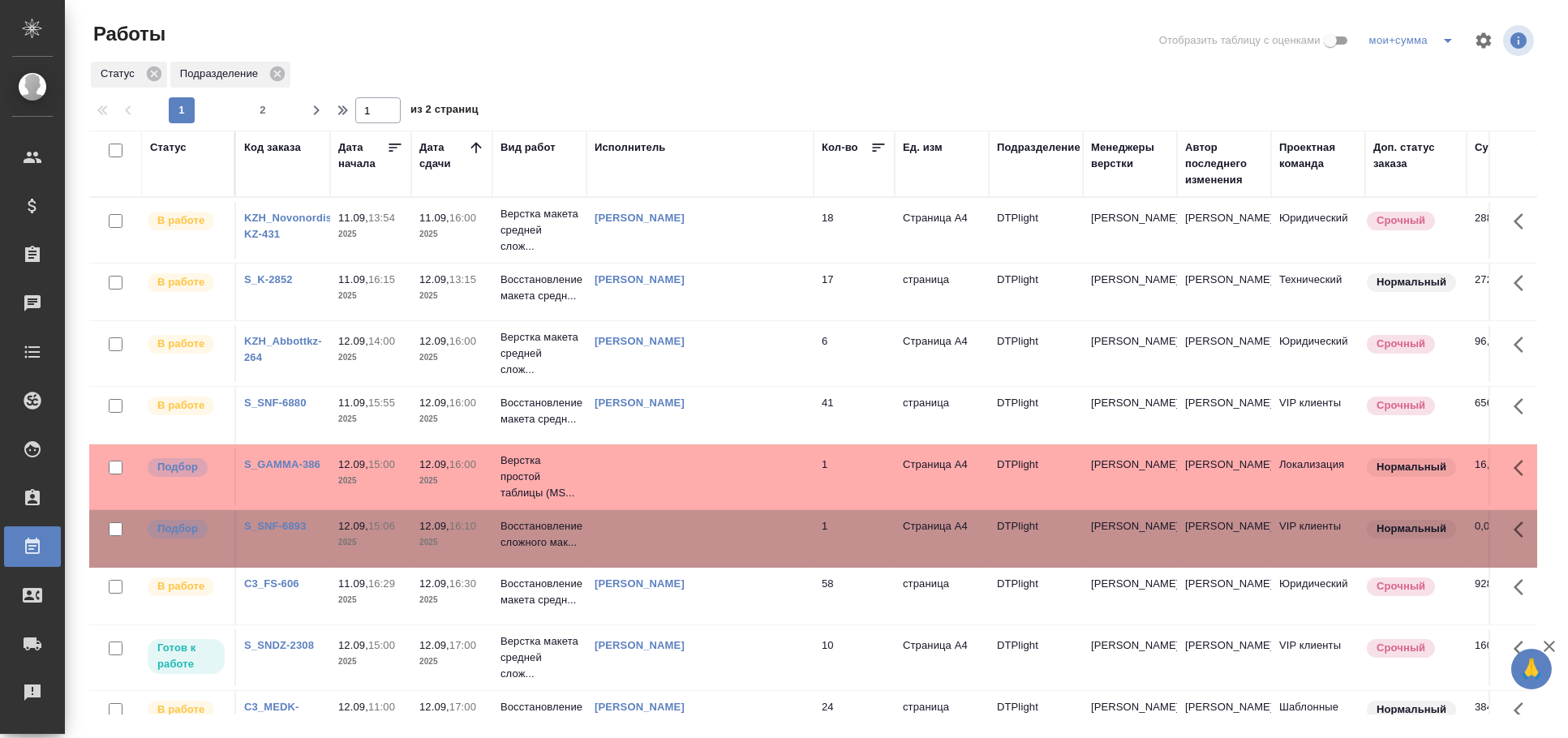
click at [656, 543] on td at bounding box center [700, 538] width 227 height 57
click at [624, 152] on div "Исполнитель" at bounding box center [630, 148] width 71 height 16
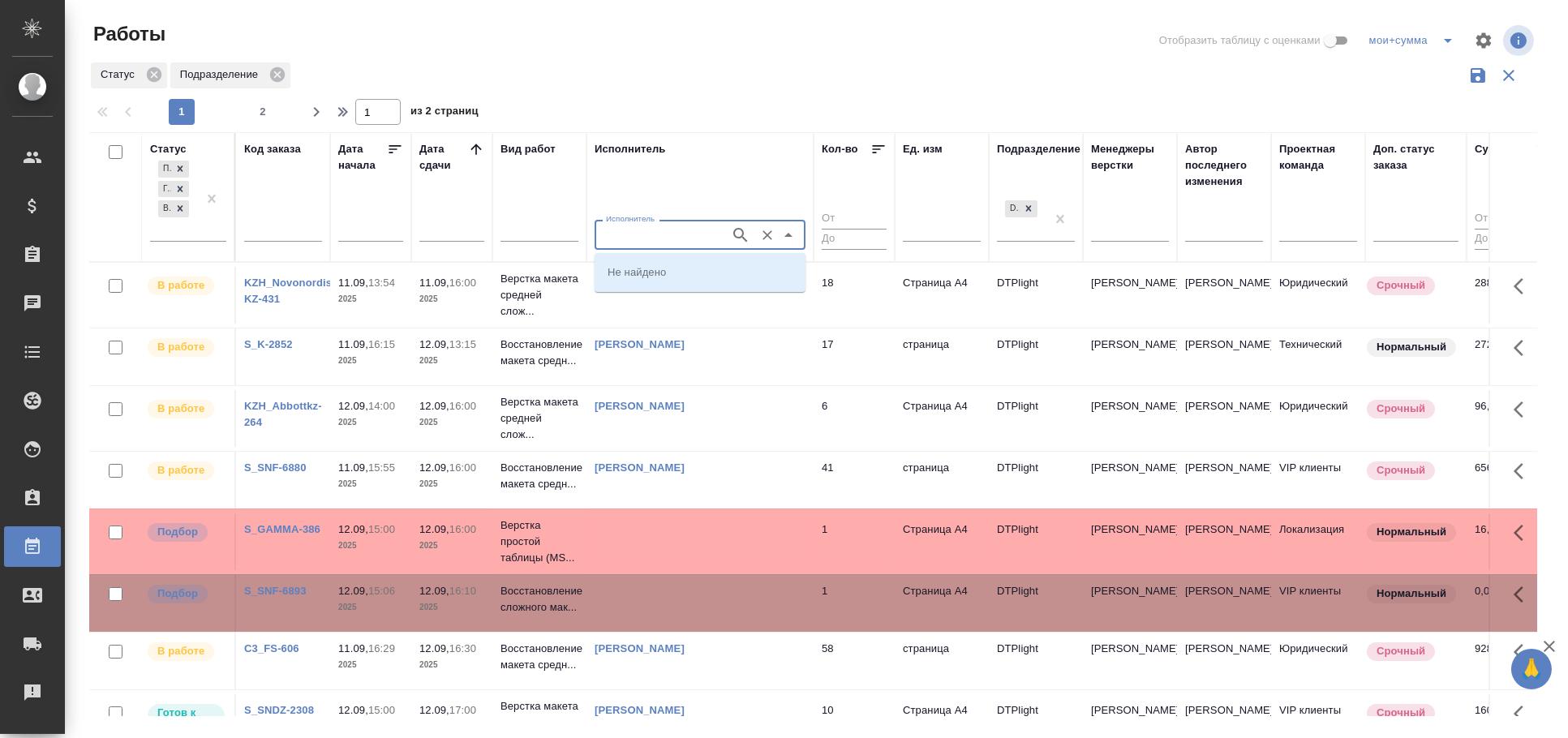
click at [626, 235] on input "Исполнитель" at bounding box center [661, 235] width 122 height 20
type input "носкова"
click at [681, 325] on p "Носкова Анна Николаевна" at bounding box center [651, 330] width 89 height 16
type input "Носкова Анна Николаевна"
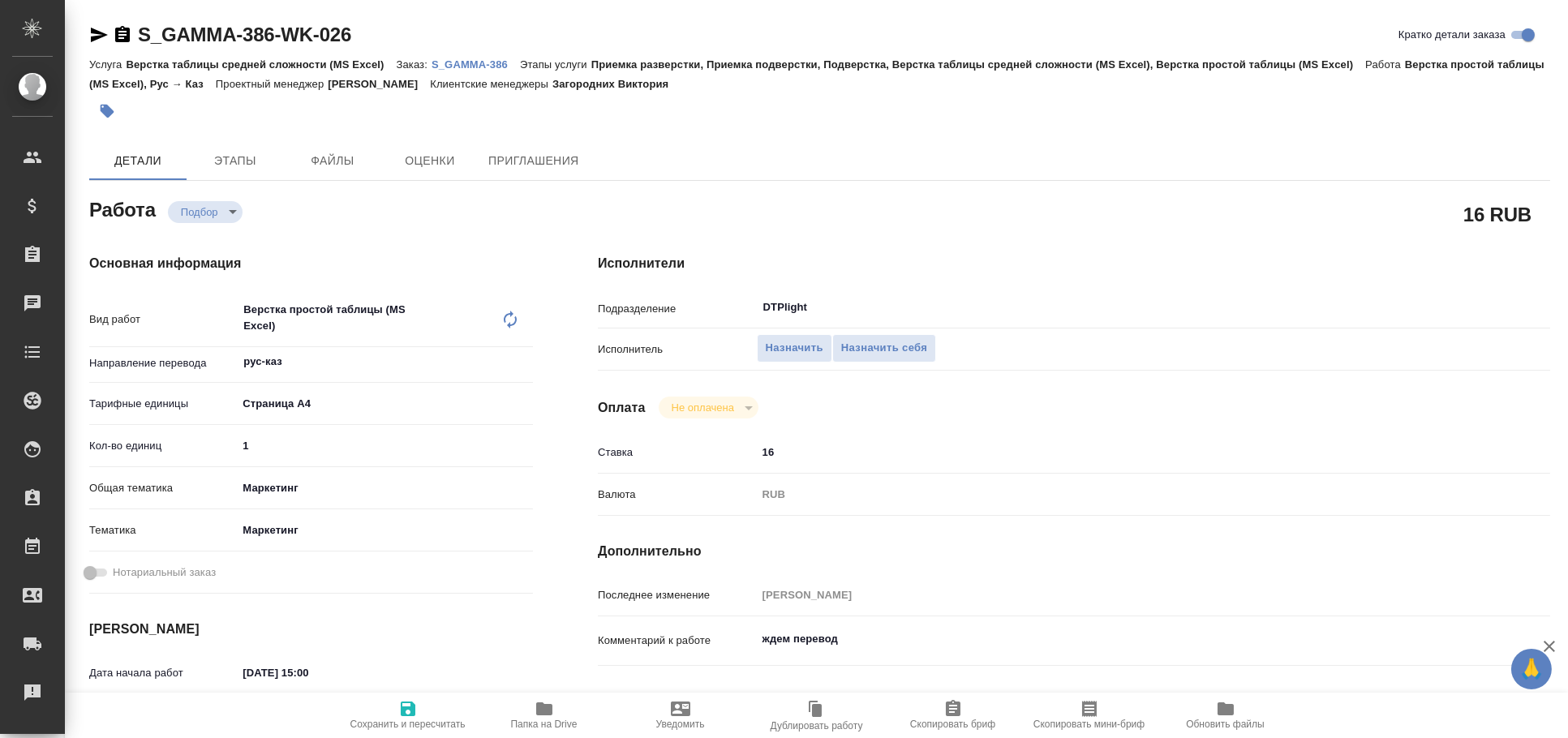
type textarea "x"
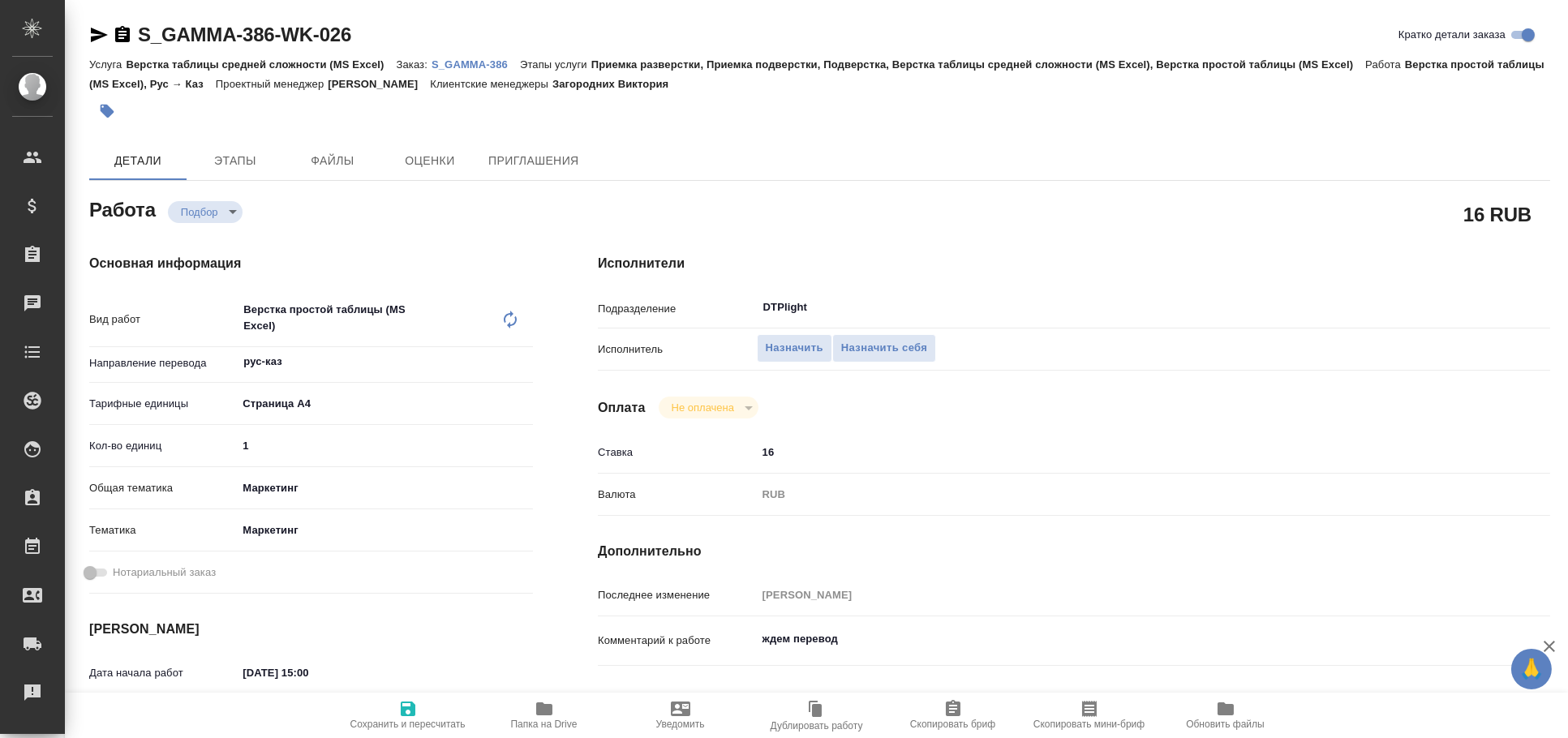
scroll to position [179, 0]
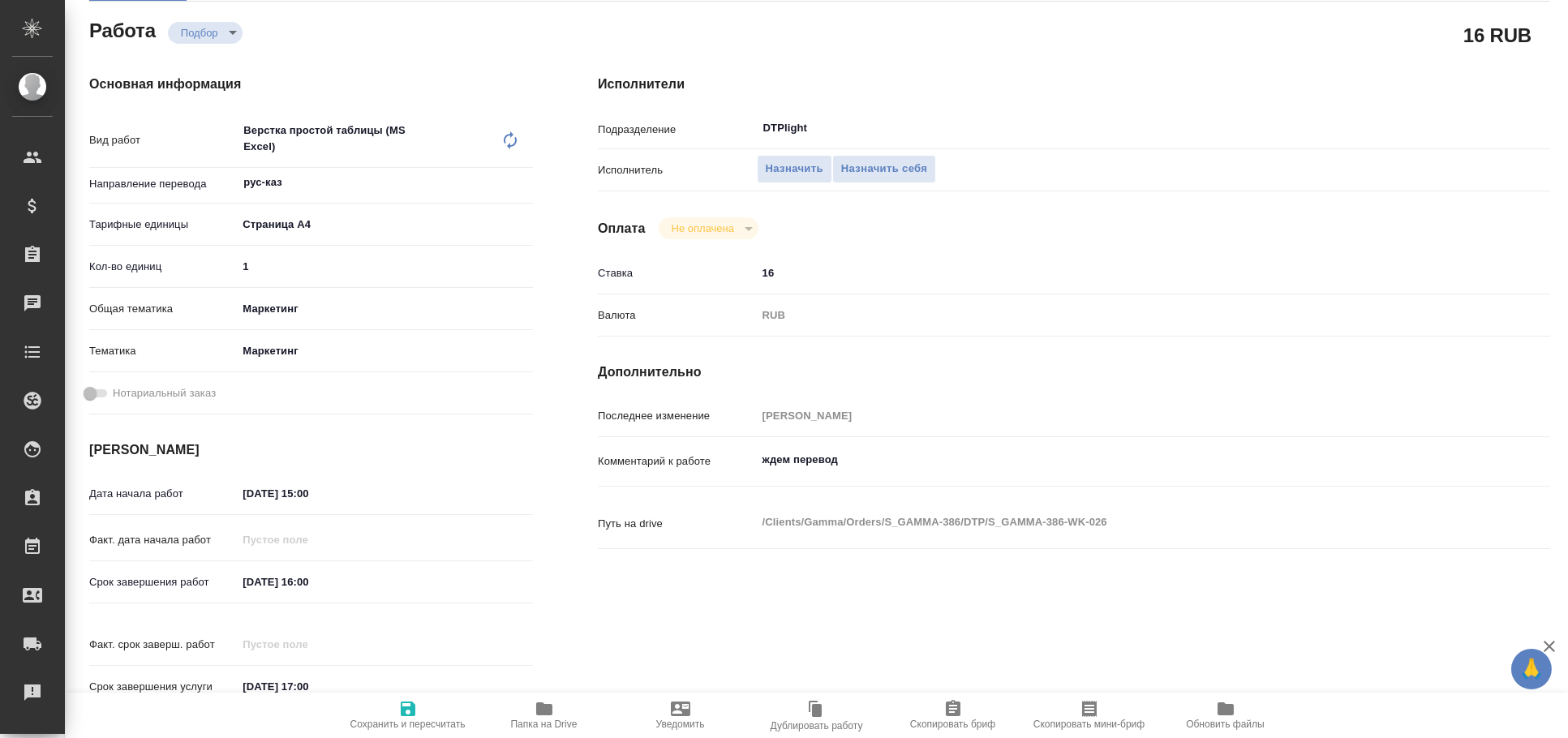
type textarea "x"
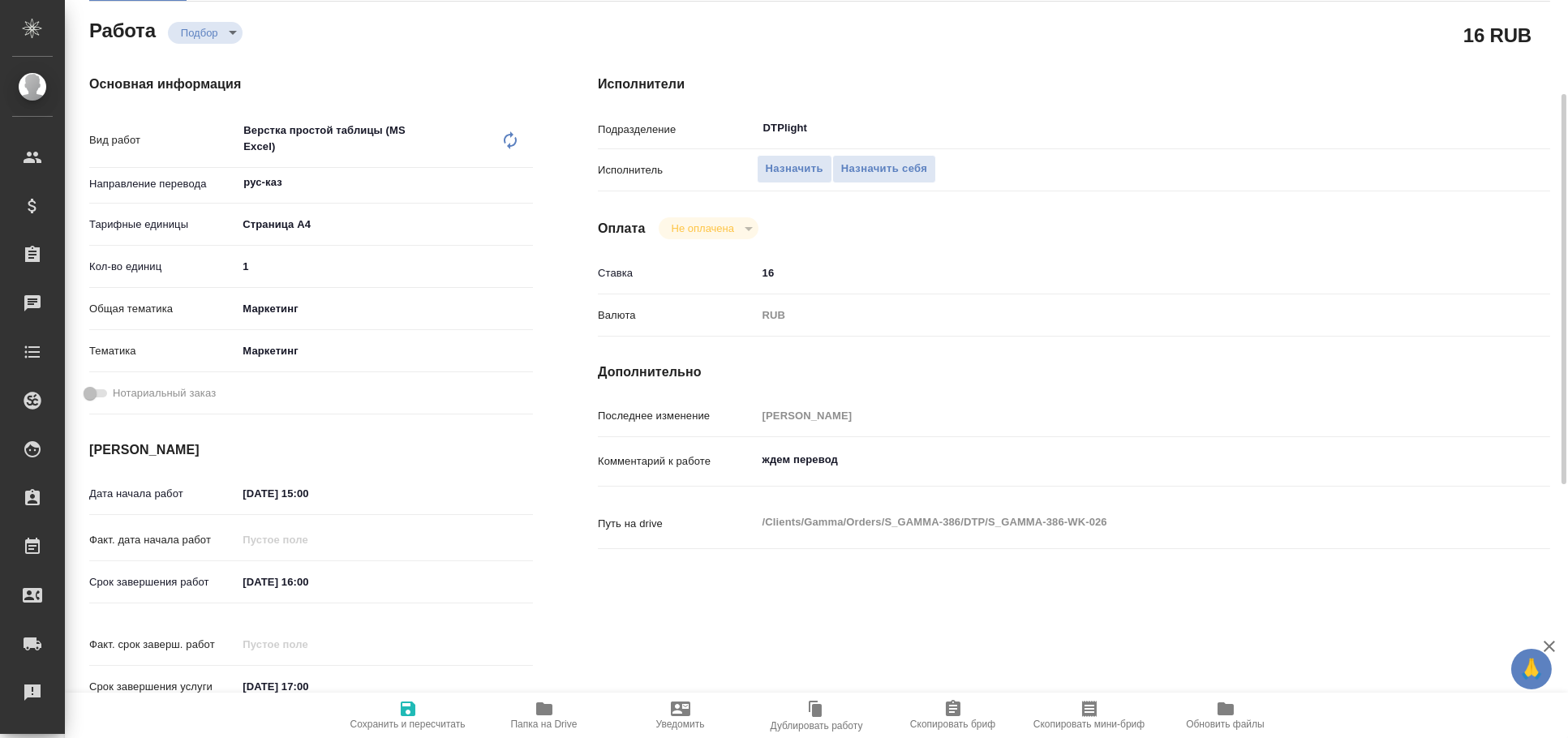
type textarea "x"
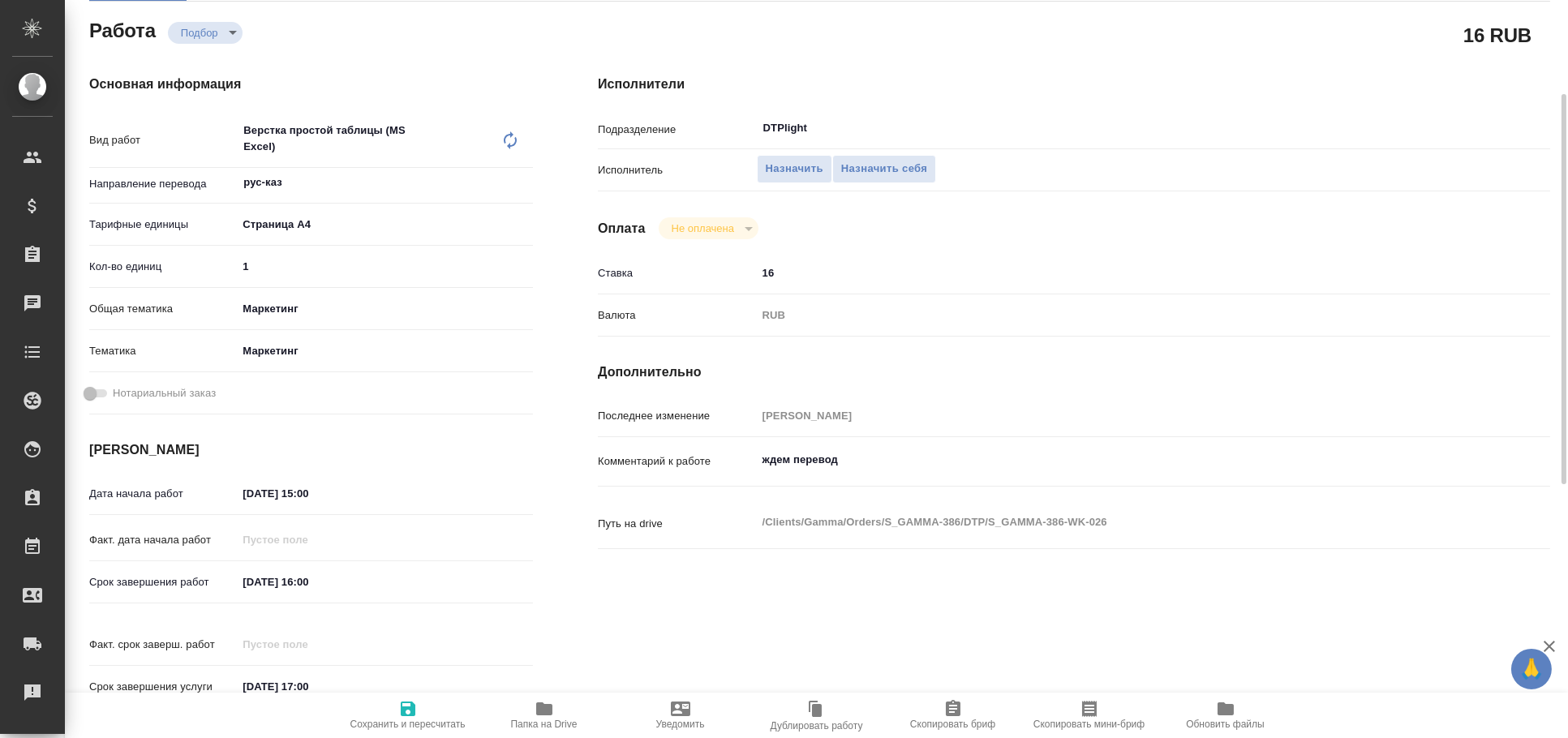
type textarea "x"
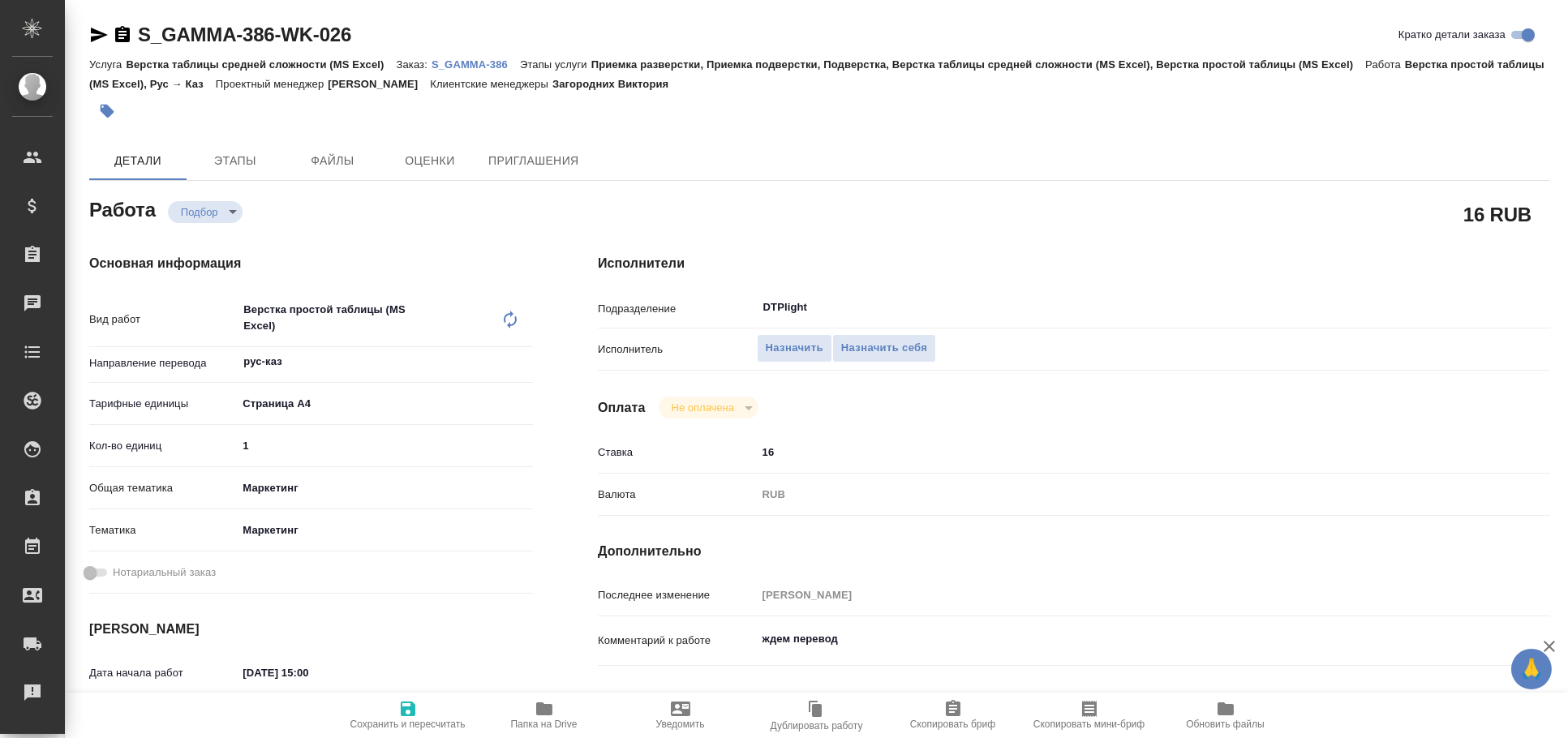
type textarea "x"
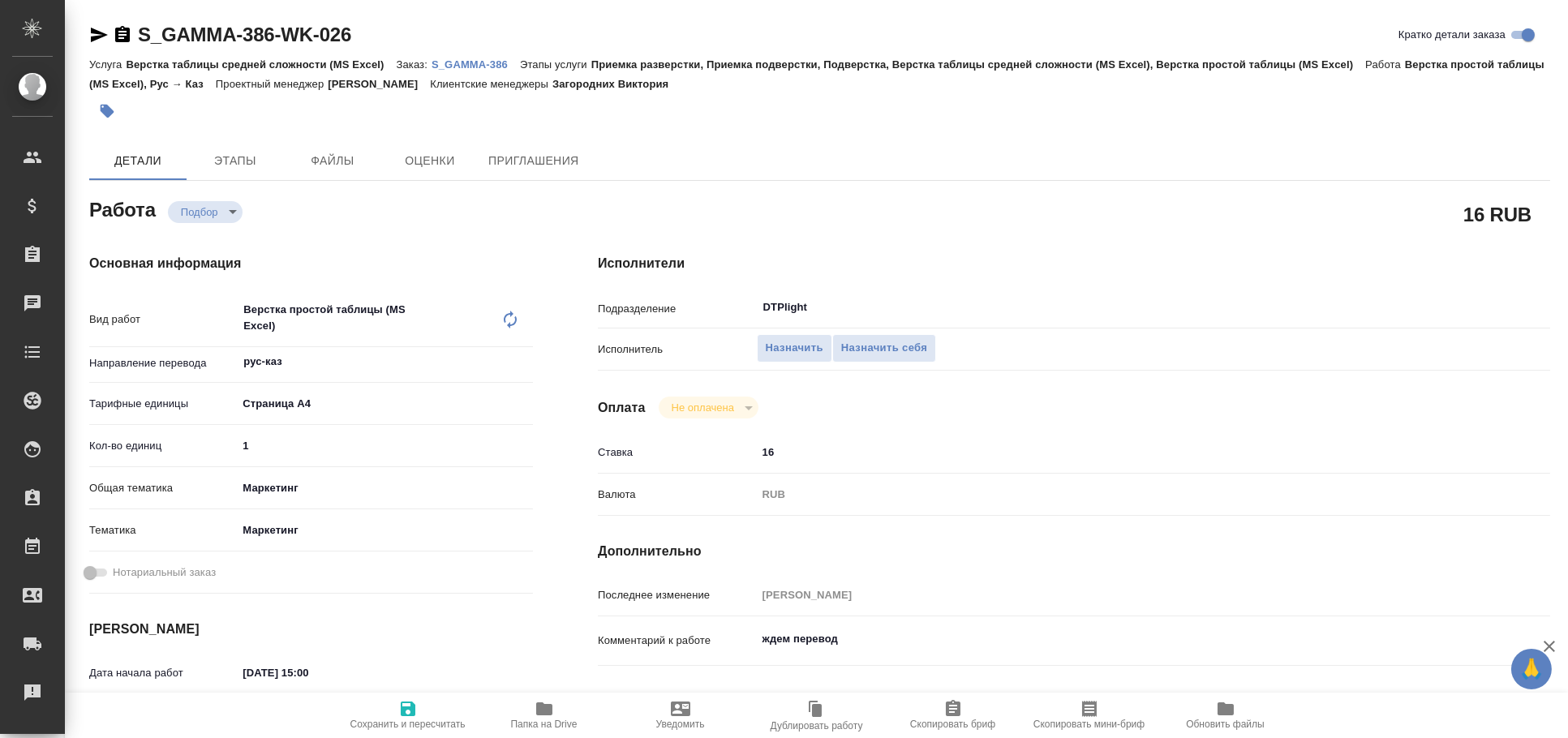
type textarea "x"
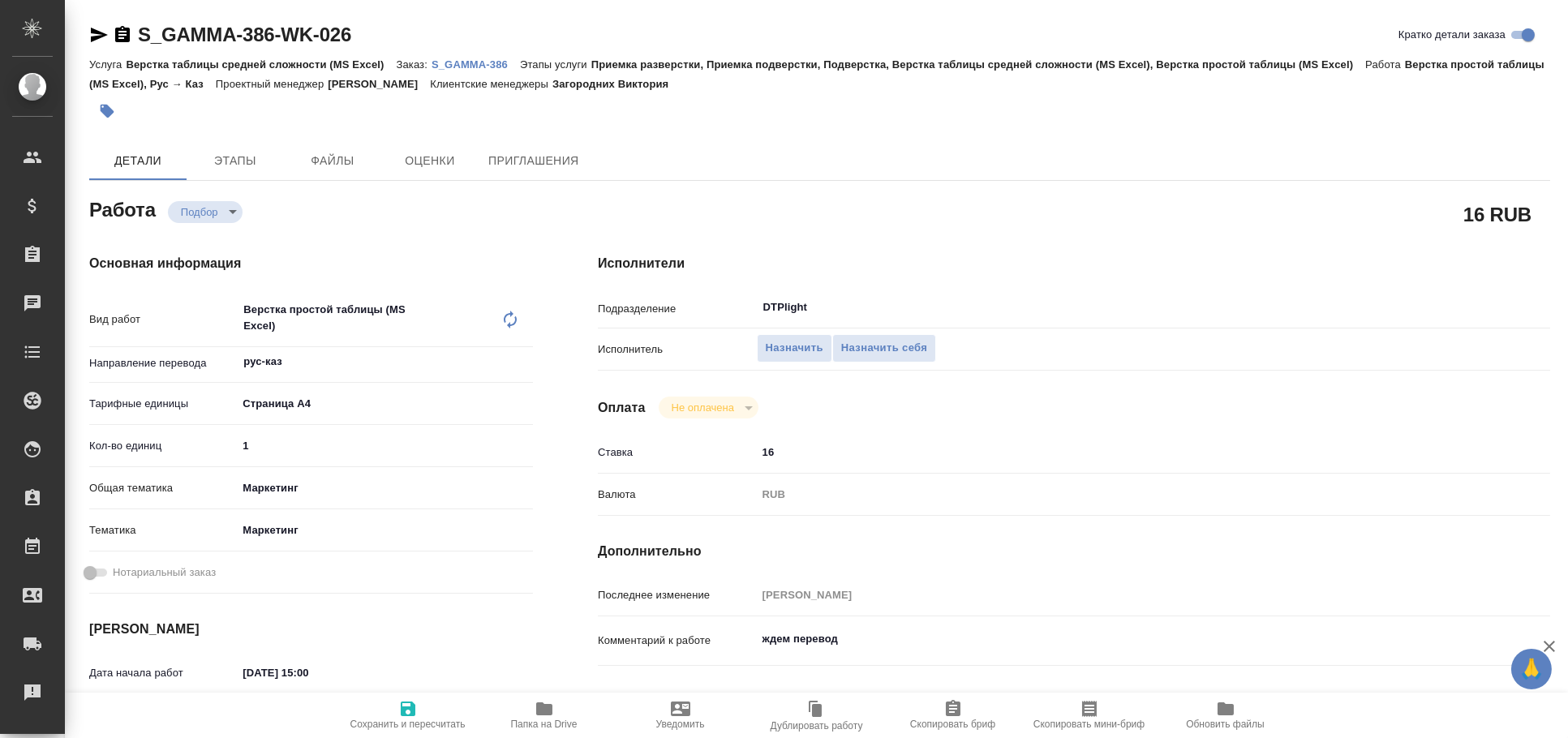
type textarea "x"
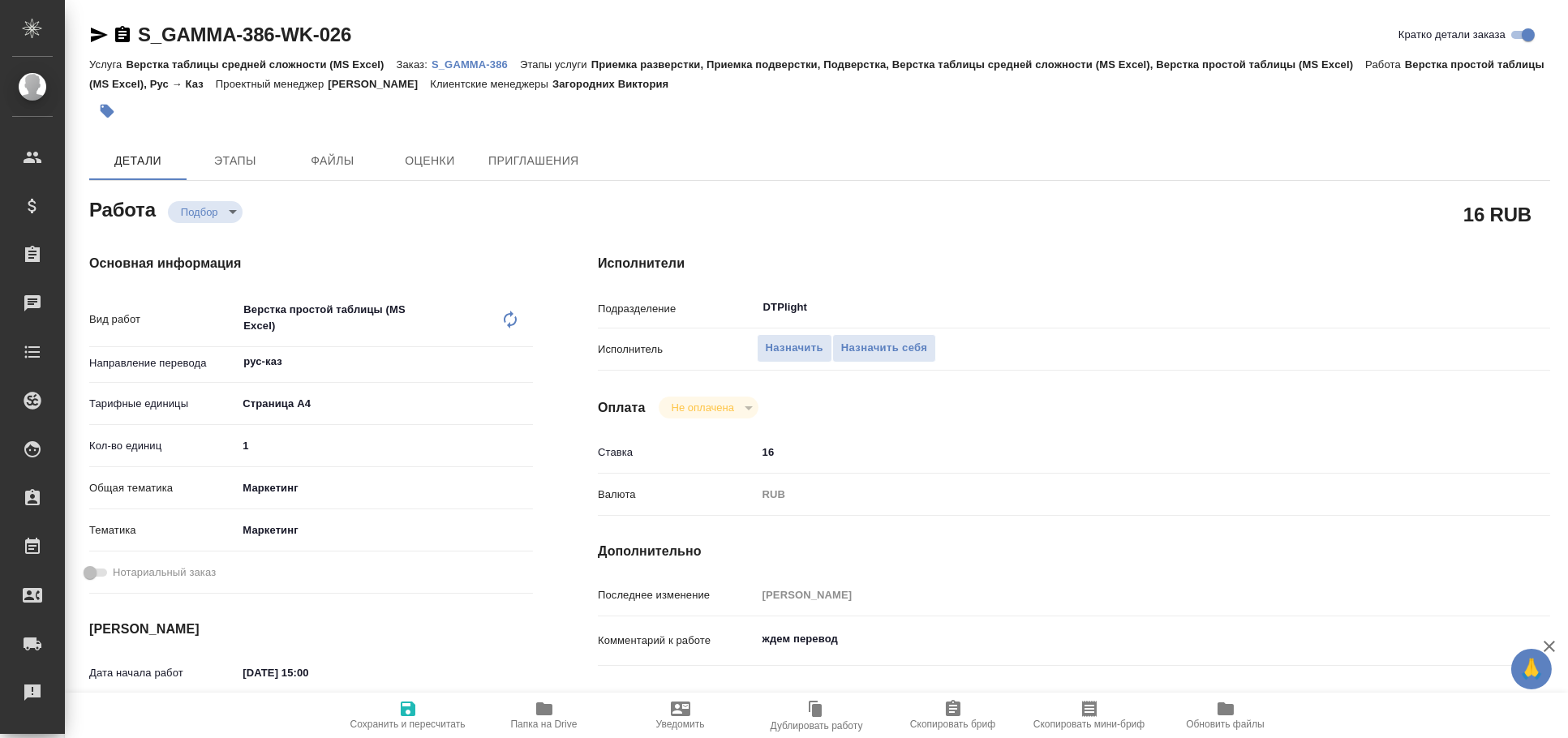
type textarea "x"
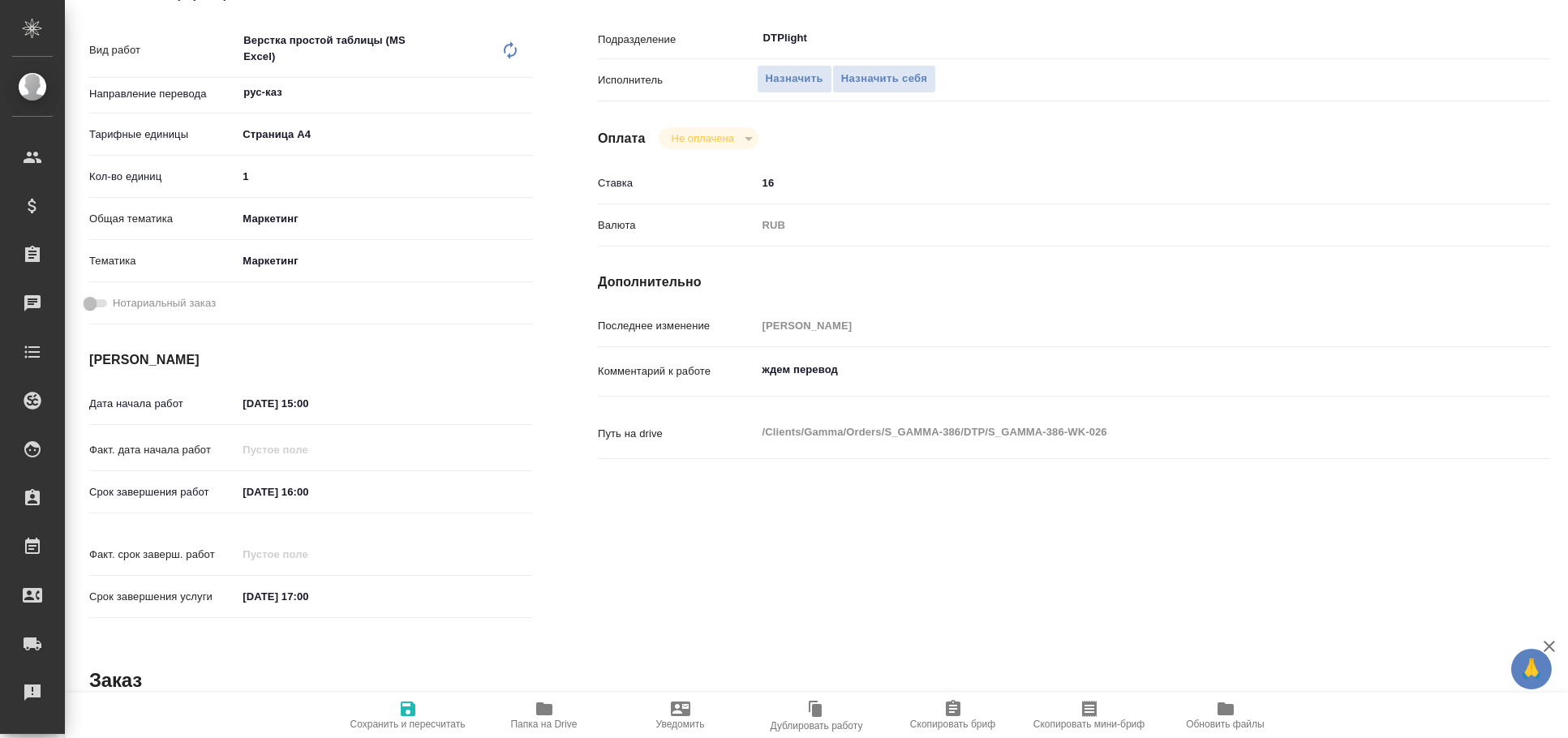
scroll to position [660, 0]
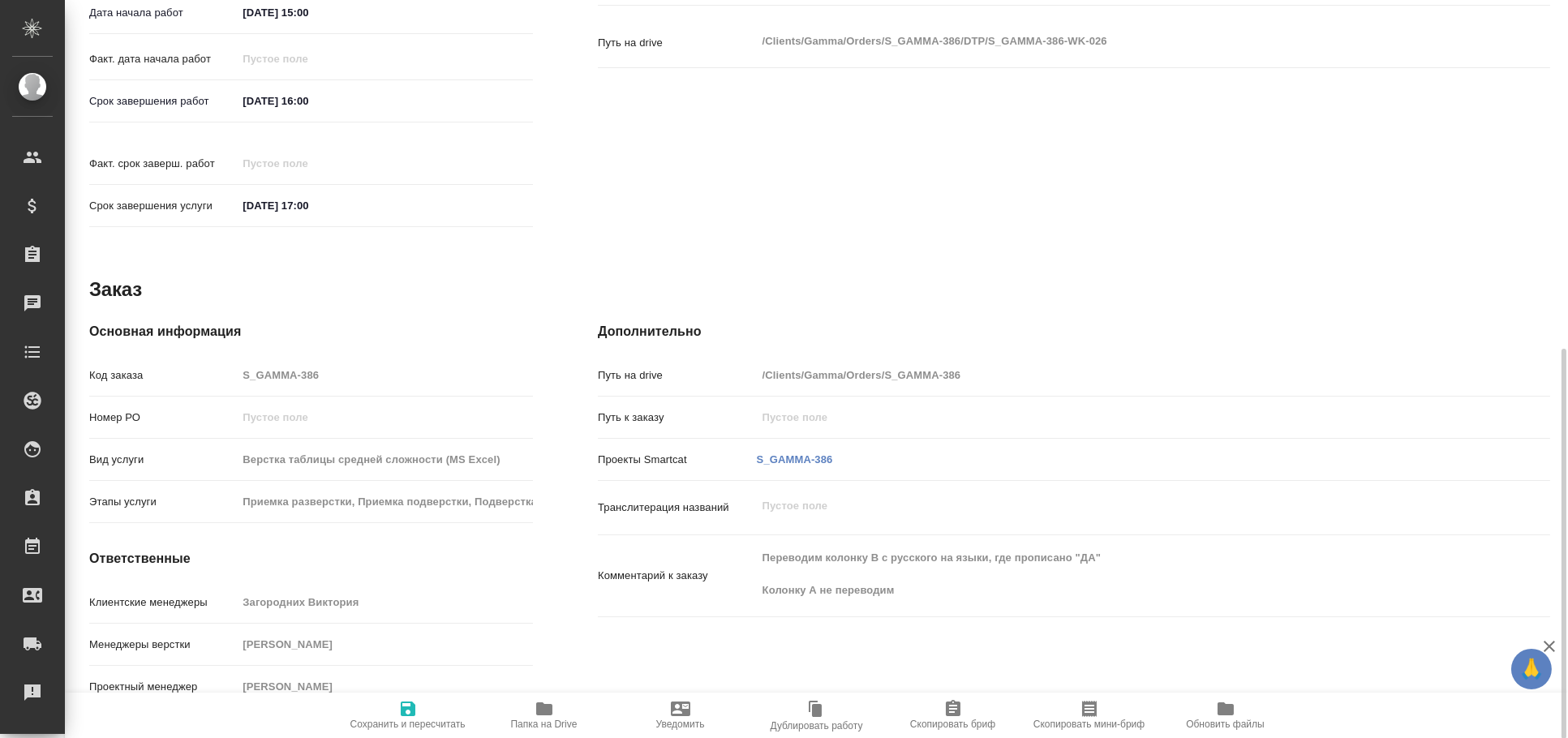
type textarea "x"
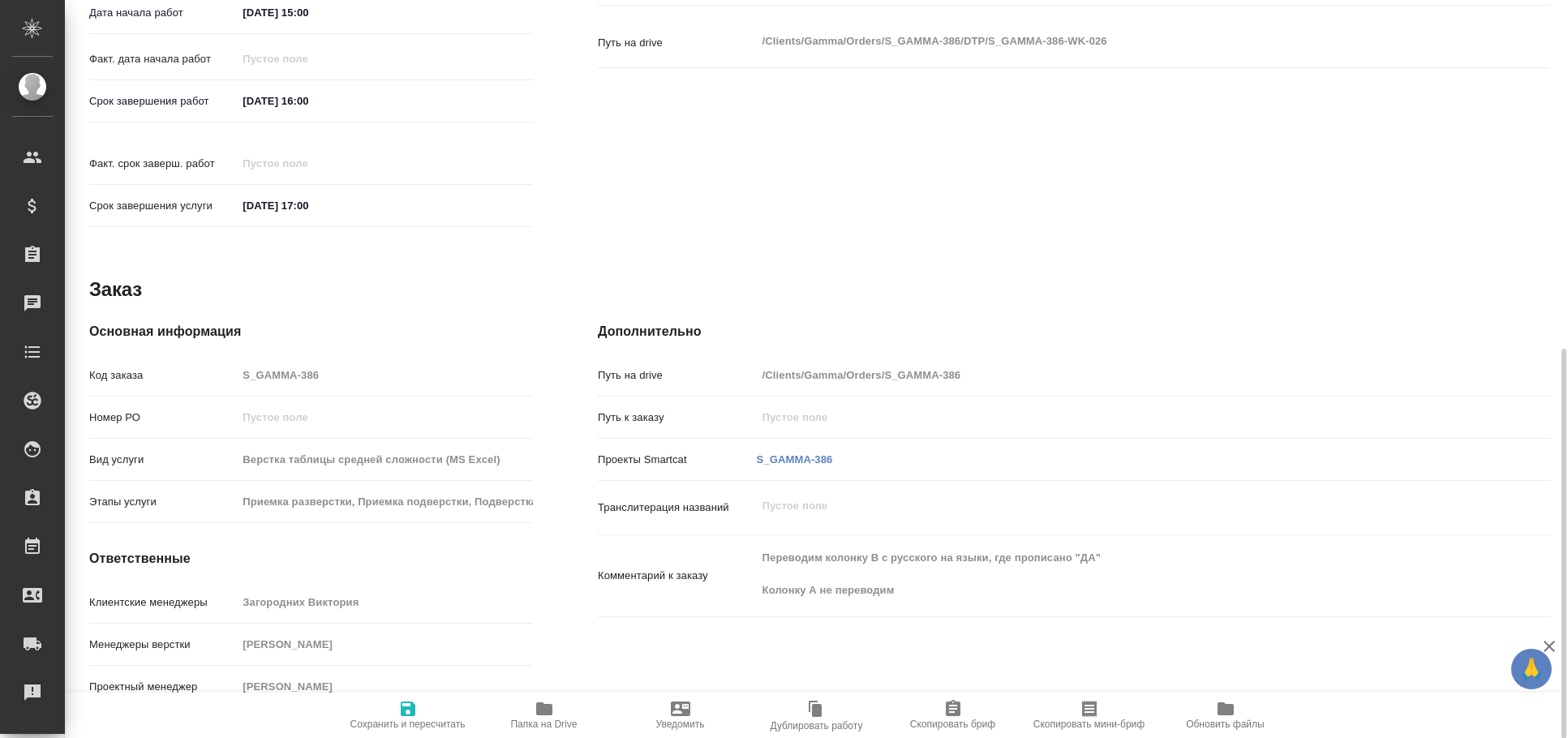
type textarea "x"
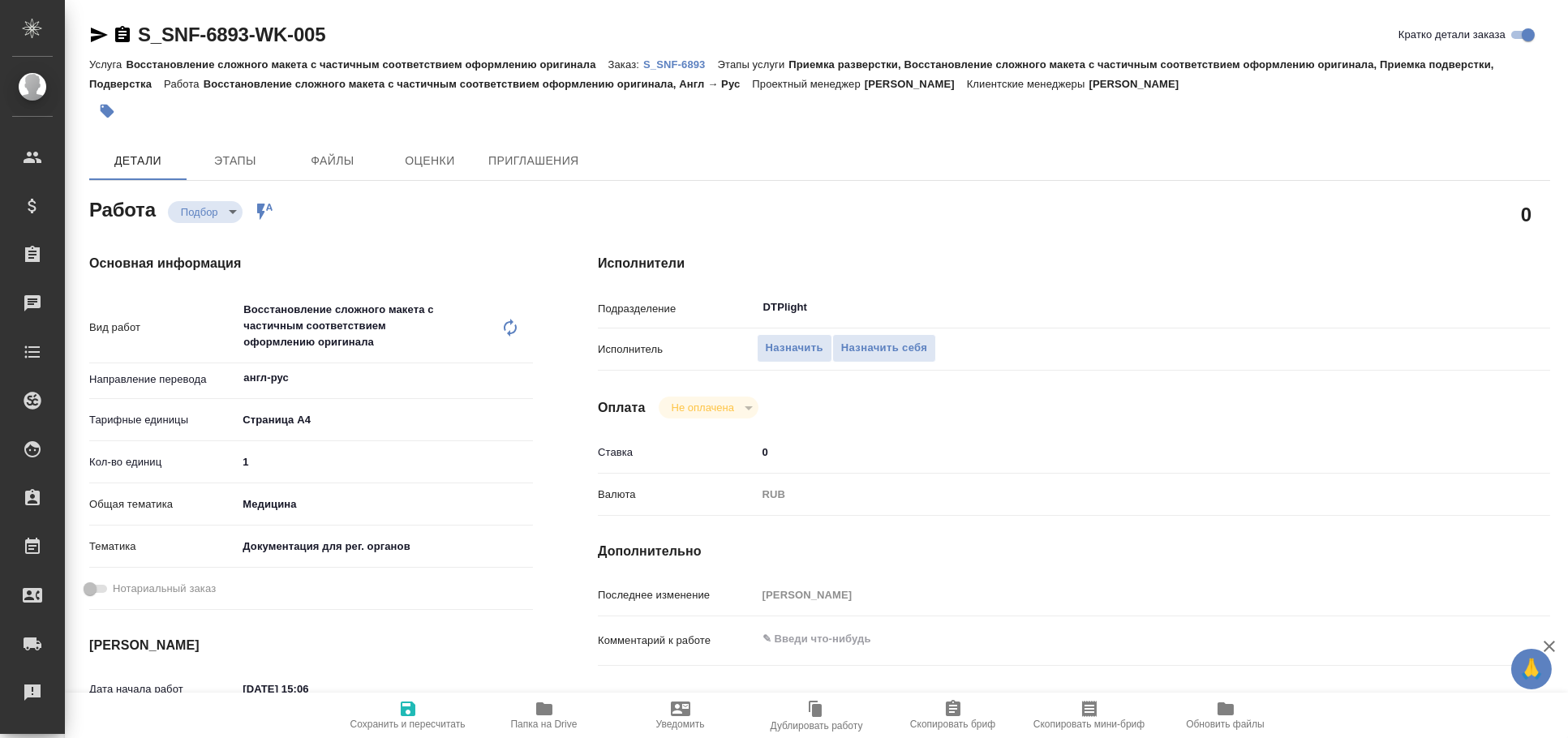
type textarea "x"
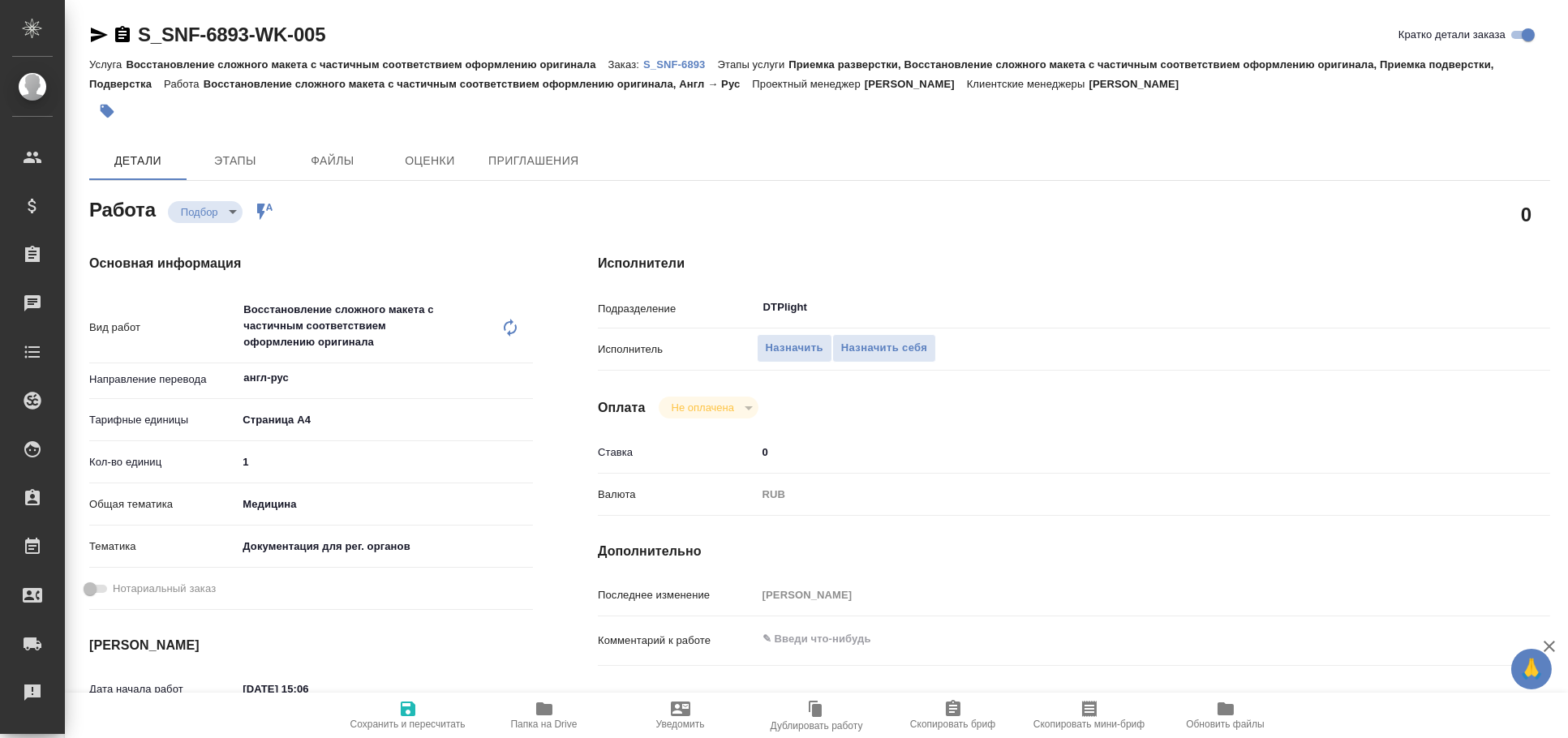
type textarea "x"
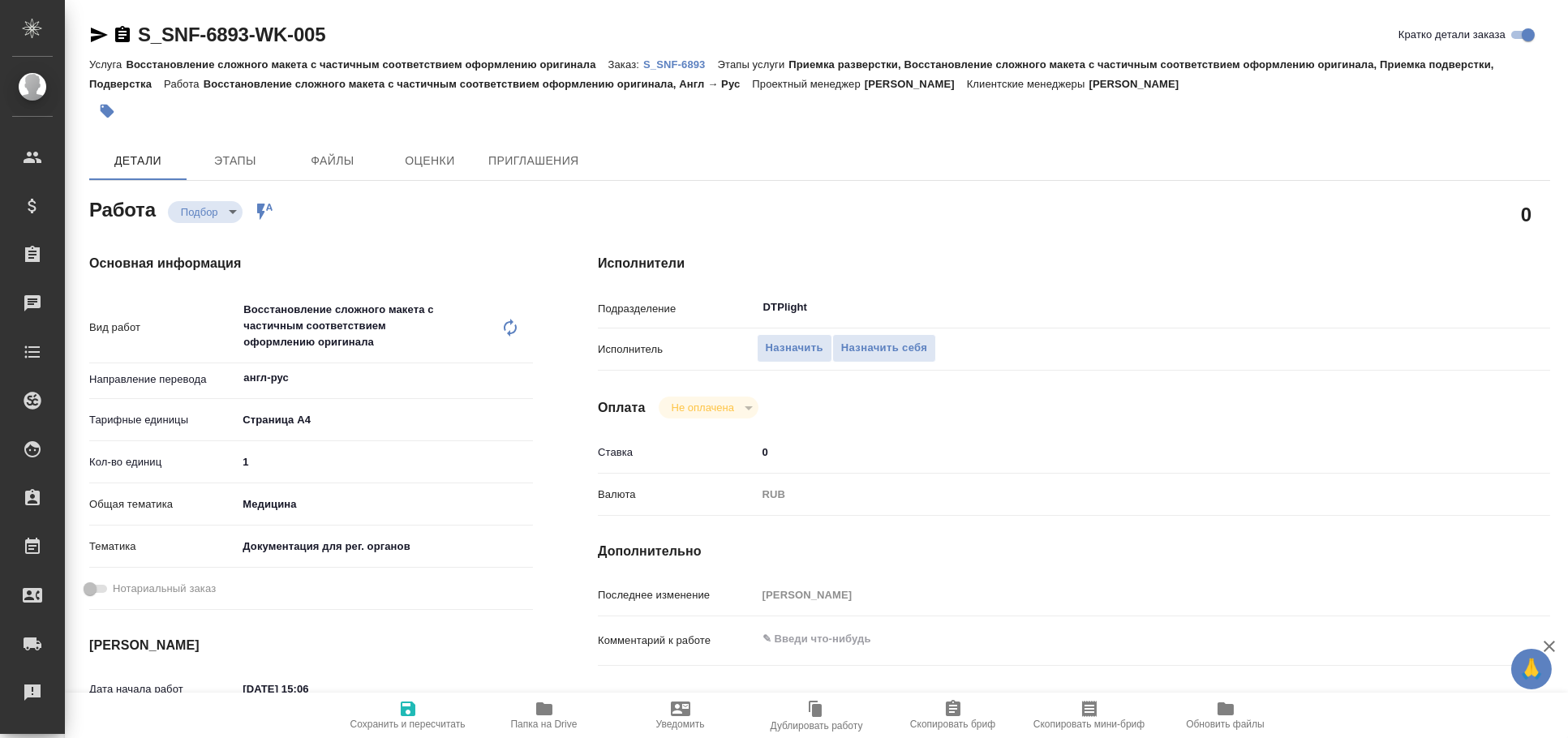
type textarea "x"
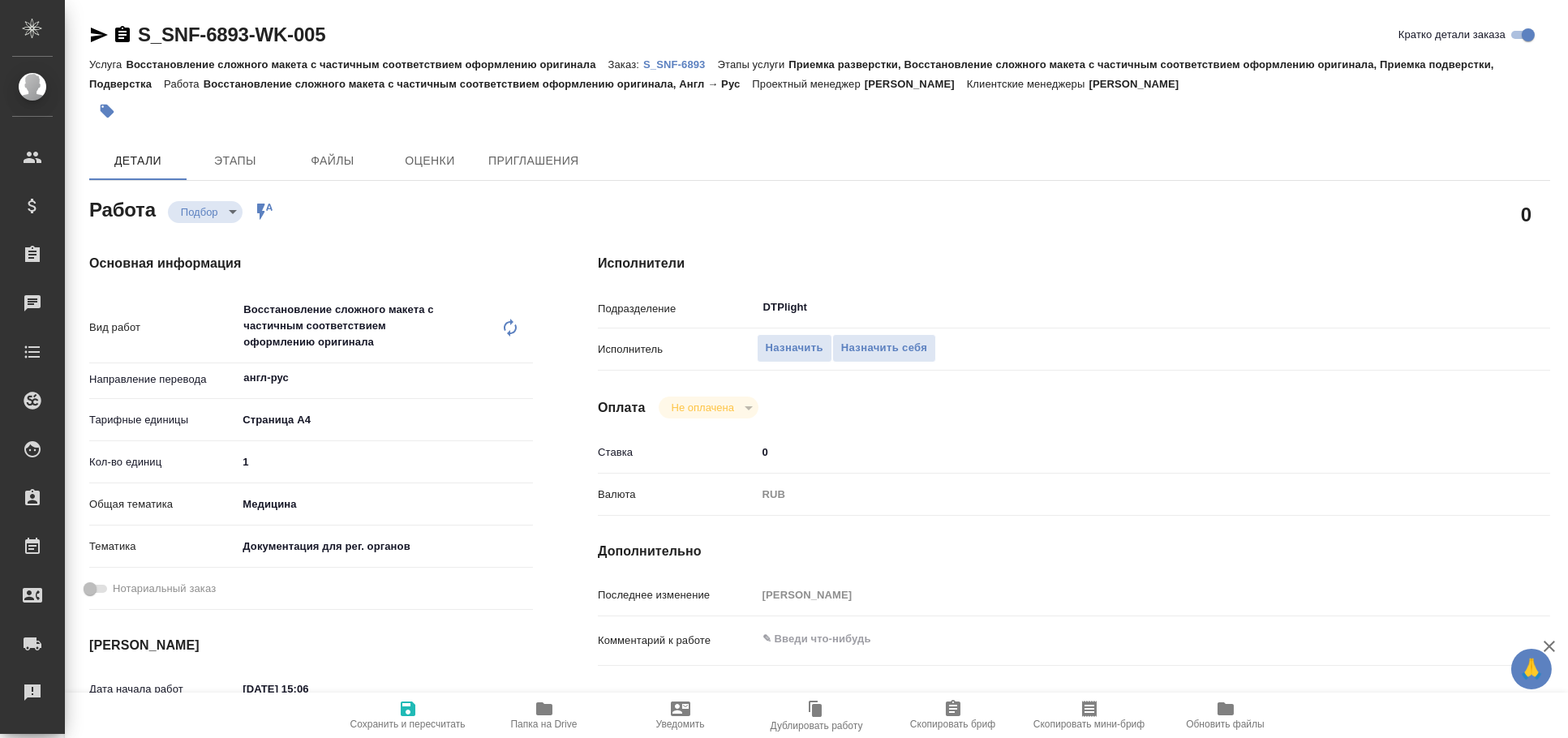
type textarea "x"
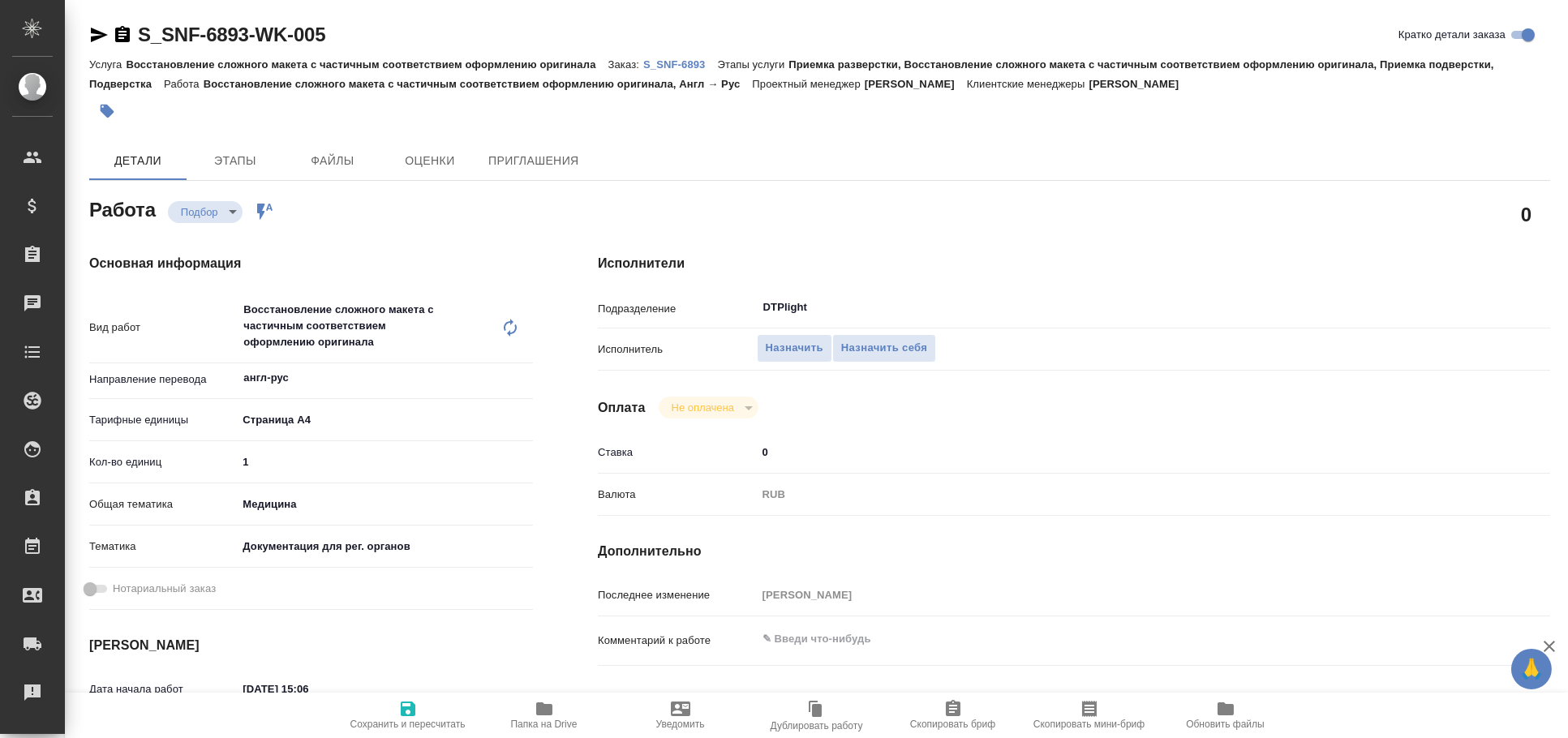
type textarea "x"
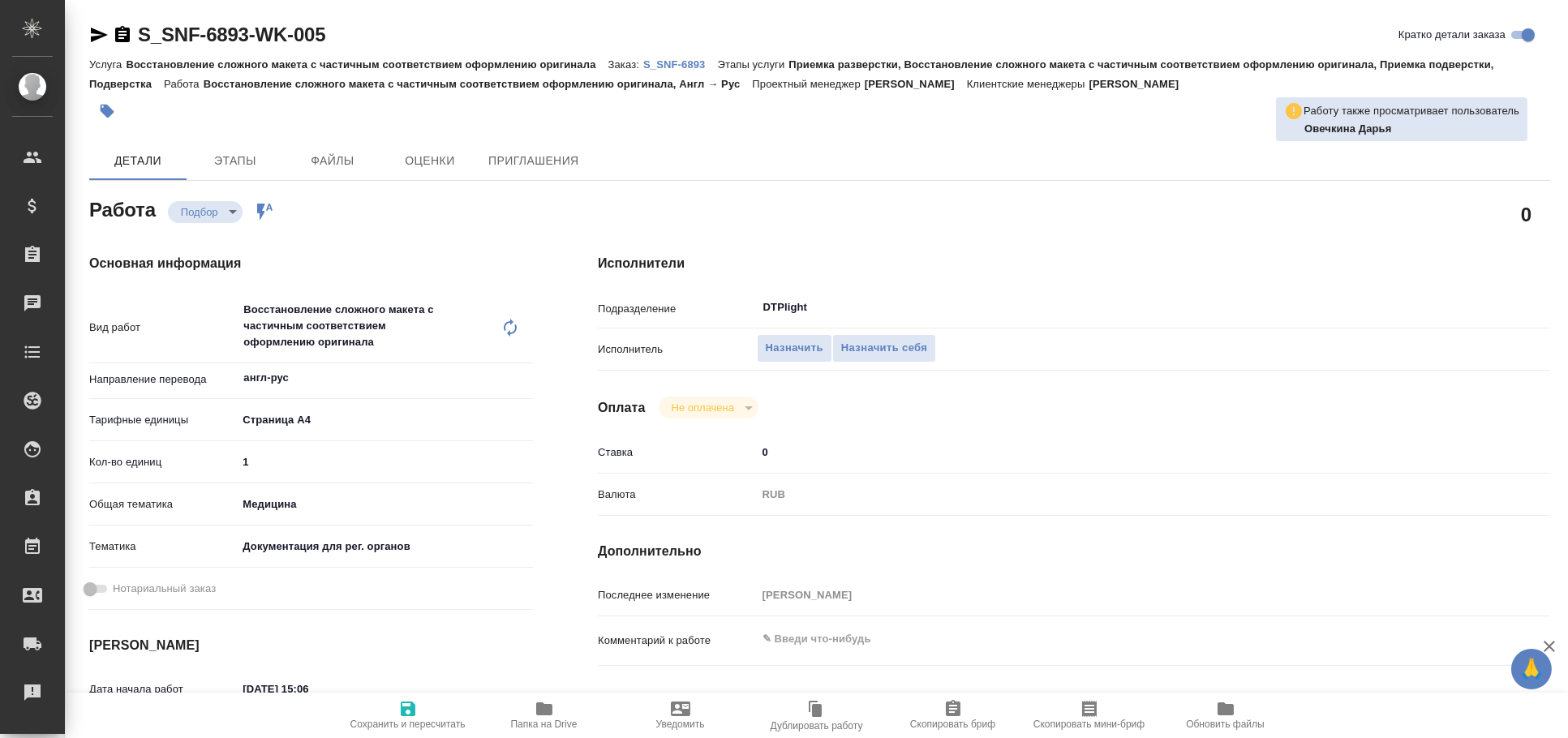
type textarea "x"
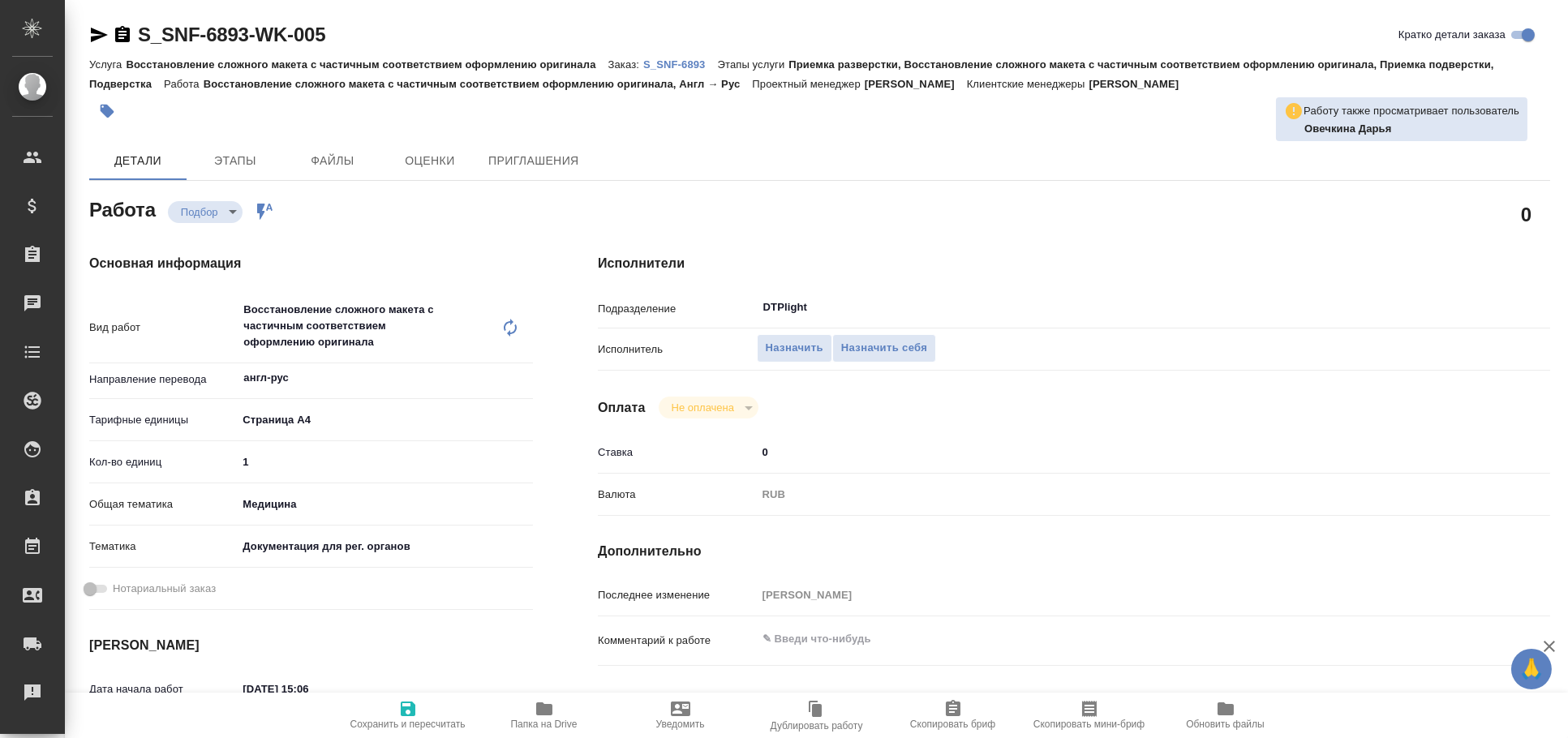
type textarea "x"
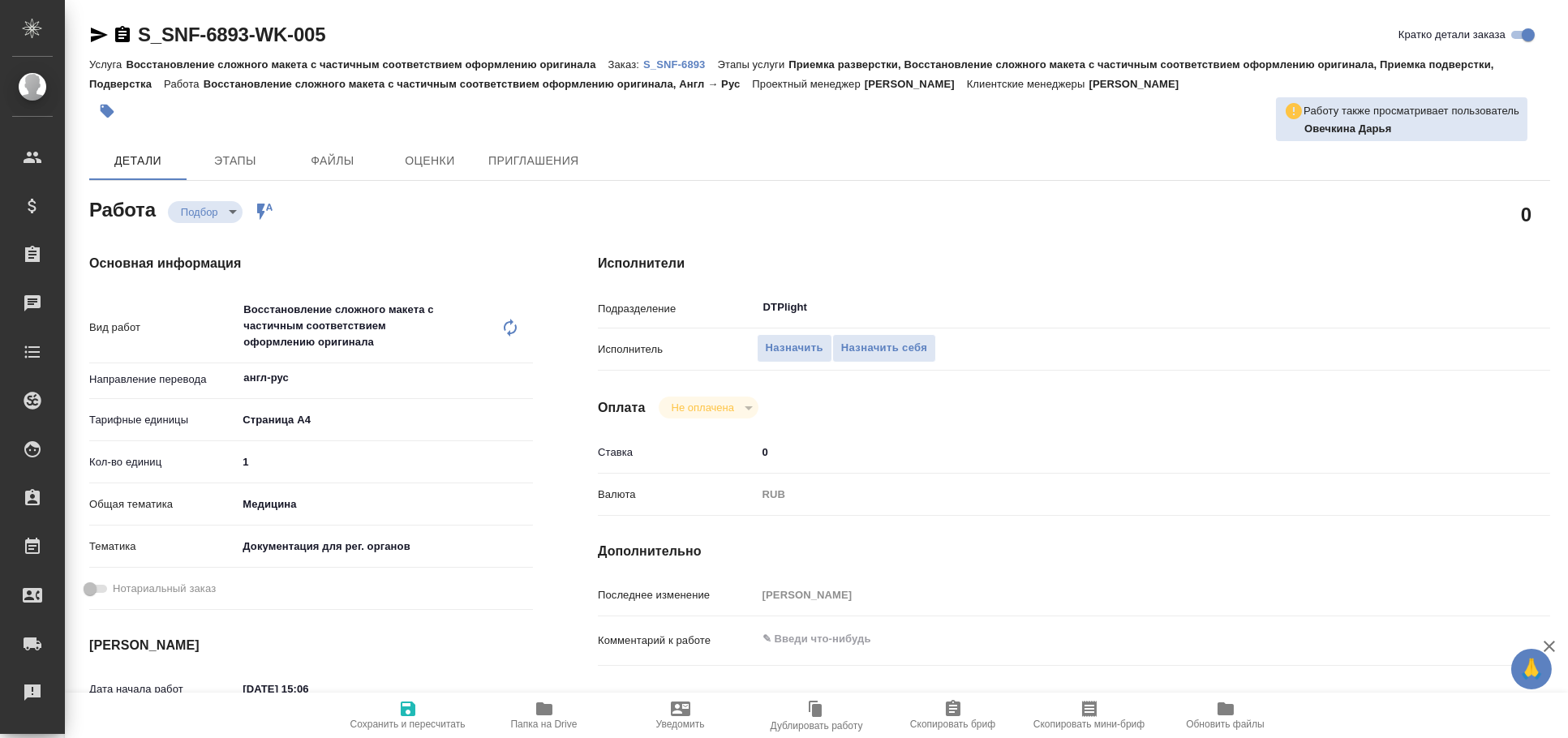
type textarea "x"
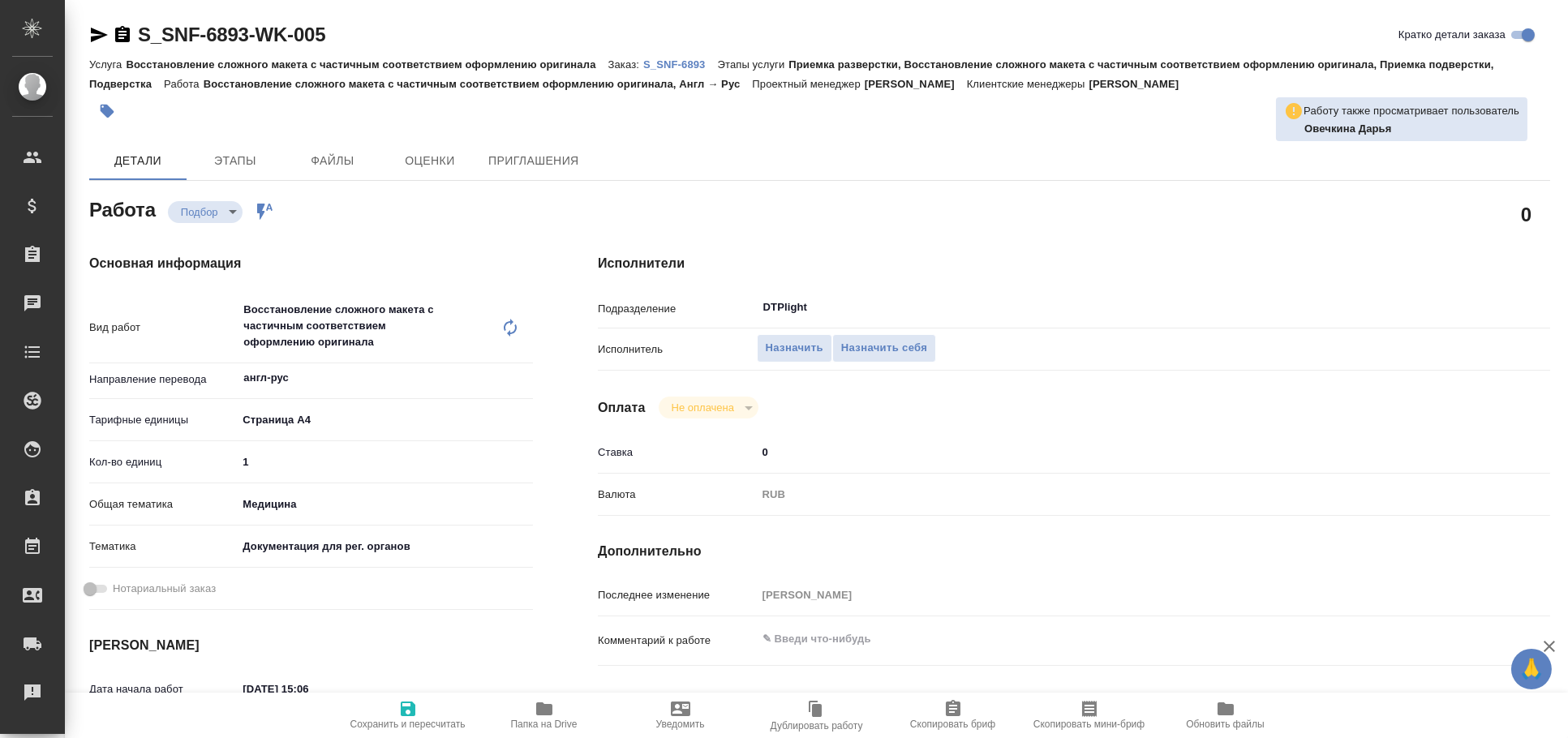
type textarea "x"
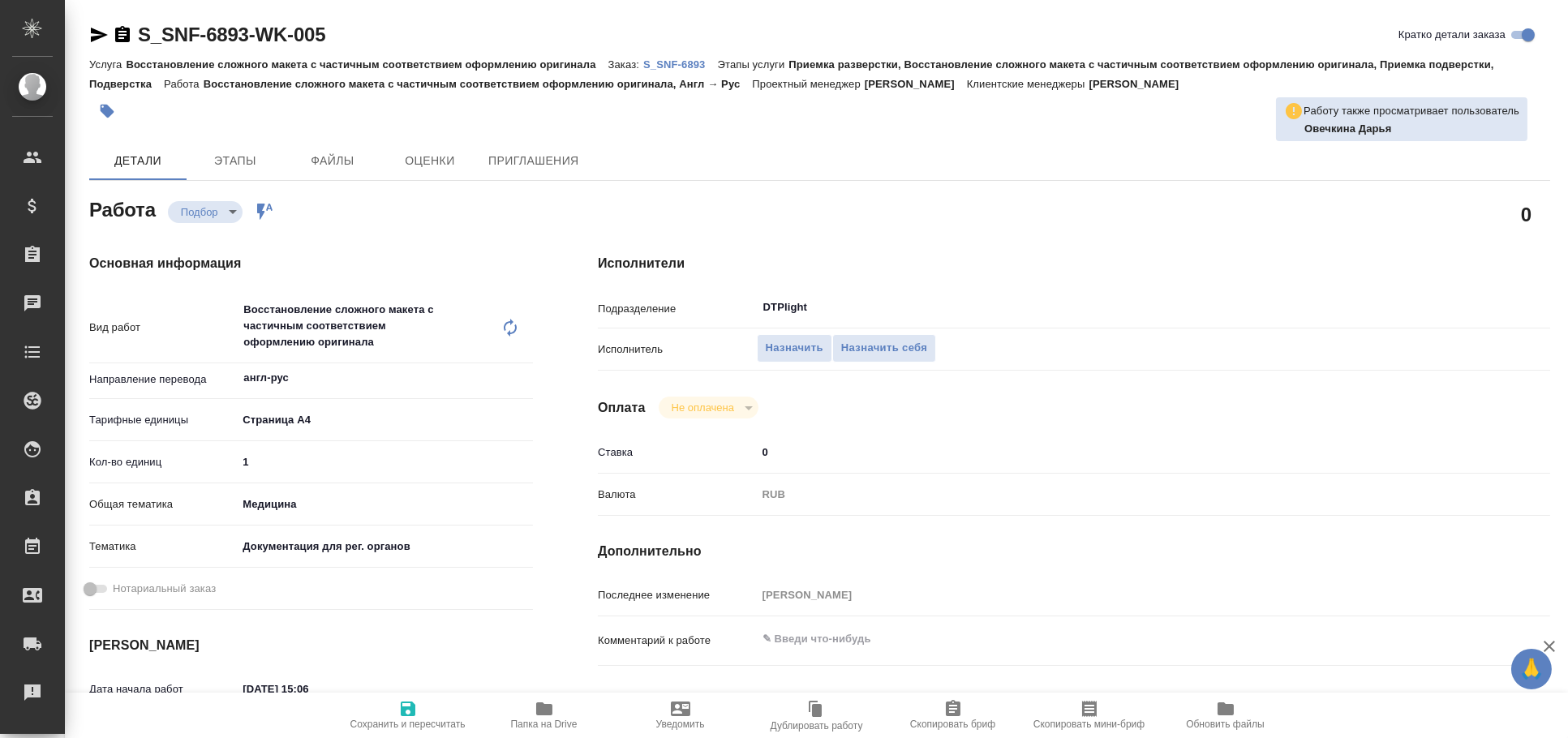
type textarea "x"
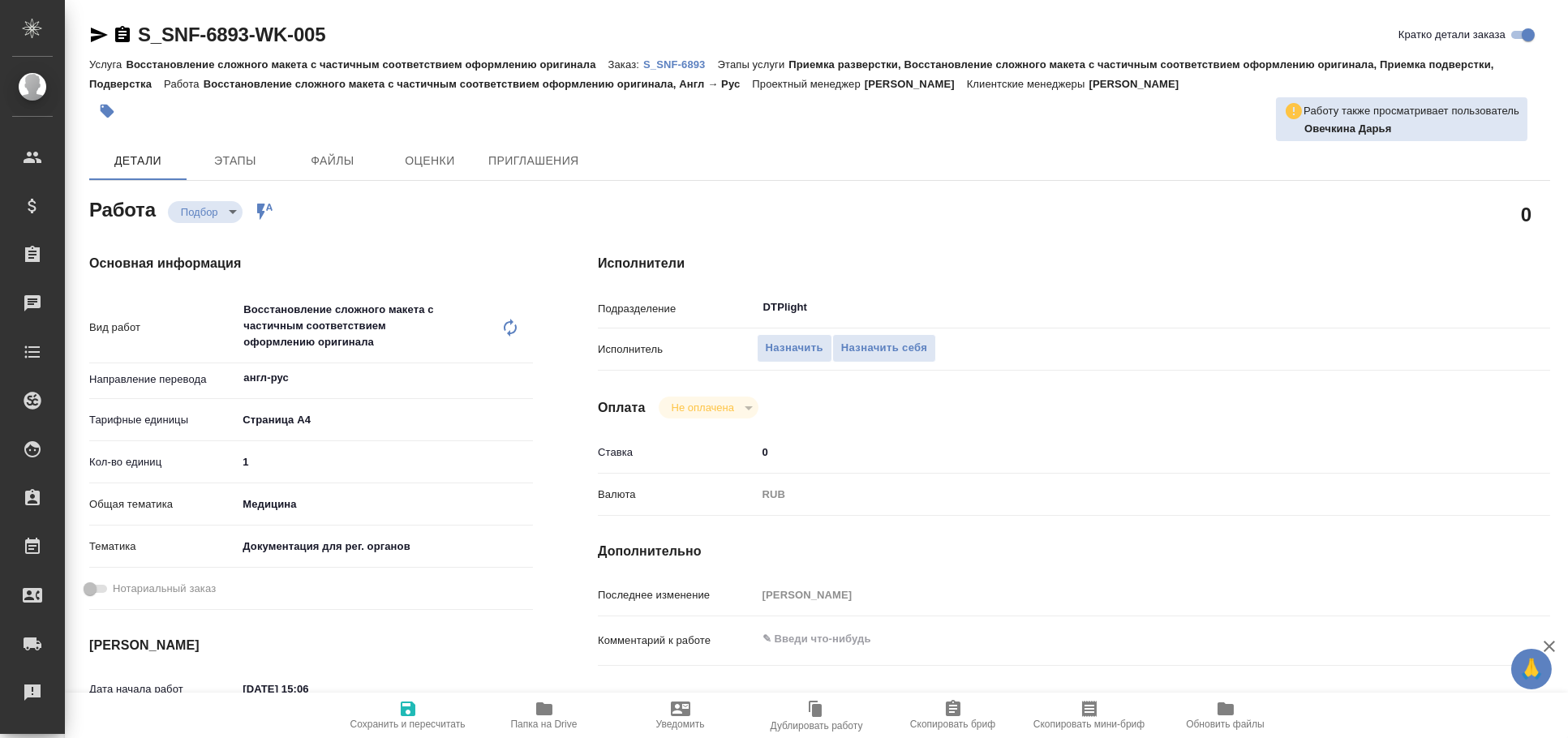
type textarea "x"
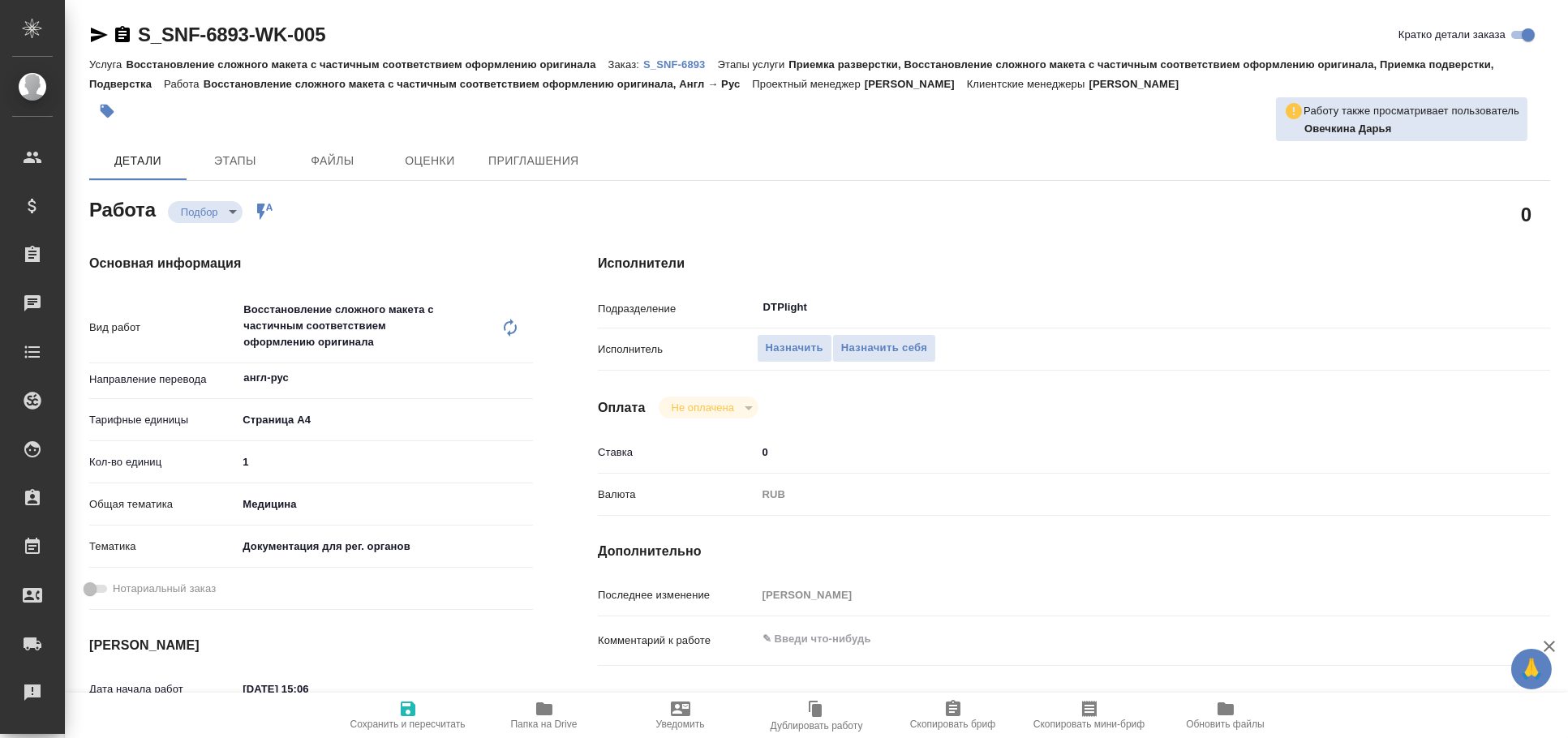
scroll to position [269, 0]
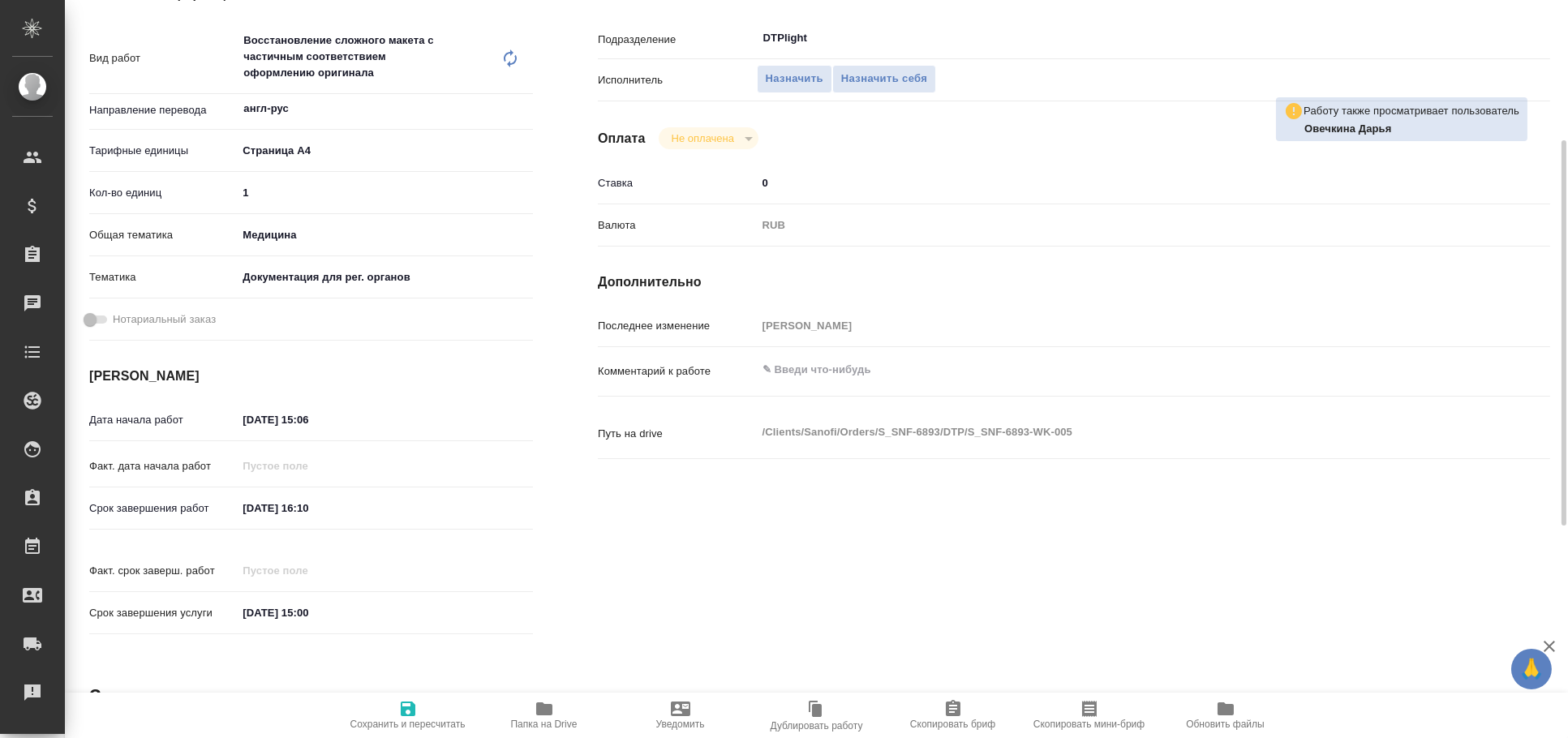
click at [563, 711] on span "Папка на Drive" at bounding box center [544, 714] width 117 height 31
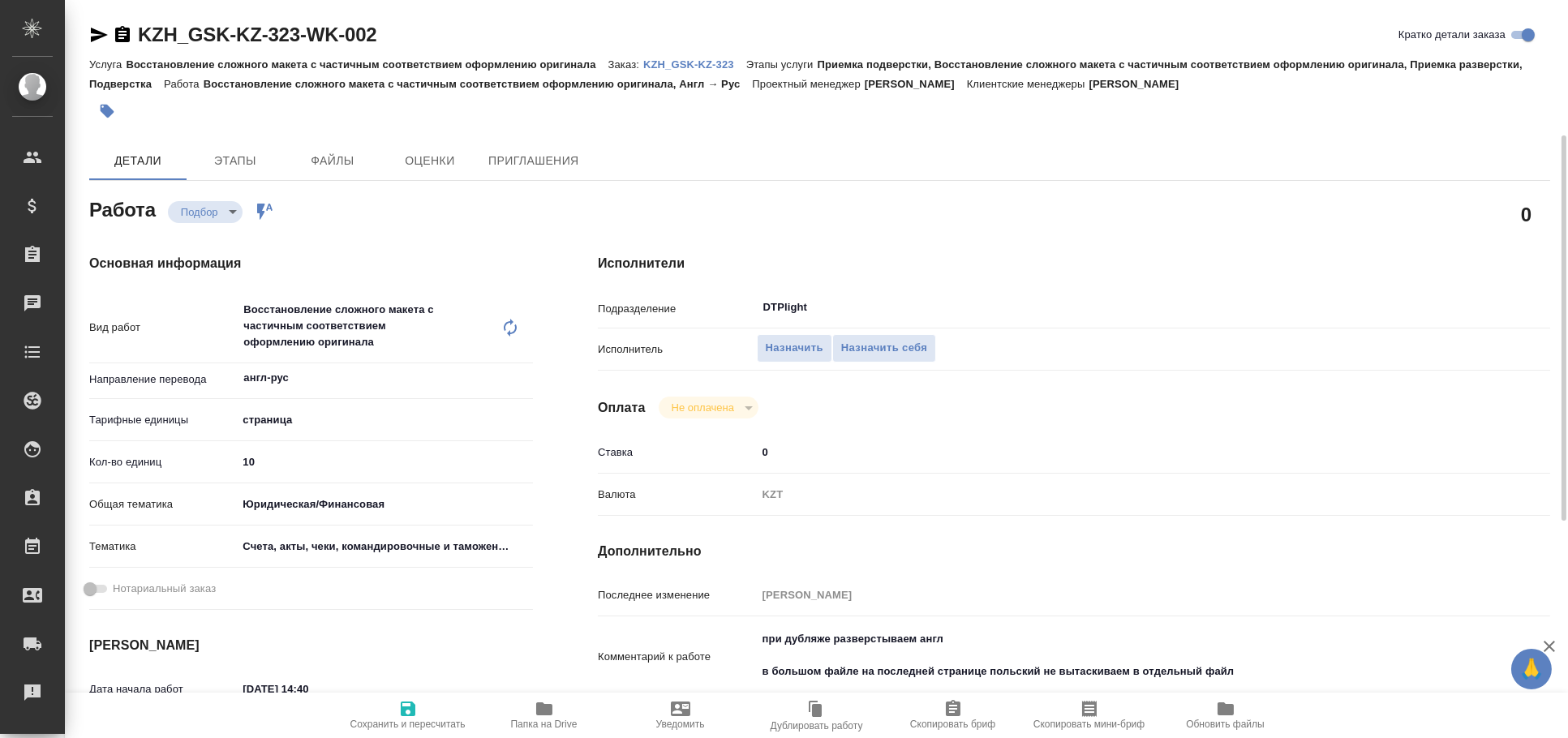
scroll to position [179, 0]
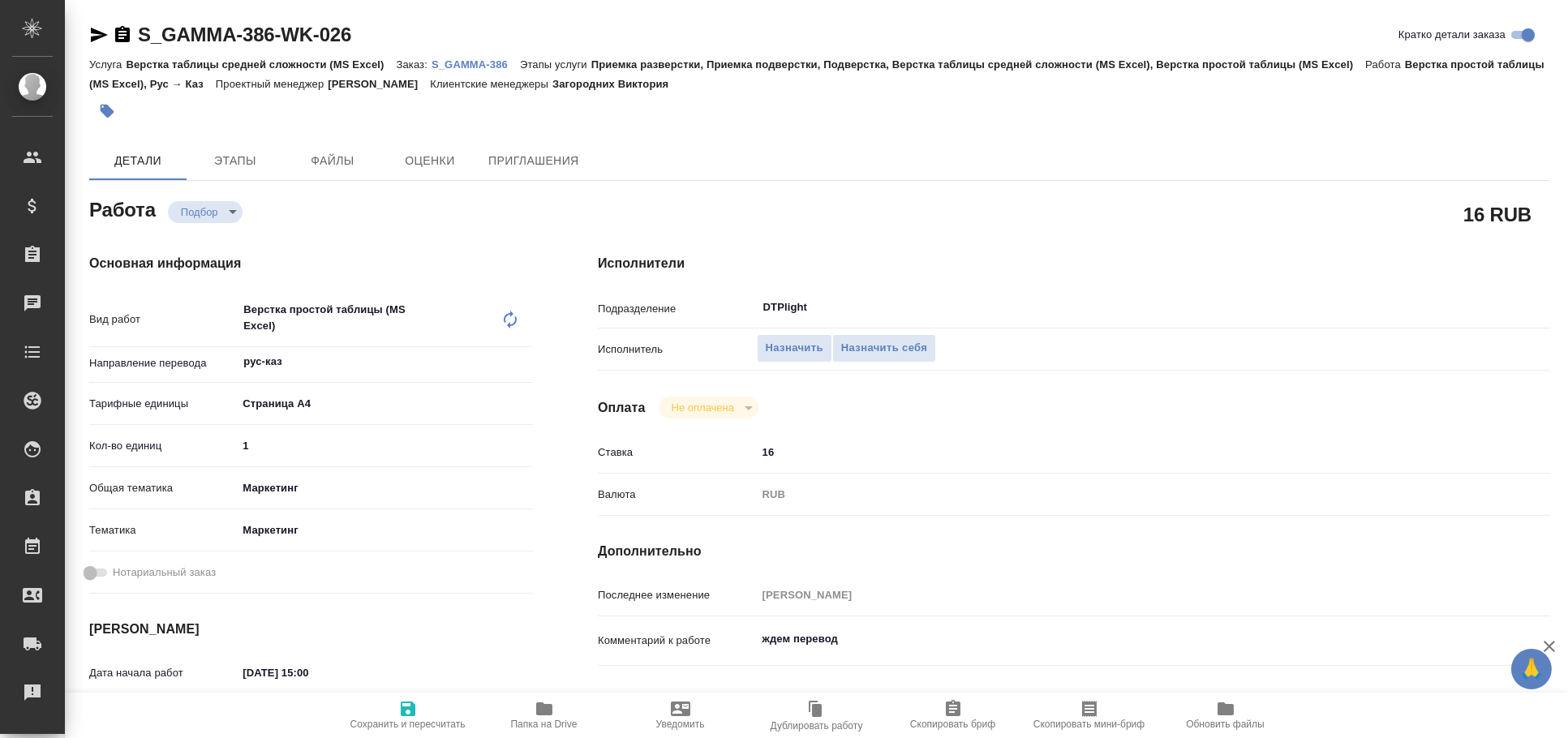
type textarea "x"
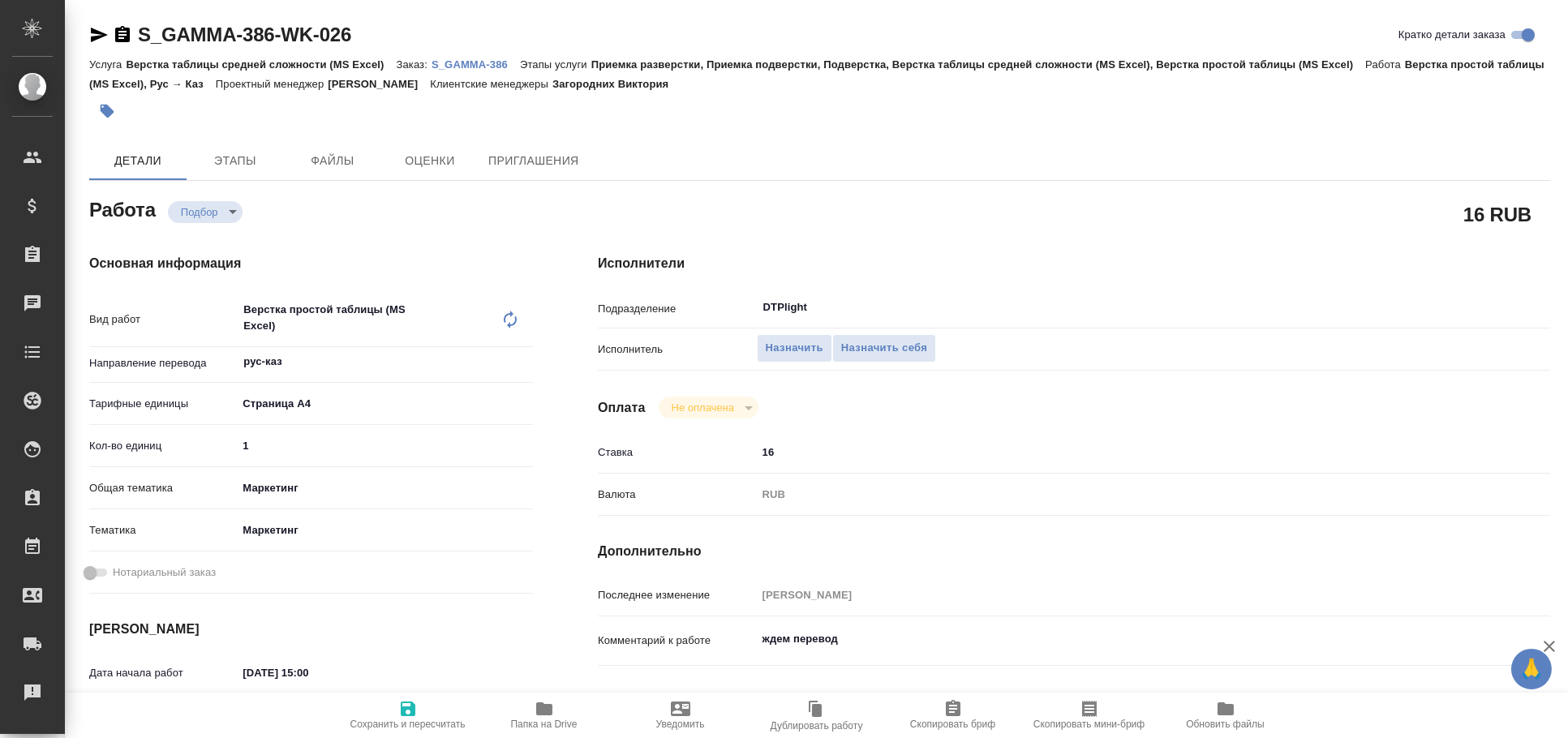
type textarea "x"
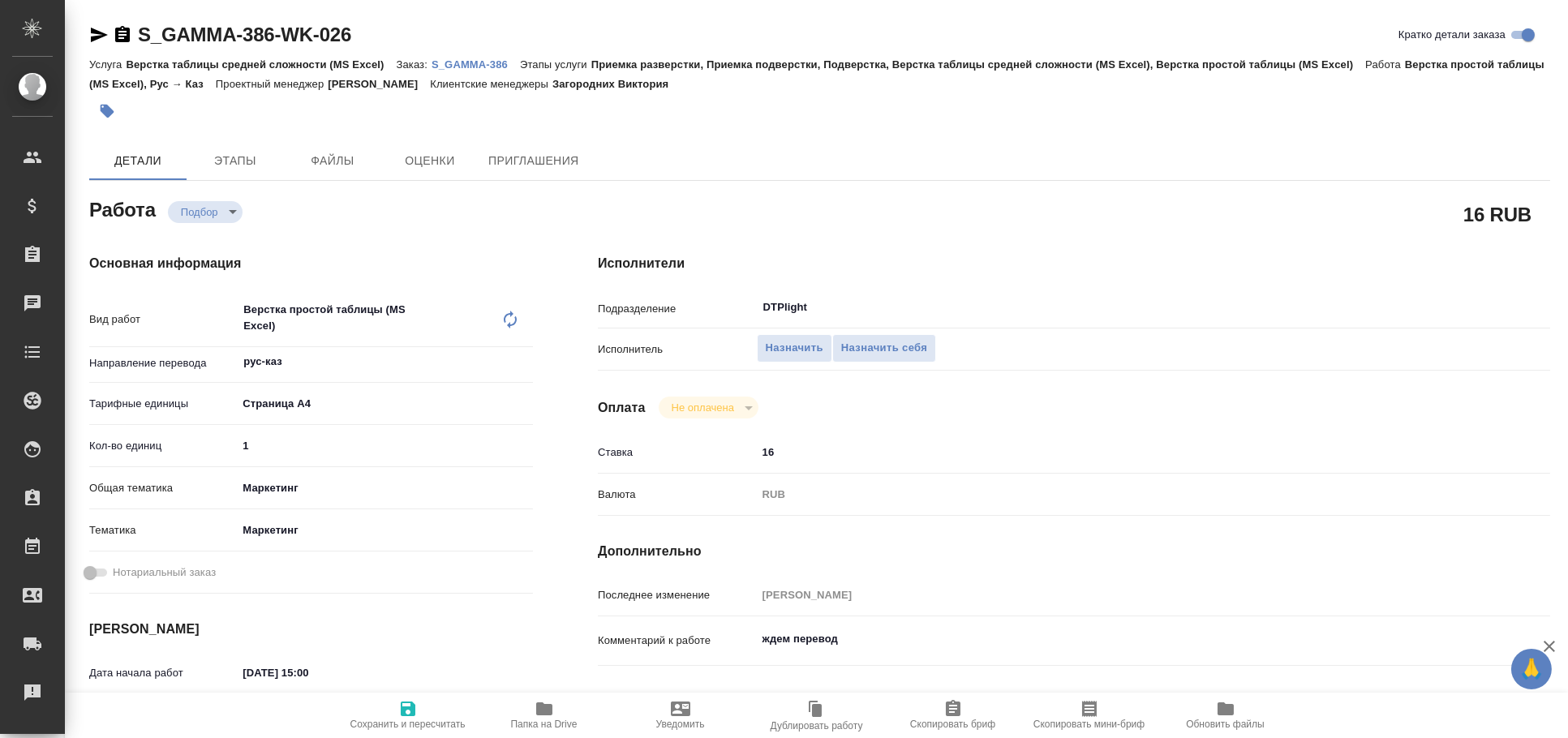
type textarea "x"
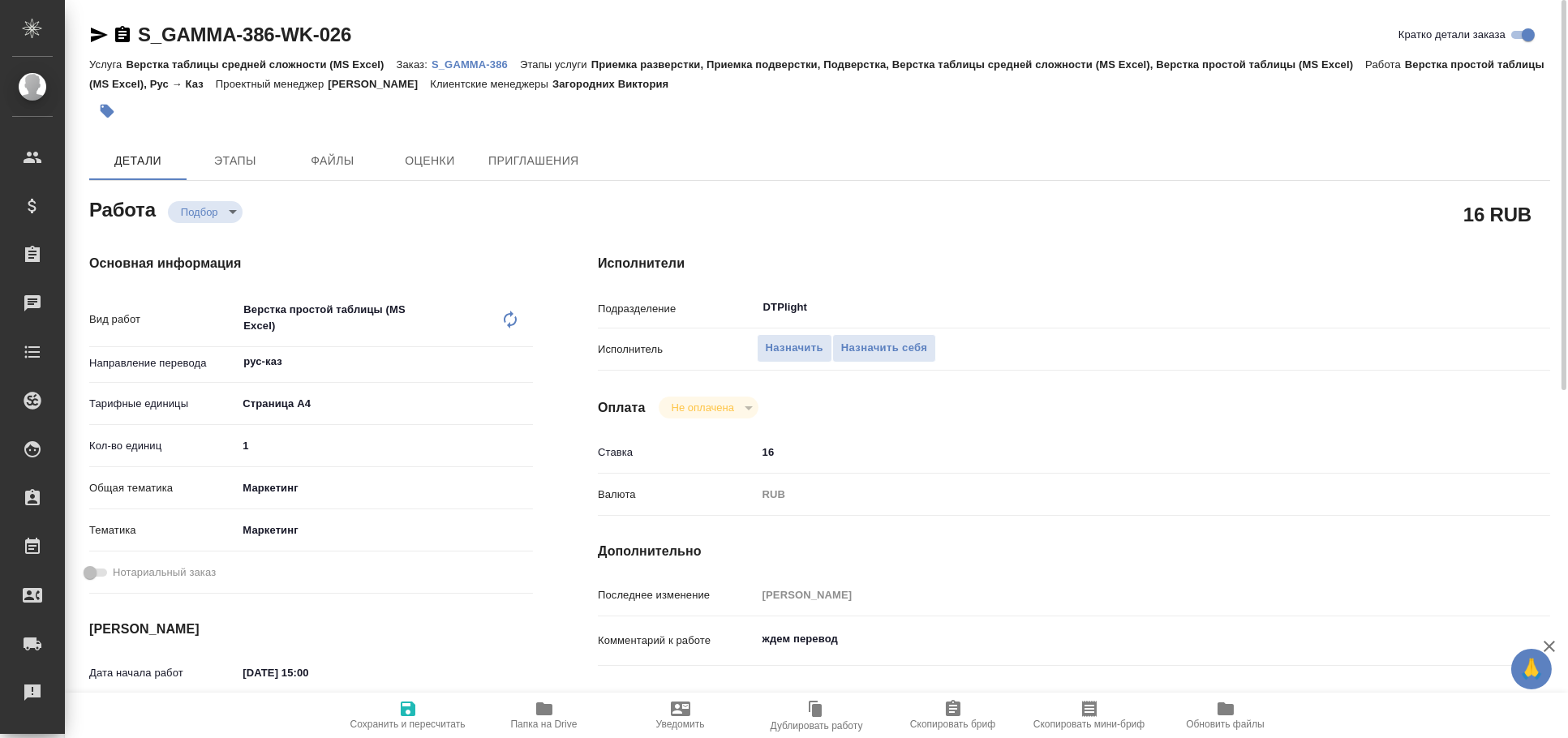
type textarea "x"
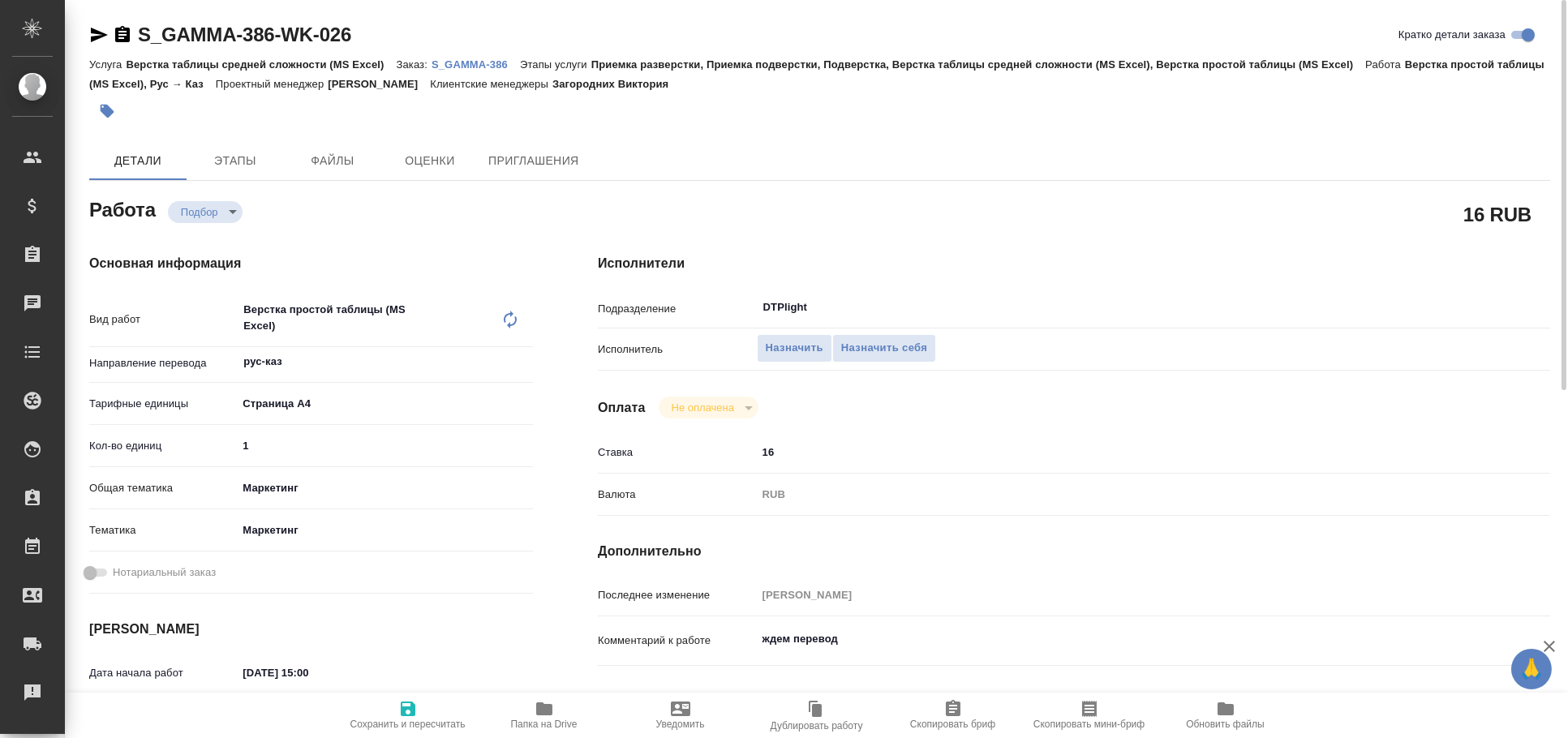
click at [103, 36] on icon "button" at bounding box center [99, 35] width 20 height 20
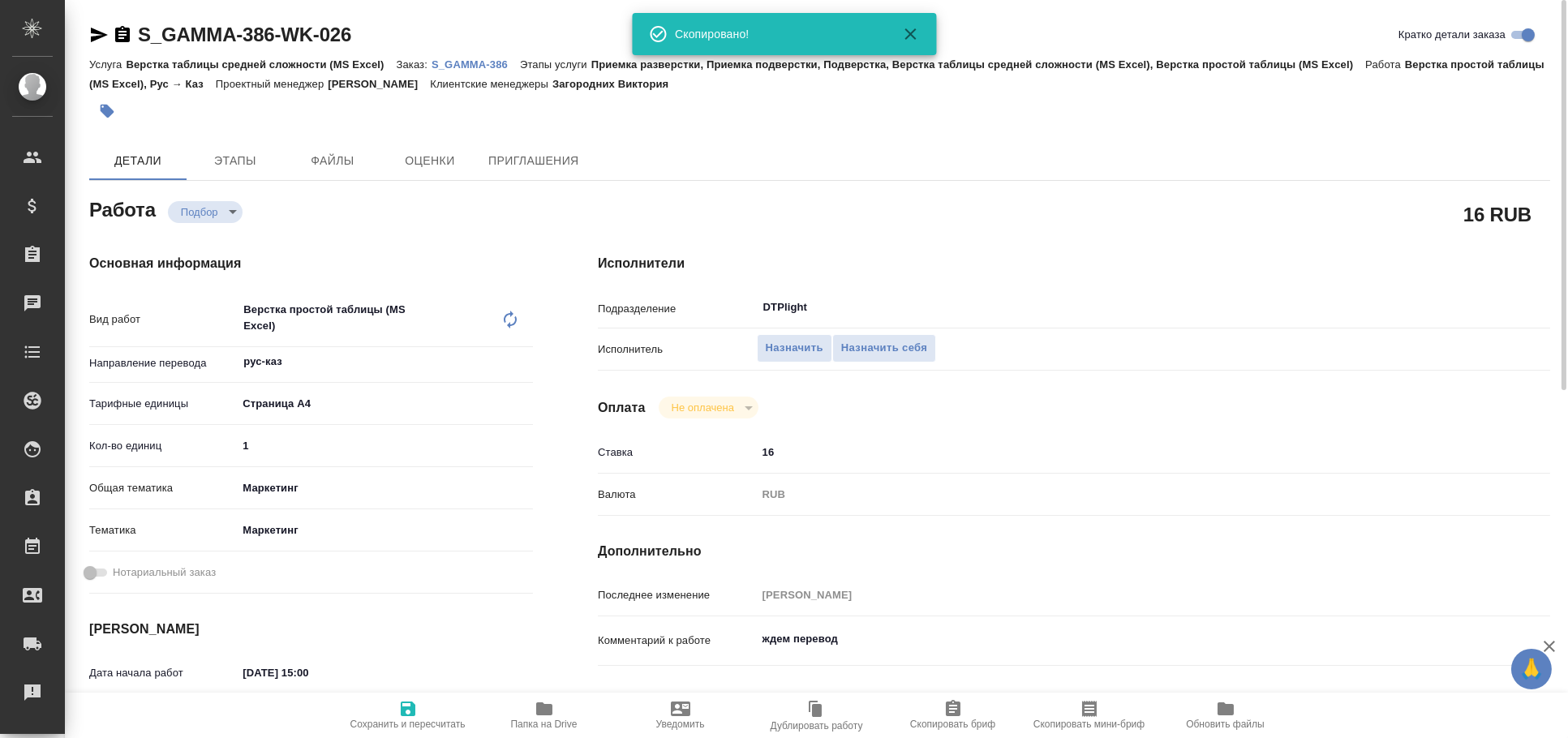
type textarea "x"
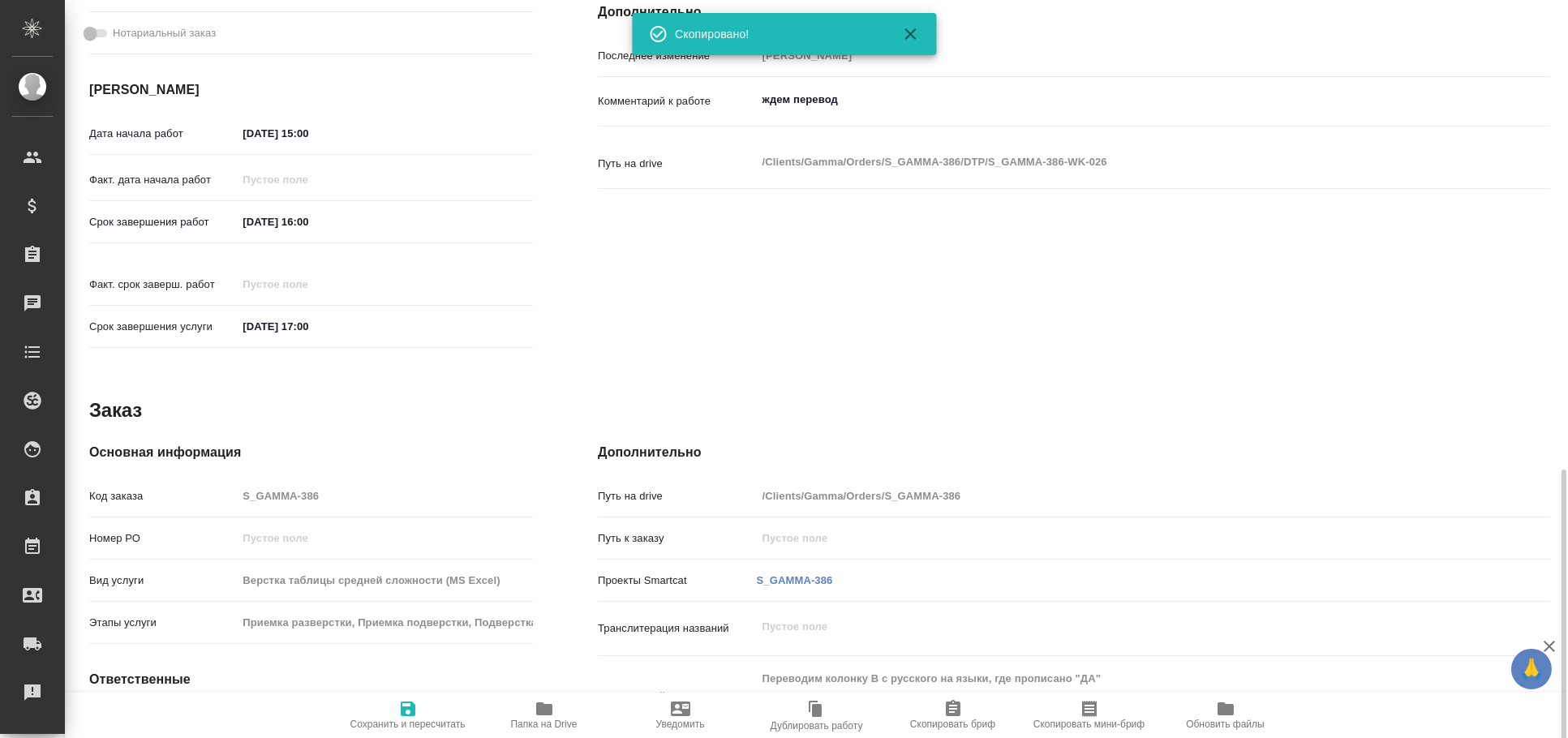
scroll to position [660, 0]
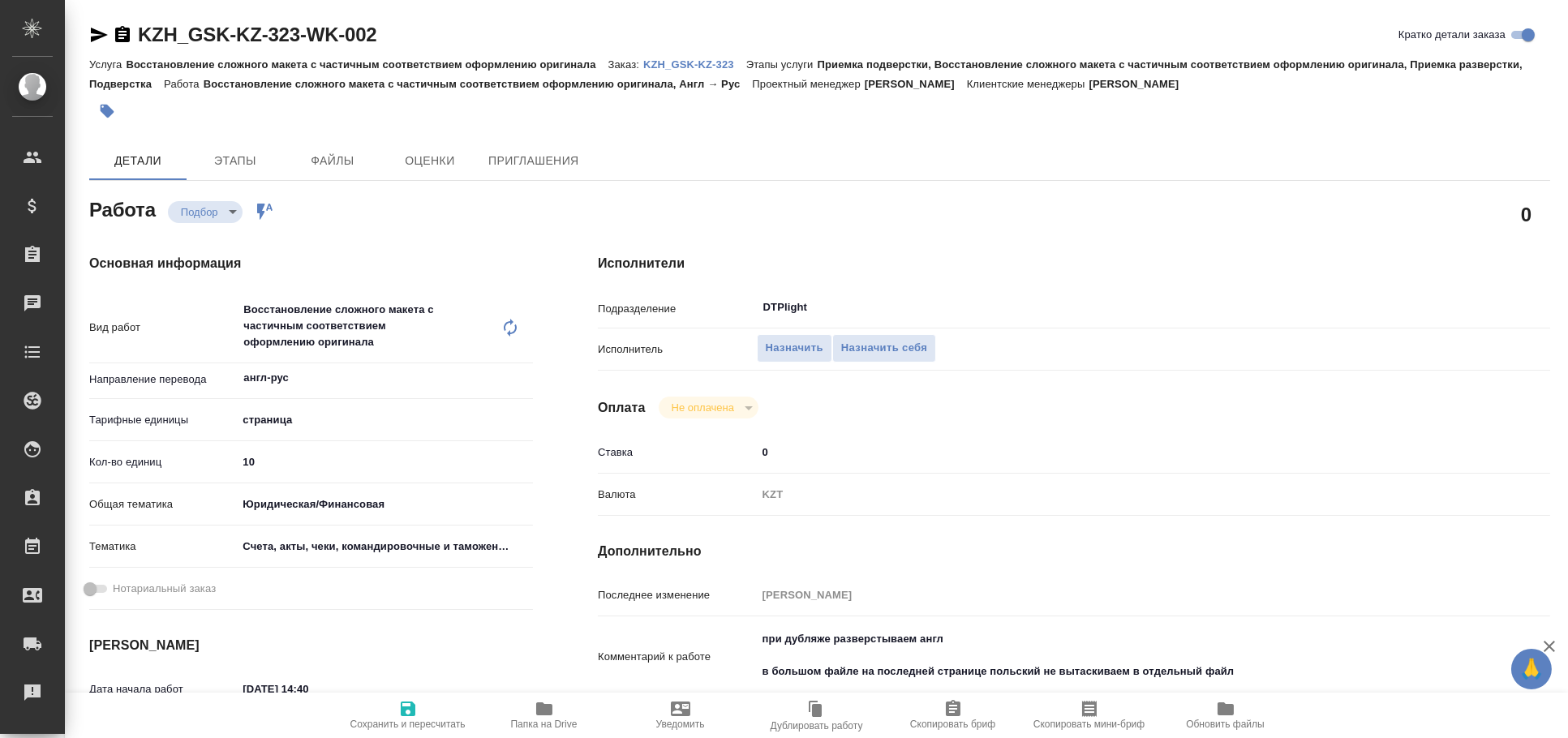
type textarea "x"
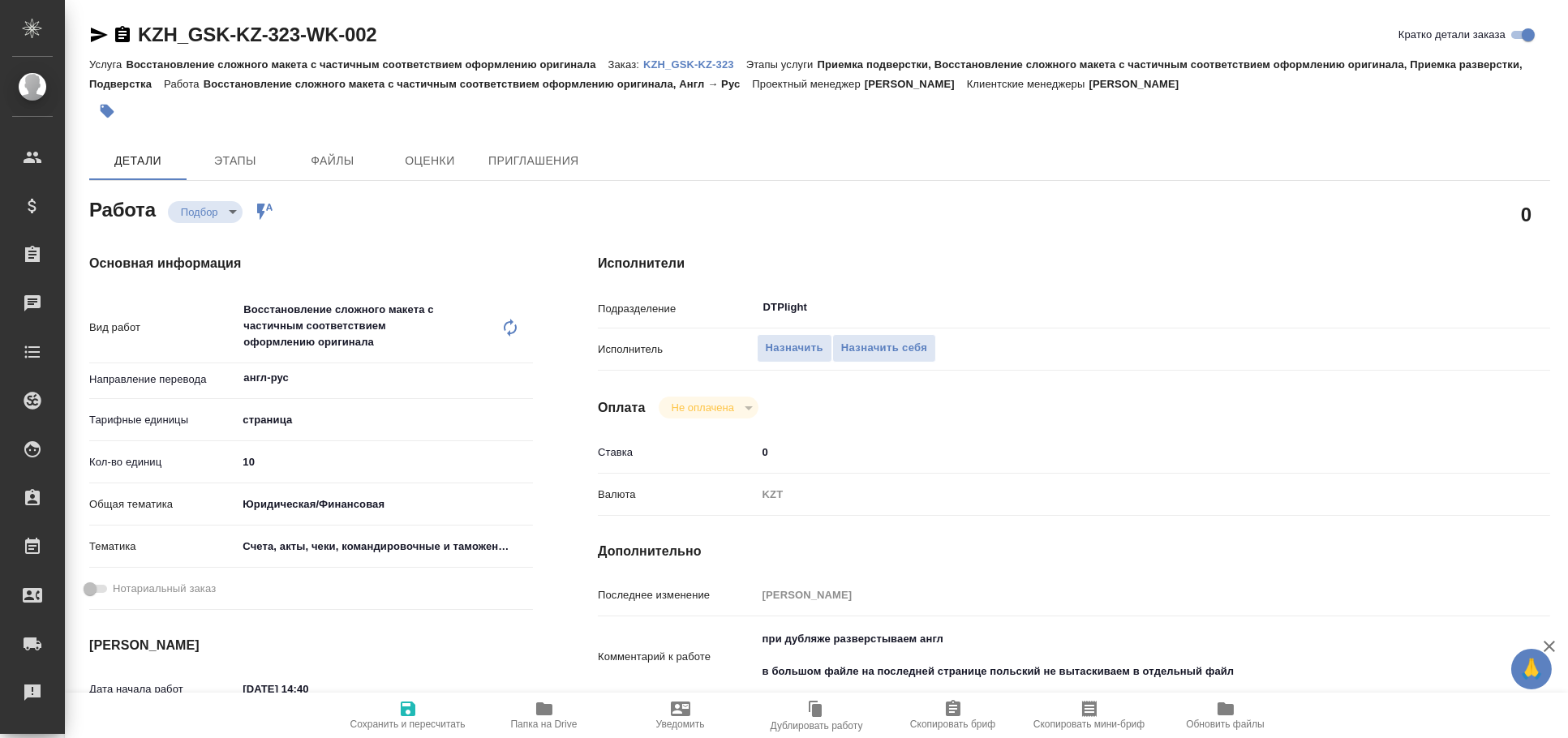
type textarea "x"
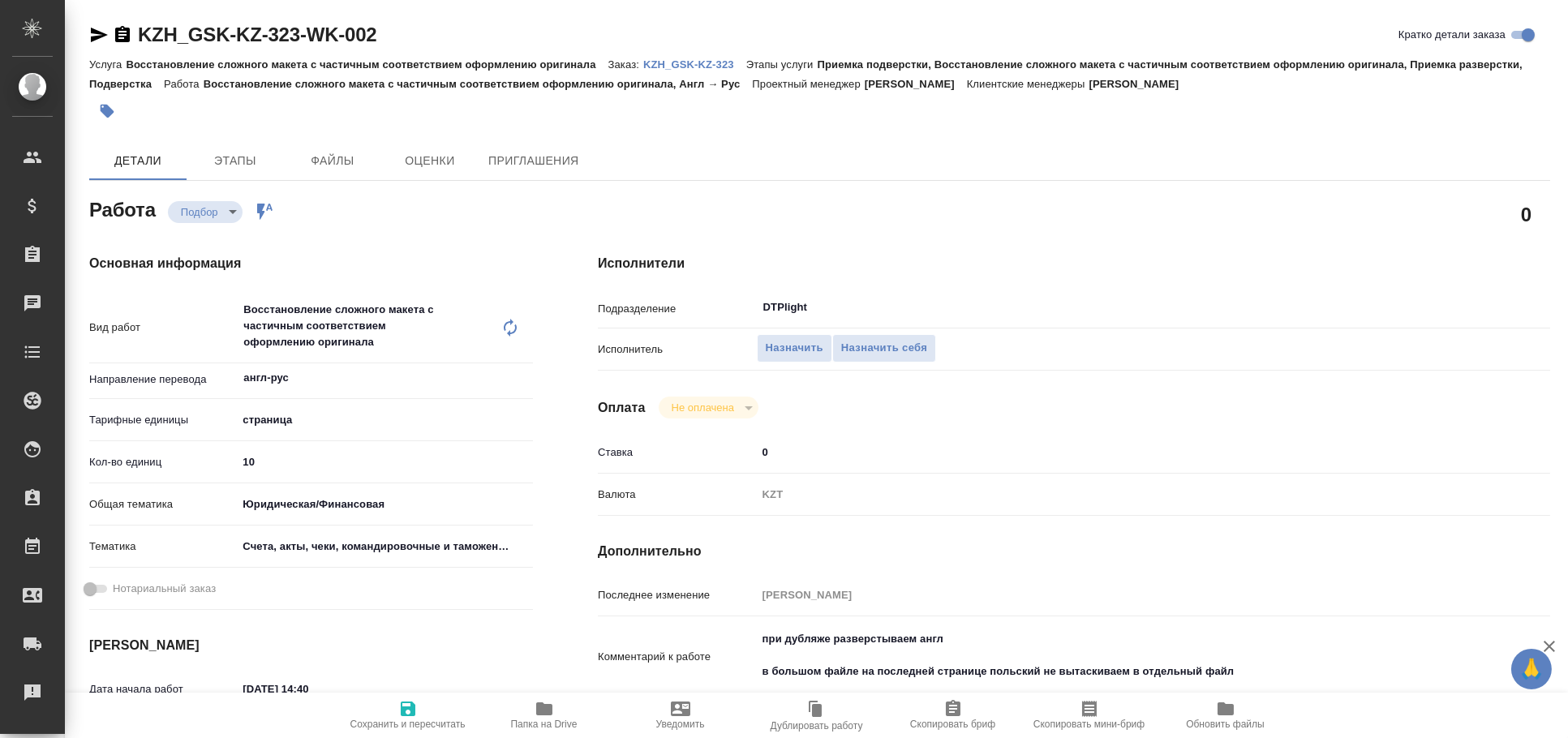
type textarea "x"
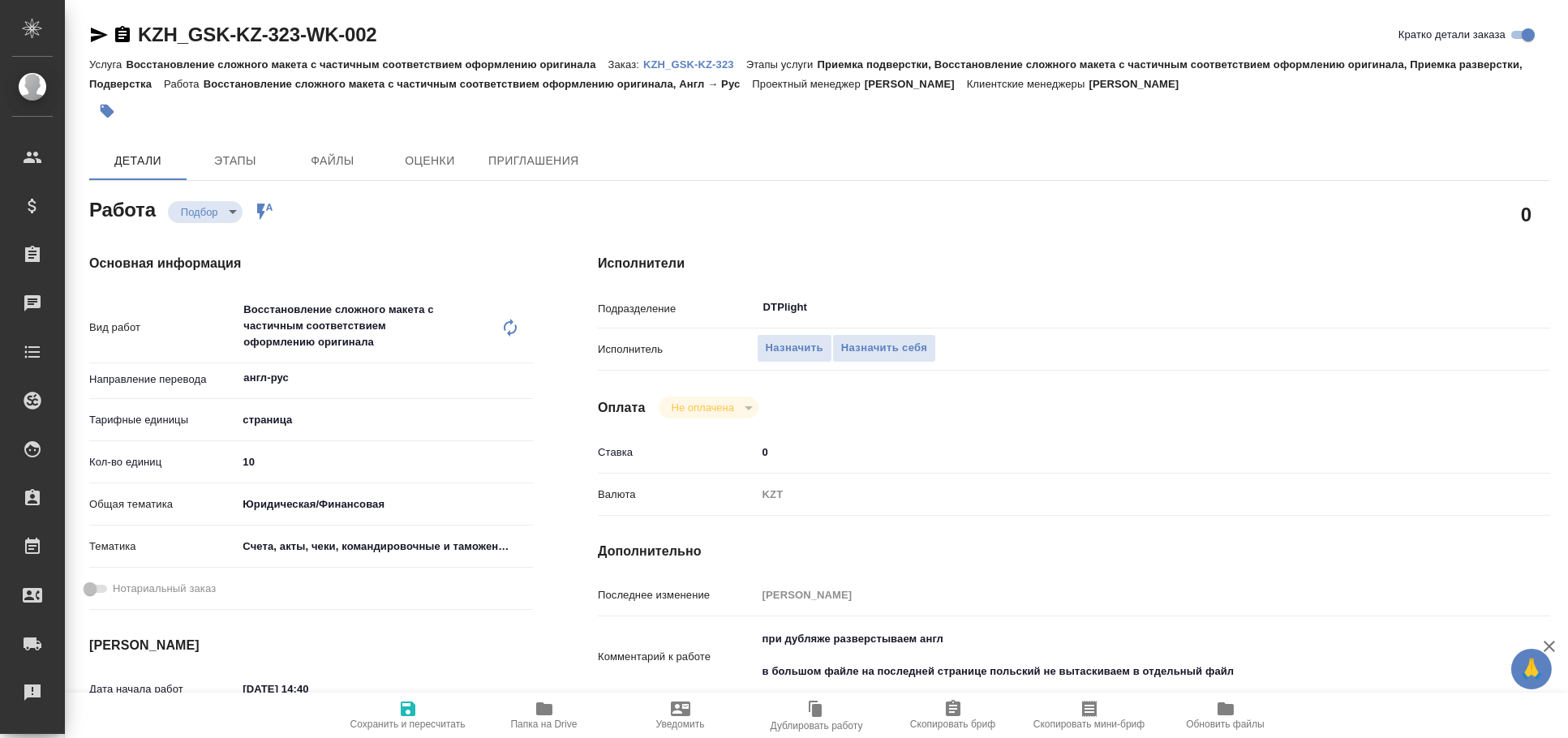
click at [97, 39] on icon "button" at bounding box center [99, 35] width 20 height 20
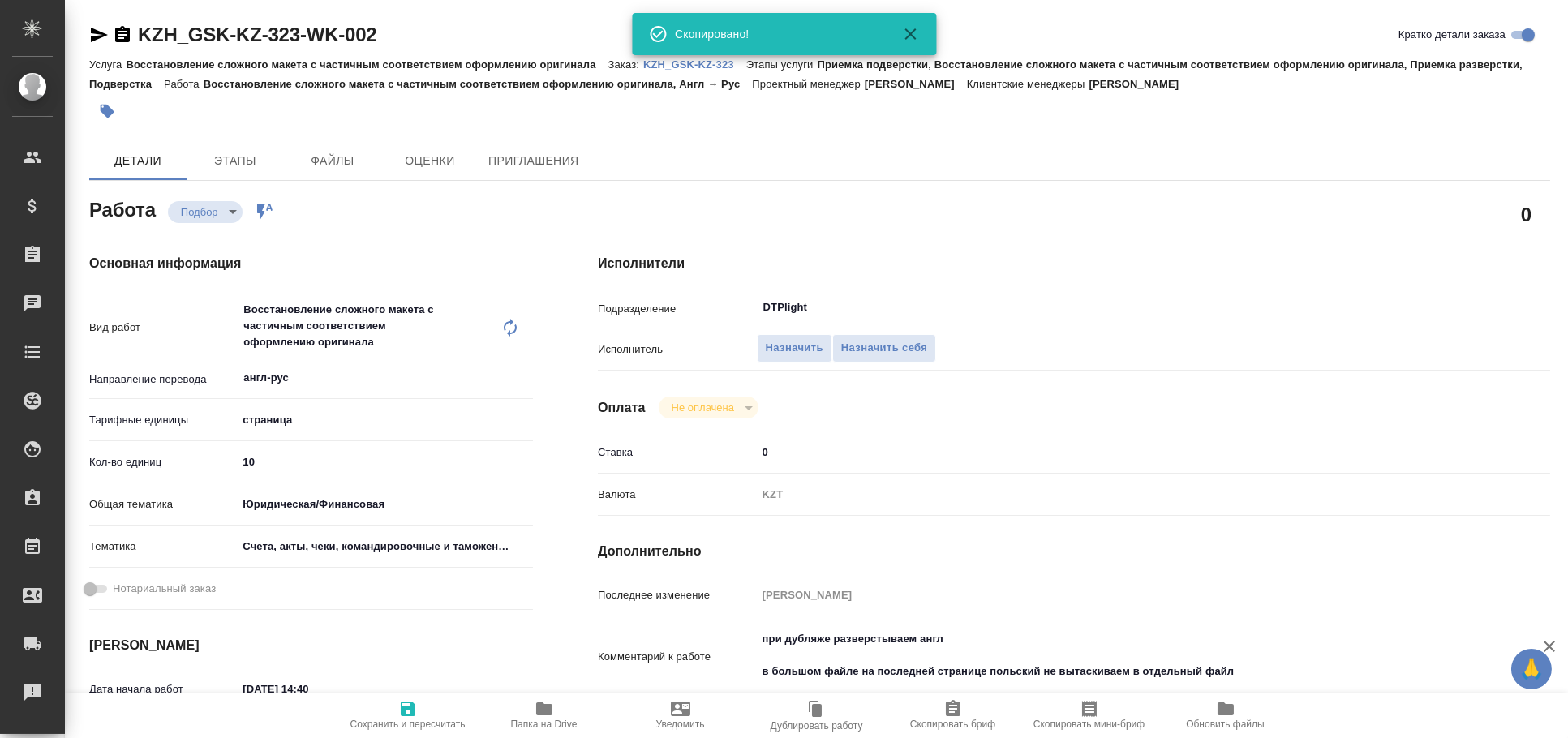
type textarea "x"
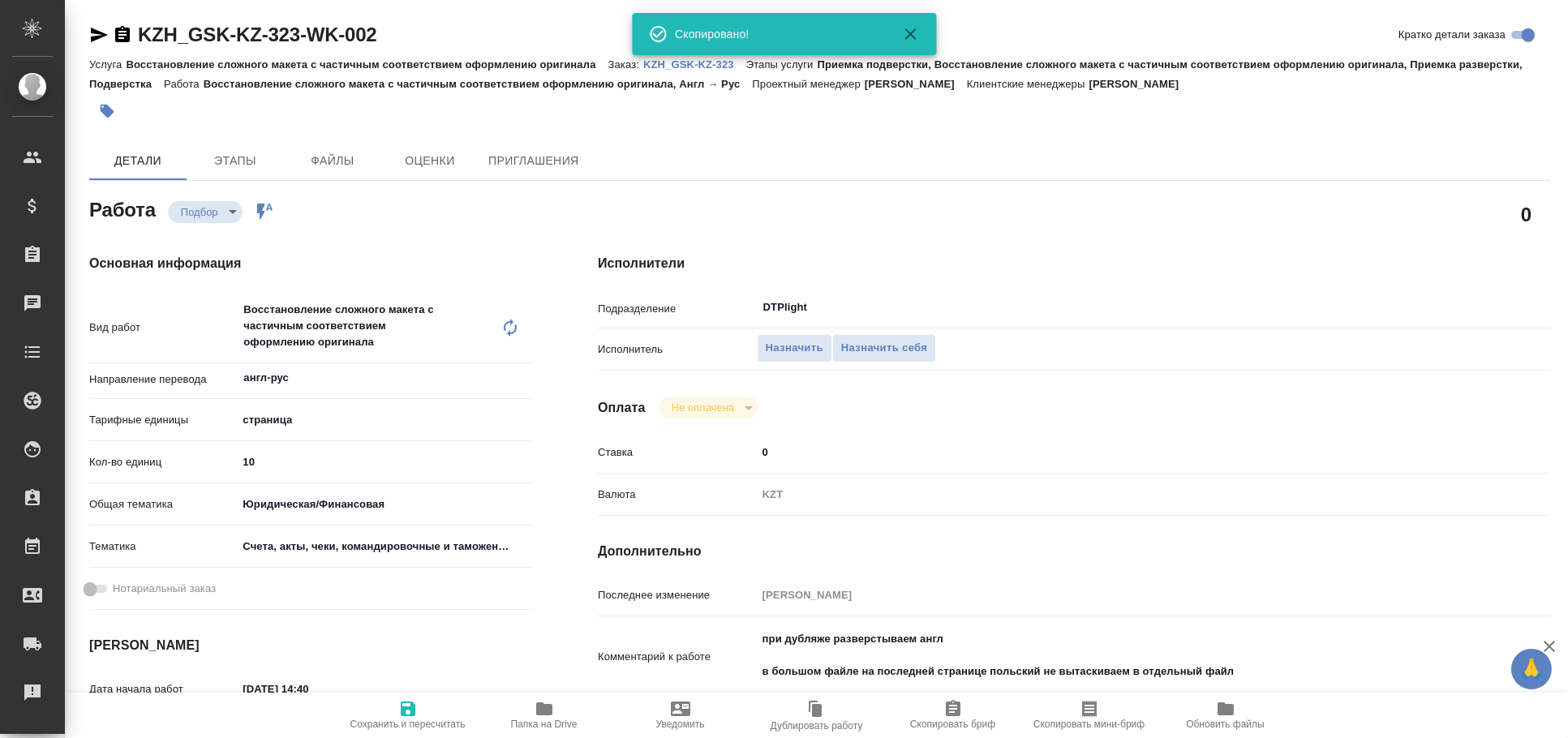
type textarea "x"
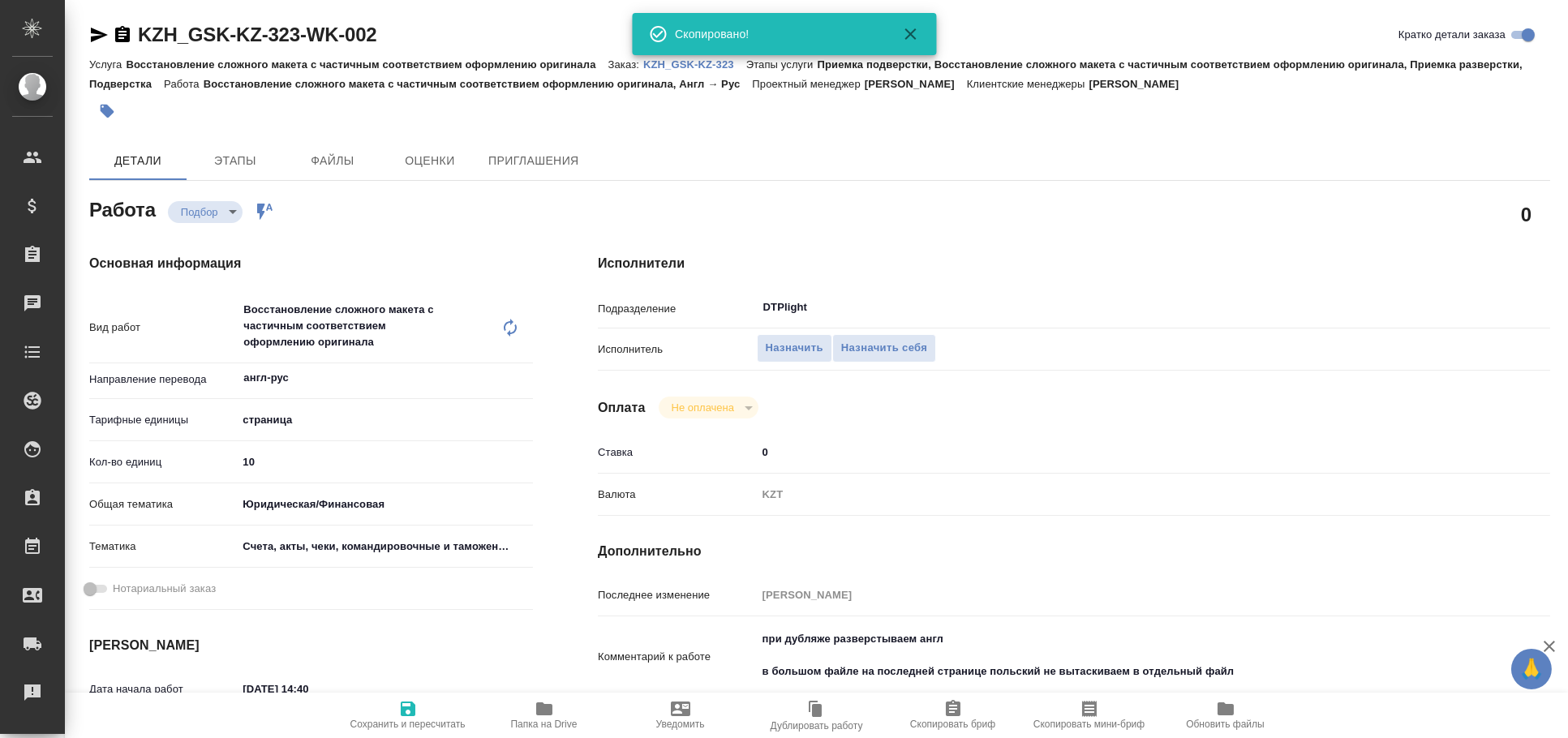
type textarea "x"
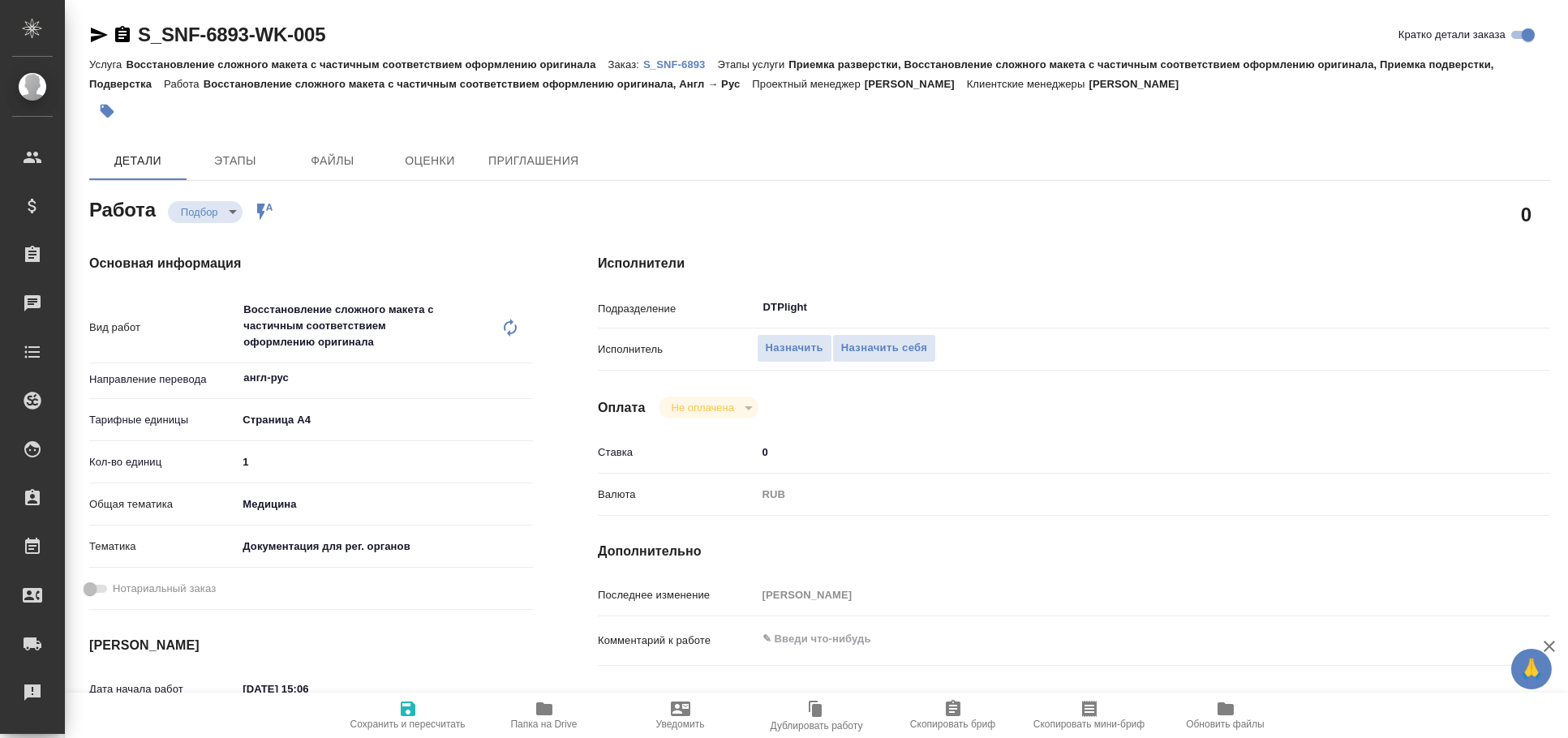
type textarea "x"
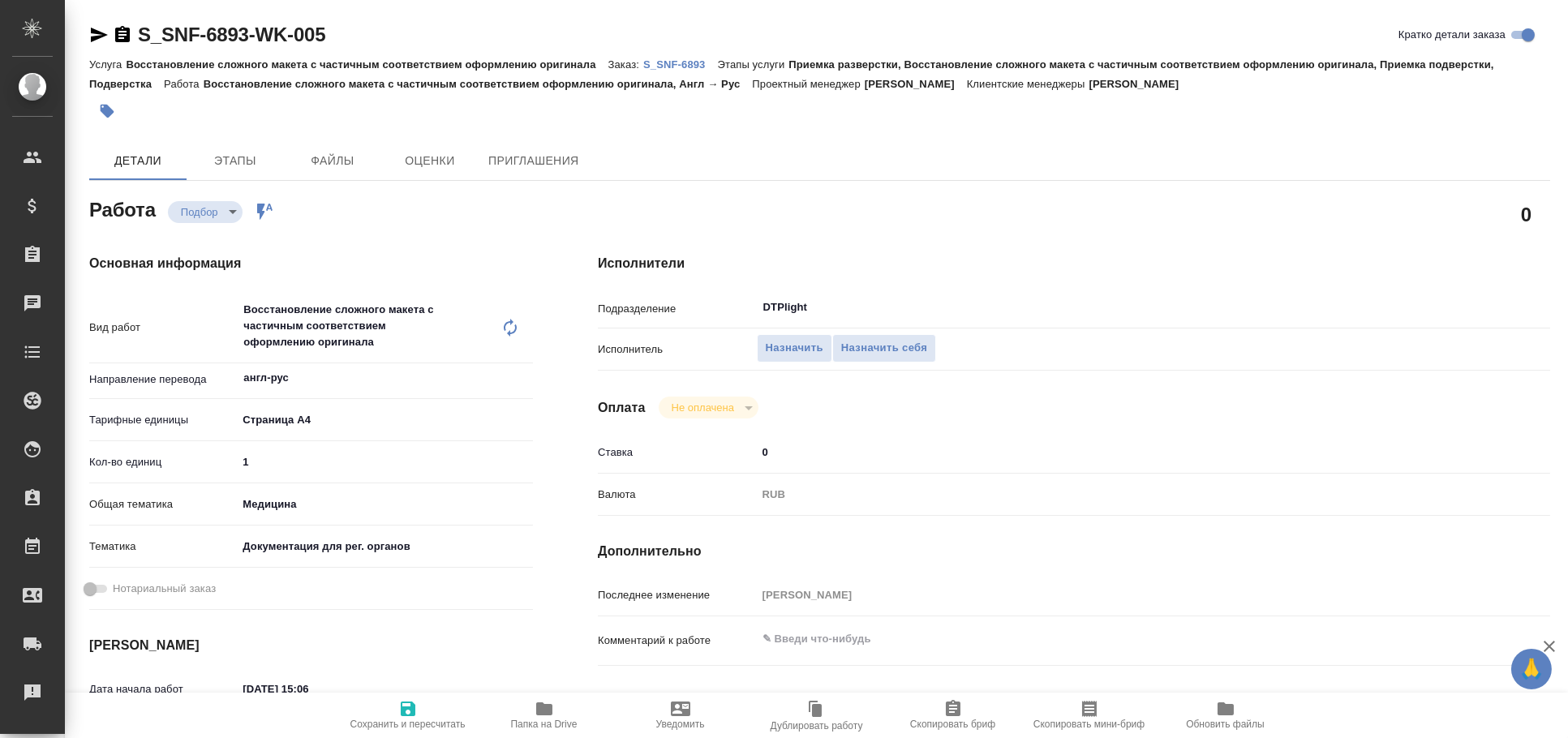
type textarea "x"
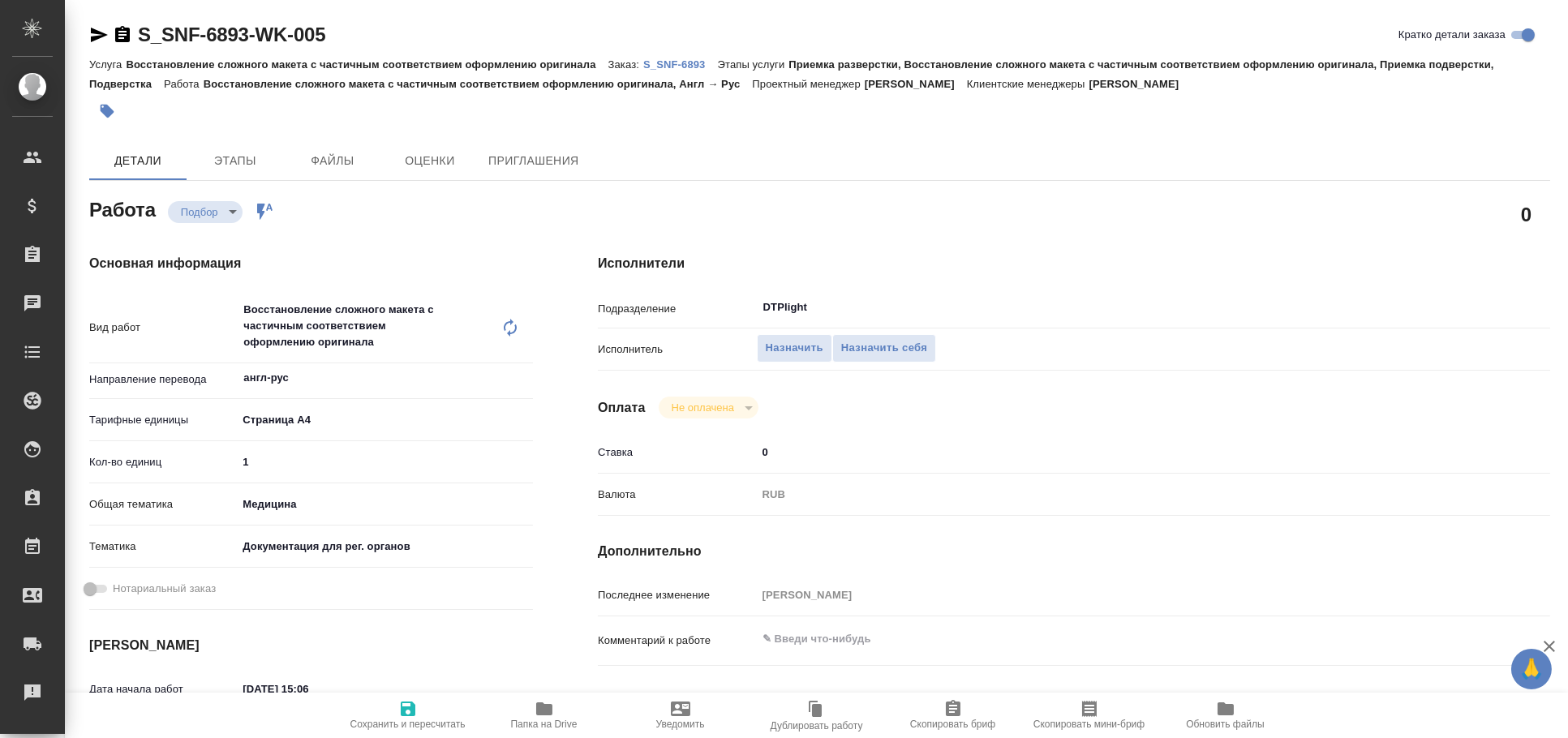
type textarea "x"
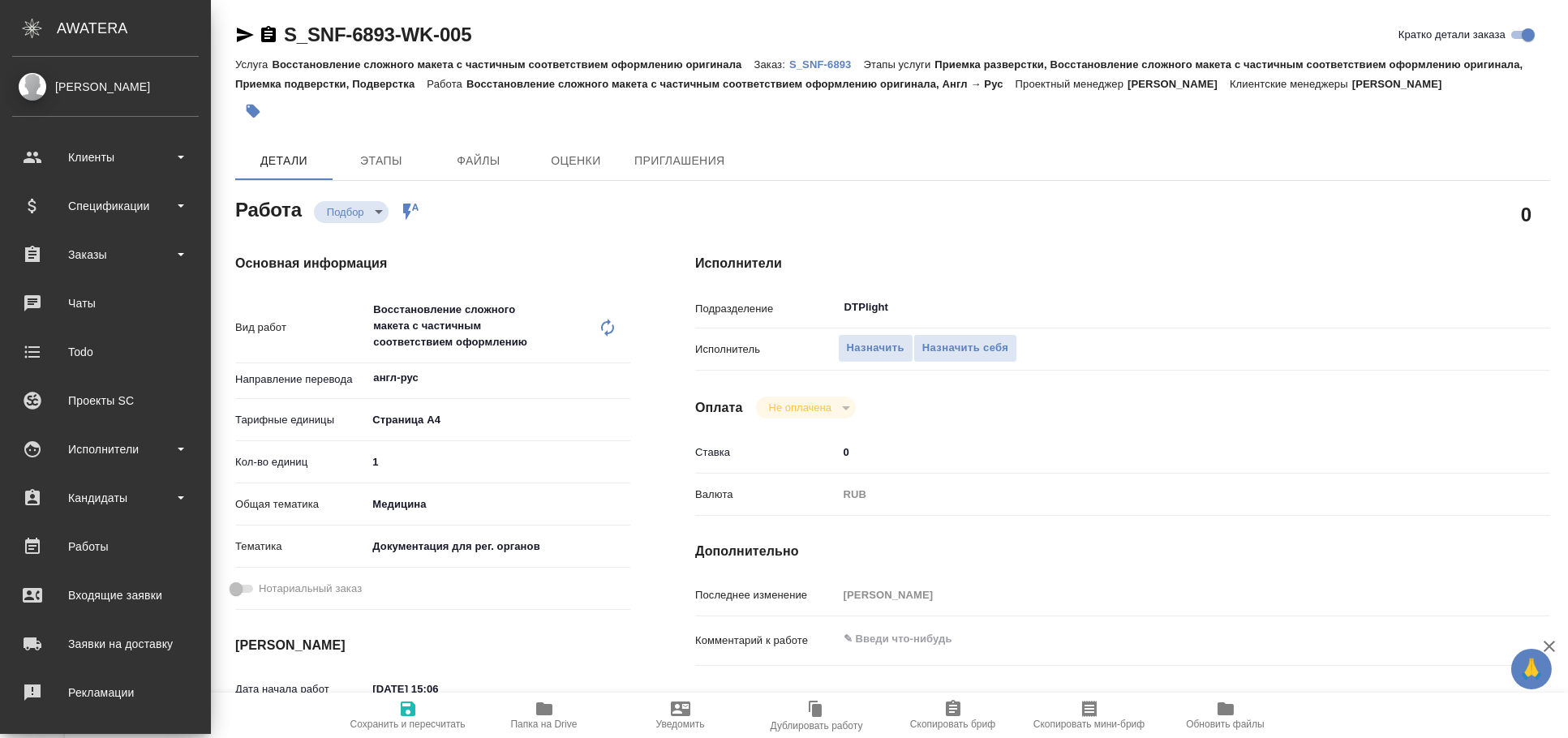
type textarea "x"
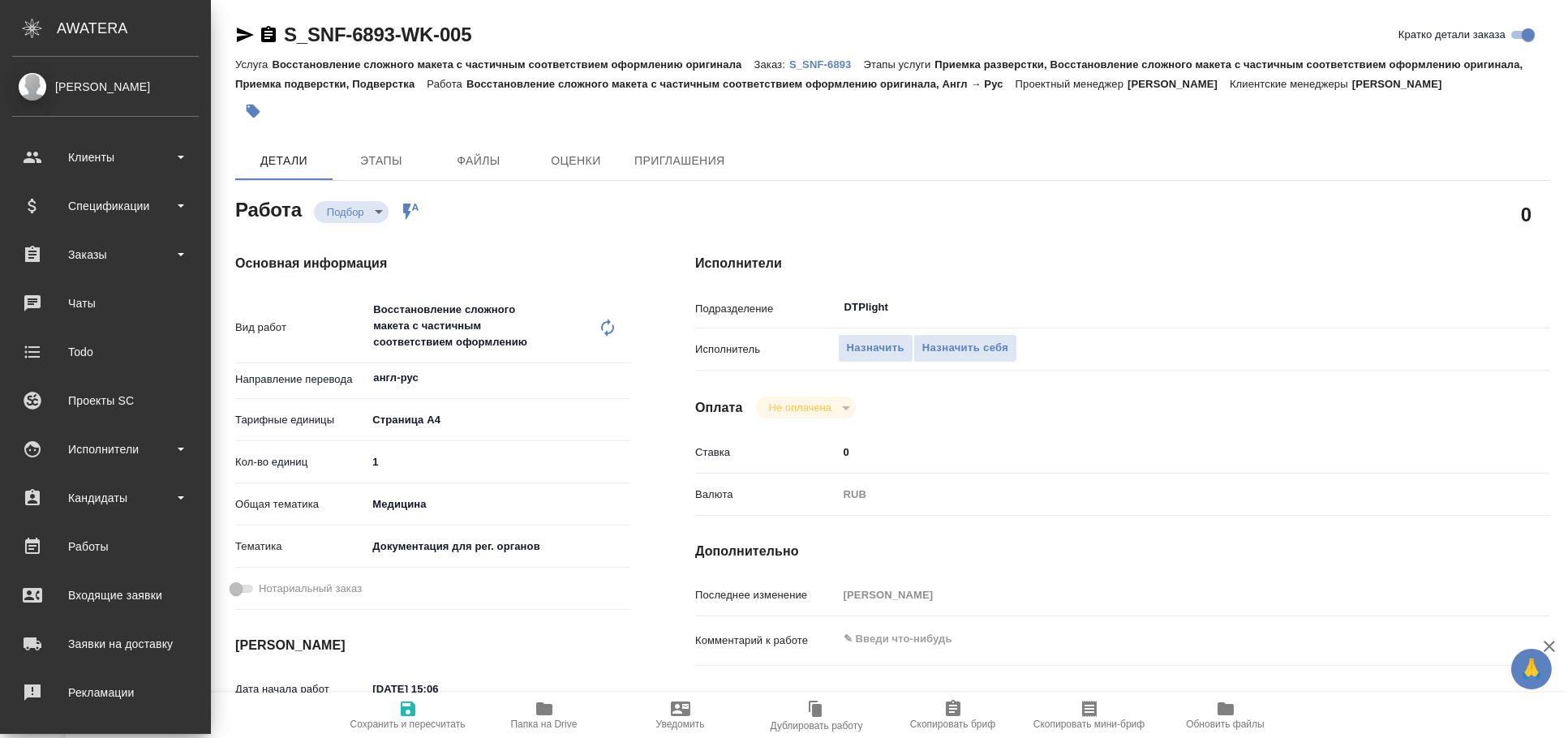
type textarea "x"
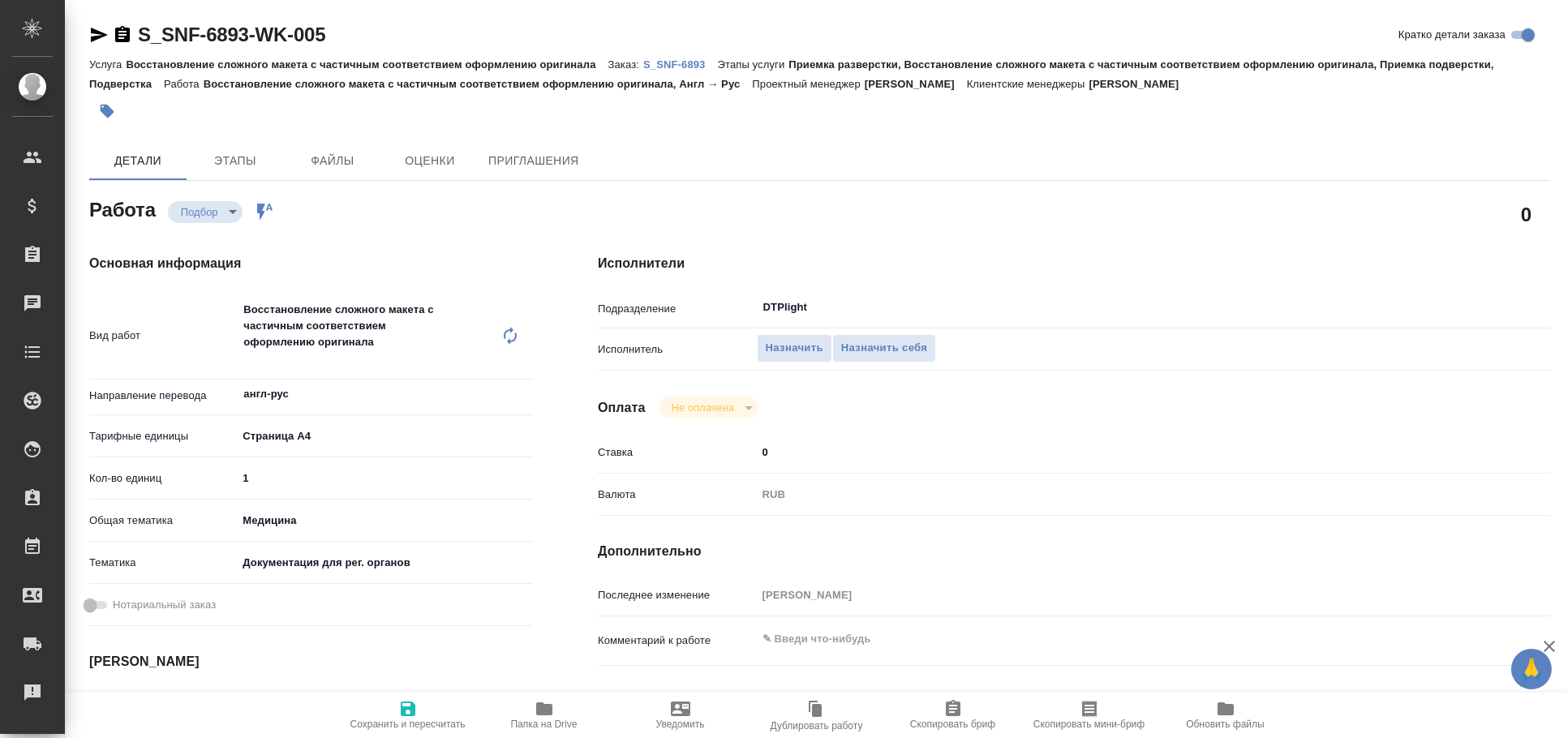
type textarea "x"
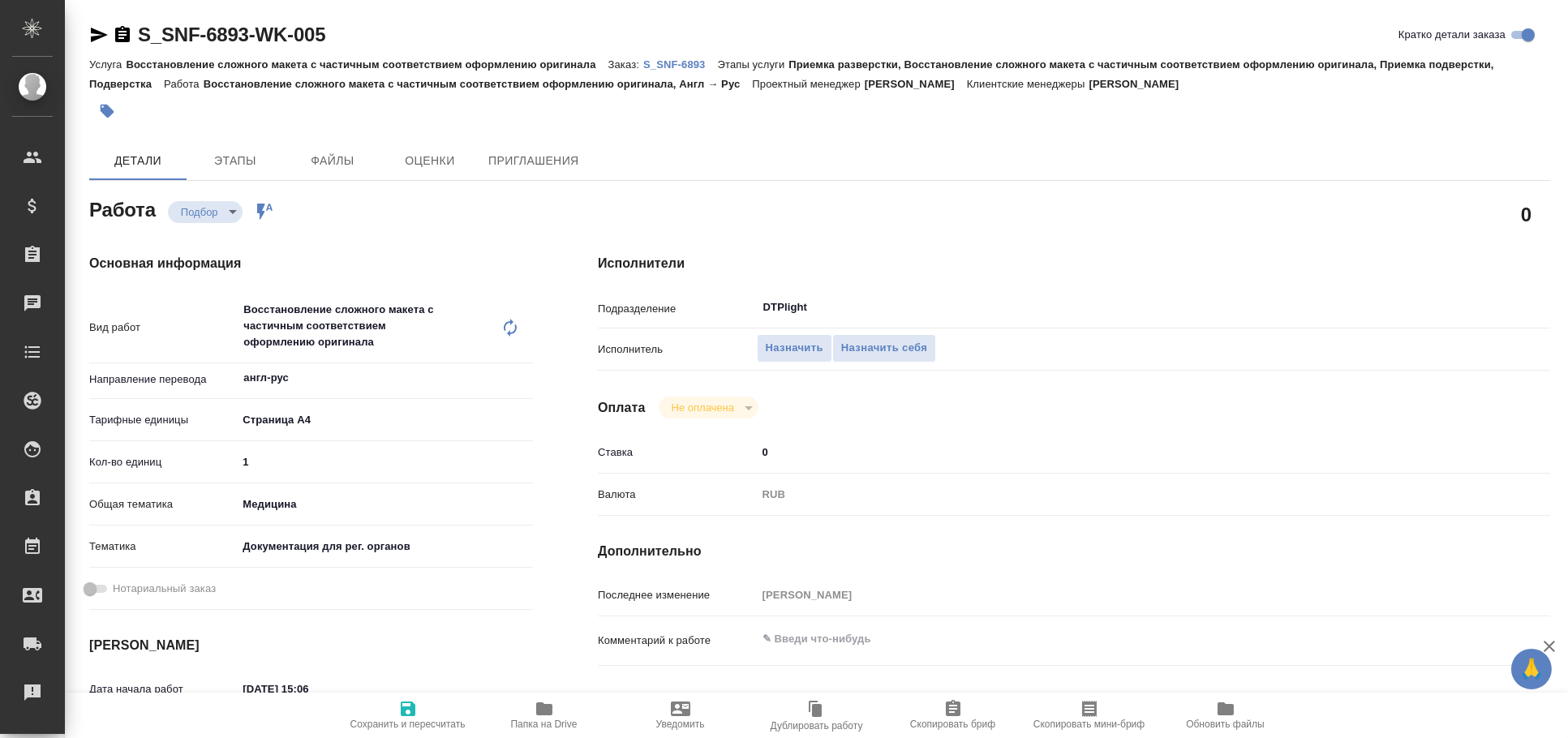
click at [97, 30] on icon "button" at bounding box center [99, 35] width 17 height 15
click at [92, 35] on icon "button" at bounding box center [99, 35] width 20 height 20
click at [91, 38] on icon "button" at bounding box center [99, 35] width 17 height 15
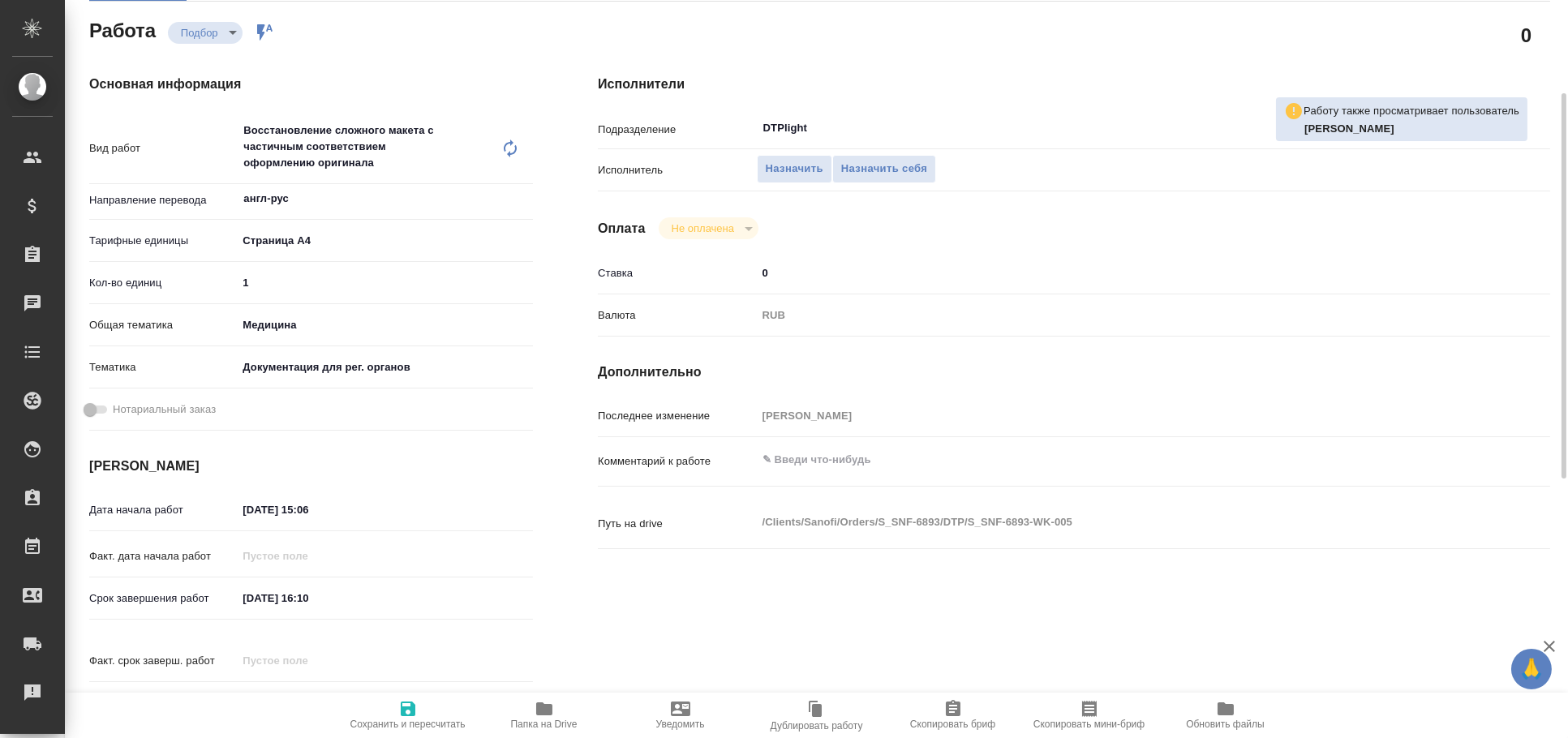
click at [544, 706] on icon "button" at bounding box center [544, 708] width 16 height 13
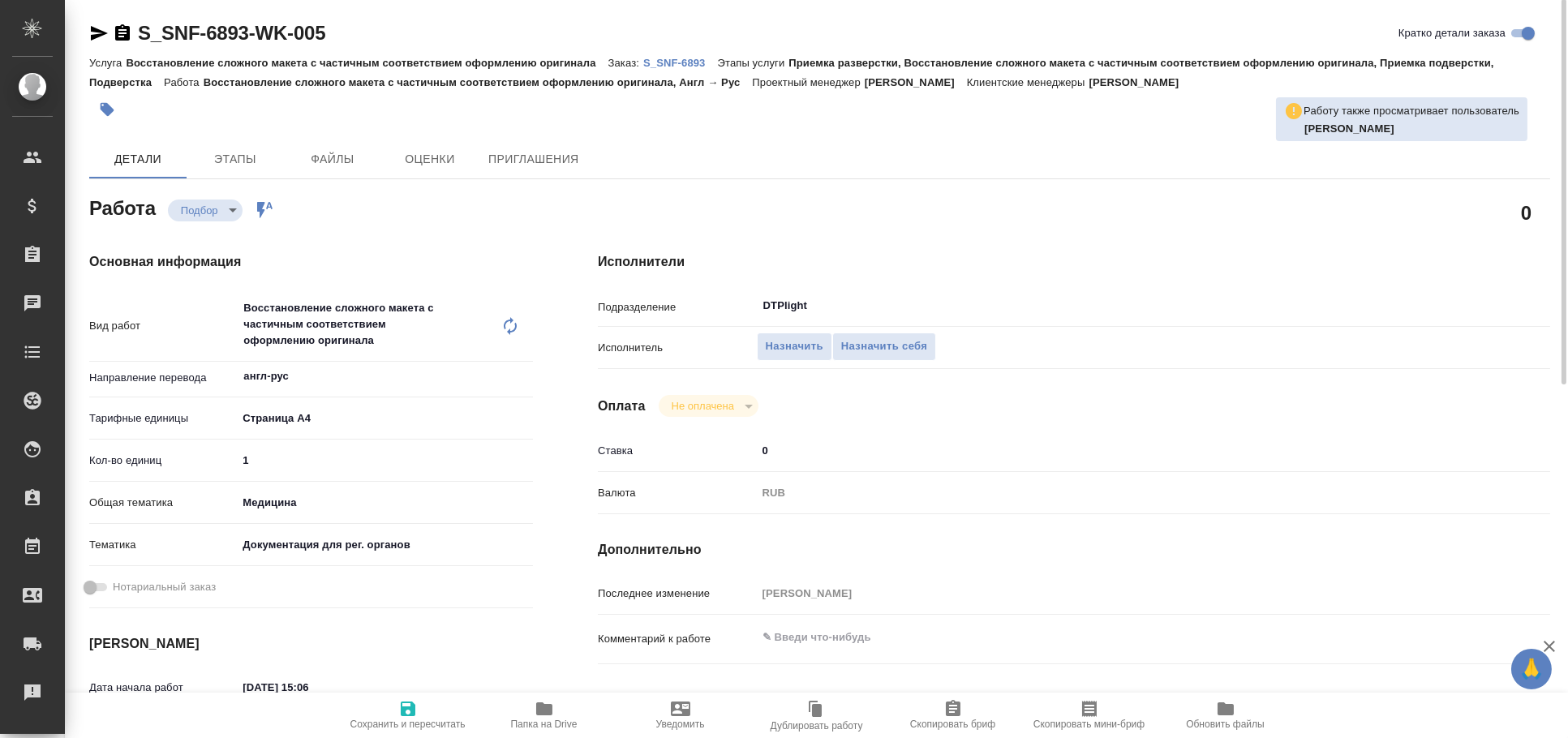
scroll to position [0, 0]
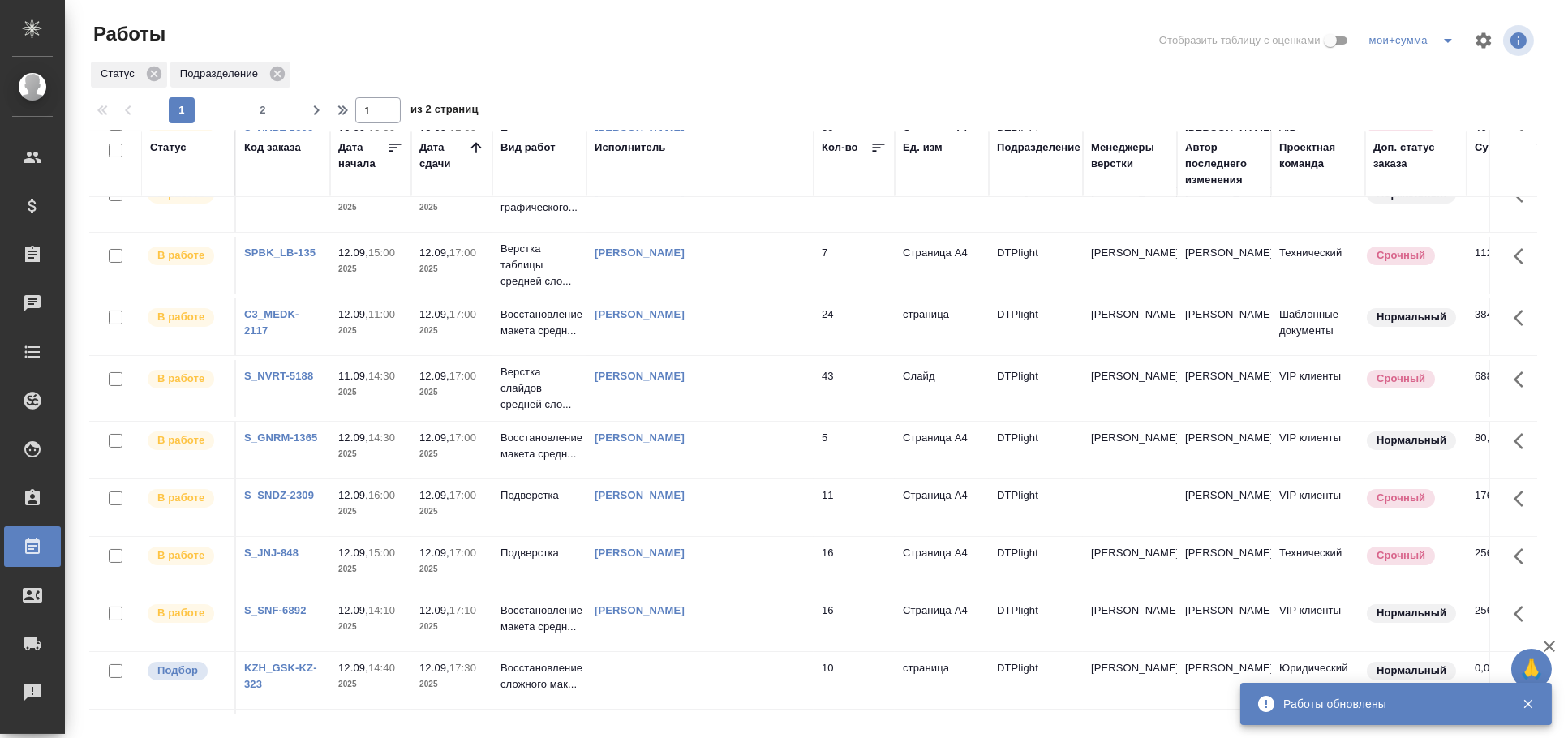
scroll to position [630, 0]
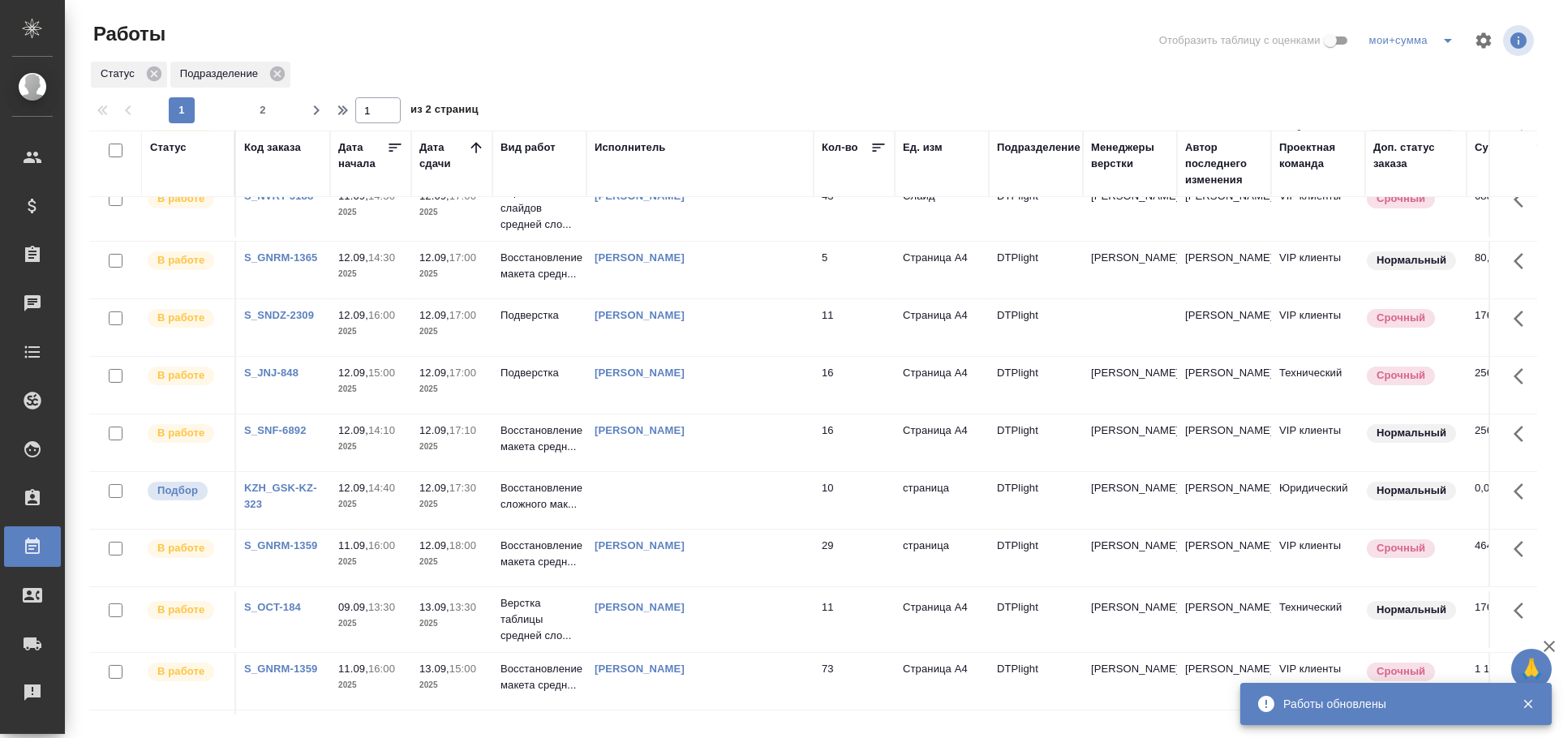
click at [673, 498] on td at bounding box center [700, 499] width 227 height 57
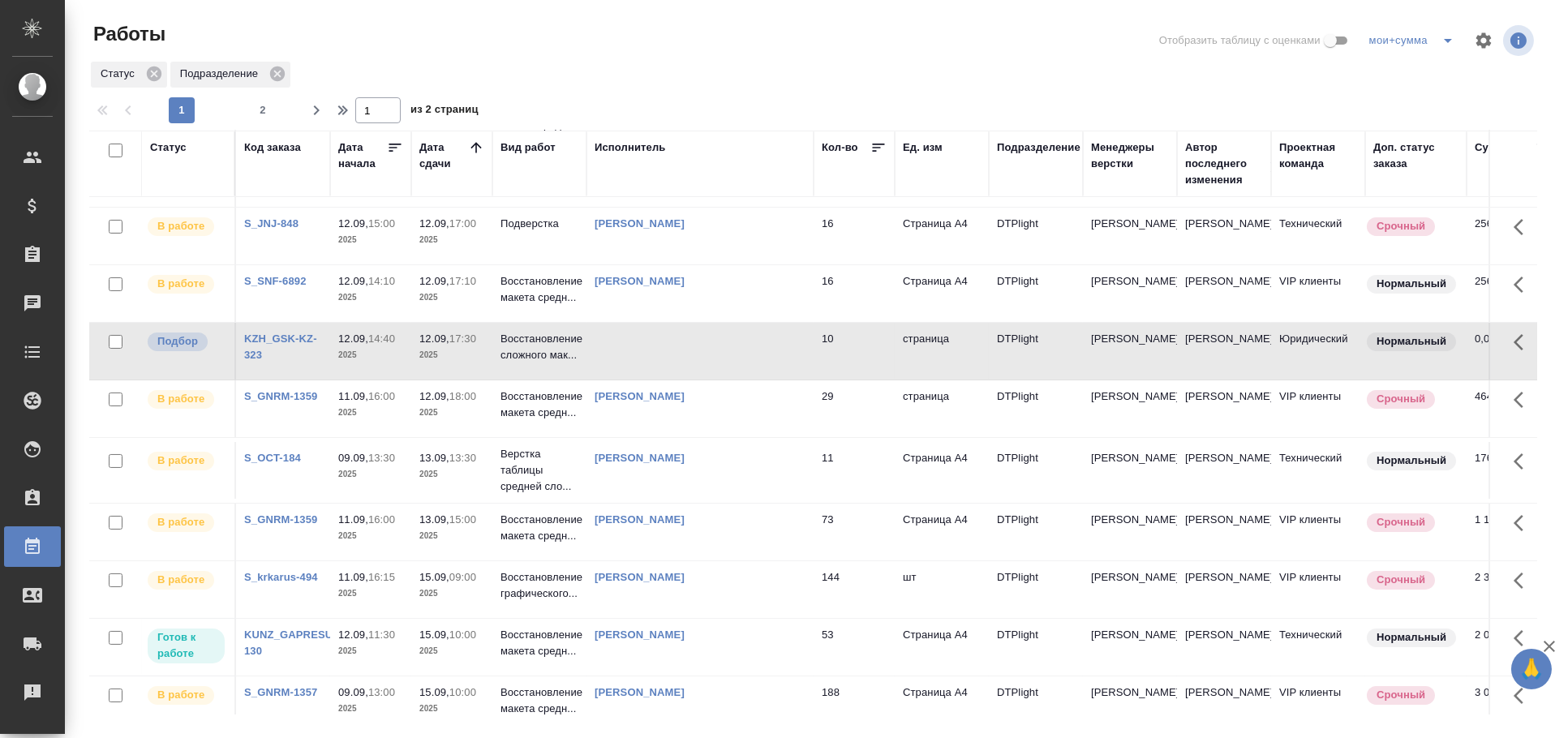
scroll to position [811, 0]
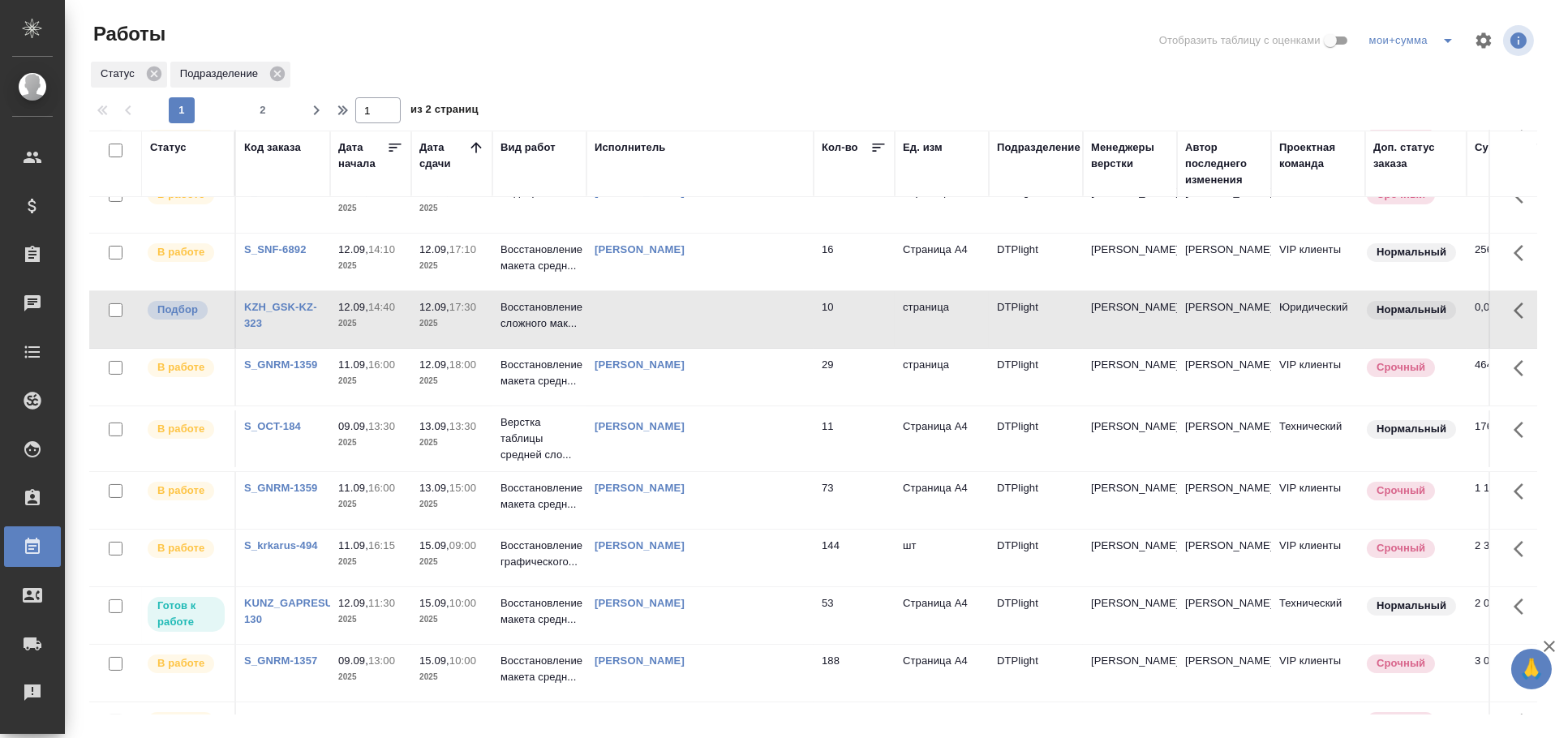
click at [638, 312] on td at bounding box center [700, 319] width 227 height 57
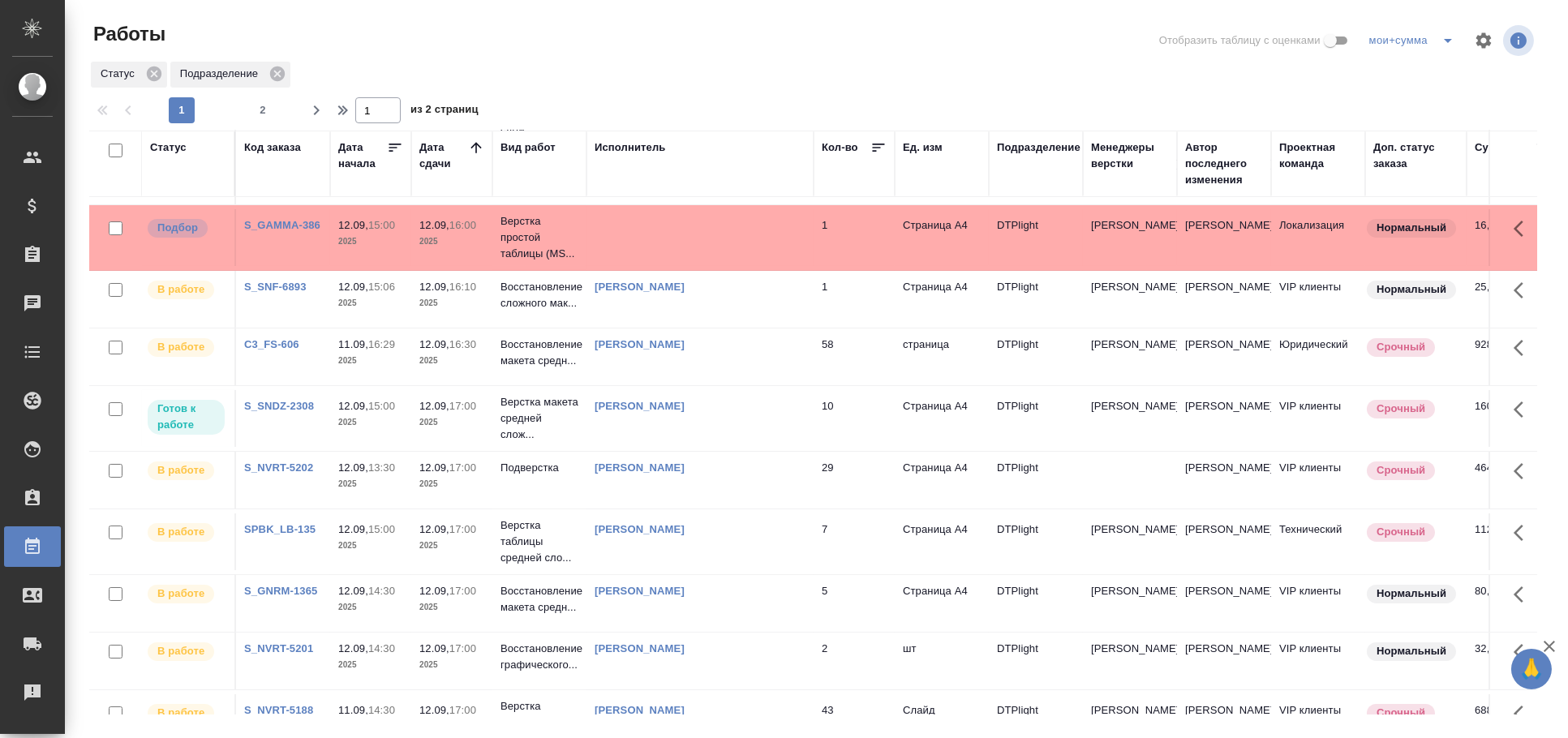
scroll to position [0, 0]
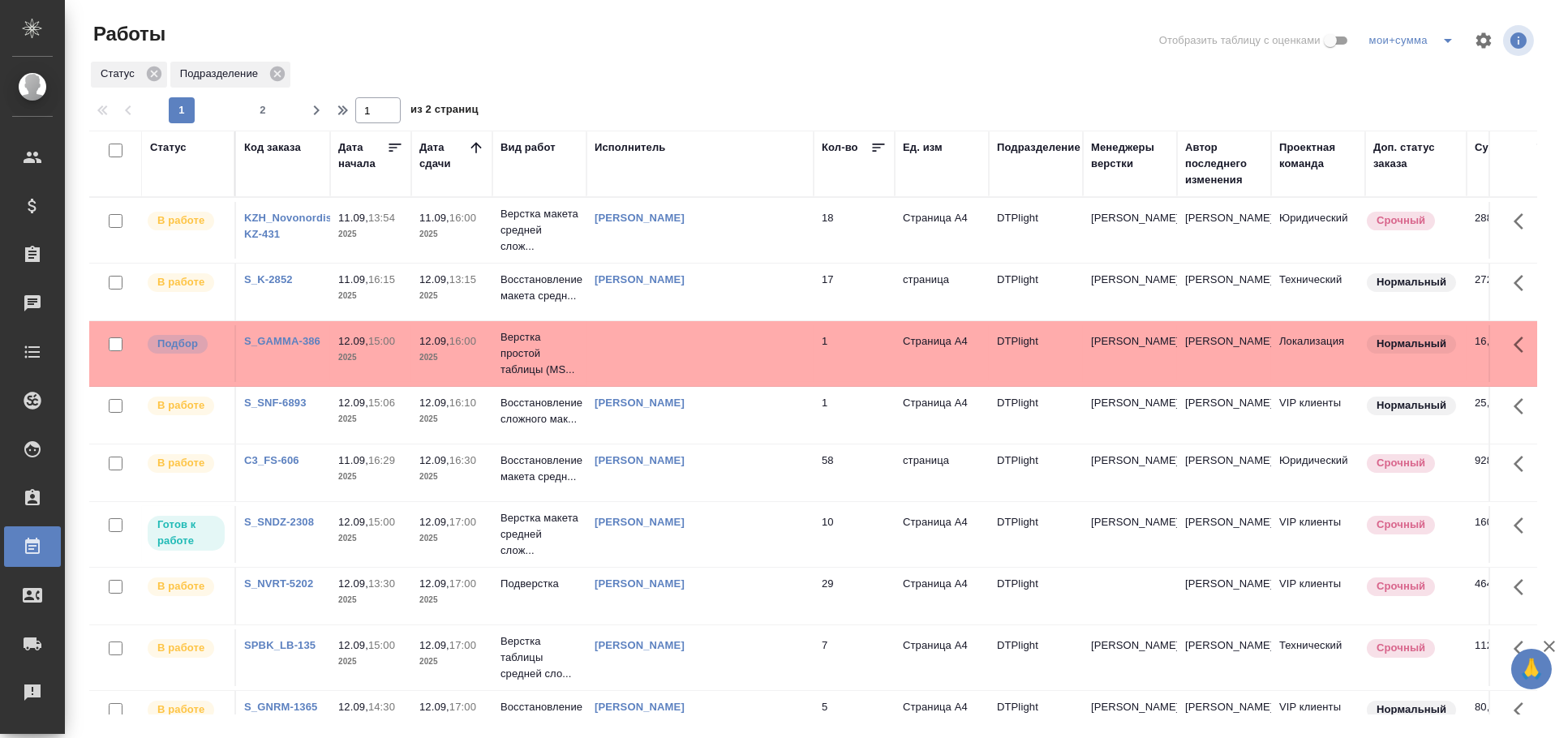
click at [715, 526] on div "Гусельников Роман" at bounding box center [700, 522] width 211 height 16
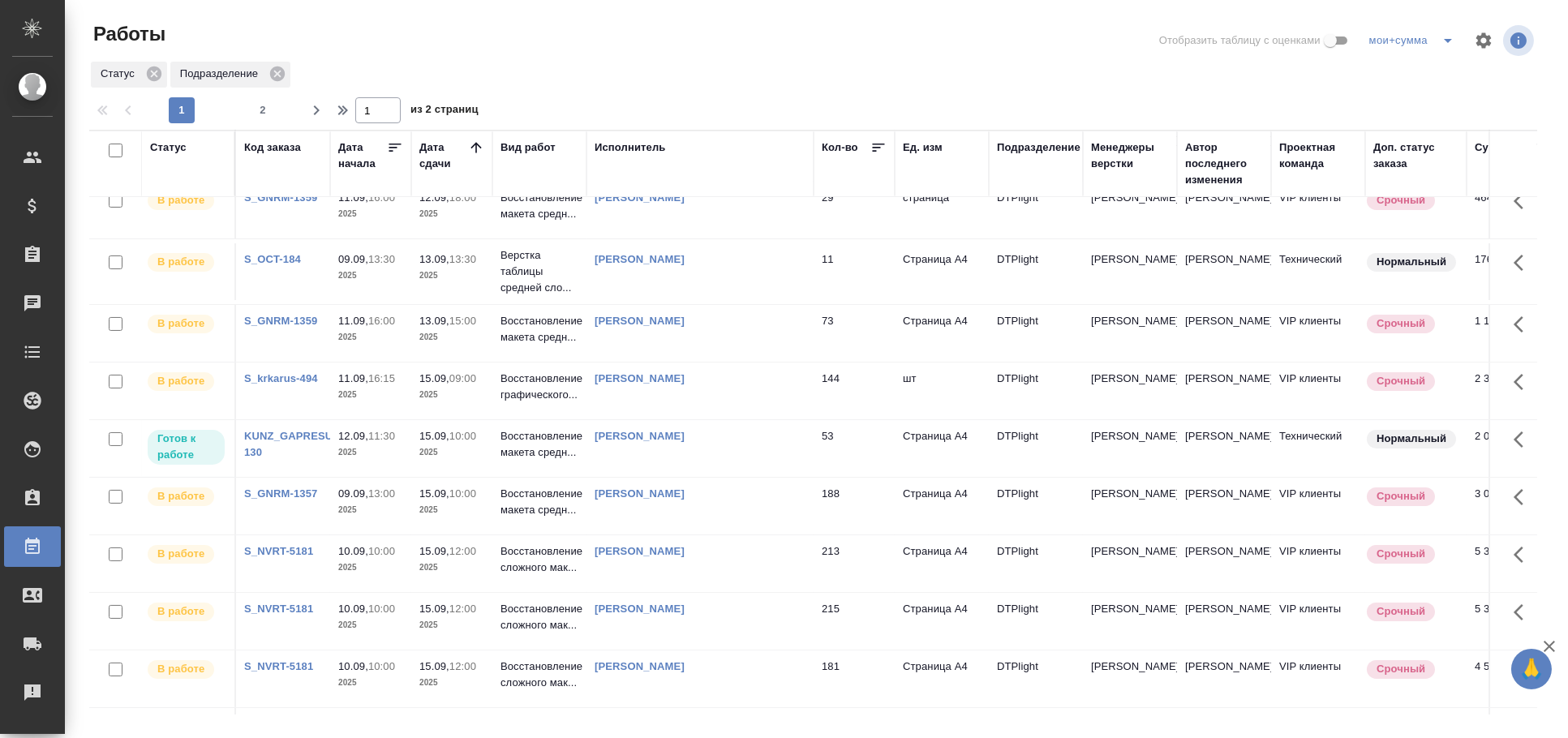
scroll to position [985, 0]
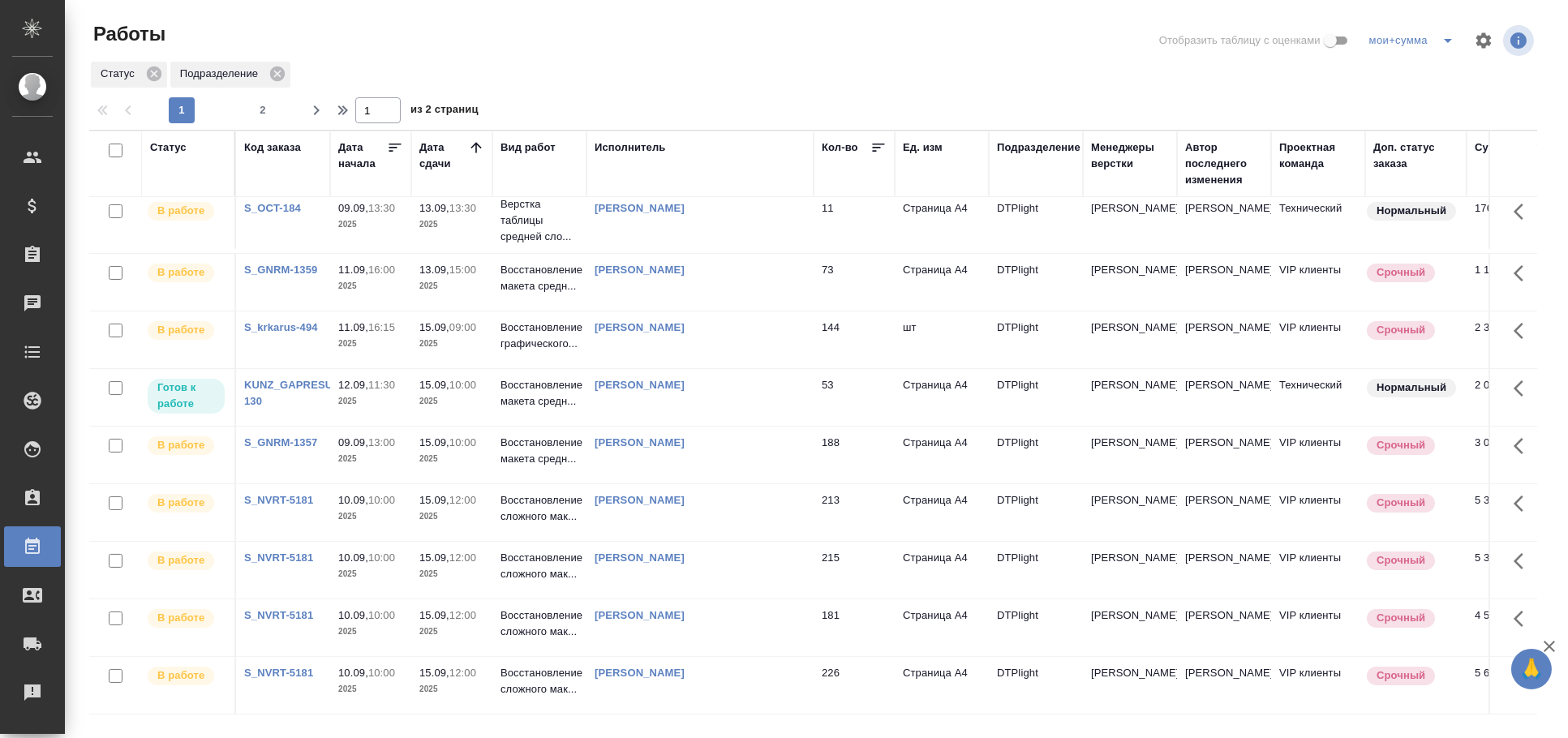
click at [715, 382] on td "Линова Полина" at bounding box center [700, 397] width 227 height 57
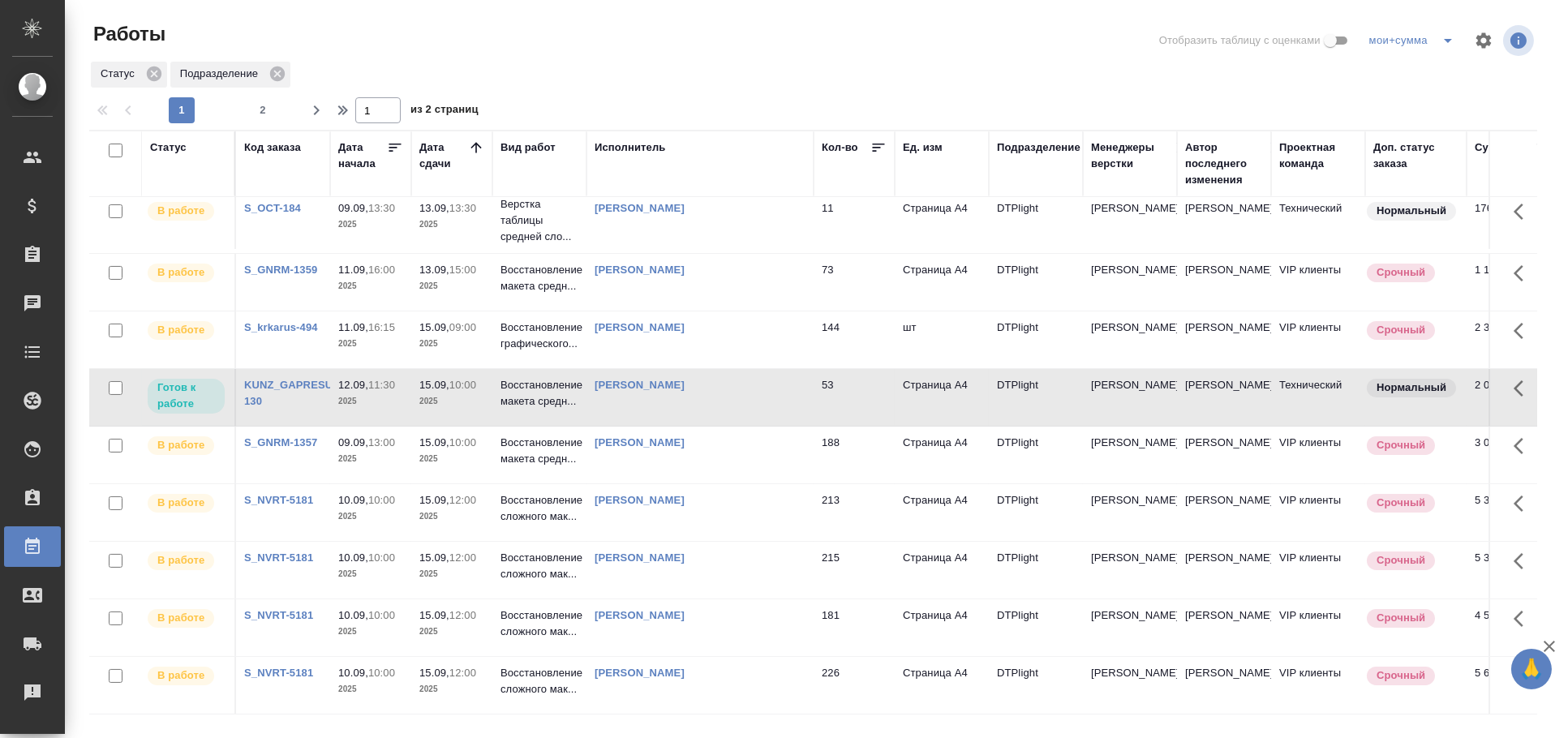
click at [715, 382] on td "Линова Полина" at bounding box center [700, 397] width 227 height 57
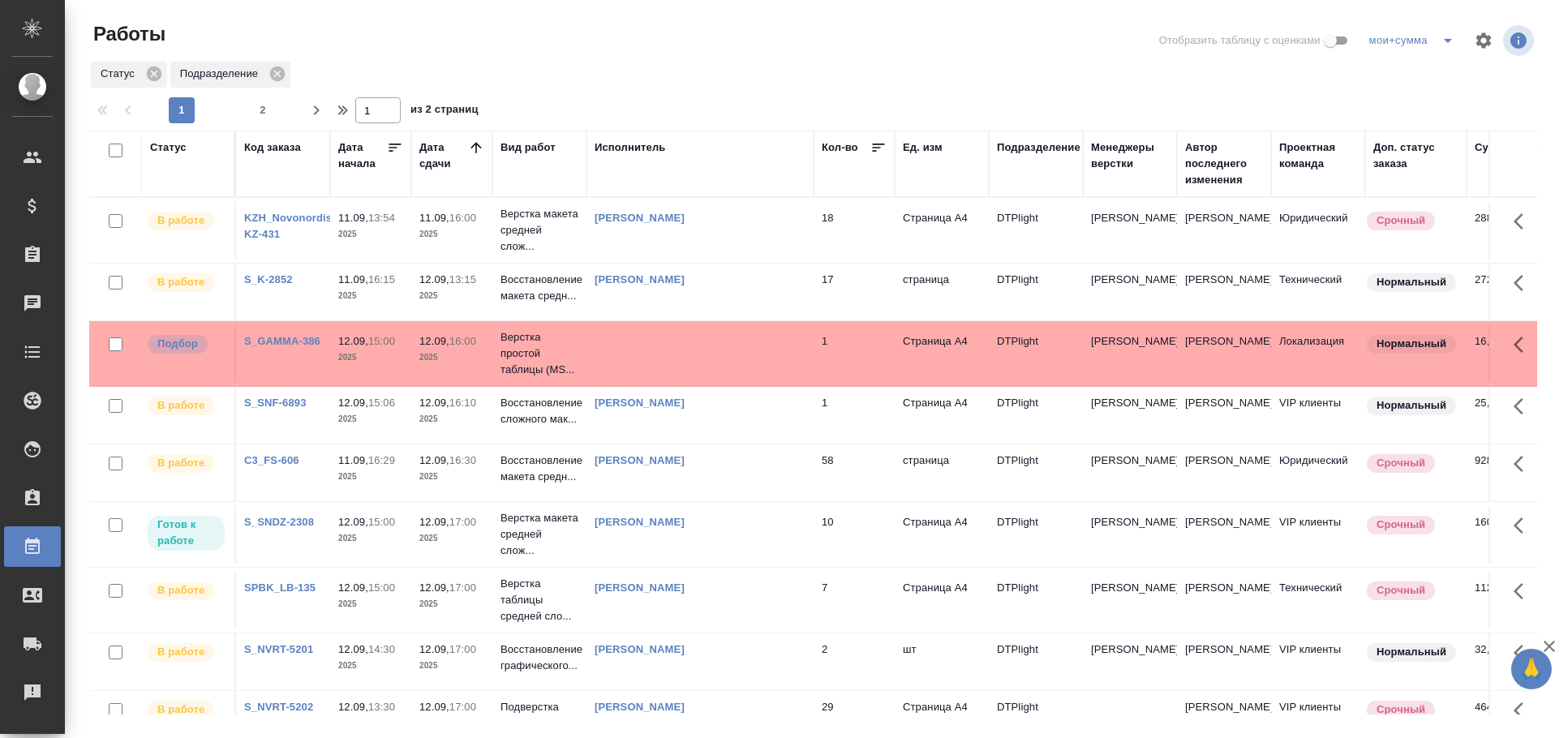
scroll to position [450, 0]
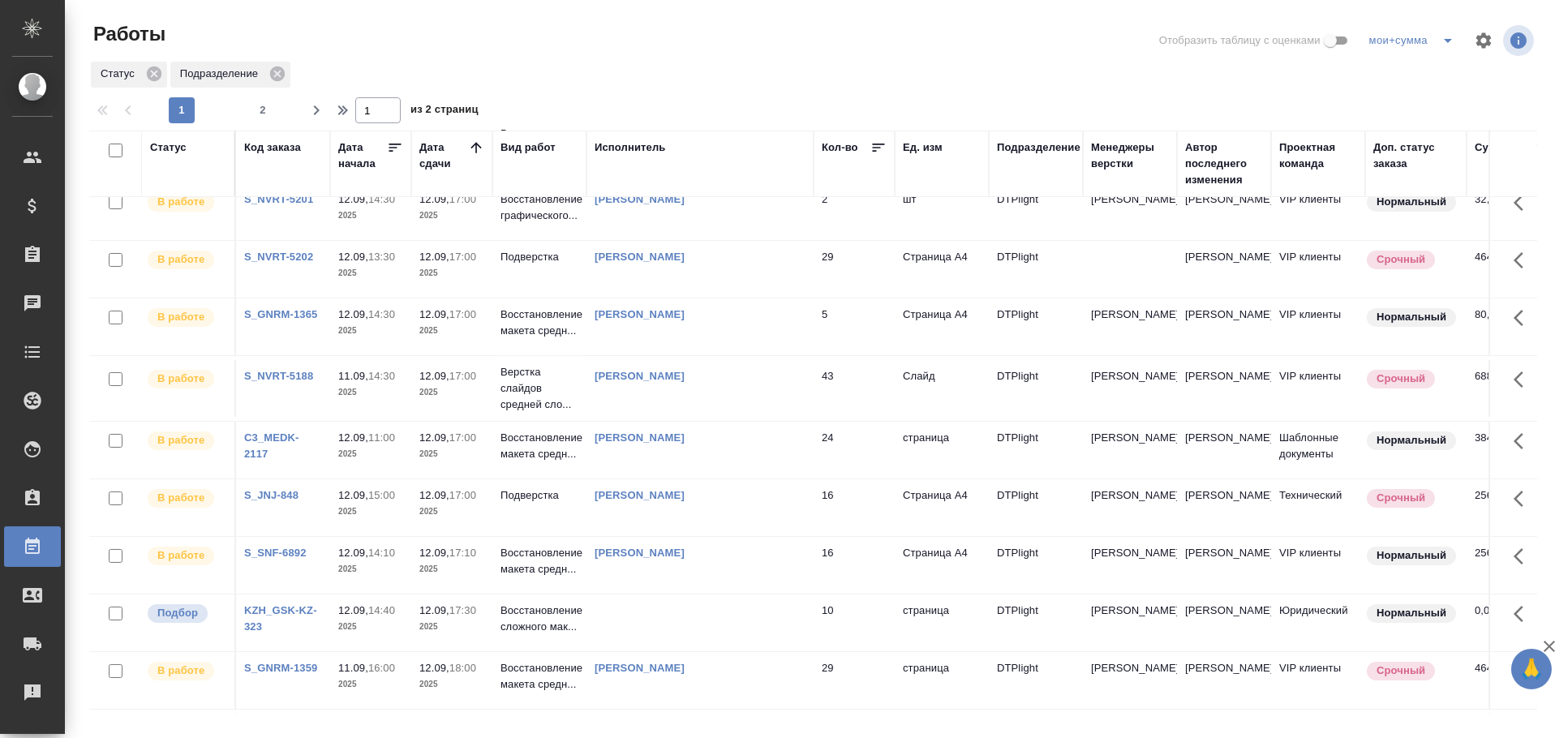
click at [764, 606] on td at bounding box center [700, 622] width 227 height 57
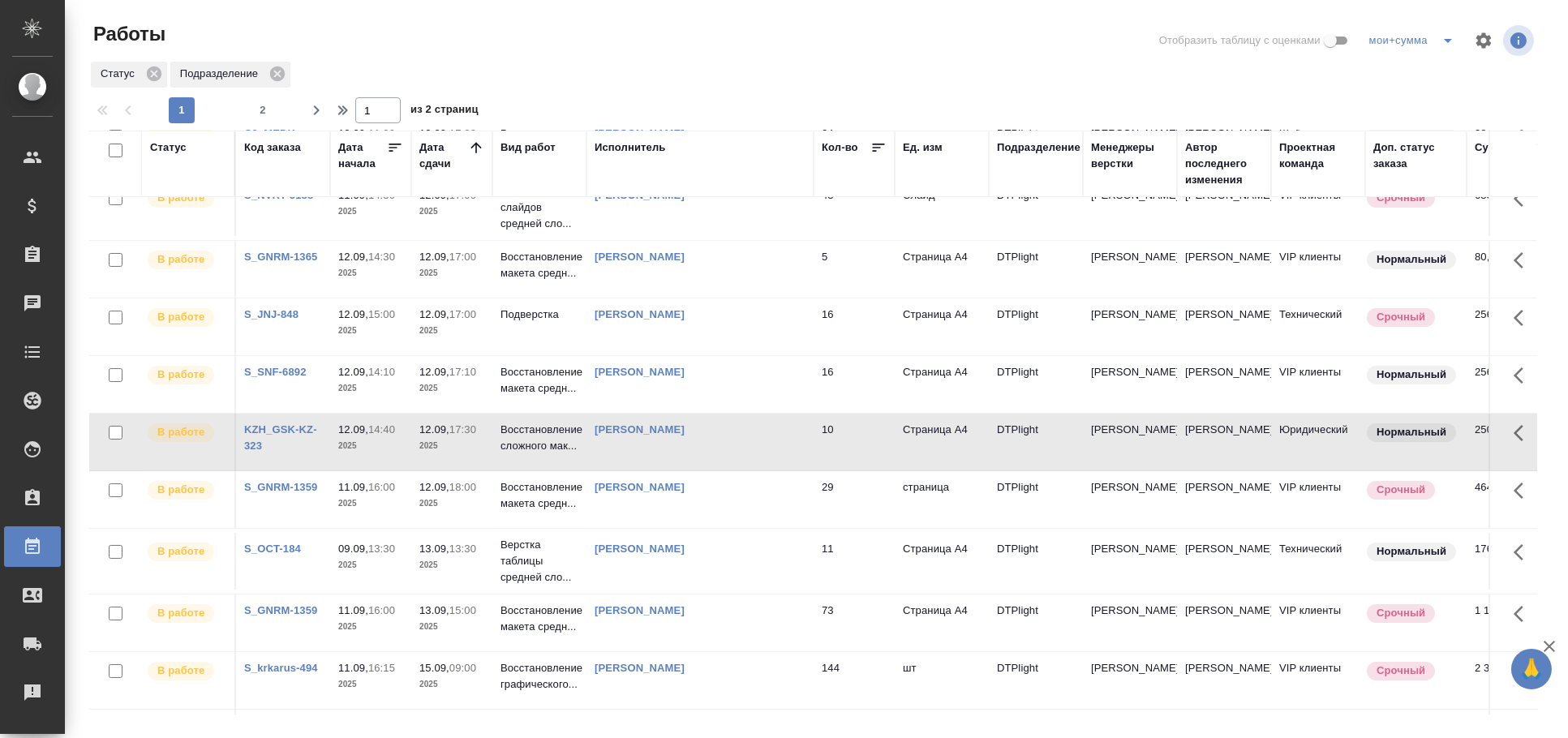
scroll to position [0, 0]
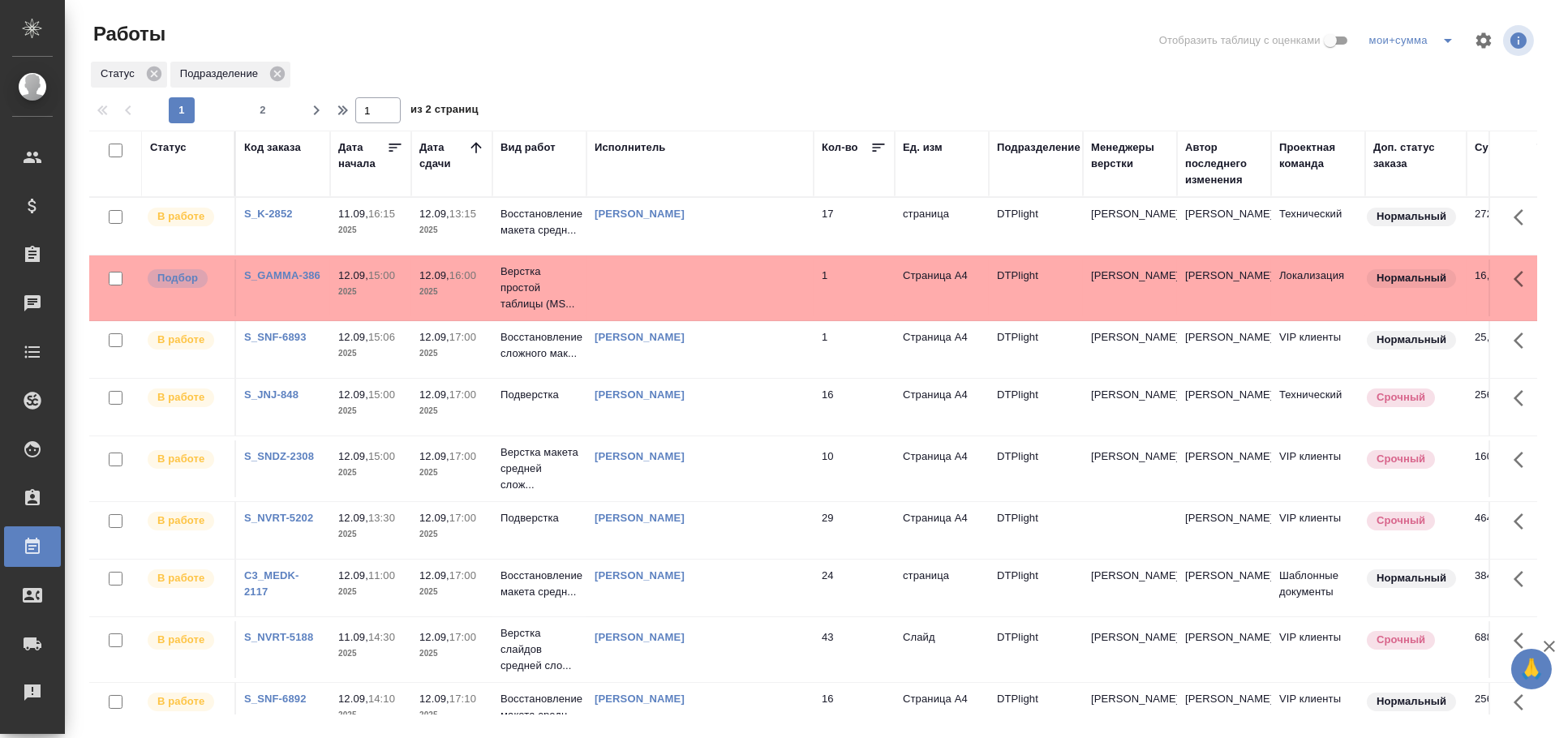
click at [674, 295] on td at bounding box center [700, 287] width 227 height 57
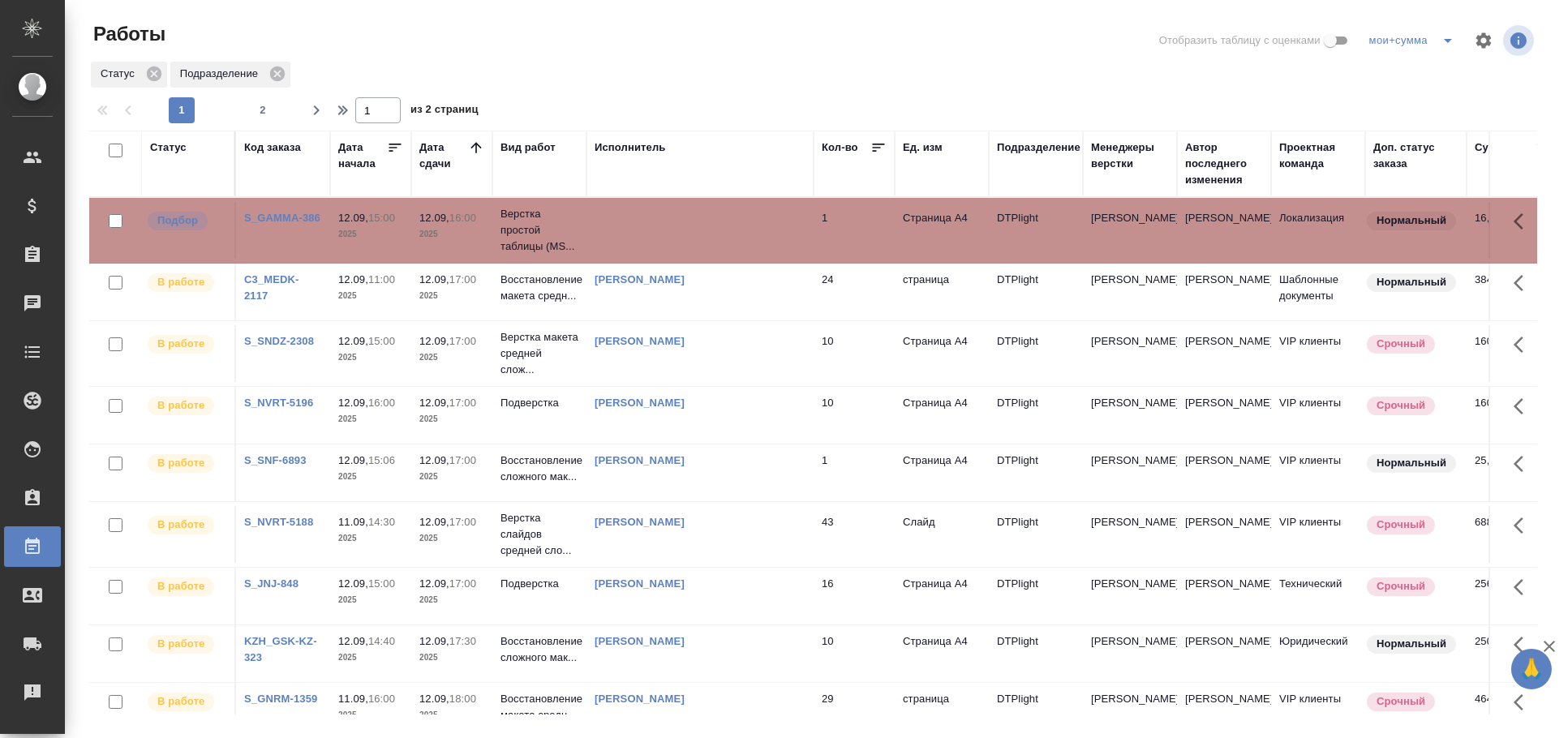
click at [642, 217] on td at bounding box center [700, 230] width 227 height 57
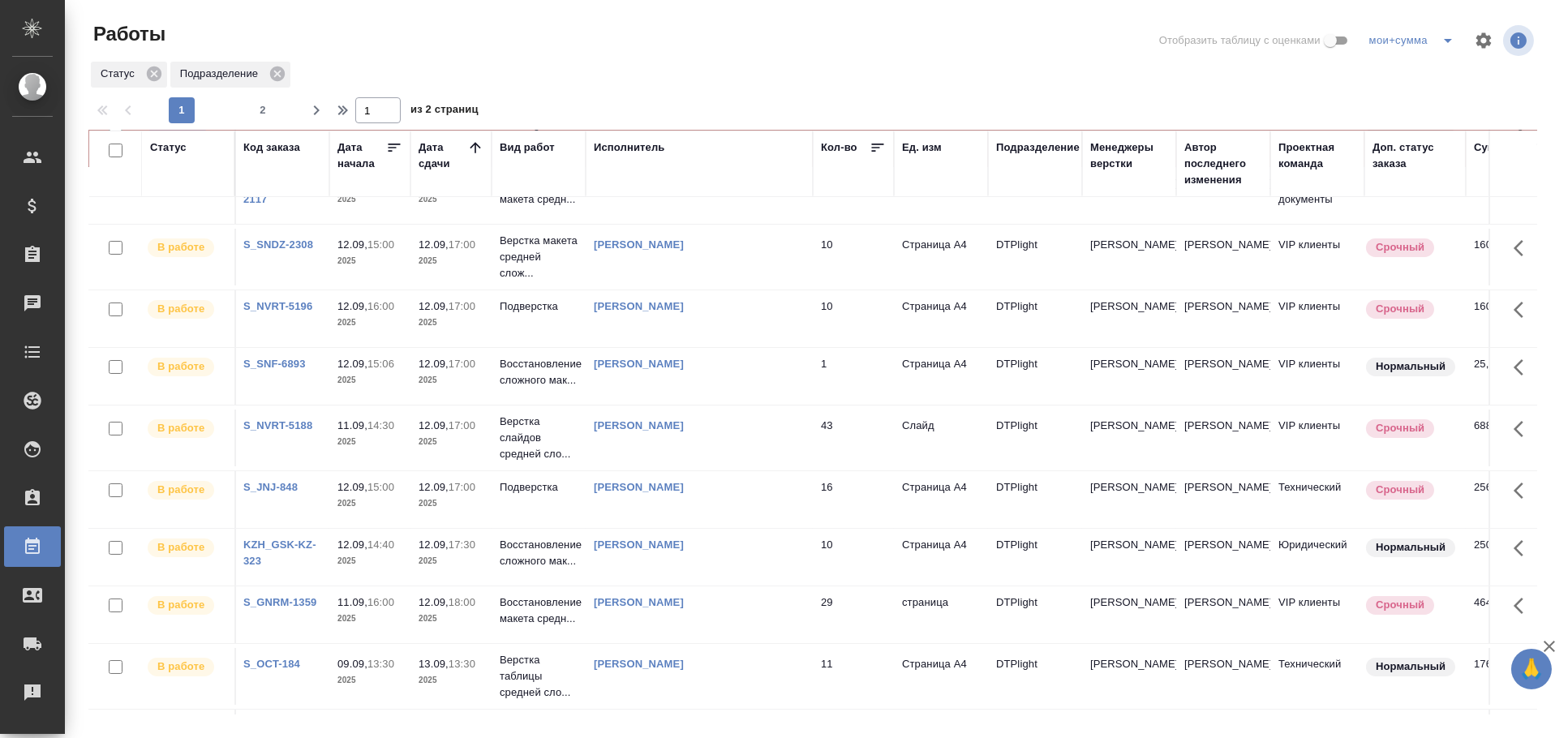
scroll to position [0, 1]
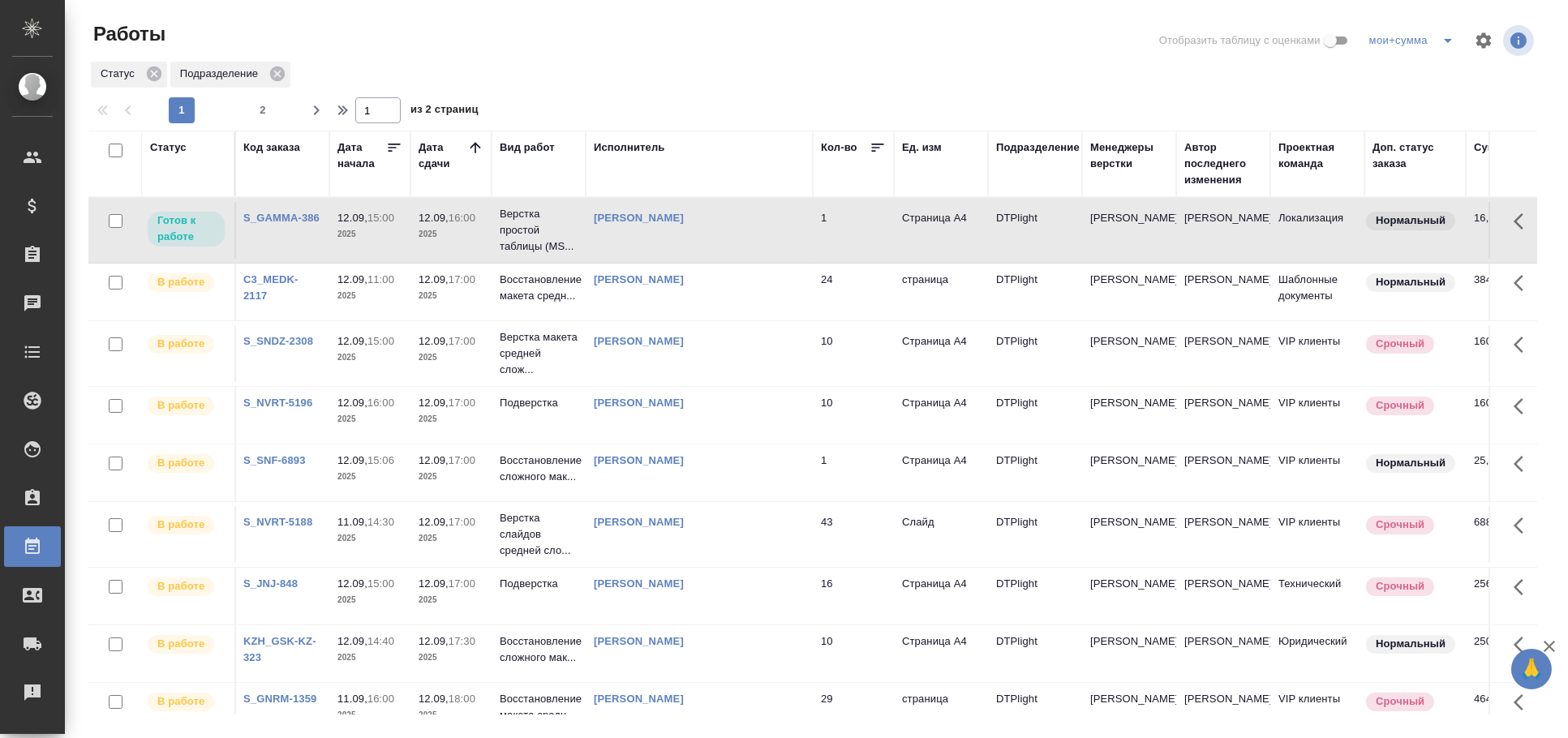
click at [623, 148] on div "Исполнитель" at bounding box center [629, 148] width 71 height 16
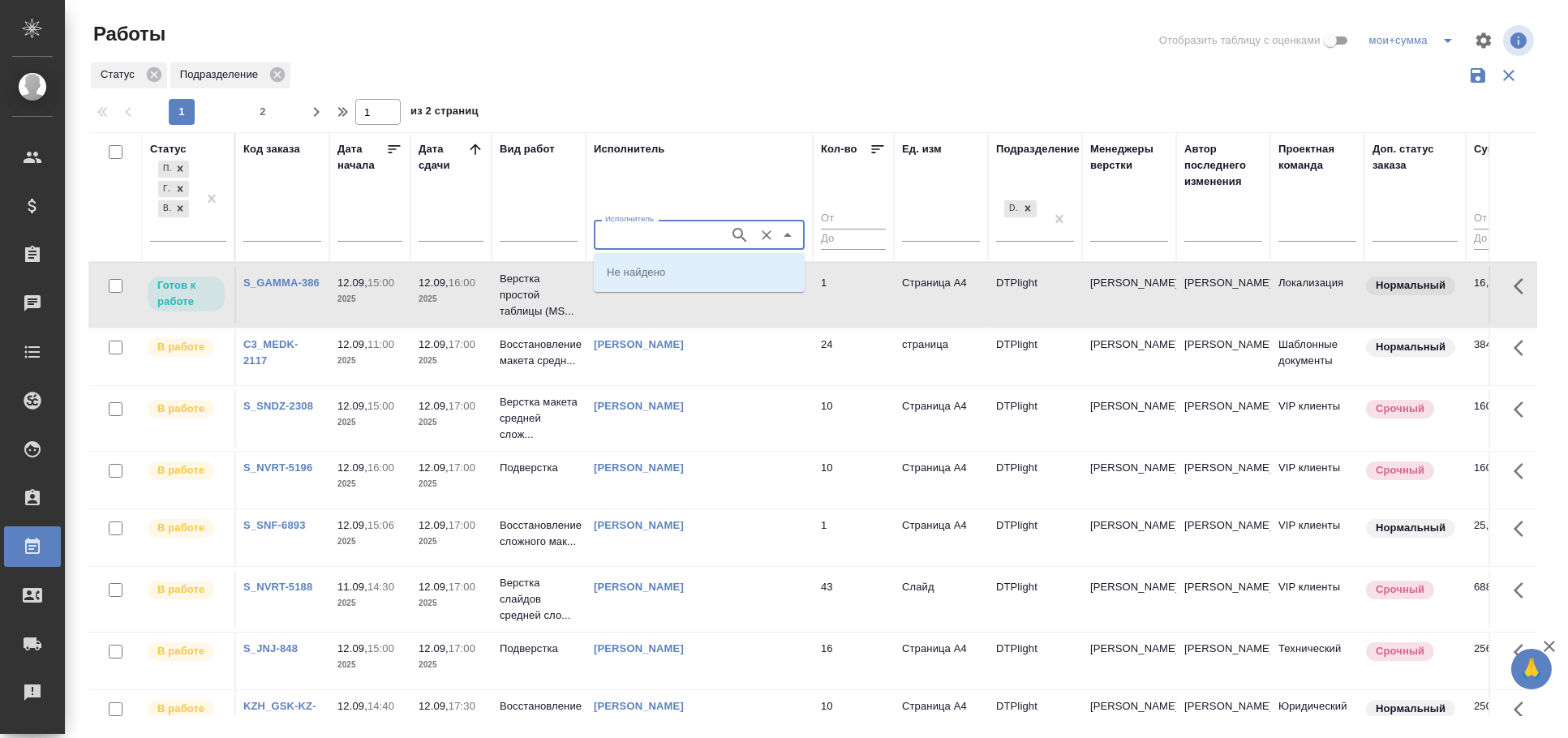
click at [656, 242] on input "Исполнитель" at bounding box center [660, 235] width 122 height 20
type input "овечкина"
click at [695, 304] on p "Овечкина Дарья Геннадьевна" at bounding box center [651, 301] width 89 height 16
type input "Овечкина Дарья Геннадьевна"
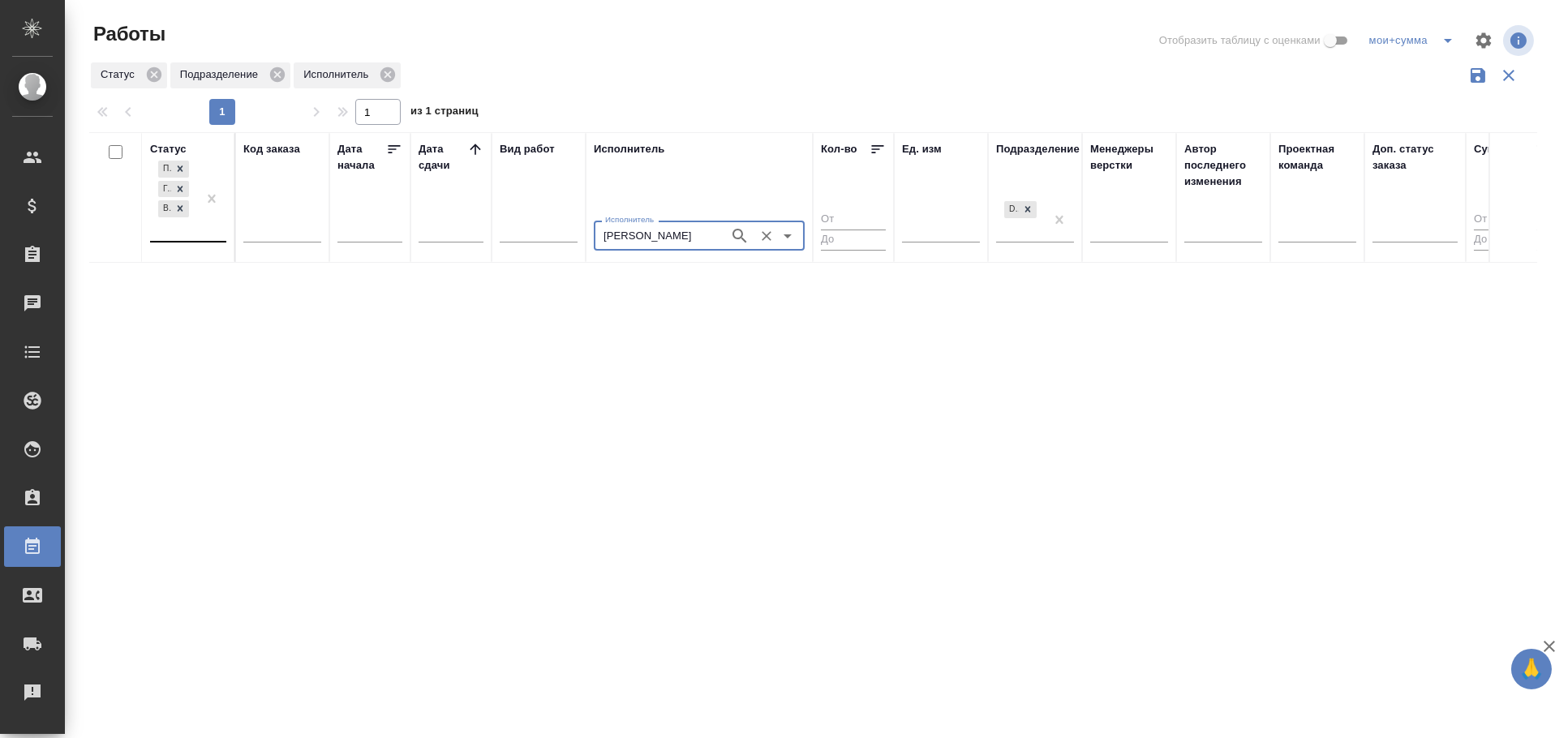
click at [190, 227] on div "Подбор Готов к работе В работе" at bounding box center [173, 199] width 47 height 84
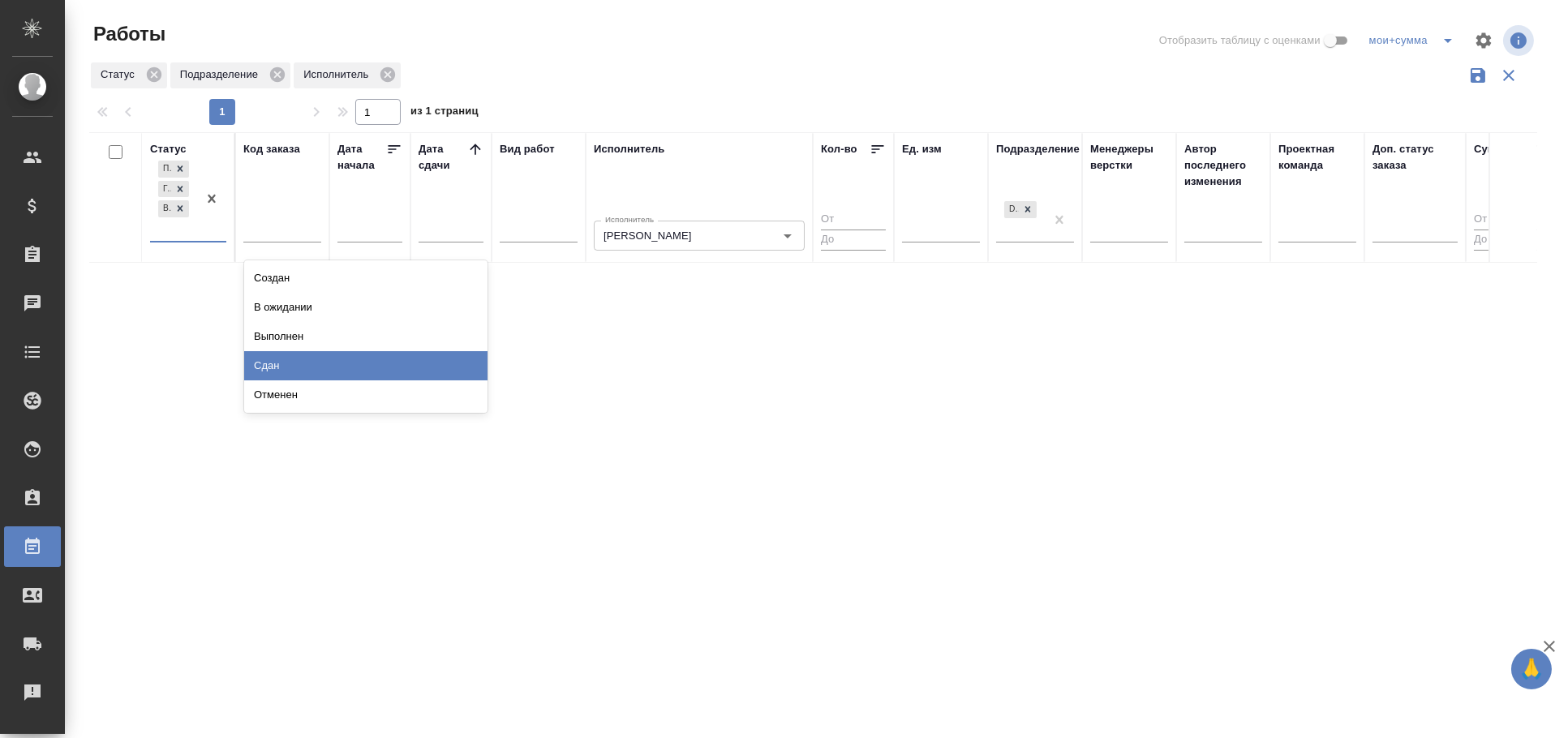
click at [293, 361] on div "Сдан" at bounding box center [366, 366] width 244 height 30
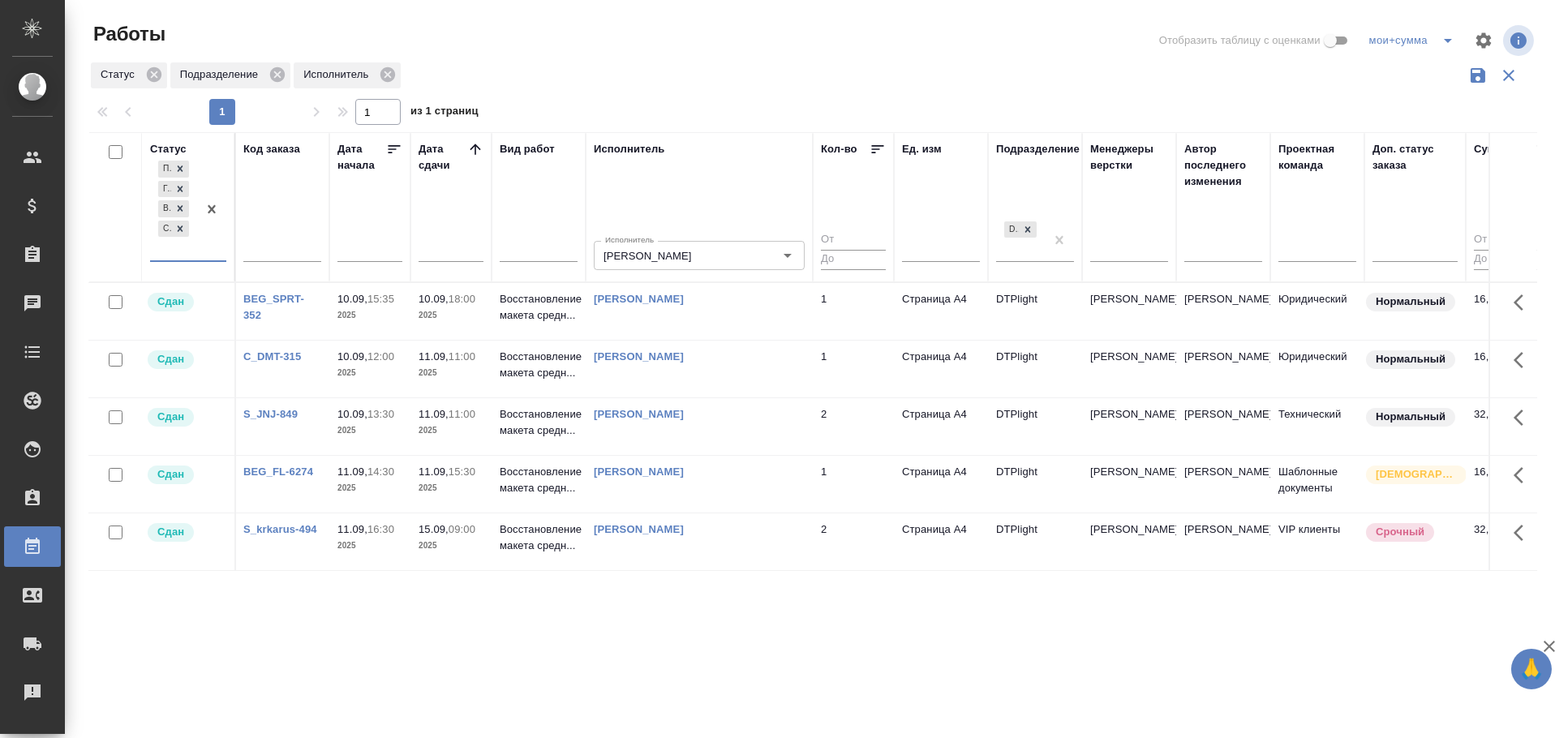
click at [665, 303] on link "Овечкина Дарья Геннадьевна" at bounding box center [639, 298] width 90 height 12
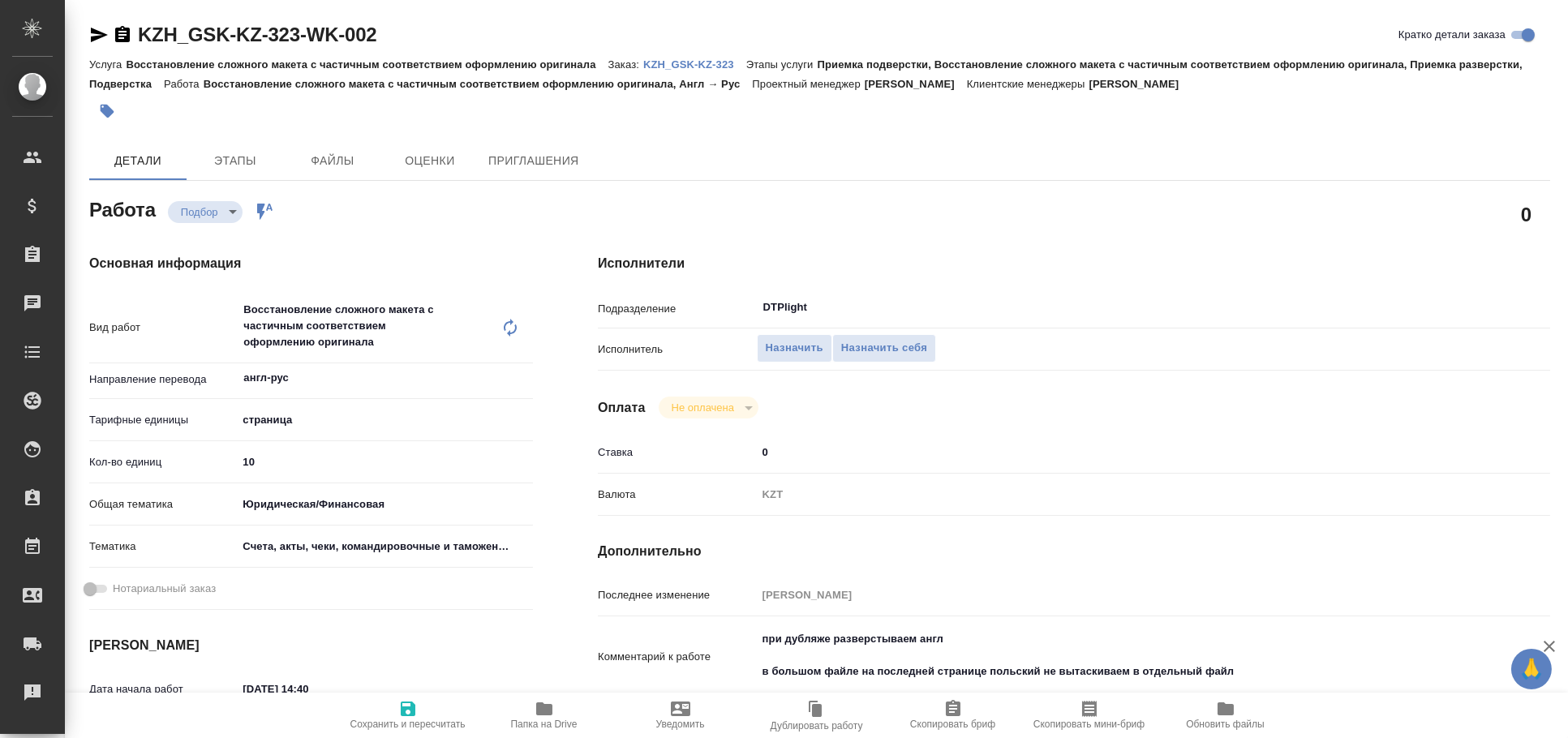
type textarea "x"
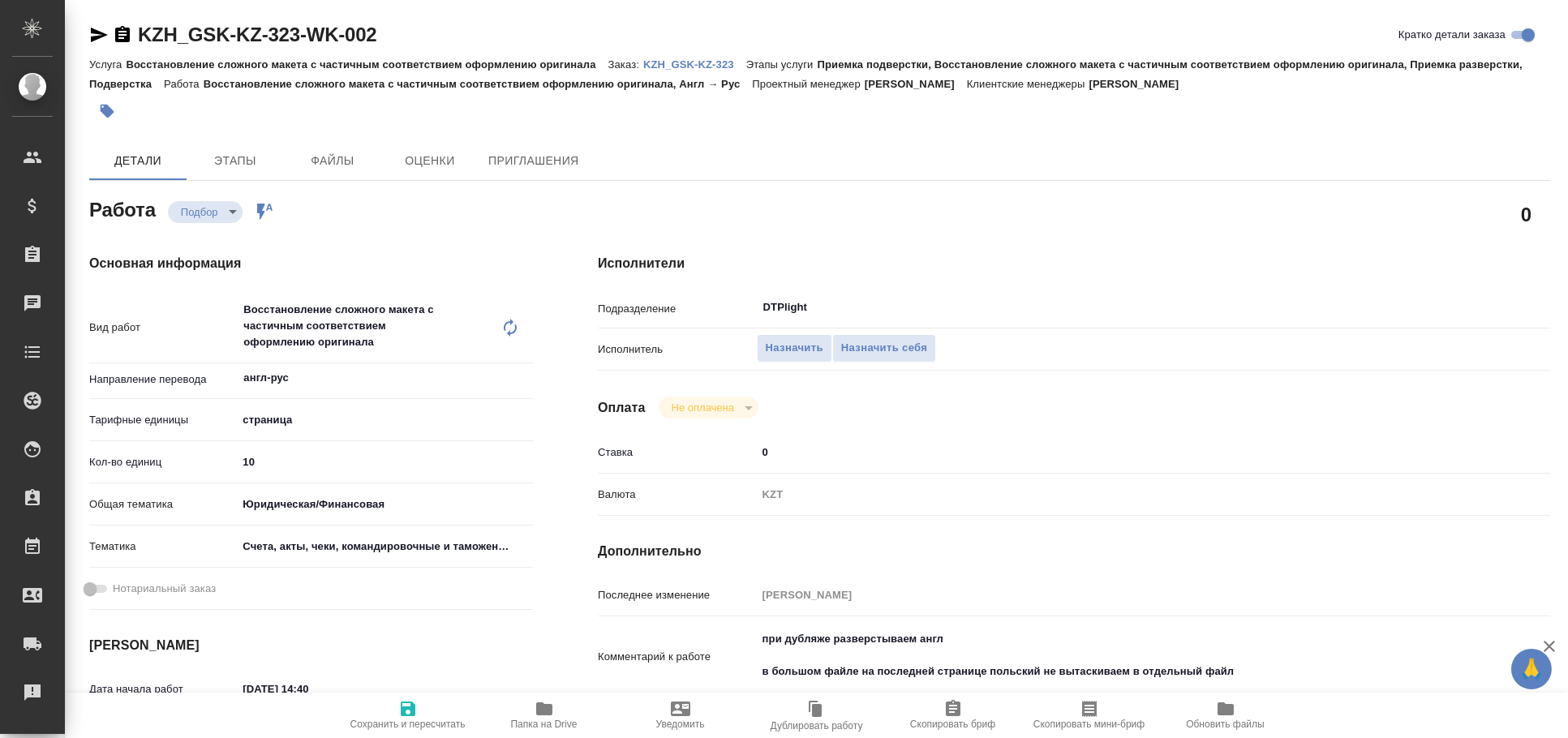
click at [91, 36] on icon "button" at bounding box center [99, 35] width 17 height 15
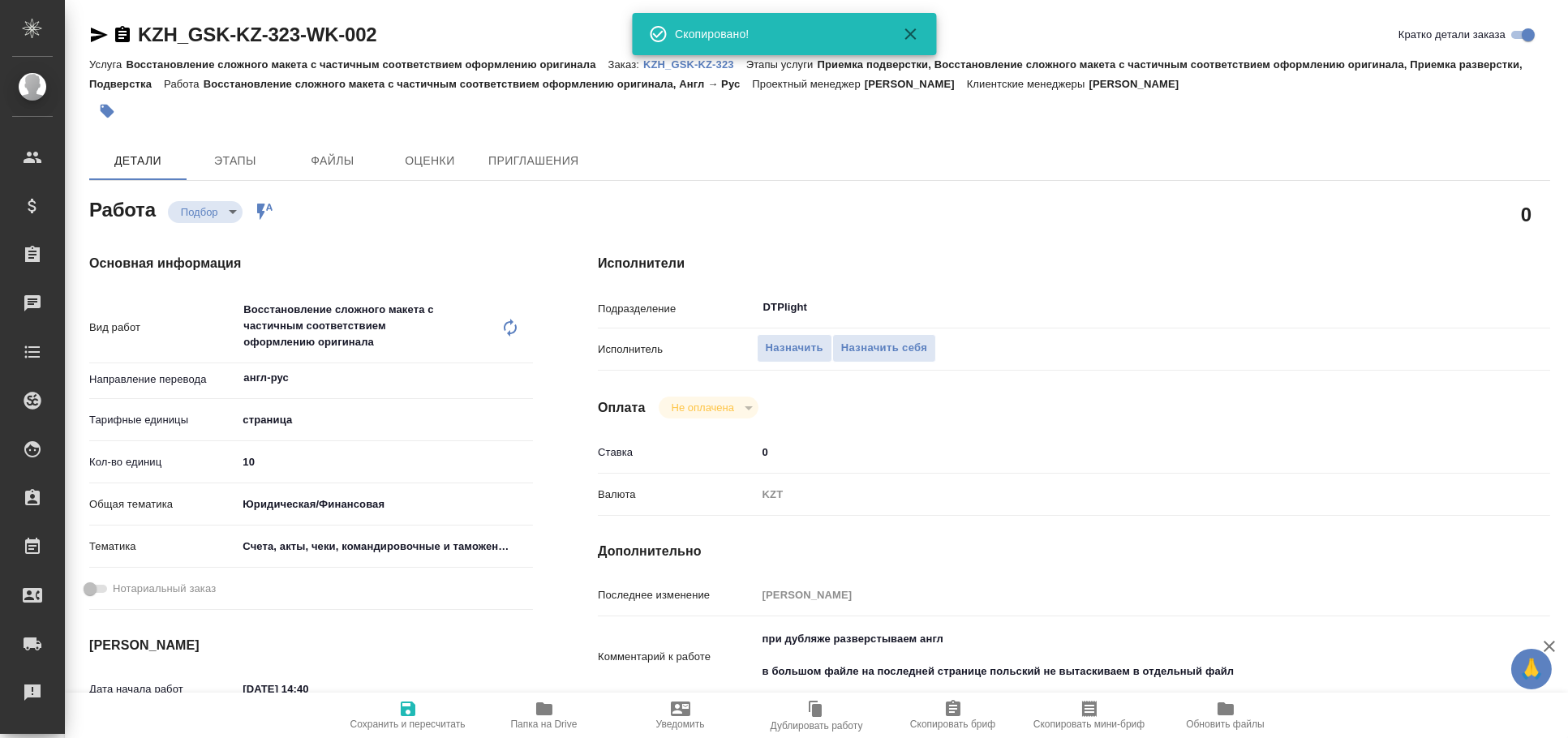
type textarea "x"
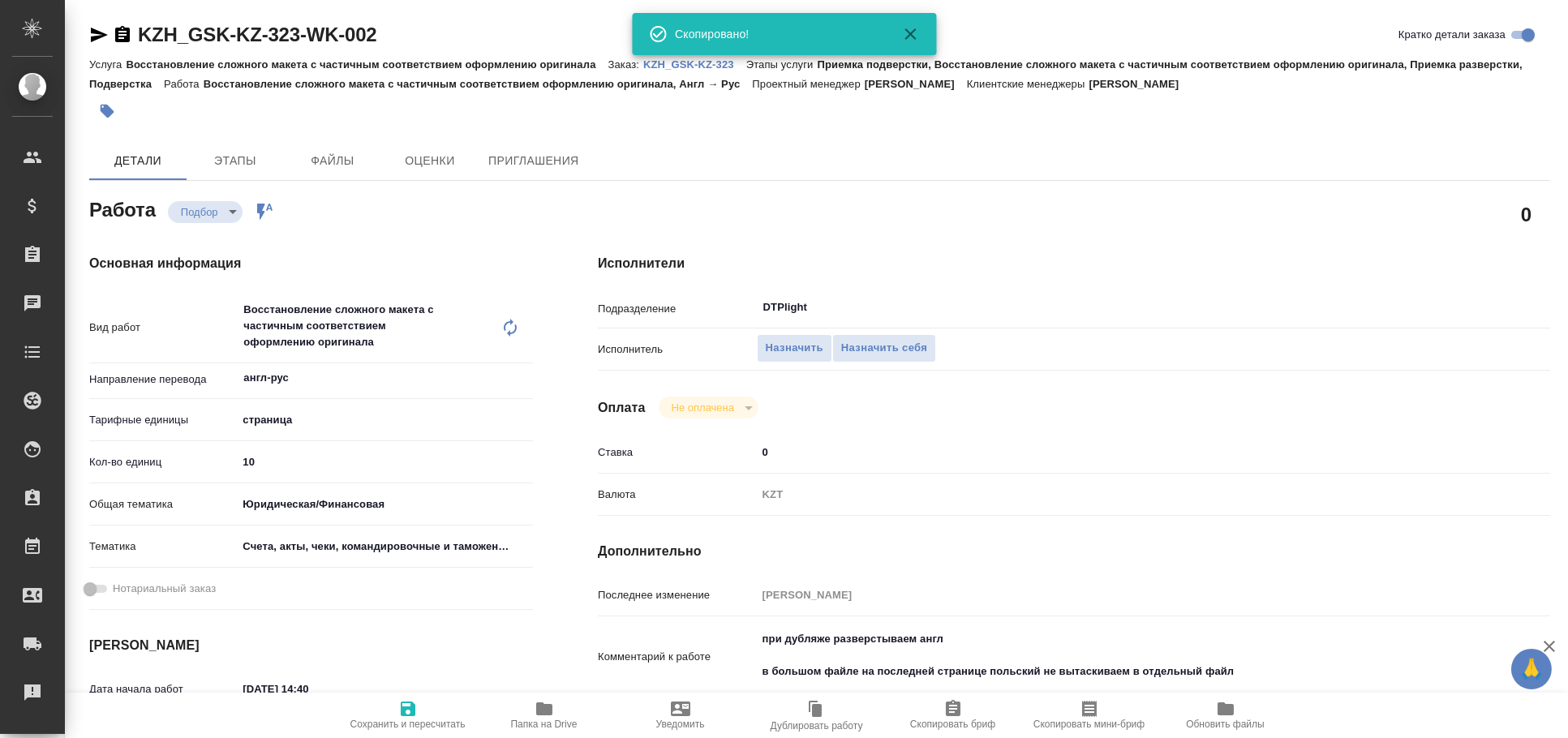
type textarea "x"
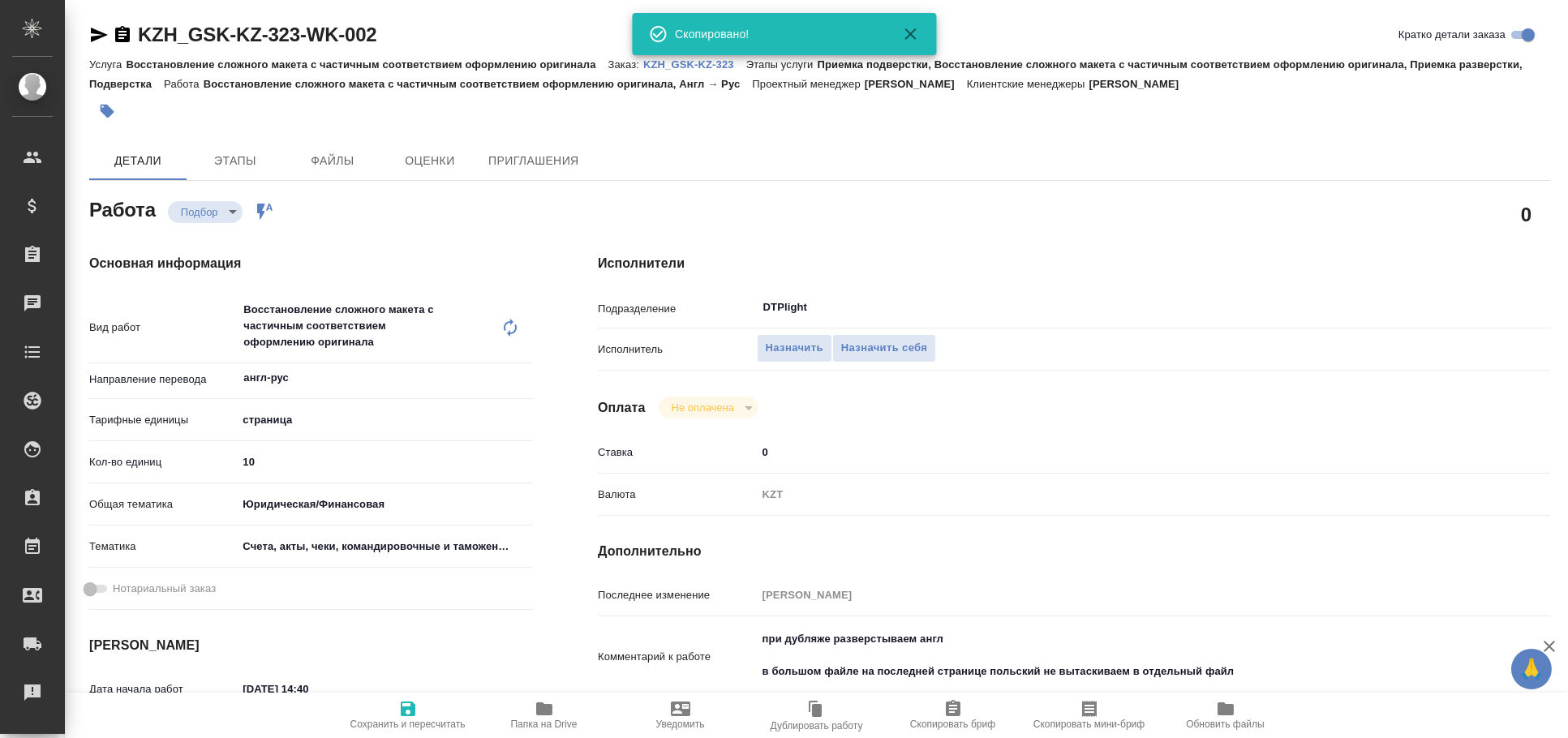
type textarea "x"
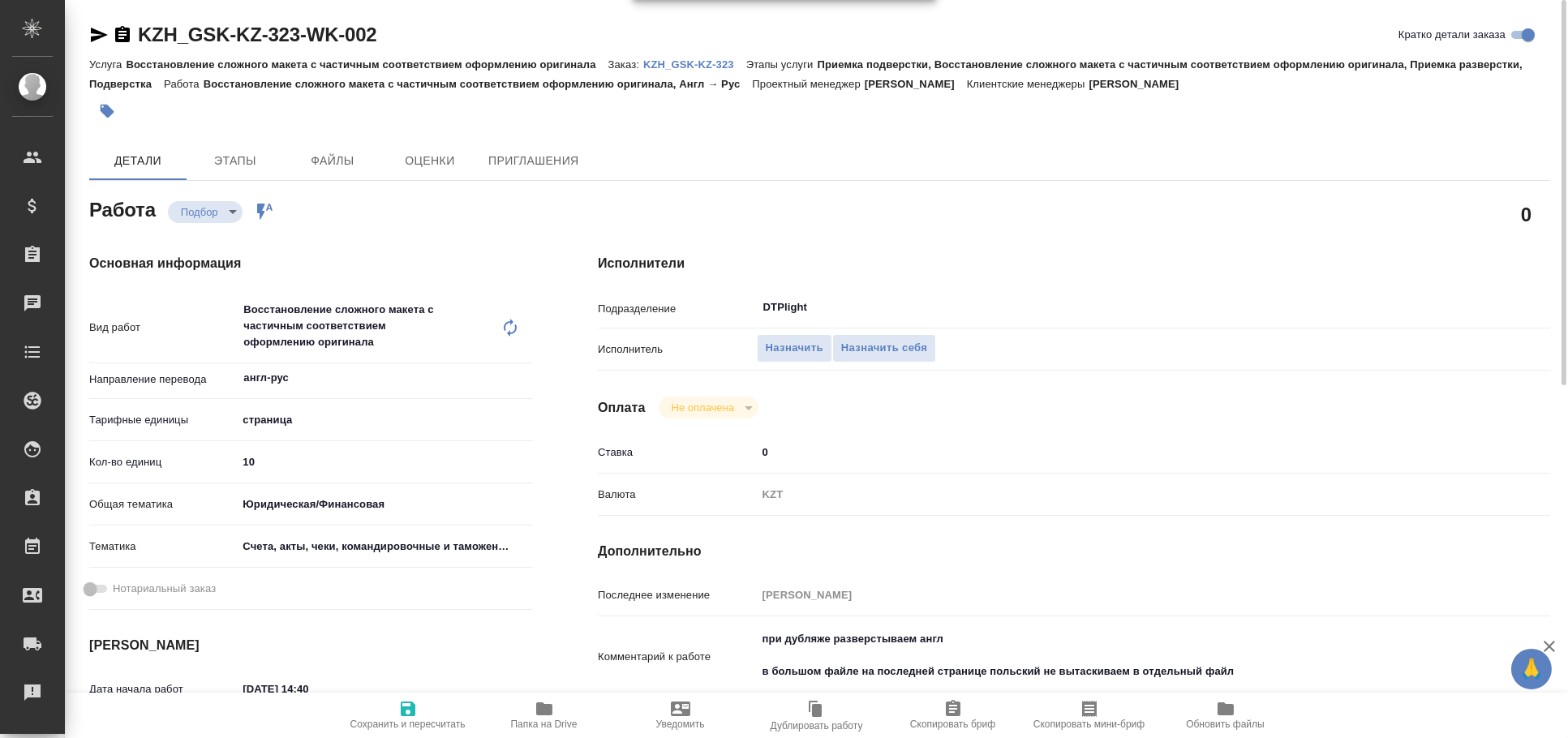
click at [99, 30] on icon "button" at bounding box center [99, 35] width 20 height 20
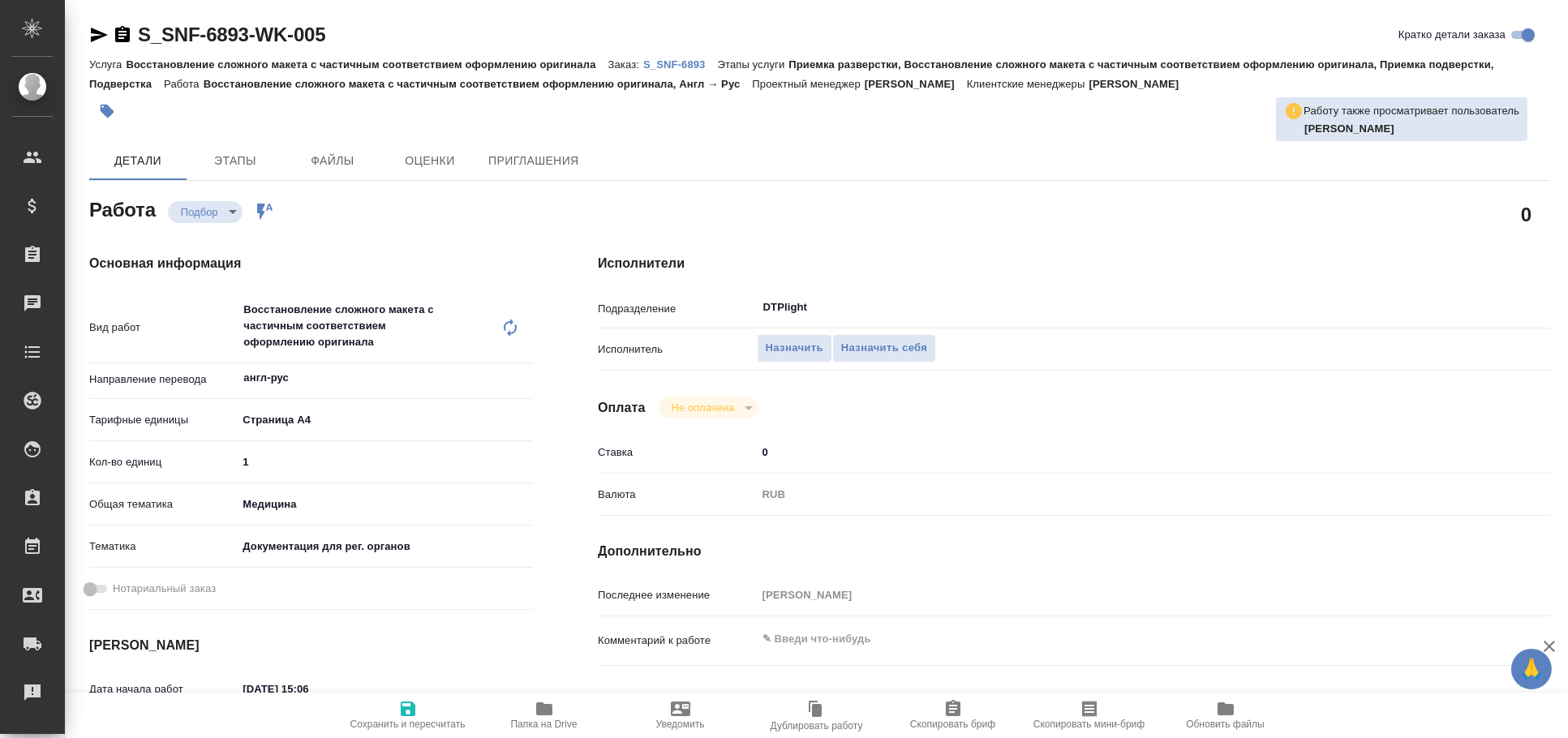
type textarea "x"
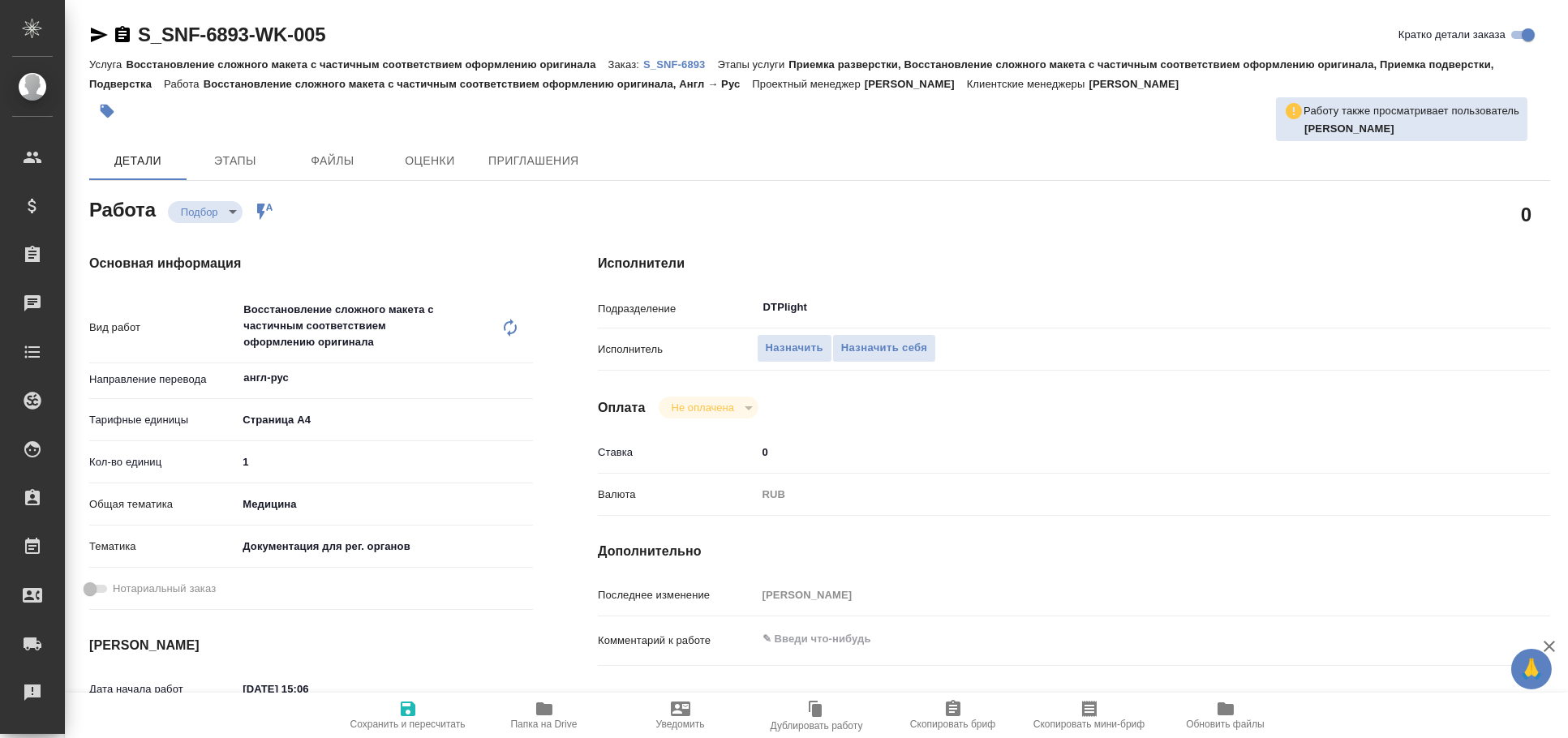
type textarea "x"
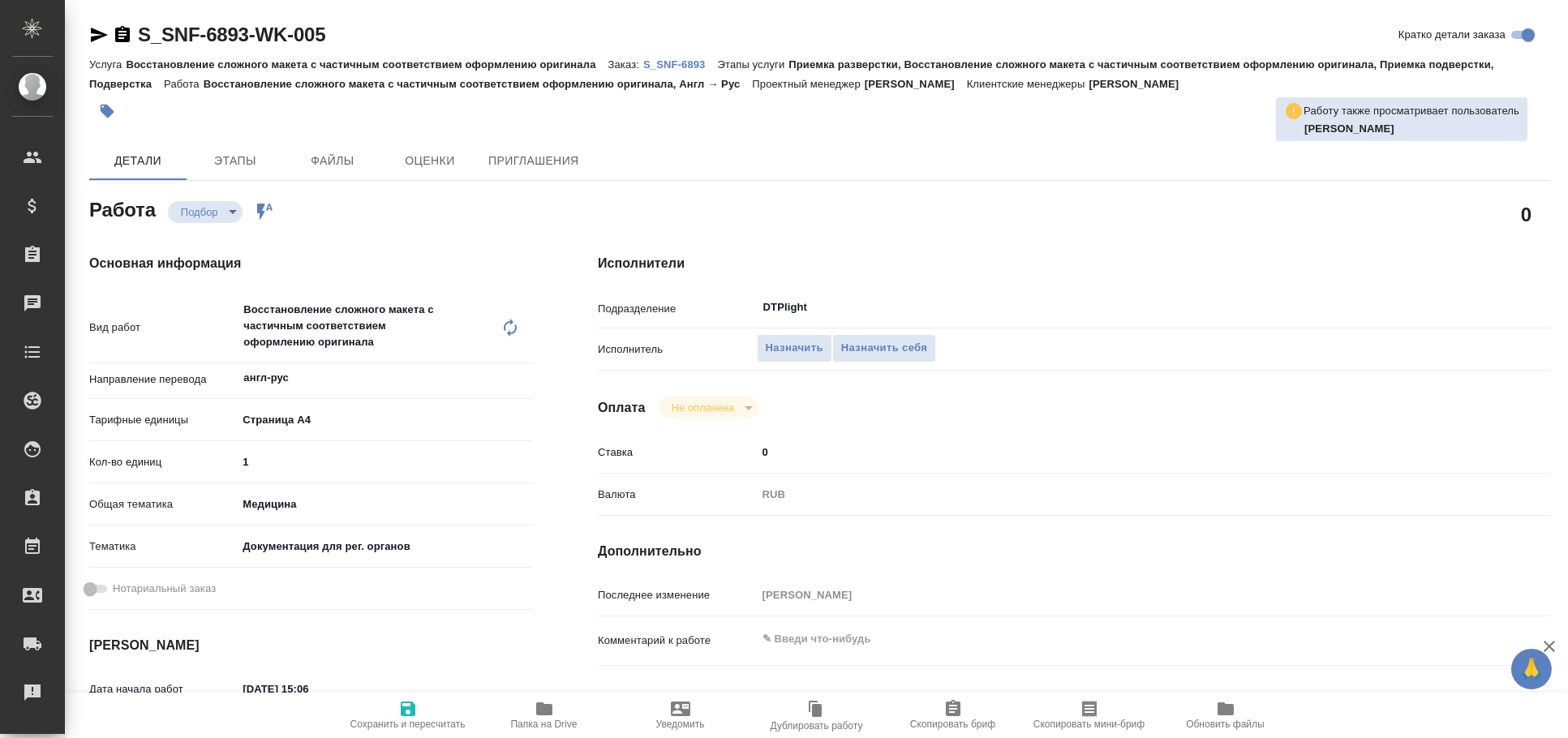
type textarea "x"
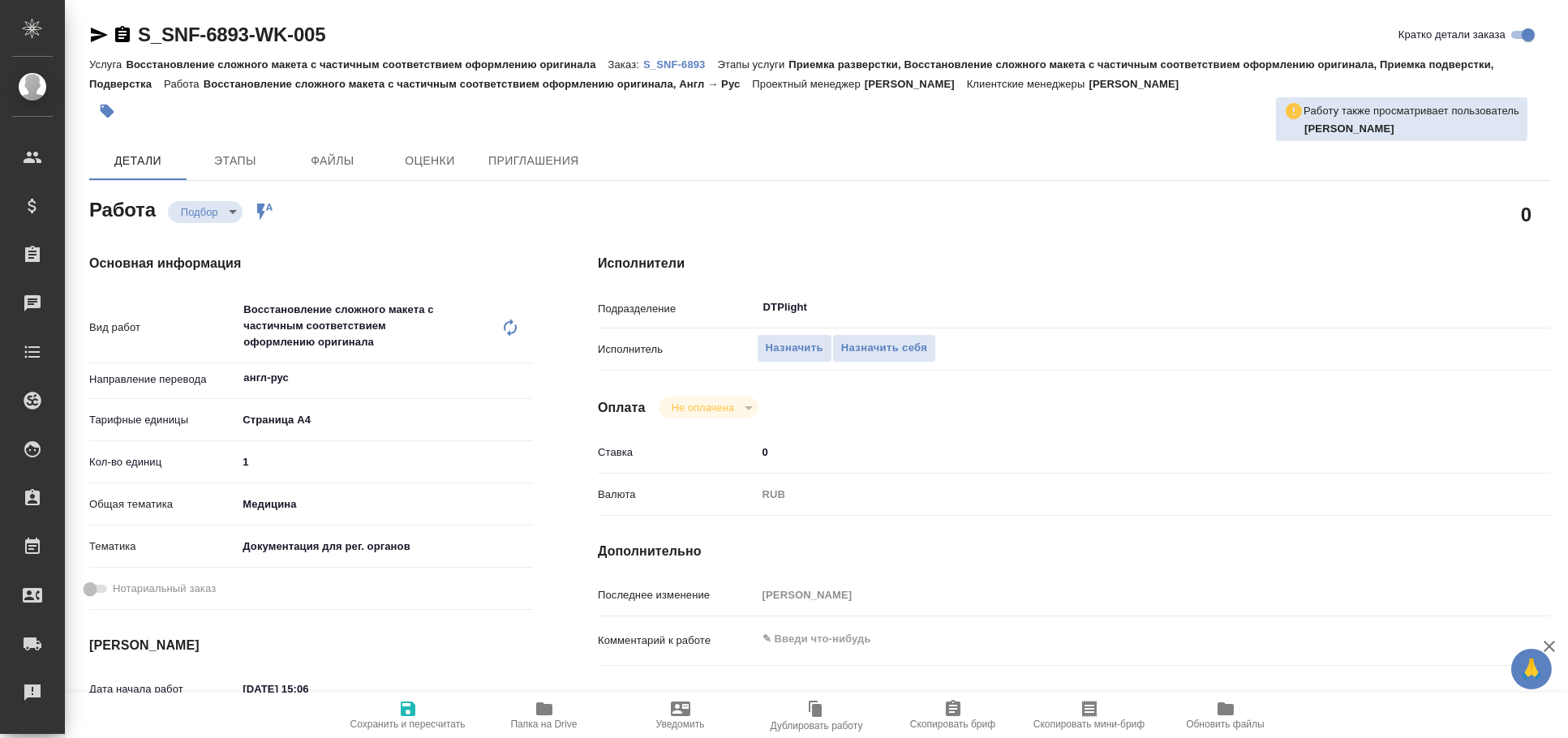
type textarea "x"
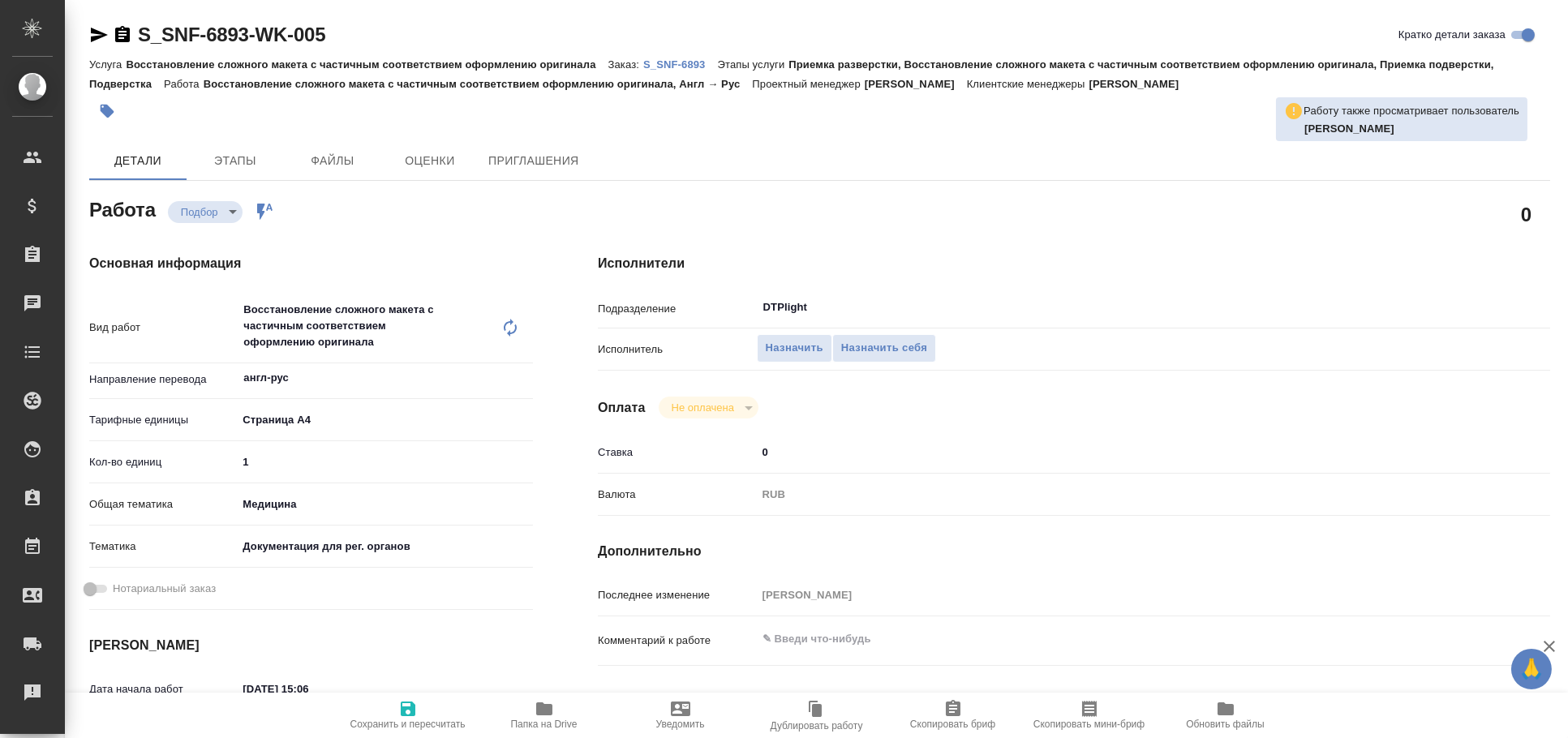
type textarea "x"
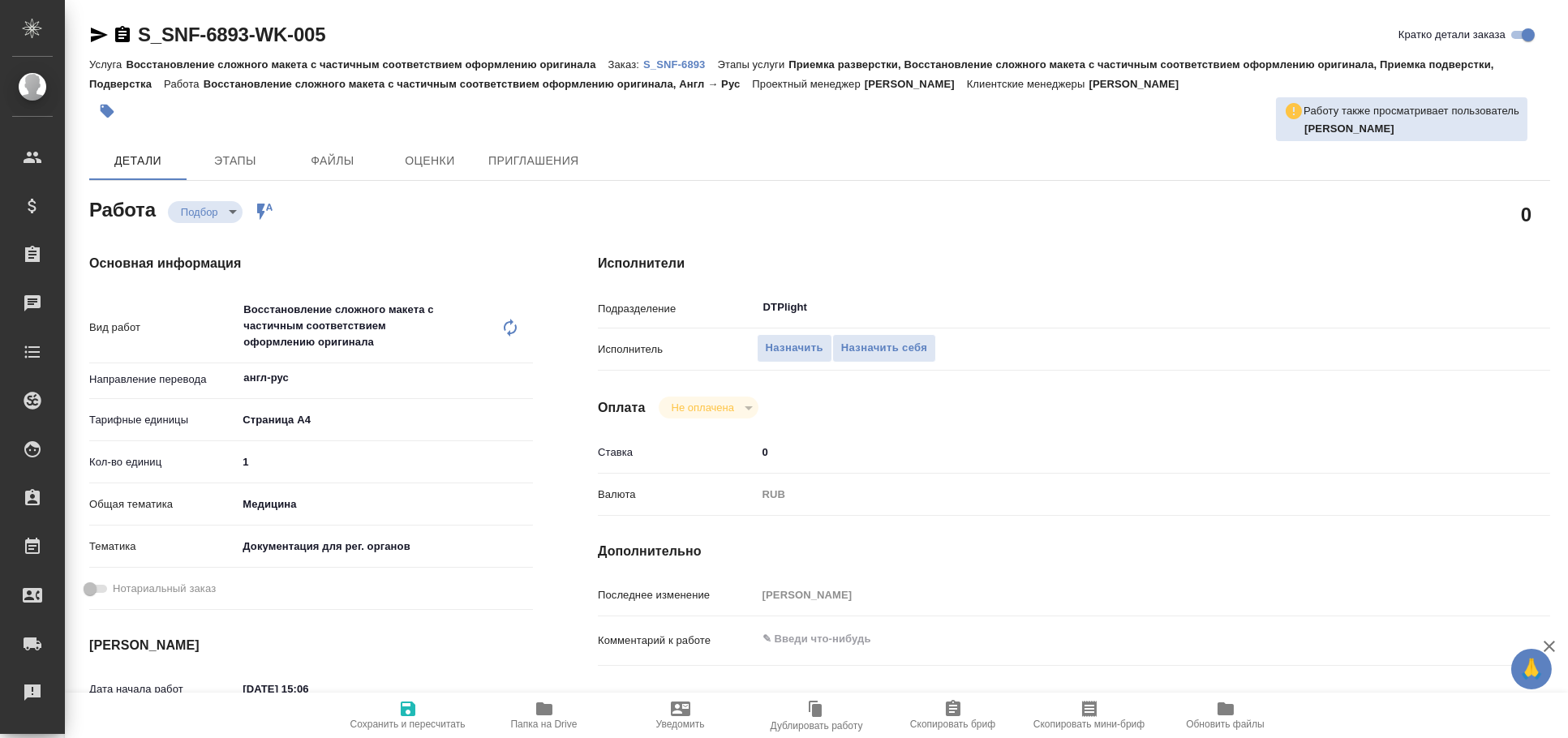
type textarea "x"
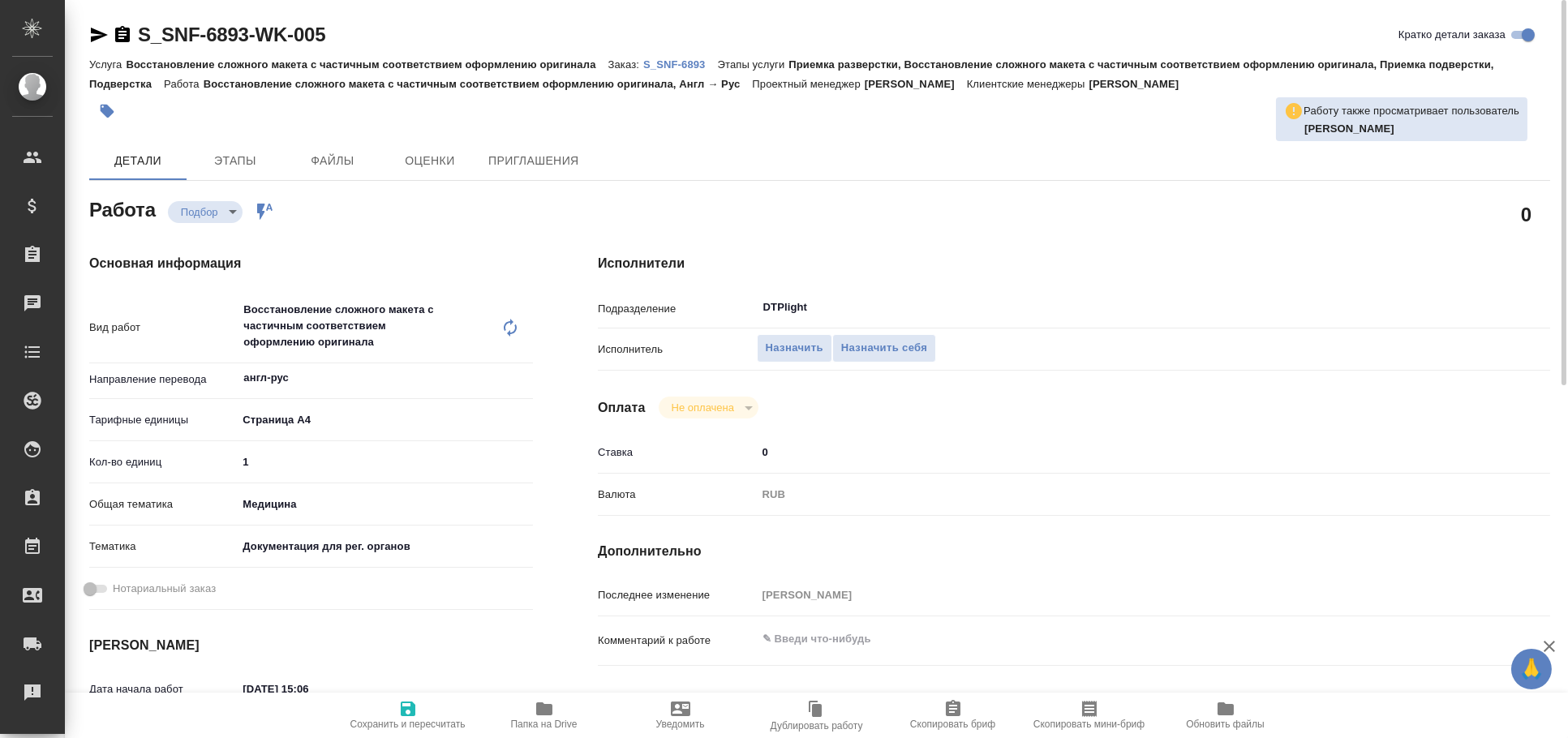
click at [89, 29] on icon "button" at bounding box center [99, 35] width 20 height 20
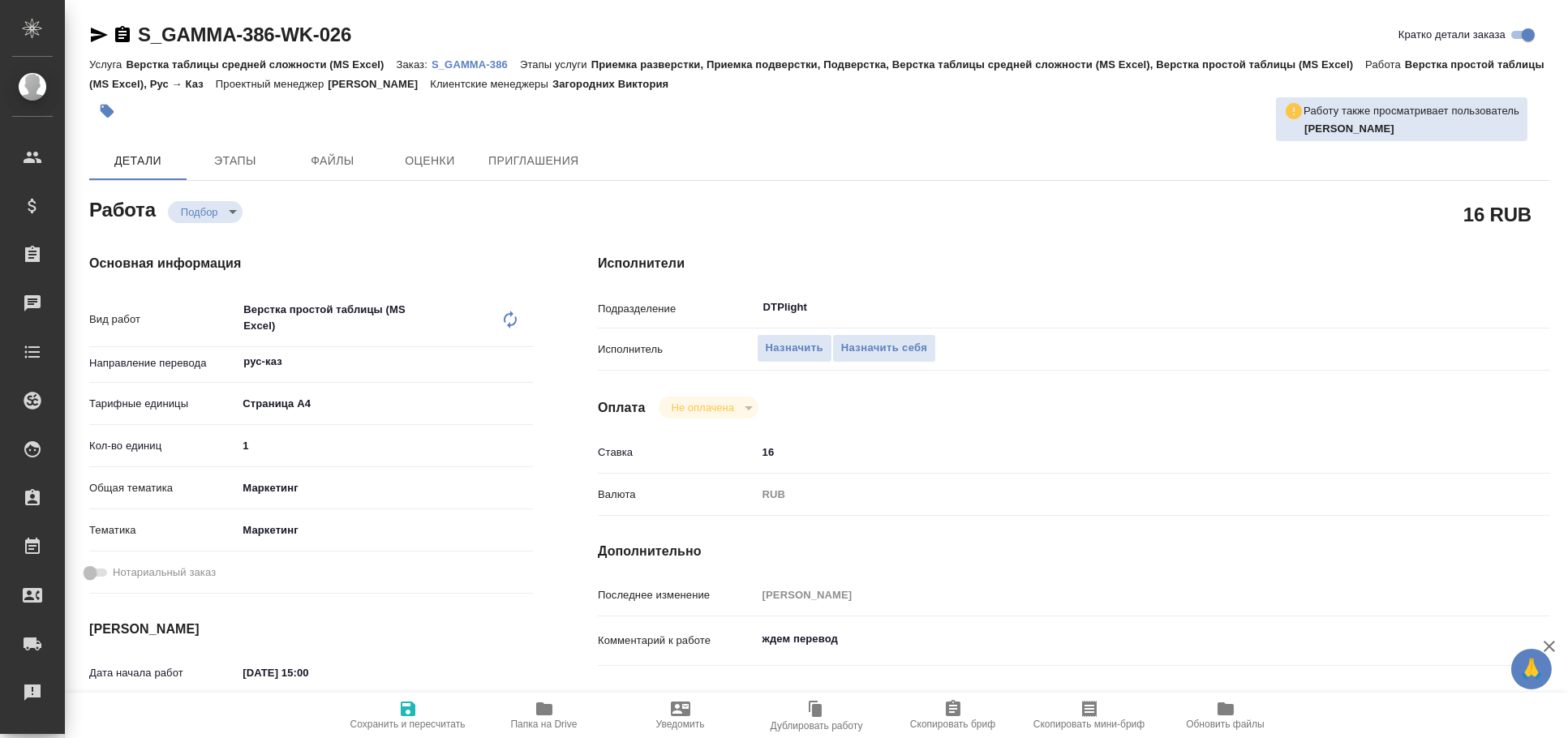
type textarea "x"
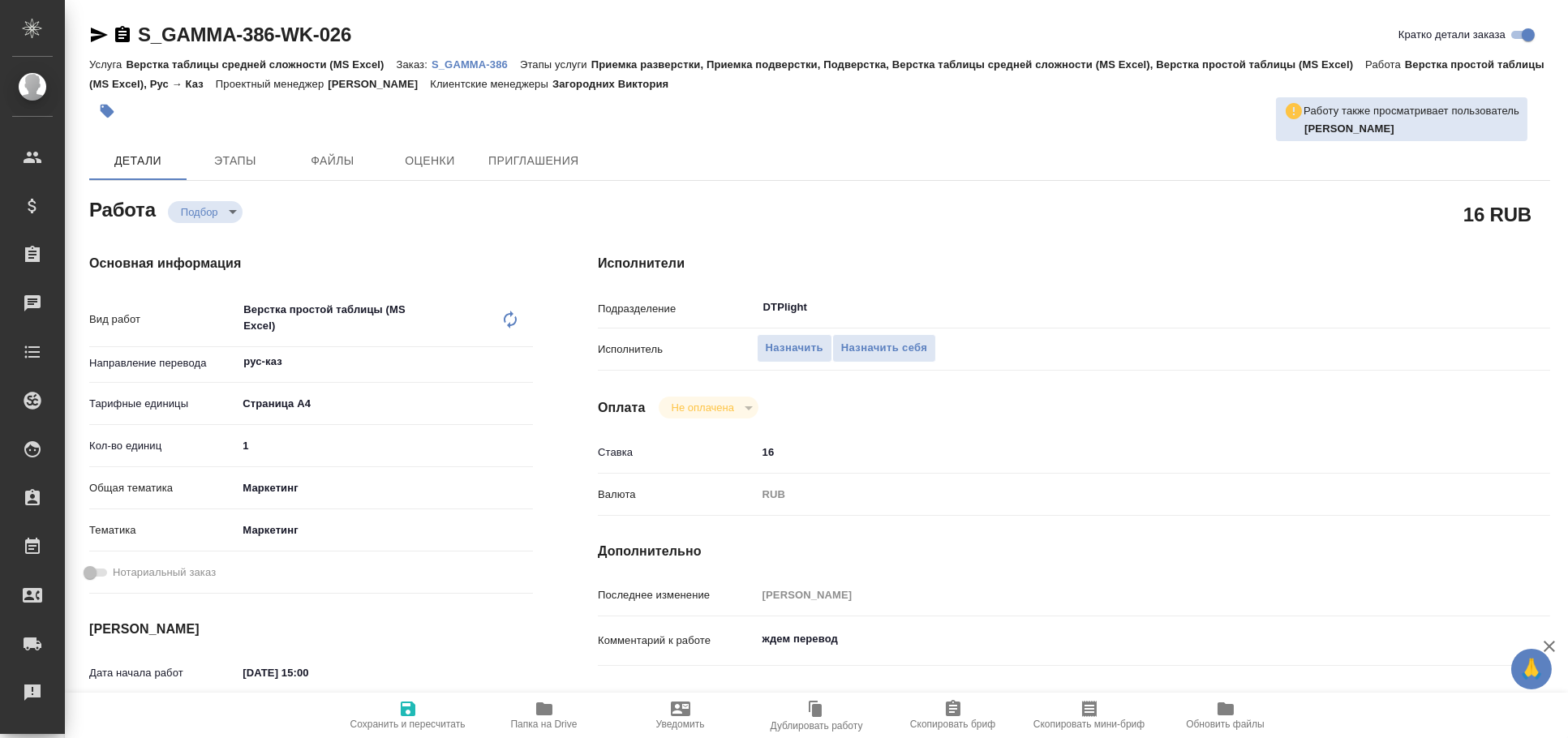
type textarea "x"
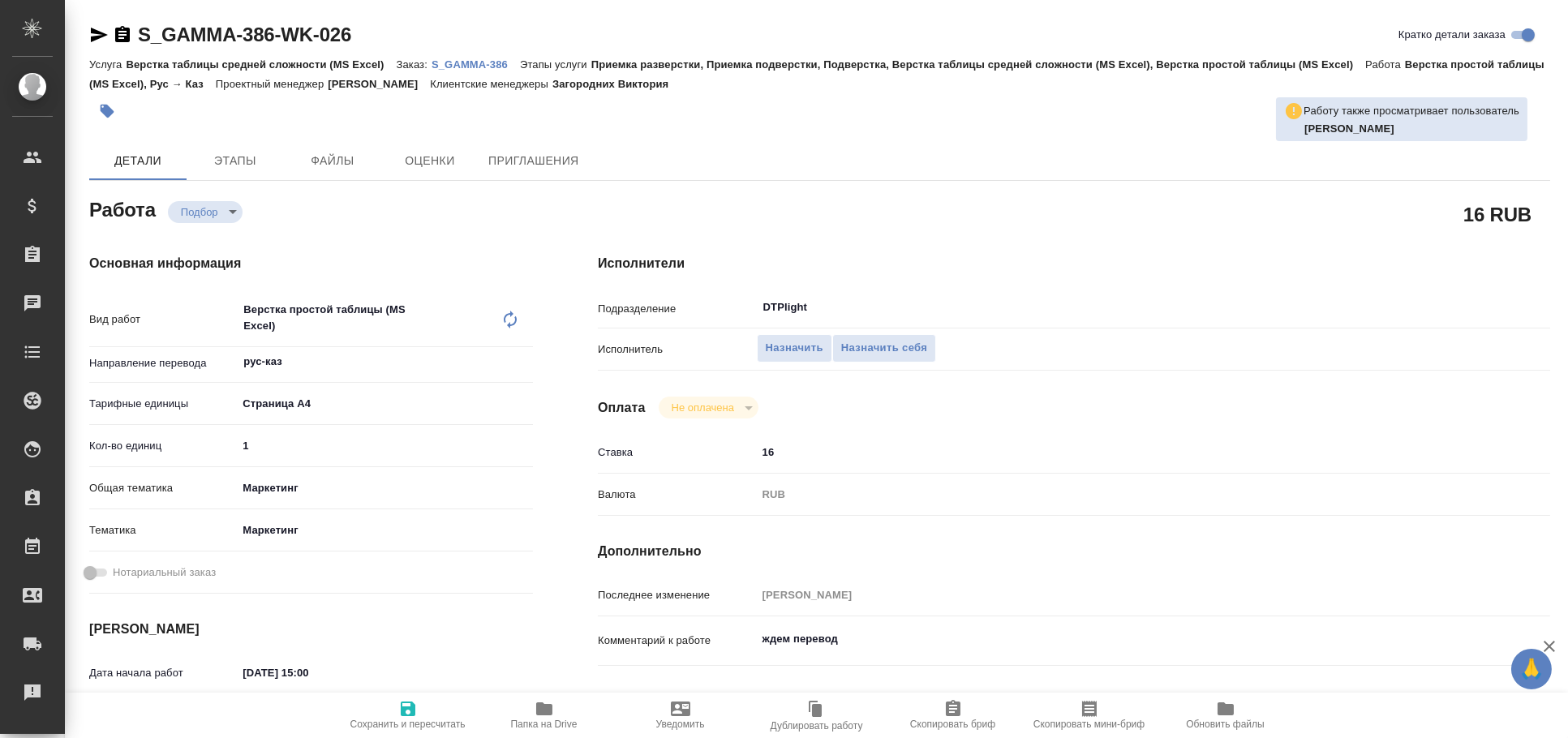
type textarea "x"
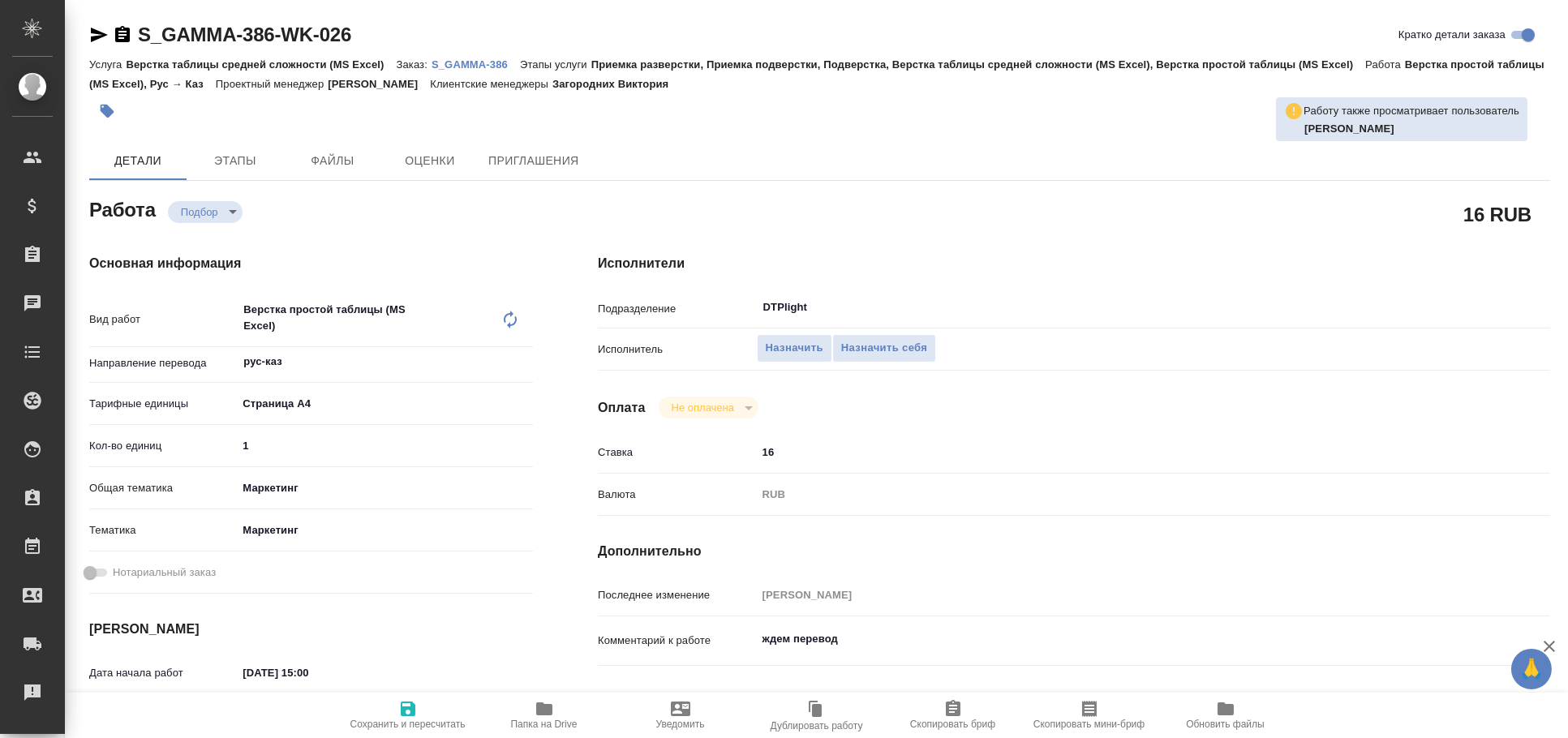
type textarea "x"
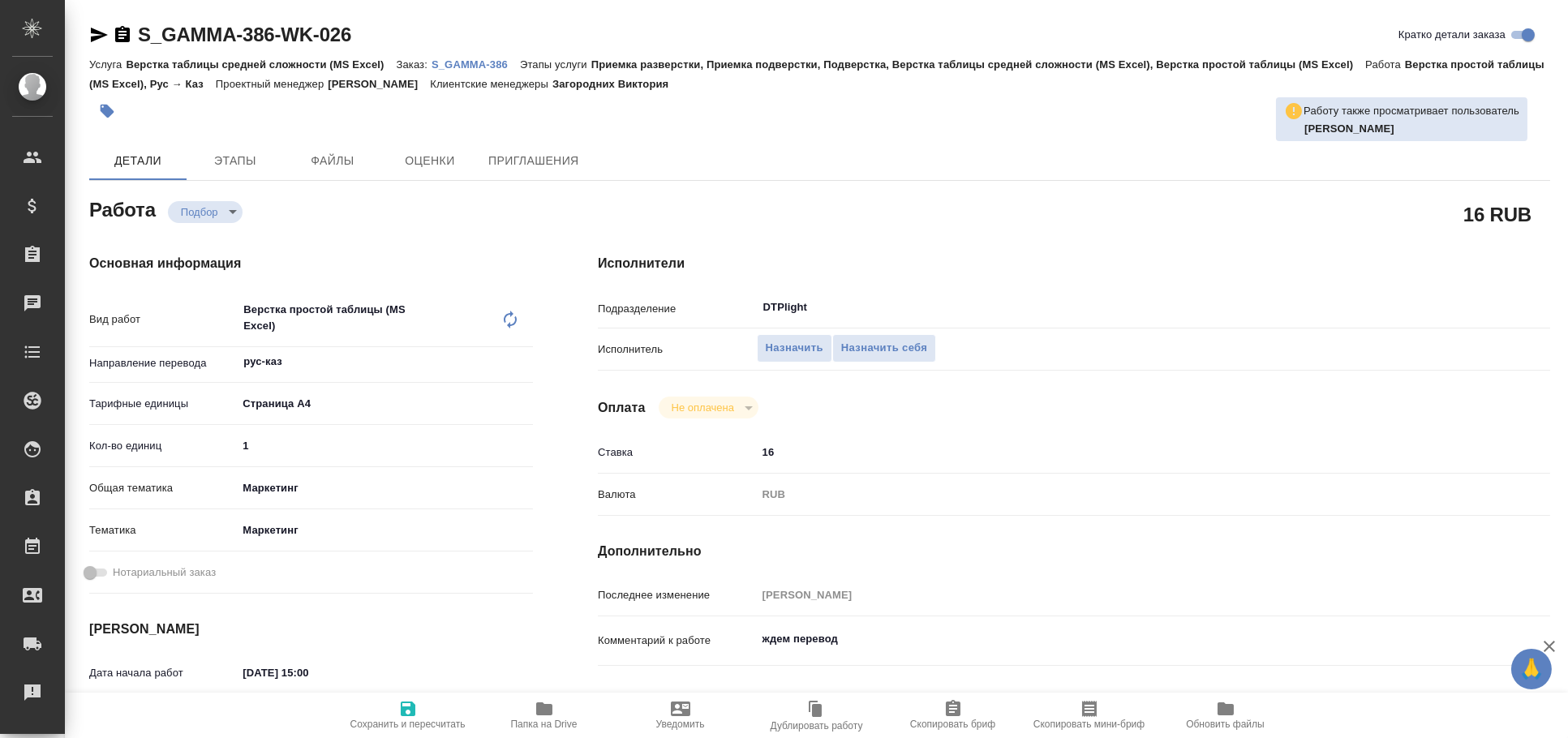
type textarea "x"
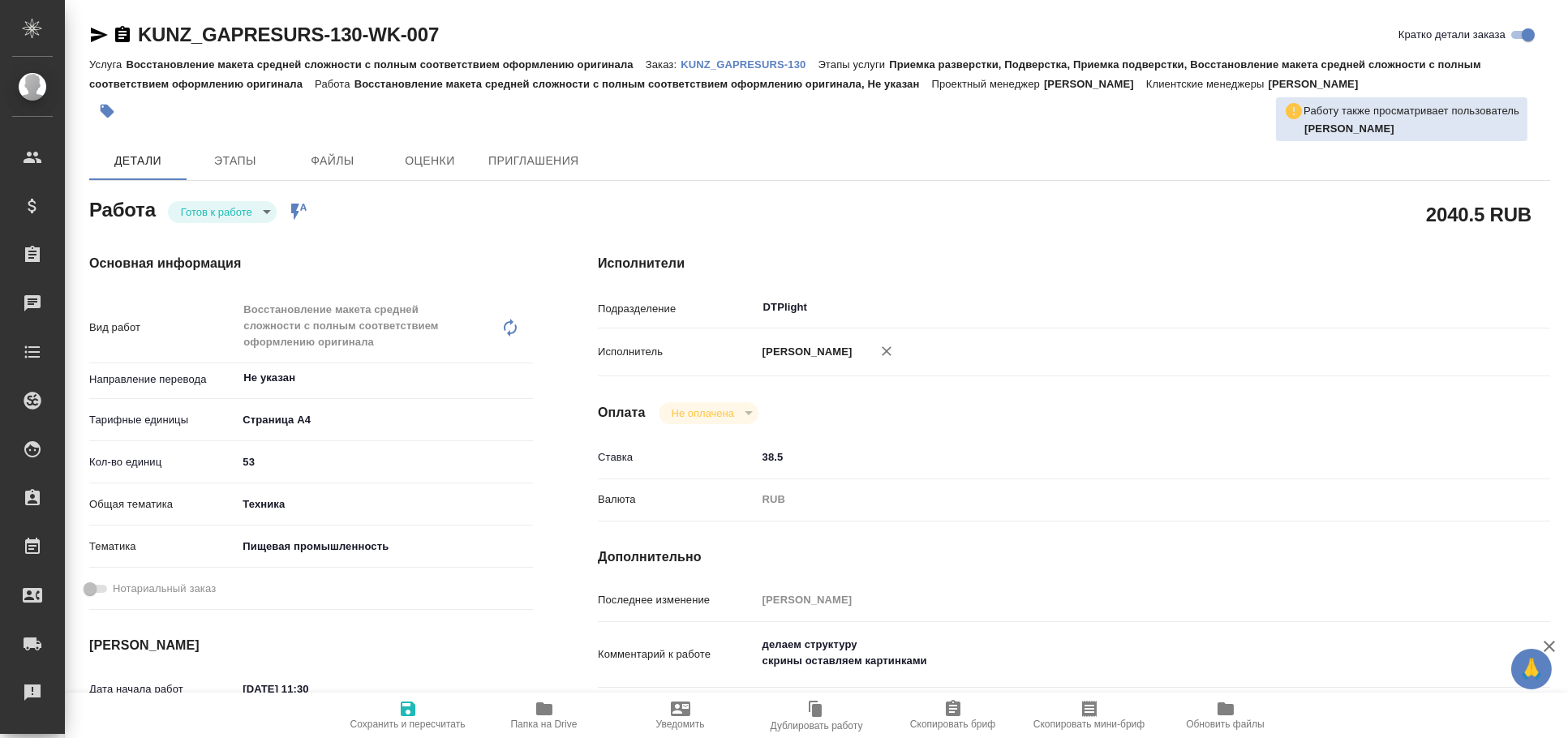
type textarea "x"
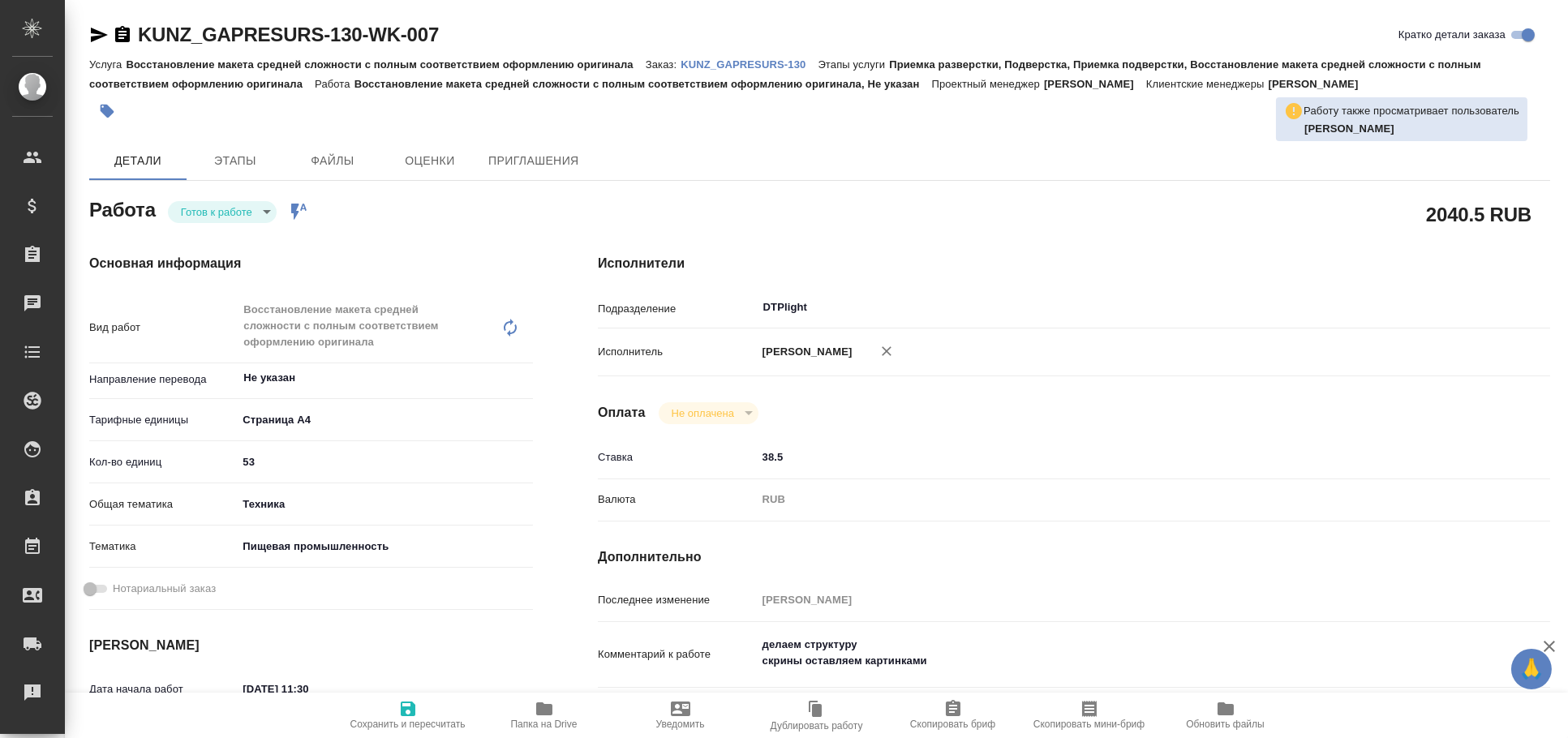
type textarea "x"
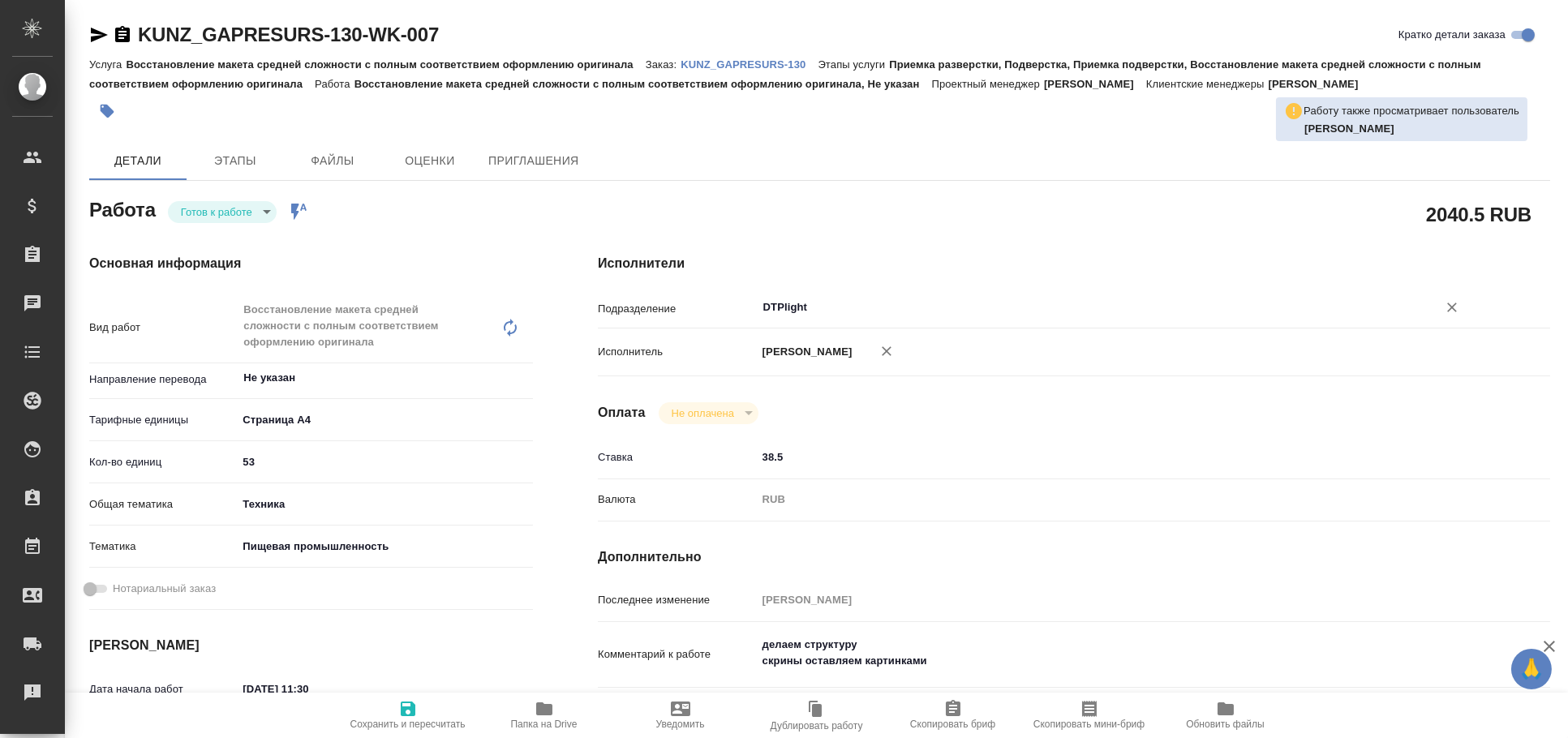
click at [821, 316] on input "DTPlight" at bounding box center [1086, 308] width 651 height 20
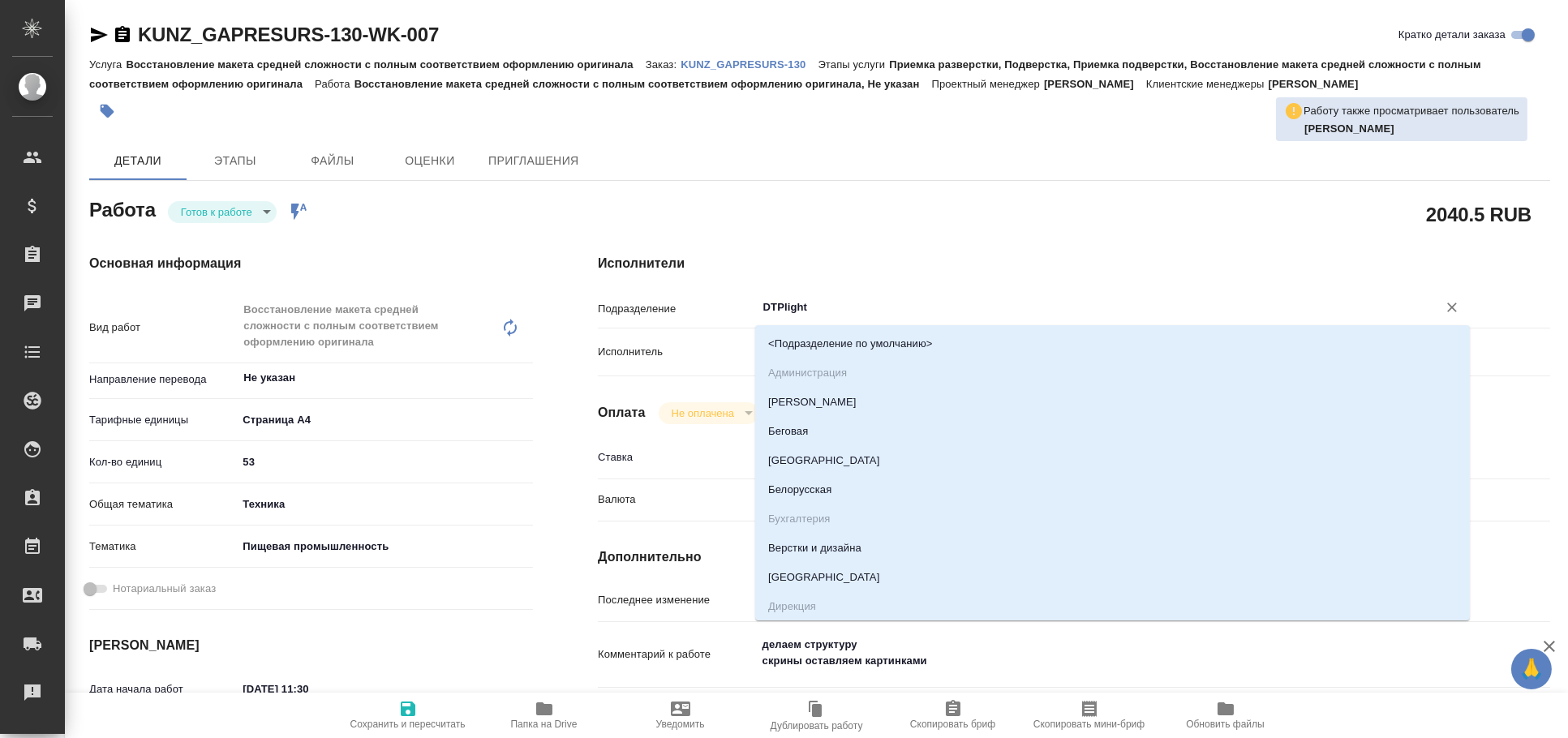
type textarea "x"
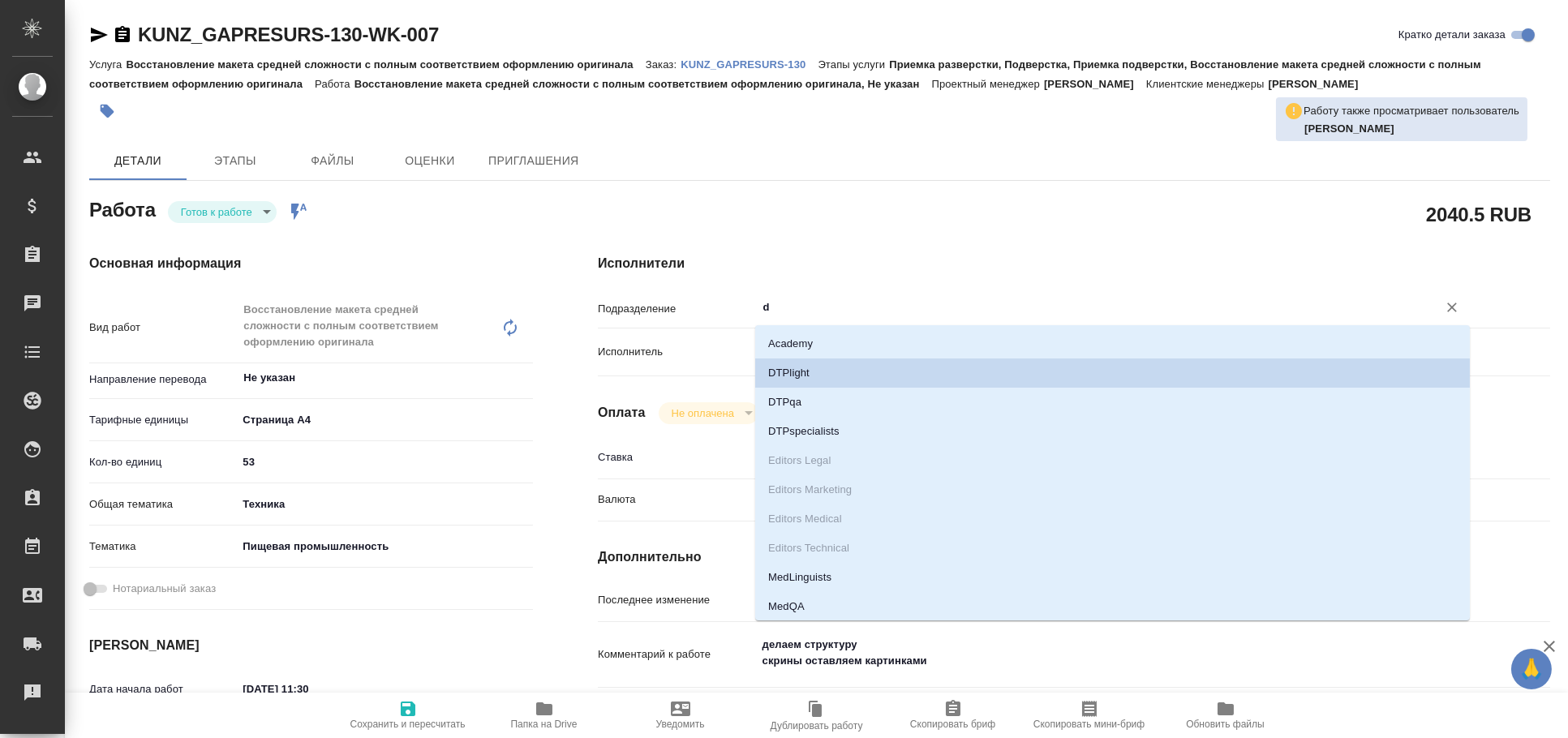
type input "dt"
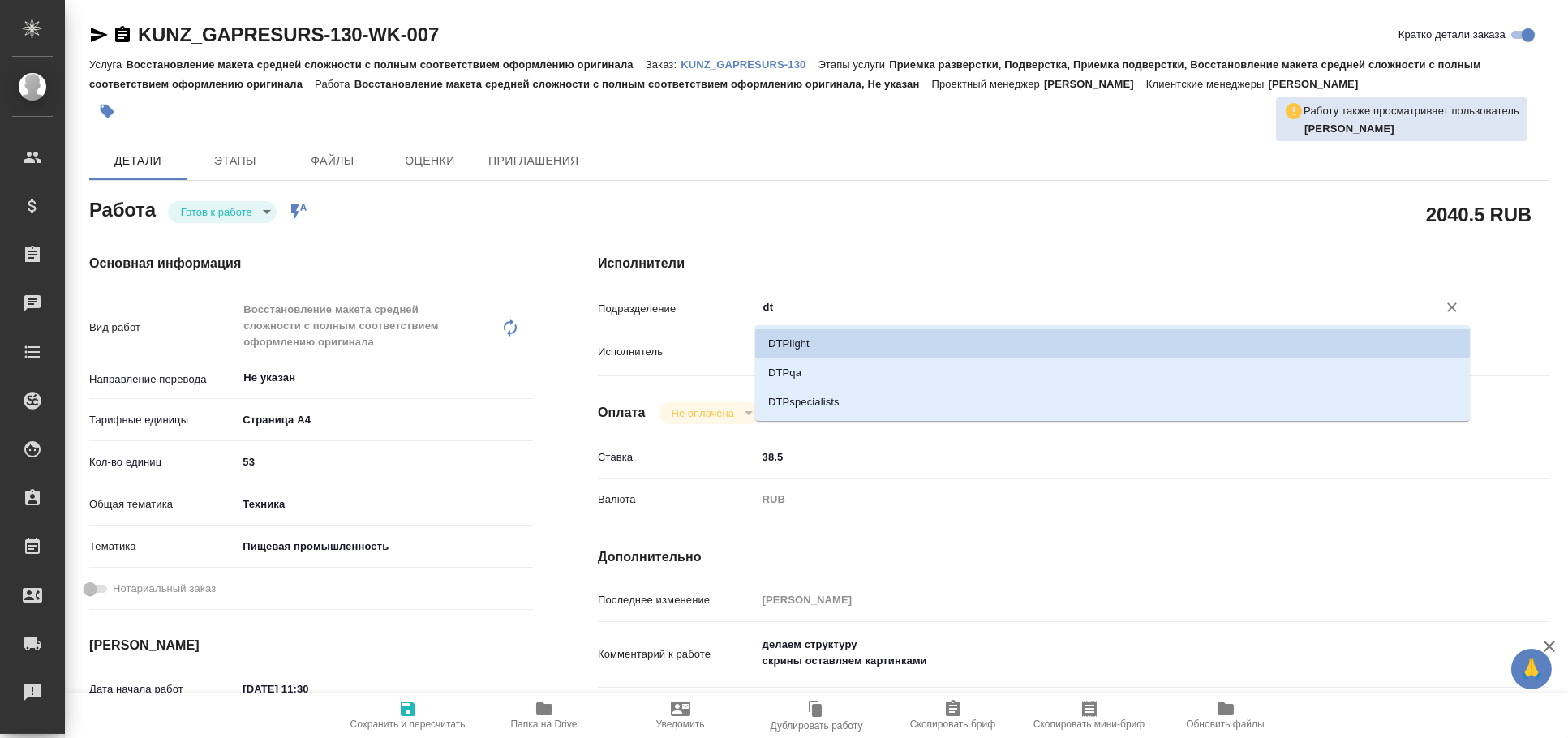
type textarea "x"
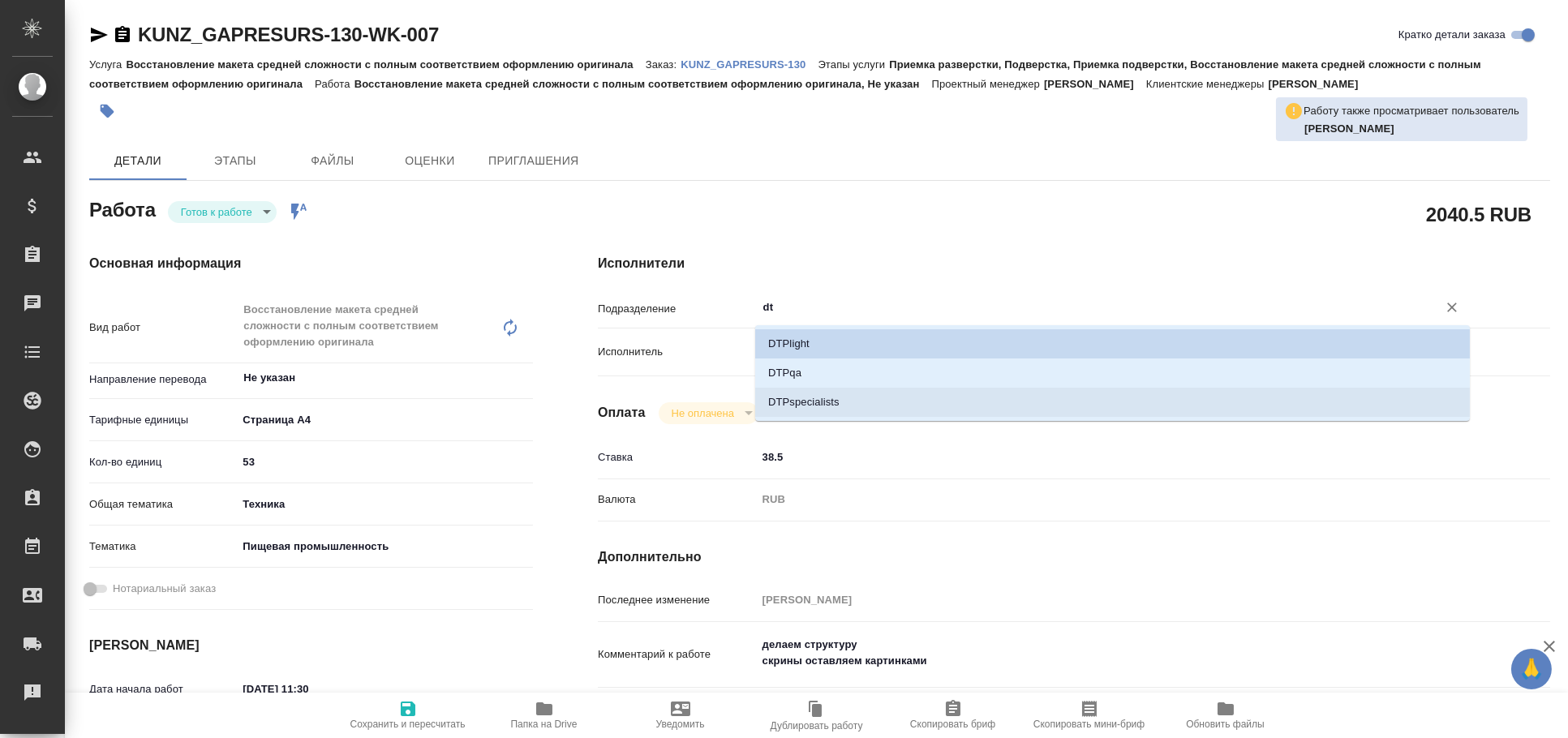
click at [839, 410] on li "DTPspecialists" at bounding box center [1112, 403] width 715 height 30
type textarea "x"
type input "DTPspecialists"
type textarea "x"
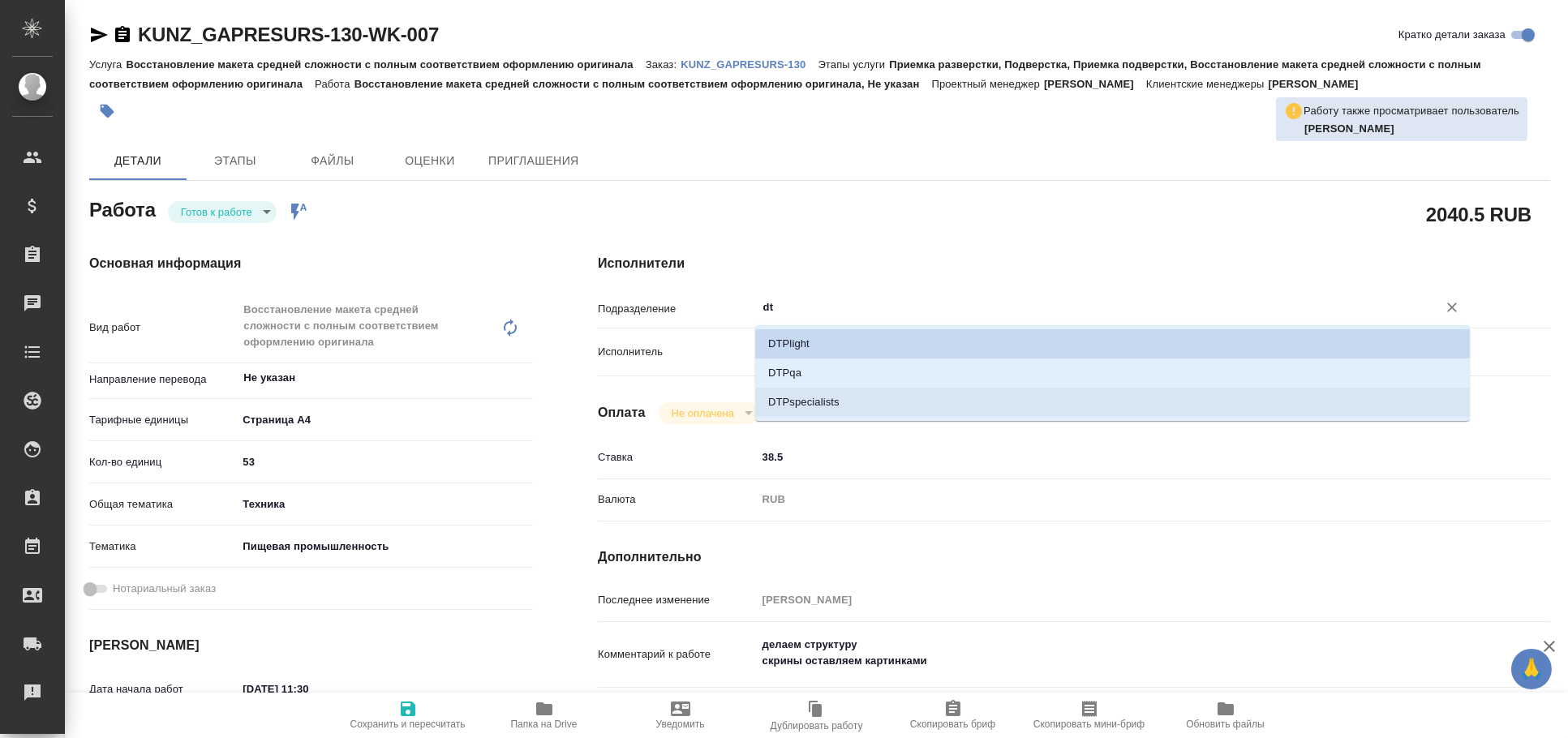
type textarea "x"
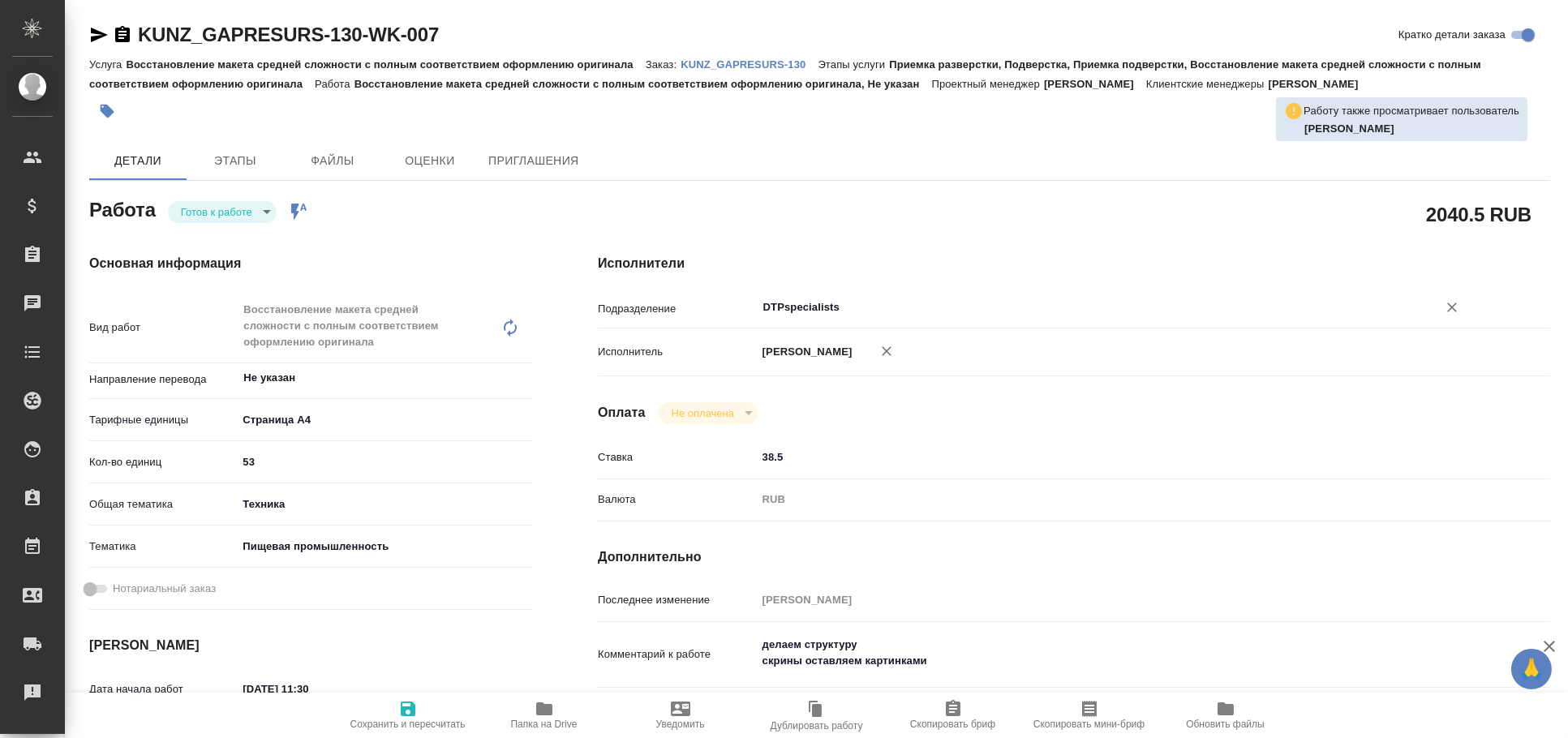
type input "DTPspecialists"
click at [419, 717] on span "Сохранить и пересчитать" at bounding box center [408, 714] width 117 height 31
type textarea "x"
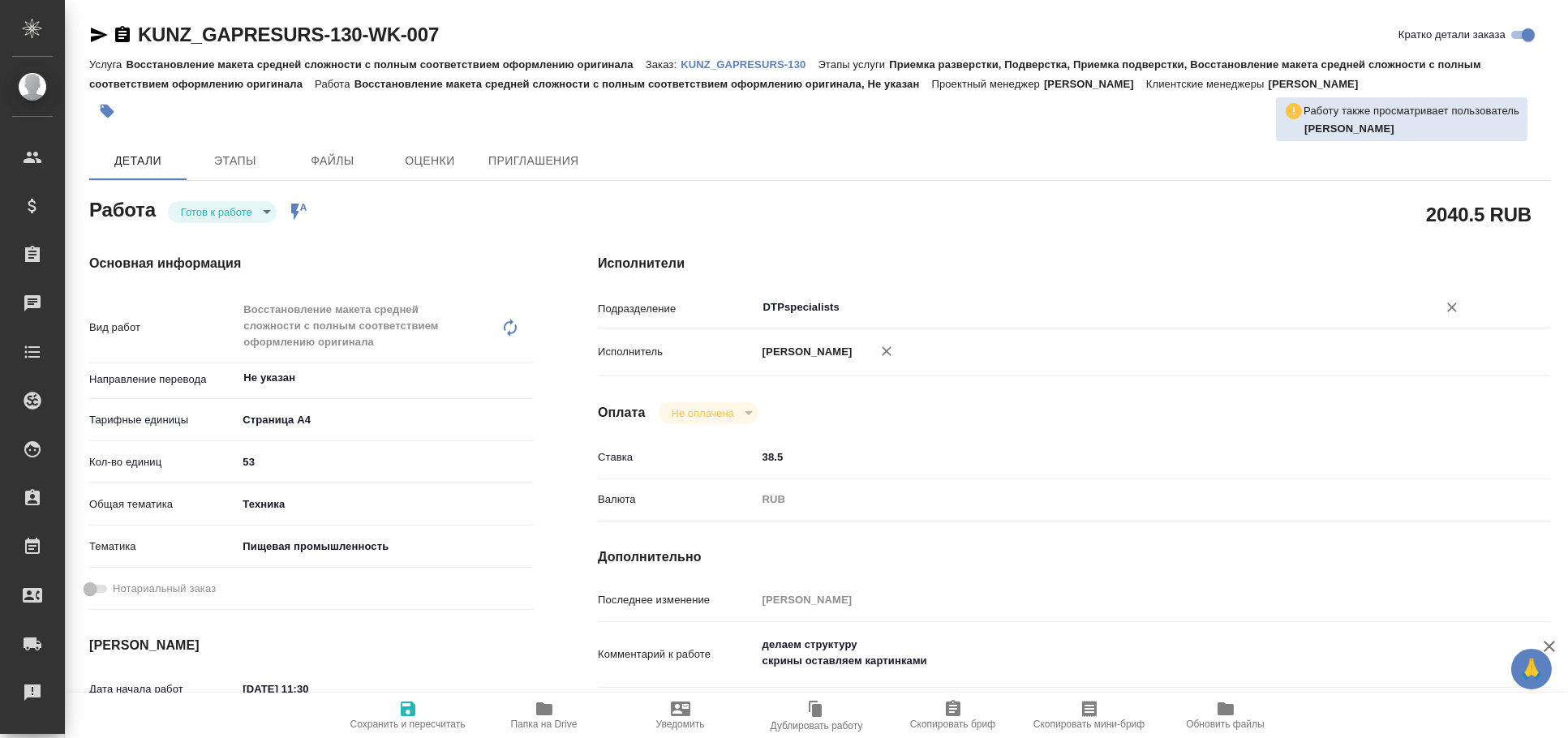
type textarea "x"
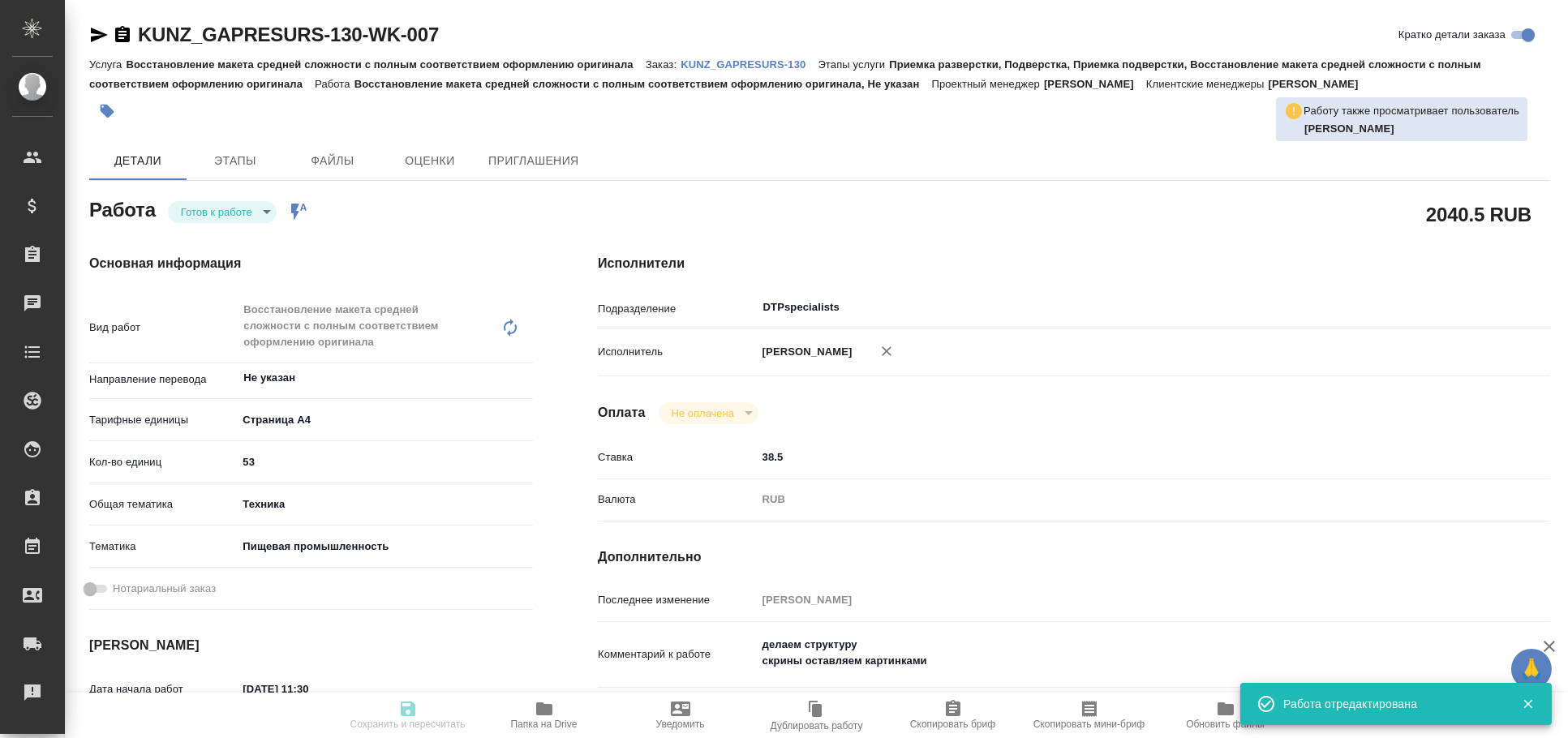
type textarea "x"
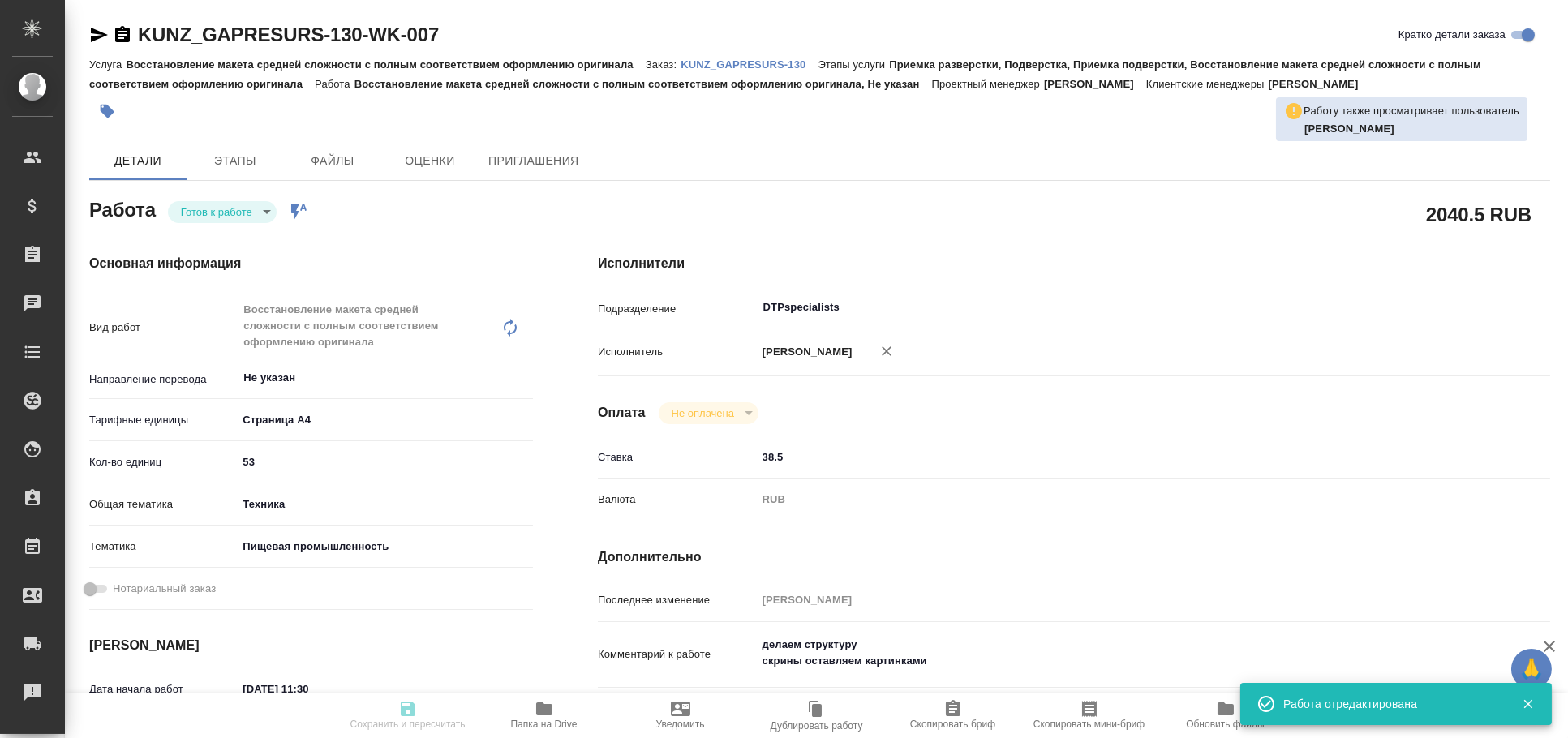
type input "readyForWork"
type textarea "Восстановление макета средней сложности с полным соответствием оформлению ориги…"
type textarea "x"
type input "Не указан"
type input "5f036ec4e16dec2d6b59c8ff"
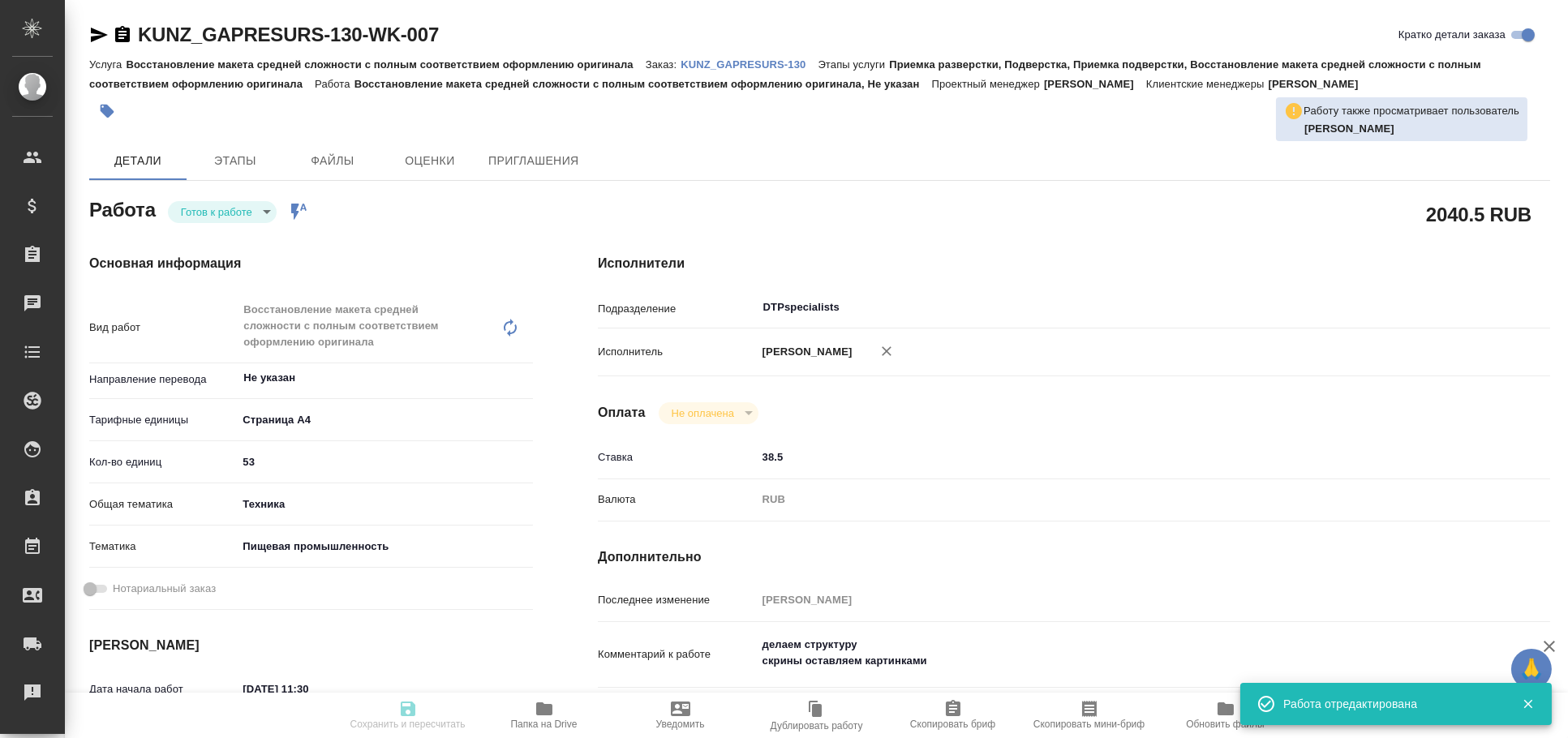
type input "53"
type input "tech"
type input "5a8b8b956a9677013d343d8f"
type input "12.09.2025 11:30"
type input "15.09.2025 10:00"
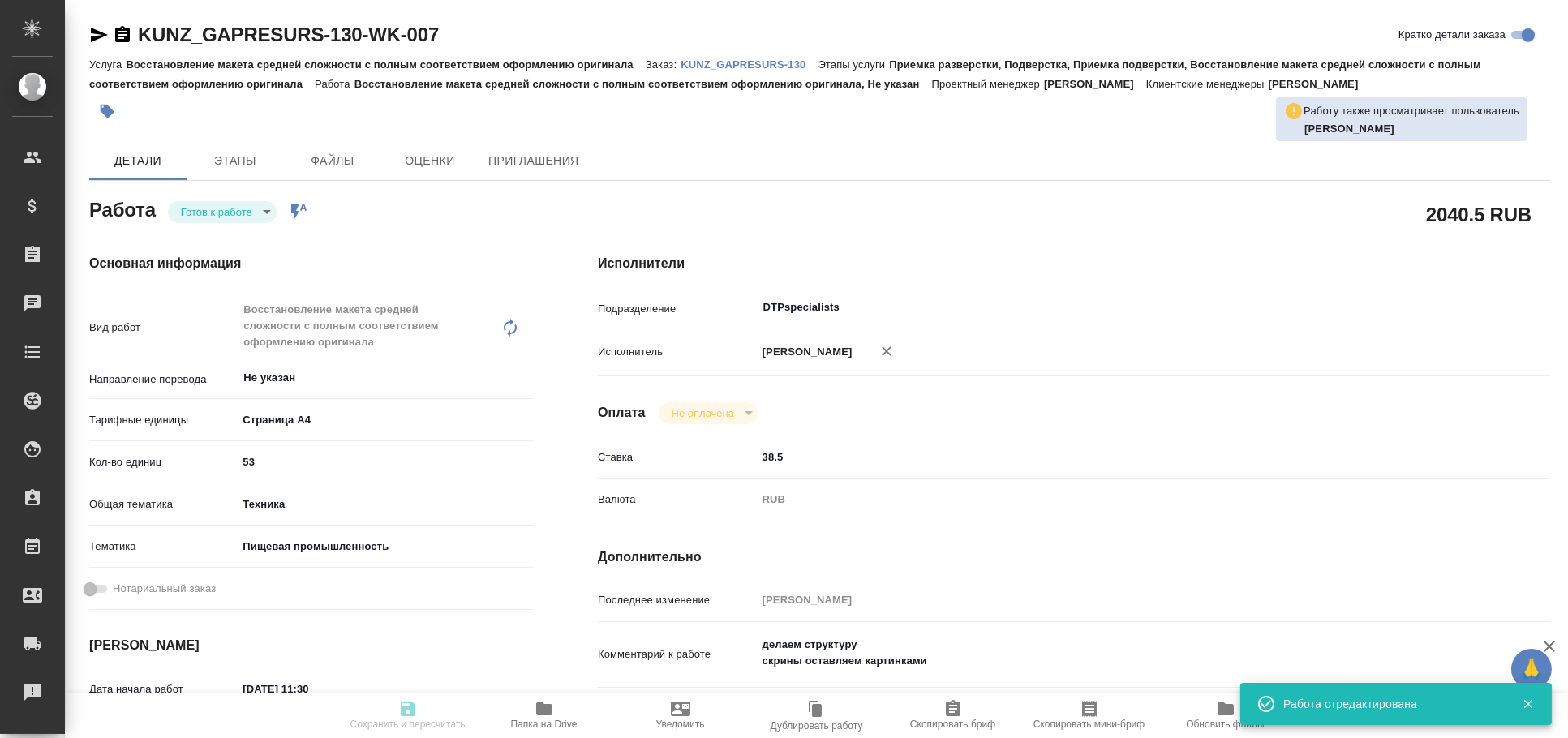
type input "19.09.2025 11:00"
type input "DTPspecialists"
type input "notPayed"
type input "38.5"
type input "RUB"
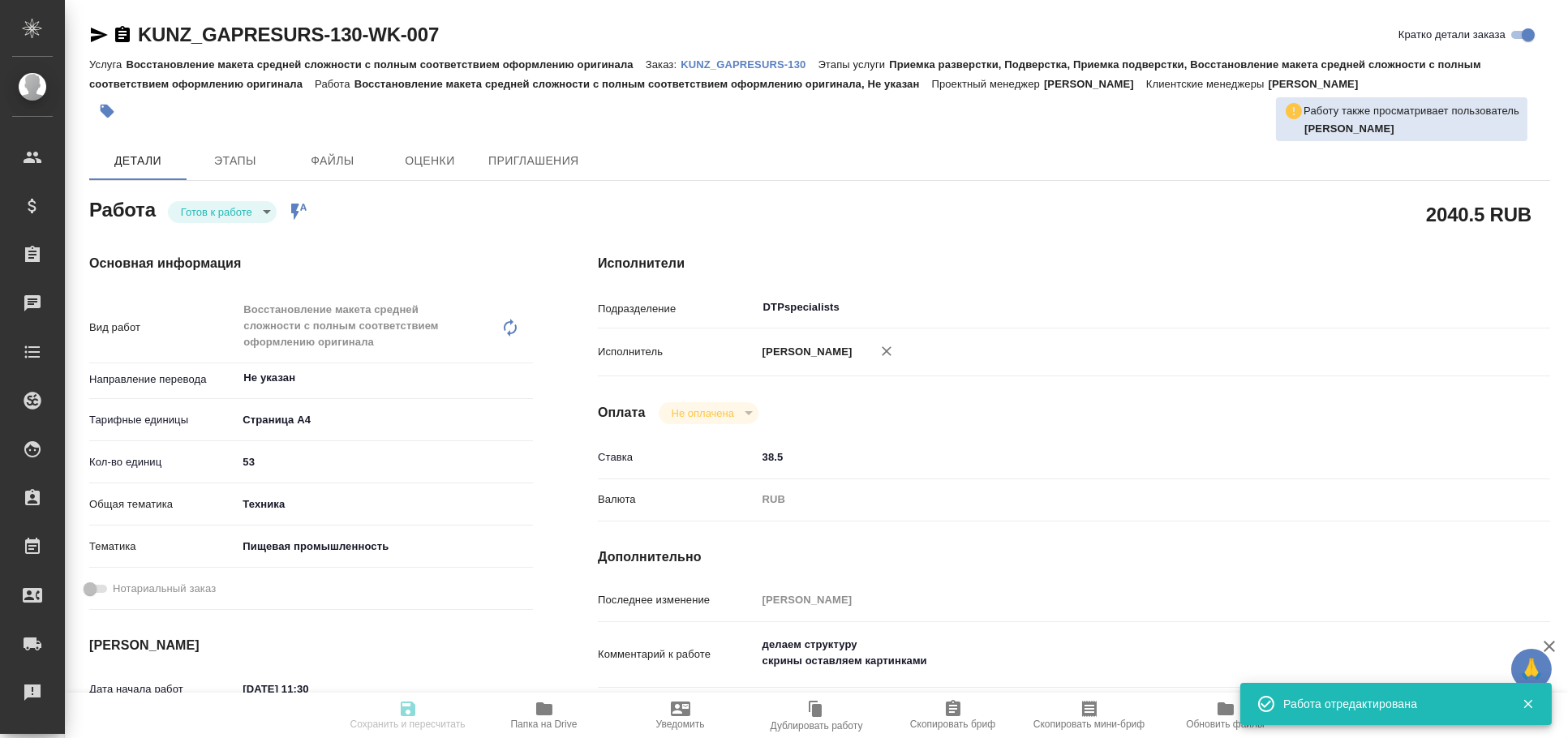
type input "Линова Полина"
type textarea "делаем структуру скрины оставляем картинками"
type textarea "x"
type textarea "/Clients/GAPRESURS/Orders/KUNZ_GAPRESURS-130/DTP/KUNZ_GAPRESURS-130-WK-007"
type textarea "x"
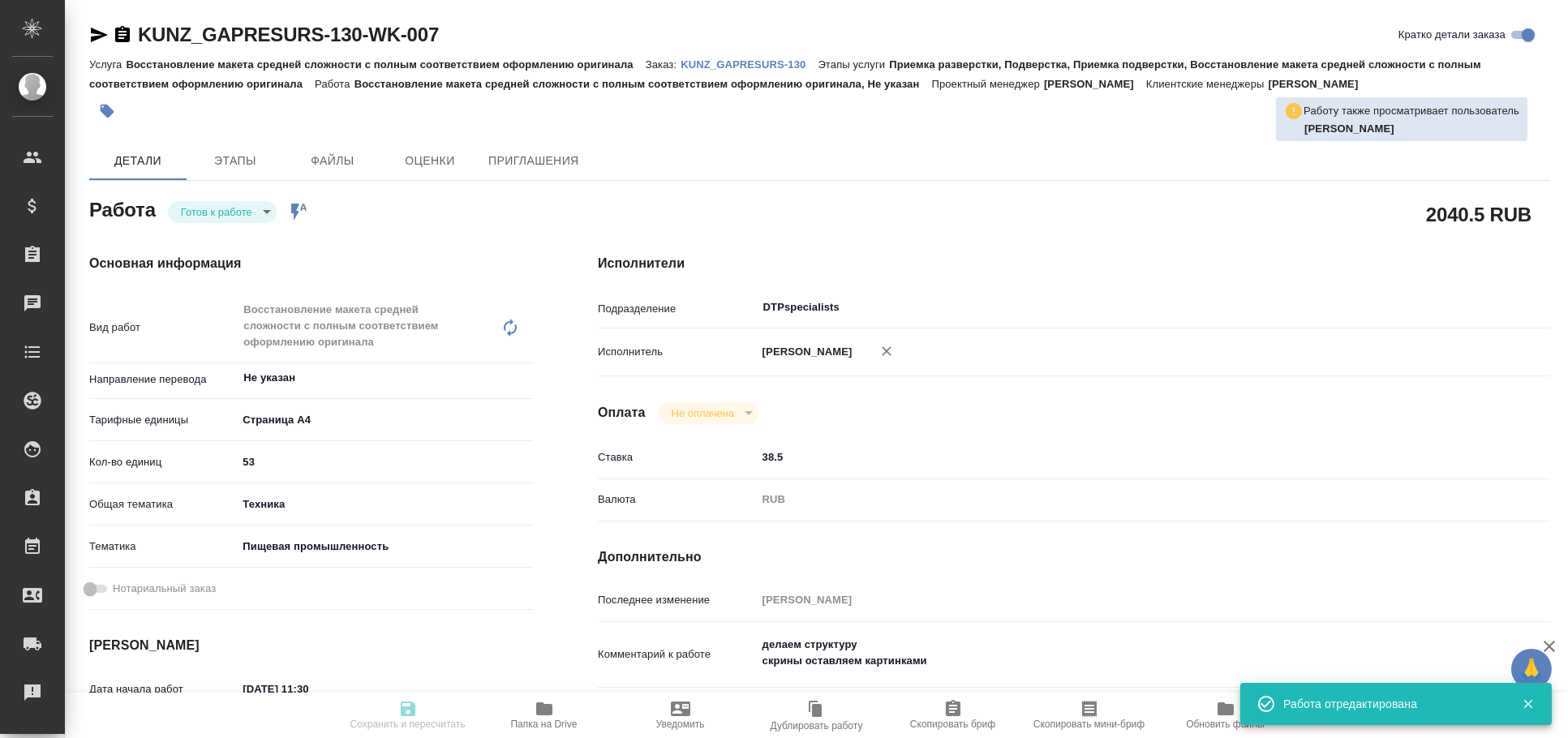
type input "KUNZ_GAPRESURS-130"
type input "Восстановление макета средней сложности с полным соответствием оформлению ориги…"
type input "Приемка разверстки, Подверстка, Приемка подверстки, Восстановление макета средн…"
type input "Веселова Юлия"
type input "[PERSON_NAME]"
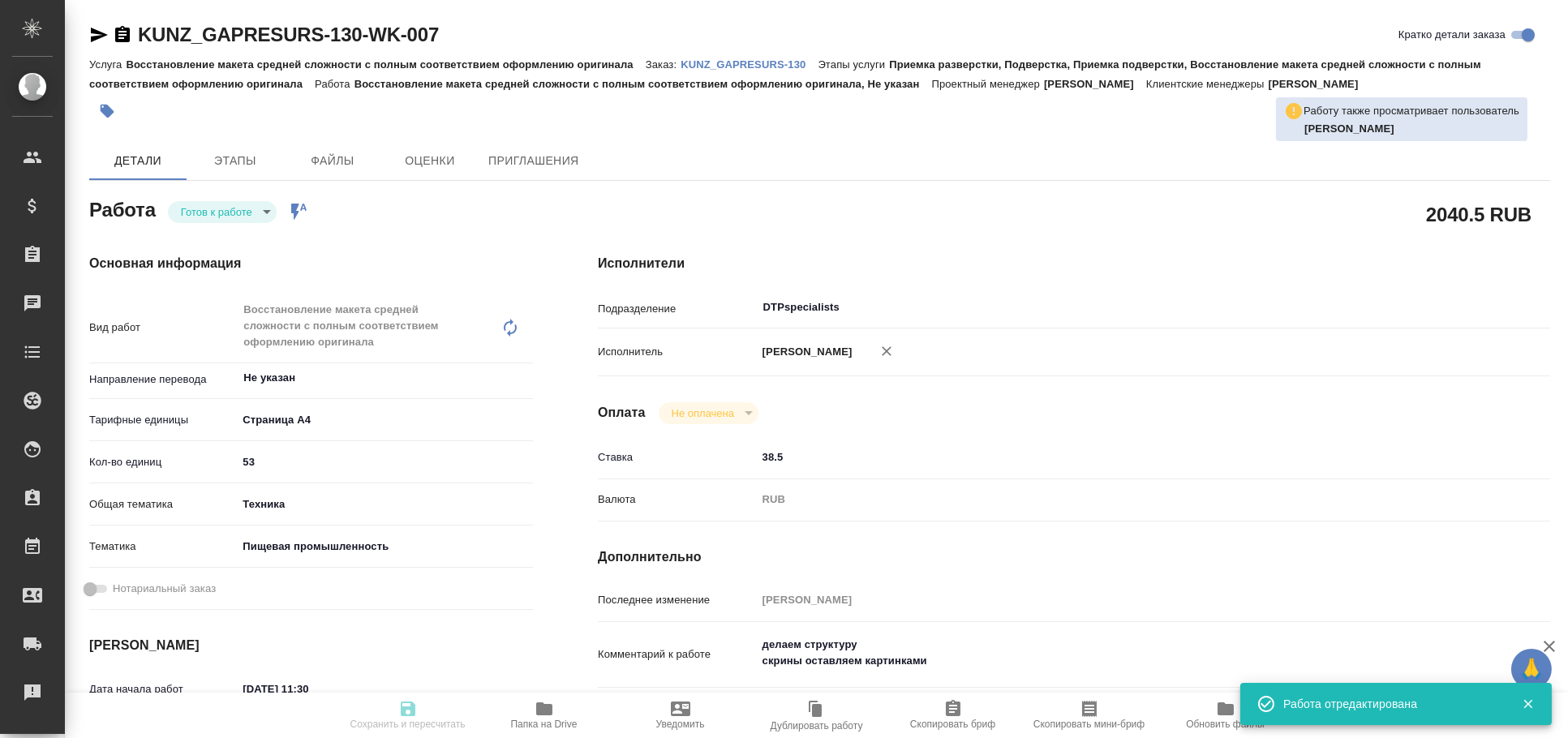
type input "/Clients/GAPRESURS/Orders/KUNZ_GAPRESURS-130"
type textarea "x"
type textarea "с арабского на русский по тарифу «Профессиональный» с сохранением верстки."
type textarea "x"
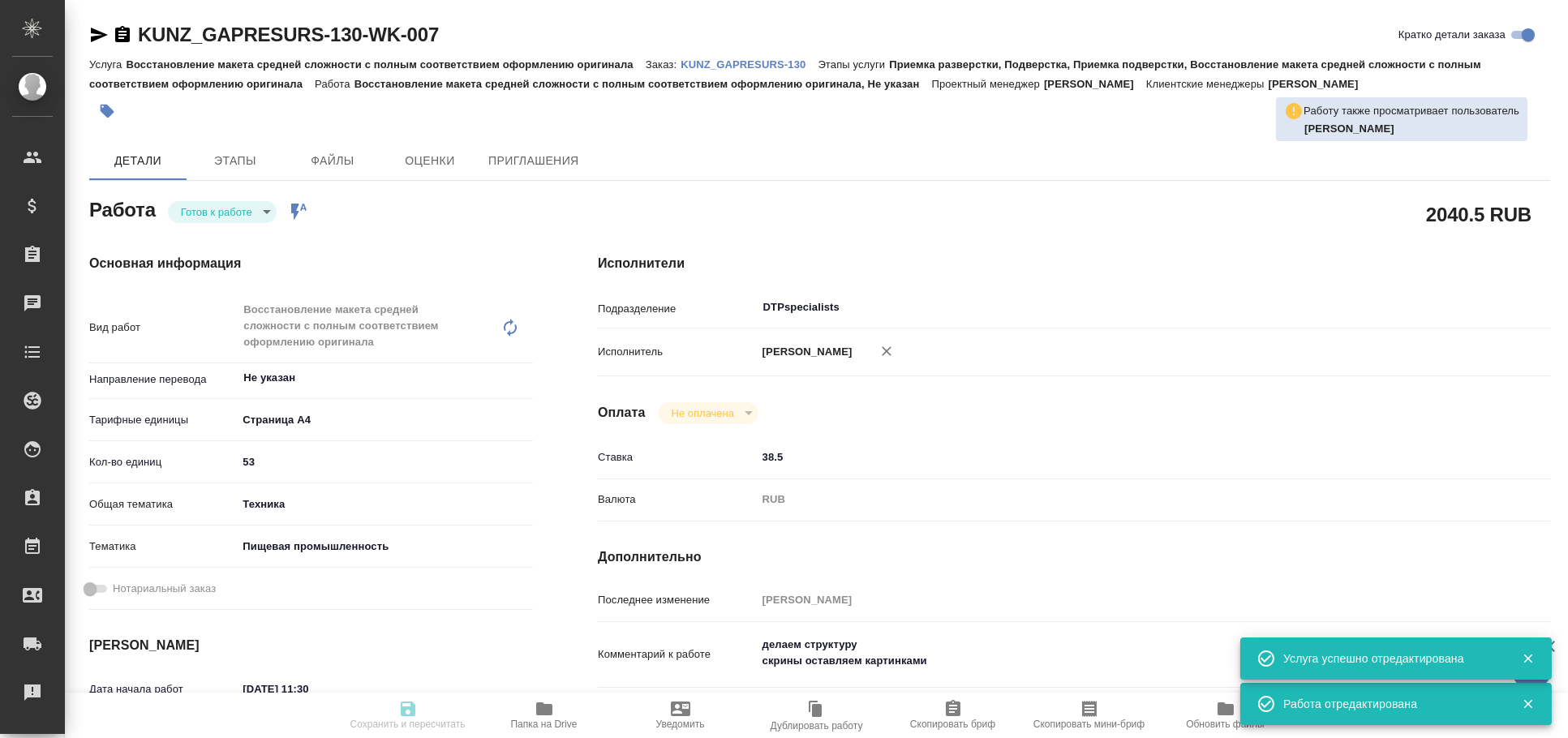
type textarea "x"
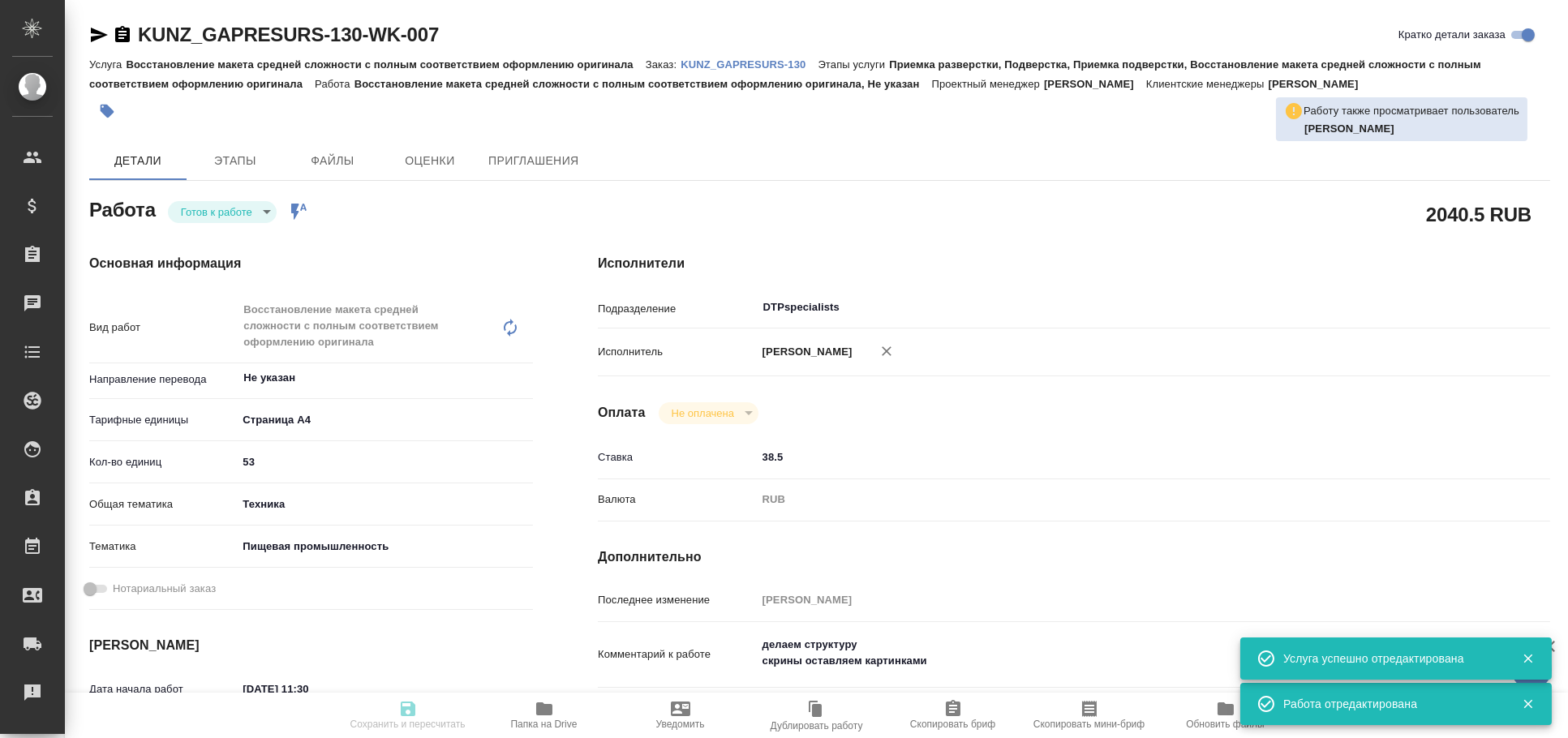
type textarea "x"
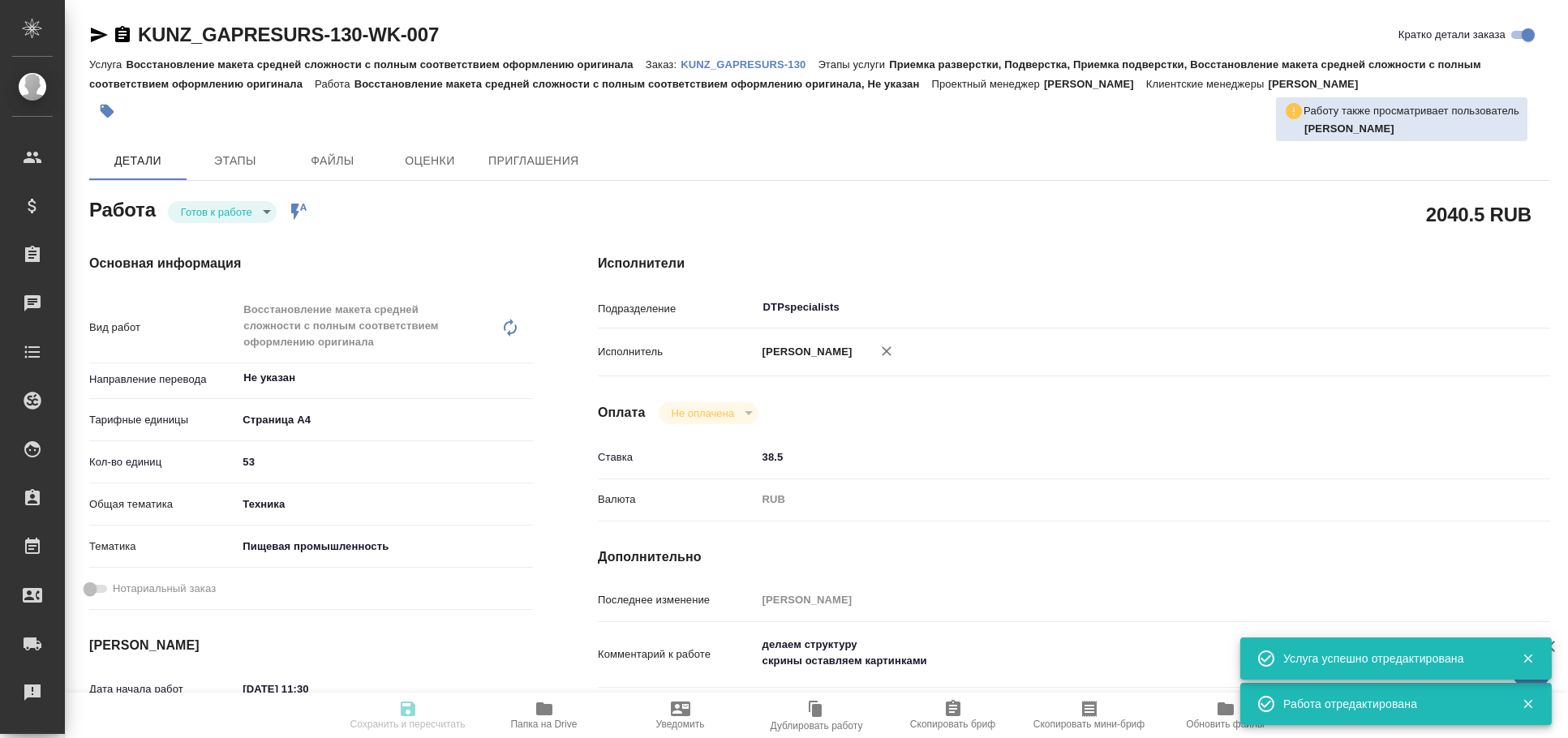
type textarea "x"
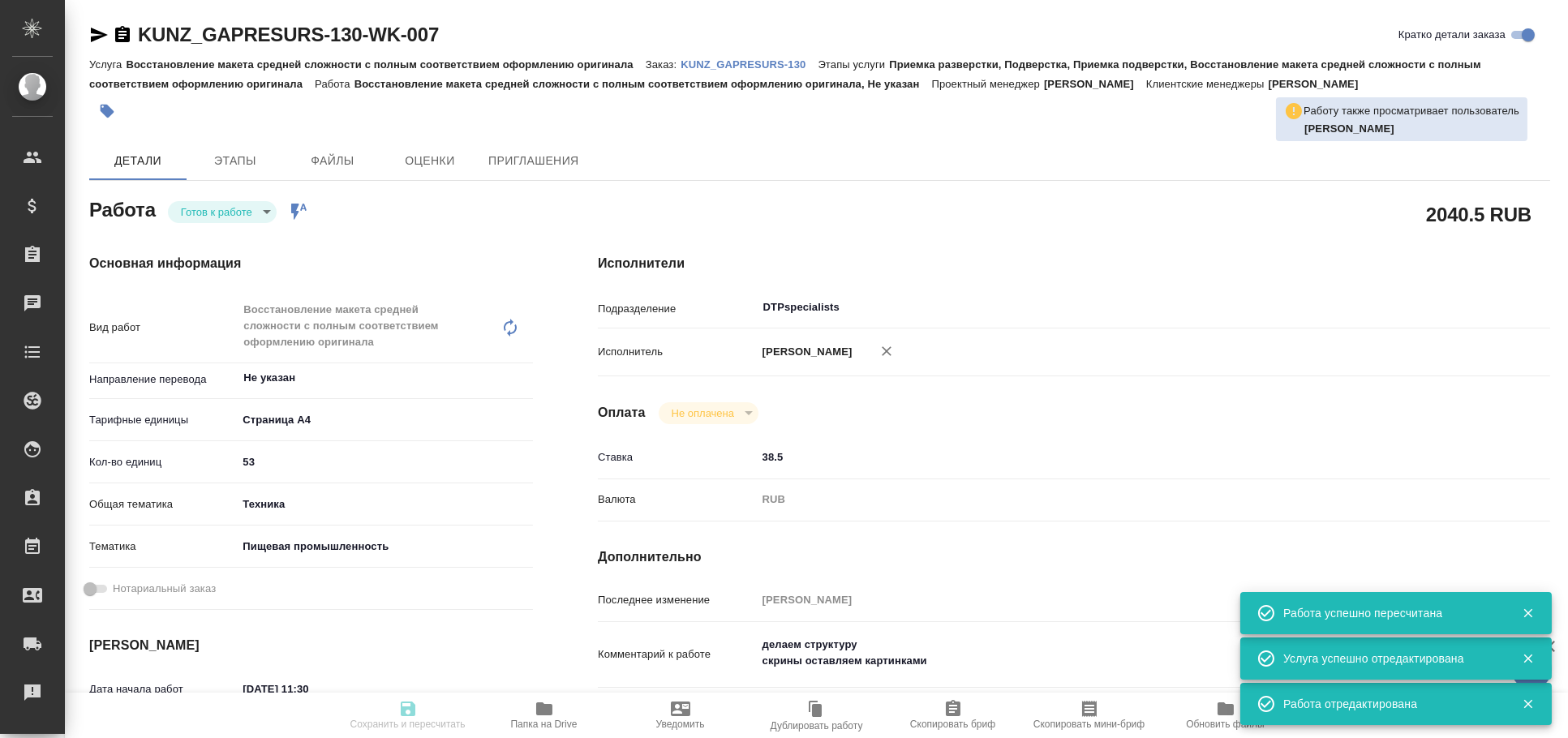
type input "readyForWork"
type textarea "Восстановление макета средней сложности с полным соответствием оформлению ориги…"
type textarea "x"
type input "Не указан"
type input "5f036ec4e16dec2d6b59c8ff"
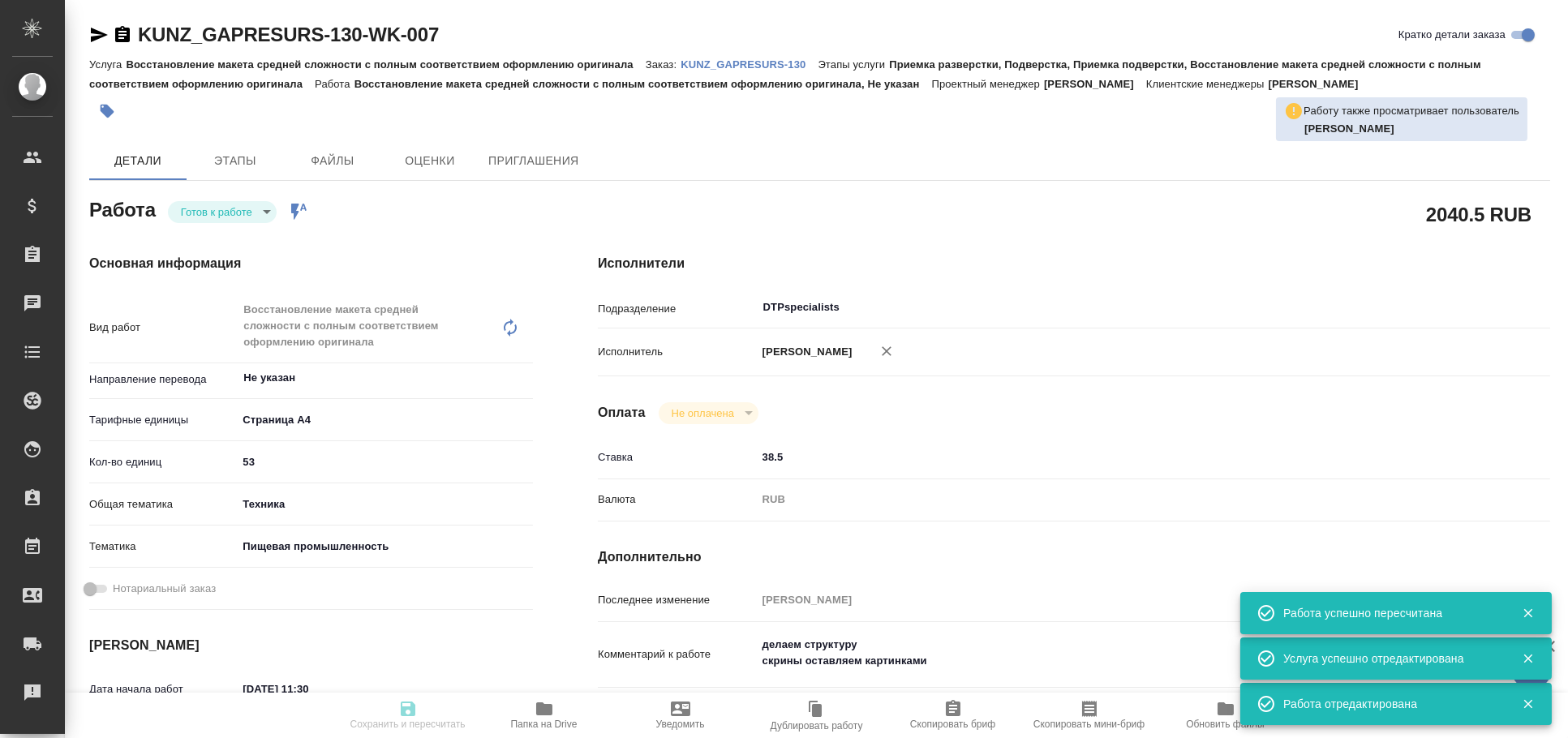
type input "53"
type input "tech"
type input "5a8b8b956a9677013d343d8f"
type input "12.09.2025 11:30"
type input "15.09.2025 10:00"
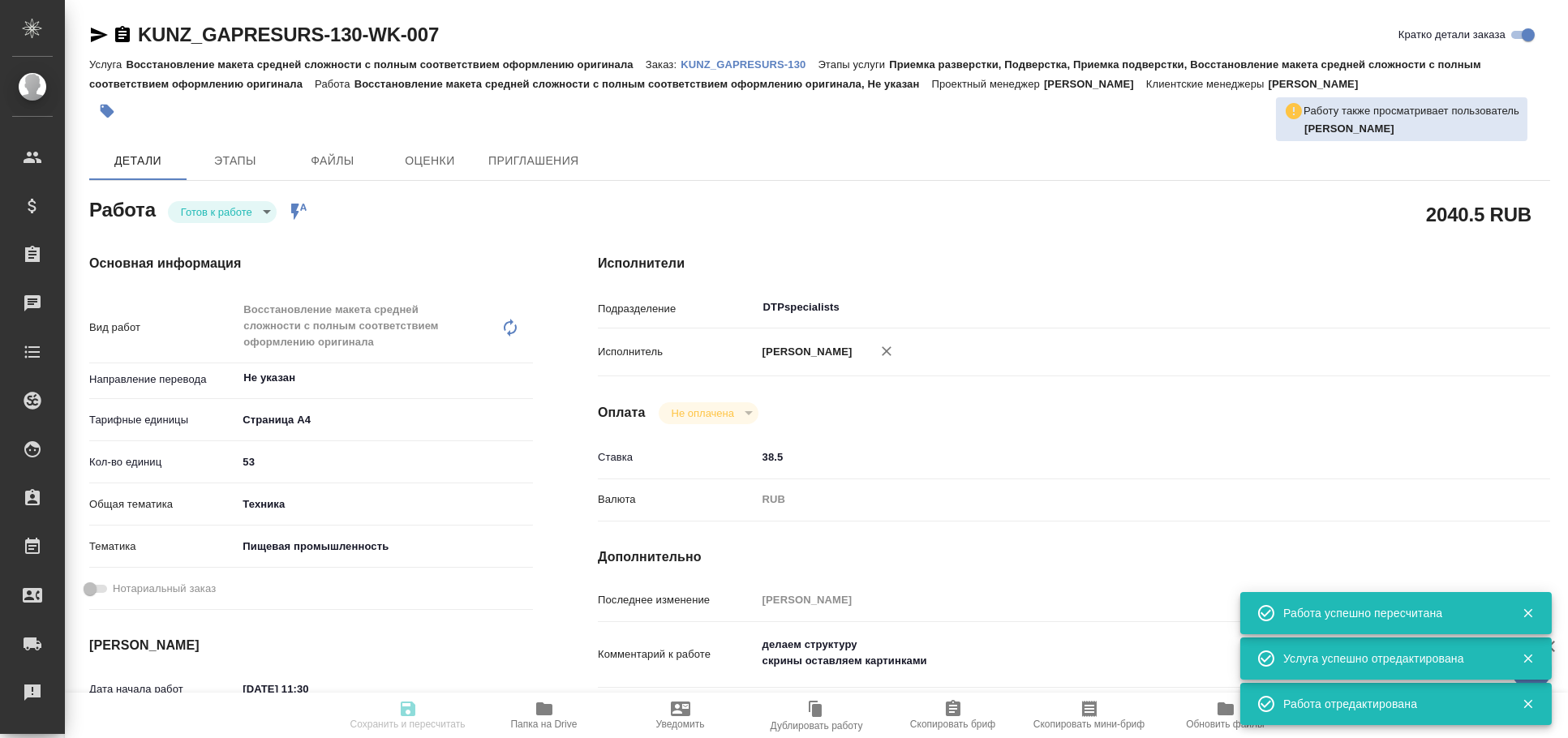
type input "19.09.2025 11:00"
type input "DTPspecialists"
type input "notPayed"
type input "38.5"
type input "RUB"
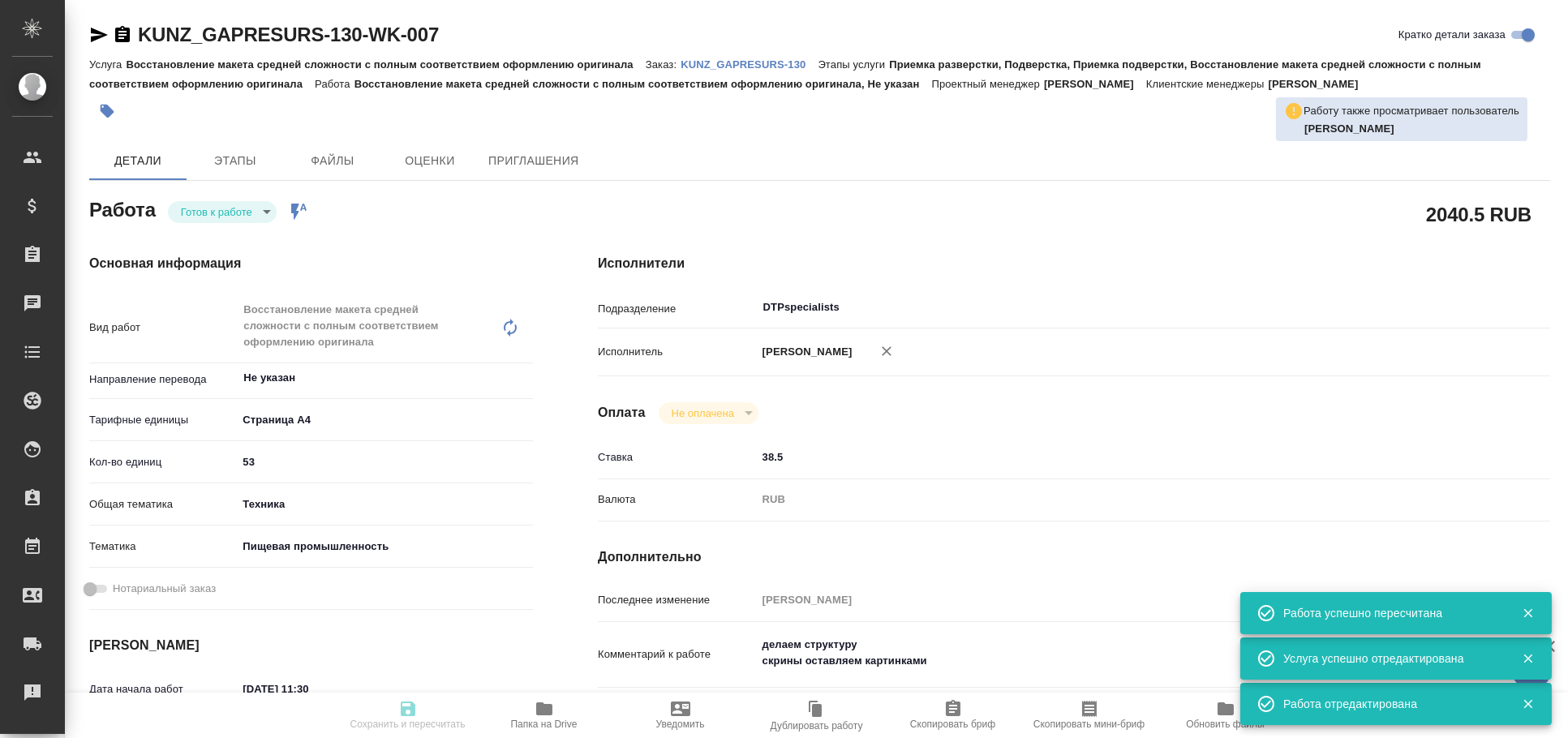
type input "Линова Полина"
type textarea "делаем структуру скрины оставляем картинками"
type textarea "x"
type textarea "/Clients/GAPRESURS/Orders/KUNZ_GAPRESURS-130/DTP/KUNZ_GAPRESURS-130-WK-007"
type textarea "x"
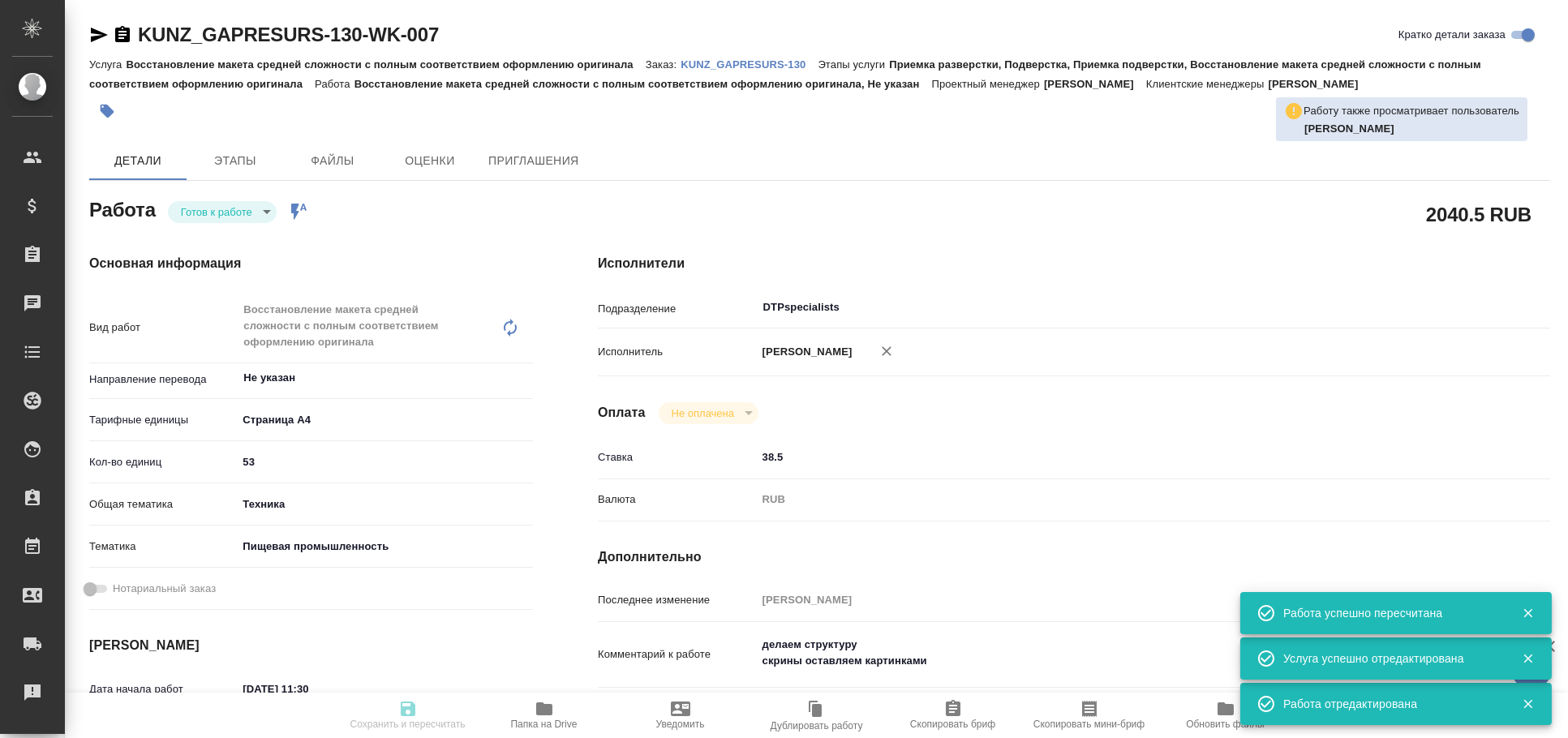
type input "KUNZ_GAPRESURS-130"
type input "Восстановление макета средней сложности с полным соответствием оформлению ориги…"
type input "Приемка разверстки, Подверстка, Приемка подверстки, Восстановление макета средн…"
type input "Веселова Юлия"
type input "[PERSON_NAME]"
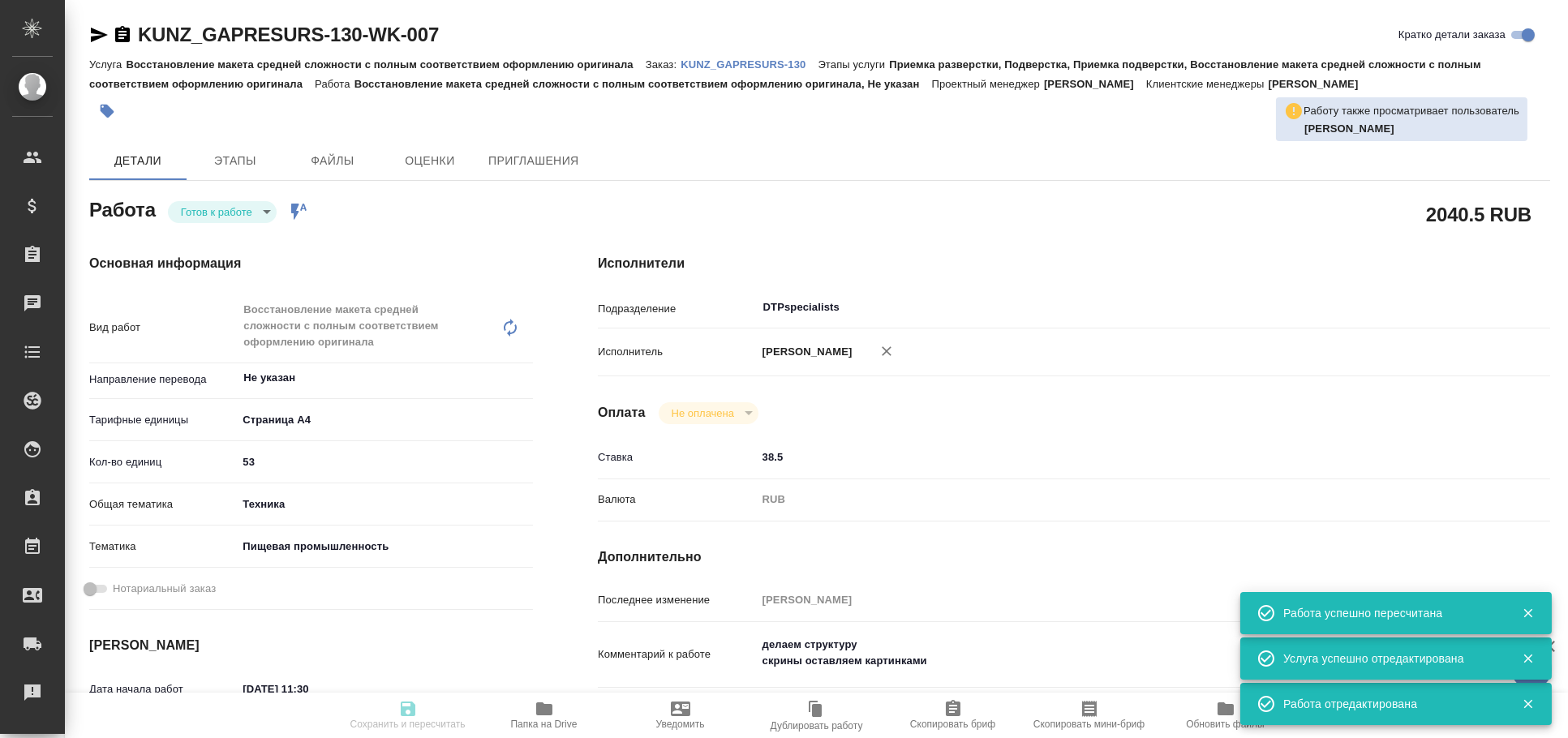
type input "/Clients/GAPRESURS/Orders/KUNZ_GAPRESURS-130"
type textarea "x"
type textarea "с арабского на русский по тарифу «Профессиональный» с сохранением верстки."
type textarea "x"
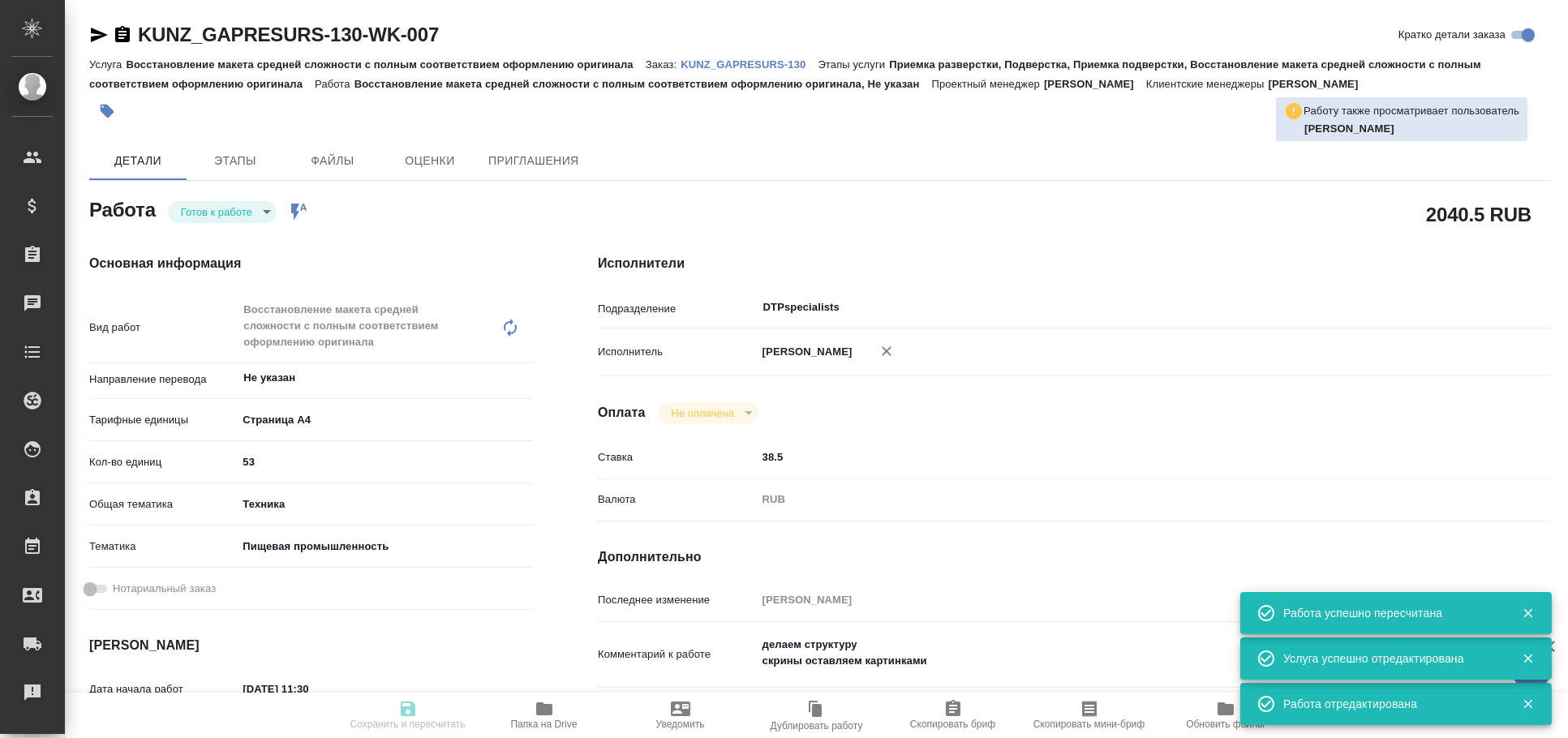
type textarea "x"
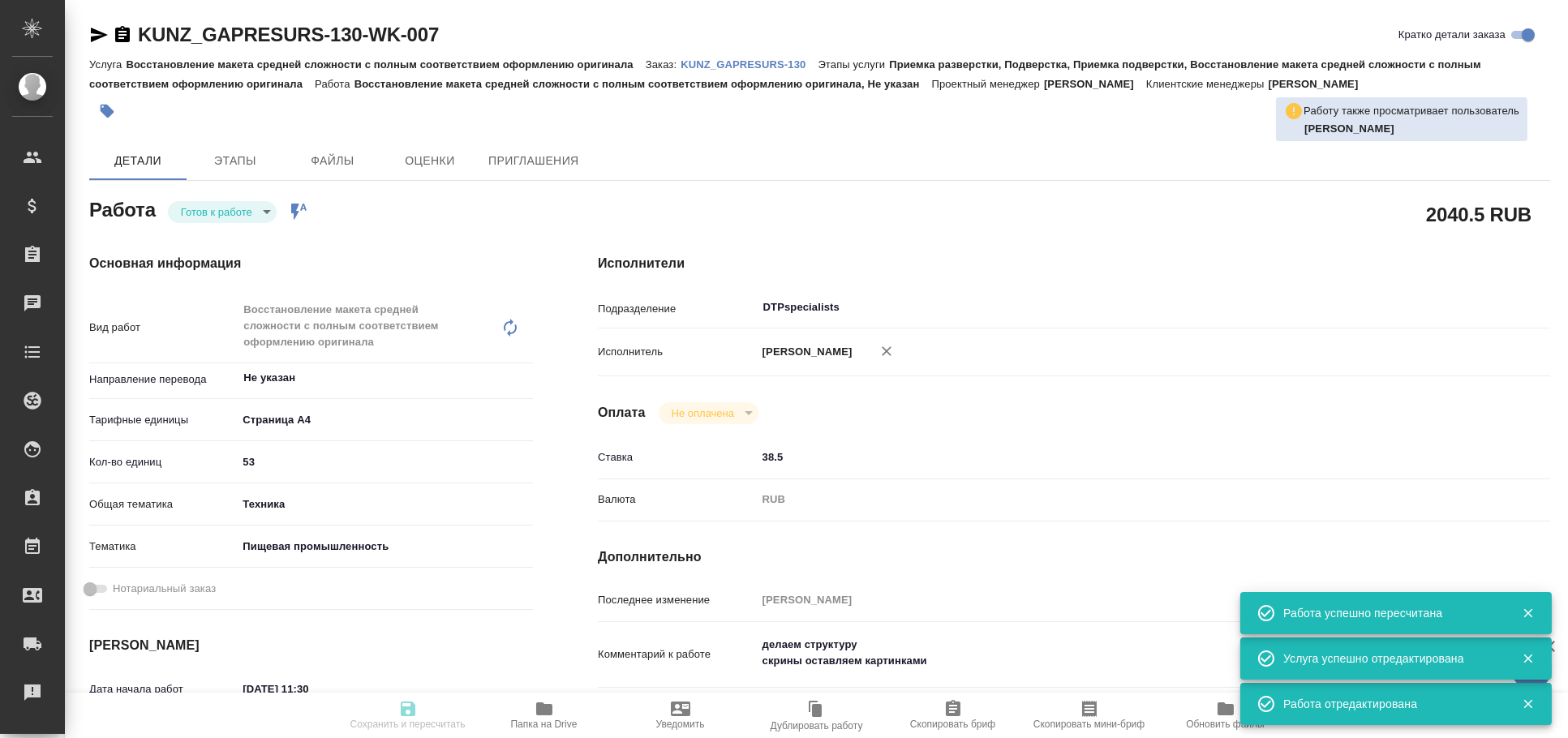
type textarea "x"
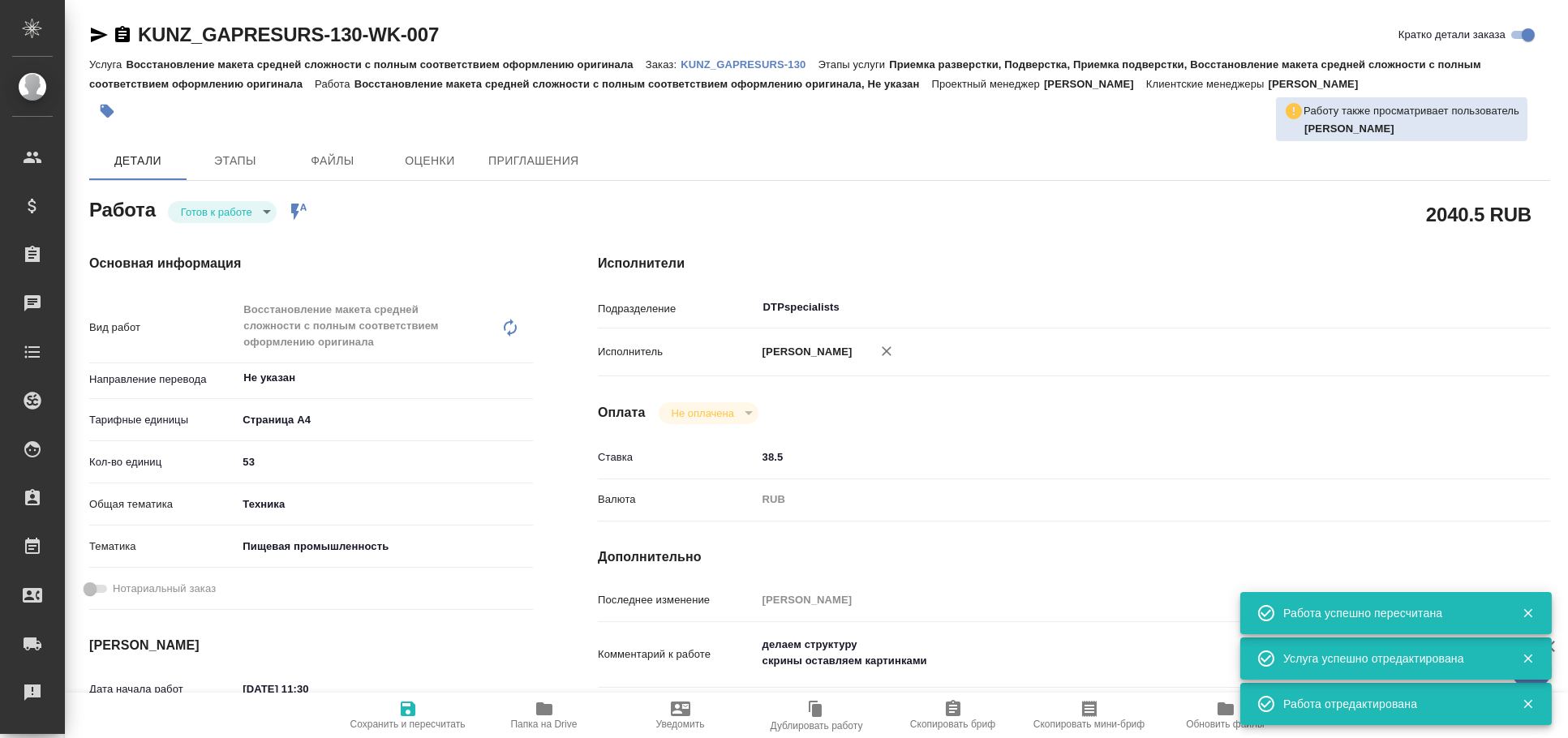
type textarea "x"
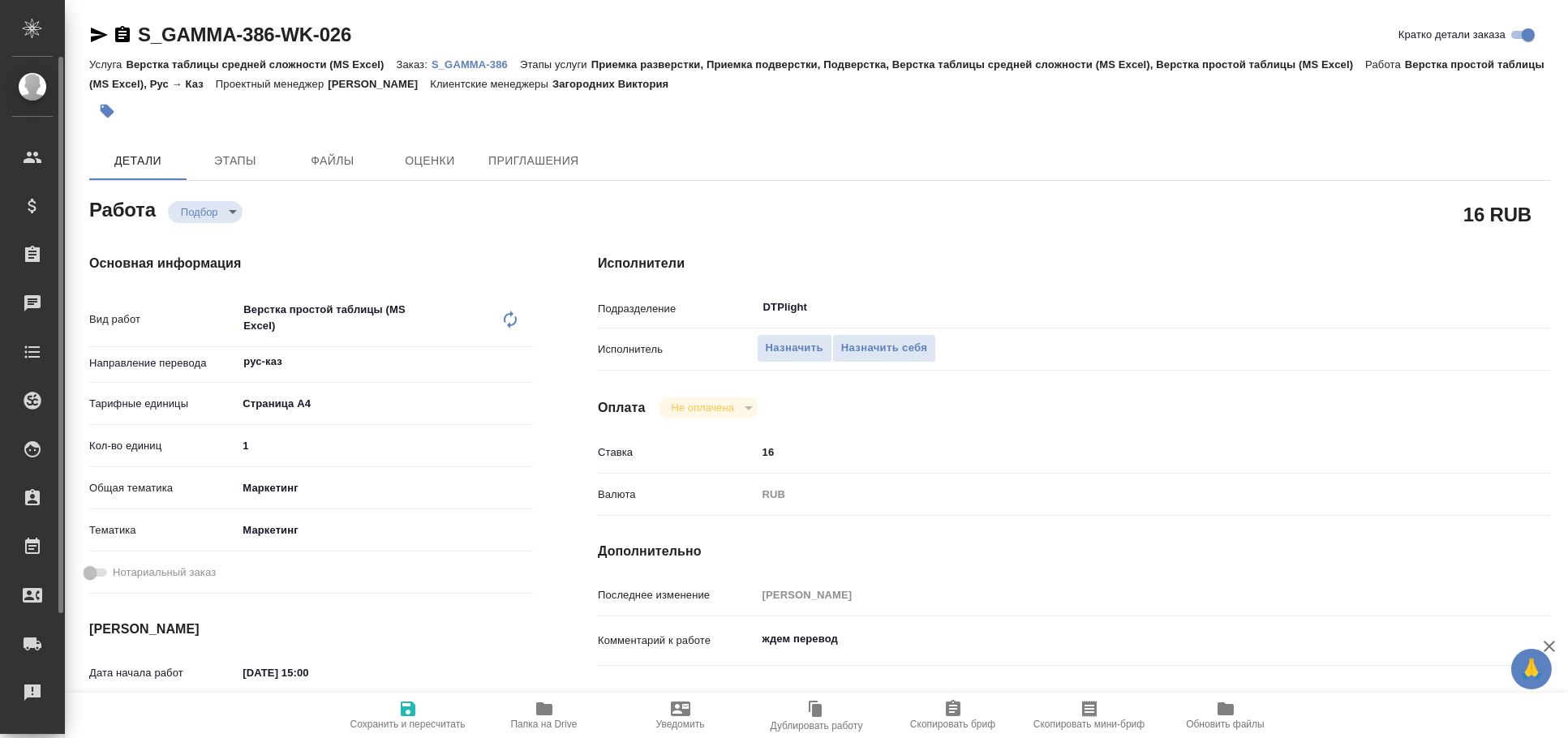
type textarea "x"
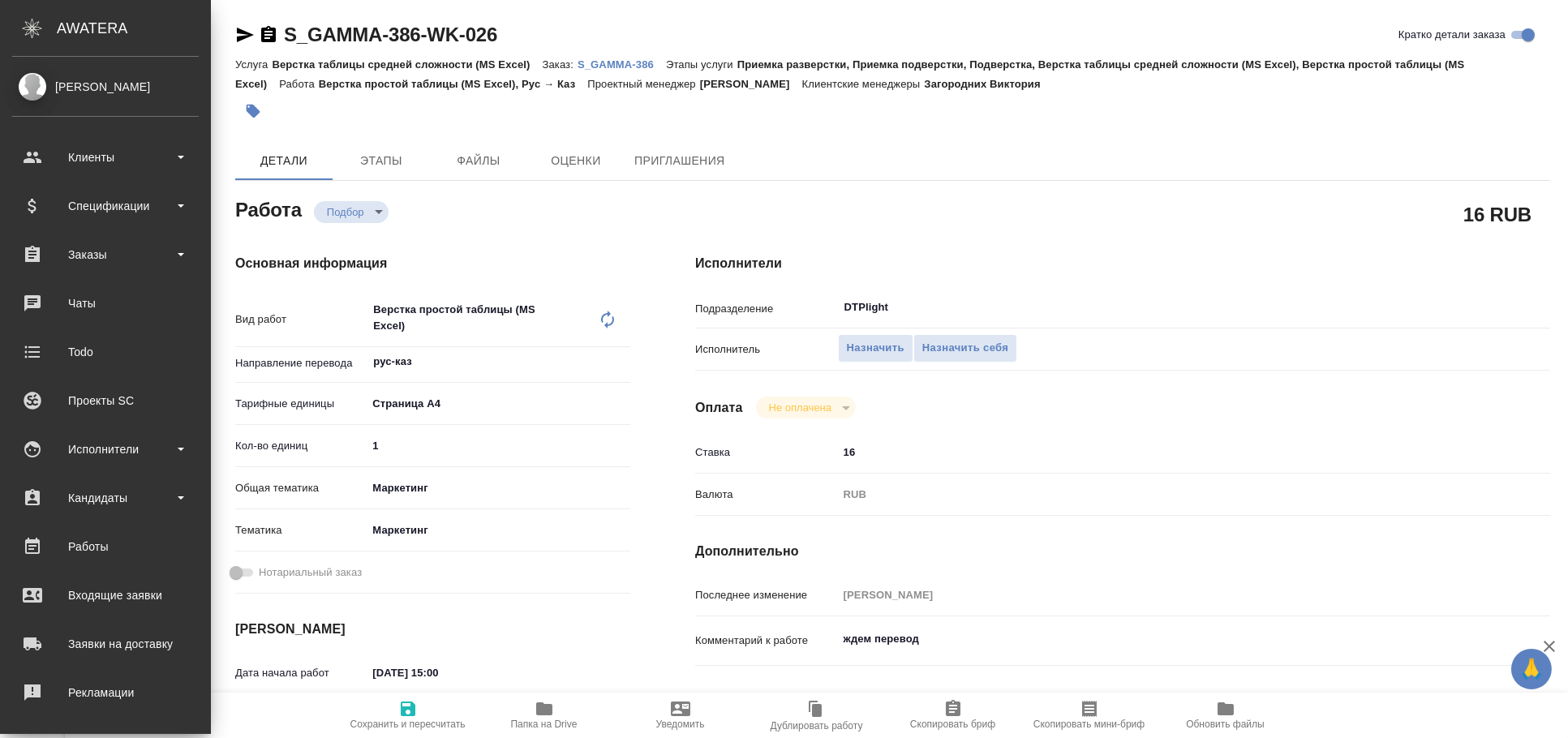
type textarea "x"
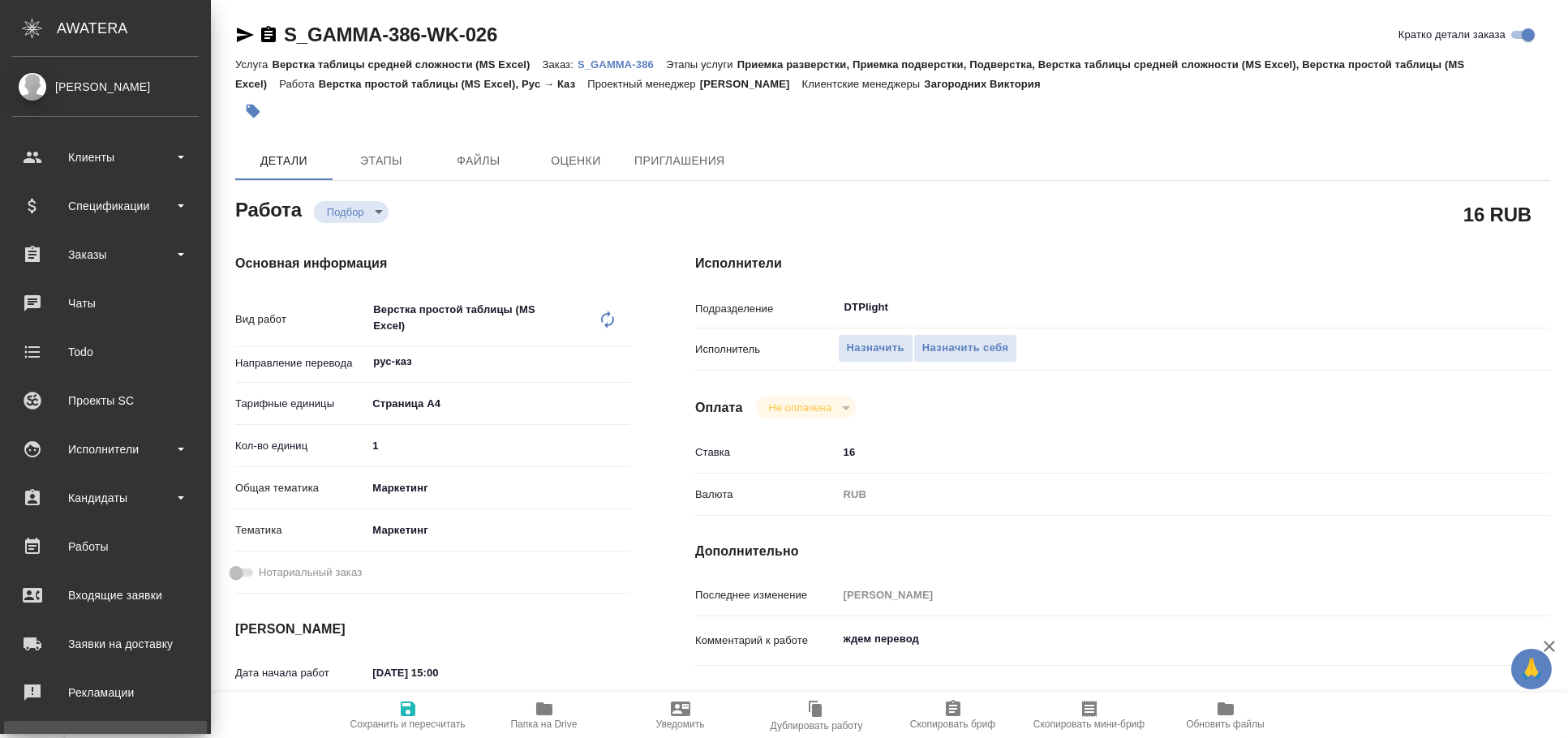
type textarea "x"
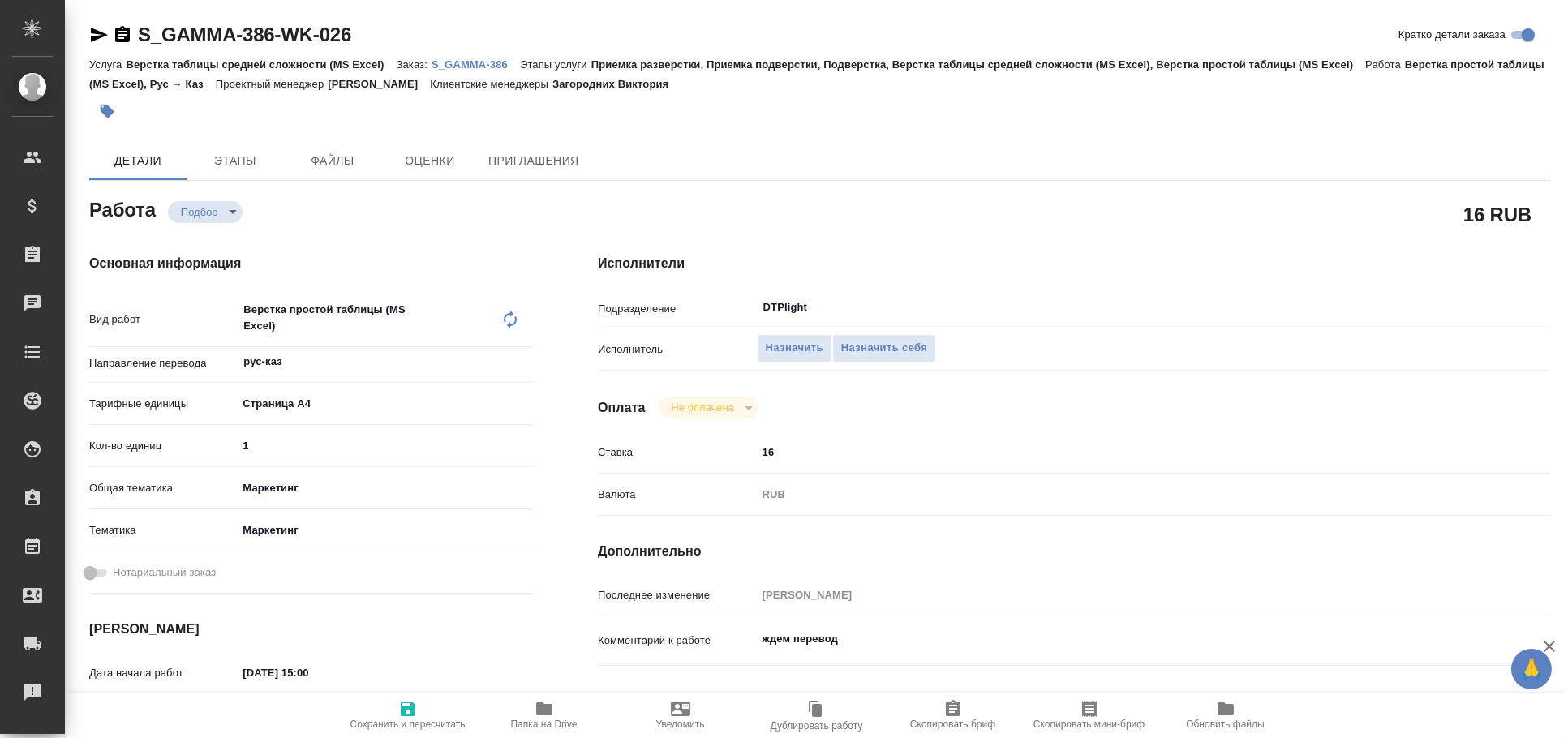
type textarea "x"
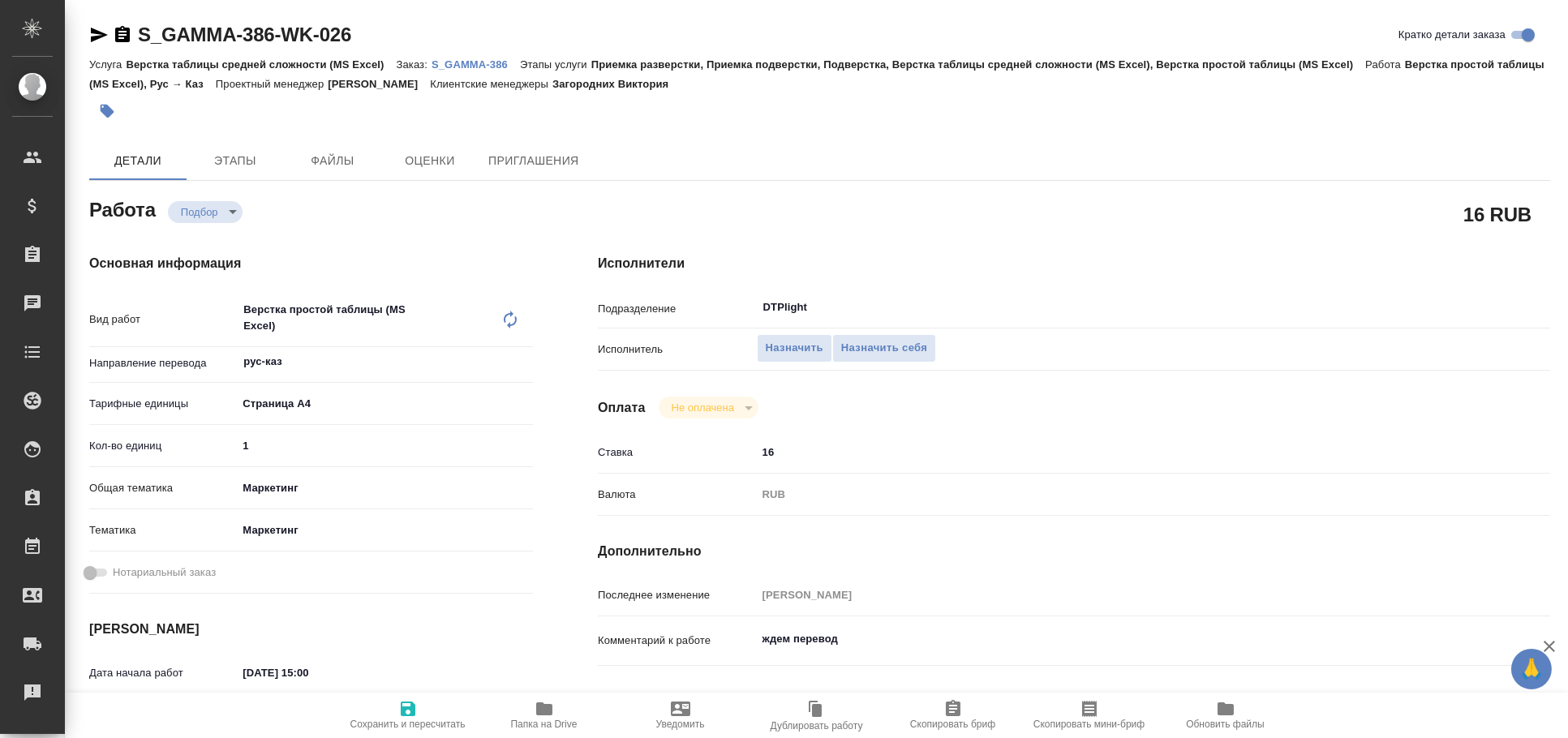
type textarea "x"
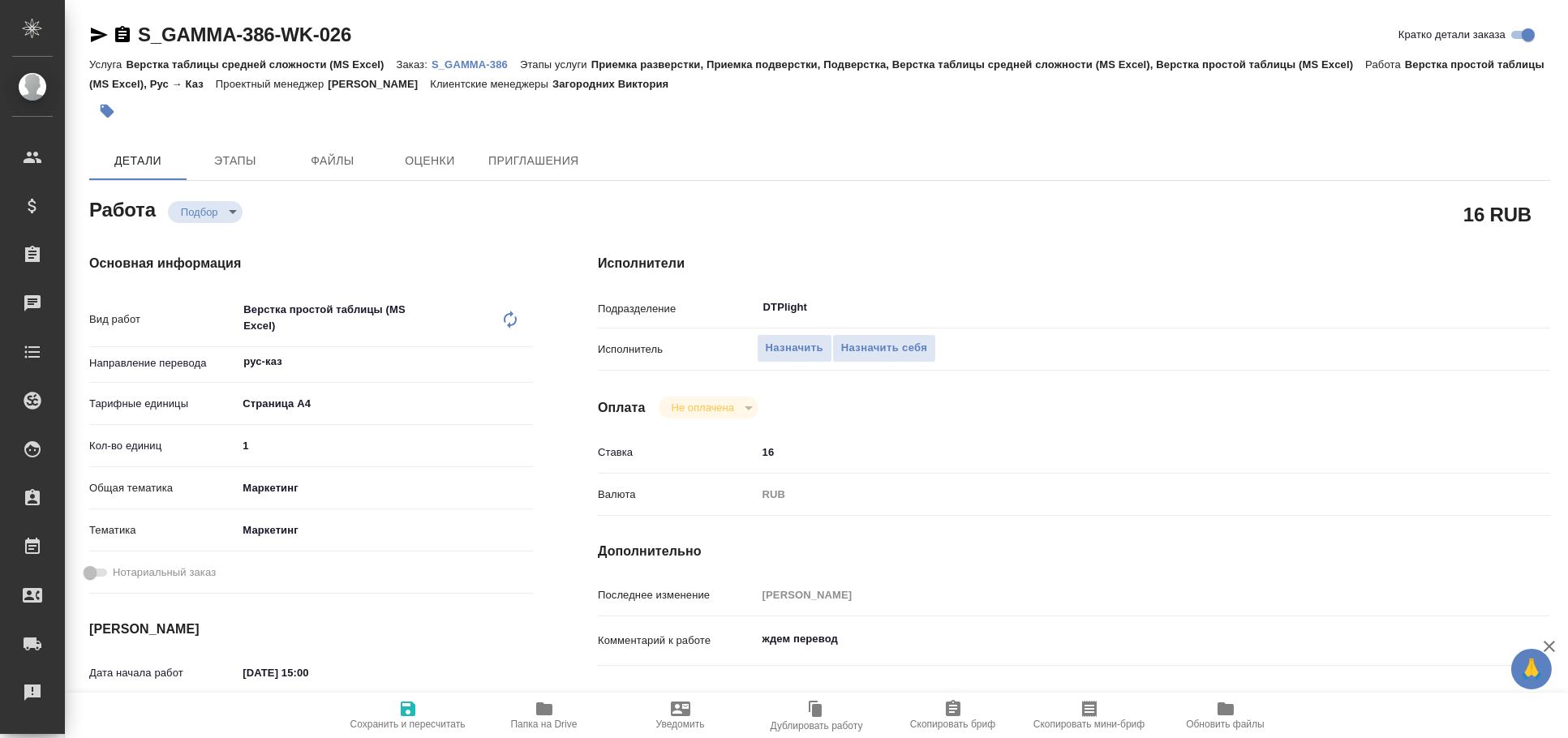
type textarea "x"
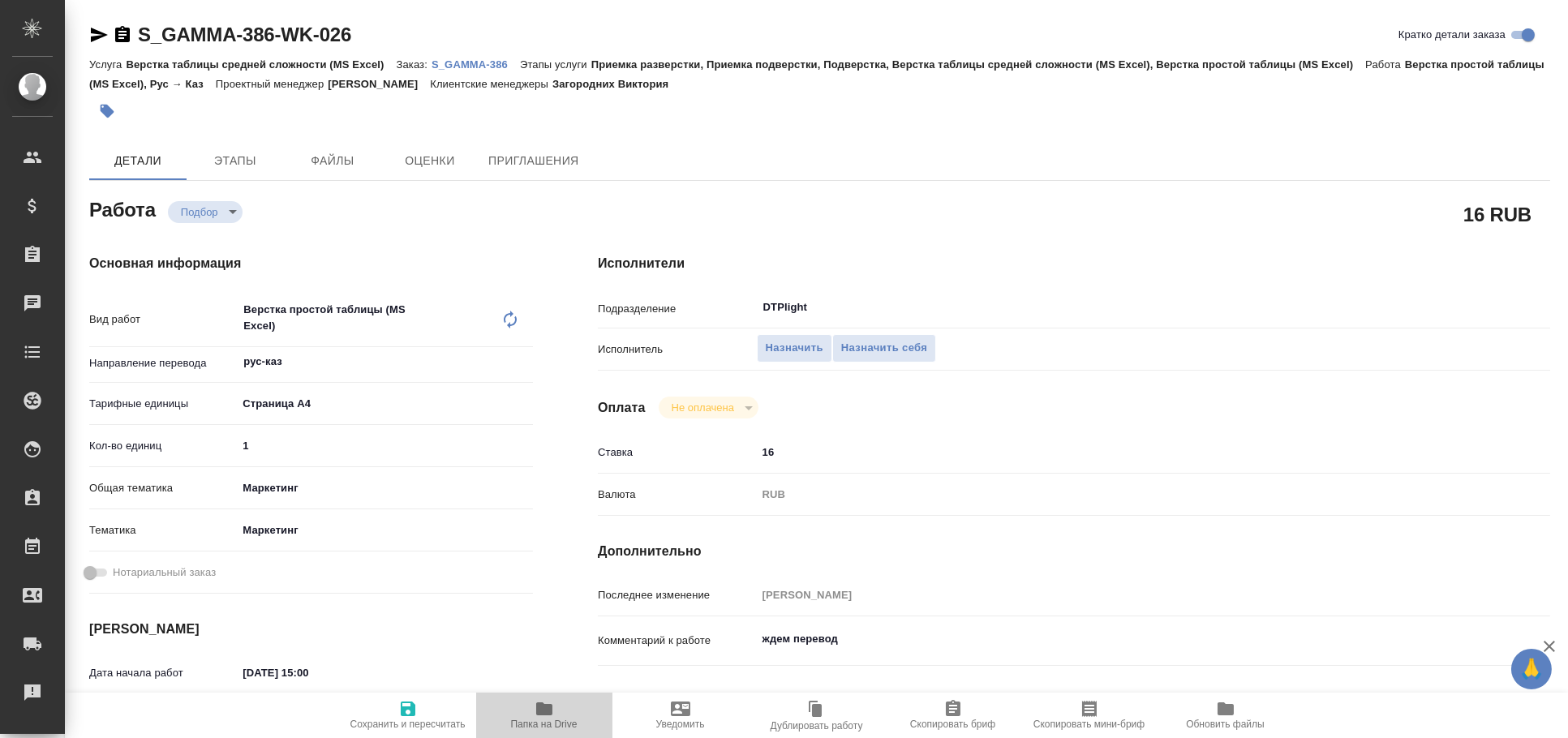
click at [565, 706] on span "Папка на Drive" at bounding box center [544, 714] width 117 height 31
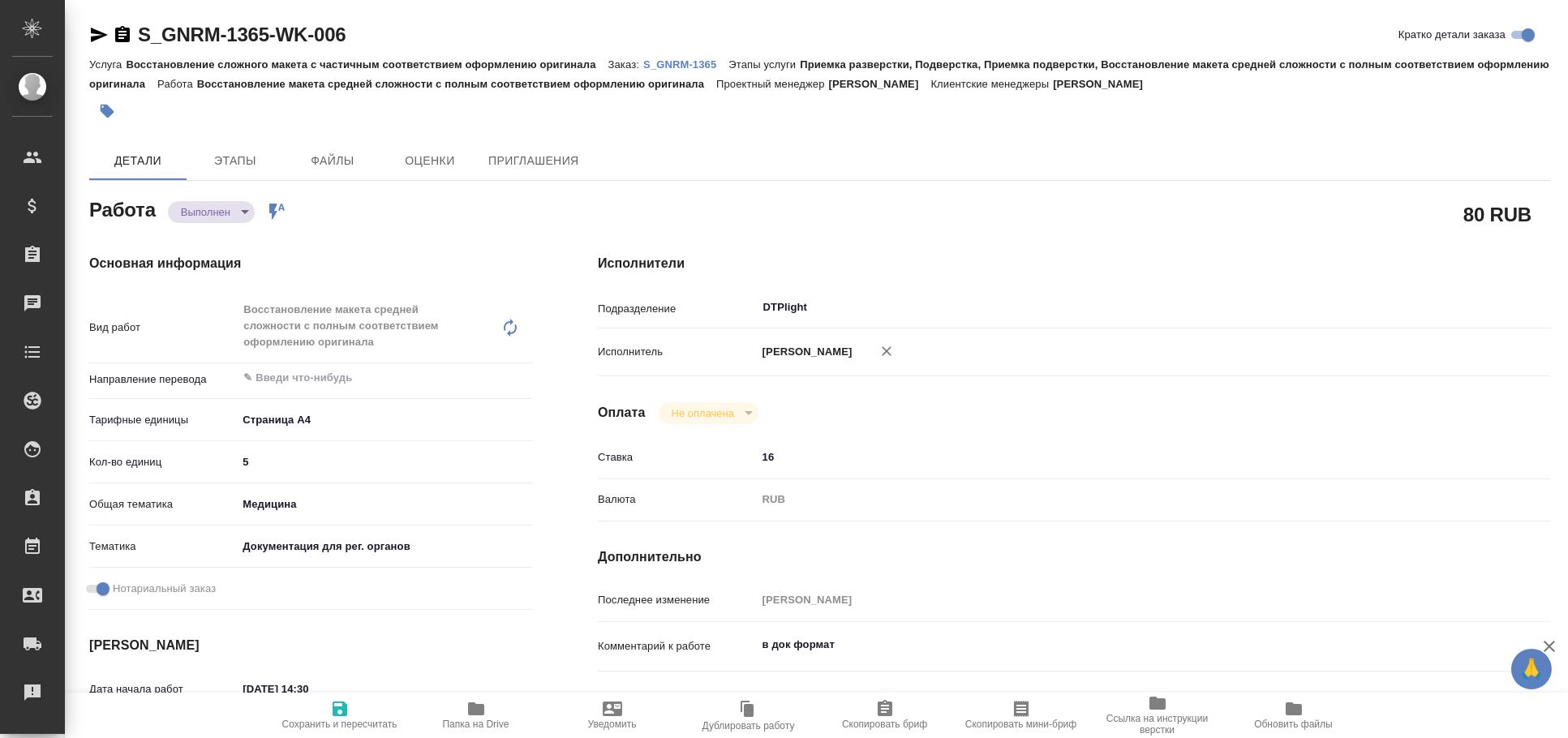
type textarea "x"
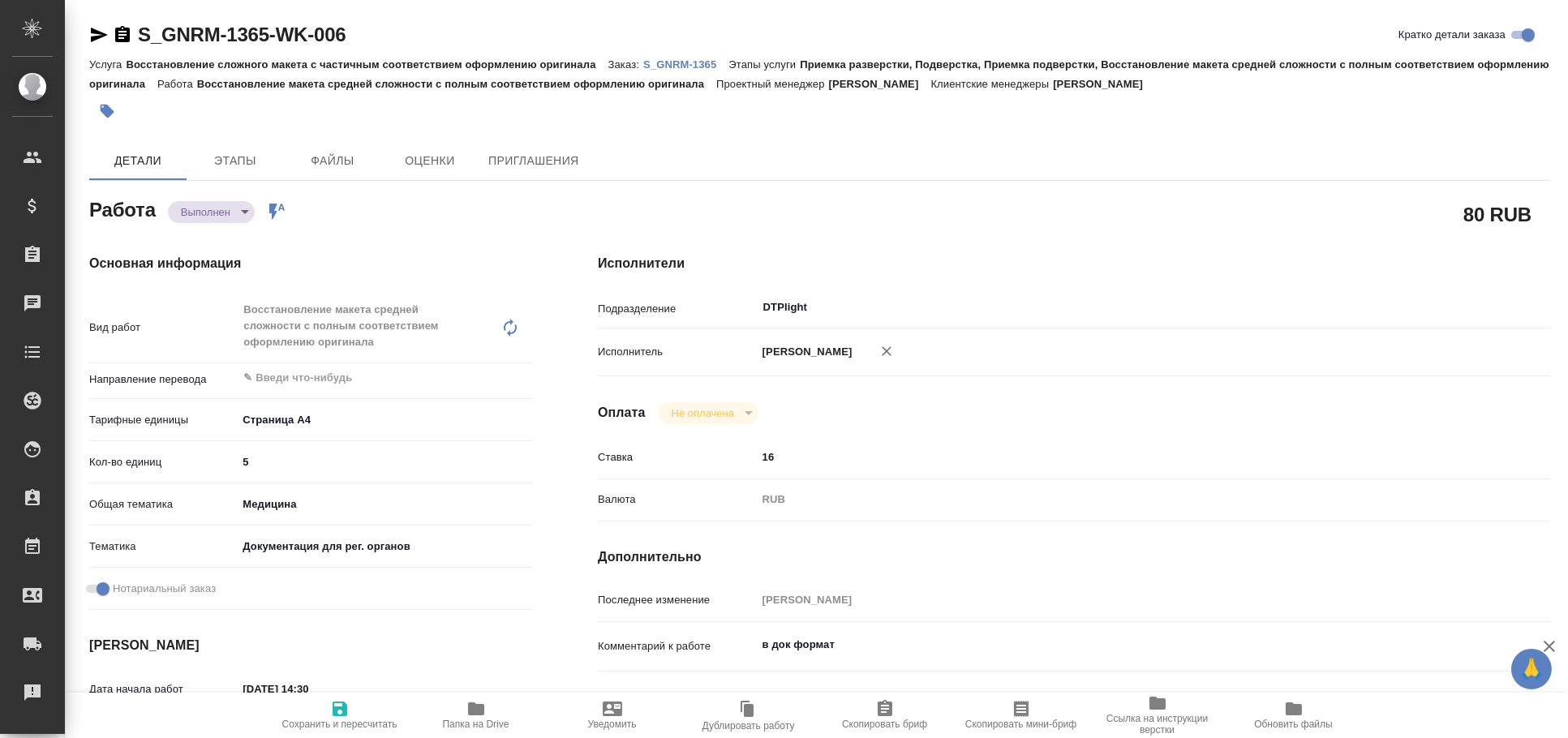
type textarea "x"
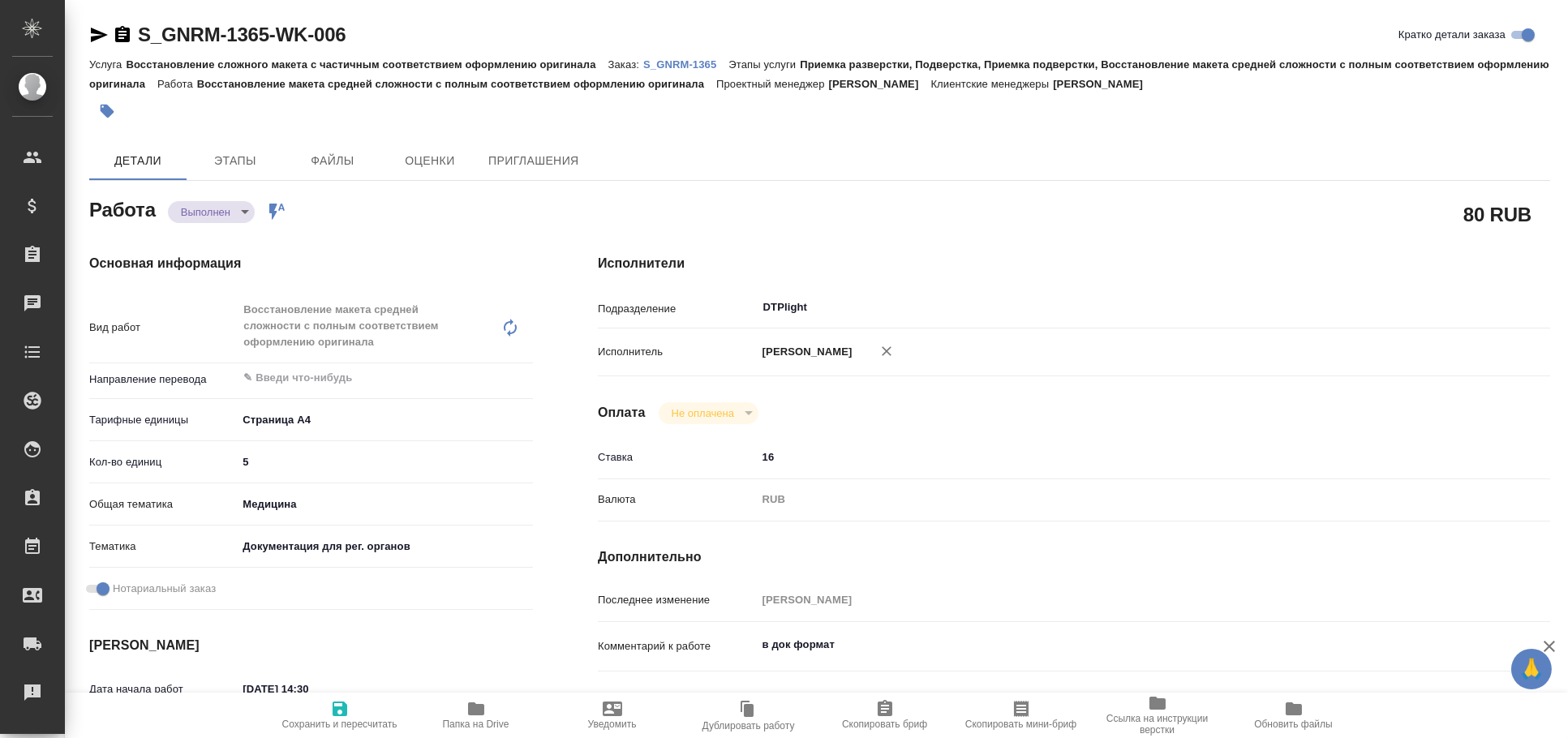
type textarea "x"
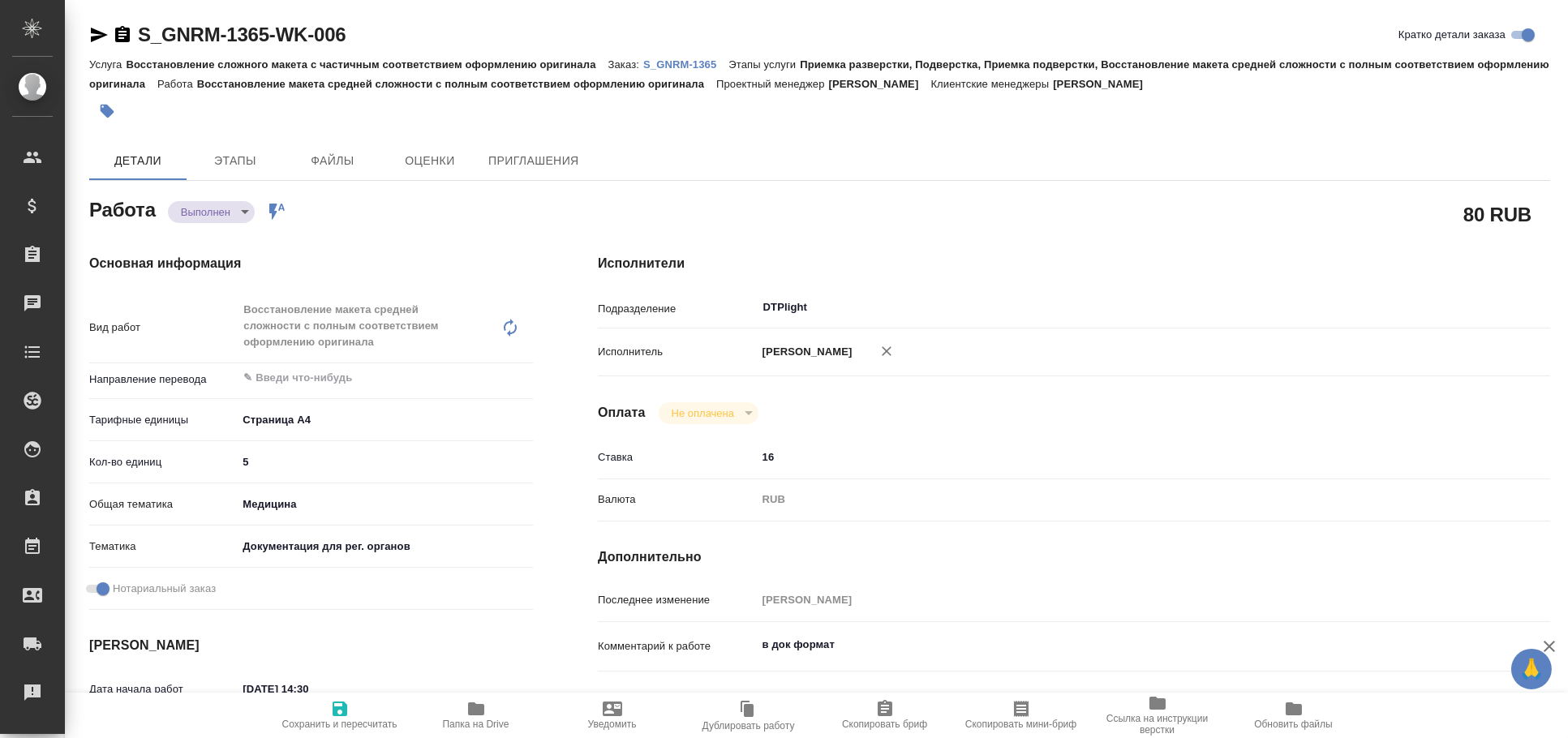
type textarea "x"
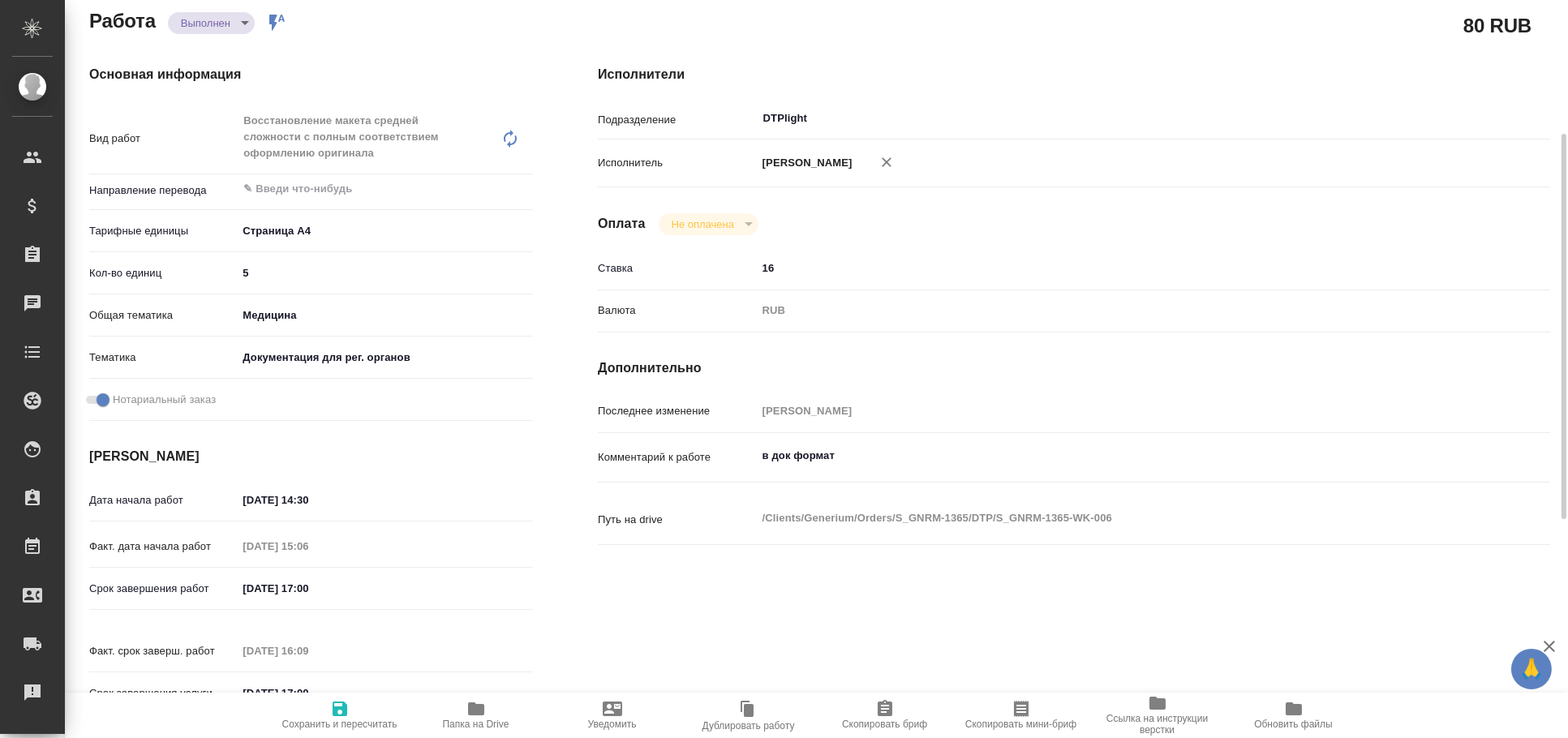
scroll to position [212, 0]
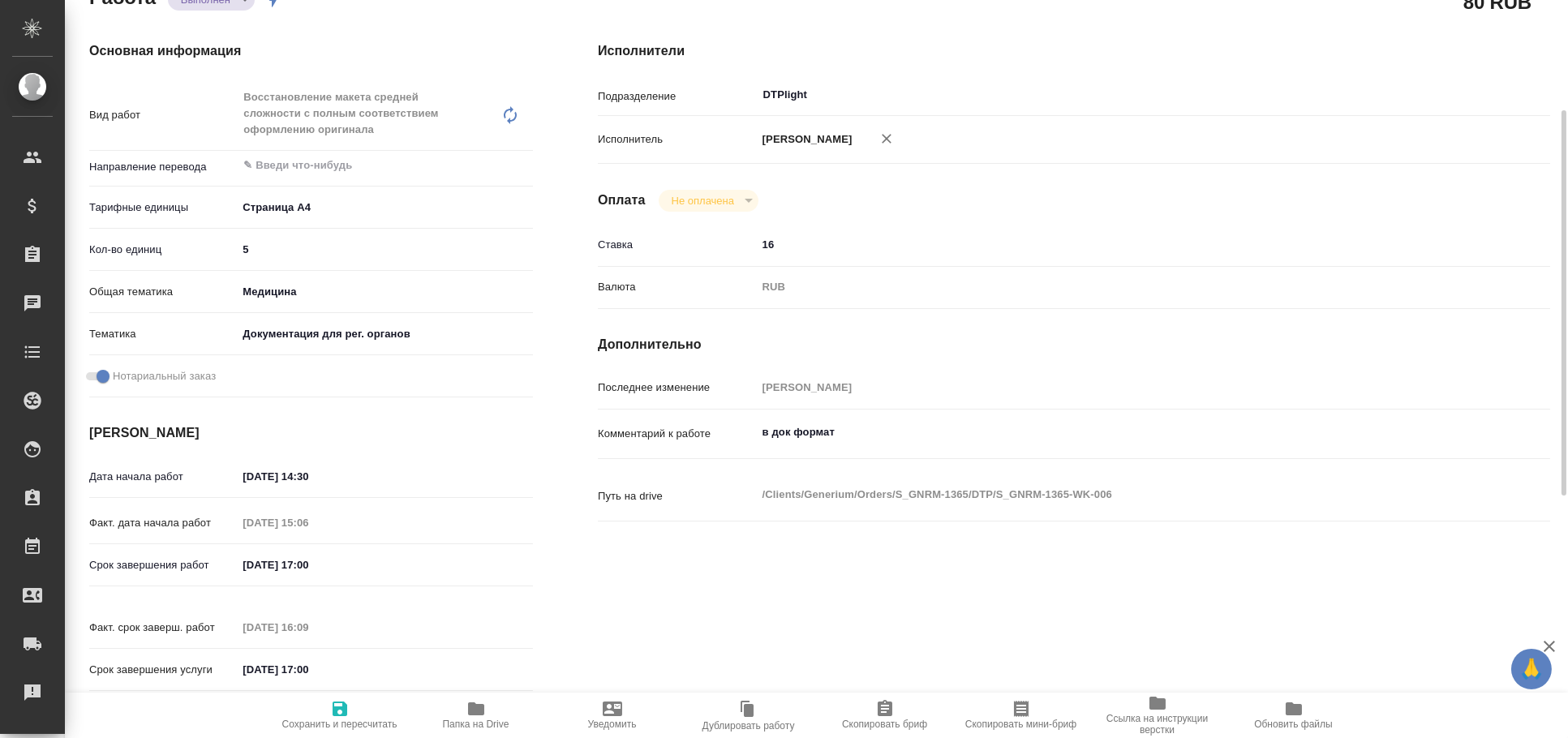
type textarea "x"
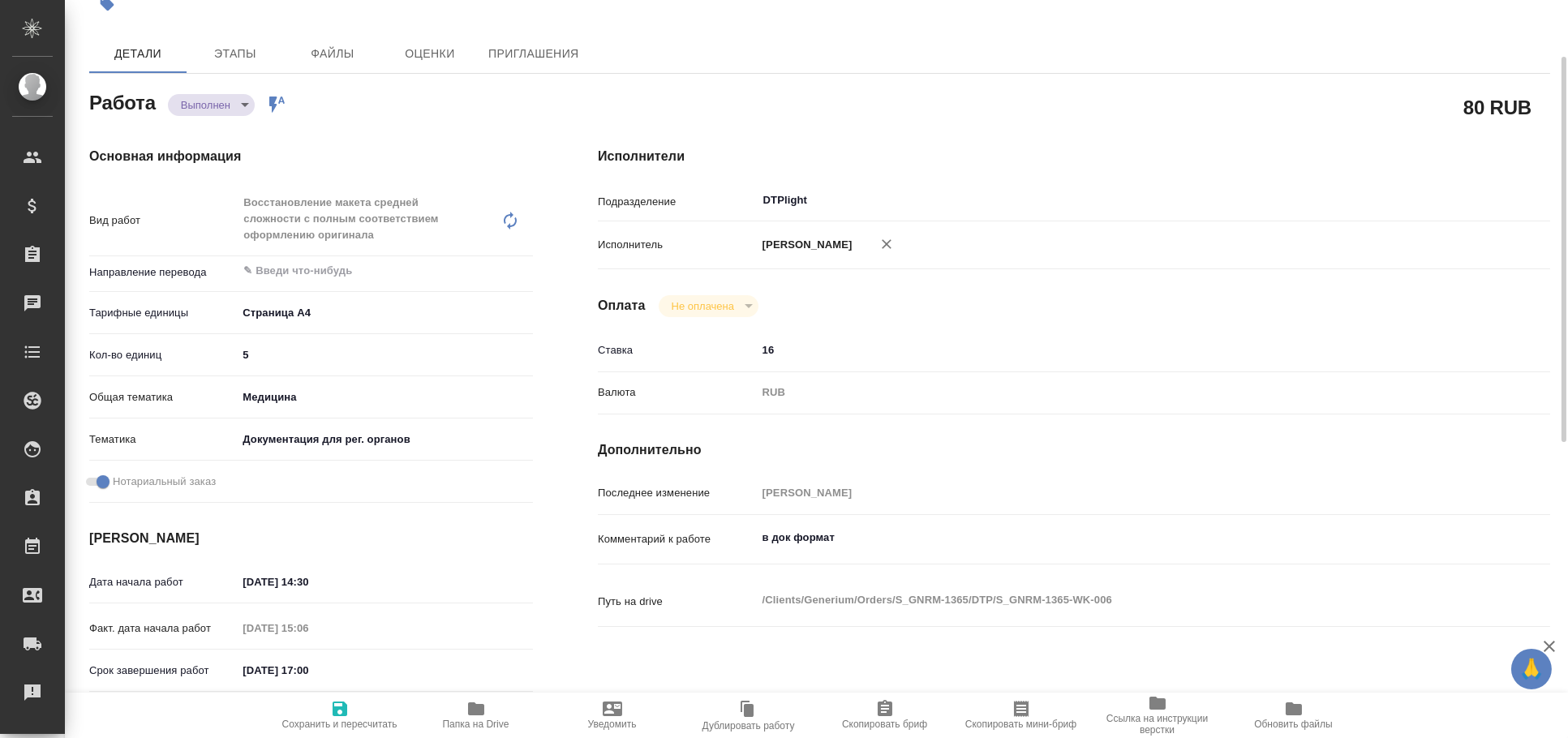
scroll to position [107, 0]
click at [488, 724] on span "Папка на Drive" at bounding box center [476, 724] width 66 height 11
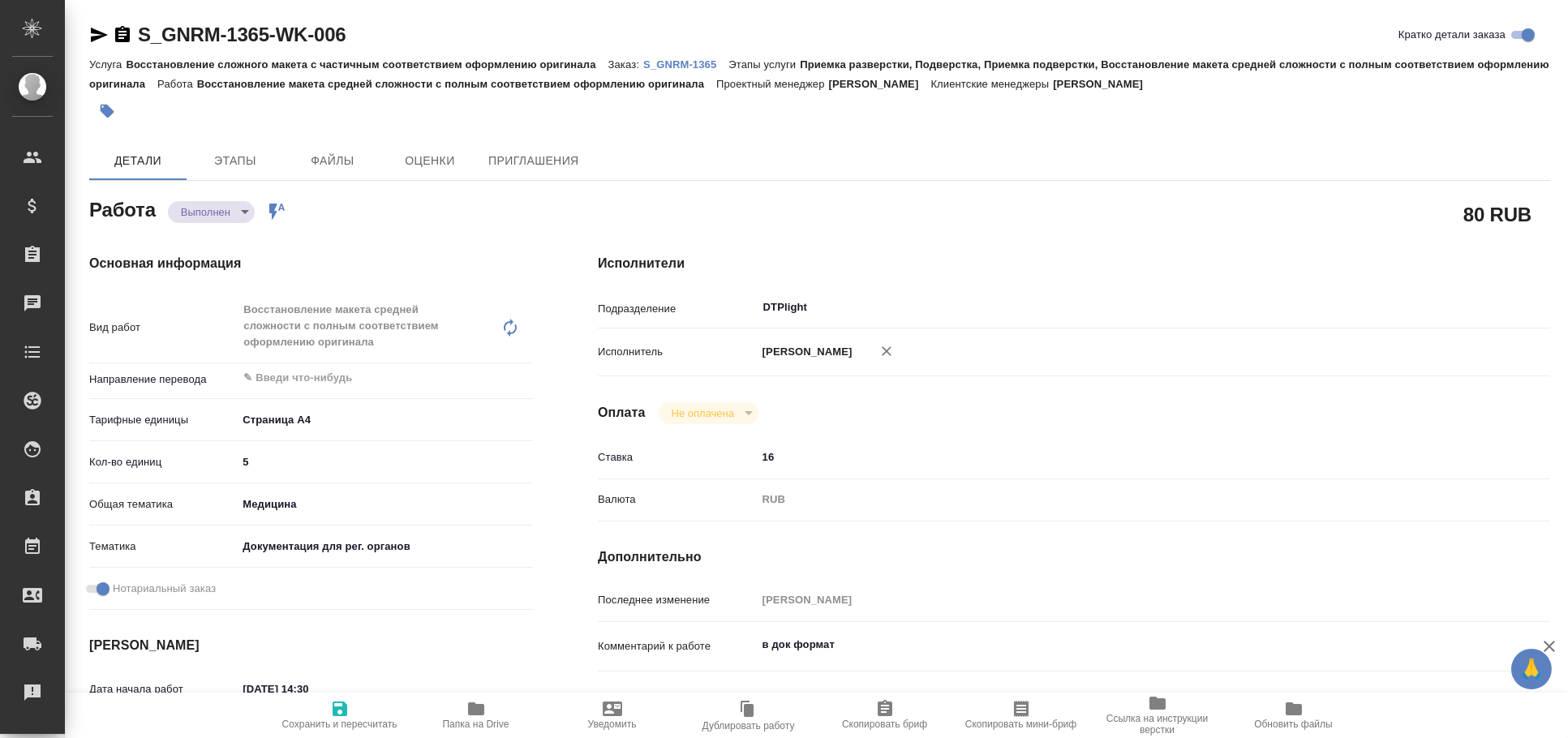
type textarea "x"
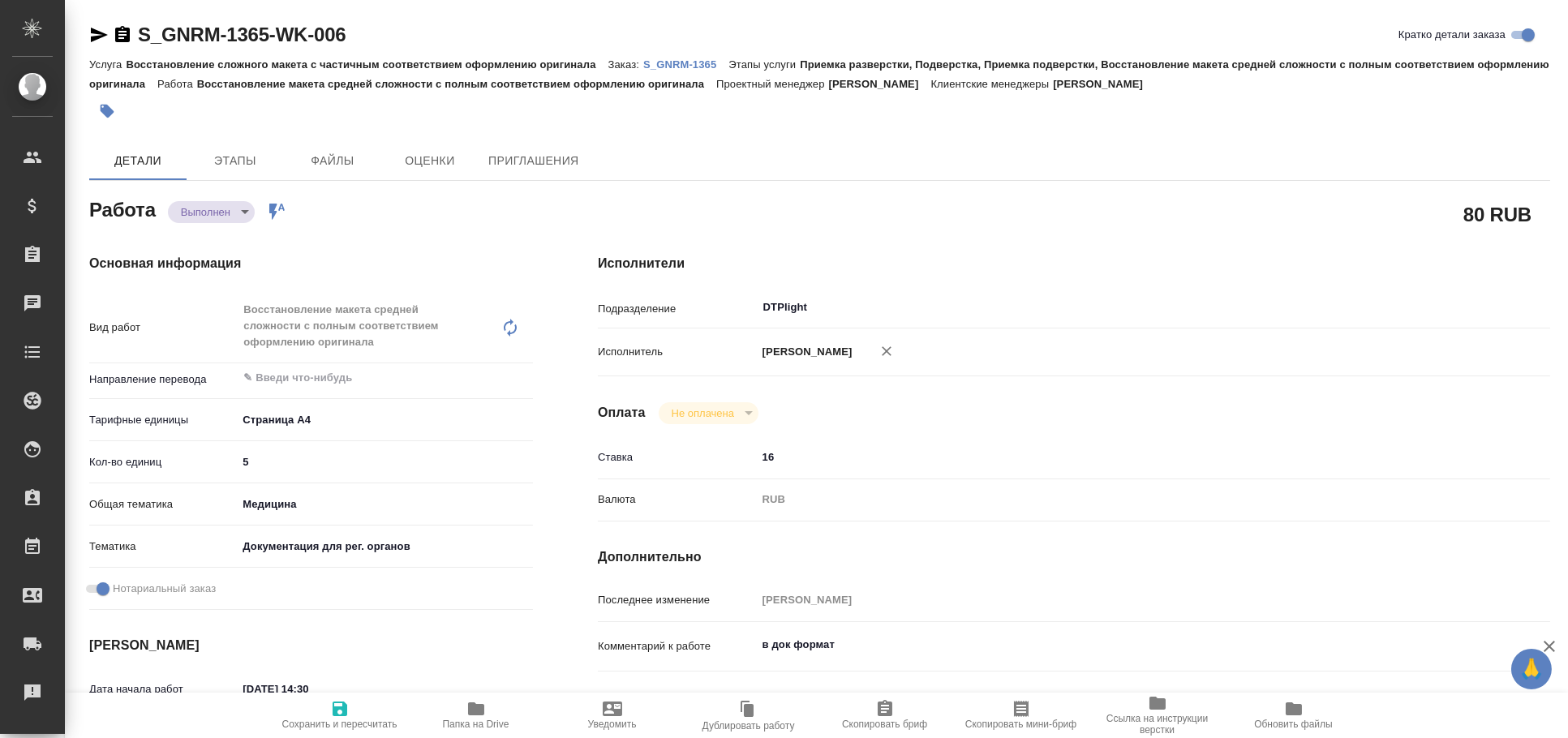
type textarea "x"
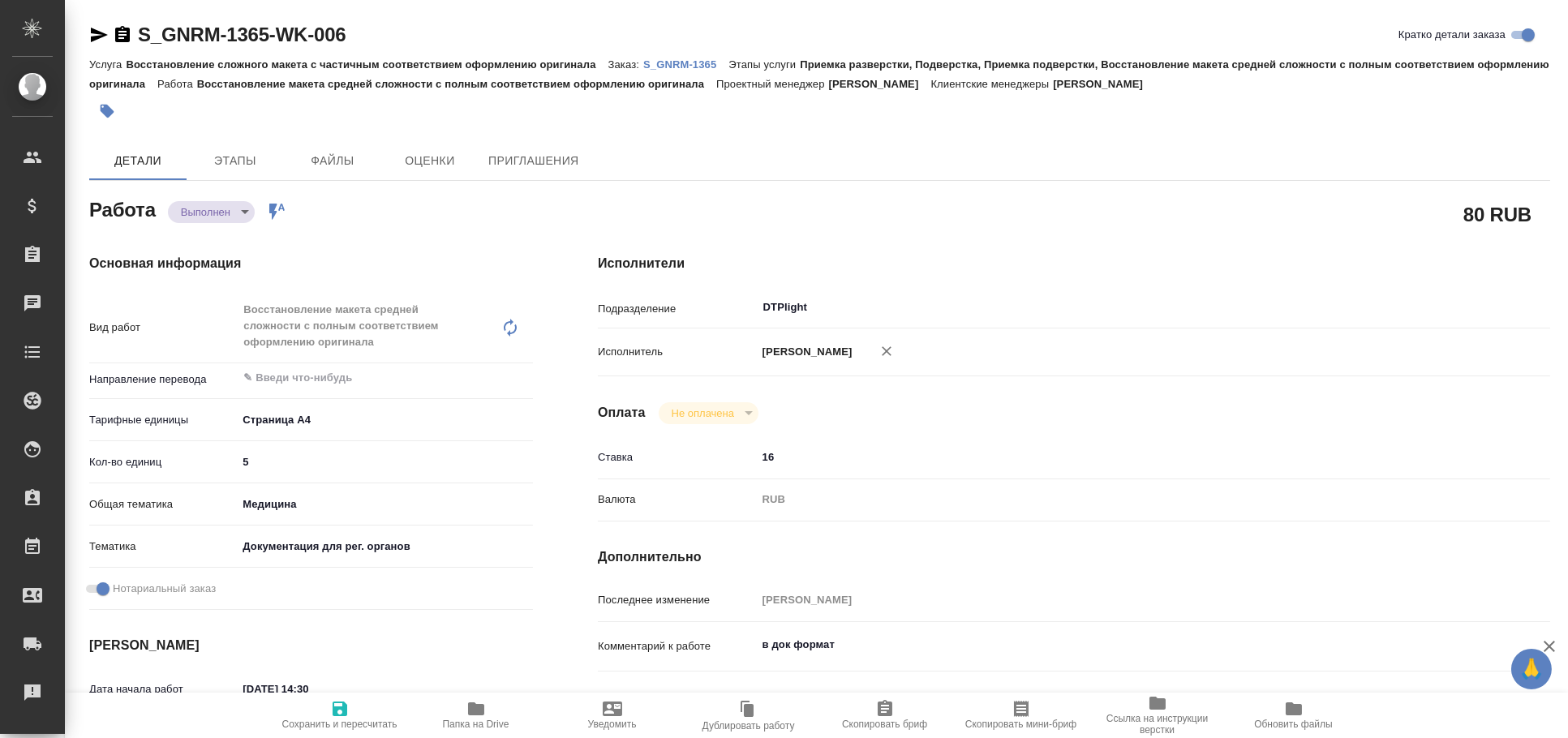
type textarea "x"
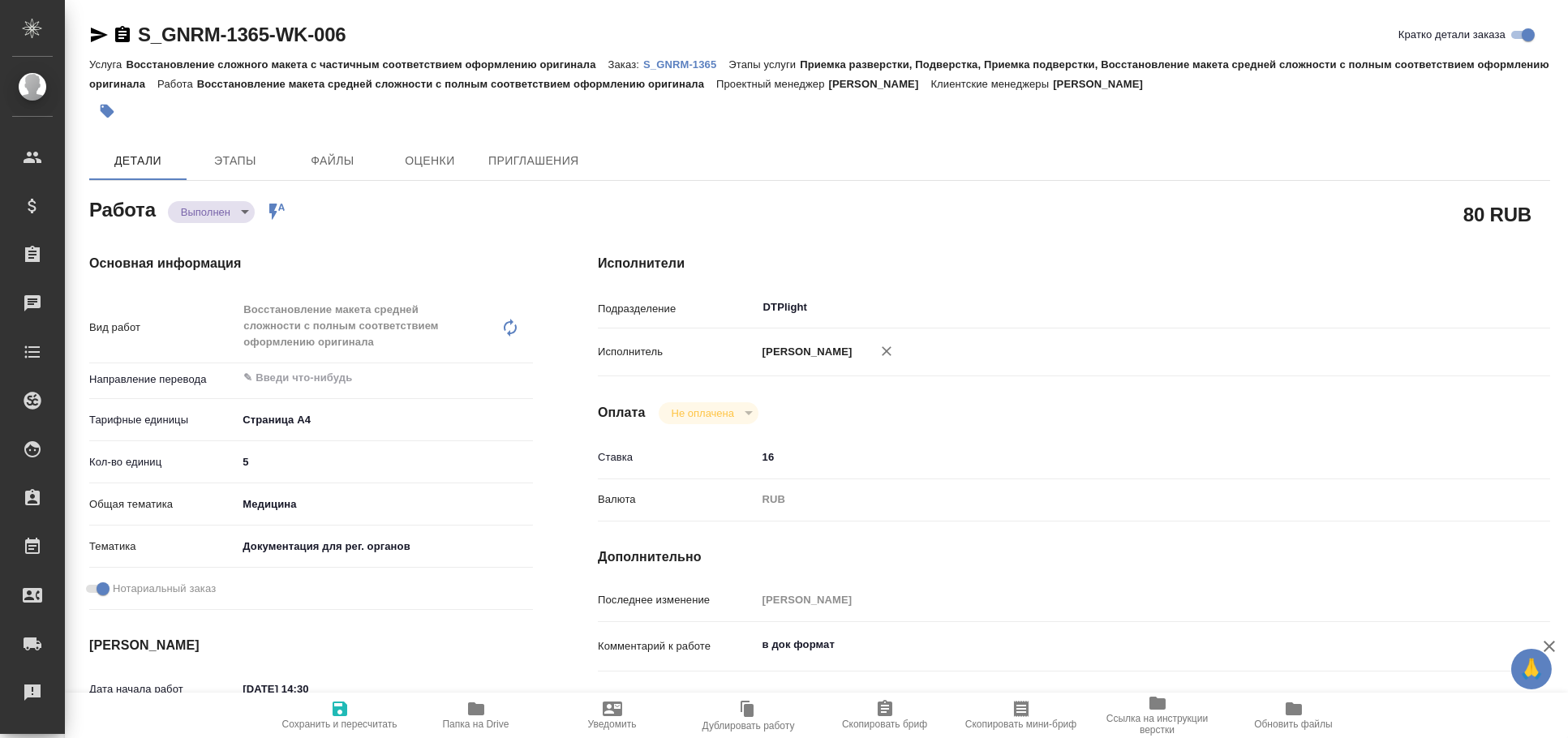
type textarea "x"
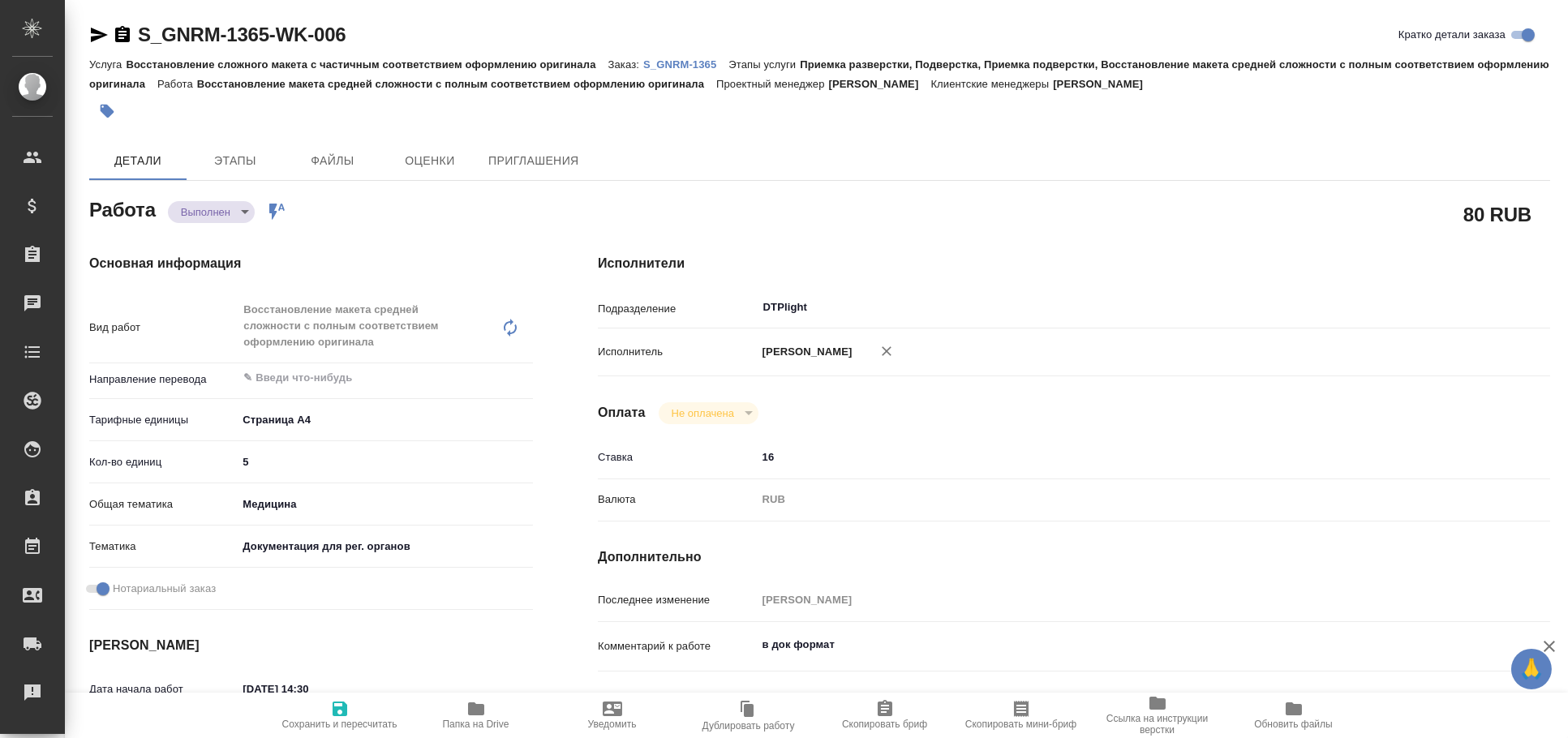
click at [521, 700] on span "Папка на Drive" at bounding box center [476, 714] width 117 height 31
type textarea "x"
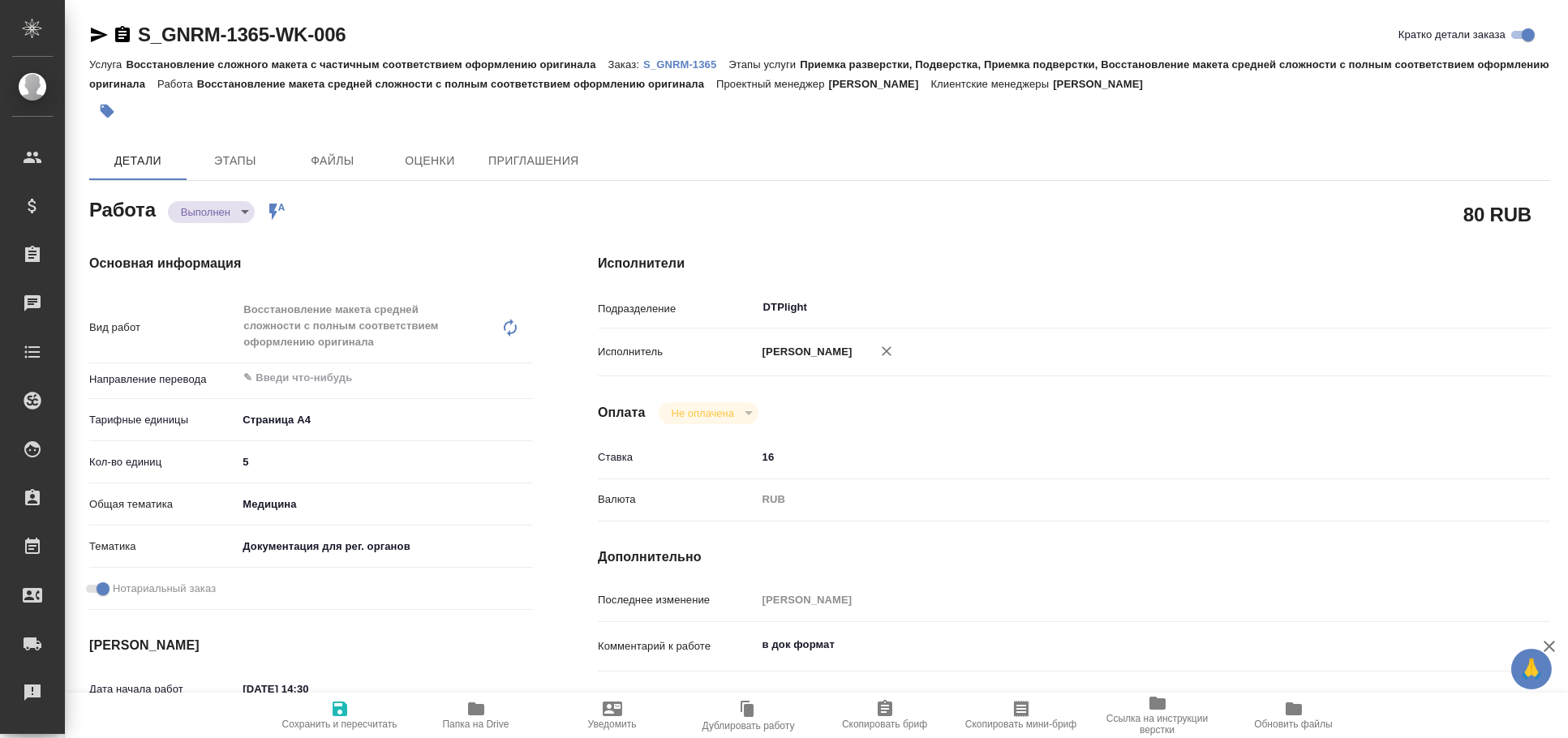
type textarea "x"
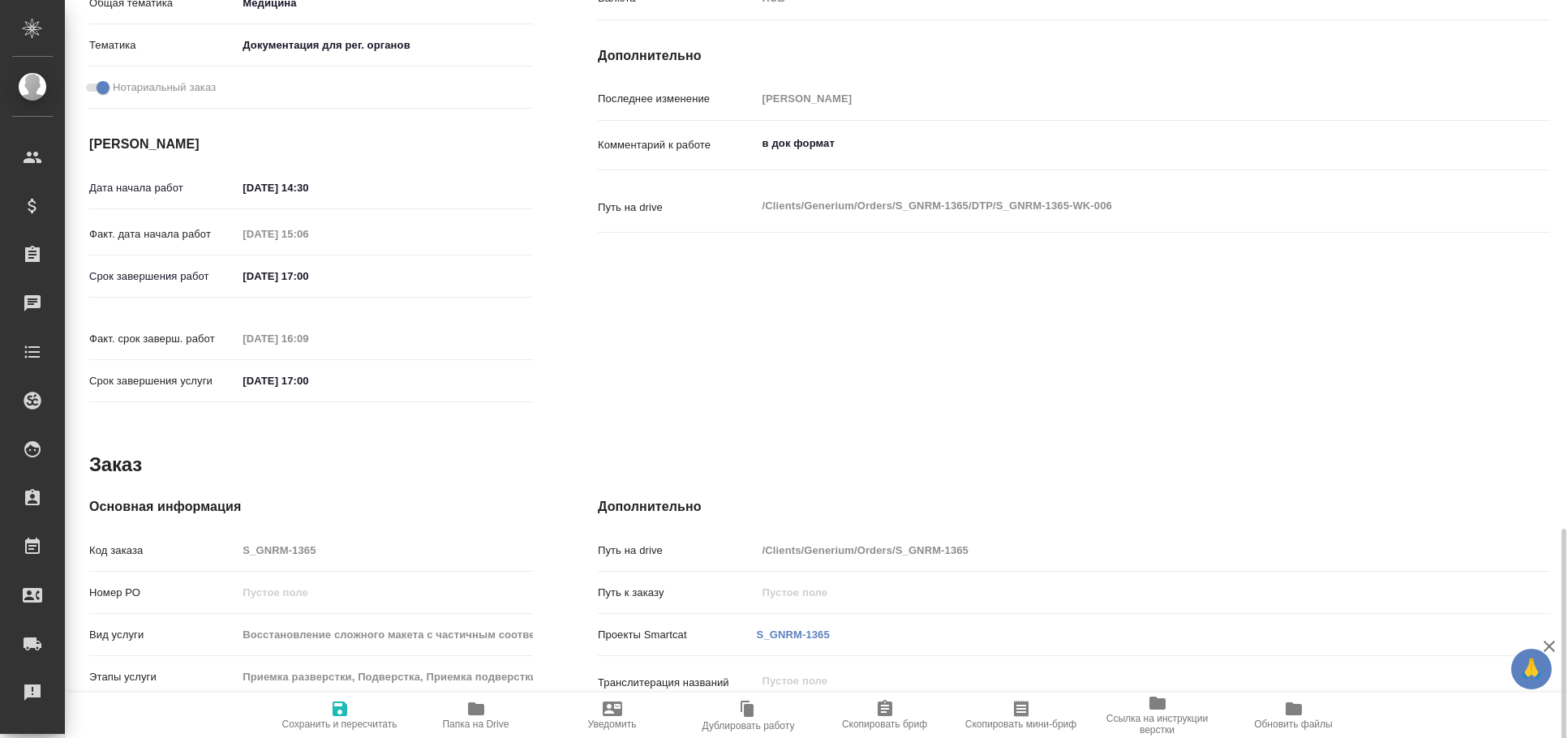
scroll to position [676, 0]
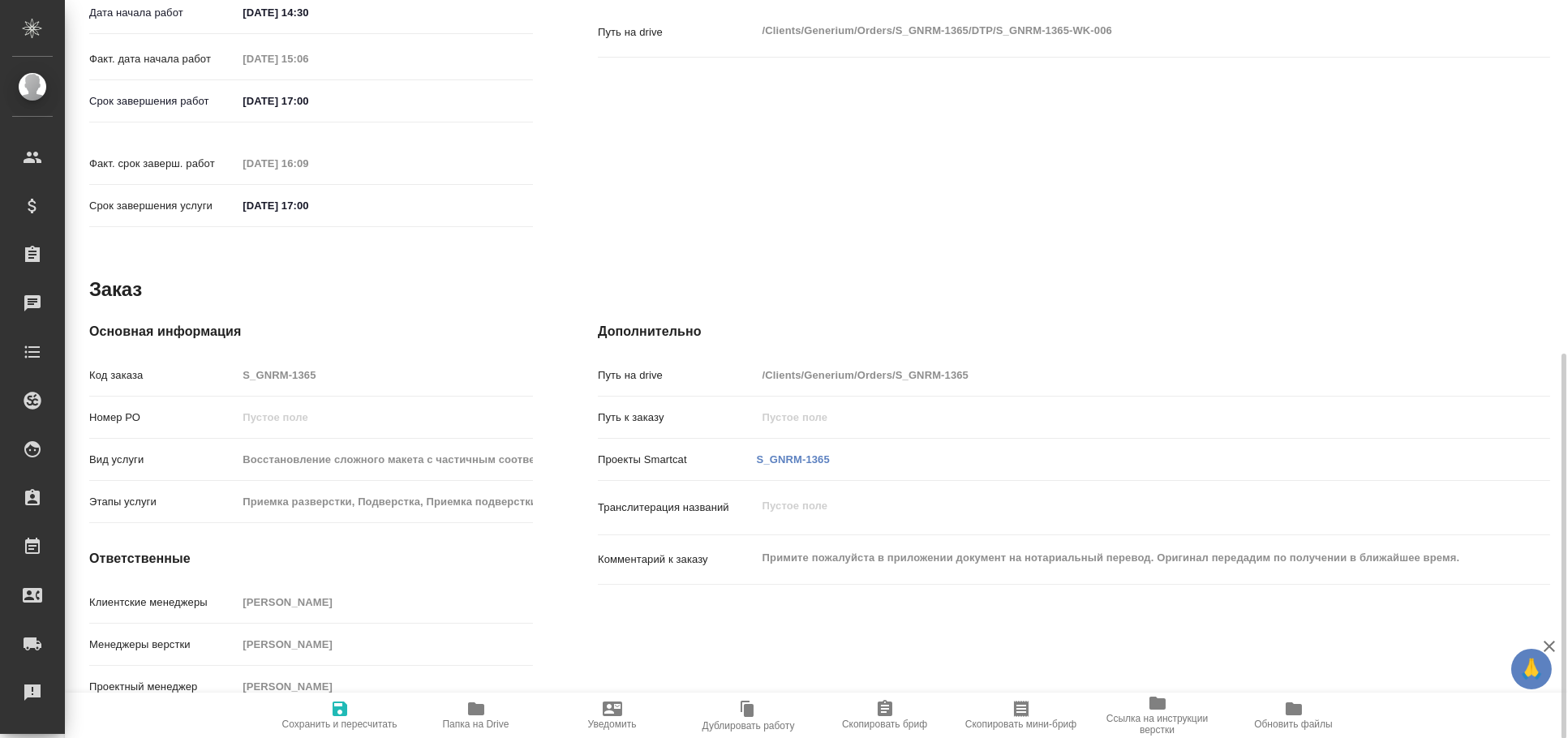
type textarea "x"
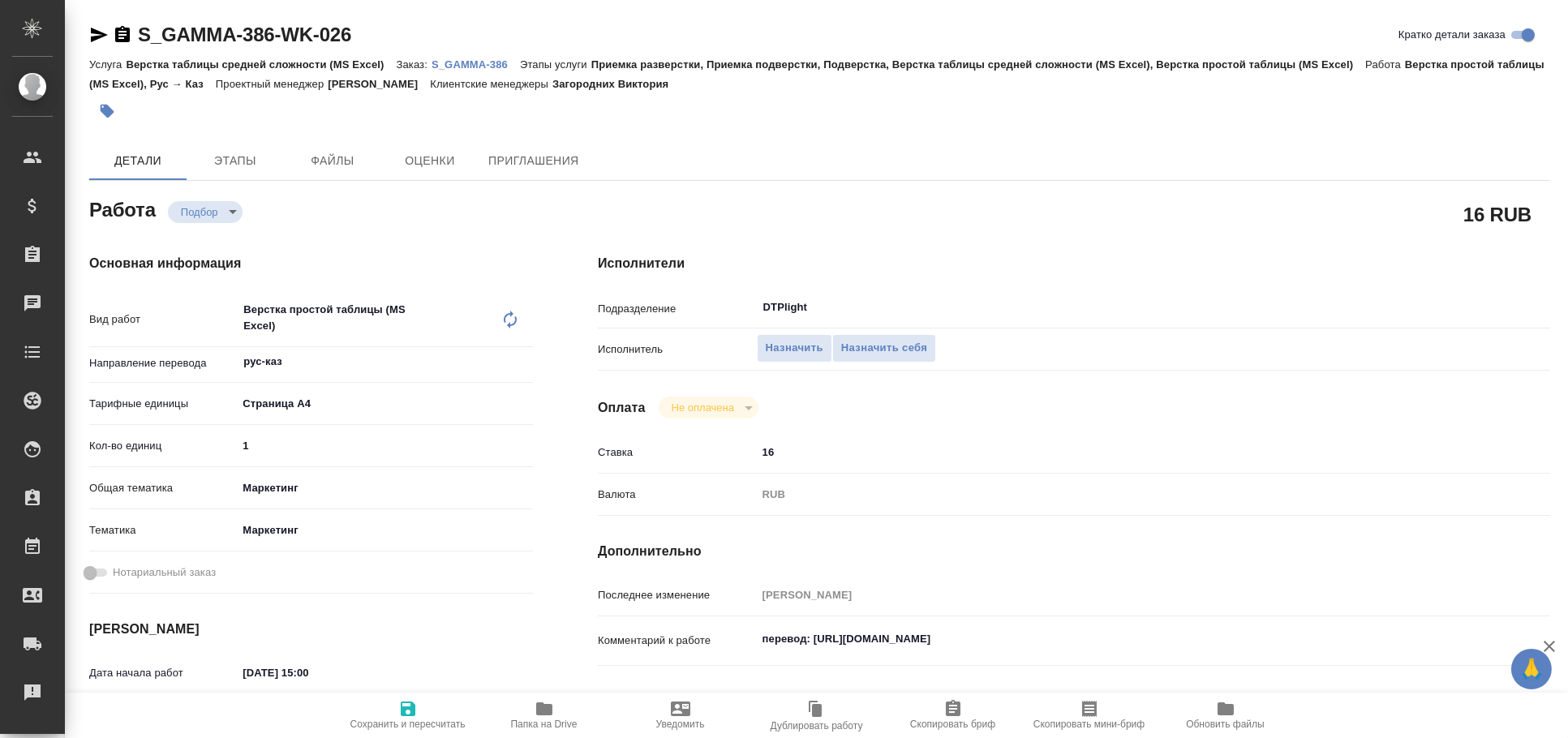
type textarea "x"
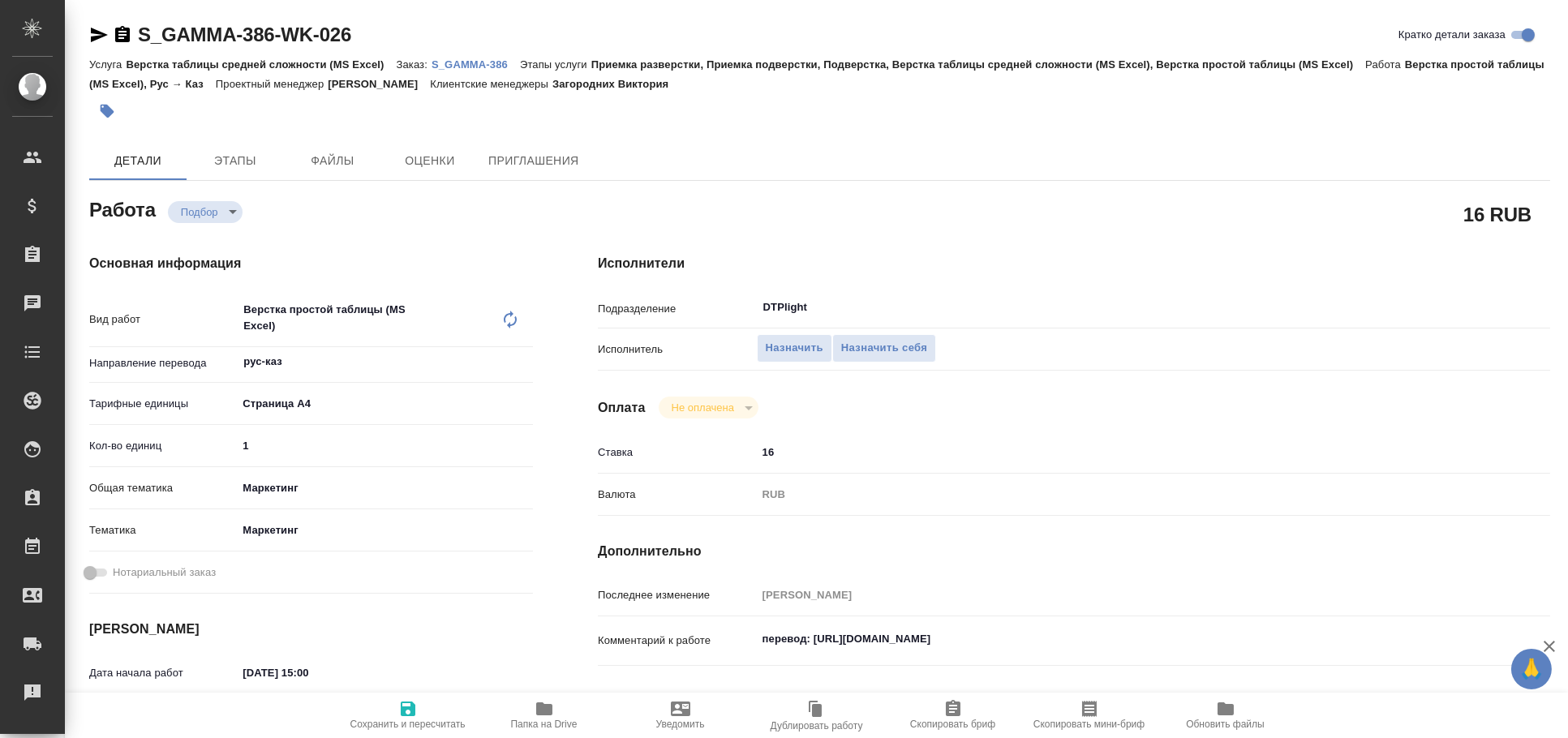
type textarea "x"
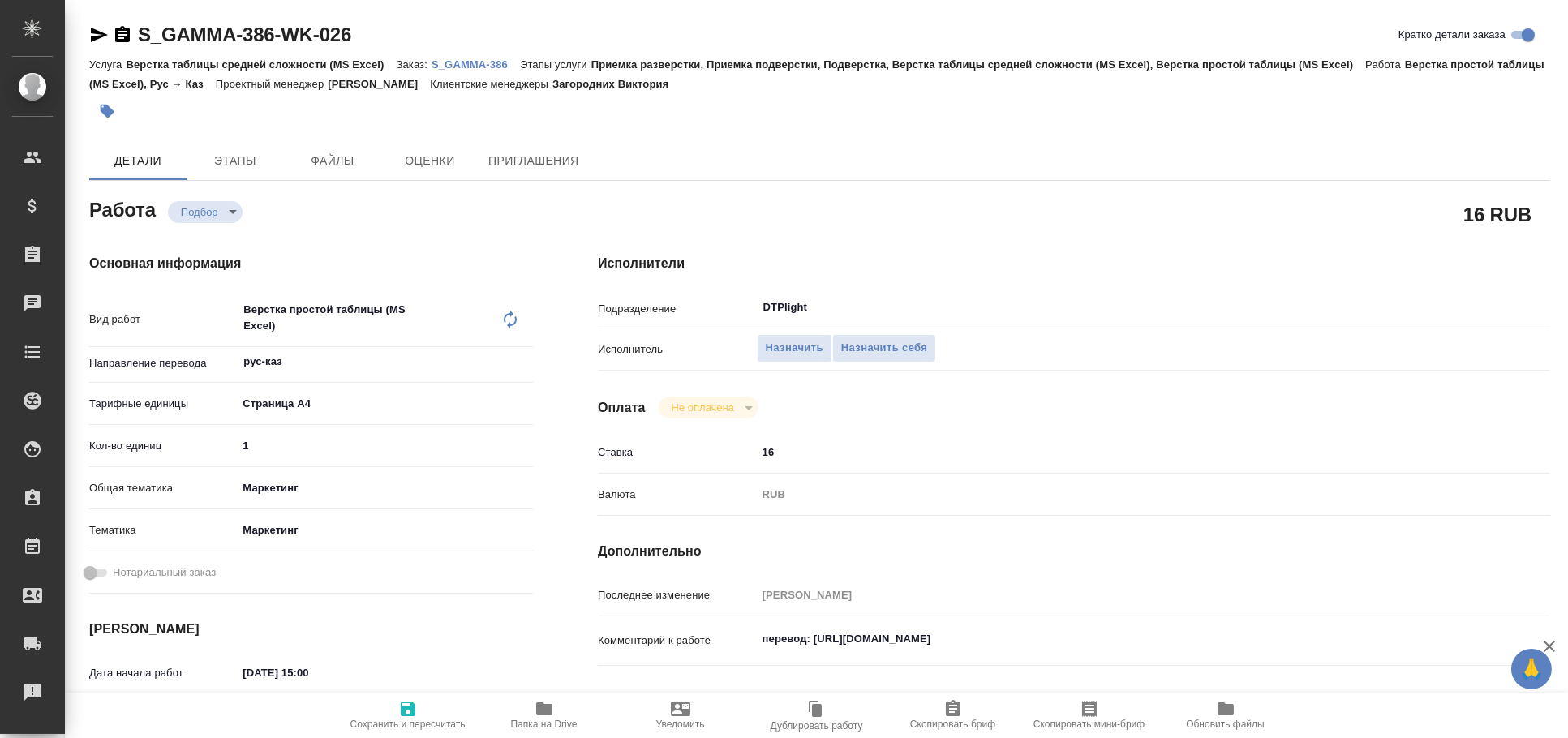
type textarea "x"
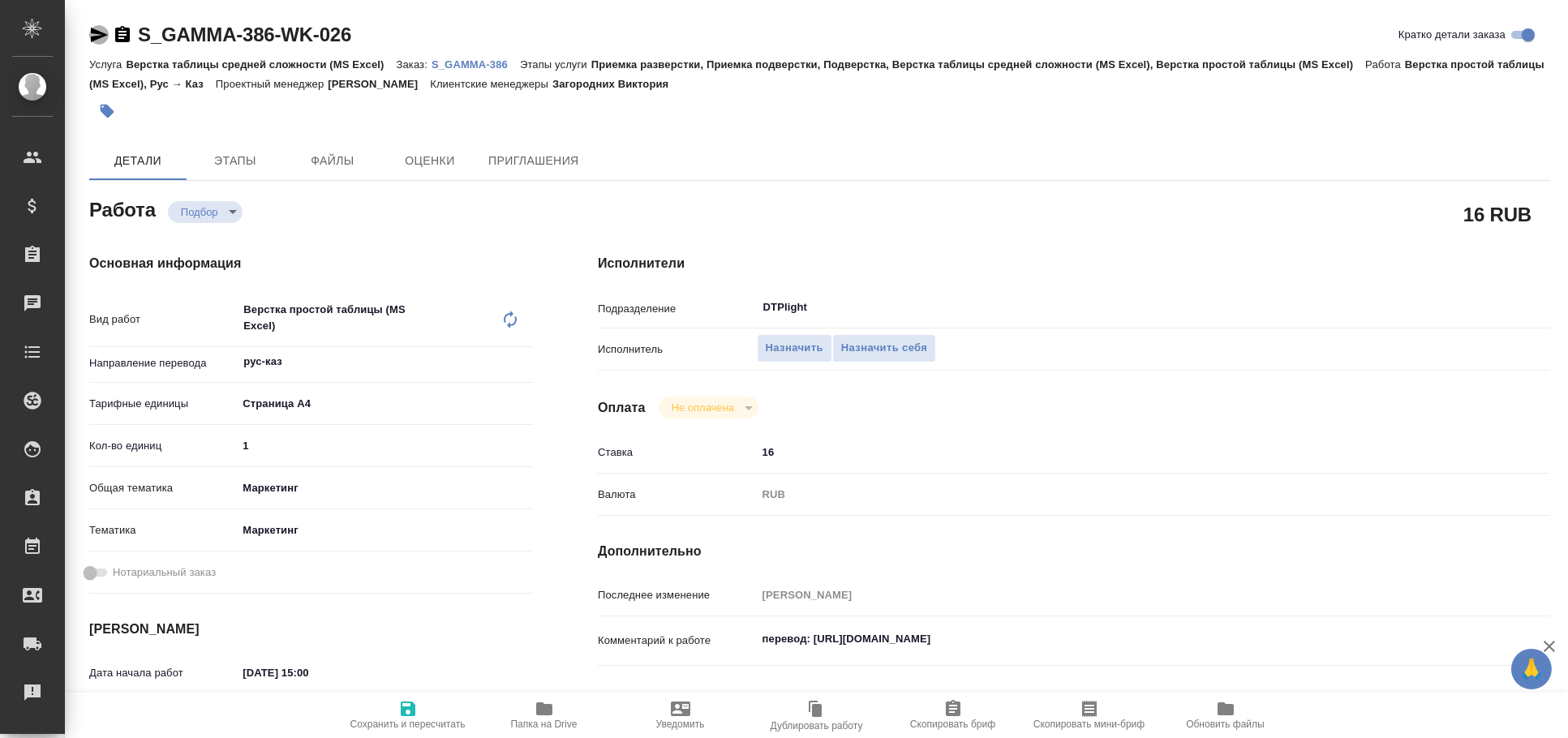
type textarea "x"
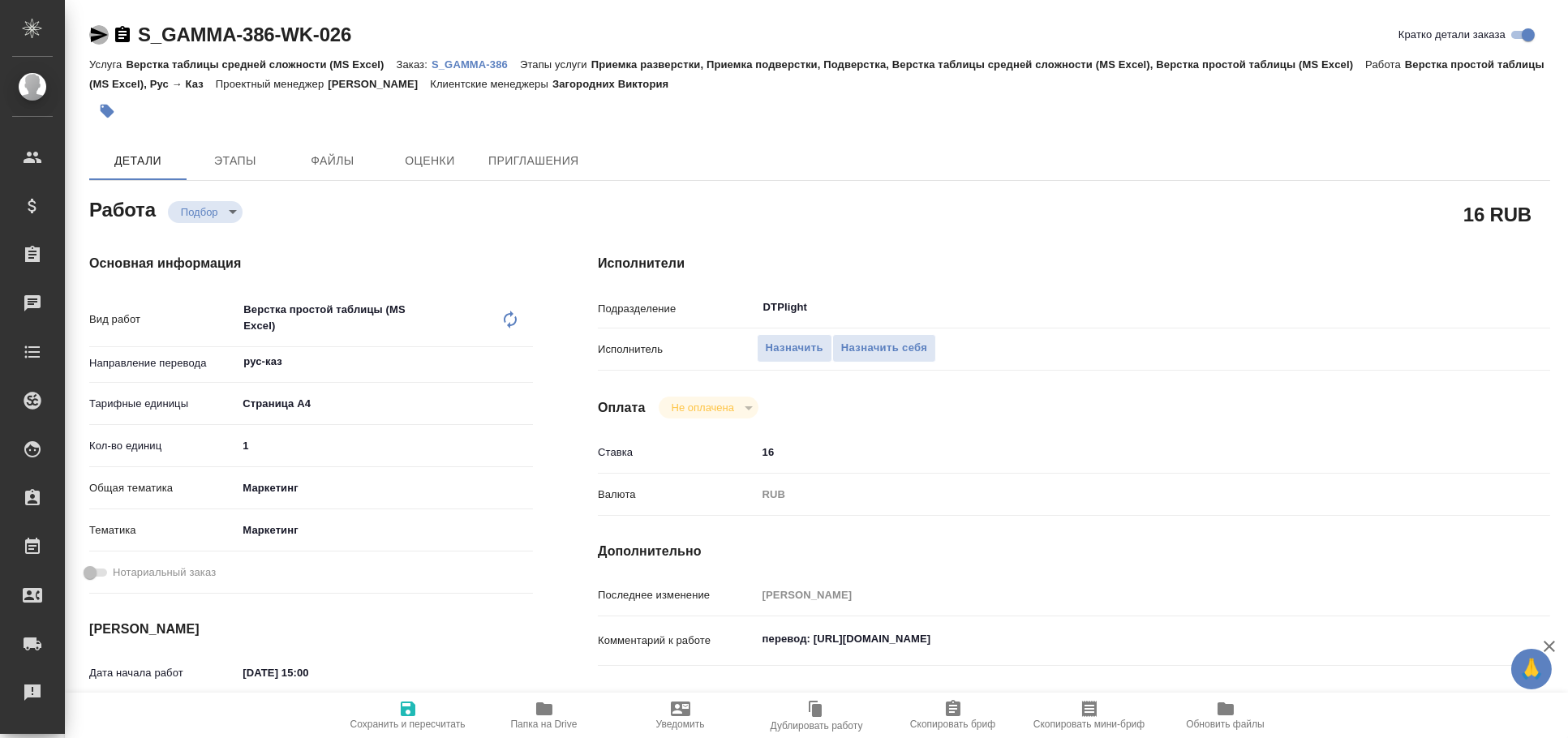
click at [98, 35] on icon "button" at bounding box center [99, 35] width 17 height 15
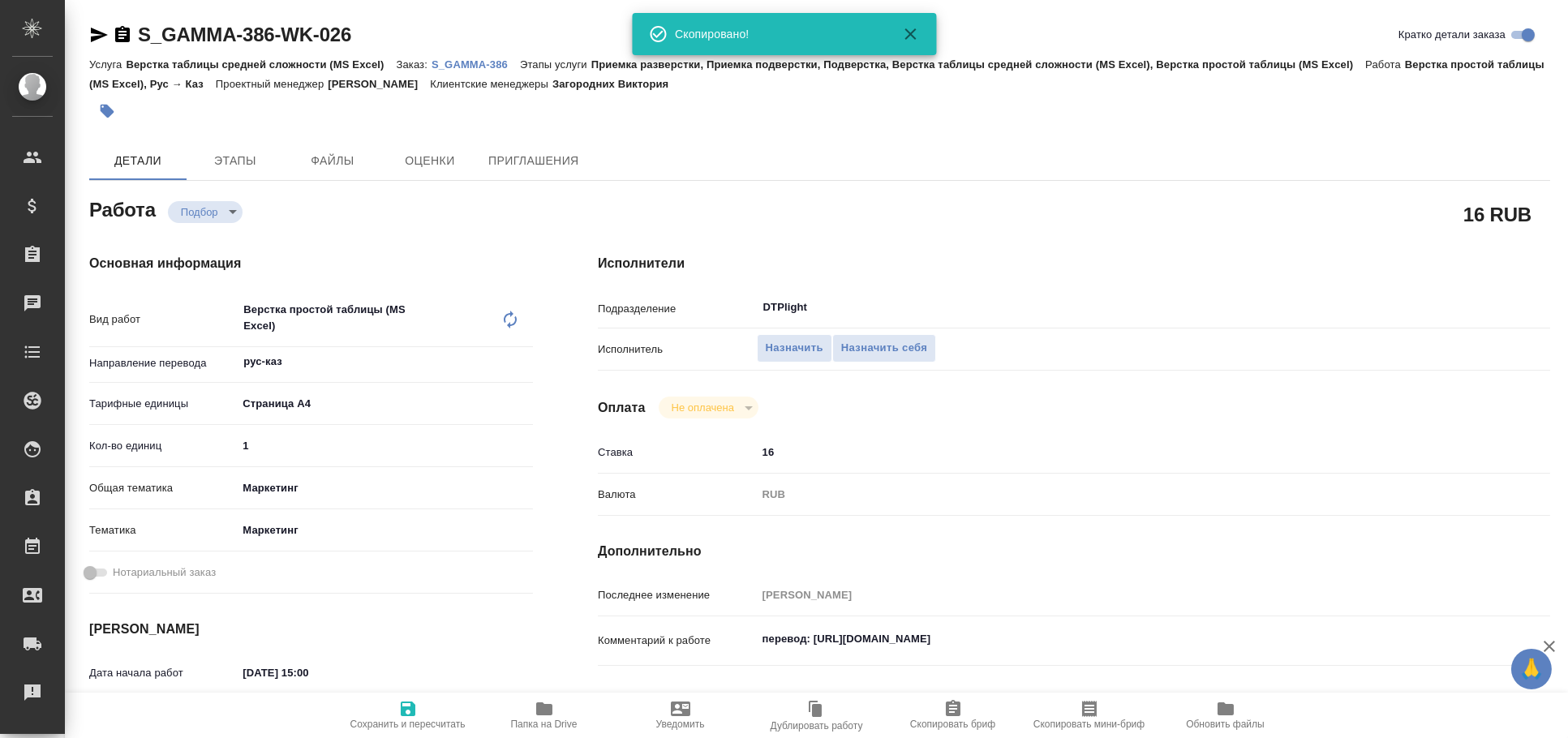
type textarea "x"
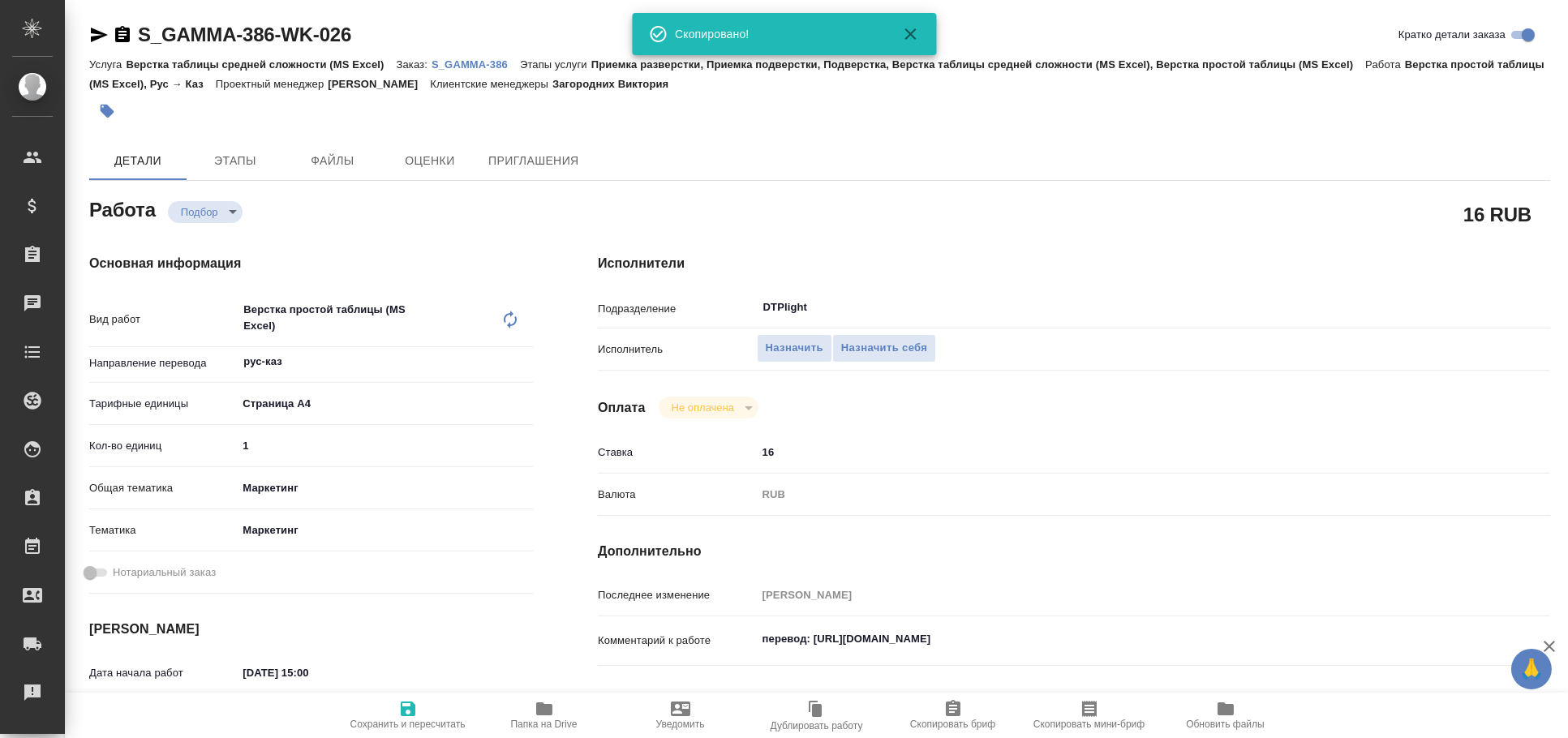
type textarea "x"
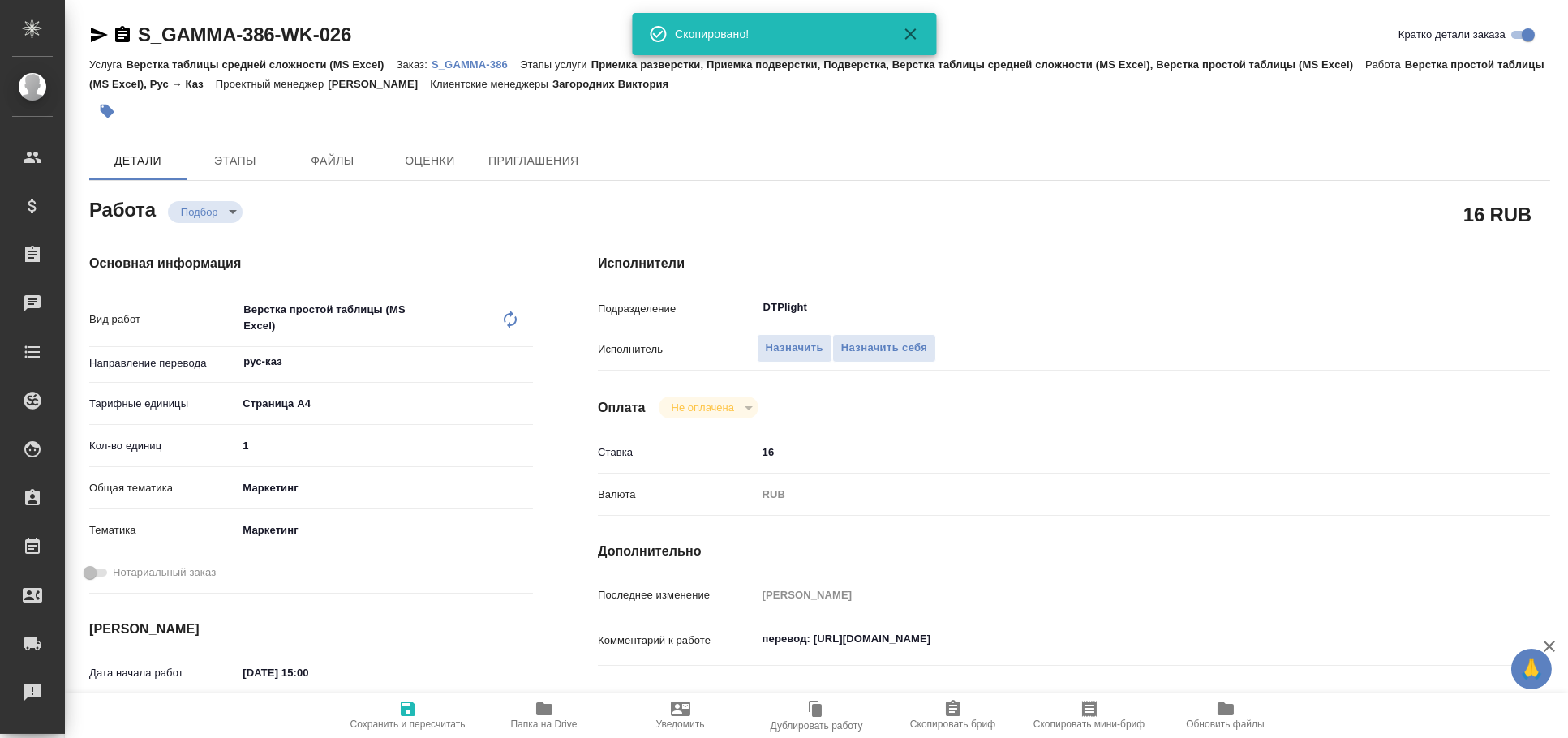
type textarea "x"
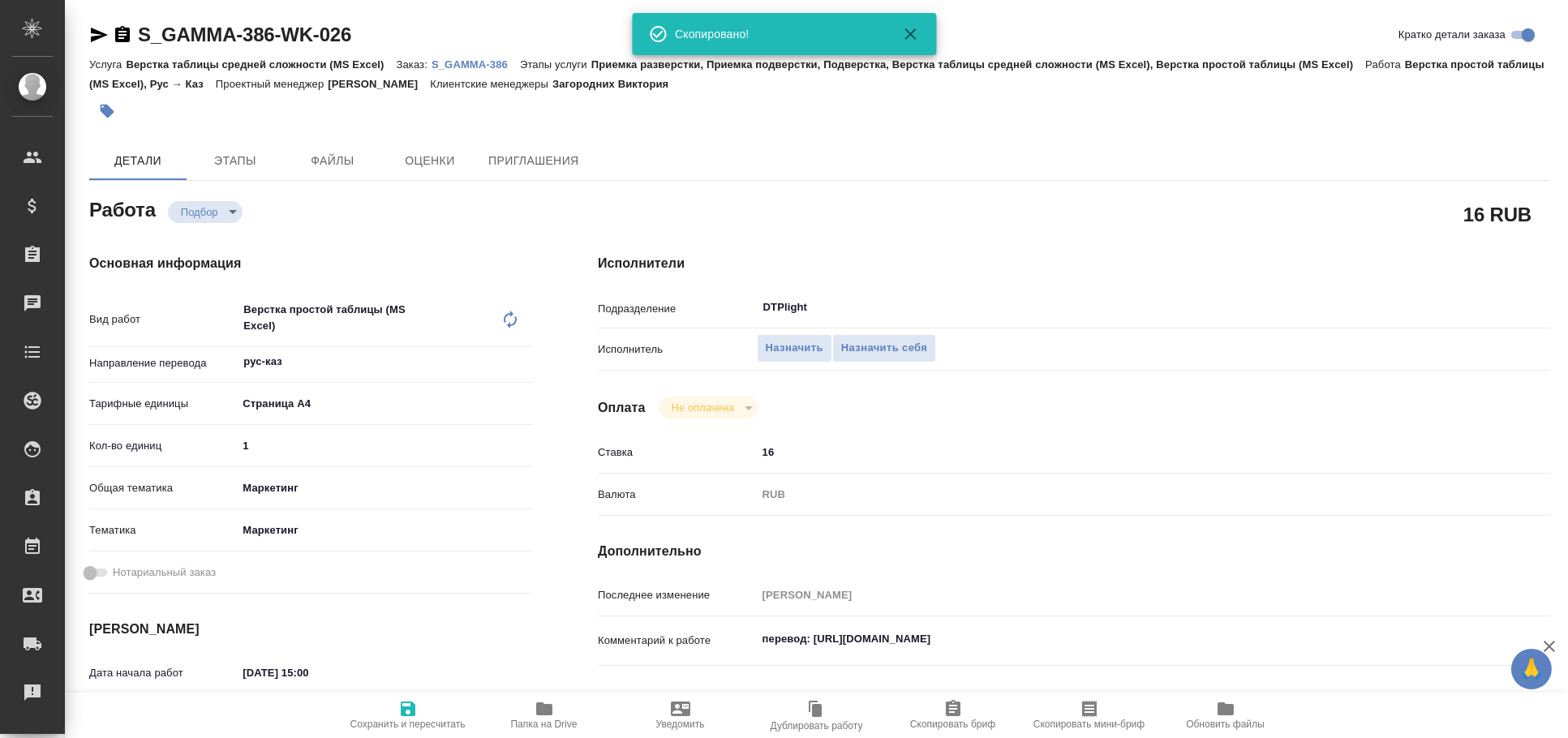
type textarea "x"
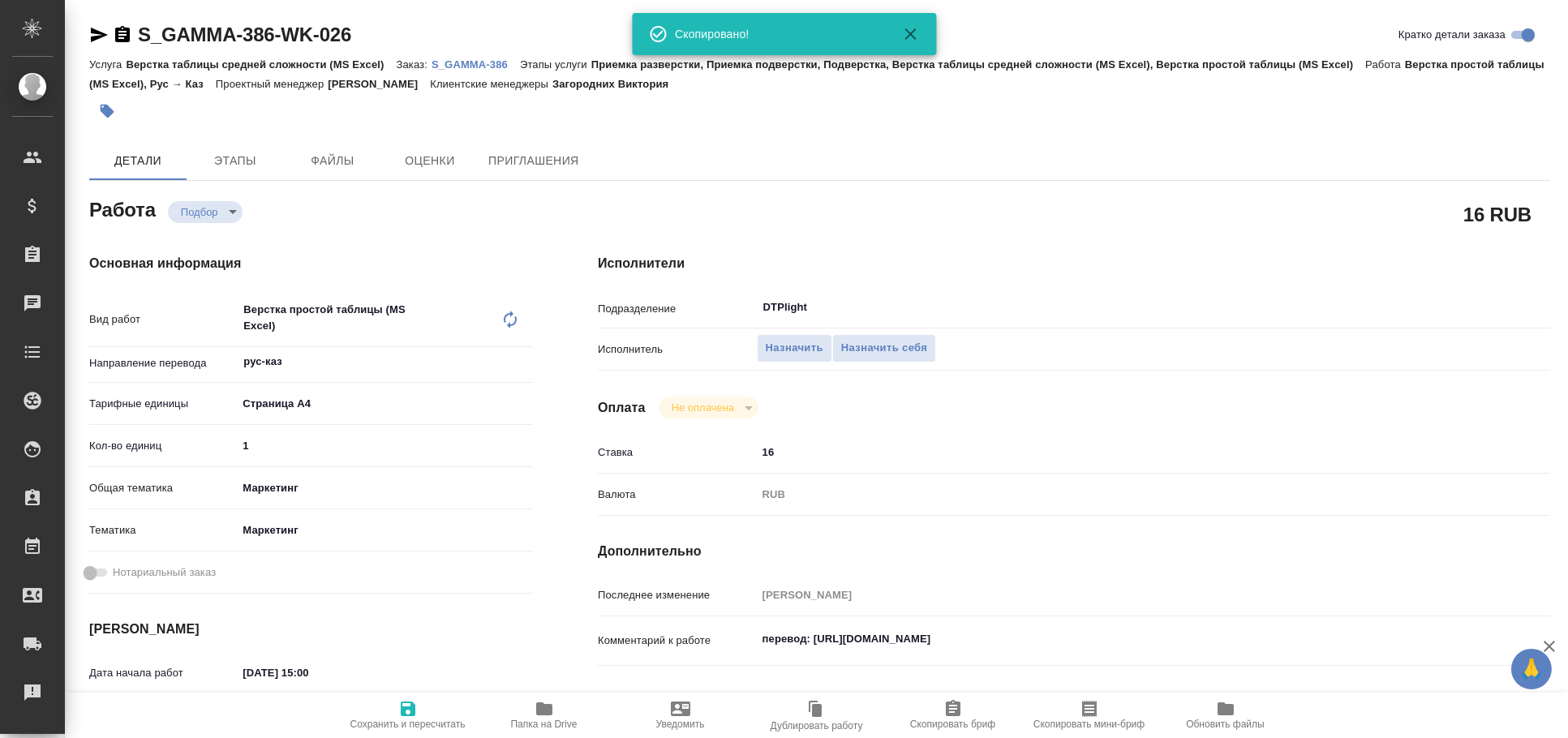
type textarea "x"
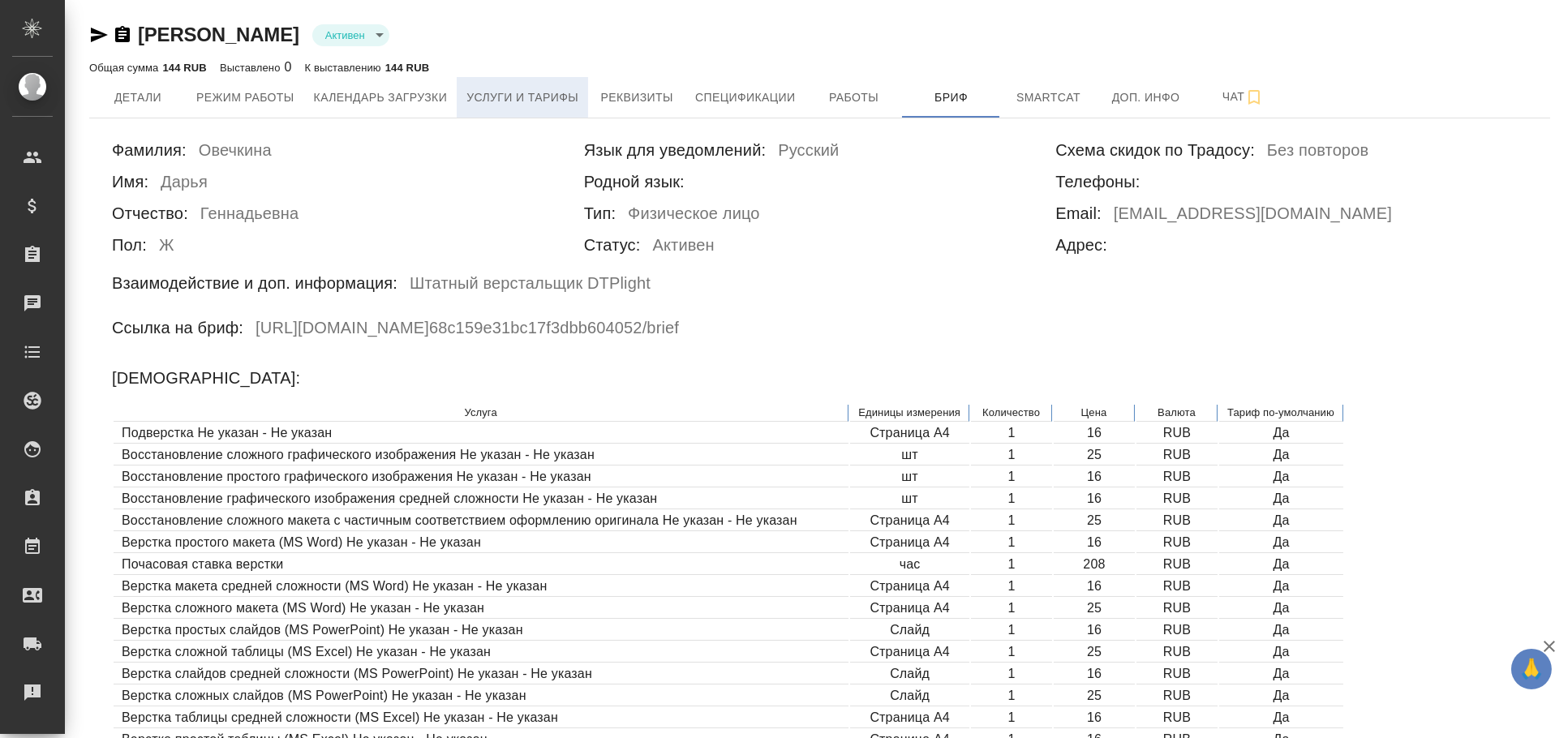
click at [498, 89] on span "Услуги и тарифы" at bounding box center [522, 98] width 112 height 20
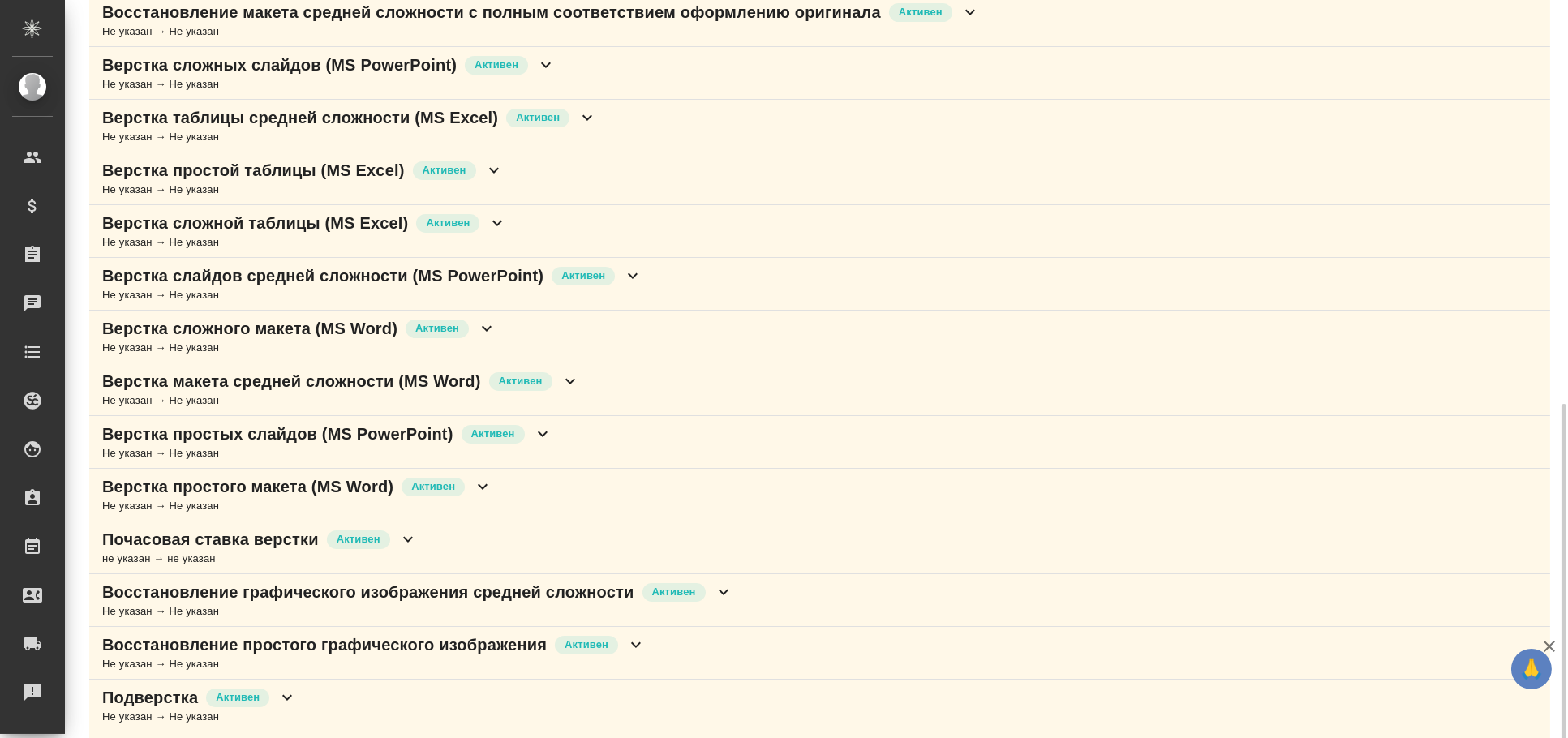
scroll to position [477, 0]
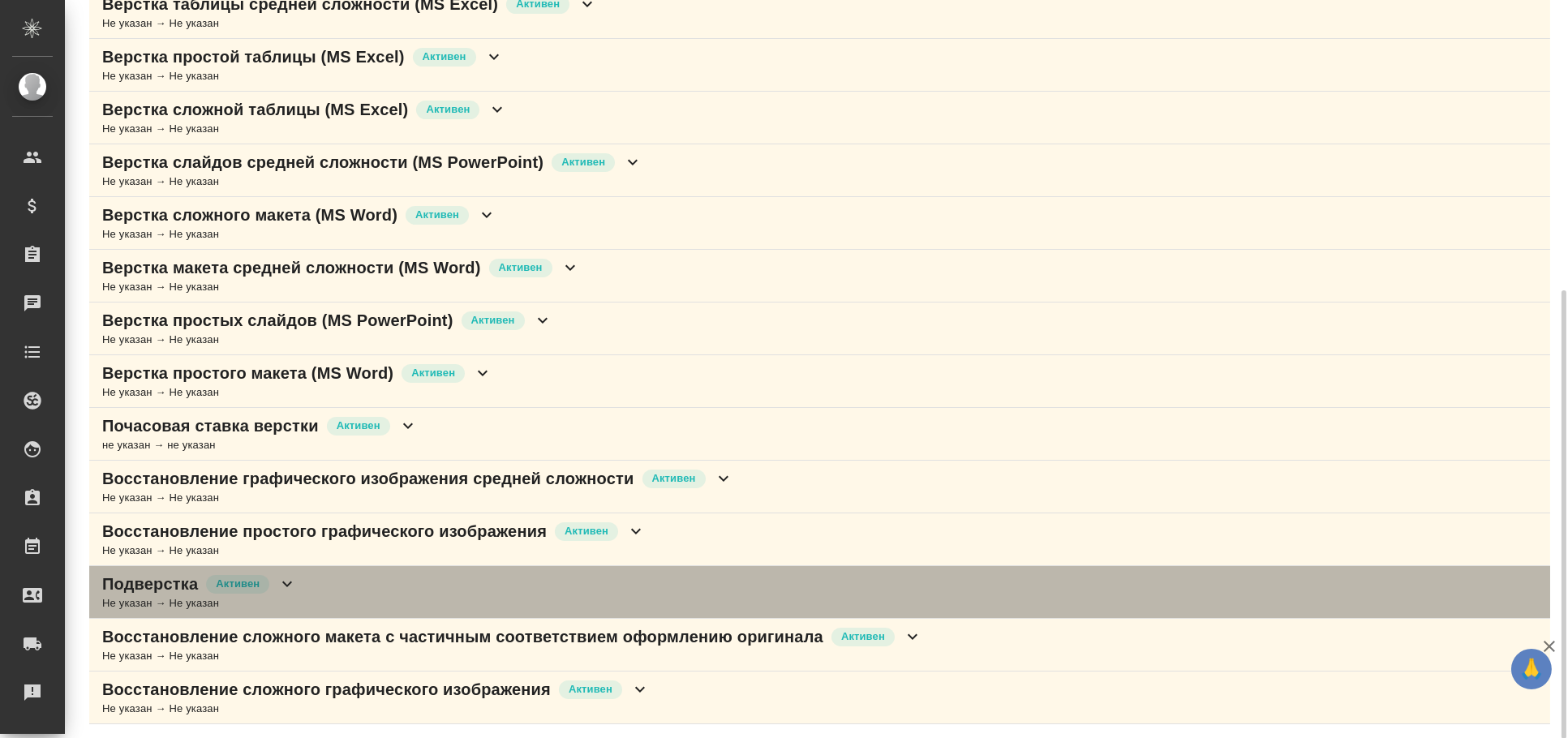
click at [247, 587] on p "Активен" at bounding box center [237, 584] width 43 height 16
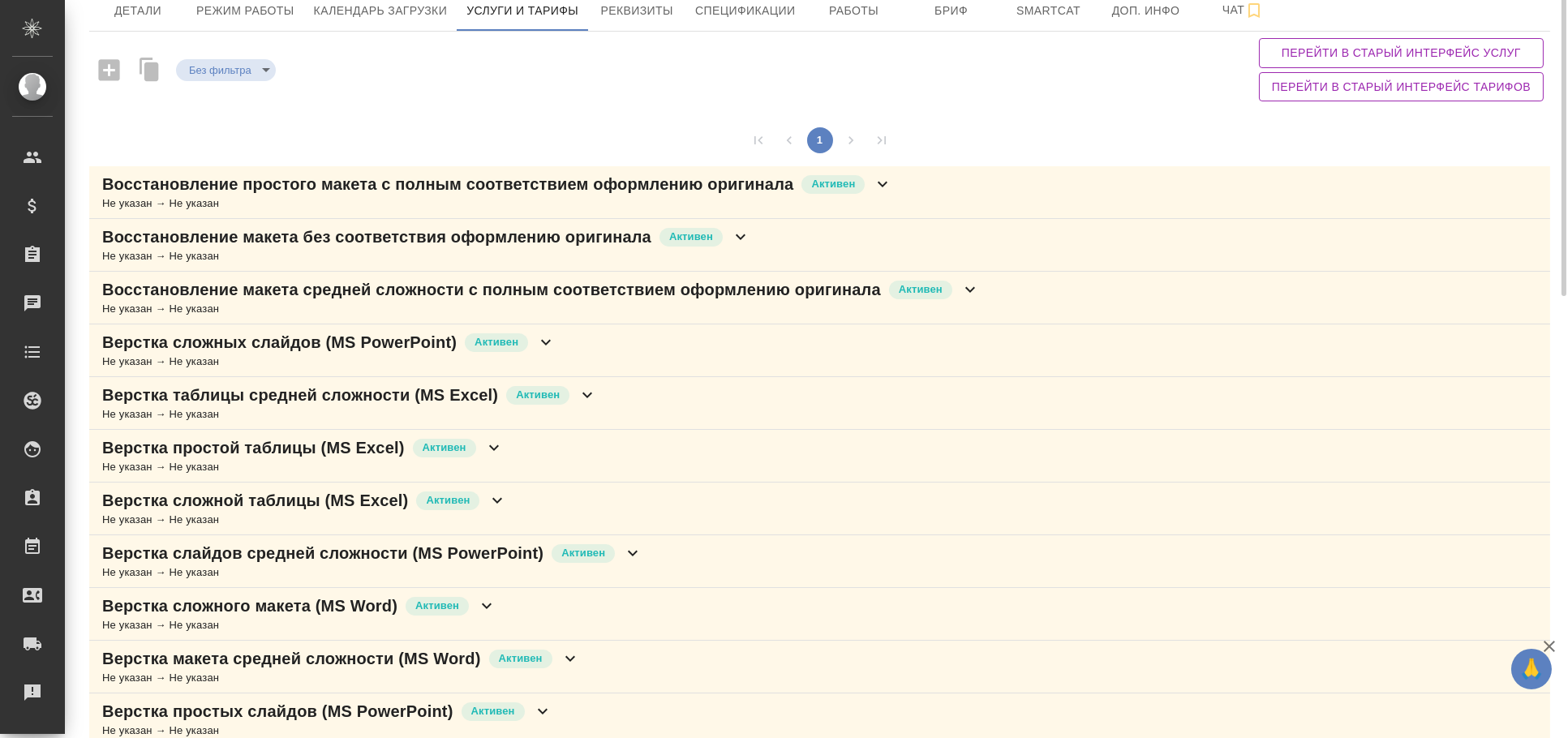
scroll to position [0, 0]
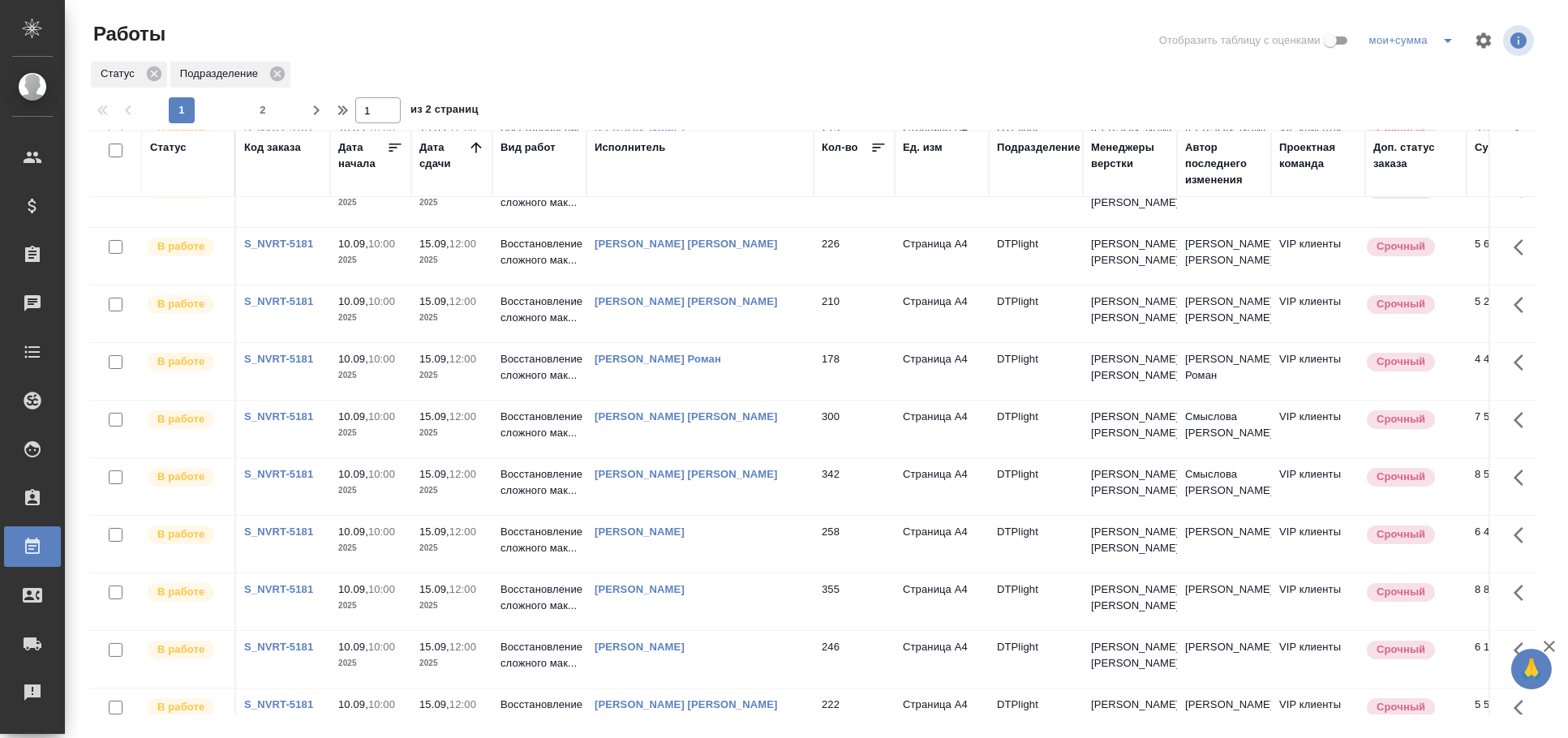
scroll to position [968, 0]
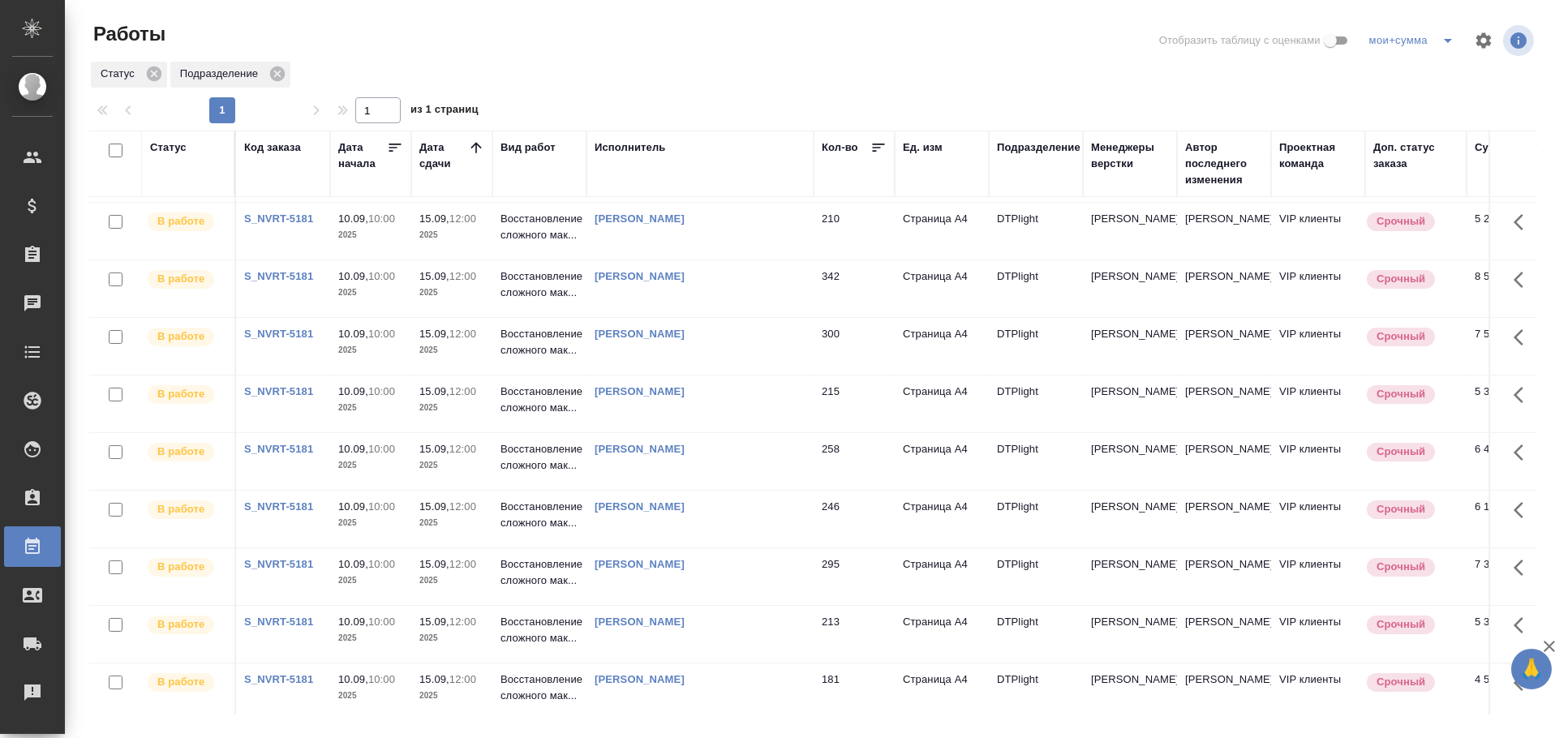
scroll to position [895, 0]
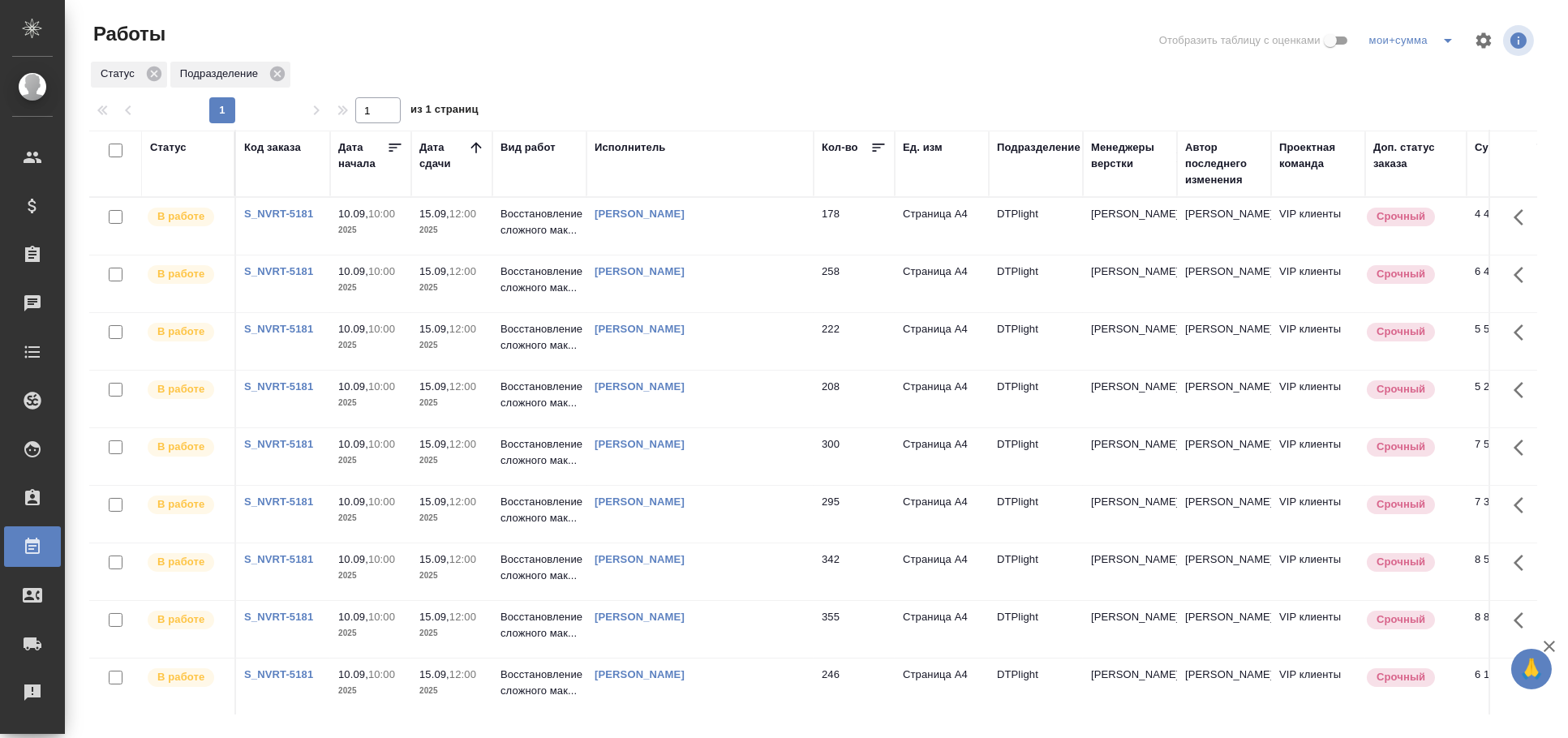
scroll to position [0, 38]
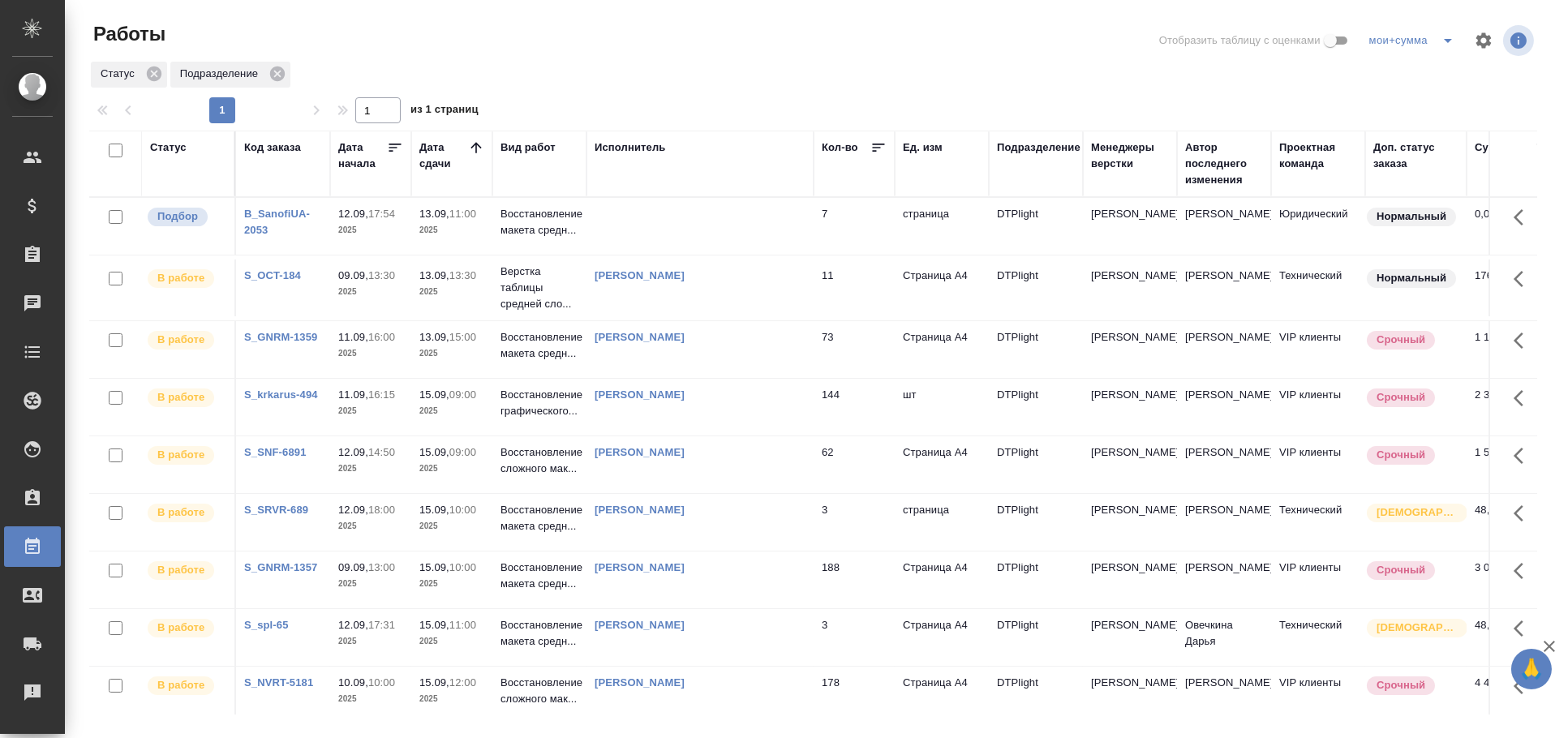
click at [614, 209] on td at bounding box center [700, 226] width 227 height 57
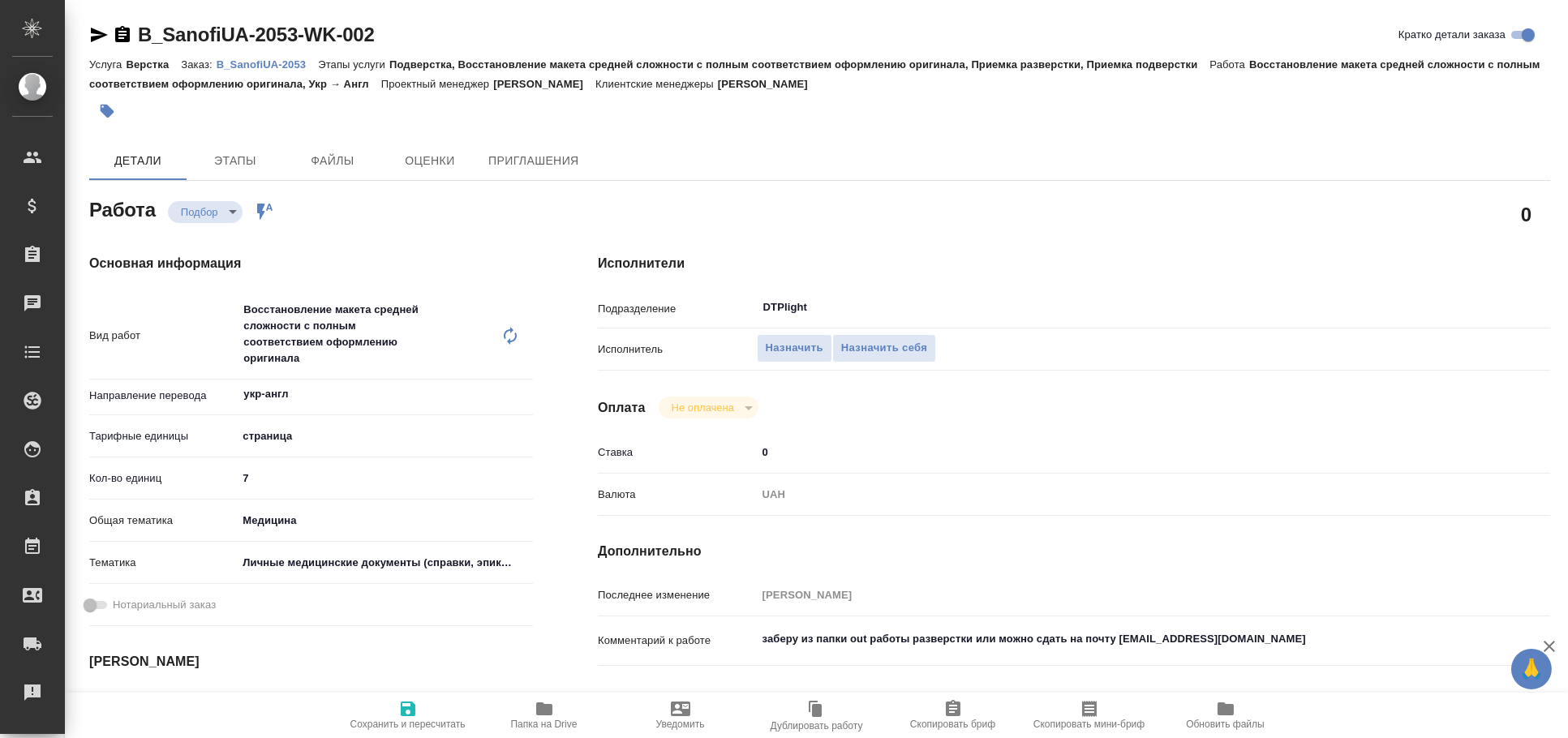
type textarea "x"
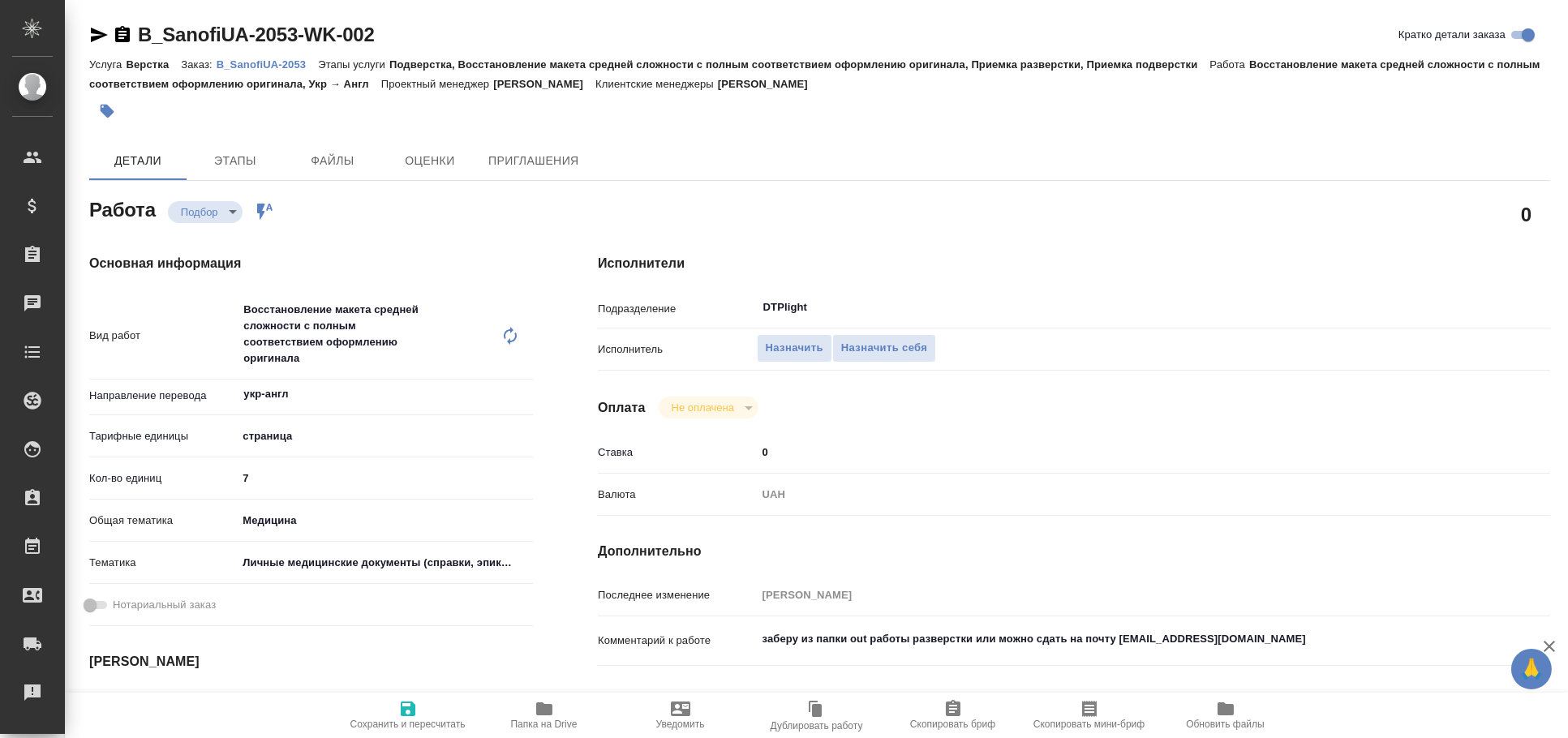
type textarea "x"
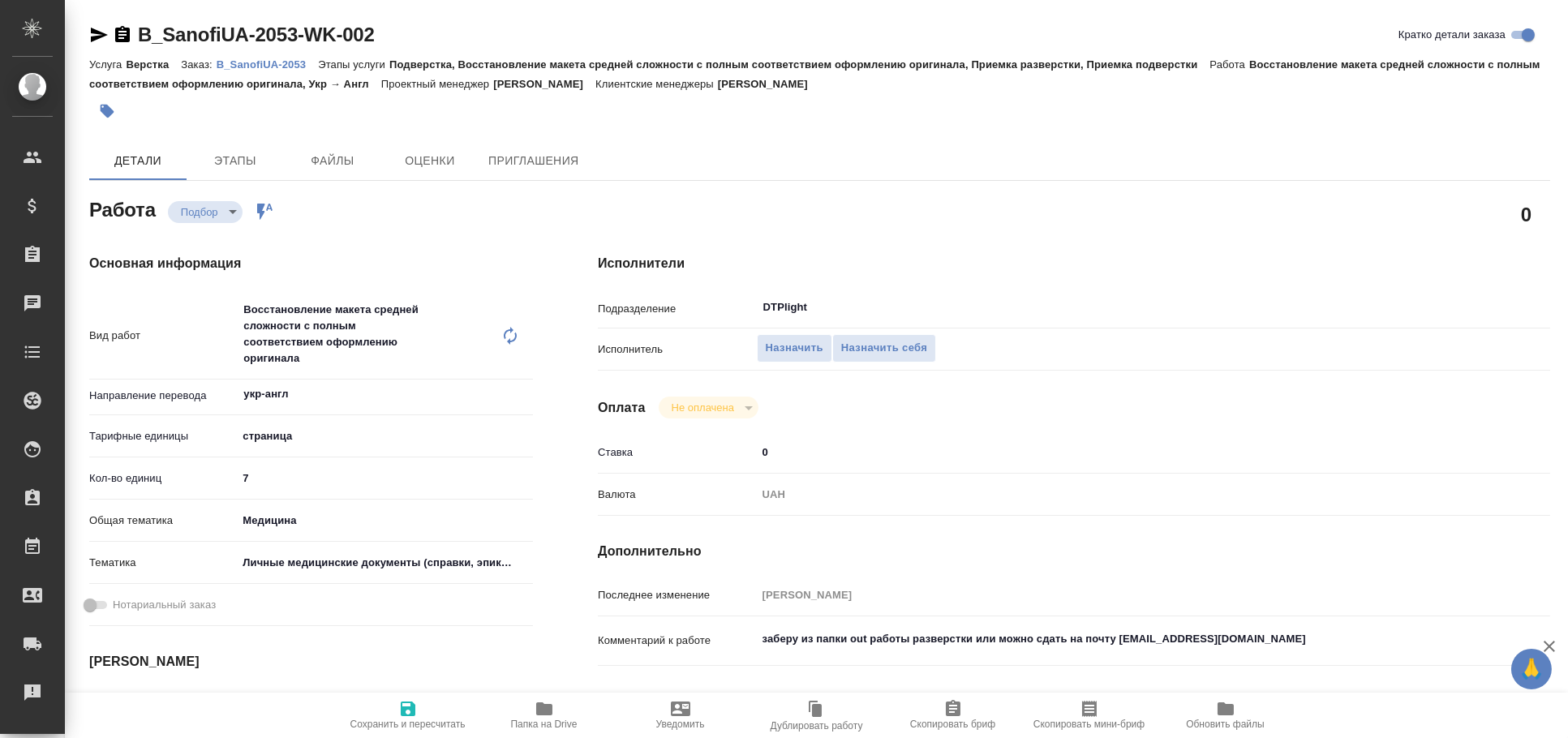
type textarea "x"
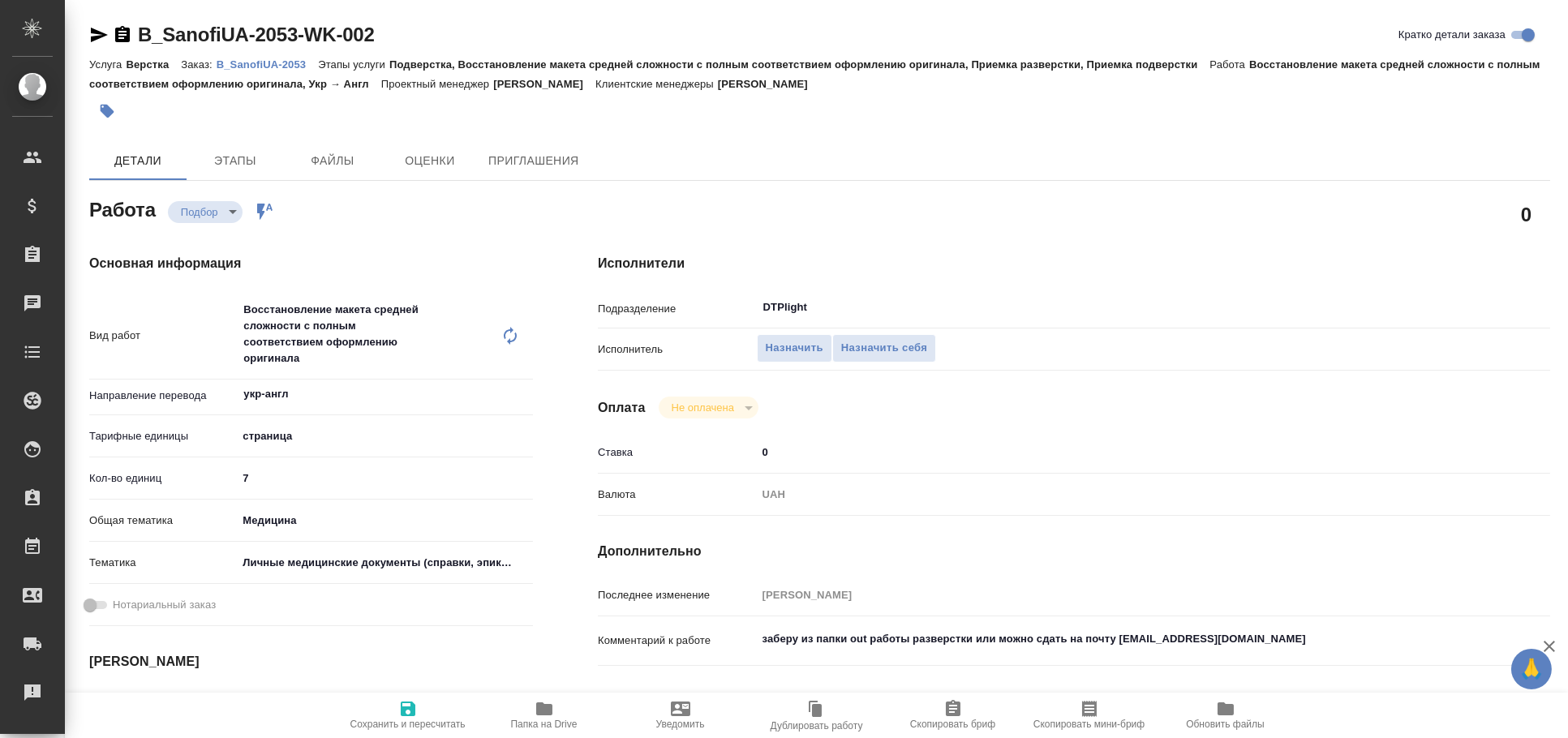
type textarea "x"
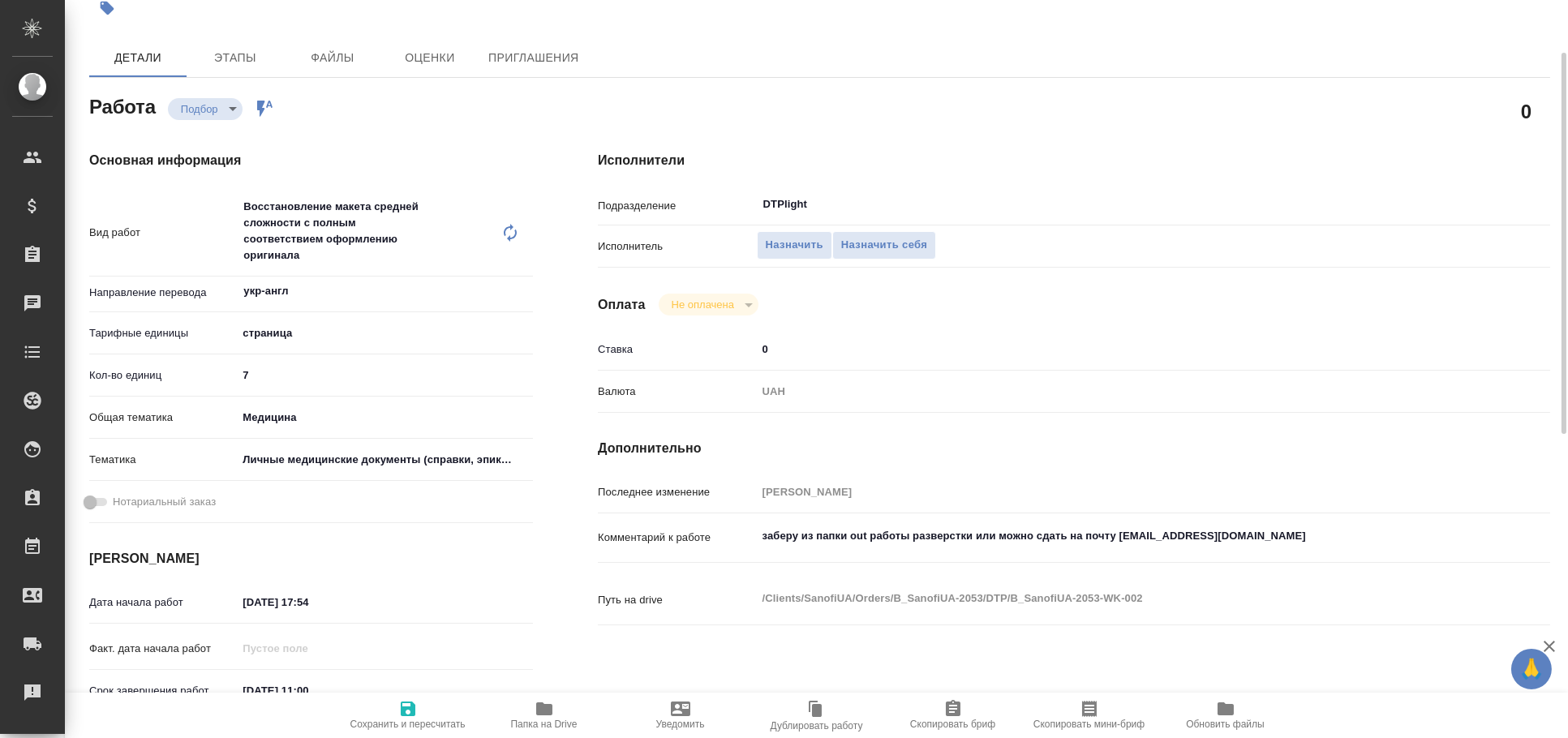
type textarea "x"
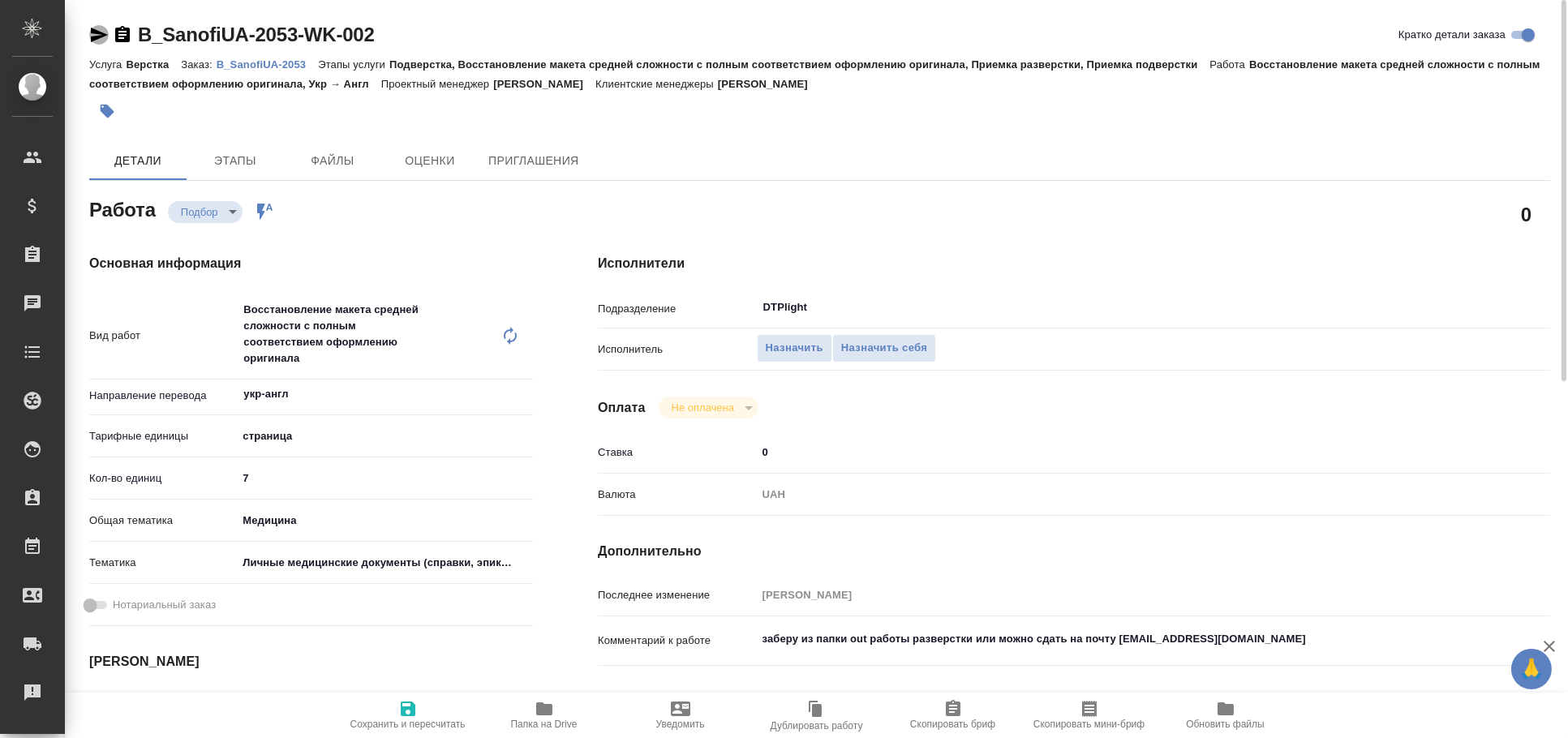
click at [94, 28] on icon "button" at bounding box center [99, 35] width 20 height 20
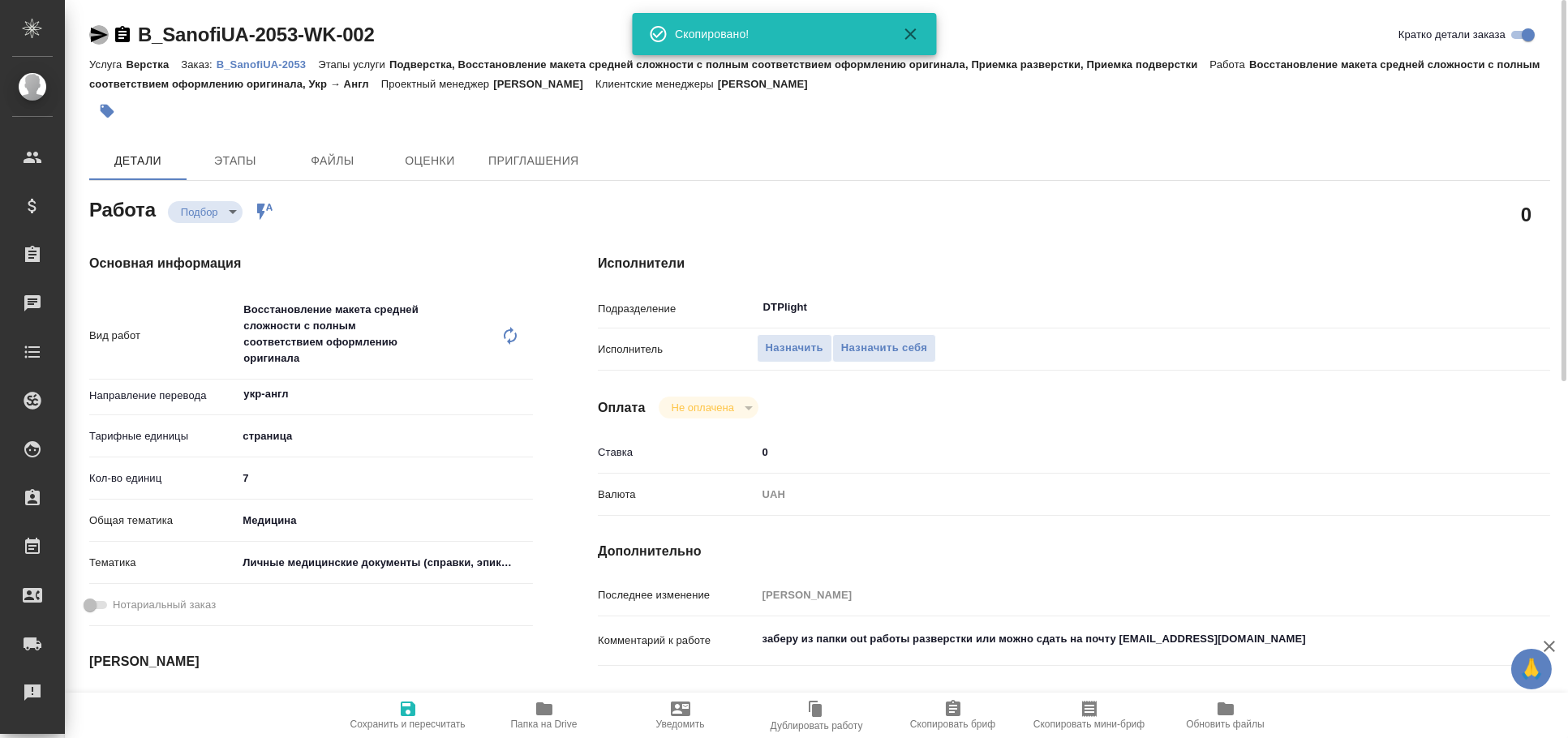
click at [94, 28] on icon "button" at bounding box center [99, 35] width 20 height 20
